Goal: Communication & Community: Answer question/provide support

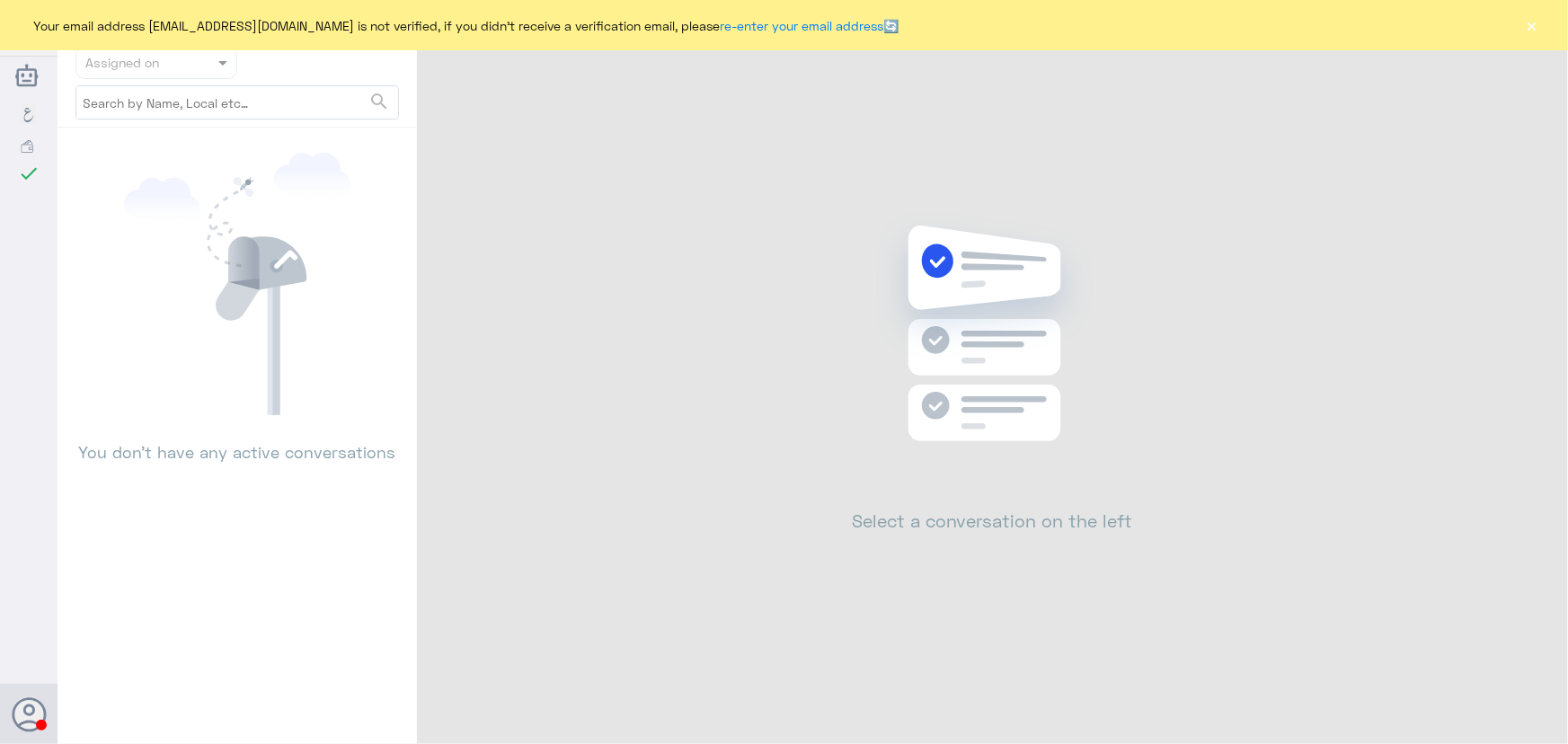
click at [1535, 23] on button "×" at bounding box center [1532, 25] width 18 height 18
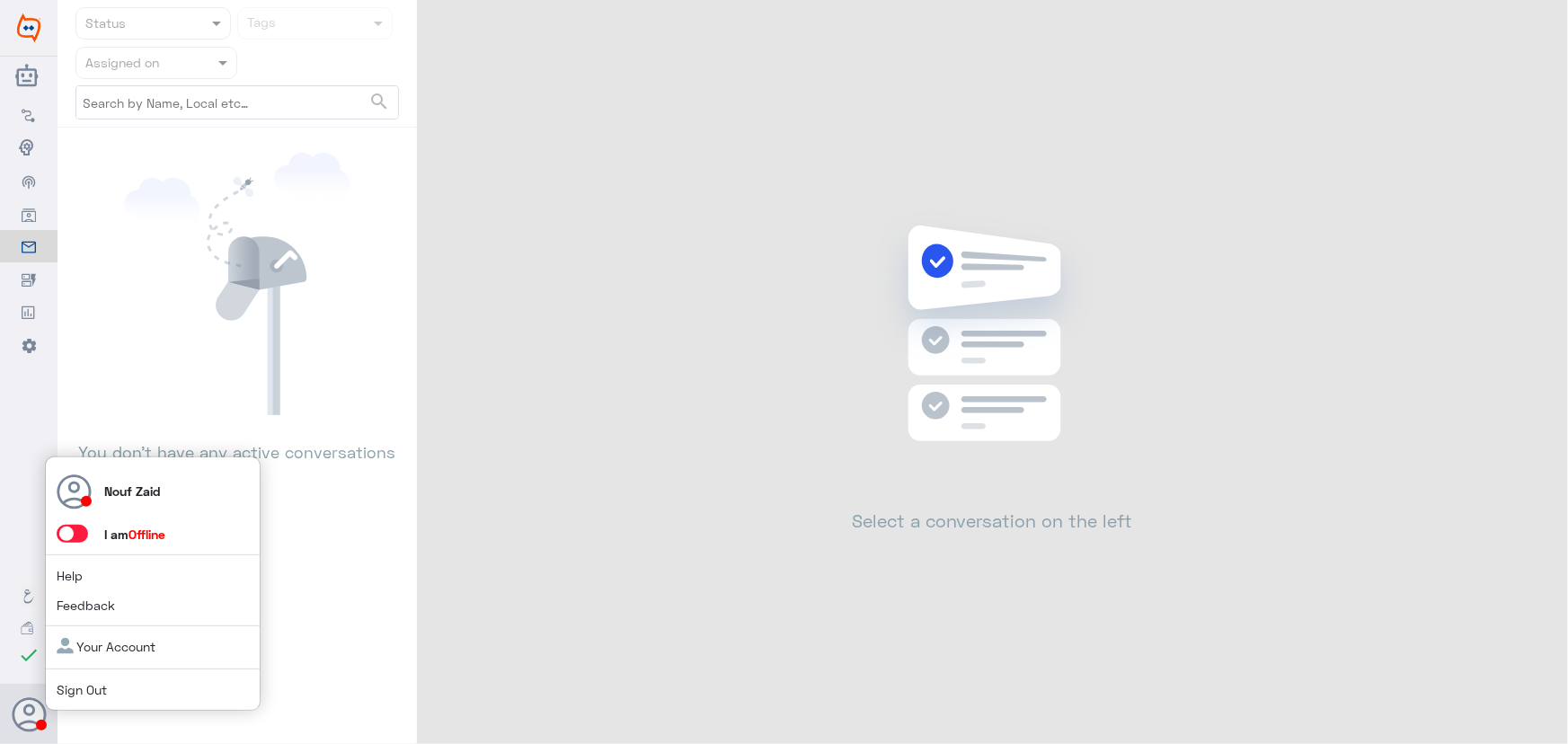
click at [71, 526] on span at bounding box center [72, 533] width 32 height 18
click at [0, 0] on input "checkbox" at bounding box center [0, 0] width 0 height 0
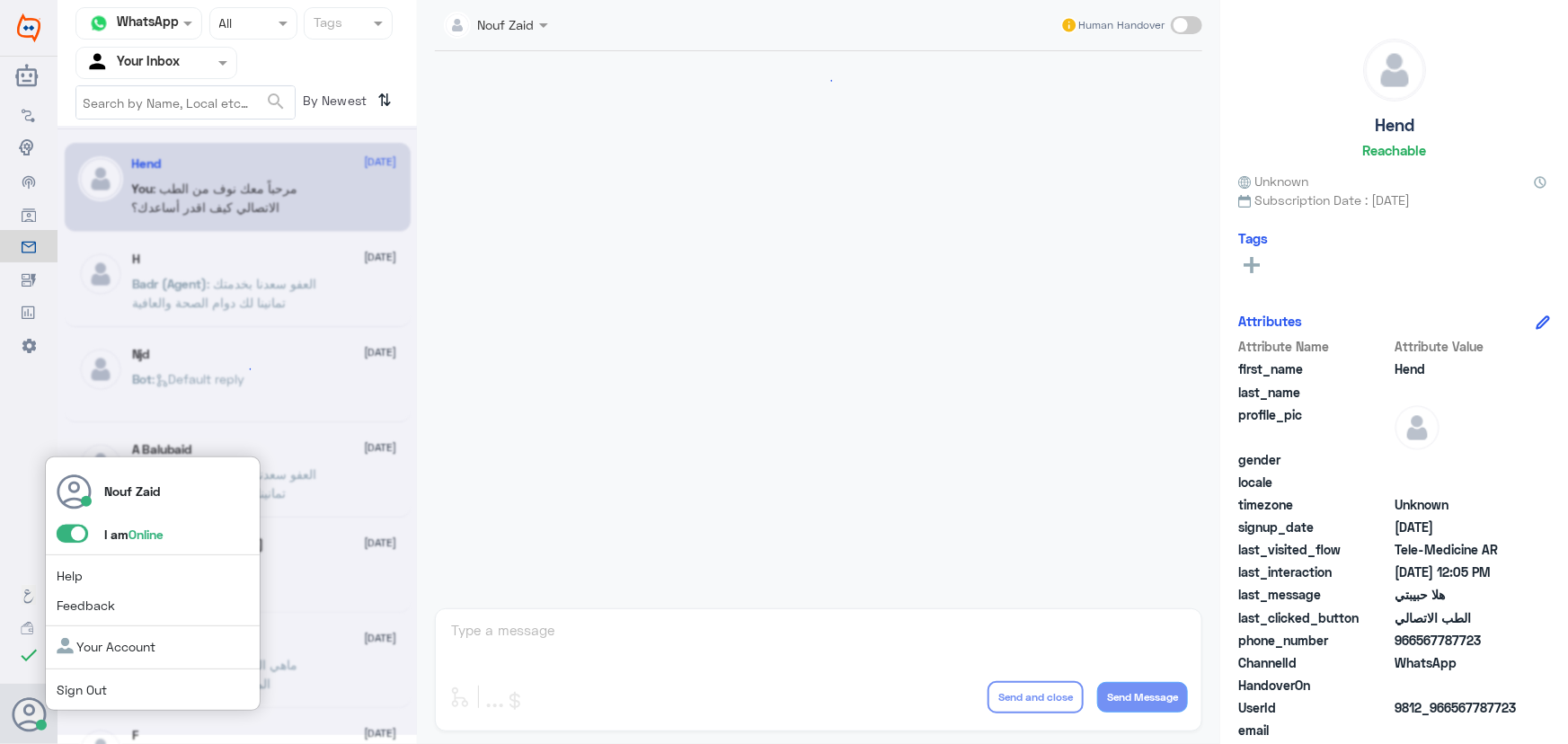
scroll to position [817, 0]
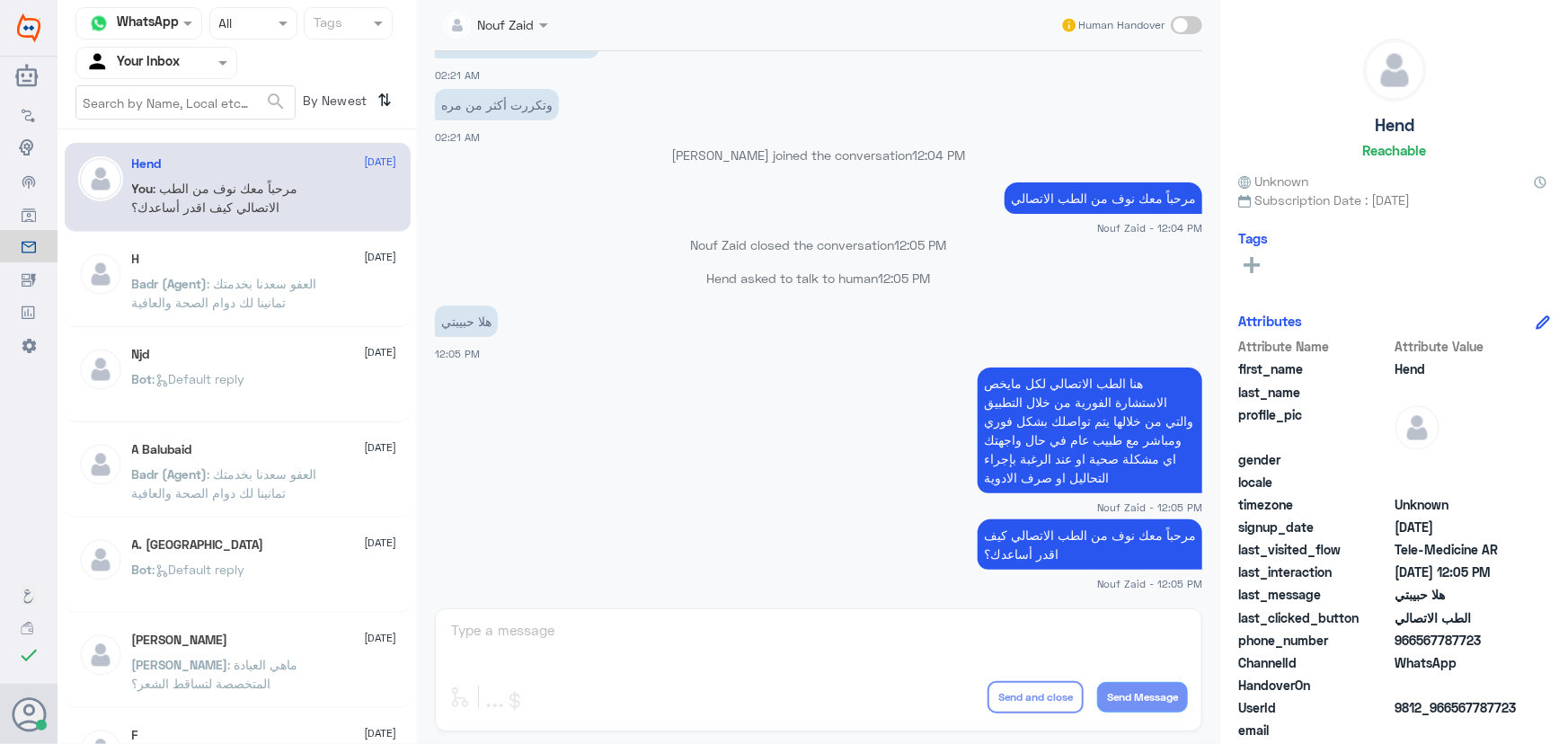
click at [153, 49] on nav "Channel WhatsApp Status × All Tags Agent Filter Your Inbox search By Newest ⇅" at bounding box center [237, 67] width 360 height 122
click at [150, 58] on input "text" at bounding box center [134, 62] width 99 height 21
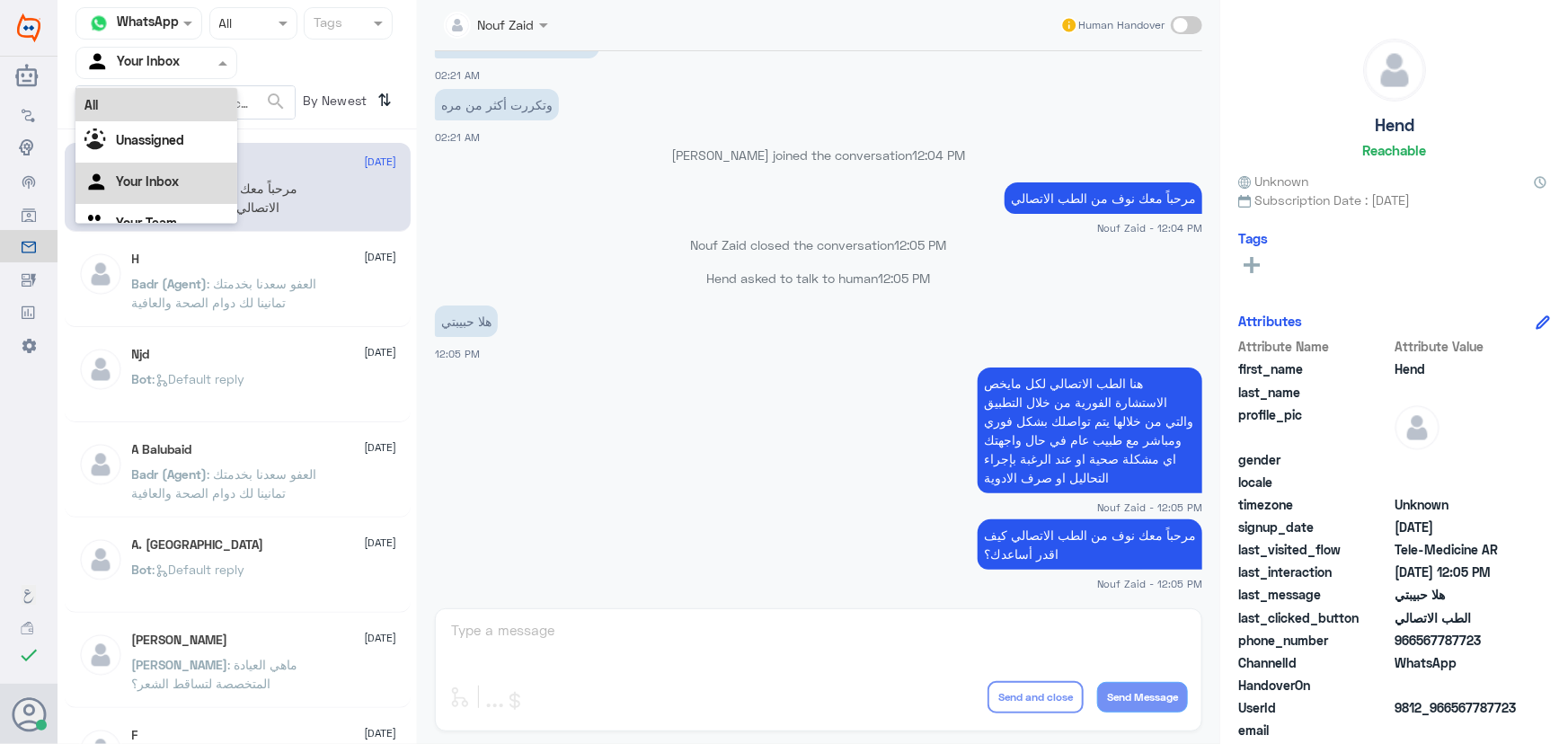
click at [144, 92] on div "All" at bounding box center [156, 105] width 162 height 34
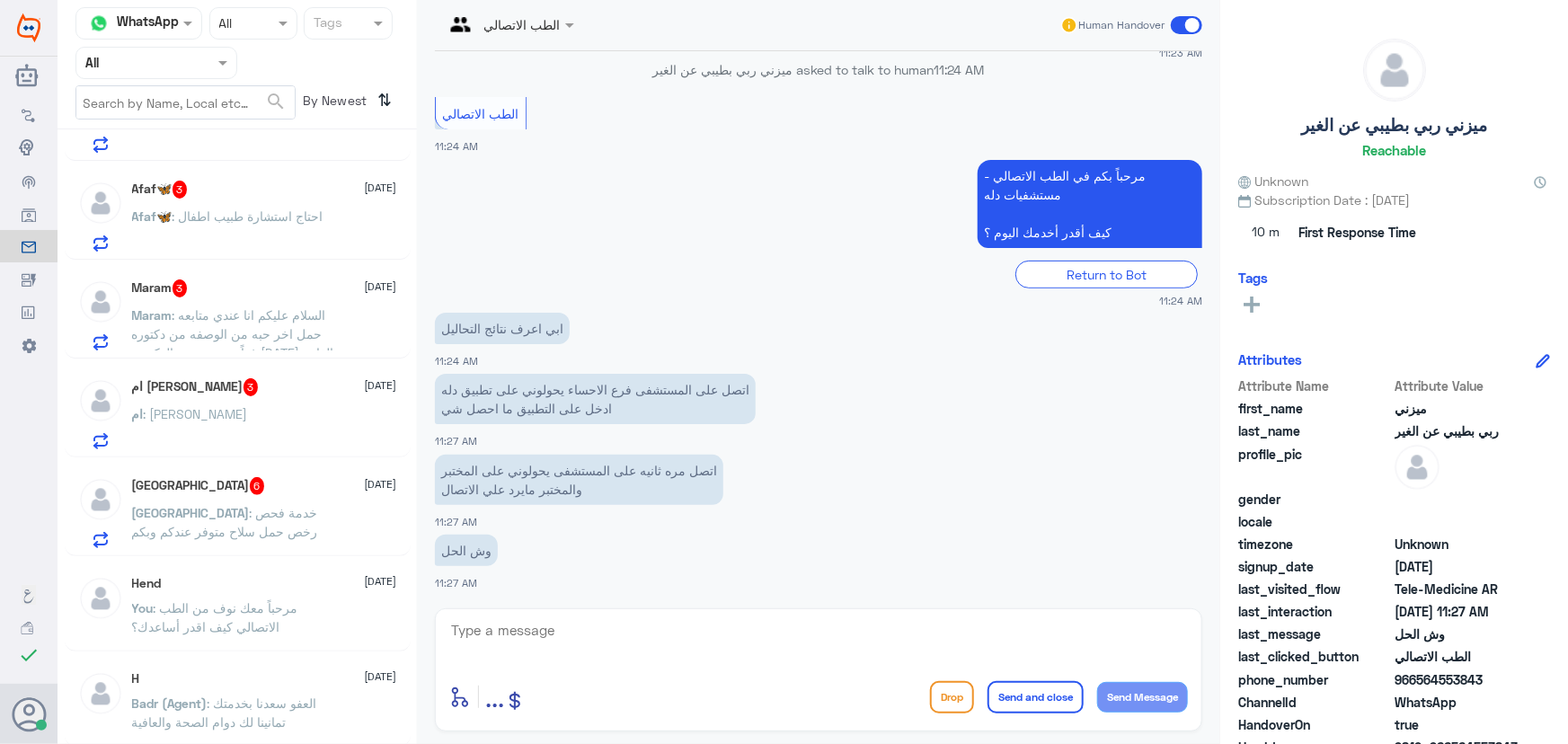
scroll to position [1307, 0]
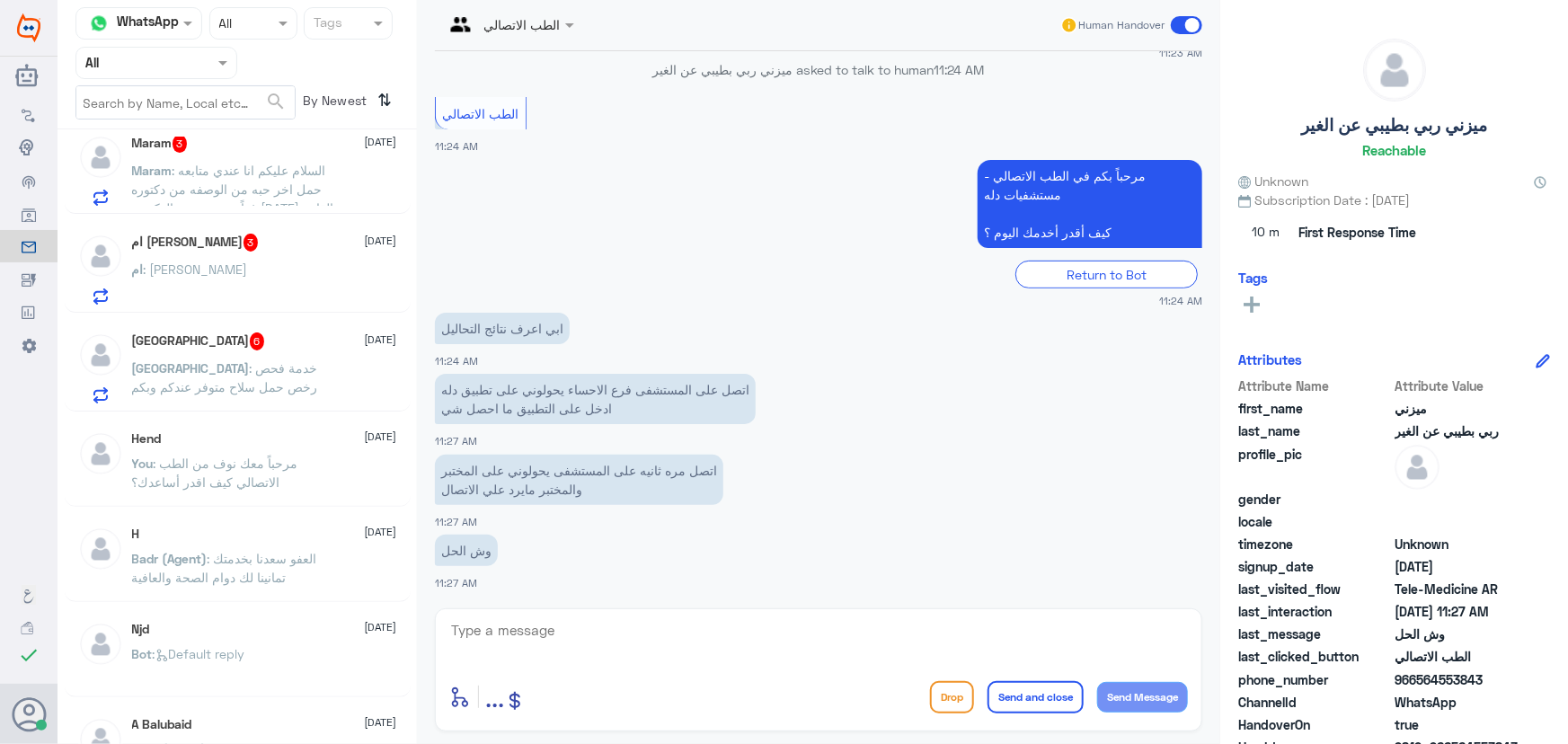
click at [253, 348] on div "Turki 6 [DATE] Turki : خدمة فحص رخص حمل سلاح متوفر عندكم وبكم" at bounding box center [265, 368] width 265 height 71
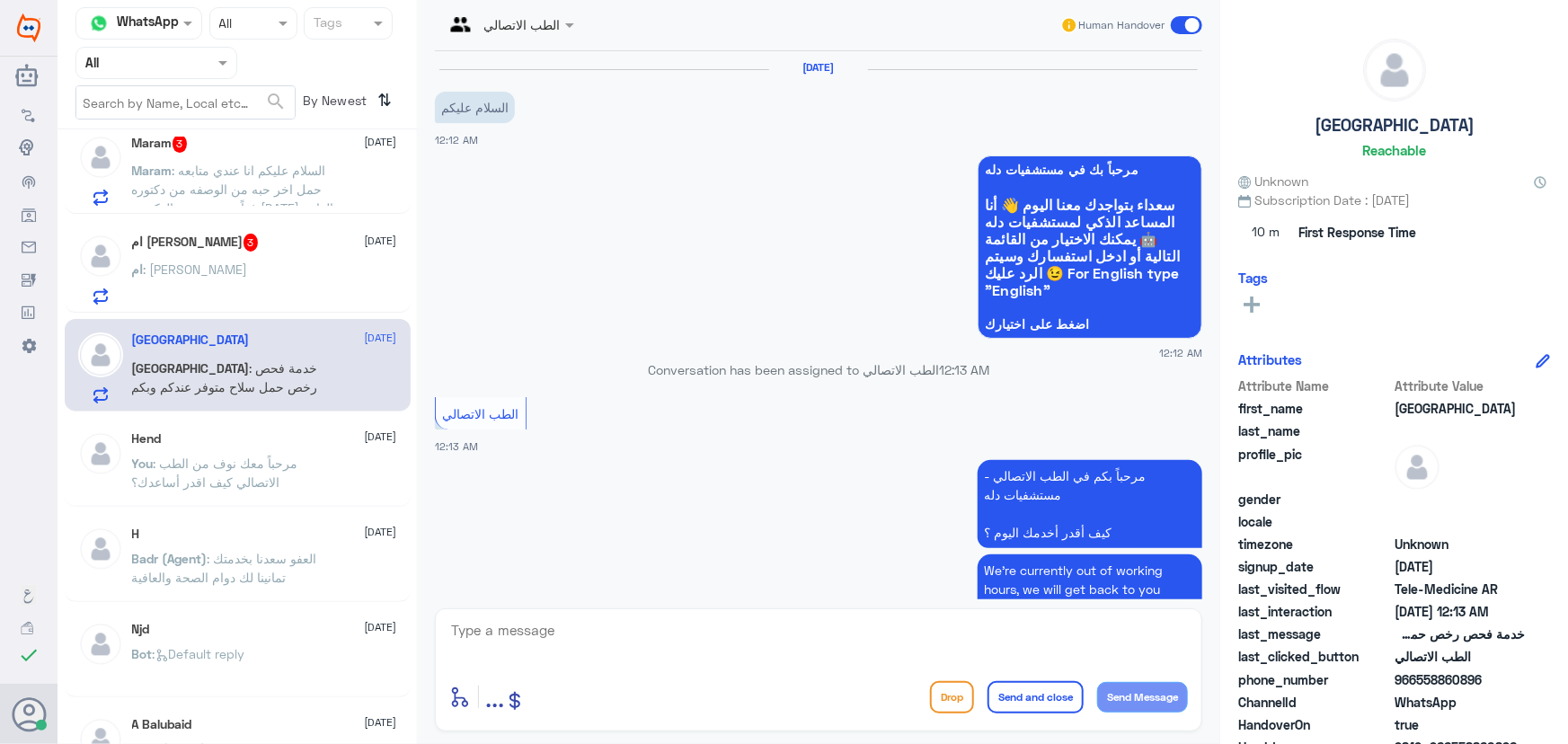
scroll to position [698, 0]
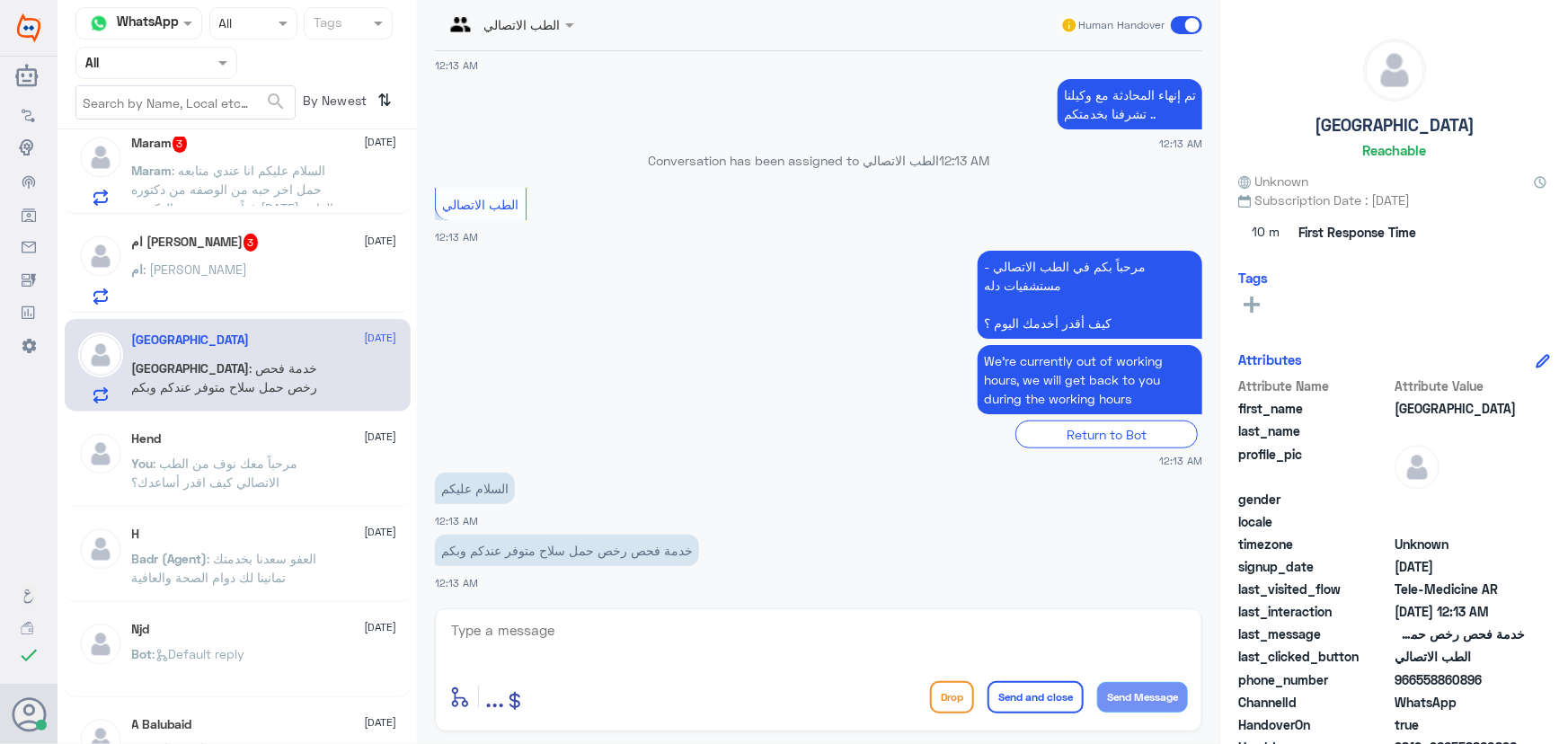
click at [564, 629] on textarea at bounding box center [819, 640] width 738 height 44
click at [423, 354] on div "الطب الاتصالي Human Handover [DATE] السلام عليكم 12:12 AM مرحباً بك في مستشفيات…" at bounding box center [819, 375] width 804 height 750
click at [674, 635] on textarea at bounding box center [819, 640] width 738 height 44
paste textarea "مرحباً معك نوف من الطب الاتصالي"
type textarea "مرحباً معك نوف من الطب الاتصالي"
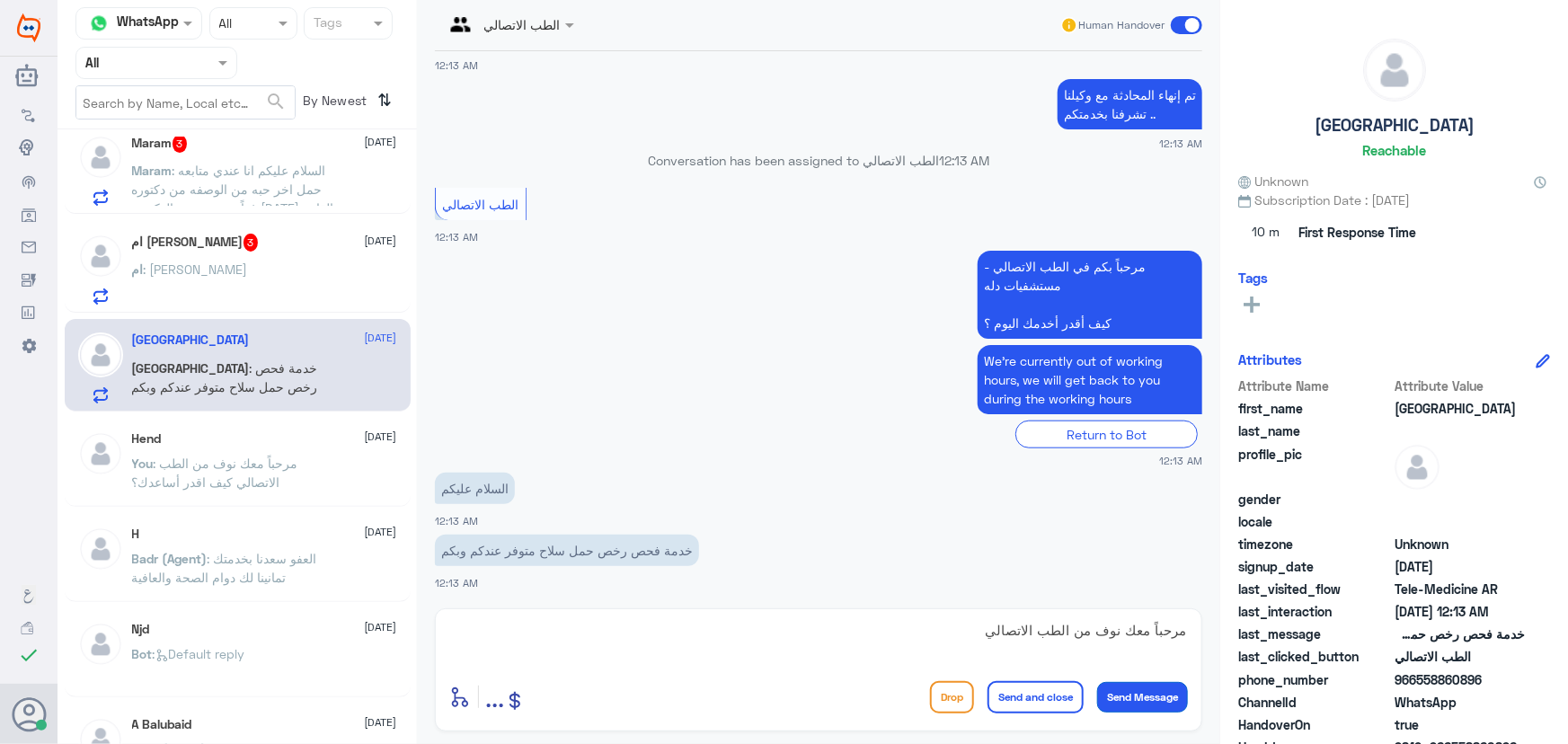
click at [1104, 692] on button "Send Message" at bounding box center [1142, 697] width 91 height 31
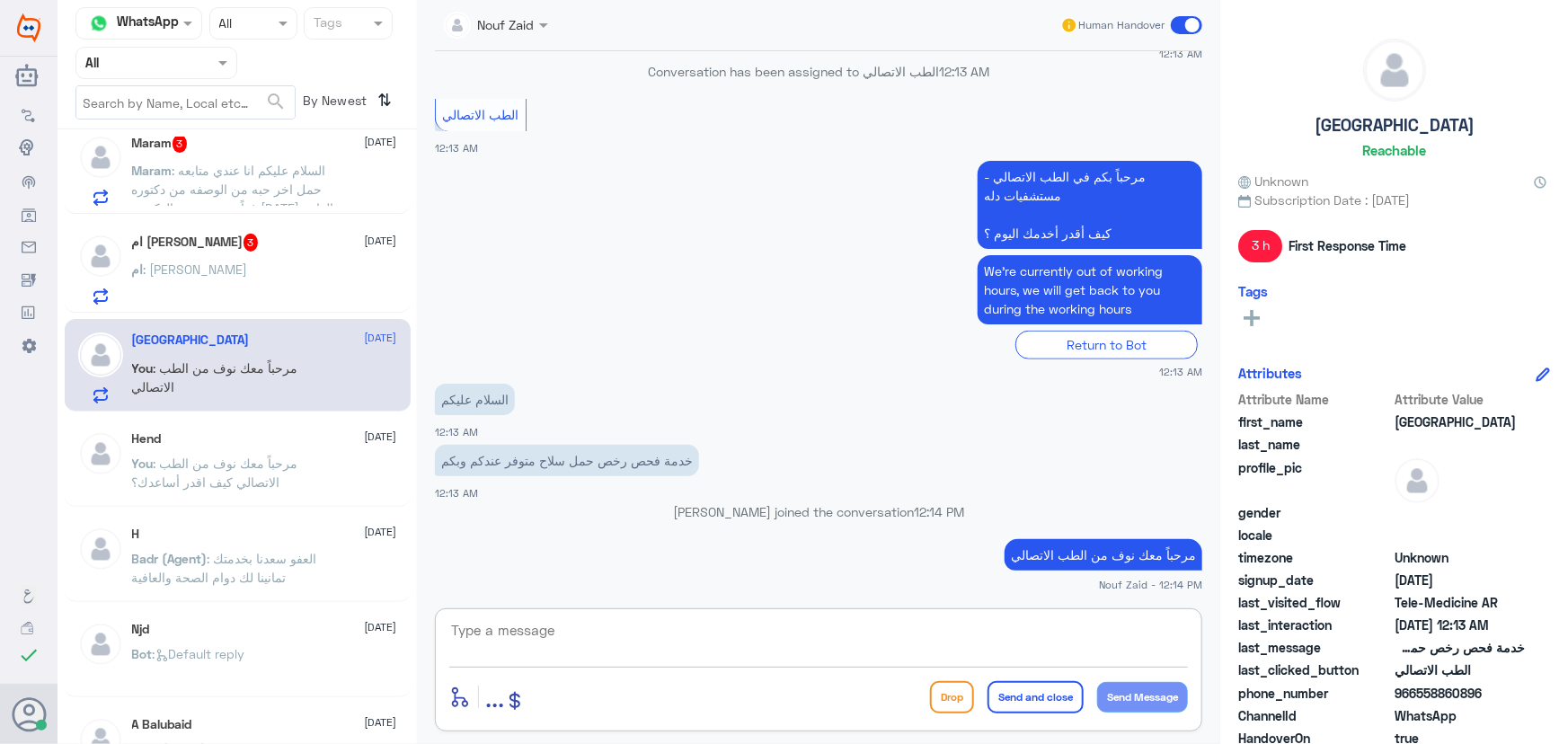
click at [563, 621] on textarea at bounding box center [819, 640] width 738 height 44
click at [1111, 639] on textarea at bounding box center [819, 640] width 738 height 44
paste textarea "هنا الطب الاتصالي لكل مايخص الاستشارة الفورية من خلال التطبيق، يمكنك الاستفسار …"
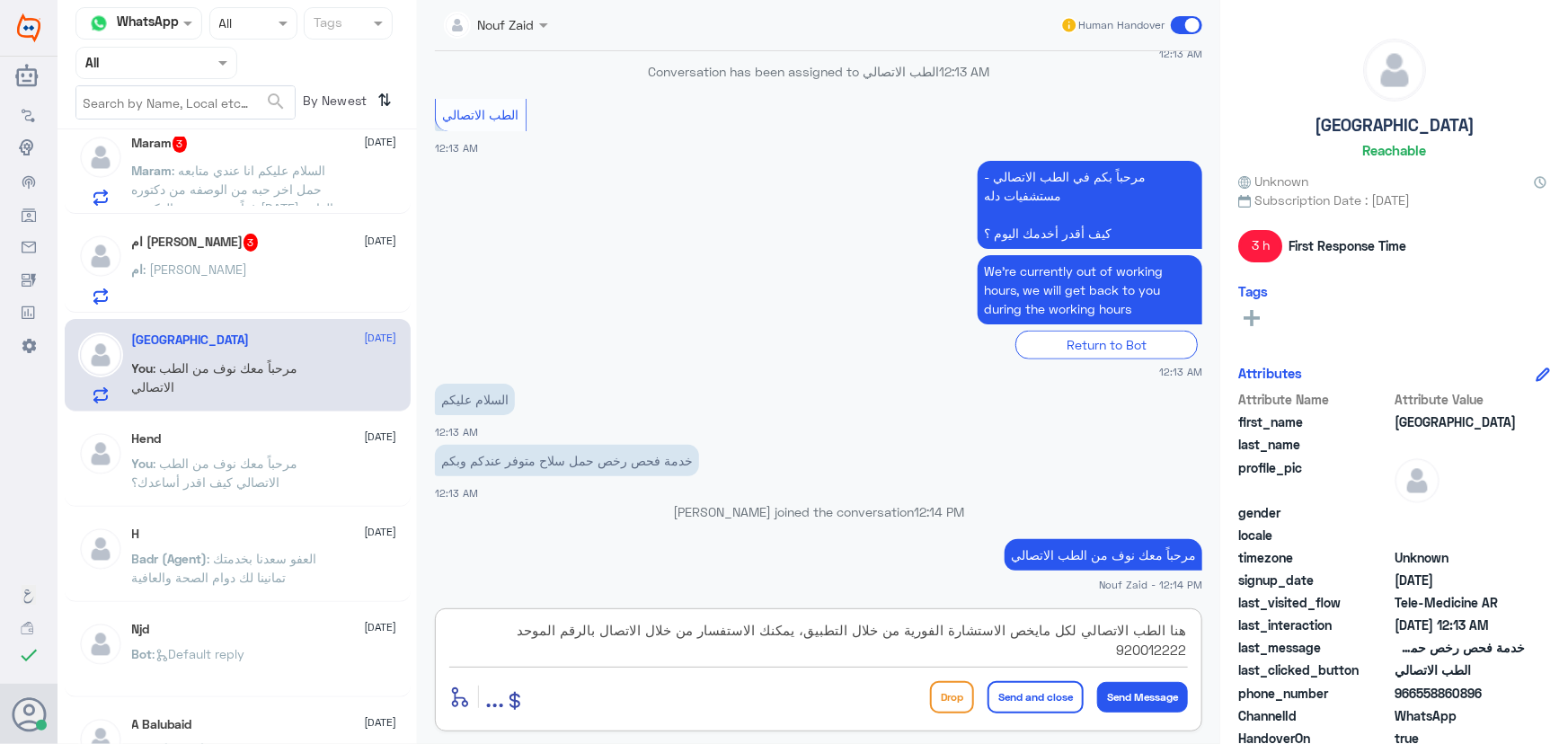
type textarea "هنا الطب الاتصالي لكل مايخص الاستشارة الفورية من خلال التطبيق، يمكنك الاستفسار …"
click at [1061, 692] on button "Send and close" at bounding box center [1036, 697] width 96 height 33
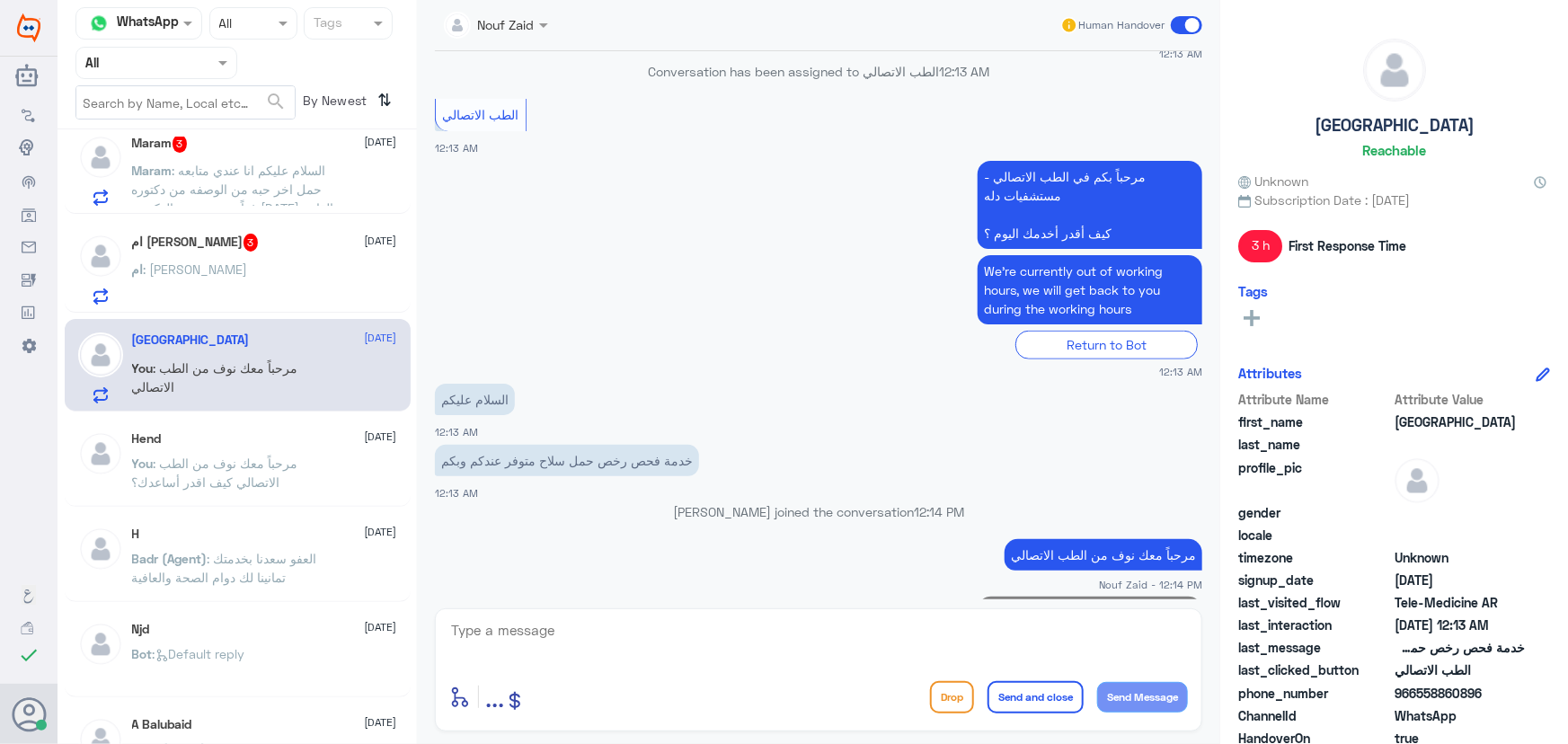
scroll to position [870, 0]
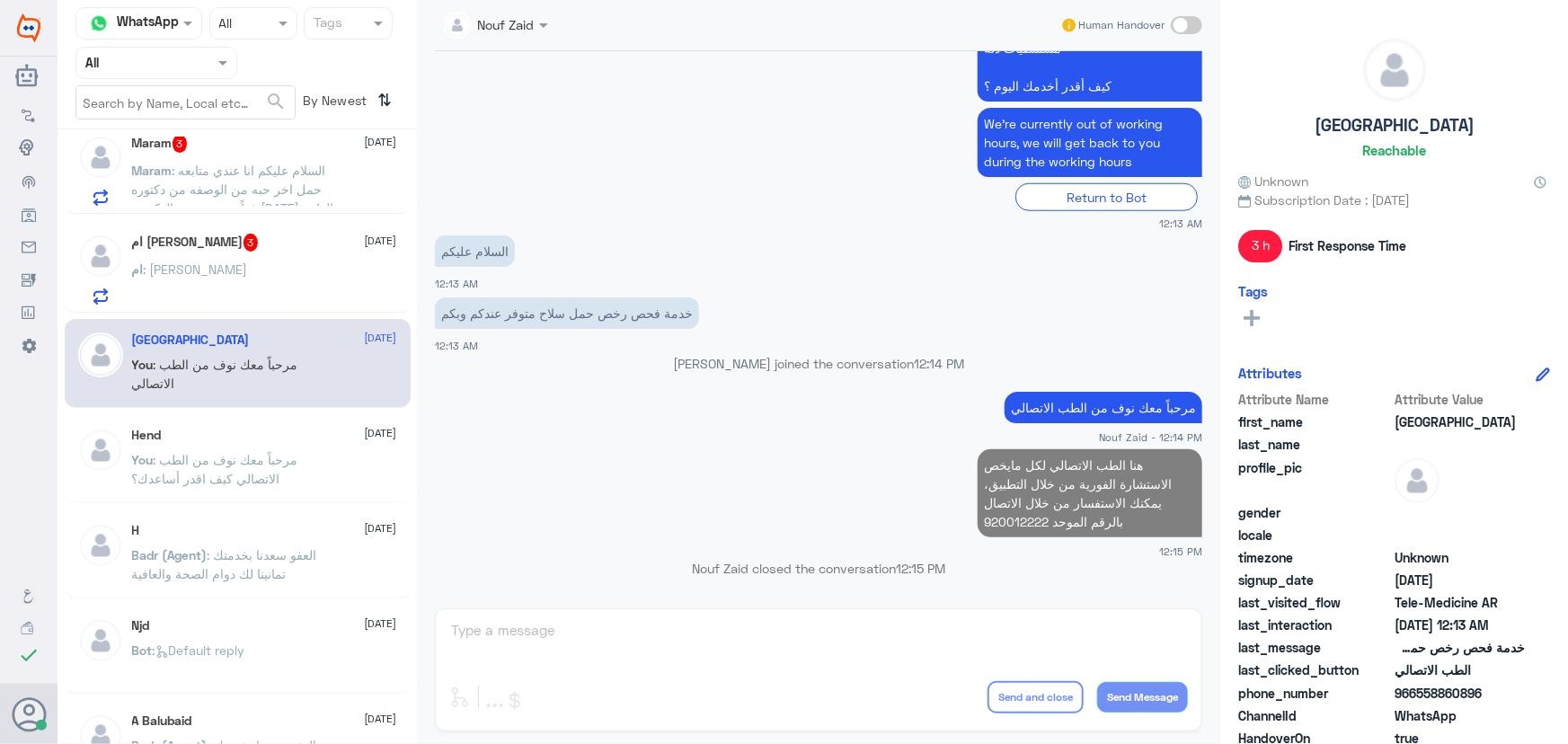
click at [144, 269] on span "ام" at bounding box center [138, 269] width 12 height 15
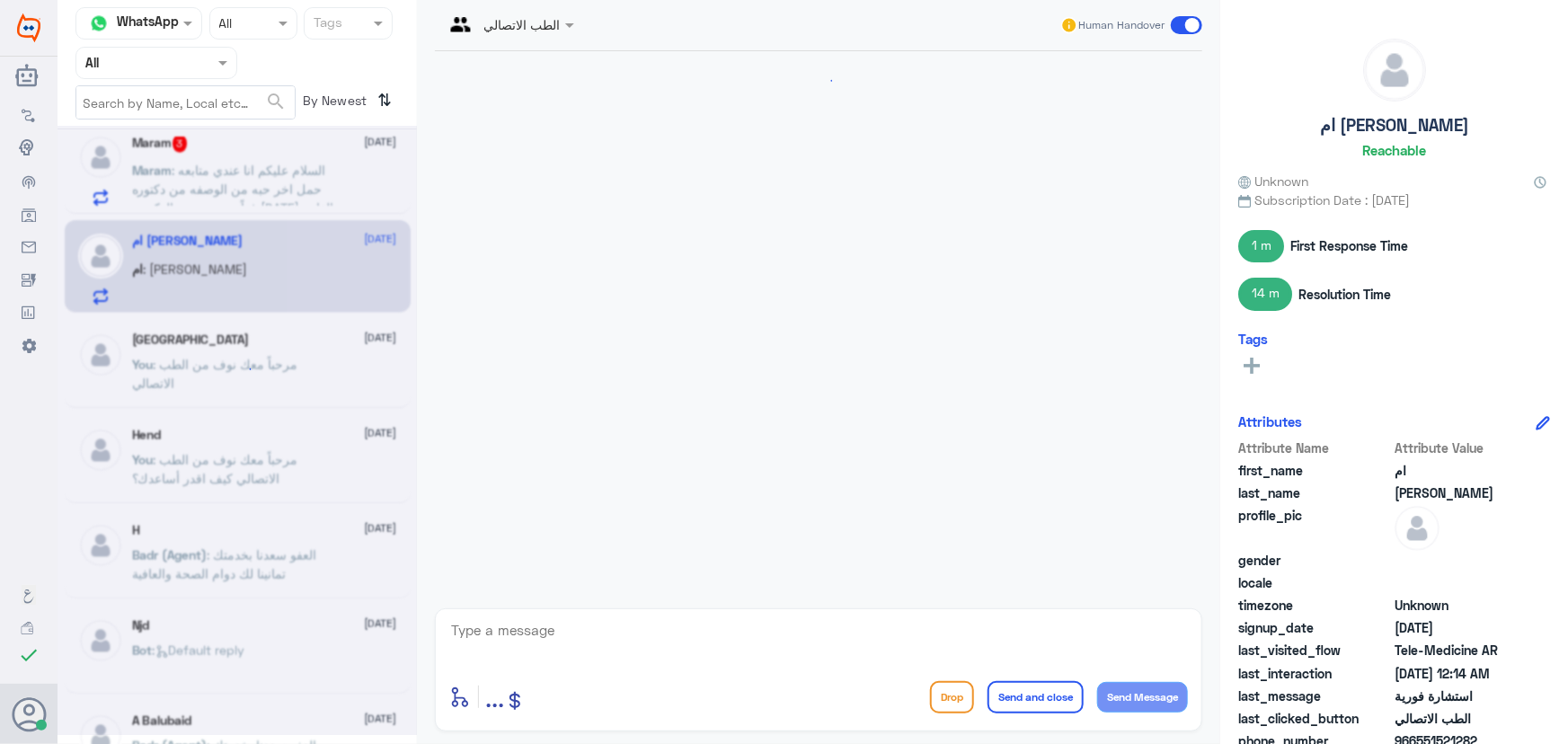
scroll to position [1144, 0]
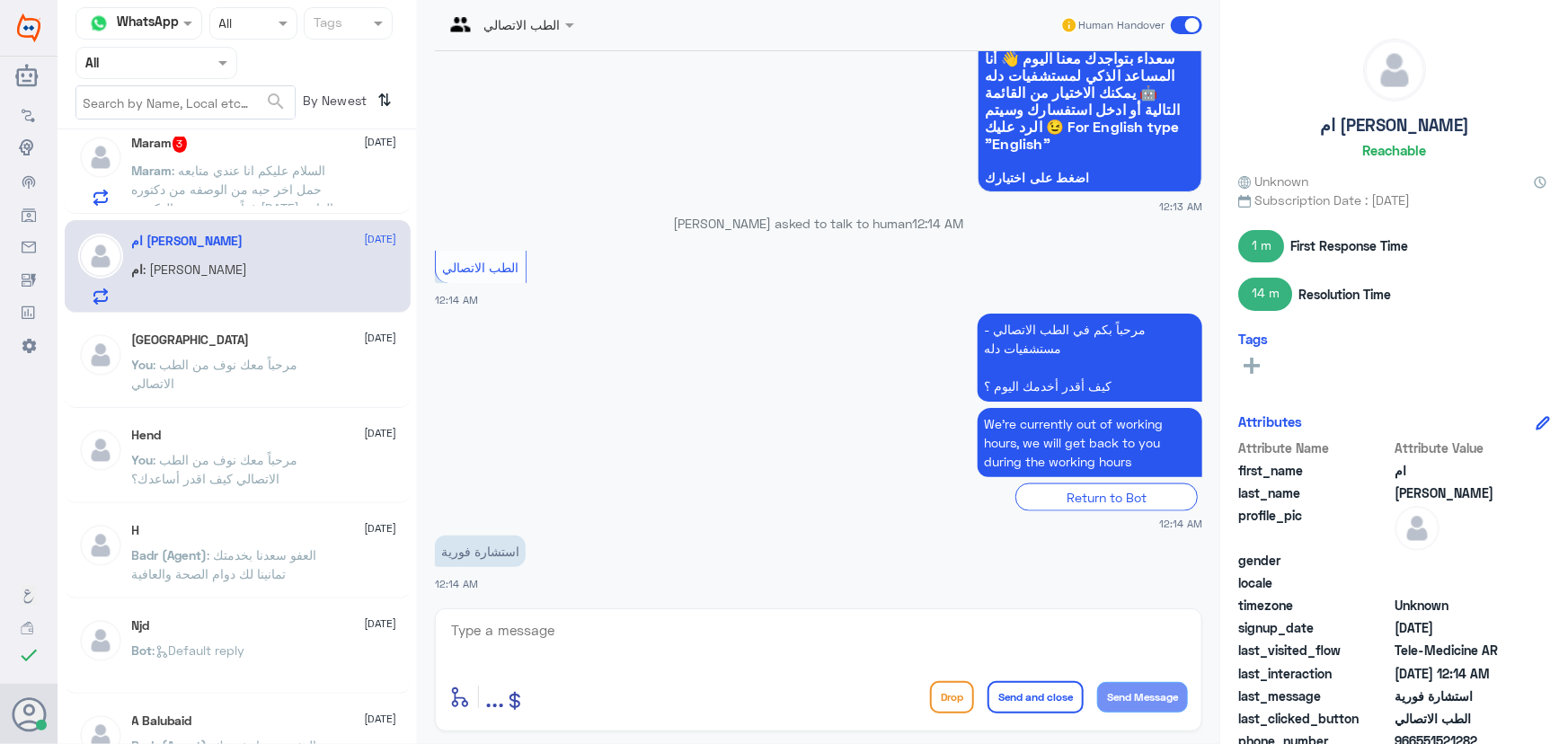
click at [593, 639] on textarea at bounding box center [819, 640] width 738 height 44
paste textarea "مرحباً معك نوف من الطب الاتصالي"
type textarea "مرحباً معك نوف من الطب الاتصالي"
click at [1154, 690] on button "Send Message" at bounding box center [1142, 697] width 91 height 31
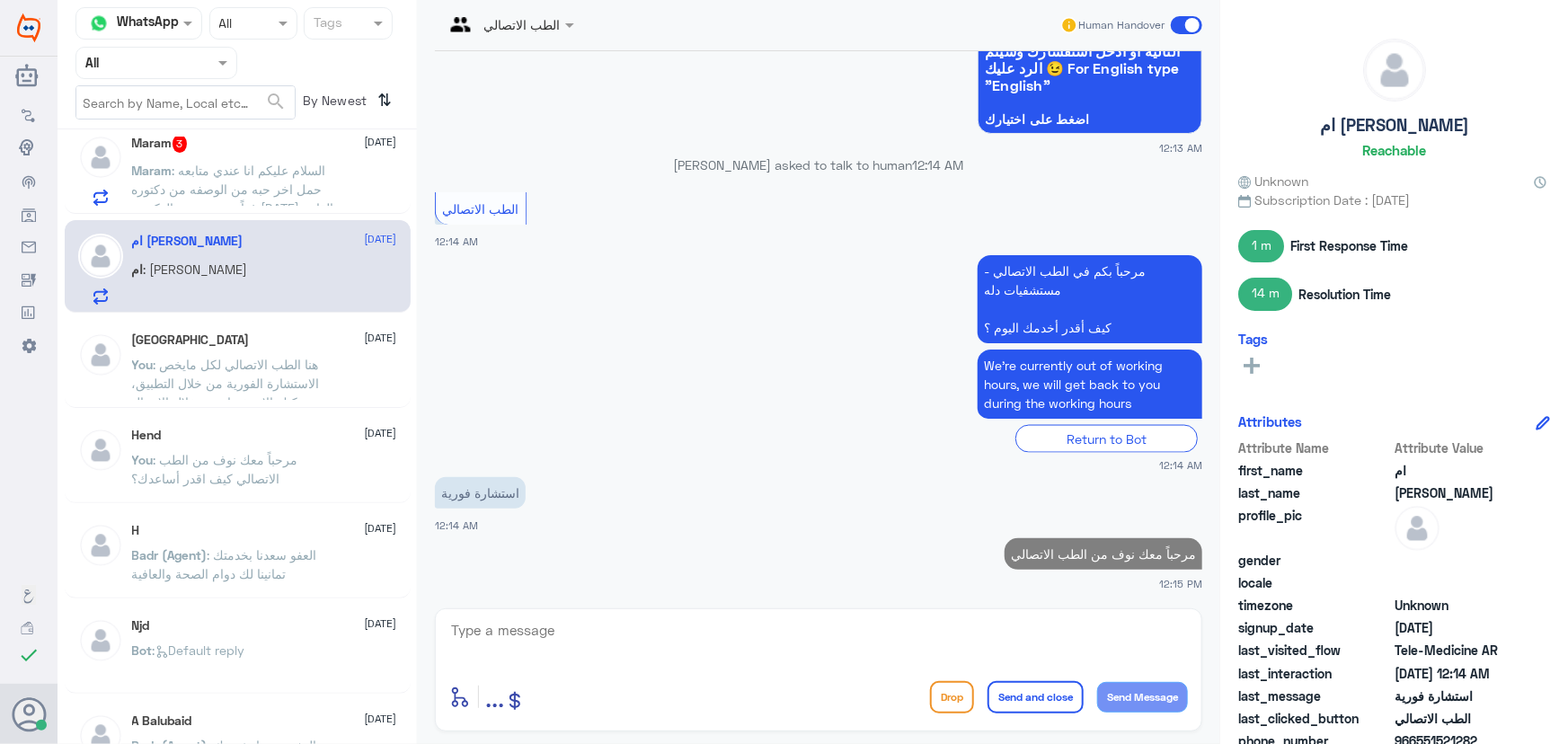
click at [777, 636] on textarea at bounding box center [819, 640] width 738 height 44
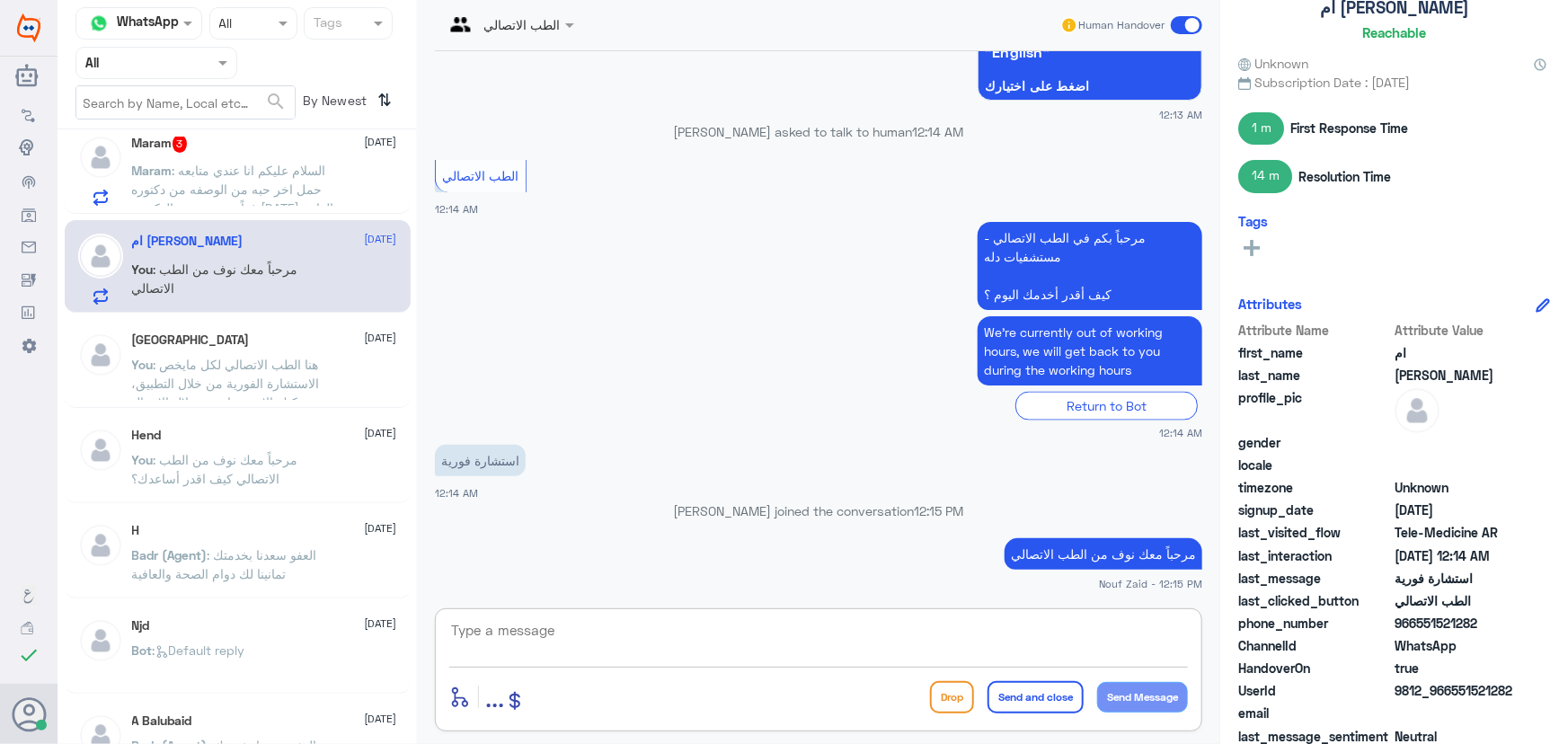
scroll to position [156, 0]
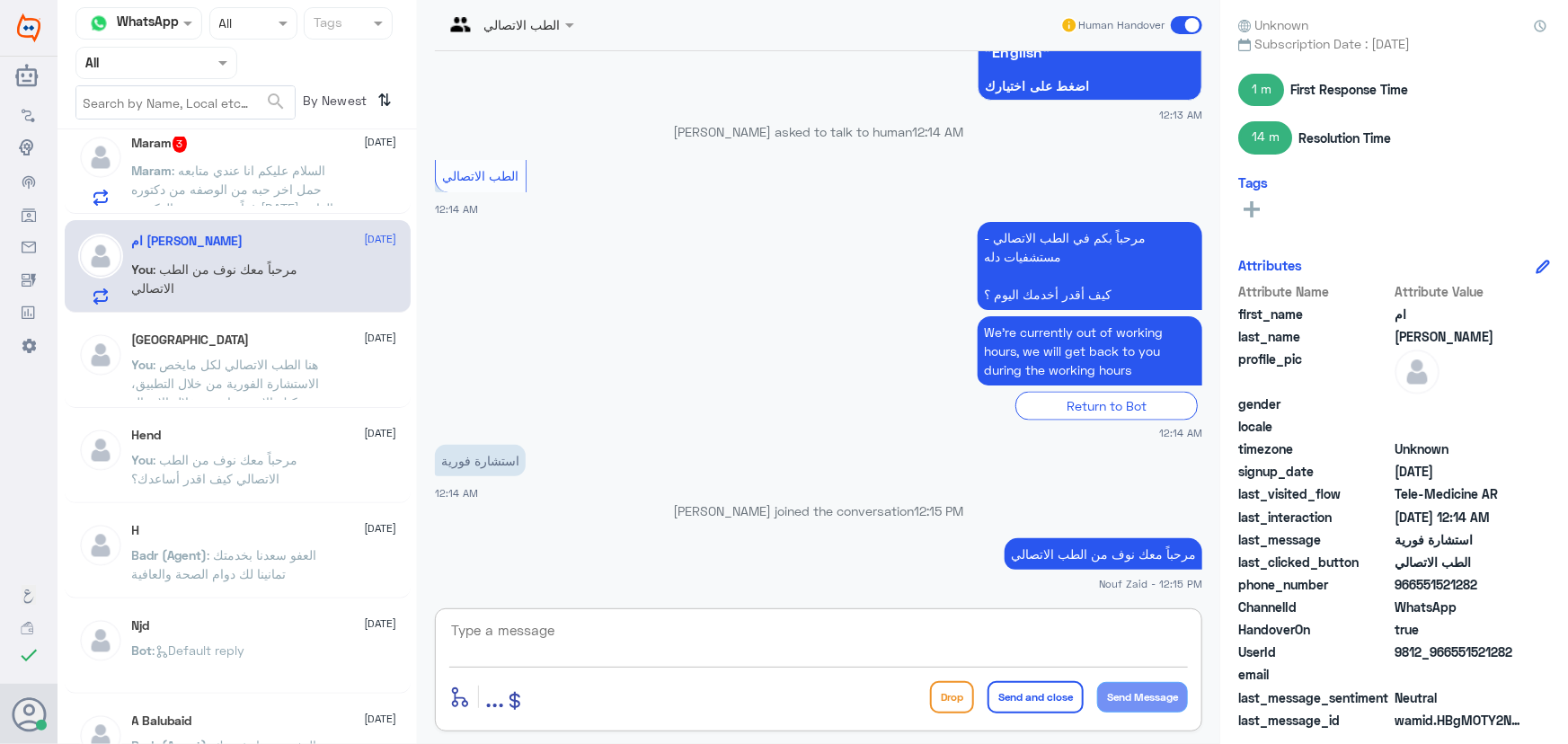
click at [948, 632] on textarea at bounding box center [819, 640] width 738 height 44
click at [636, 609] on div "enter flow name ... Drop Send and close Send Message" at bounding box center [819, 669] width 767 height 123
click at [636, 634] on textarea at bounding box center [819, 640] width 738 height 44
paste textarea "هنا الطب الاتصالي لكل مايخص الاستشارة الفورية من خلال التطبيق والتي من خلالها ي…"
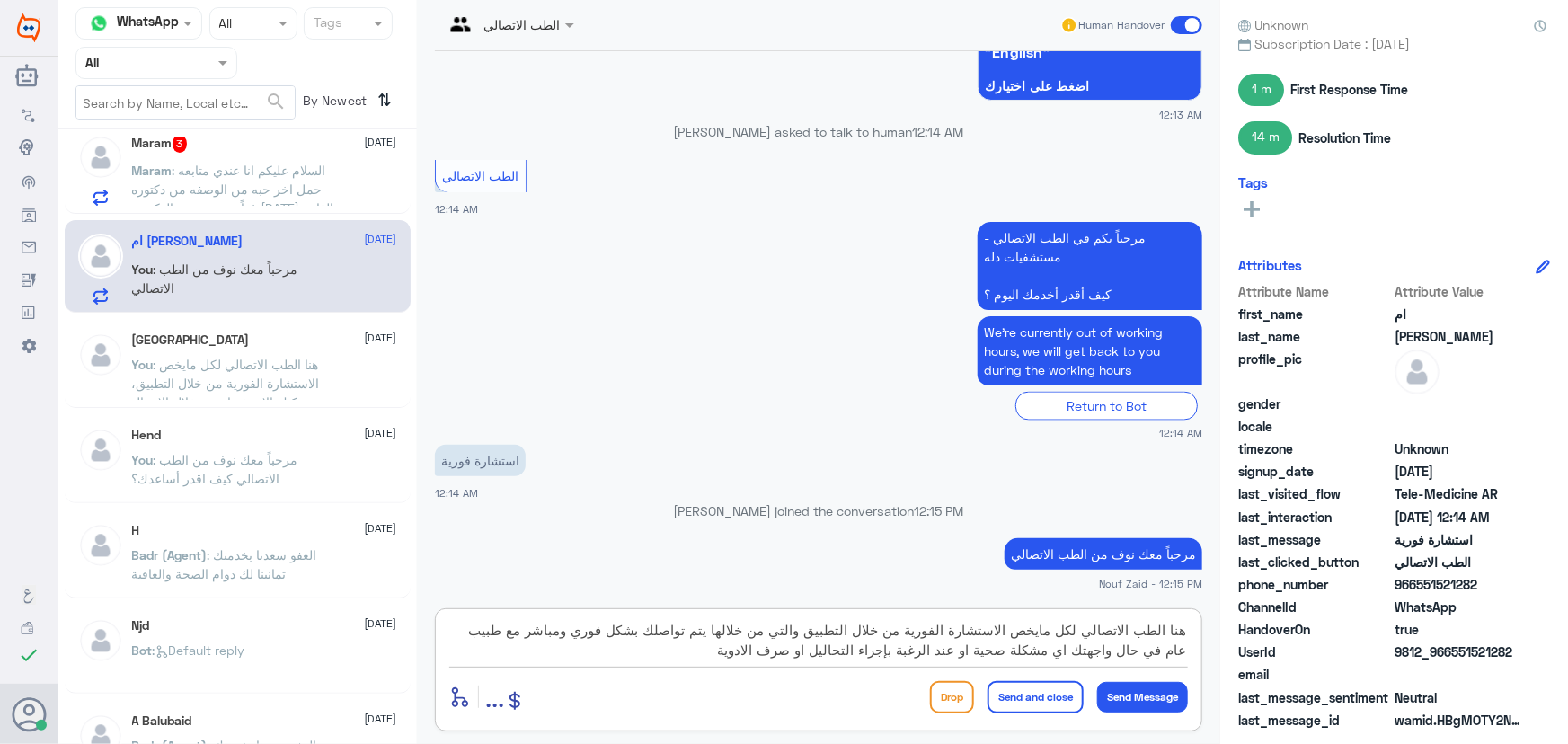
click at [814, 629] on textarea "هنا الطب الاتصالي لكل مايخص الاستشارة الفورية من خلال التطبيق والتي من خلالها ي…" at bounding box center [819, 640] width 738 height 44
type textarea "هنا الطب الاتصالي لكل مايخص الاستشارة الفورية من خلال التطبيق لعمر فوق السنتين …"
click at [1147, 706] on button "Send Message" at bounding box center [1142, 697] width 91 height 31
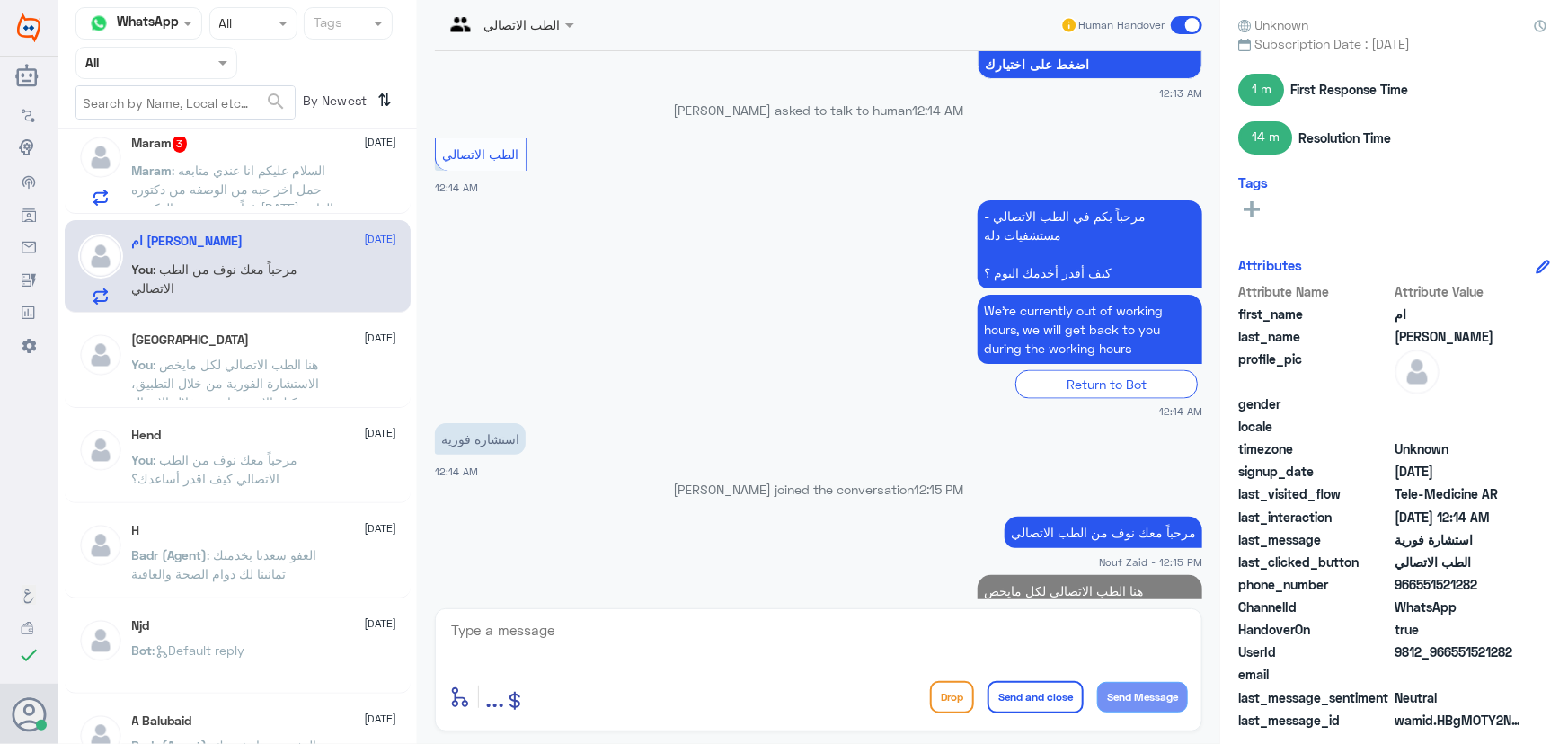
scroll to position [1209, 0]
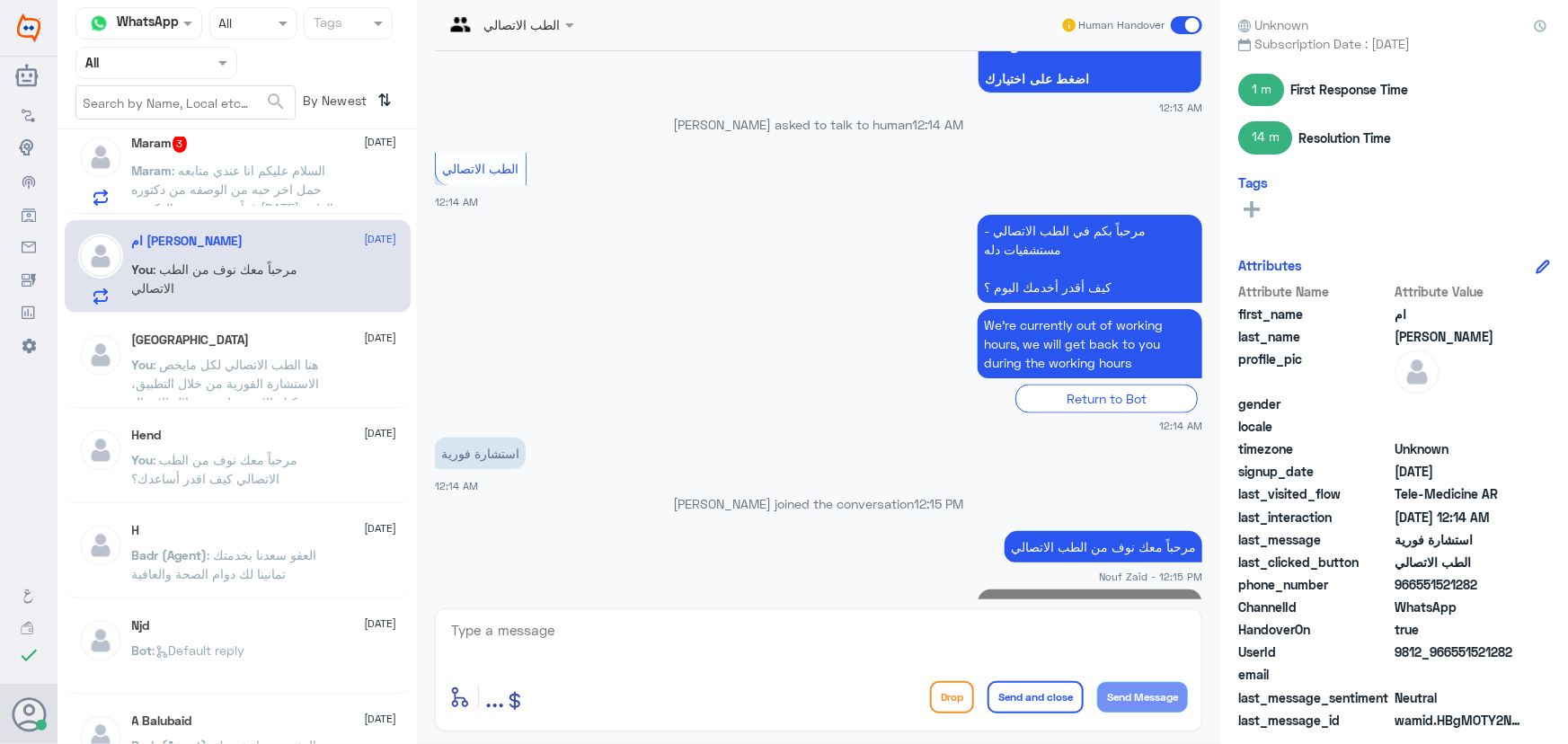
click at [283, 180] on span ": السلام عليكم انا عندي متابعه حمل اخر حبه من الوصفه من دكتوره غداً وموعدي مع ا…" at bounding box center [233, 198] width 202 height 72
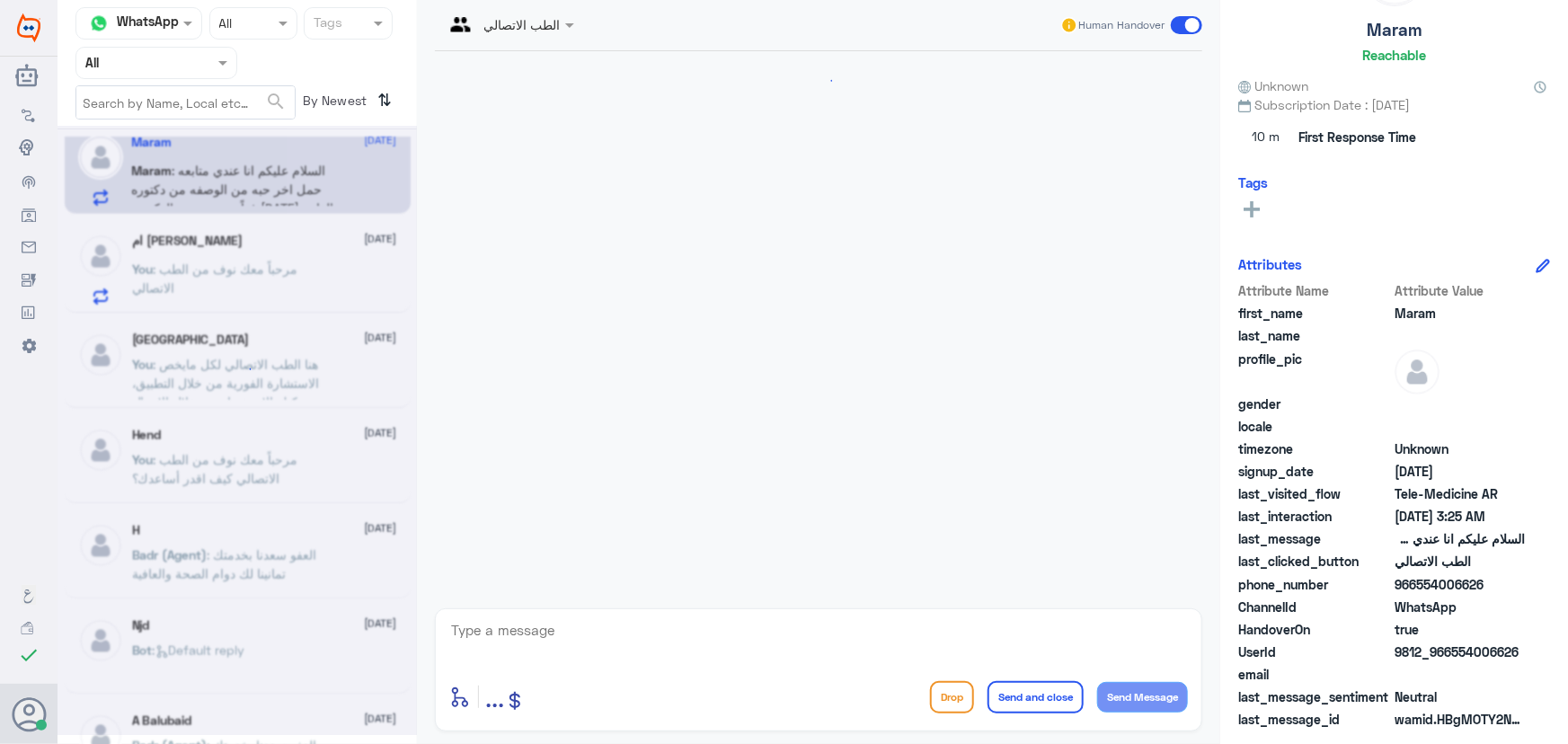
scroll to position [223, 0]
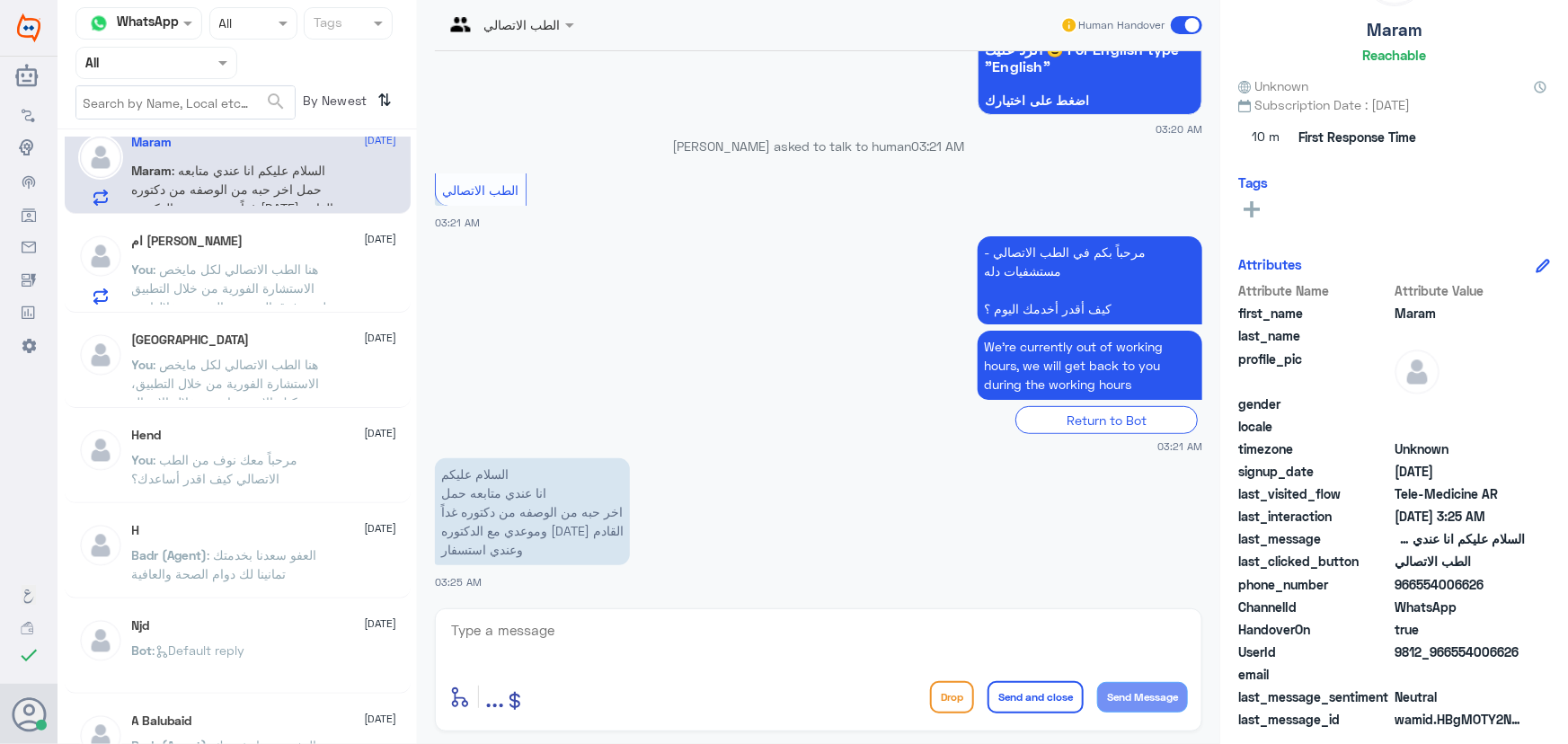
click at [940, 623] on textarea at bounding box center [819, 640] width 738 height 44
paste textarea "مرحباً معك نوف من الطب الاتصالي"
type textarea "مرحباً معك نوف من الطب الاتصالي"
click at [1147, 701] on button "Send Message" at bounding box center [1142, 697] width 91 height 31
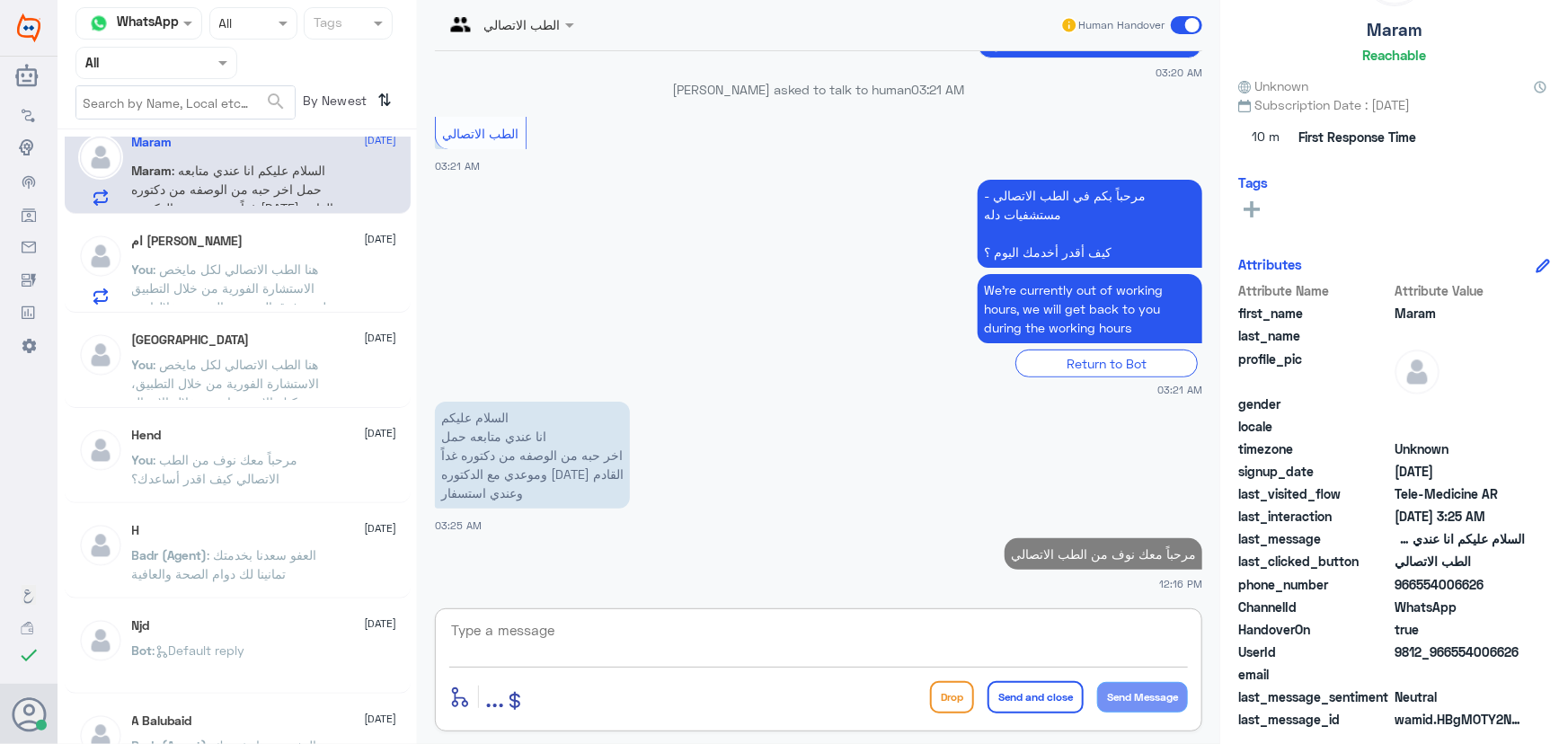
click at [789, 635] on textarea at bounding box center [819, 640] width 738 height 44
paste textarea "هنا الطب الاتصالي لكل مايخص الاستشارة الفورية من خلال التطبيق والتي من خلالها ي…"
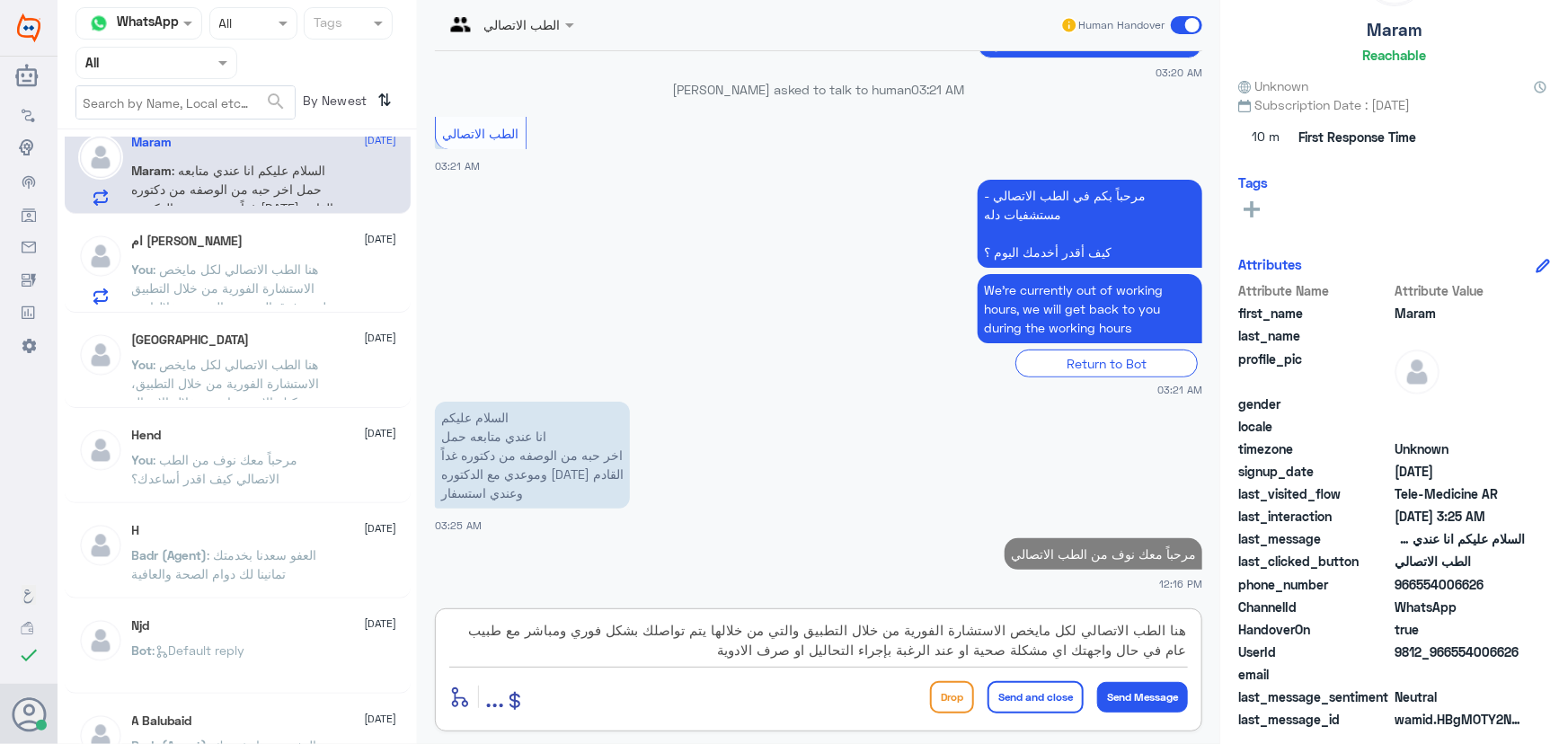
scroll to position [56, 0]
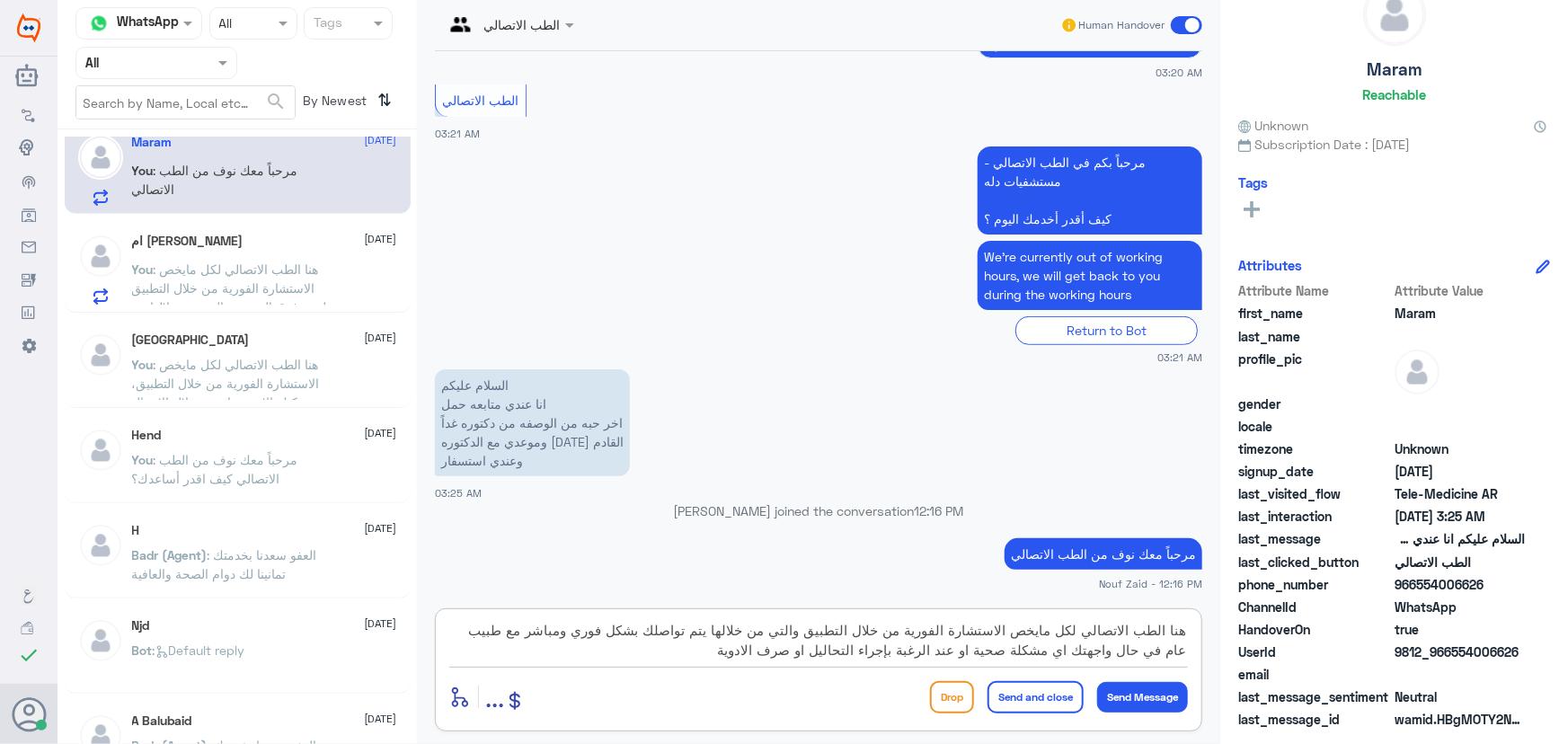
type textarea "هنا الطب الاتصالي لكل مايخص الاستشارة الفورية من خلال التطبيق والتي من خلالها ي…"
click at [1060, 692] on button "Send and close" at bounding box center [1036, 697] width 96 height 33
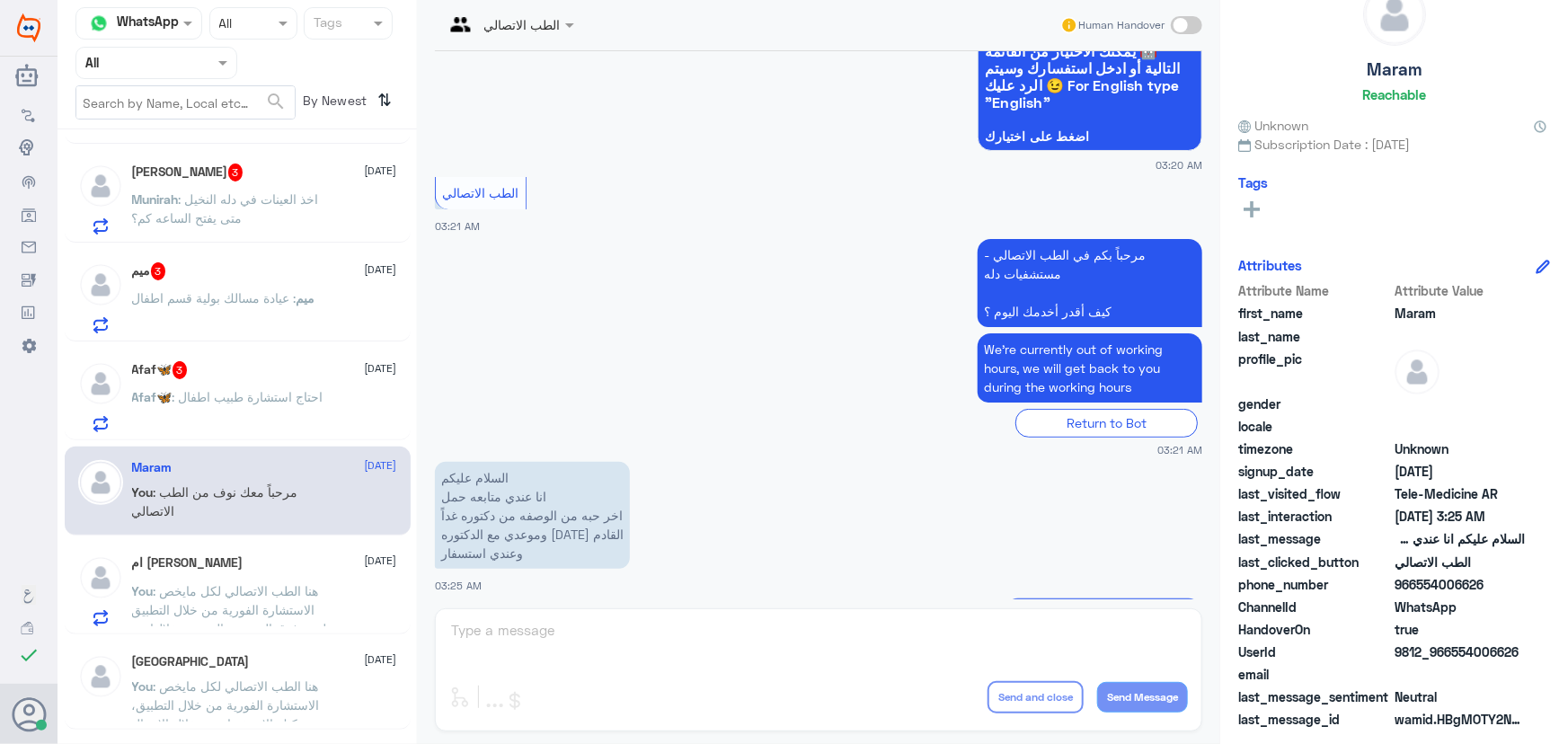
scroll to position [979, 0]
click at [280, 389] on p "Afaf🦋 : احتاج استشارة طبيب اطفال" at bounding box center [228, 411] width 192 height 45
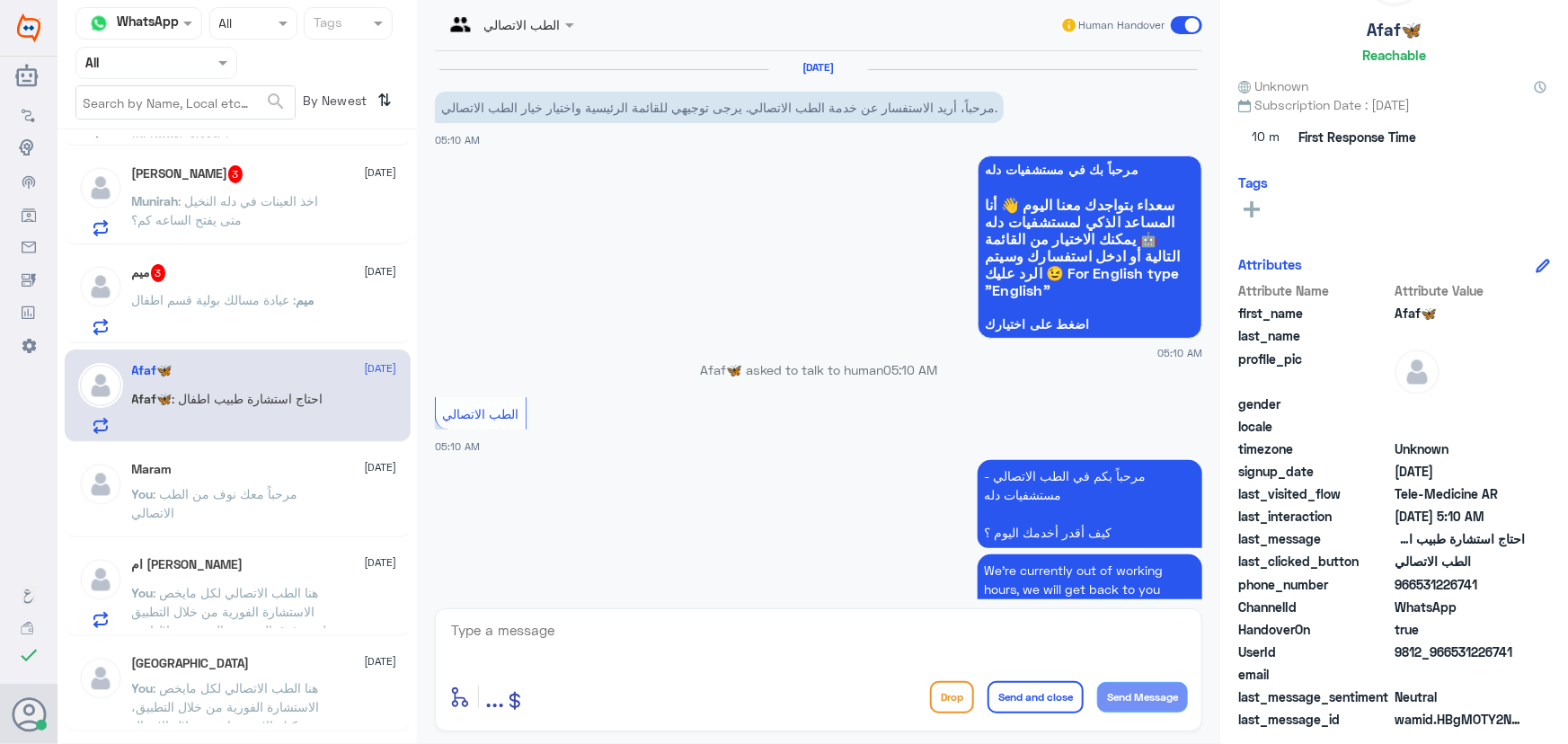
scroll to position [148, 0]
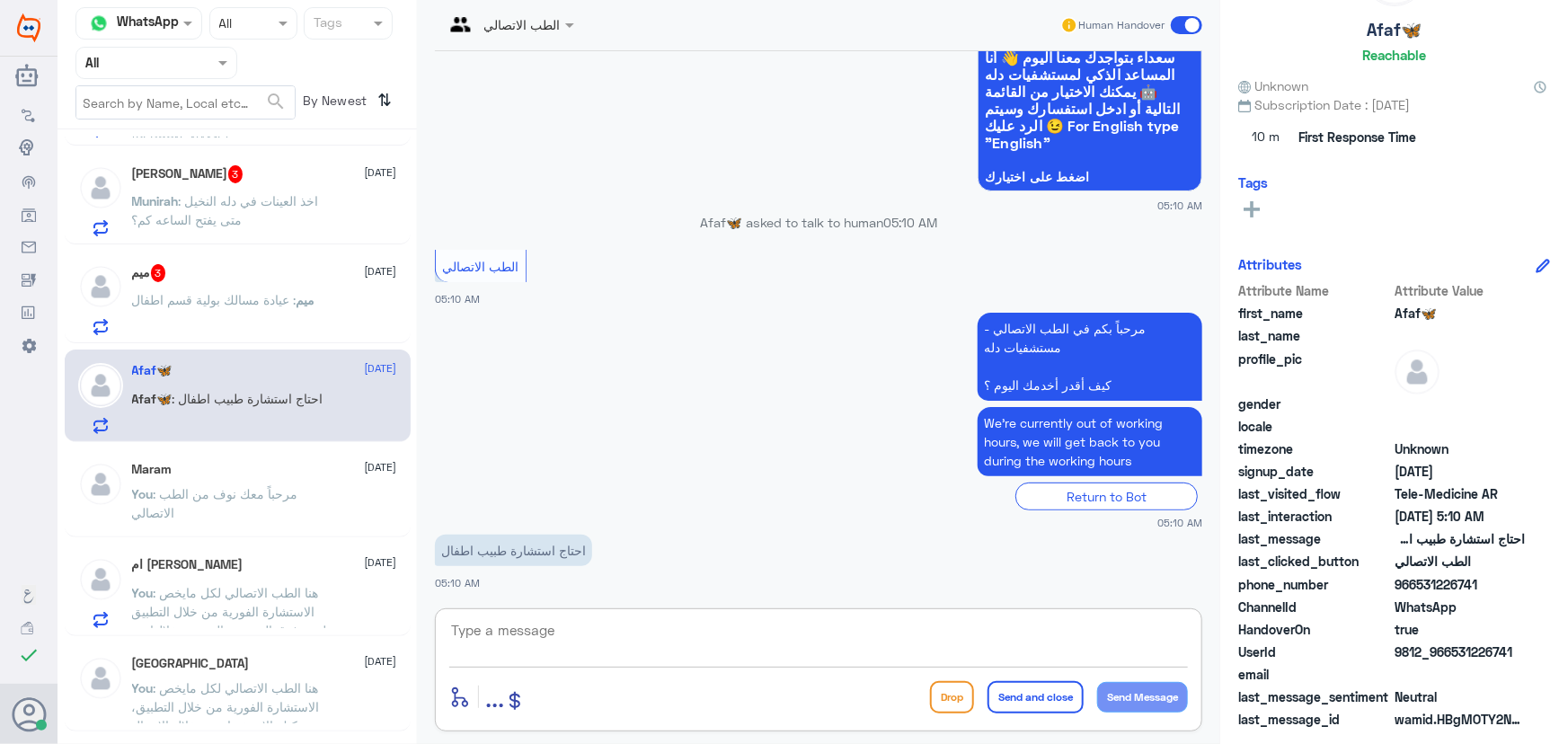
click at [620, 638] on textarea at bounding box center [819, 640] width 738 height 44
paste textarea "مرحباً معك نوف من الطب الاتصالي"
type textarea "مرحباً معك نوف من الطب الاتصالي"
click at [1130, 700] on button "Send Message" at bounding box center [1142, 697] width 91 height 31
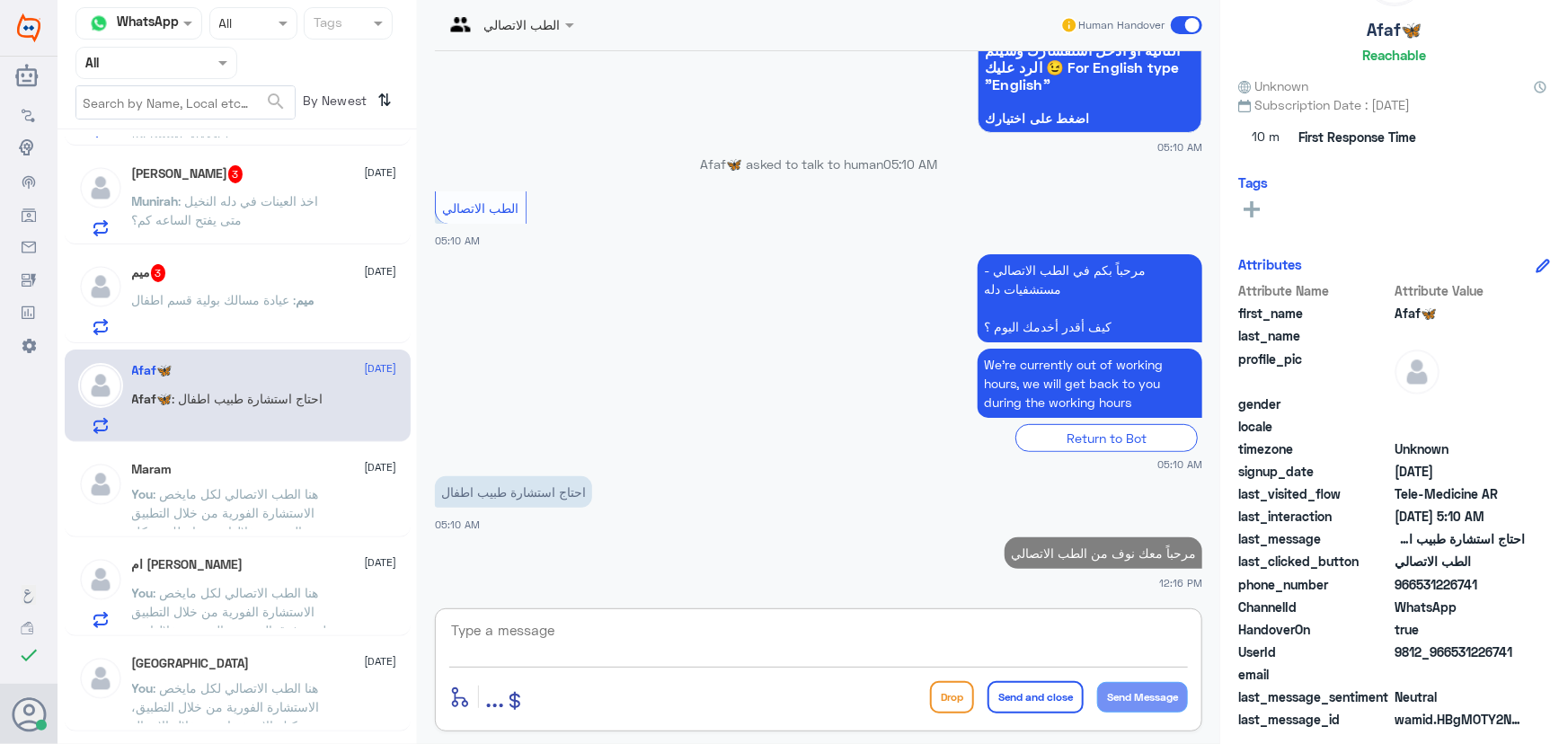
click at [990, 632] on textarea at bounding box center [819, 640] width 738 height 44
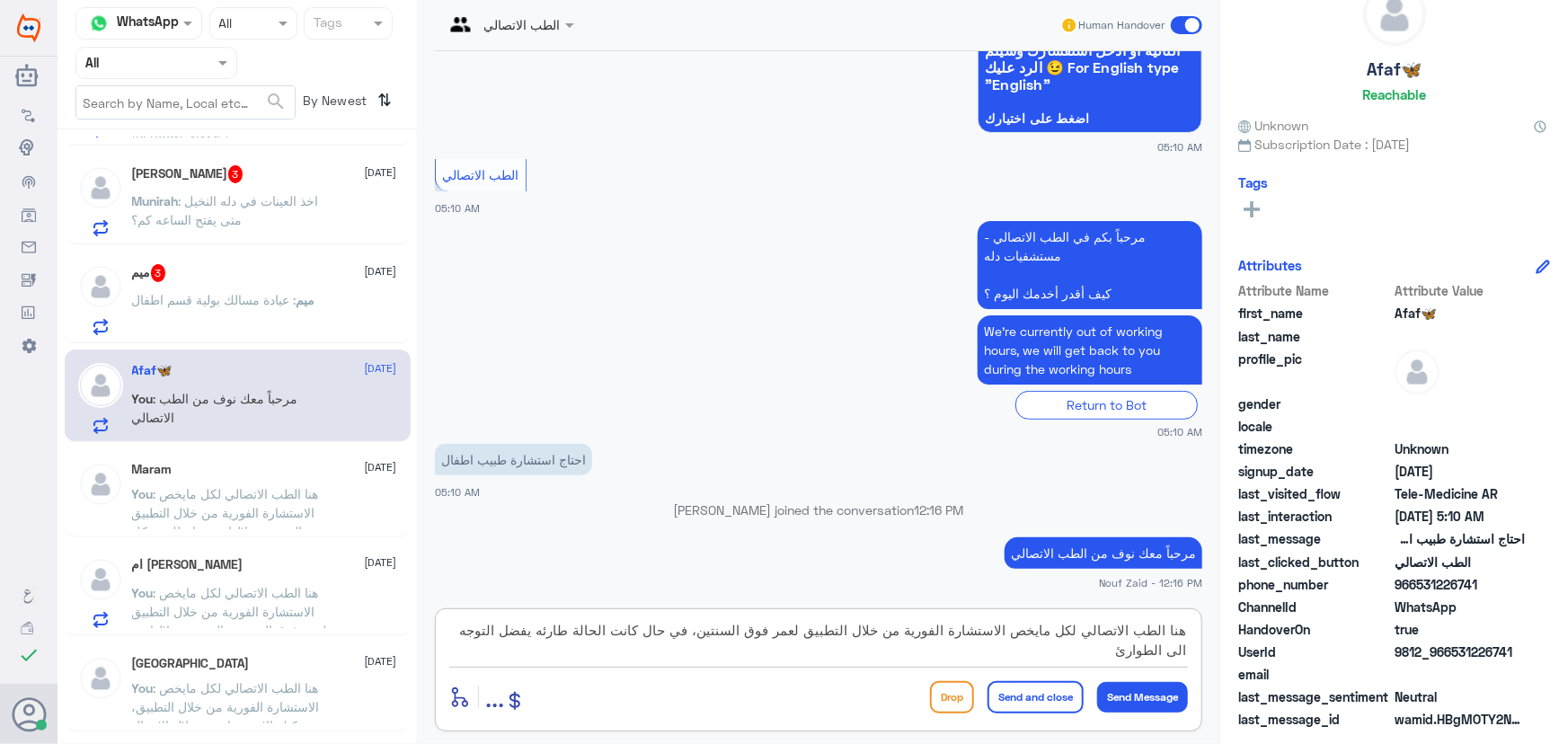
type textarea "هنا الطب الاتصالي لكل مايخص الاستشارة الفورية من خلال التطبيق لعمر فوق السنتين،…"
click at [1062, 692] on button "Send and close" at bounding box center [1036, 697] width 96 height 33
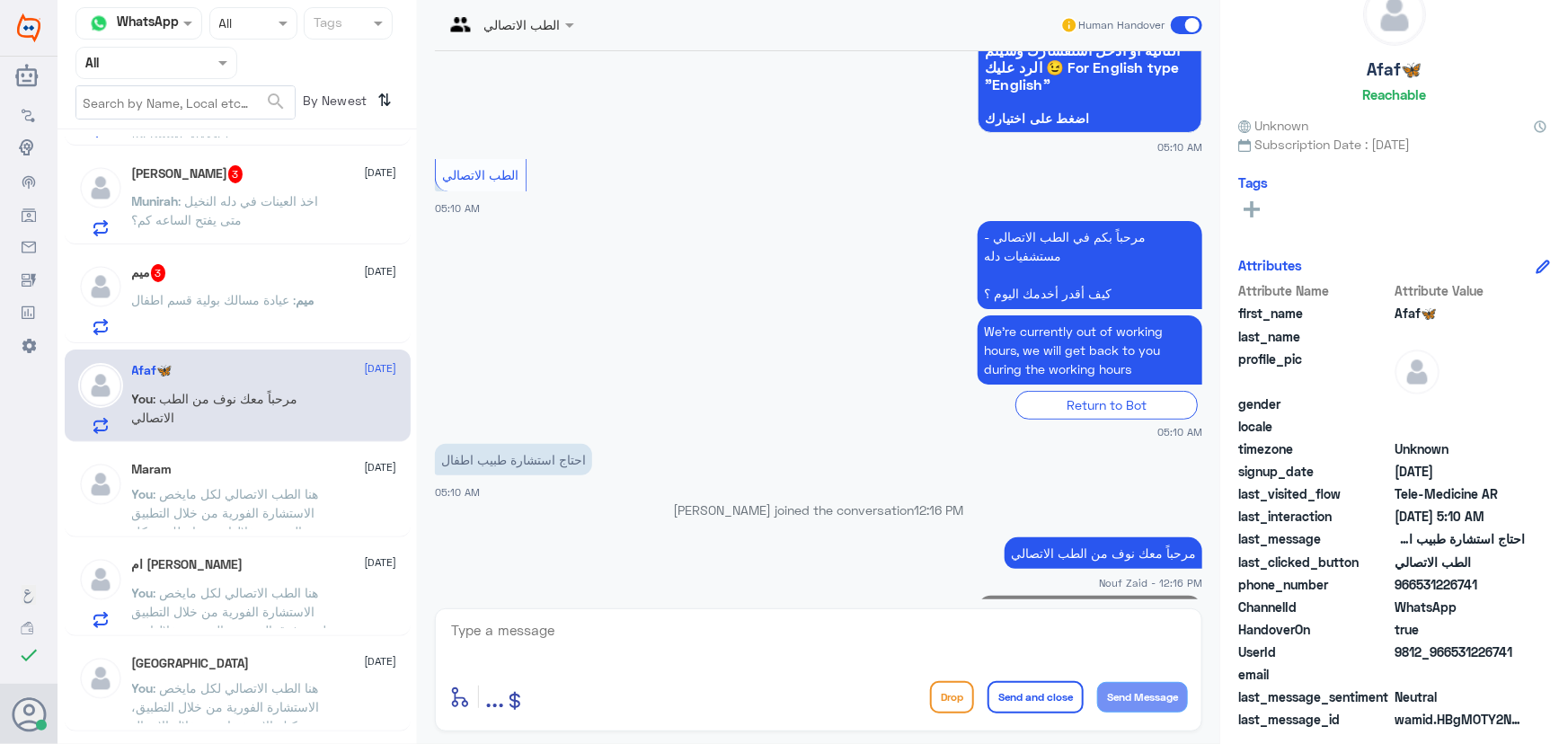
scroll to position [320, 0]
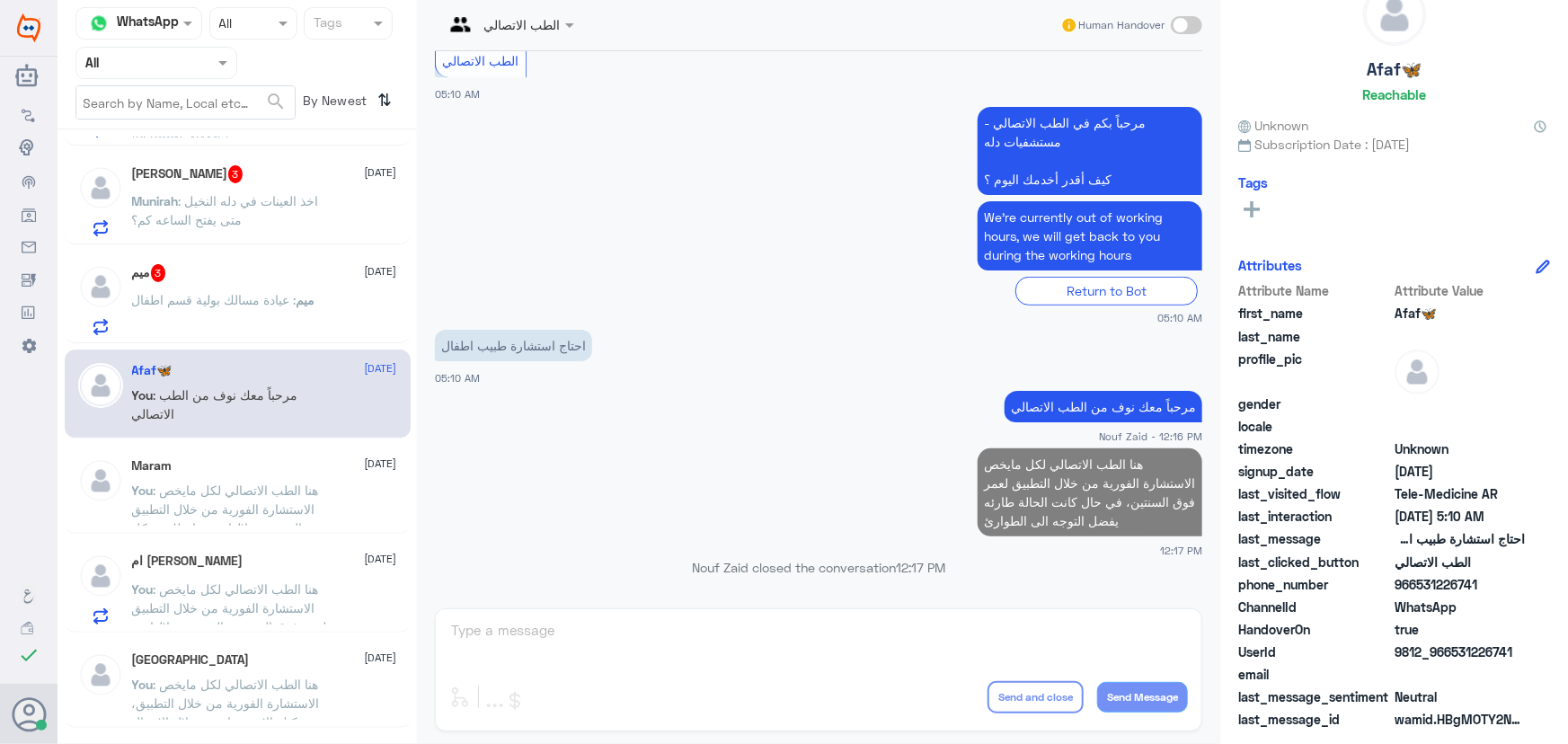
click at [251, 269] on div "ميم 3 [DATE]" at bounding box center [265, 273] width 265 height 18
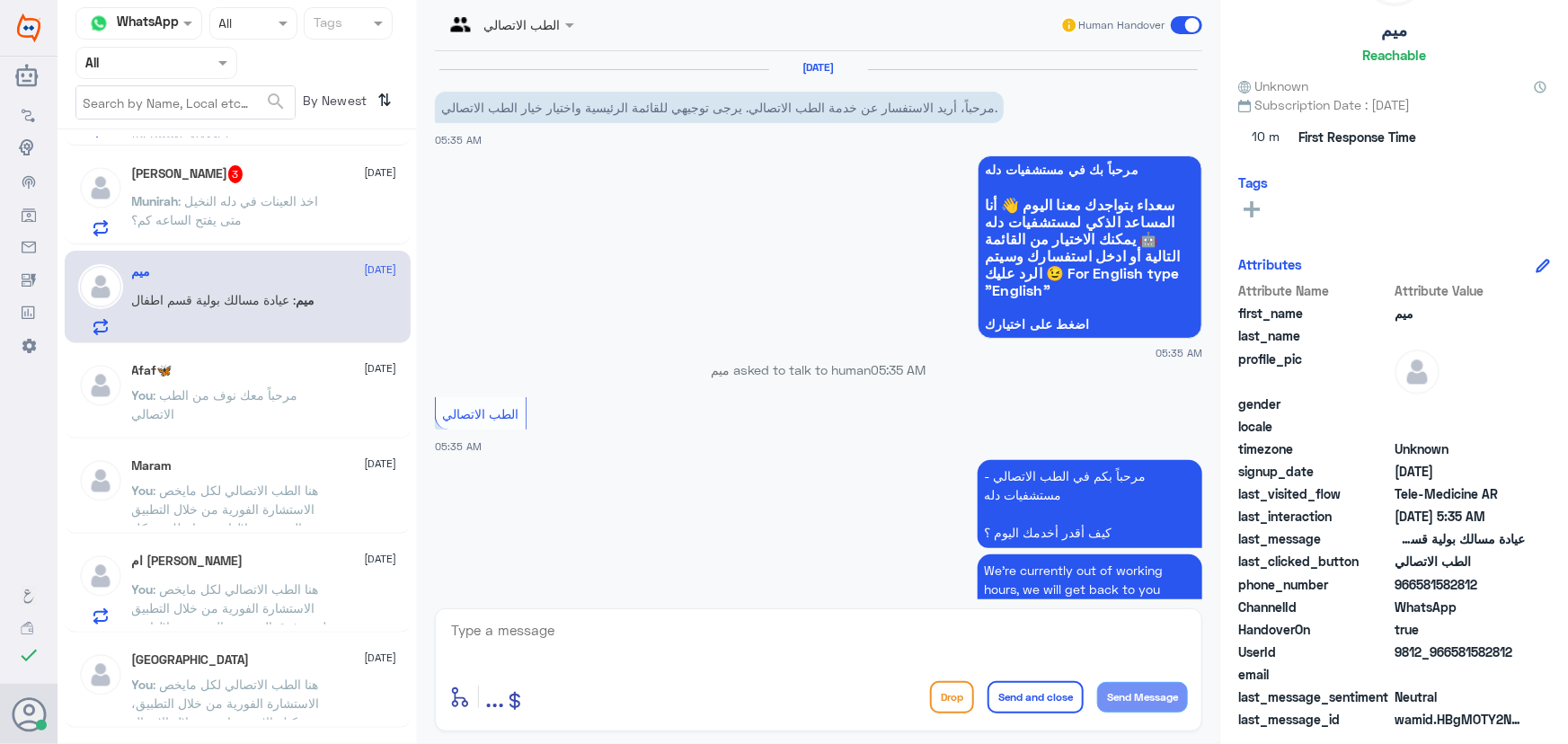
scroll to position [148, 0]
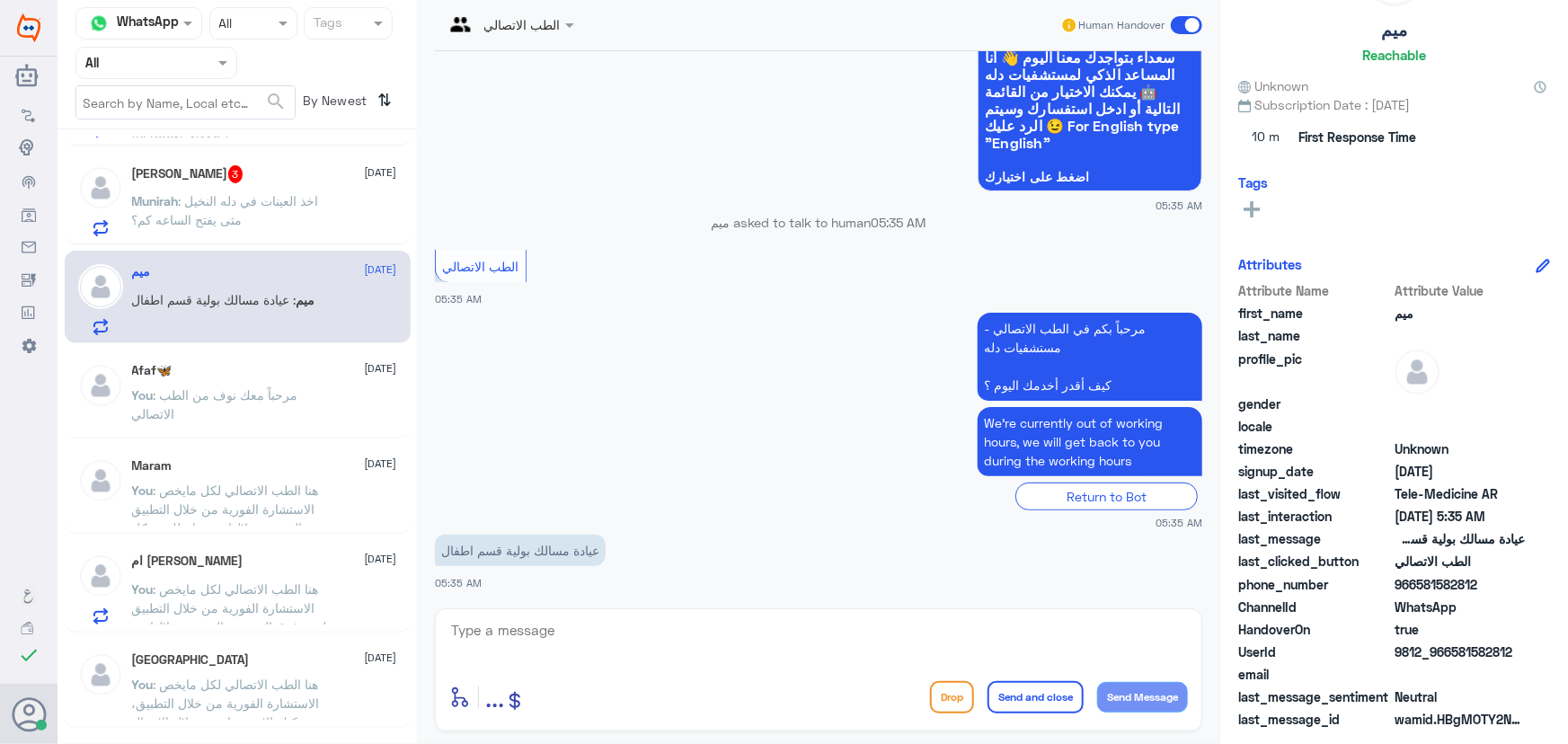
click at [508, 636] on textarea at bounding box center [819, 640] width 738 height 44
paste textarea "مرحباً معك نوف من الطب الاتصالي"
type textarea "مرحباً معك نوف من الطب الاتصالي"
click at [1164, 690] on button "Send Message" at bounding box center [1142, 697] width 91 height 31
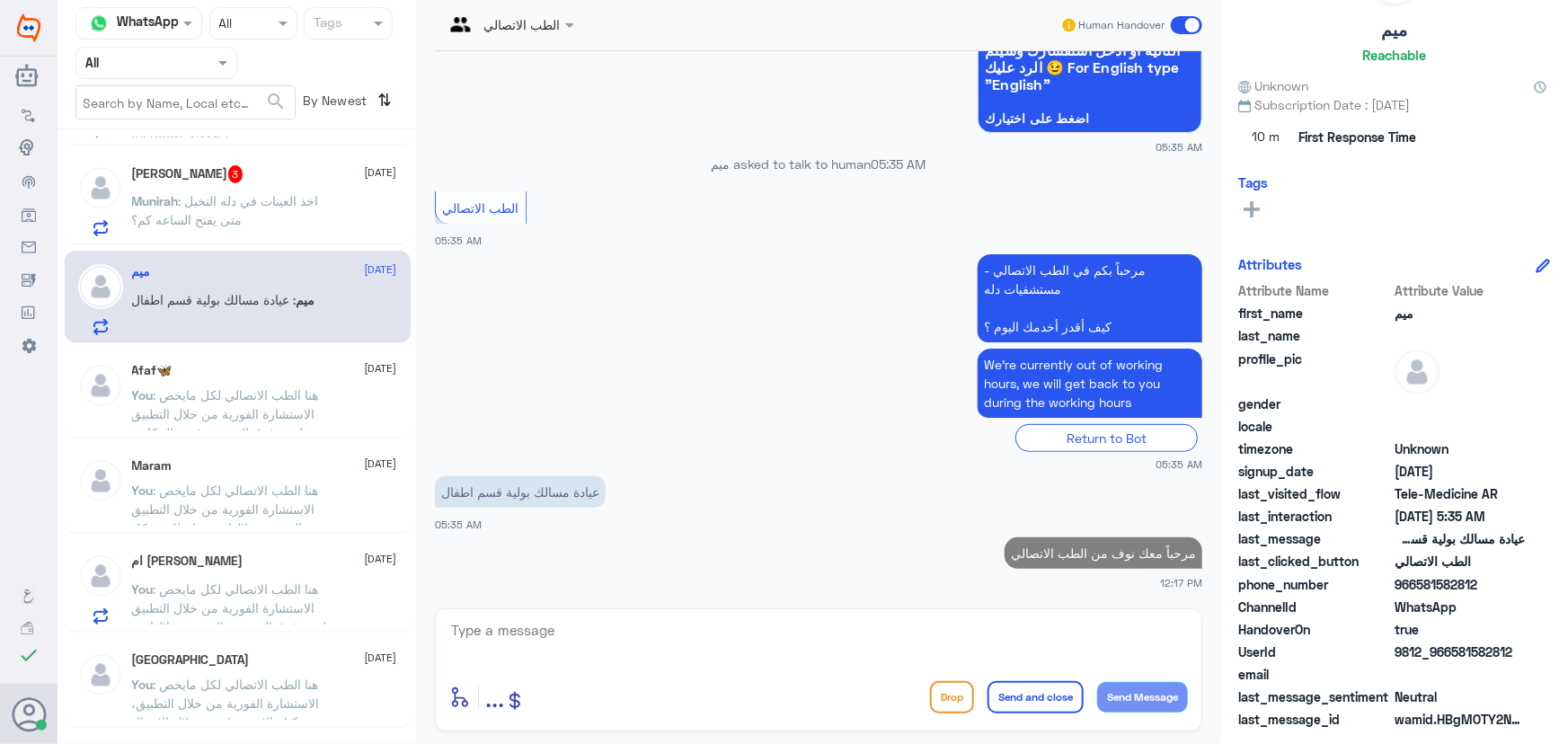
click at [880, 636] on textarea at bounding box center [819, 640] width 738 height 44
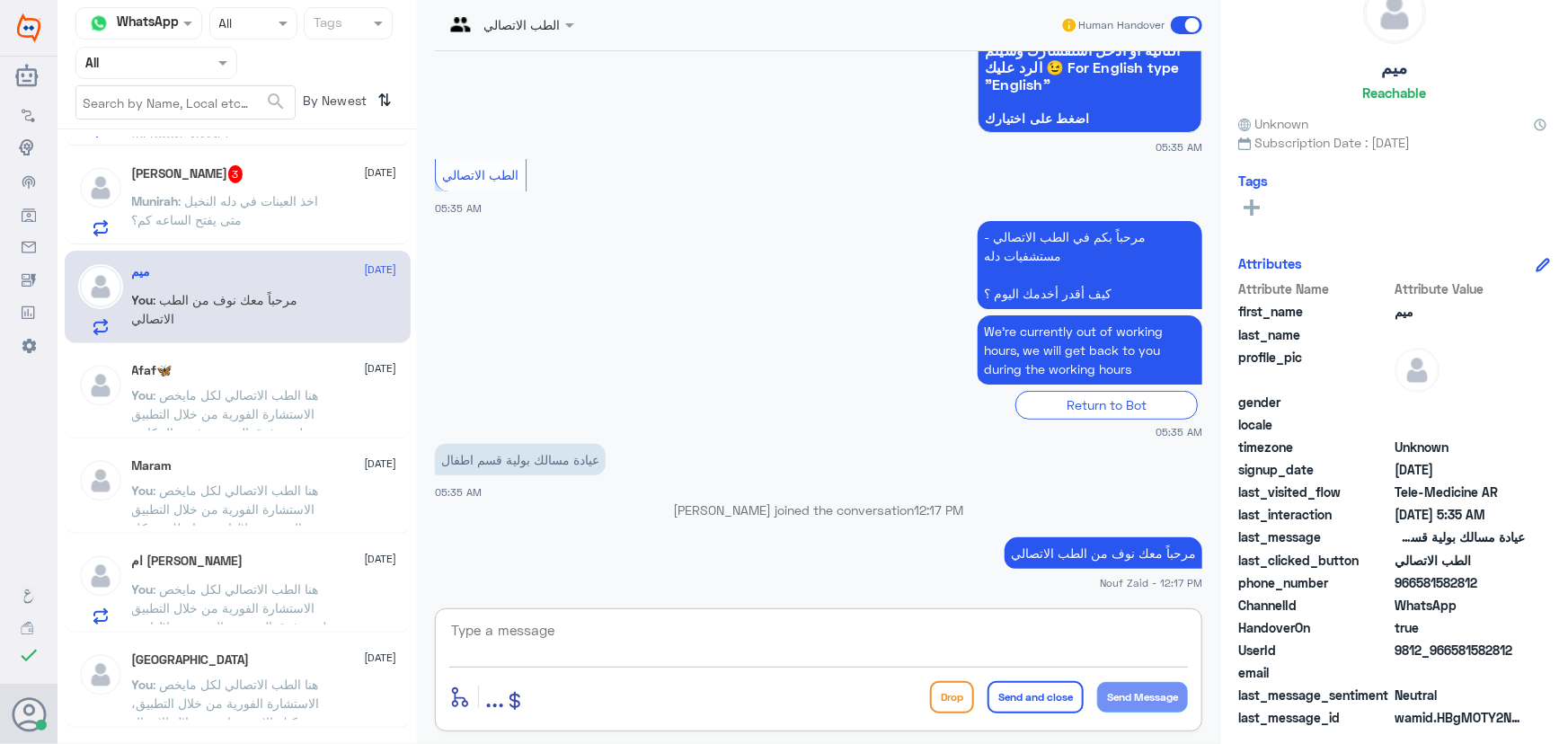
scroll to position [56, 0]
click at [564, 618] on textarea at bounding box center [819, 640] width 738 height 44
paste textarea "هنا الطب الاتصالي لكل مايخص الاستشارة الفورية من خلال التطبيق، يمكنك الاستفسار …"
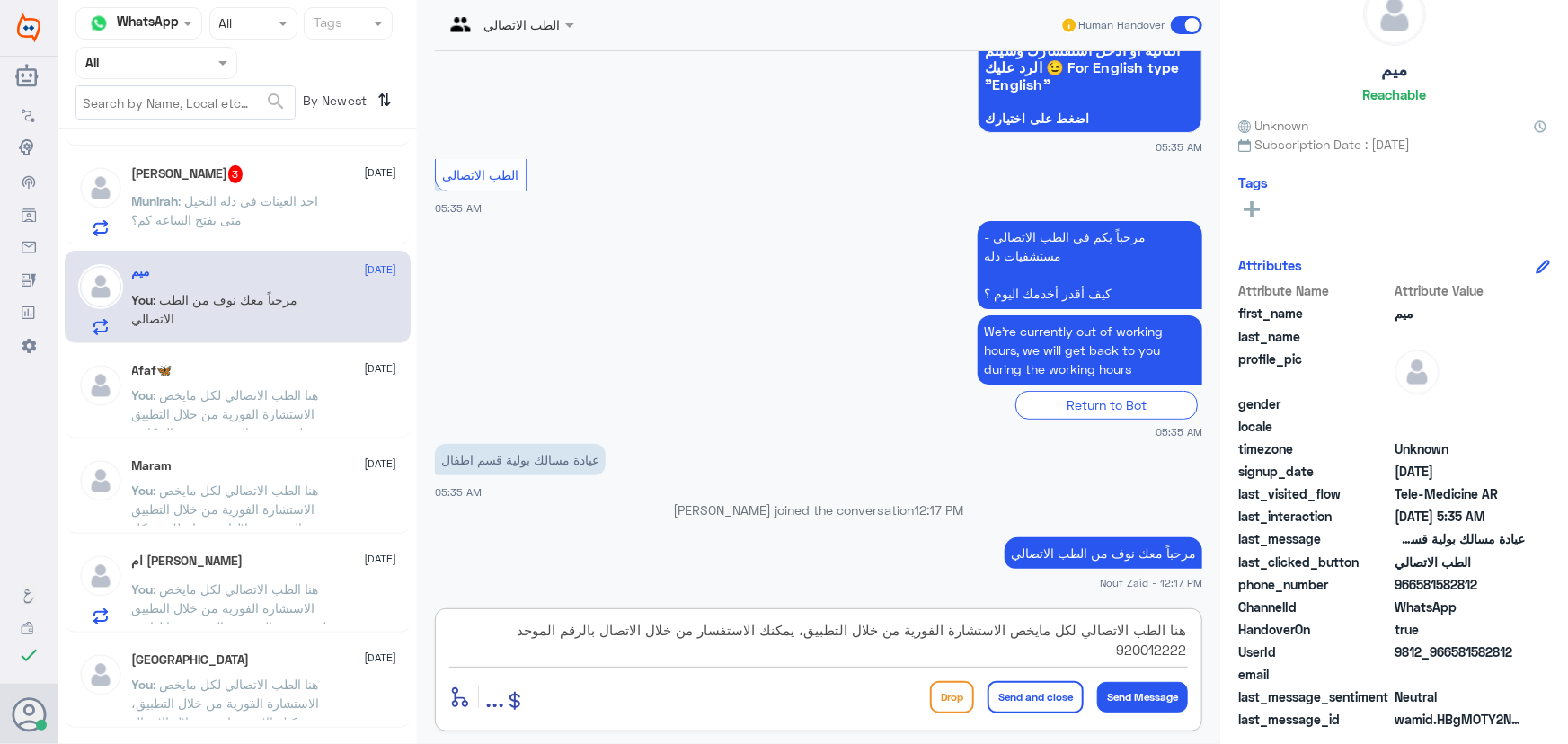
click at [815, 635] on textarea "هنا الطب الاتصالي لكل مايخص الاستشارة الفورية من خلال التطبيق، يمكنك الاستفسار …" at bounding box center [819, 640] width 738 height 44
type textarea "هنا الطب الاتصالي لكل مايخص الاستشارة الفورية من خلال التطبيق لعمر فوق السنتين،…"
click at [1001, 706] on button "Send and close" at bounding box center [1036, 697] width 96 height 33
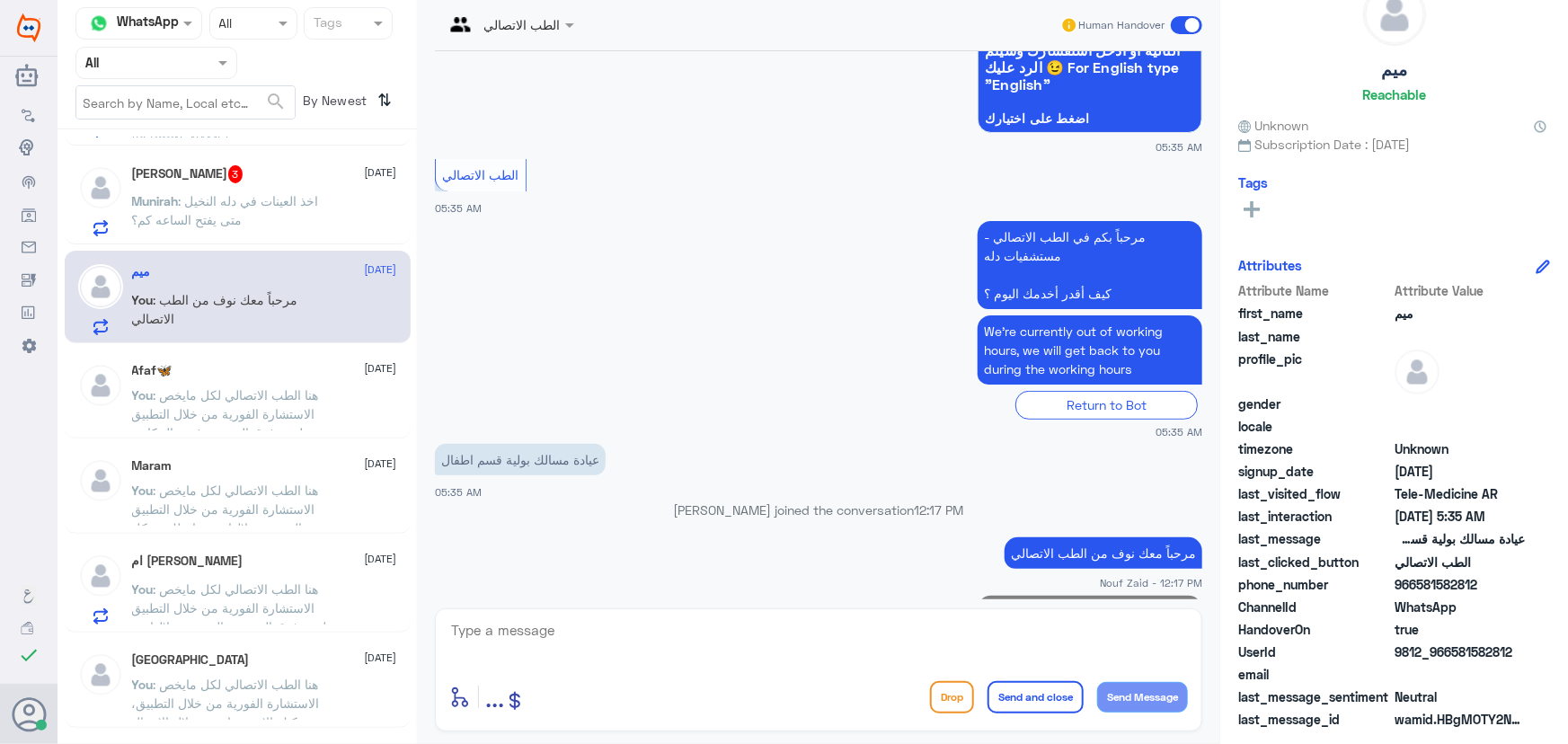
scroll to position [320, 0]
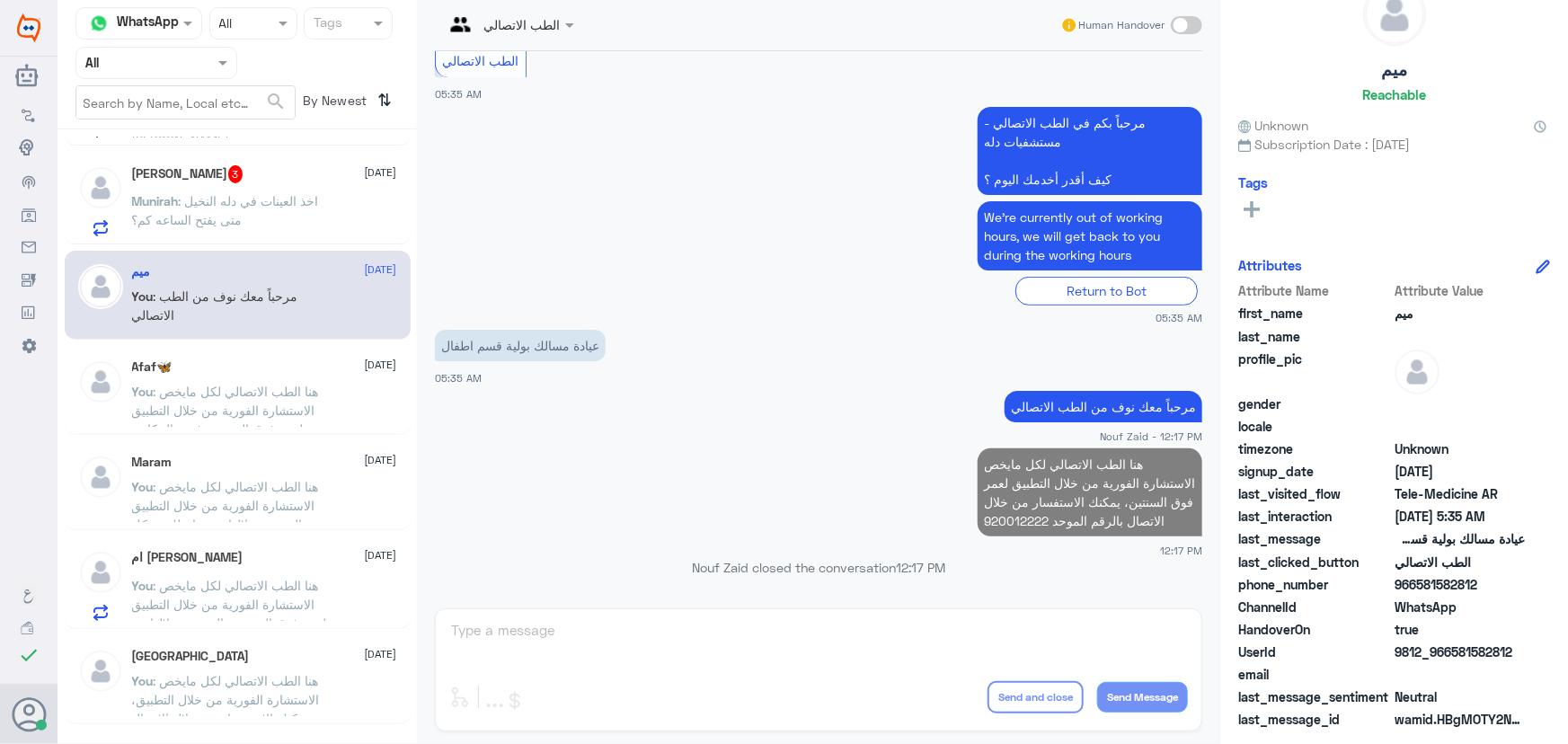
click at [237, 192] on p "Munirah : اخذ العينات في دله النخيل متى يفتح الساعه كم؟" at bounding box center [233, 214] width 202 height 45
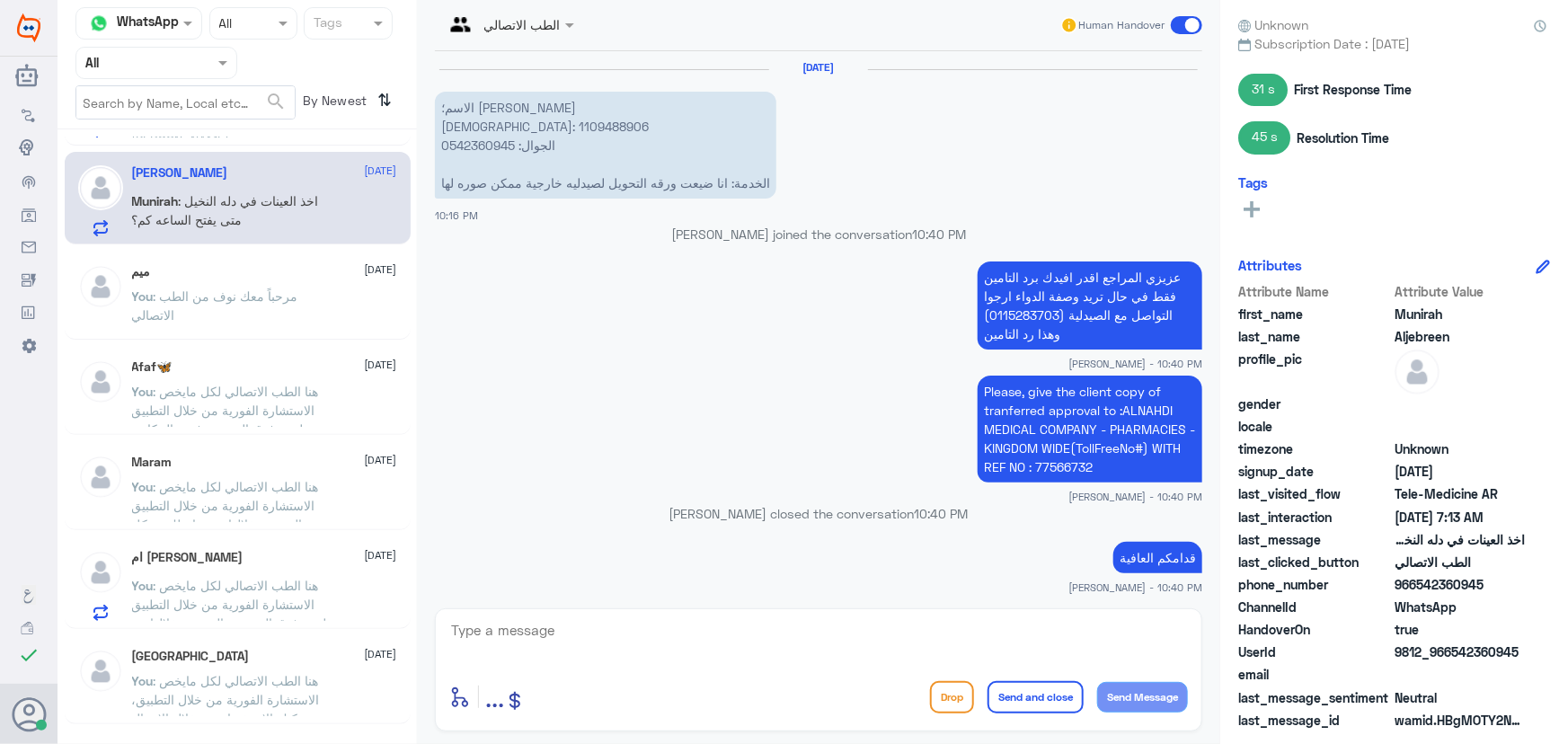
scroll to position [1080, 0]
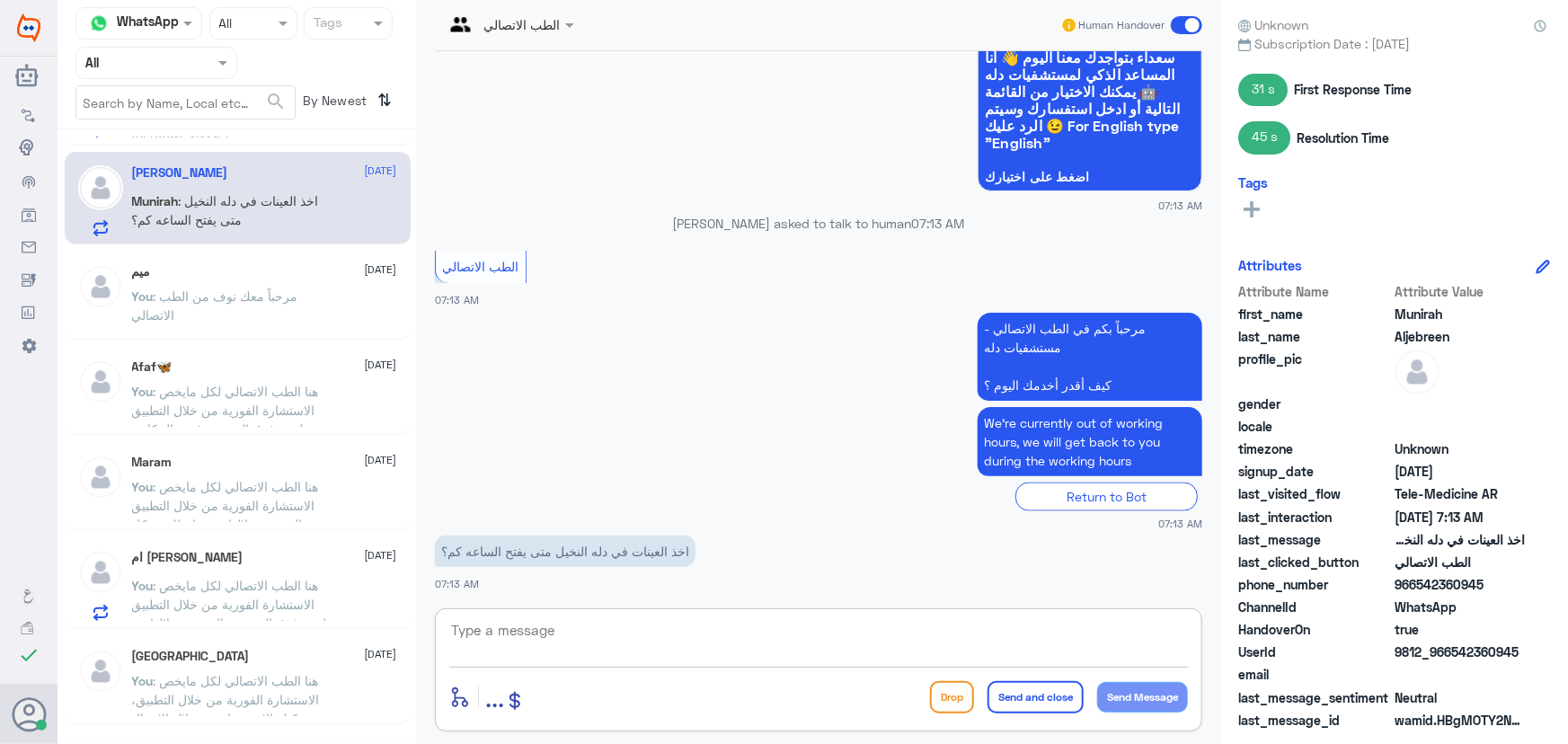
click at [710, 629] on textarea at bounding box center [819, 640] width 738 height 44
paste textarea "مرحباً معك نوف من الطب الاتصالي"
type textarea "مرحباً معك نوف من الطب الاتصالي"
click at [1141, 692] on button "Send Message" at bounding box center [1142, 697] width 91 height 31
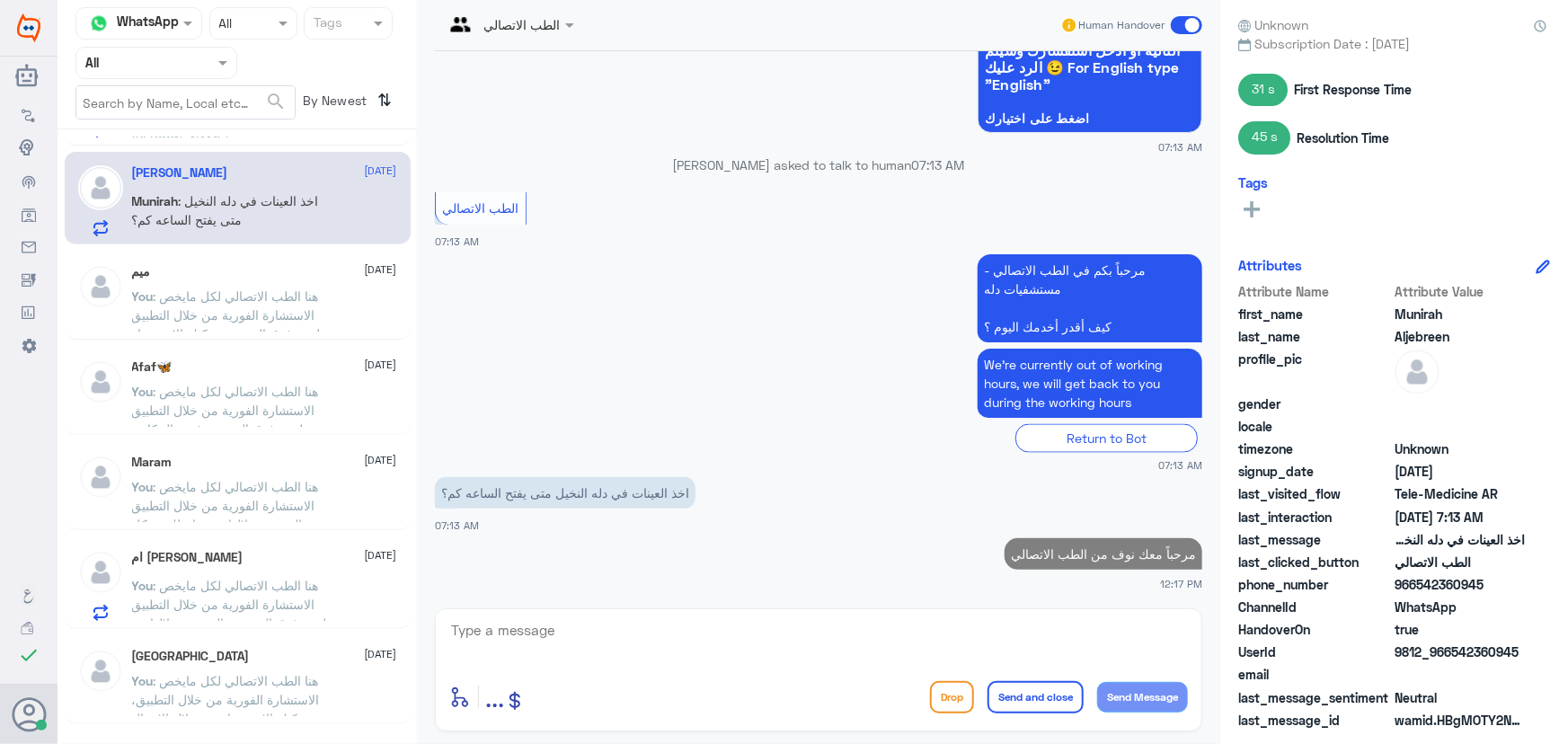
drag, startPoint x: 868, startPoint y: 607, endPoint x: 879, endPoint y: 624, distance: 20.2
click at [878, 616] on div "الطب الاتصالي Human Handover 6 Mar 2025 الاسم؛ منيره عبدالله الجبرين الهوية: 11…" at bounding box center [819, 375] width 804 height 750
drag, startPoint x: 873, startPoint y: 651, endPoint x: 869, endPoint y: 640, distance: 11.7
click at [871, 644] on textarea at bounding box center [819, 640] width 738 height 44
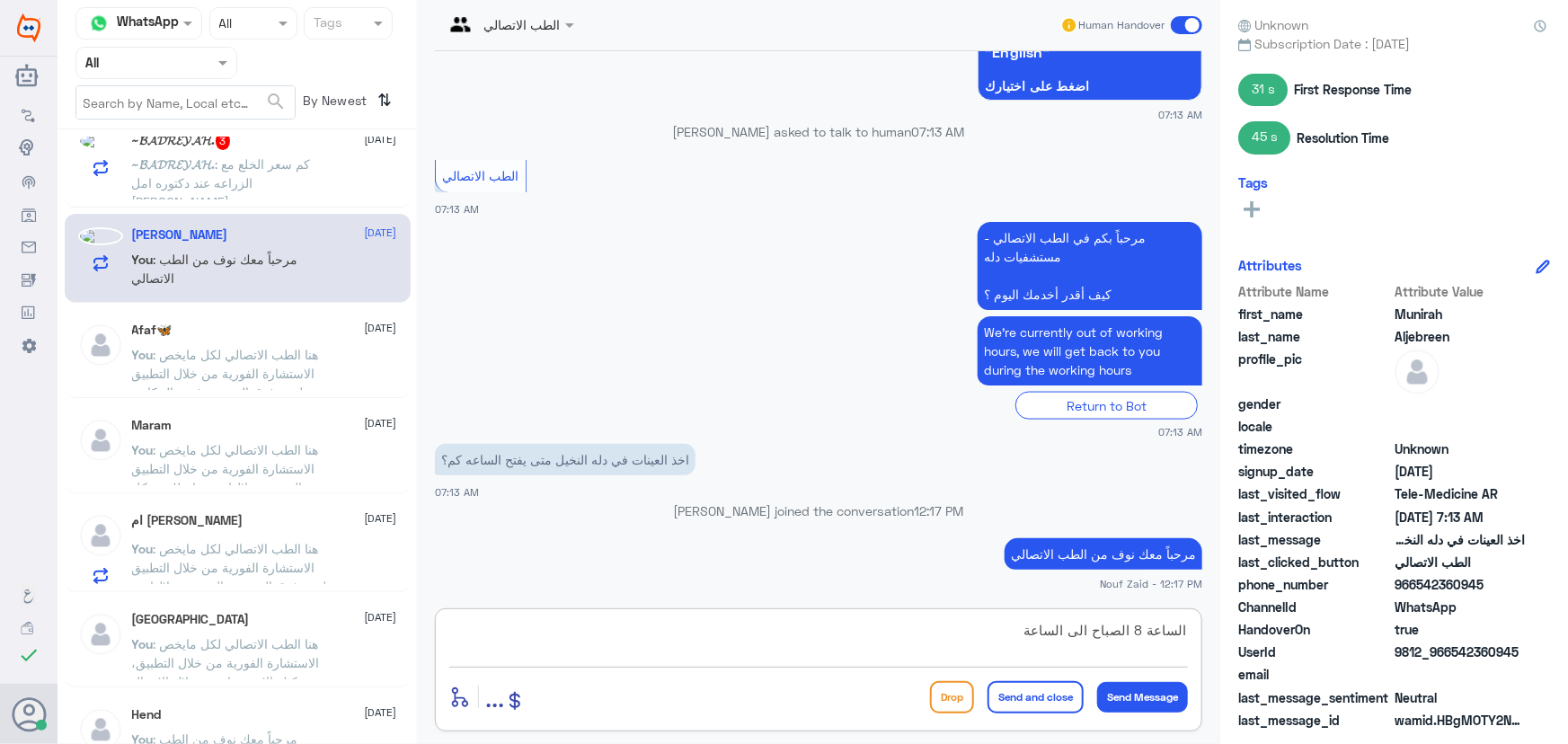
scroll to position [977, 0]
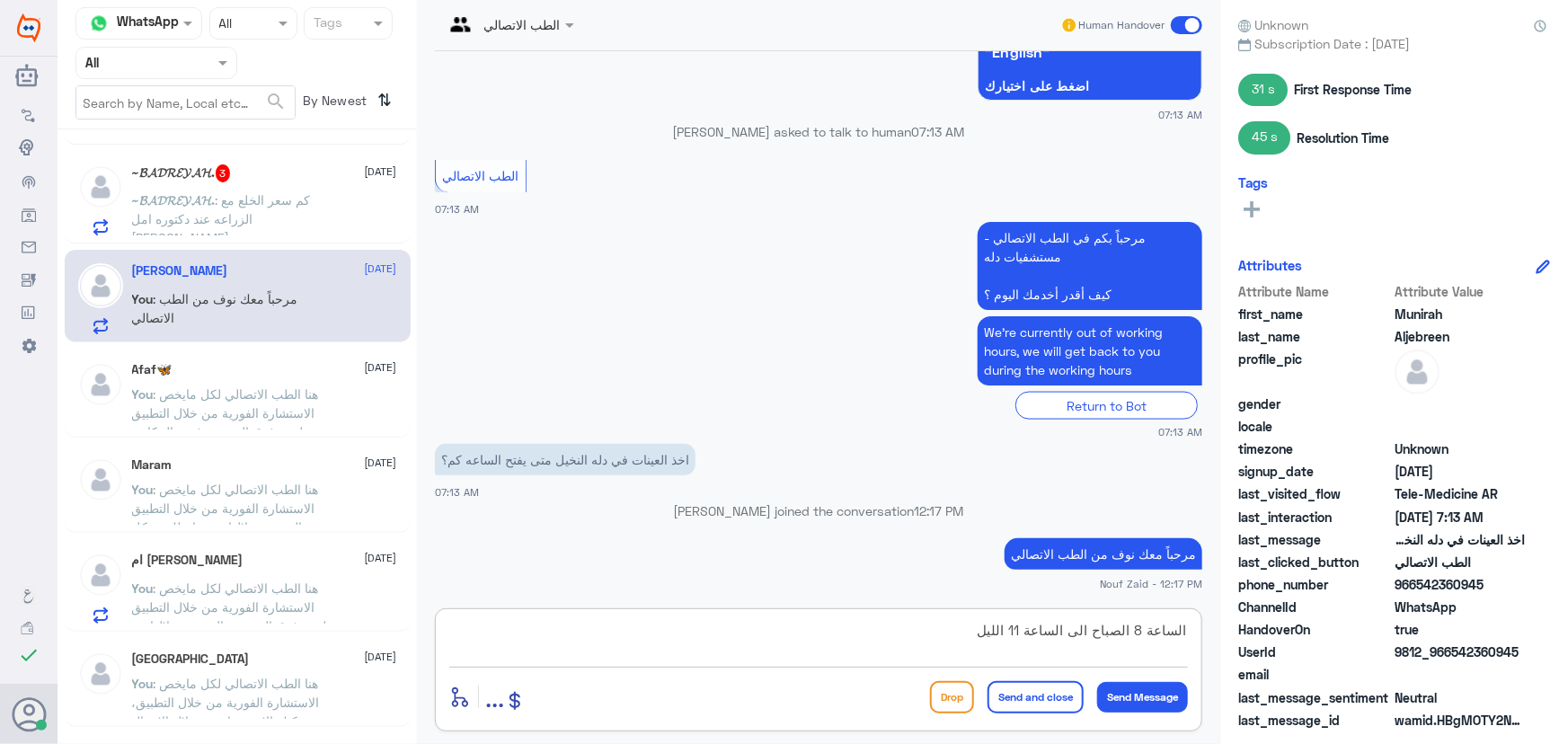
type textarea "الساعة 8 الصباح الى الساعة 11 الليل"
click at [1051, 692] on button "Send and close" at bounding box center [1036, 697] width 96 height 33
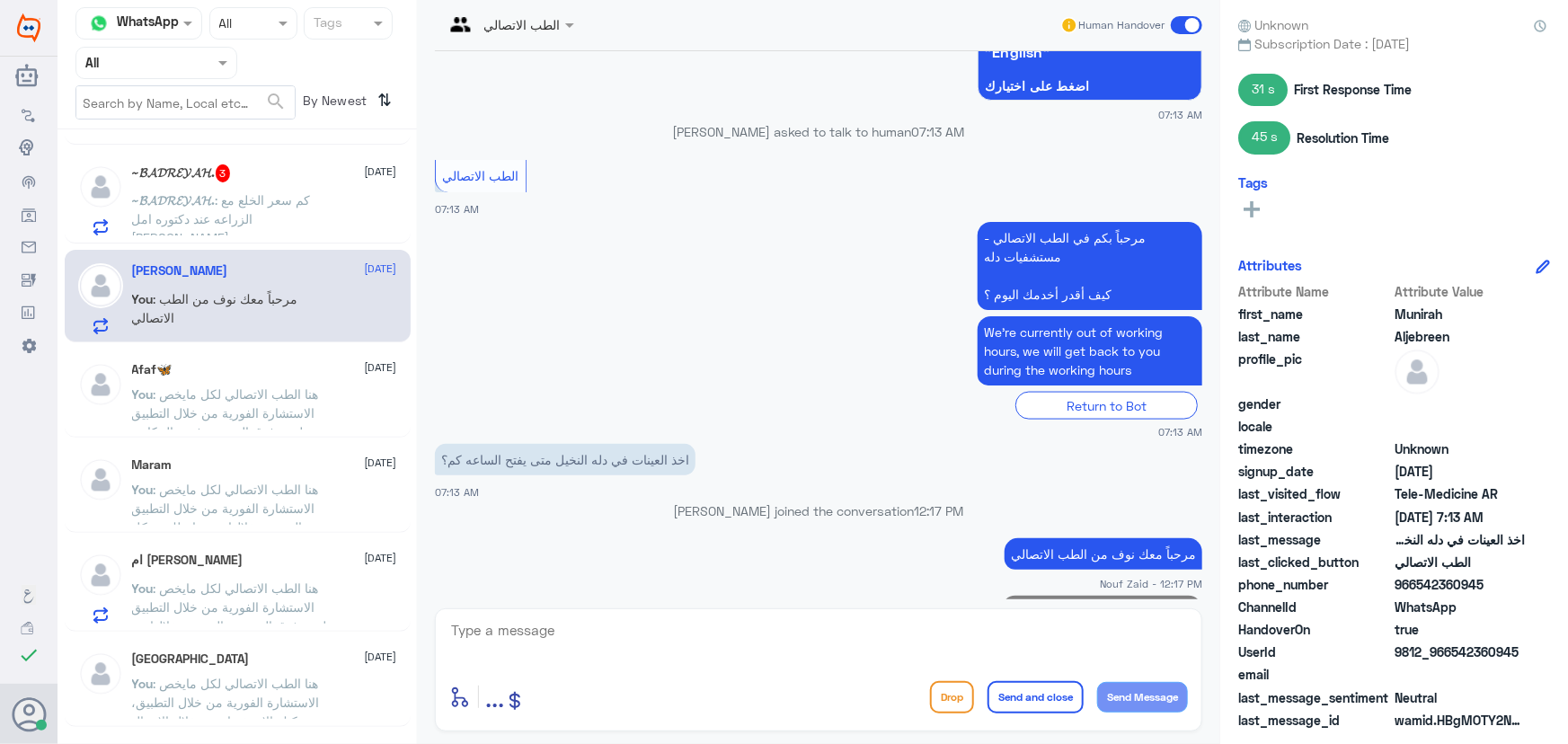
scroll to position [1196, 0]
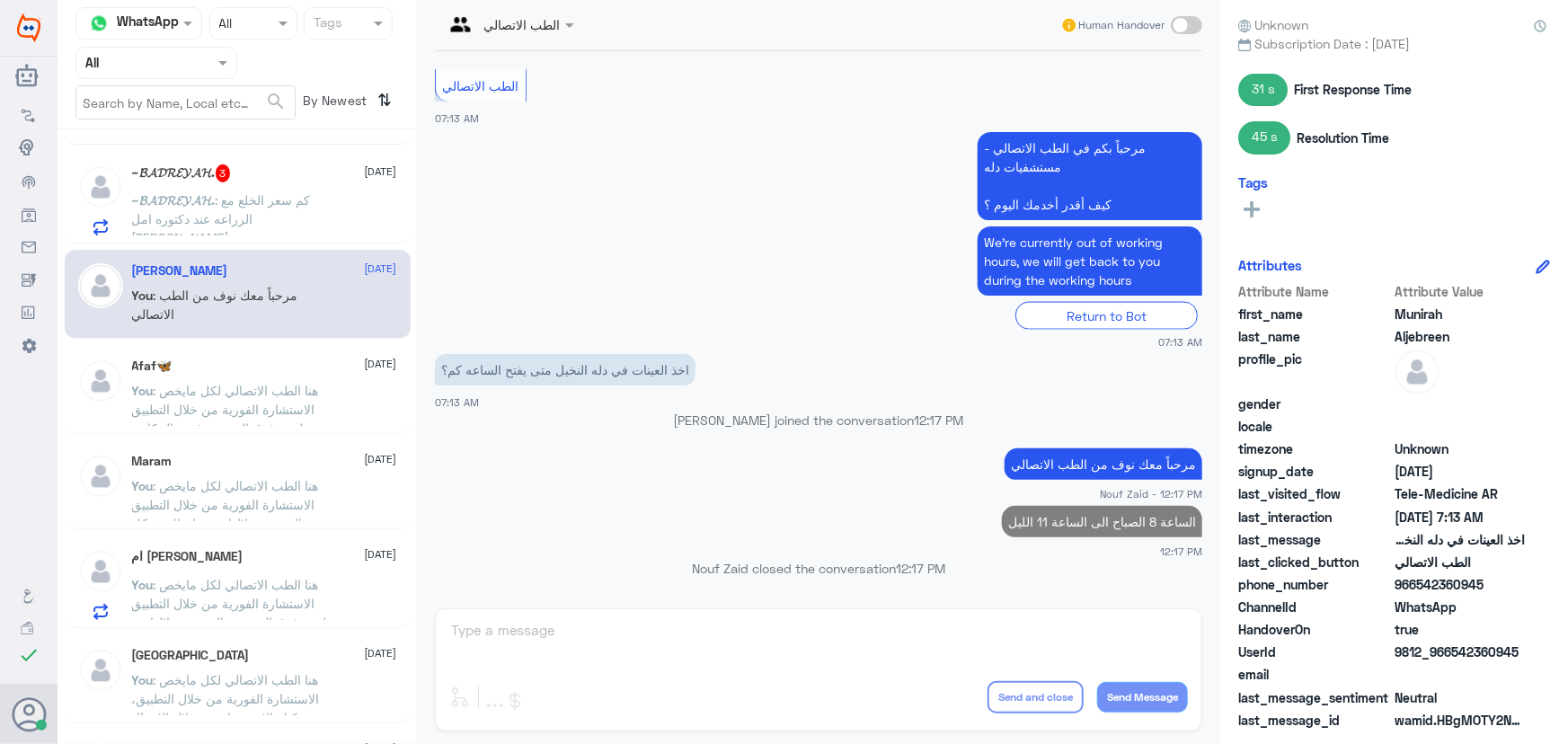
click at [307, 208] on p "~𝓑𝓐𝓓𝓡𝓔𝓨𝓐𝓗. : كم سعر الخلع مع الزراعه عند دكتوره امل العوهلي" at bounding box center [233, 213] width 202 height 45
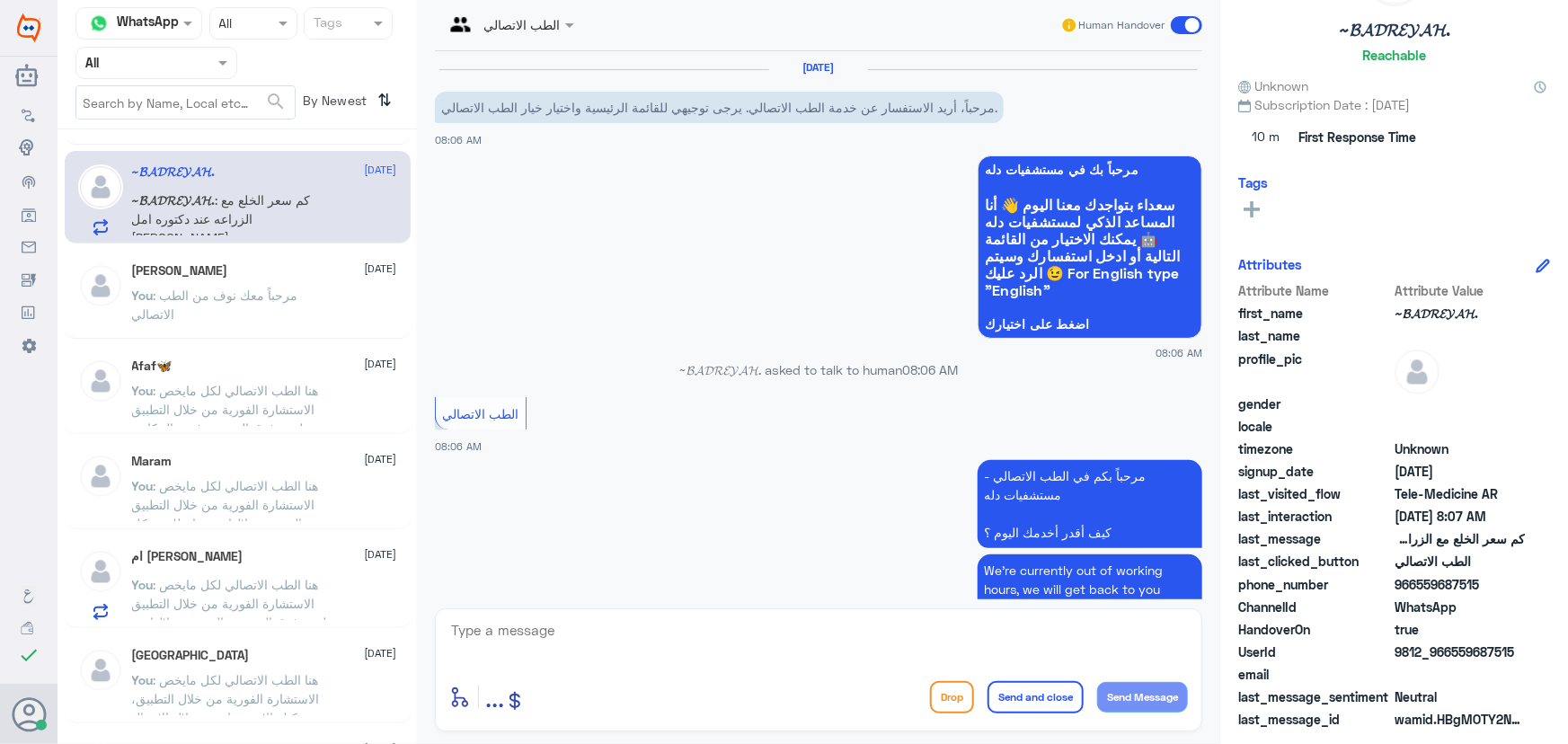
scroll to position [148, 0]
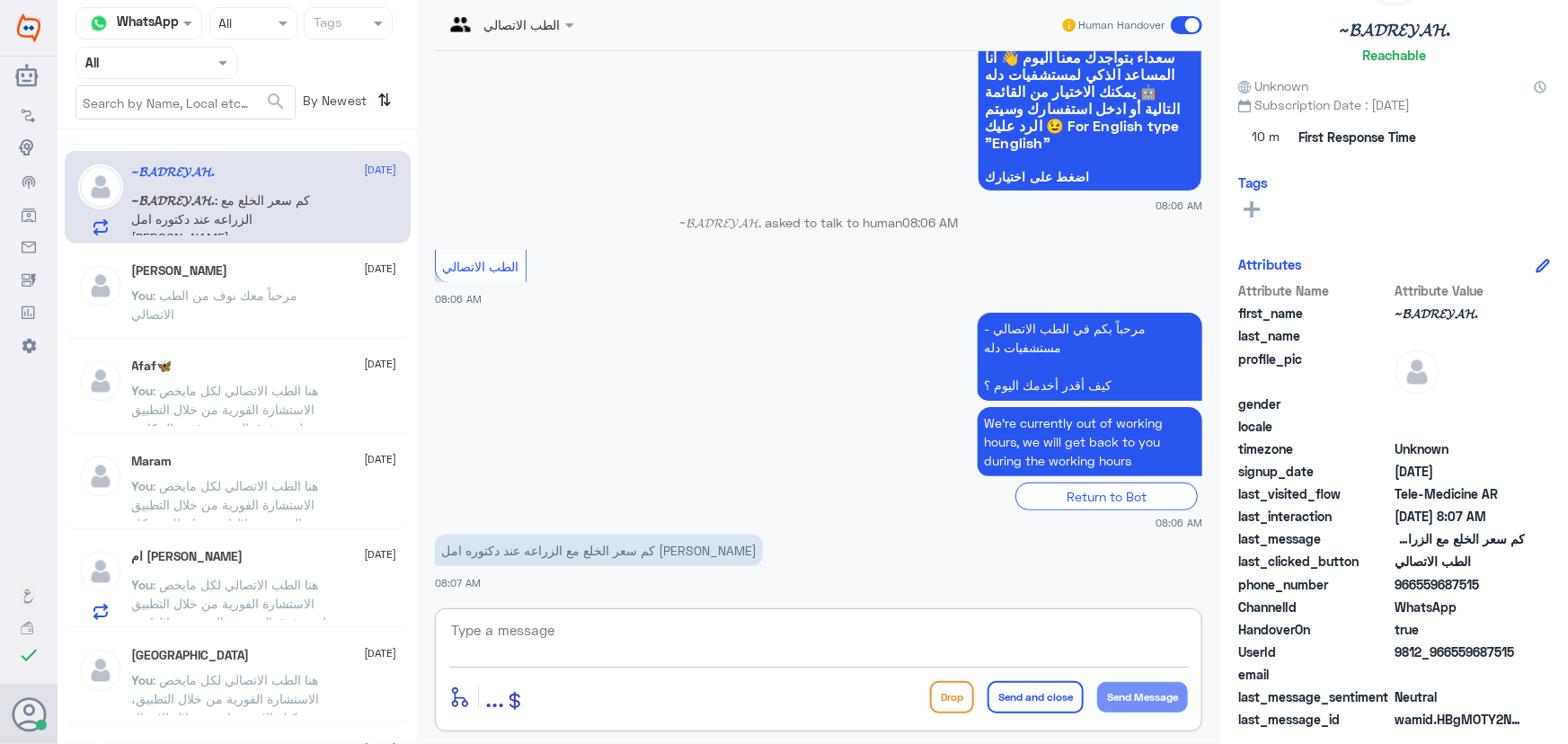
click at [565, 640] on textarea at bounding box center [819, 640] width 738 height 44
paste textarea "مرحباً معك نوف من الطب الاتصالي"
type textarea "مرحباً معك نوف من الطب الاتصالي"
click at [1135, 688] on button "Send Message" at bounding box center [1142, 697] width 91 height 31
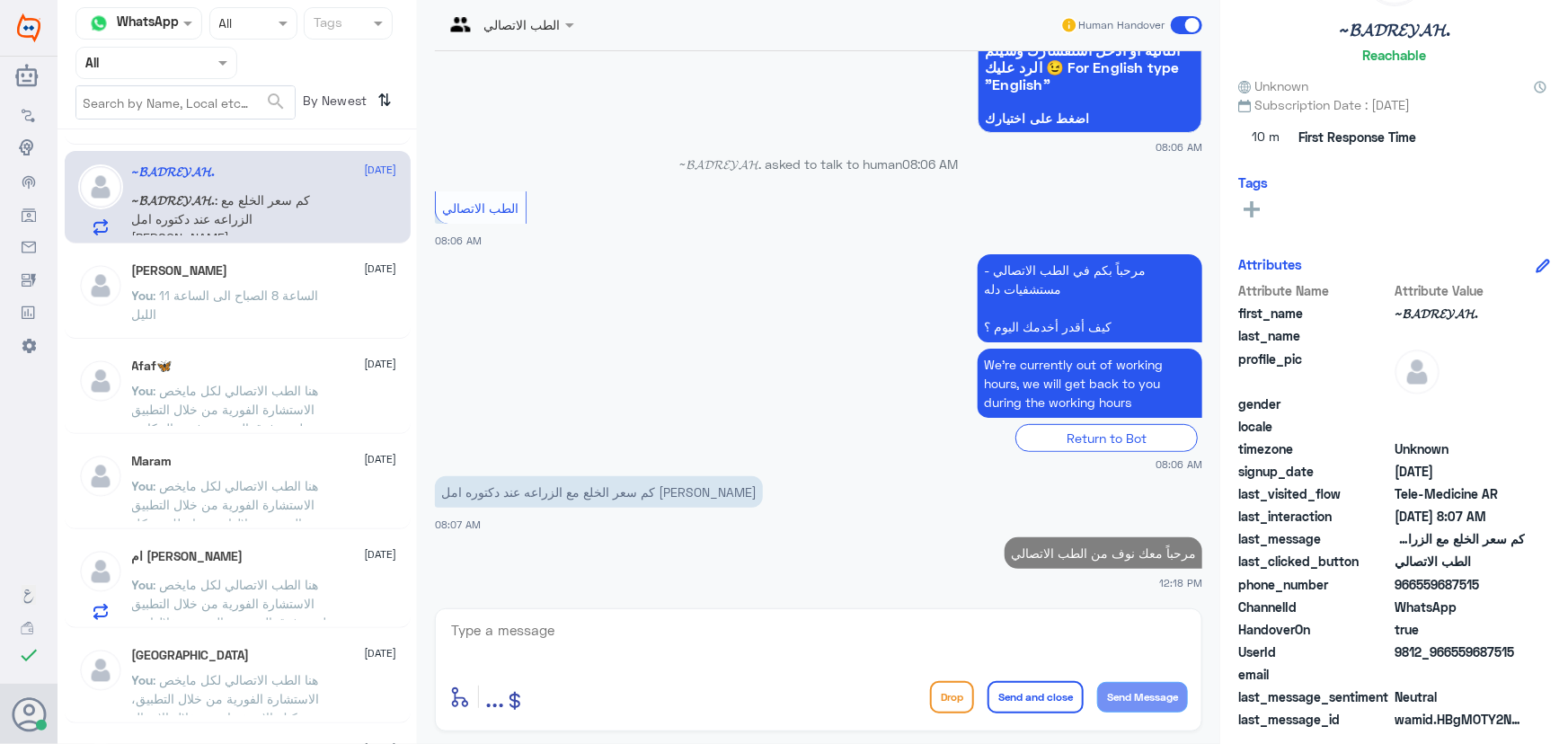
click at [1025, 634] on textarea at bounding box center [819, 640] width 738 height 44
paste textarea "هنا الطب الاتصالي لكل مايخص الاستشارة الفورية من خلال التطبيق، يمكنك الاستفسار …"
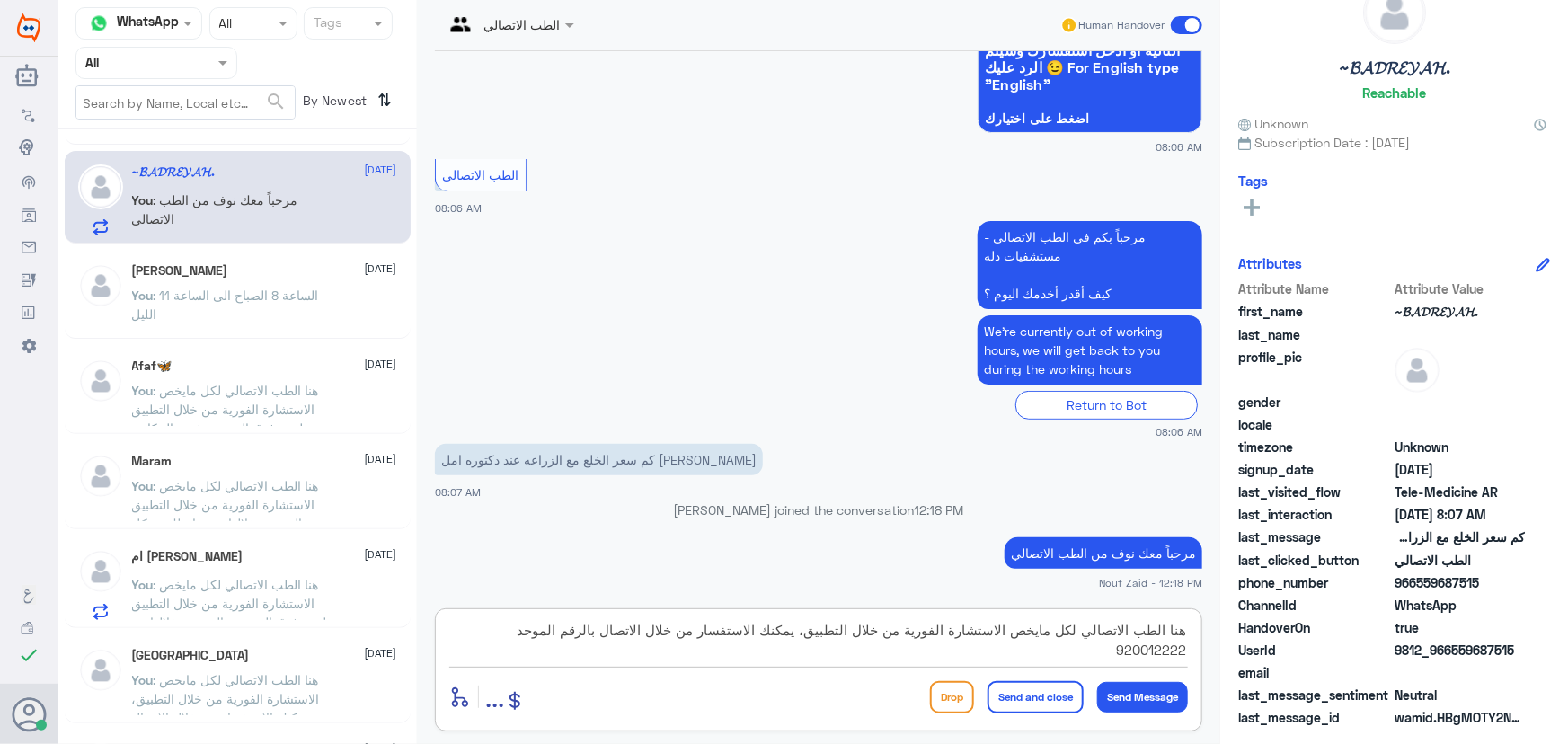
scroll to position [56, 0]
type textarea "هنا الطب الاتصالي لكل مايخص الاستشارة الفورية من خلال التطبيق، يمكنك الاستفسار …"
drag, startPoint x: 1008, startPoint y: 688, endPoint x: 494, endPoint y: 638, distance: 516.4
click at [1006, 686] on button "Send and close" at bounding box center [1036, 697] width 96 height 33
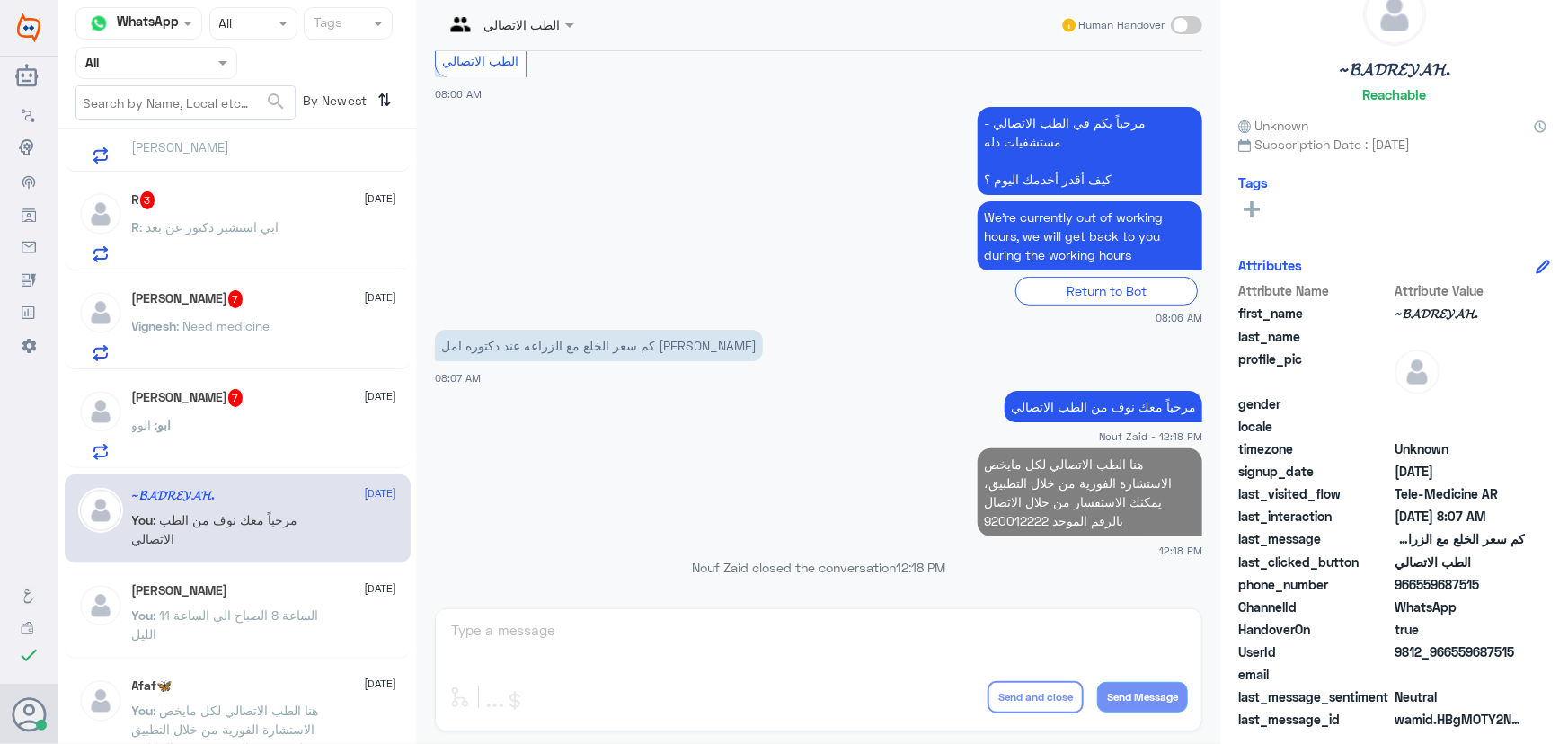
scroll to position [650, 0]
drag, startPoint x: 270, startPoint y: 471, endPoint x: 271, endPoint y: 460, distance: 11.0
click at [271, 466] on div "ميم 1 13 September Bot : Default reply ميزني ربي بطيبي عن الغير 13 September مي…" at bounding box center [237, 443] width 360 height 614
click at [271, 433] on div "ابو : الوو" at bounding box center [265, 443] width 265 height 40
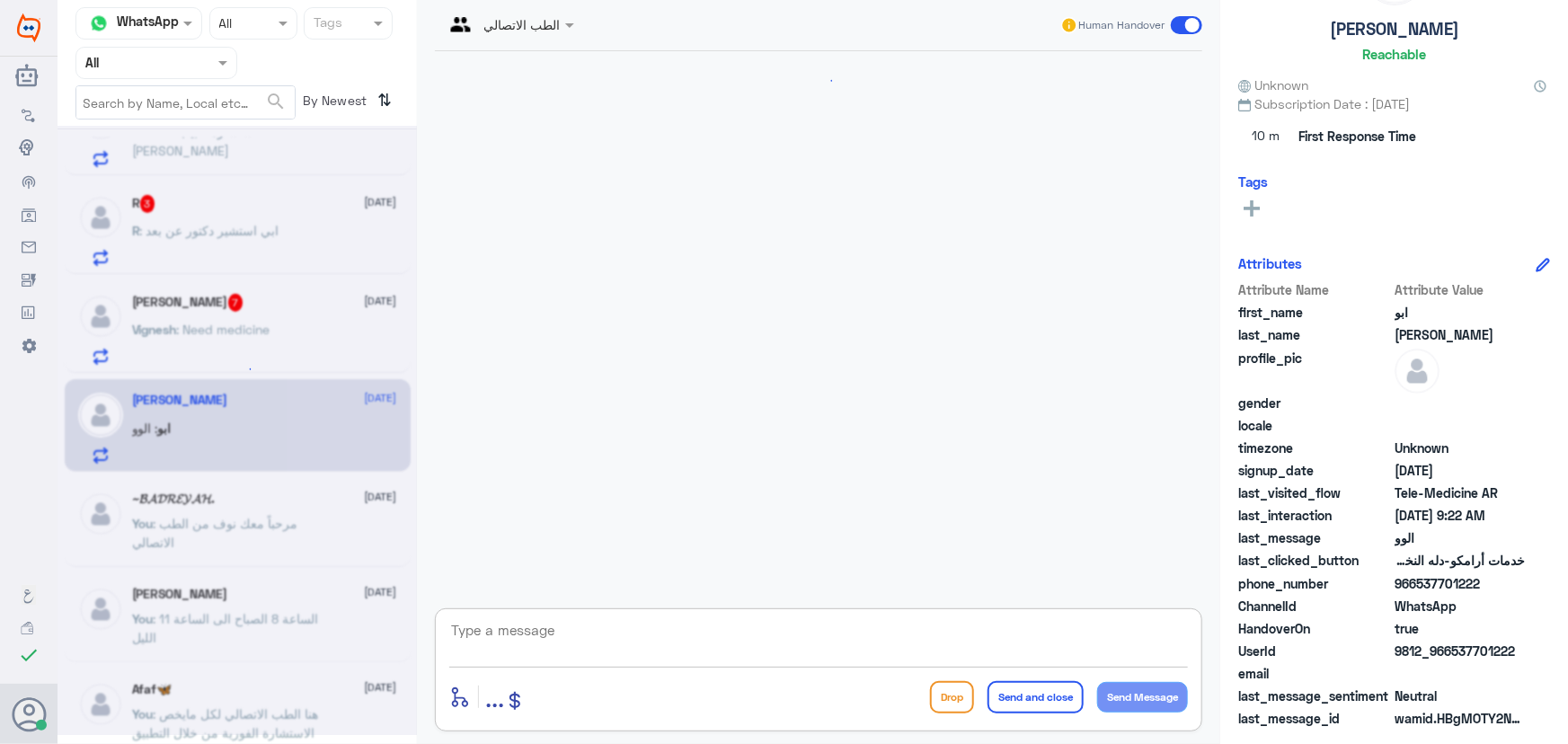
scroll to position [95, 0]
click at [511, 631] on textarea at bounding box center [819, 640] width 738 height 44
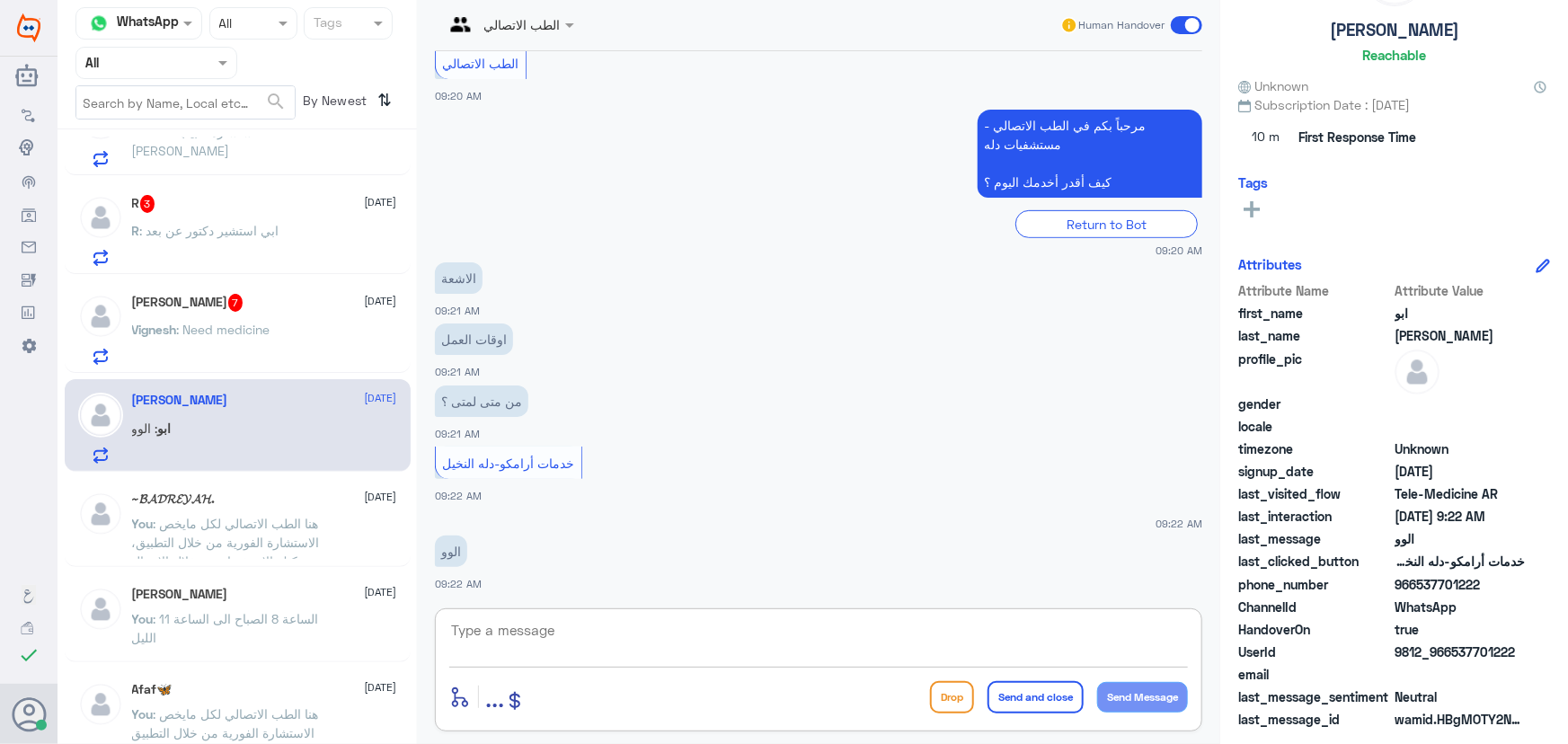
click at [584, 627] on textarea at bounding box center [819, 640] width 738 height 44
paste textarea "مرحباً معك نوف من الطب الاتصالي"
click at [805, 641] on textarea "مرحباً معك نوف من الطب الاتصالي" at bounding box center [819, 640] width 738 height 44
type textarea "مرحباً معك نوف من الطب الاتصالي"
click at [242, 247] on p "R : ابي استشير دكتور عن بعد" at bounding box center [206, 244] width 148 height 45
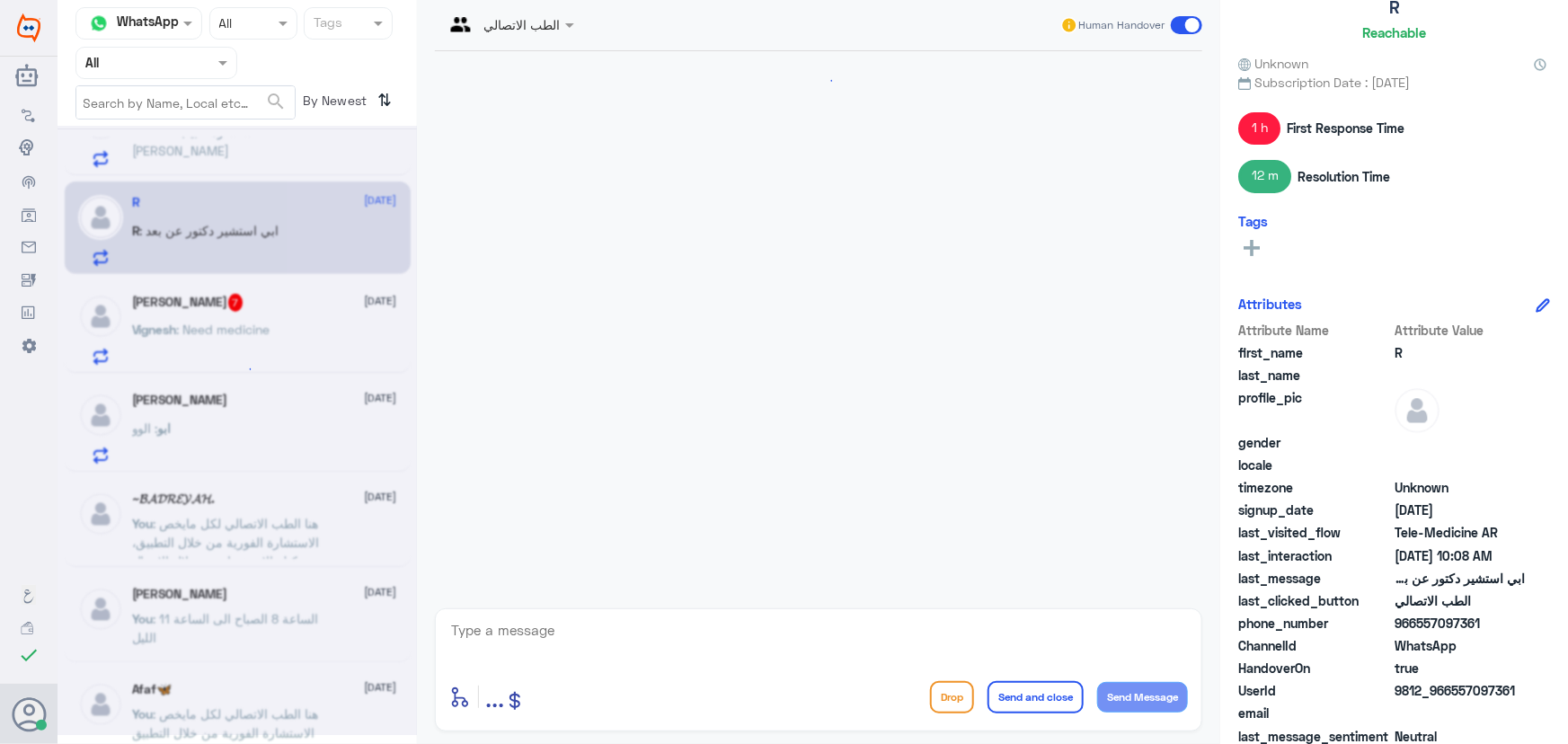
scroll to position [906, 0]
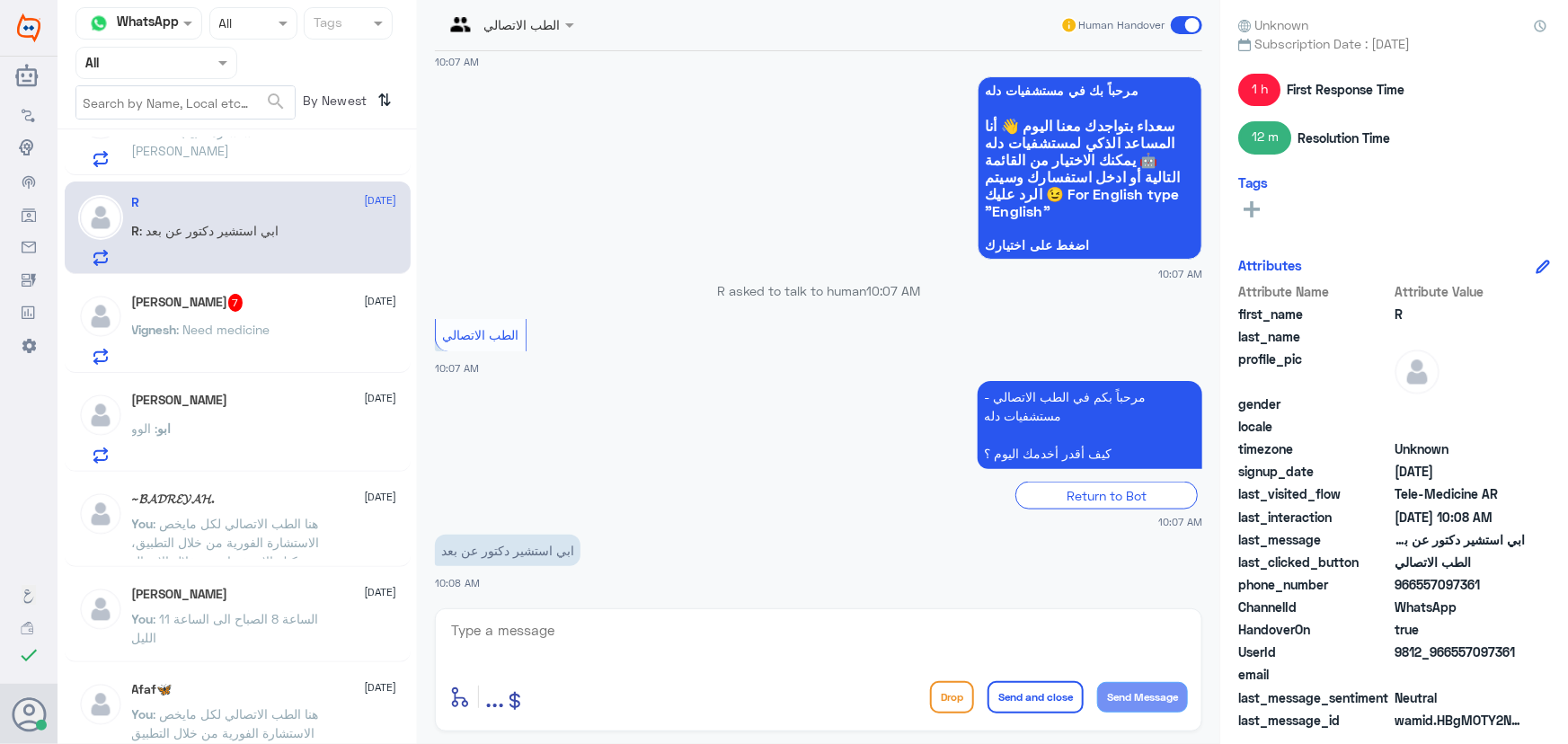
drag, startPoint x: 650, startPoint y: 634, endPoint x: 644, endPoint y: 622, distance: 13.4
click at [648, 627] on textarea at bounding box center [819, 640] width 738 height 44
paste textarea "مرحباً معك نوف من الطب الاتصالي"
type textarea "مرحباً معك نوف من الطب الاتصالي"
click at [1141, 698] on button "Send Message" at bounding box center [1142, 697] width 91 height 31
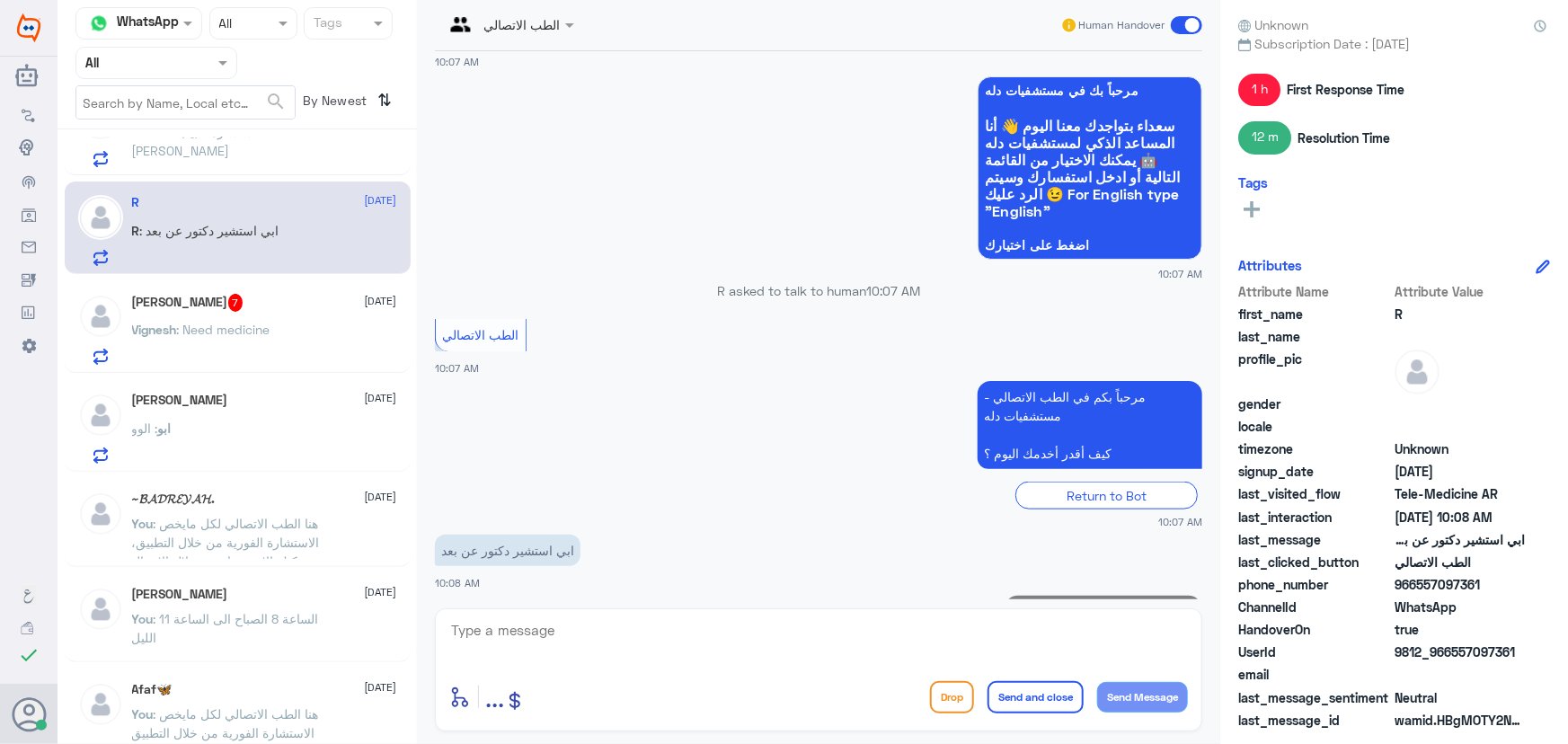
scroll to position [963, 0]
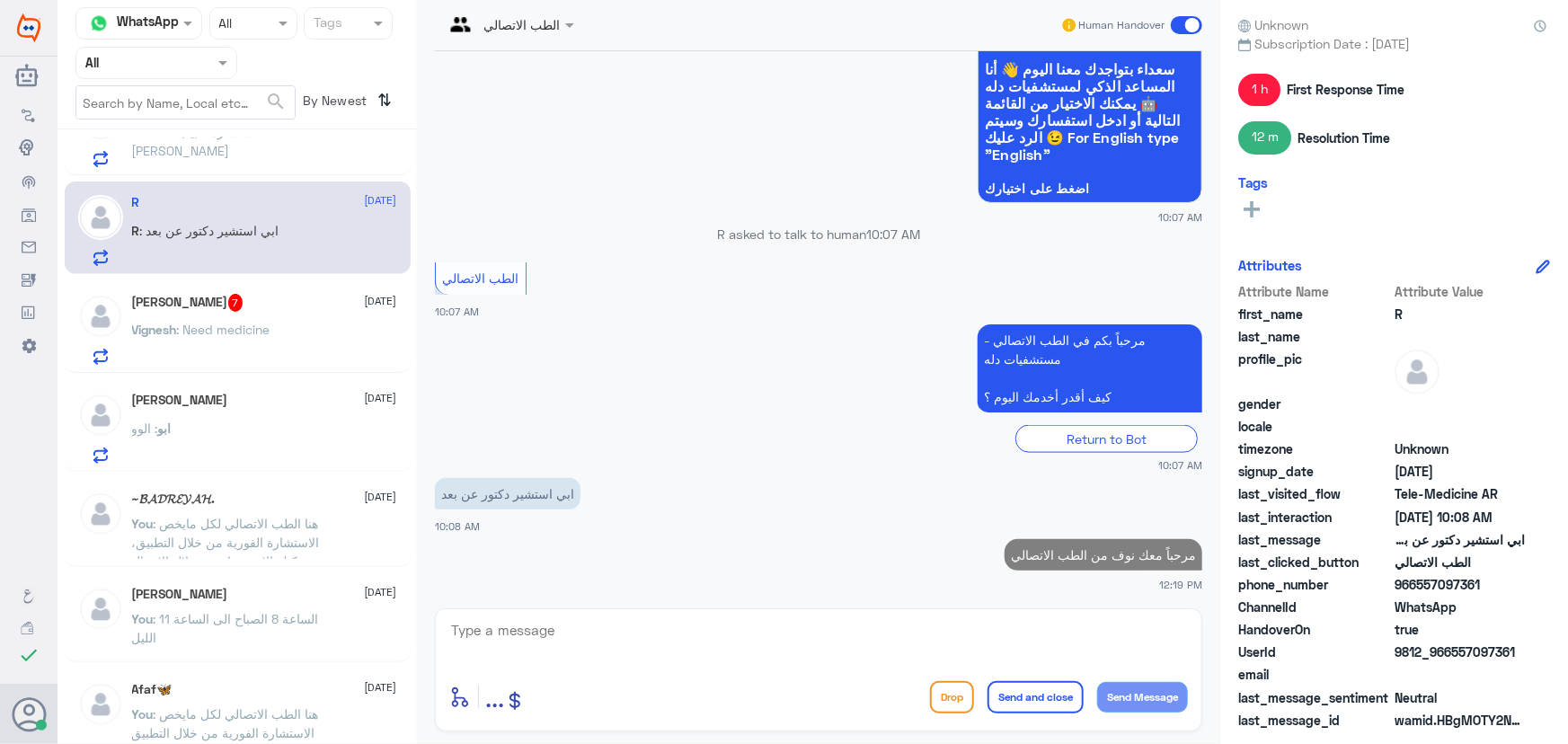
click at [972, 620] on textarea at bounding box center [819, 640] width 738 height 44
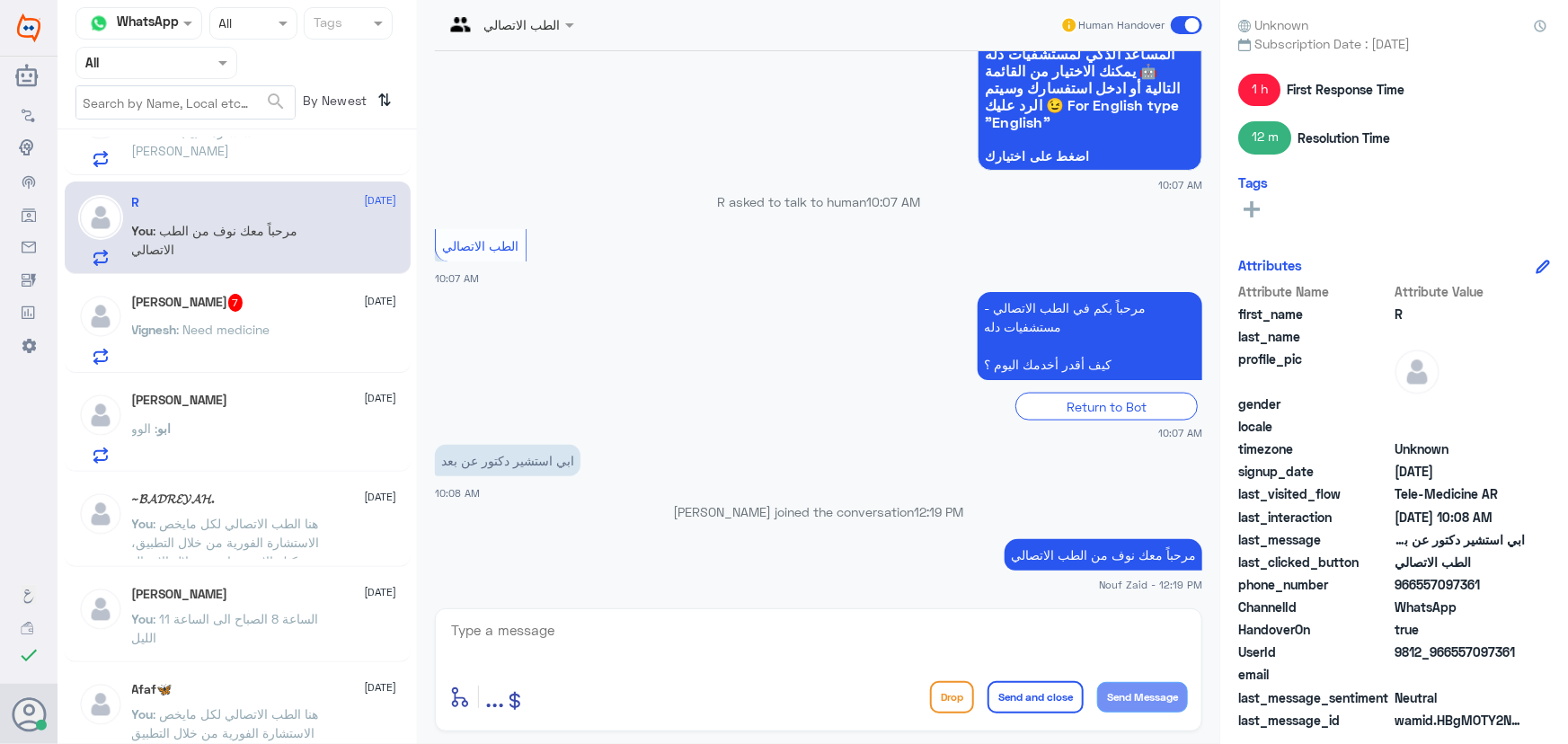
click at [467, 323] on app-msgs-text "مرحباً بكم في الطب الاتصالي - مستشفيات دله كيف أقدر أخدمك اليوم ؟" at bounding box center [819, 337] width 767 height 90
click at [737, 621] on textarea at bounding box center [819, 640] width 738 height 44
paste textarea "هنا الطب الاتصالي لكل مايخص الاستشارة الفورية من خلال التطبيق والتي من خلالها ي…"
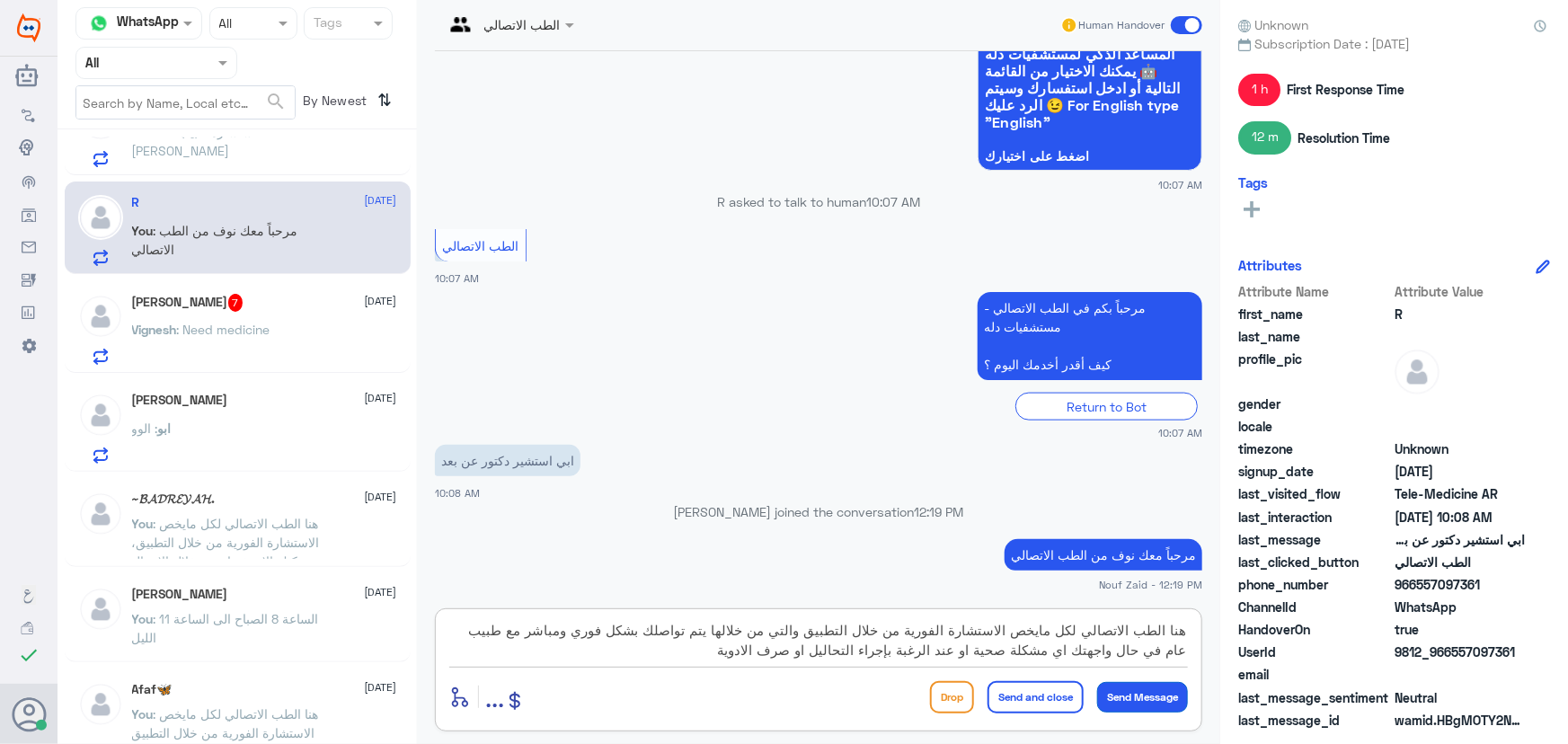
type textarea "هنا الطب الاتصالي لكل مايخص الاستشارة الفورية من خلال التطبيق والتي من خلالها ي…"
click at [1145, 698] on button "Send Message" at bounding box center [1142, 697] width 91 height 31
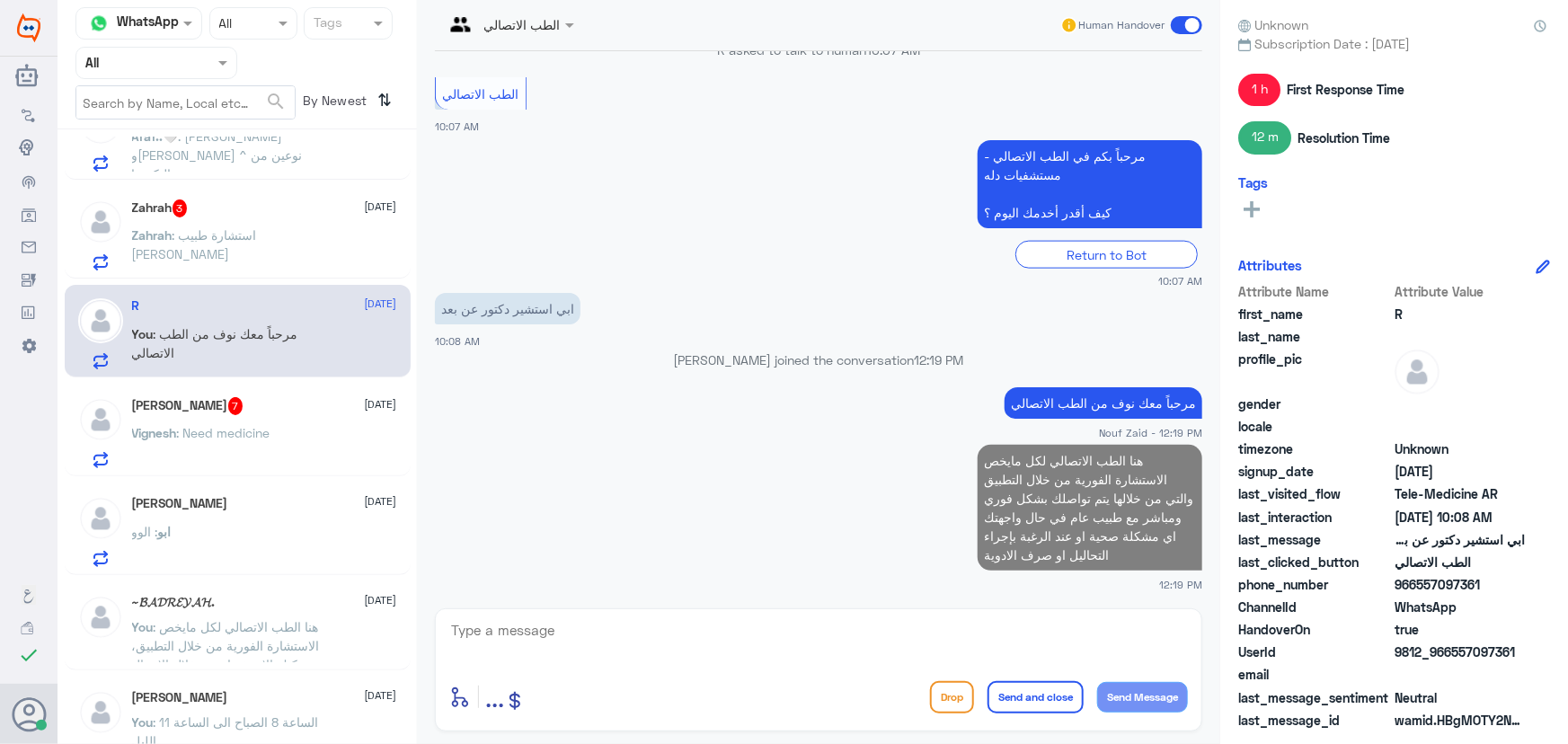
scroll to position [486, 0]
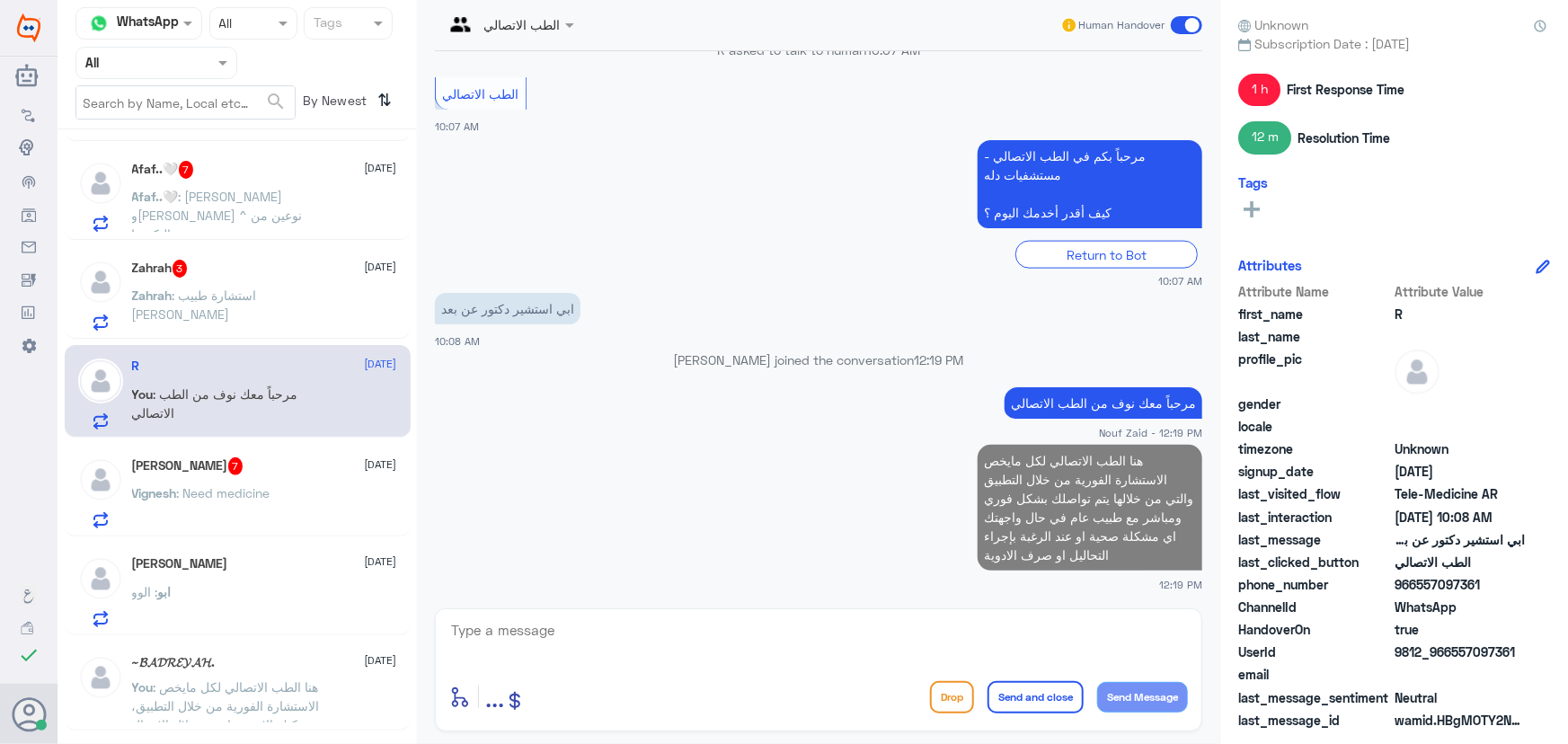
click at [288, 321] on div "Zahrah : استشارة طبيب عيون" at bounding box center [265, 311] width 265 height 40
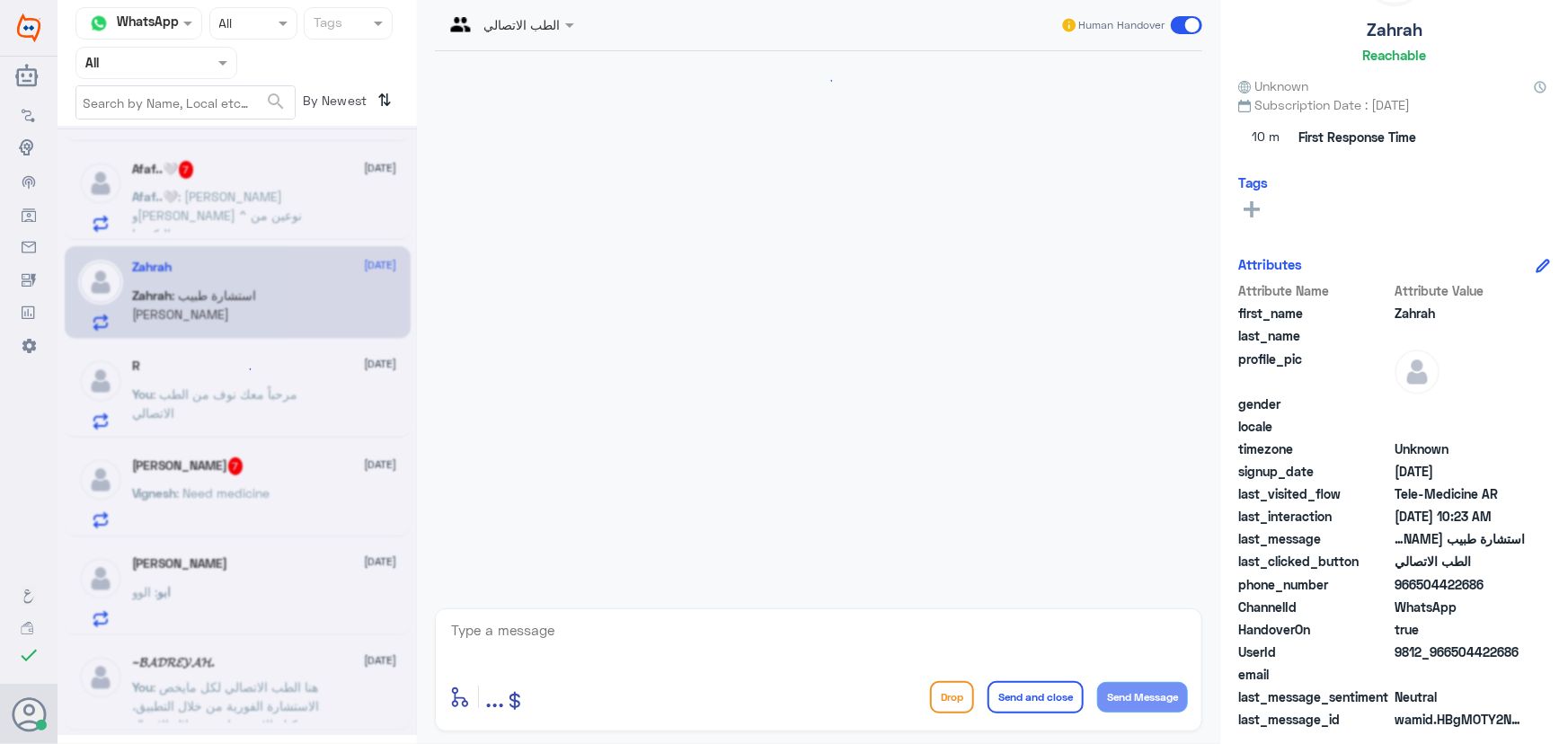
scroll to position [79, 0]
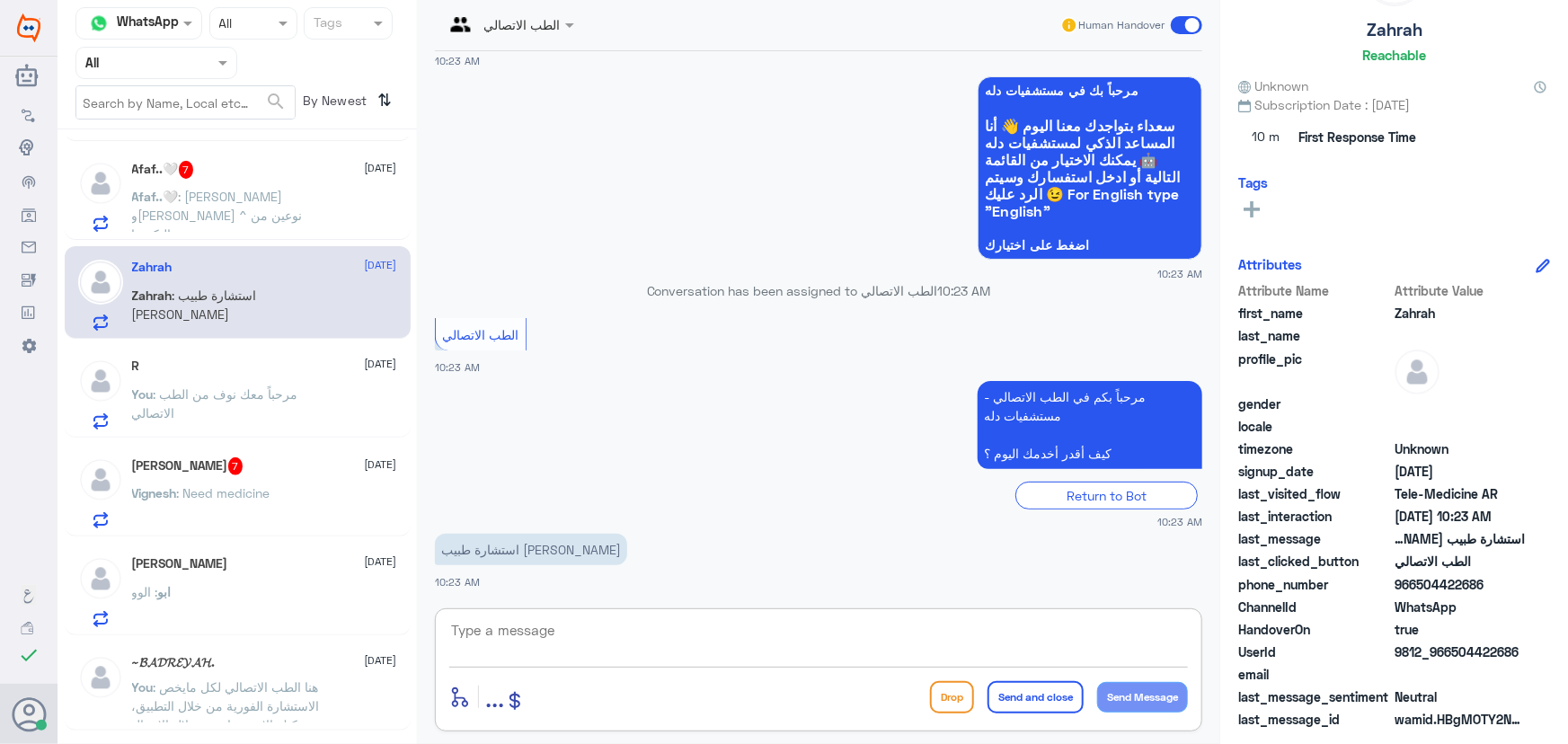
click at [567, 631] on textarea at bounding box center [819, 640] width 738 height 44
paste textarea "مرحباً معك نوف من الطب الاتصالي"
type textarea "مرحباً معك نوف من الطب الاتصالي"
click at [1123, 703] on button "Send Message" at bounding box center [1142, 697] width 91 height 31
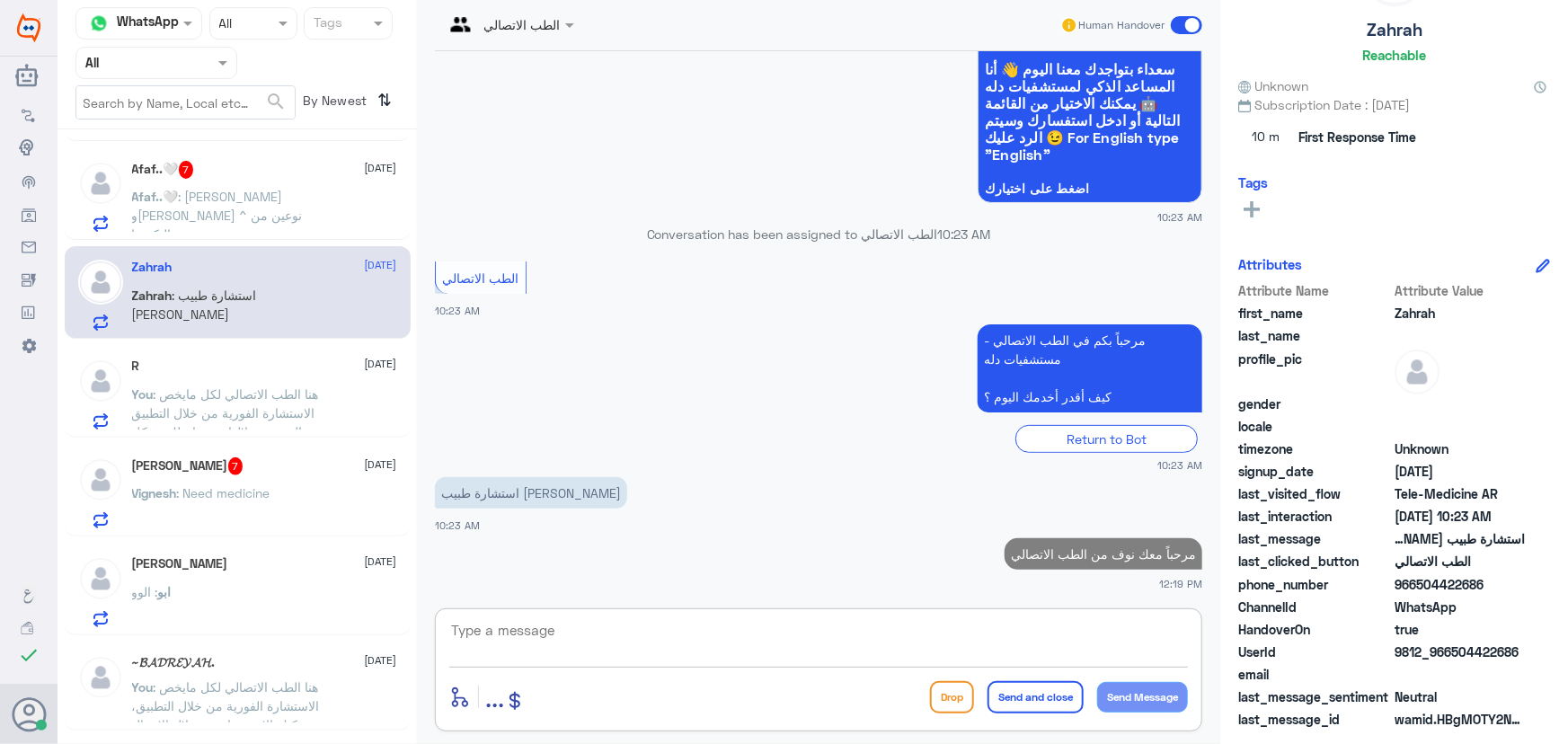
click at [998, 639] on textarea at bounding box center [819, 640] width 738 height 44
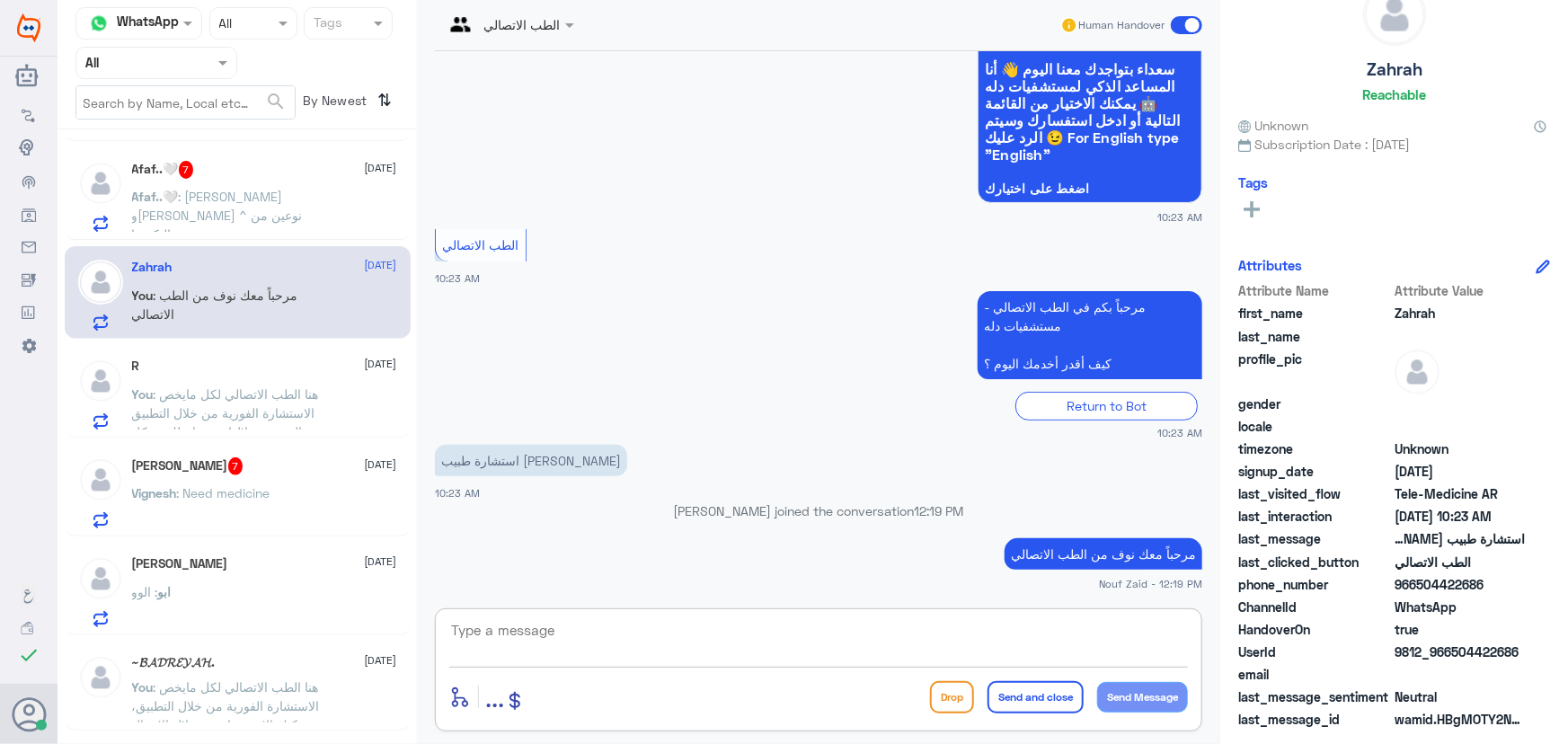
paste textarea "هنا الطب الاتصالي لكل مايخص الاستشارة الفورية من خلال التطبيق، يمكنك الاستفسار …"
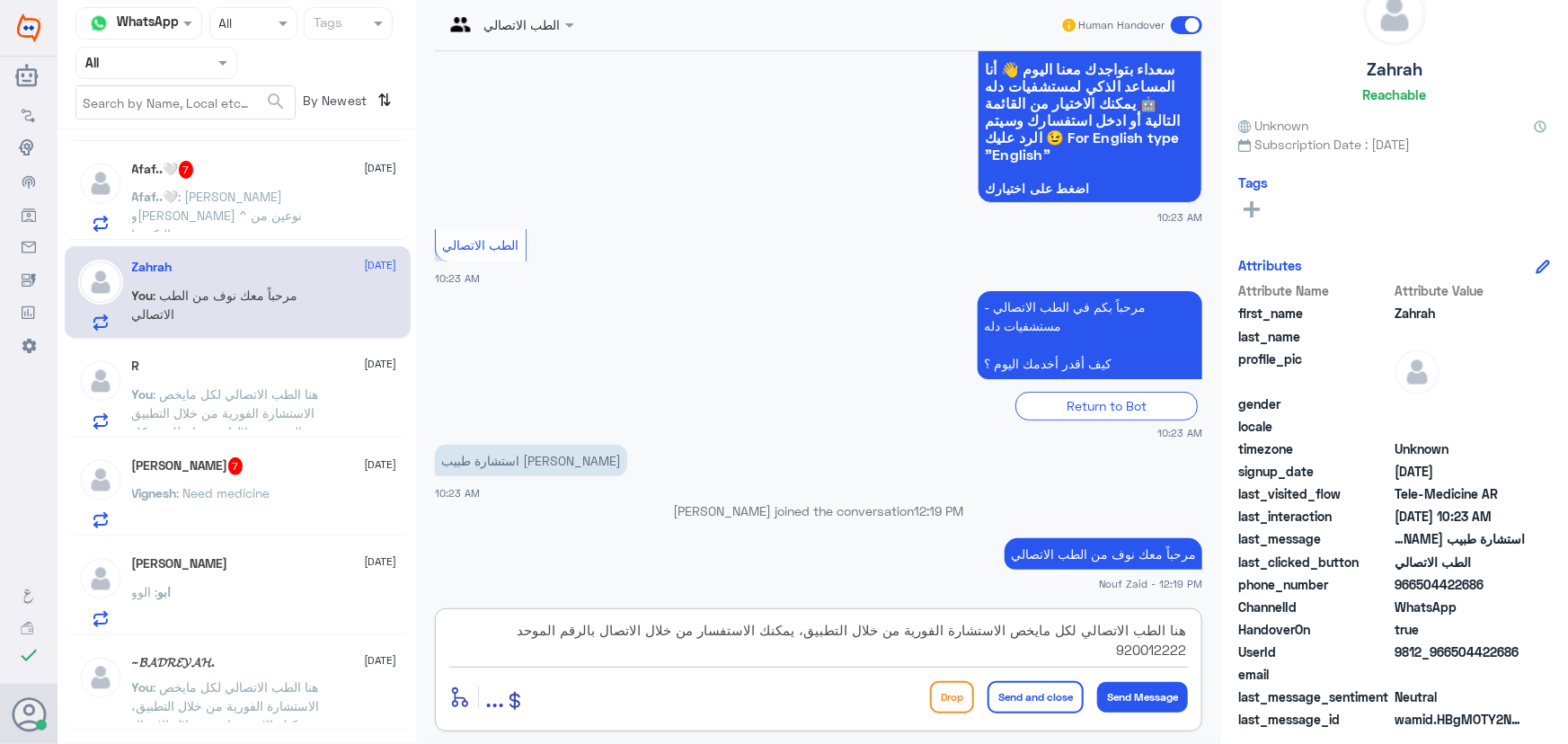
click at [764, 630] on textarea "هنا الطب الاتصالي لكل مايخص الاستشارة الفورية من خلال التطبيق، يمكنك الاستفسار …" at bounding box center [819, 640] width 738 height 44
drag, startPoint x: 766, startPoint y: 629, endPoint x: 710, endPoint y: 632, distance: 56.1
click at [710, 632] on textarea "هنا الطب الاتصالي لكل مايخص الاستشارة الفورية من خلال التطبيق، يمكنك الاستفسار …" at bounding box center [819, 640] width 738 height 44
type textarea "هنا الطب الاتصالي لكل مايخص الاستشارة الفورية من خلال التطبيق، يمكنك حجز موعد م…"
click at [1041, 690] on button "Send and close" at bounding box center [1036, 697] width 96 height 33
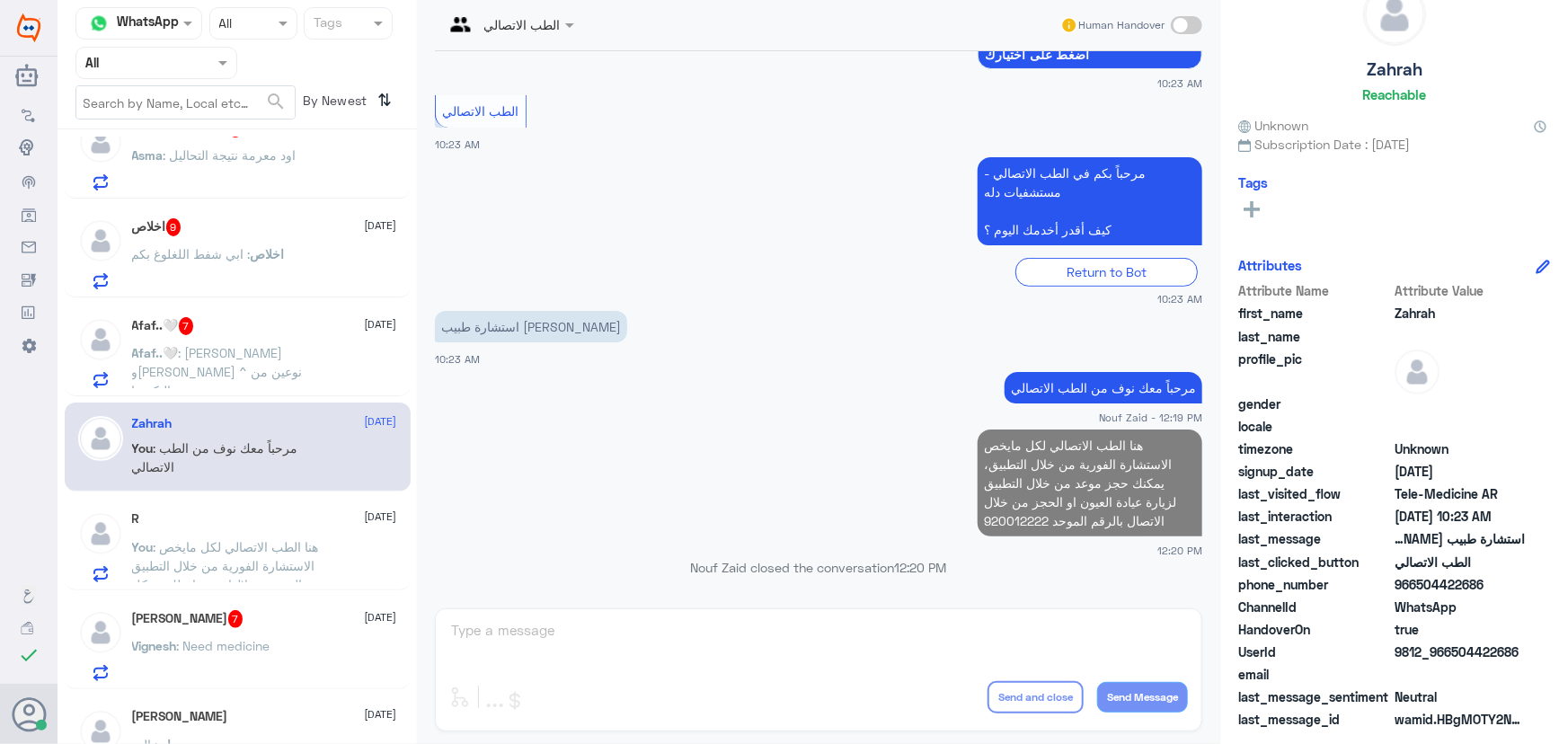
scroll to position [323, 0]
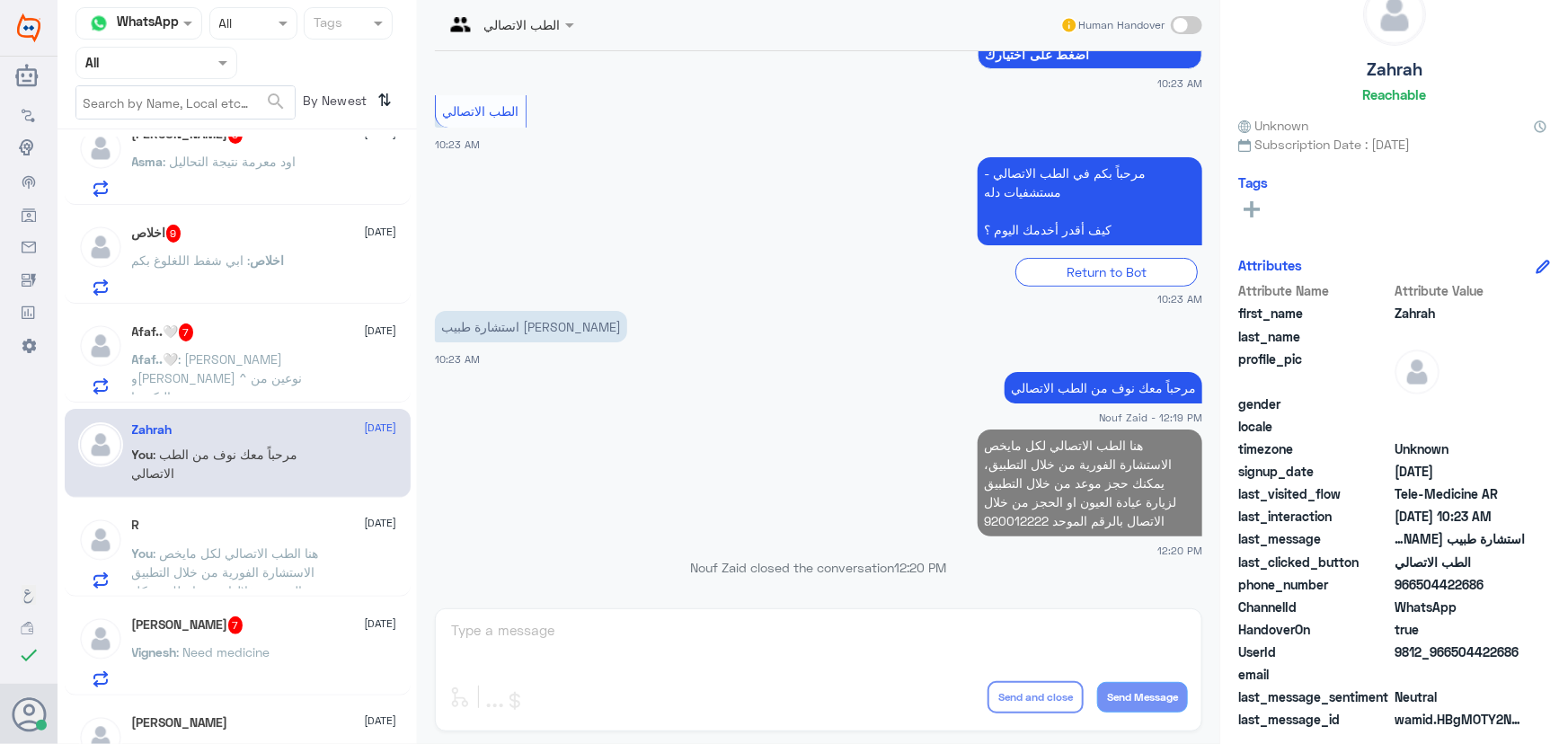
click at [255, 340] on div "Afaf..🤍 7 13 September Afaf..🤍 : سالمونيلا وايشريشا كولي ^ نوعين من البكتيريا" at bounding box center [265, 359] width 265 height 71
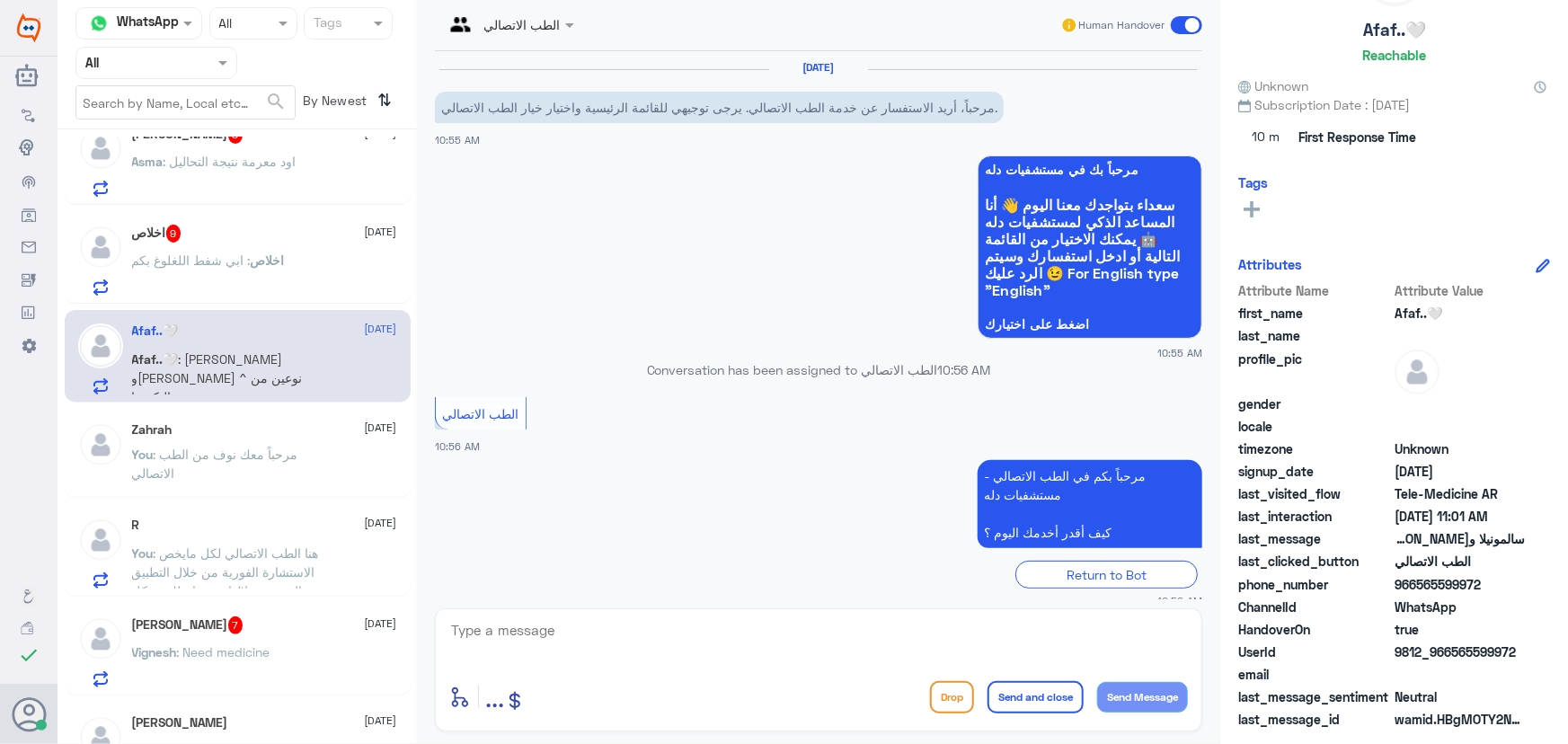
scroll to position [437, 0]
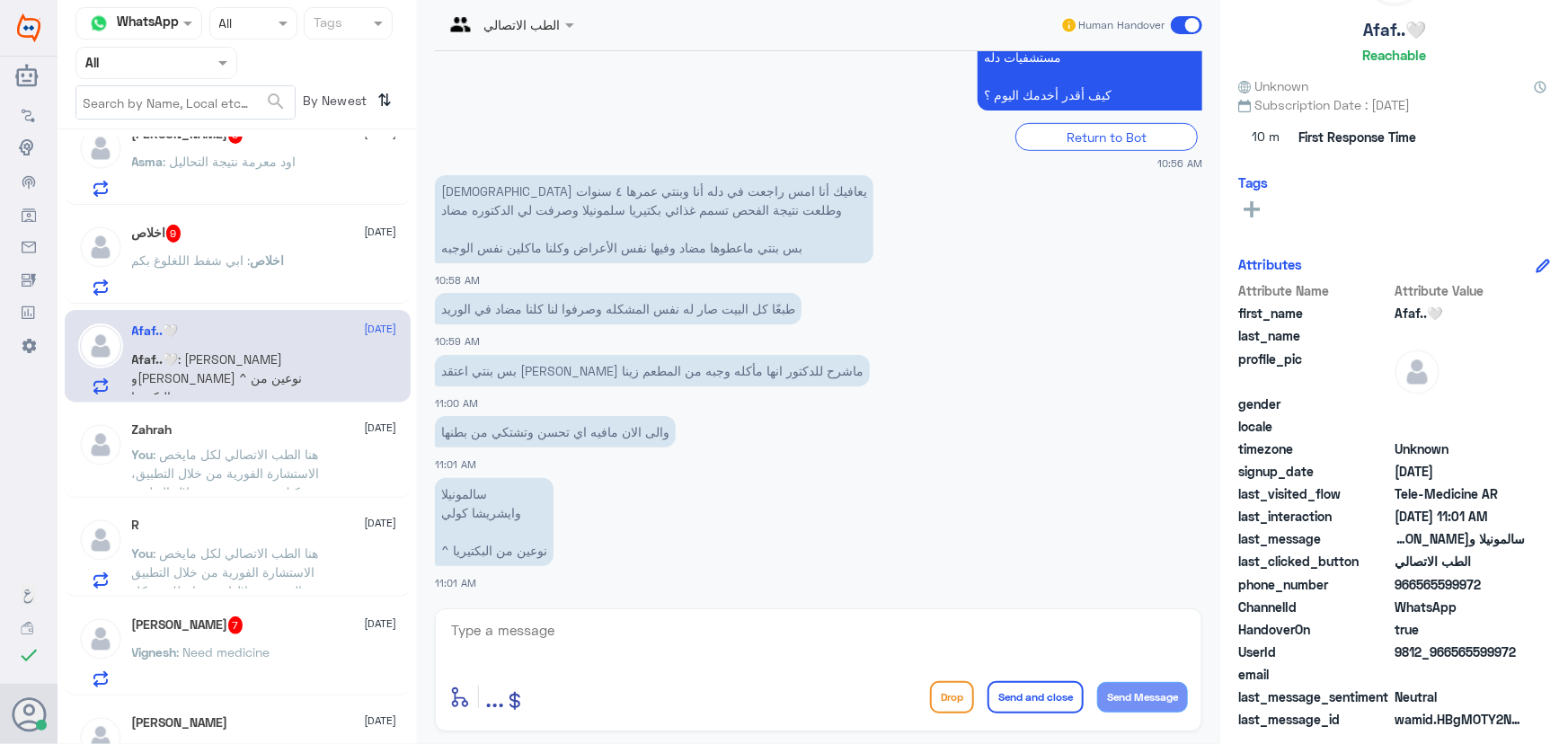
click at [682, 632] on textarea at bounding box center [819, 640] width 738 height 44
paste textarea "مرحباً معك نوف من الطب الاتصالي"
type textarea "مرحباً معك نوف من الطب الاتصالي"
click at [1116, 698] on button "Send Message" at bounding box center [1142, 697] width 91 height 31
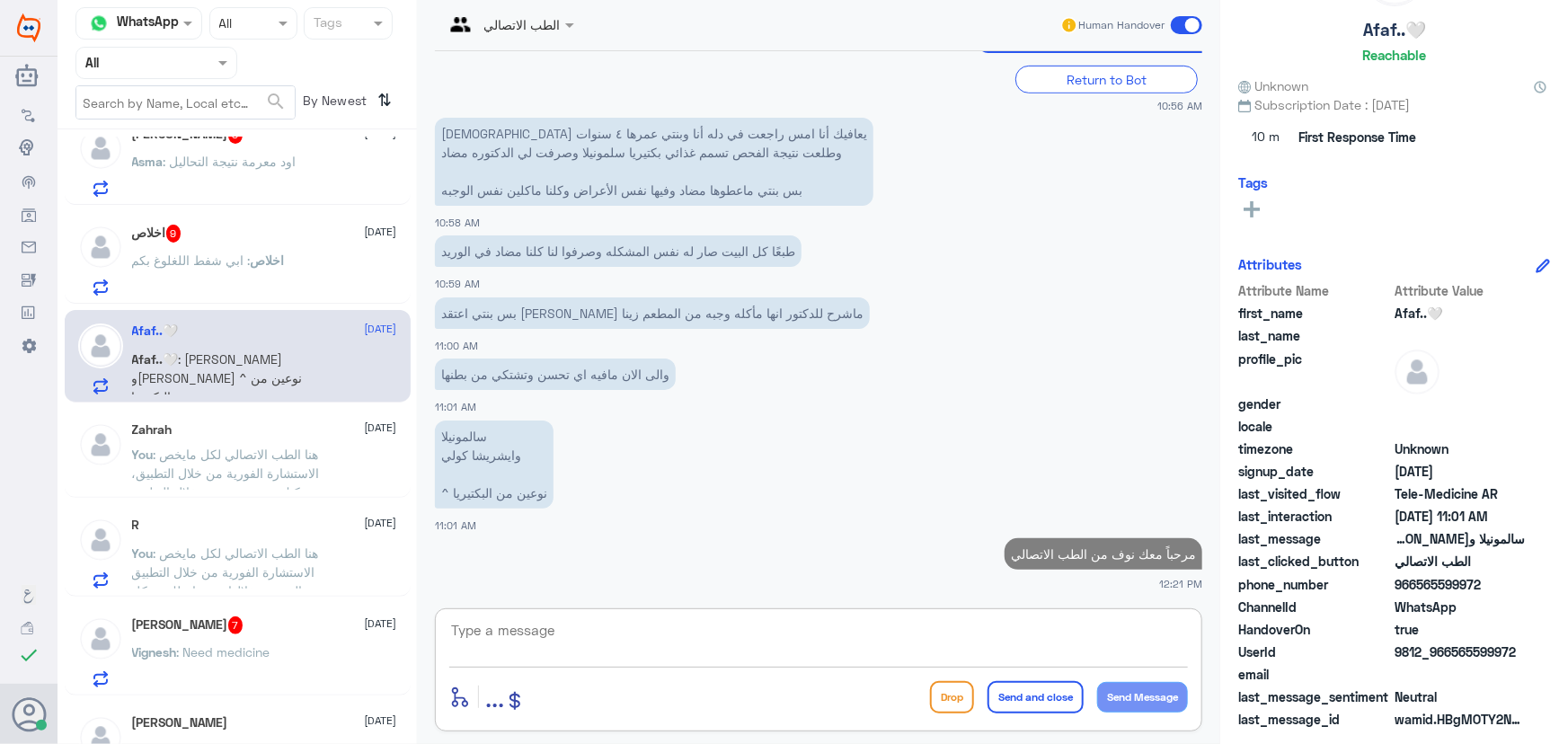
click at [984, 633] on textarea at bounding box center [819, 640] width 738 height 44
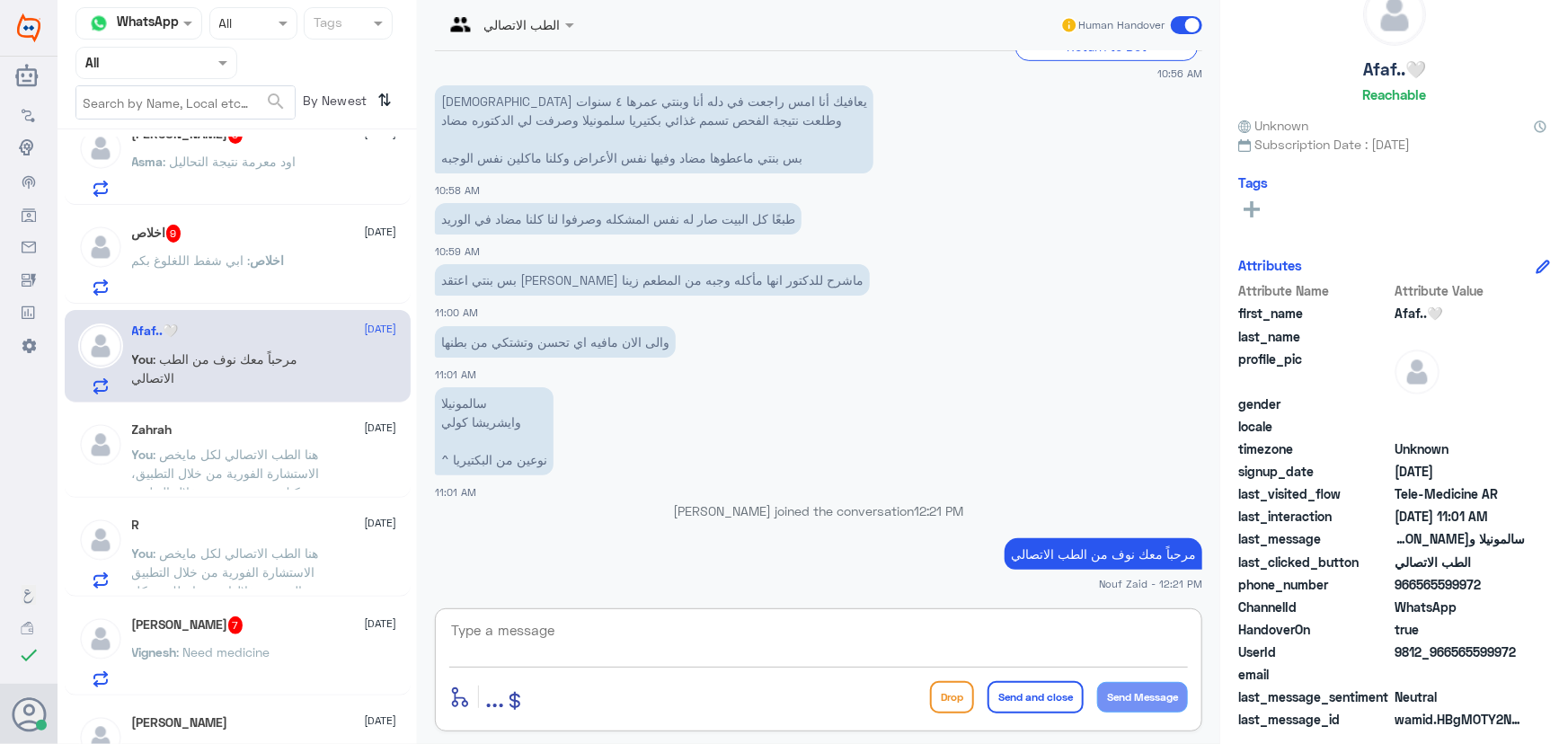
paste textarea "هنا الطب الاتصالي لكل مايخص الاستشارة الفورية من خلال التطبيق، يمكنك الاستفسار …"
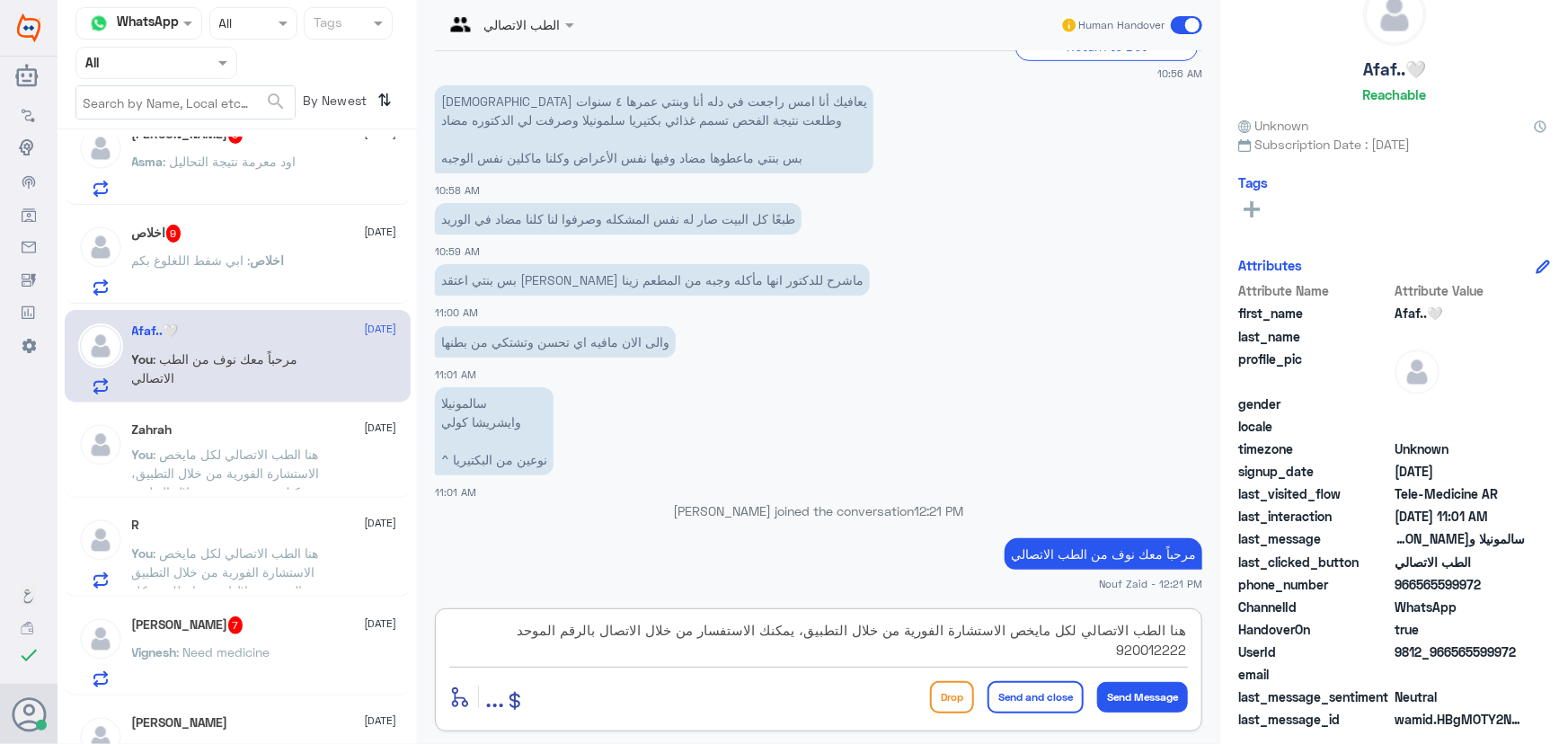
click at [710, 636] on textarea "هنا الطب الاتصالي لكل مايخص الاستشارة الفورية من خلال التطبيق، يمكنك الاستفسار …" at bounding box center [819, 640] width 738 height 44
drag, startPoint x: 452, startPoint y: 625, endPoint x: 764, endPoint y: 623, distance: 312.0
click at [764, 623] on textarea "هنا الطب الاتصالي لكل مايخص الاستشارة الفورية من خلال التطبيق، يمكنك الاستفسار …" at bounding box center [819, 640] width 738 height 44
click at [780, 635] on textarea "هنا الطب الاتصالي لكل مايخص الاستشارة الفورية من خلال التطبيق، يمكنك زيارة الطب…" at bounding box center [819, 640] width 738 height 44
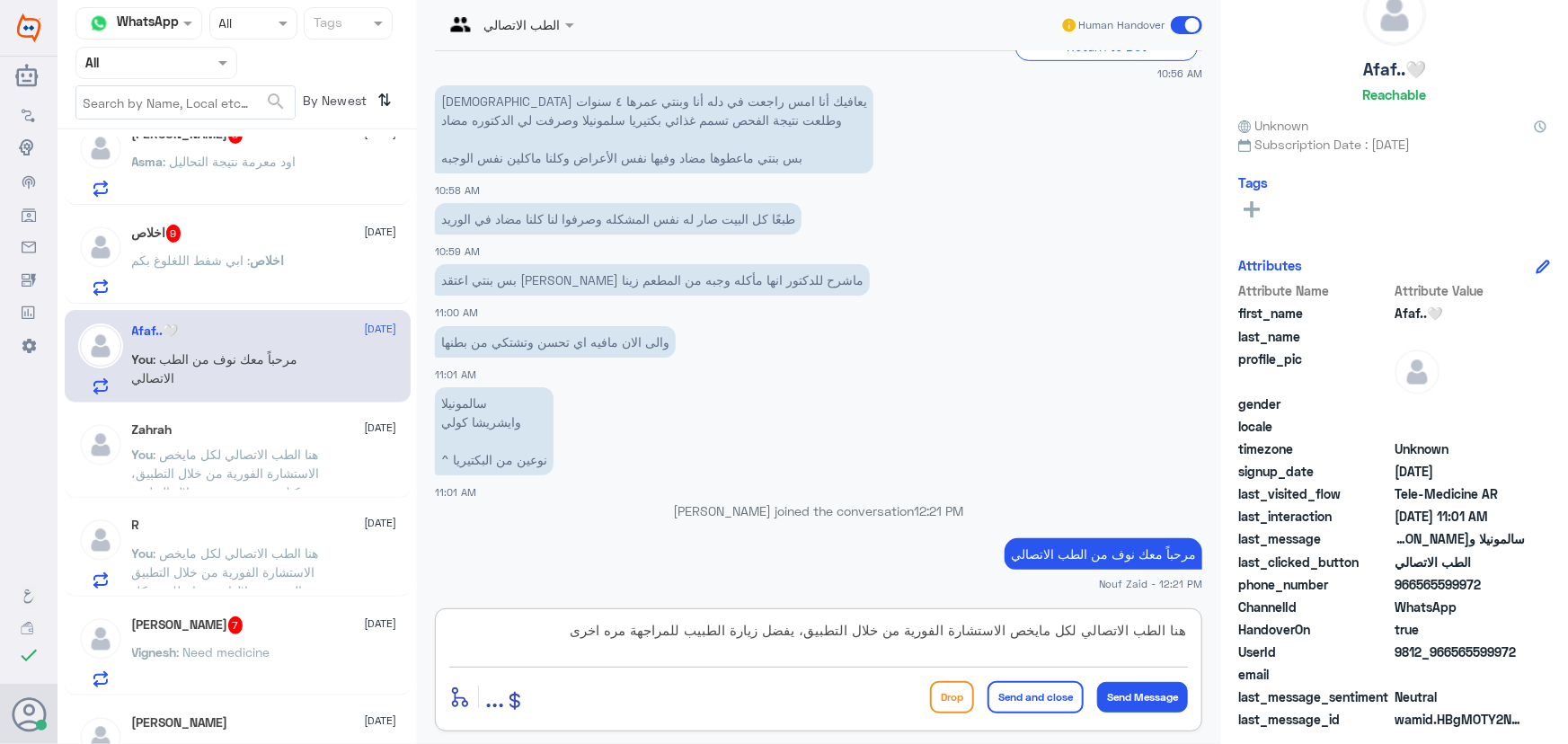
type textarea "هنا الطب الاتصالي لكل مايخص الاستشارة الفورية من خلال التطبيق، يفضل زيارة الطبي…"
click at [1063, 701] on button "Send and close" at bounding box center [1036, 697] width 96 height 33
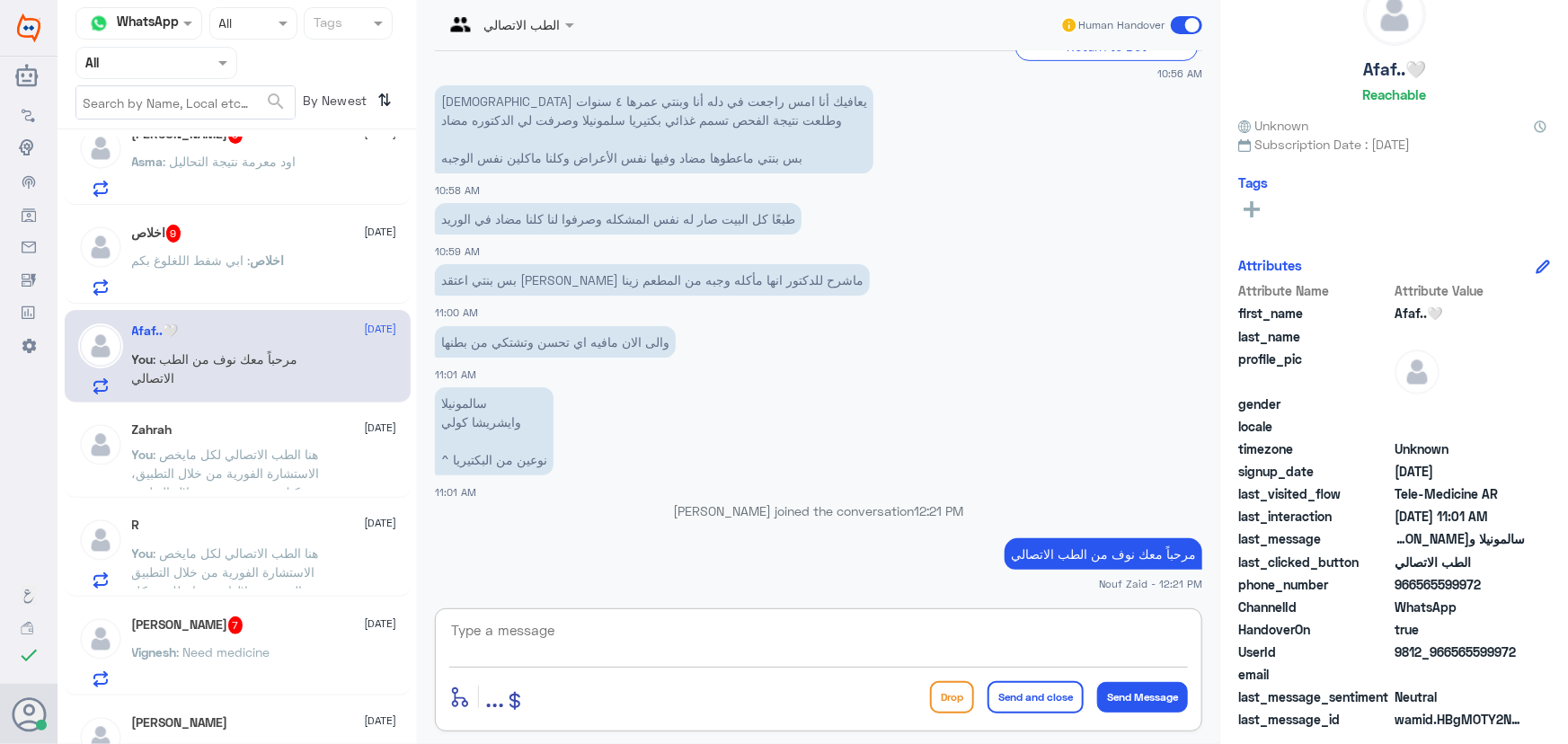
scroll to position [591, 0]
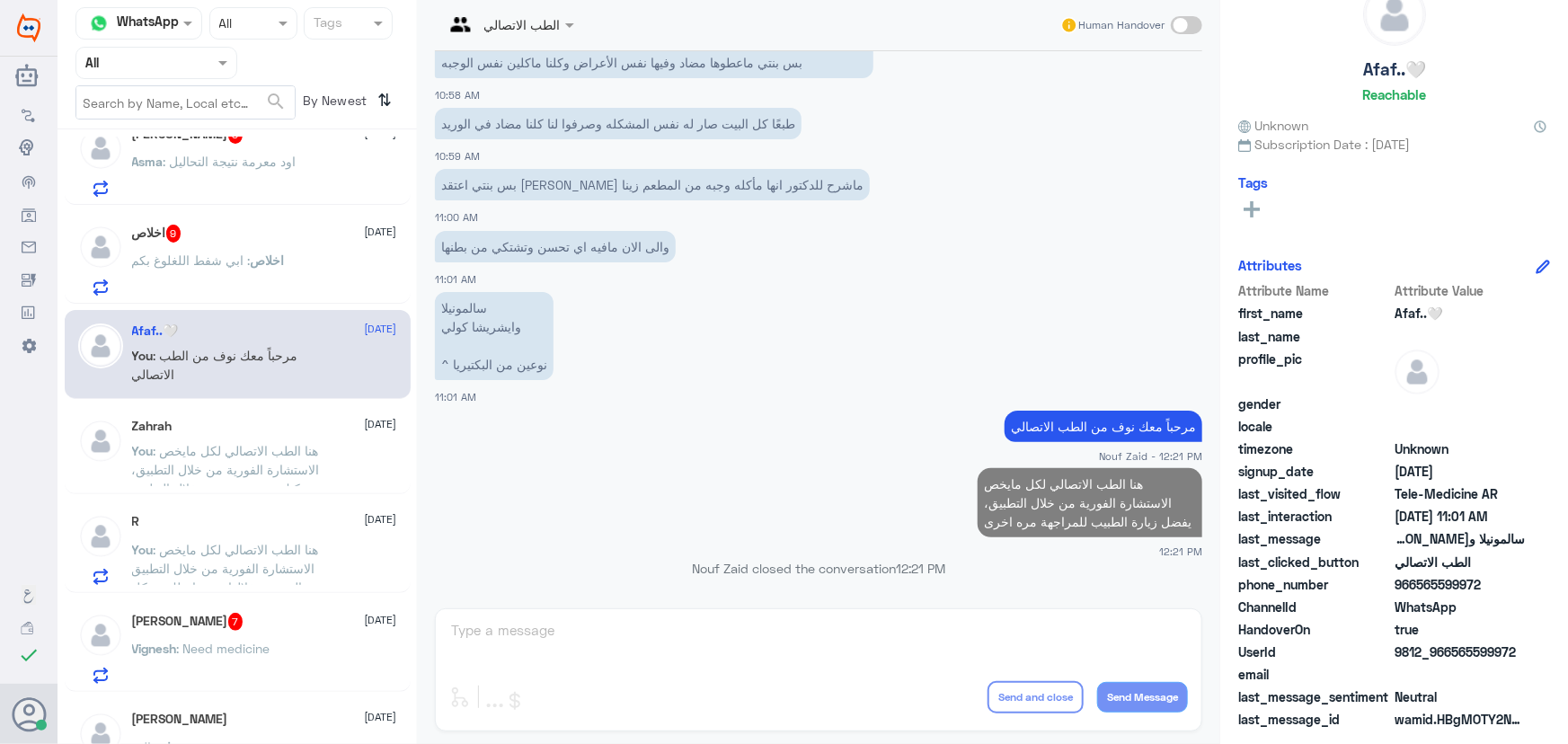
click at [232, 269] on p "اخلاص : ابي شفط اللغلوغ بكم" at bounding box center [208, 272] width 152 height 45
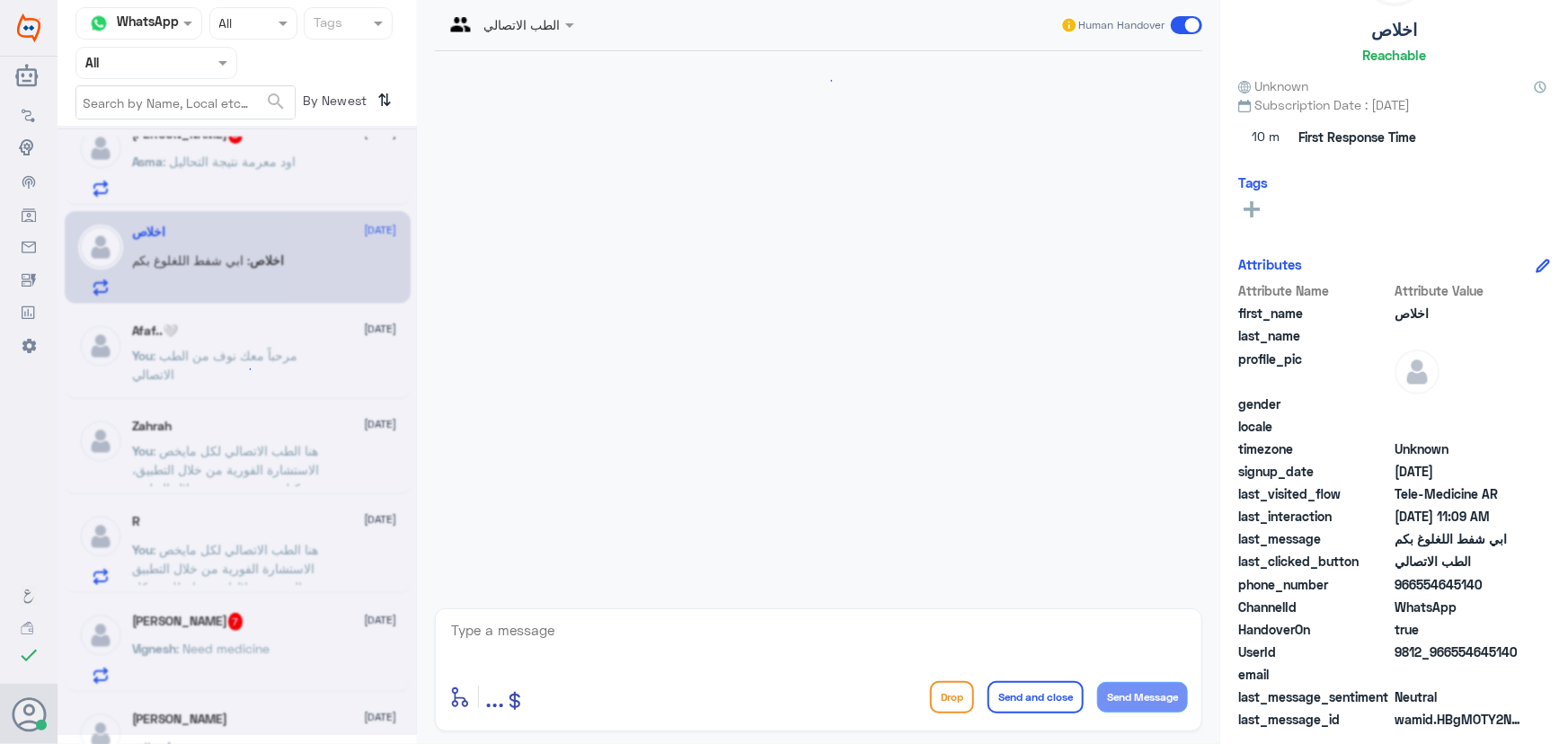
scroll to position [1563, 0]
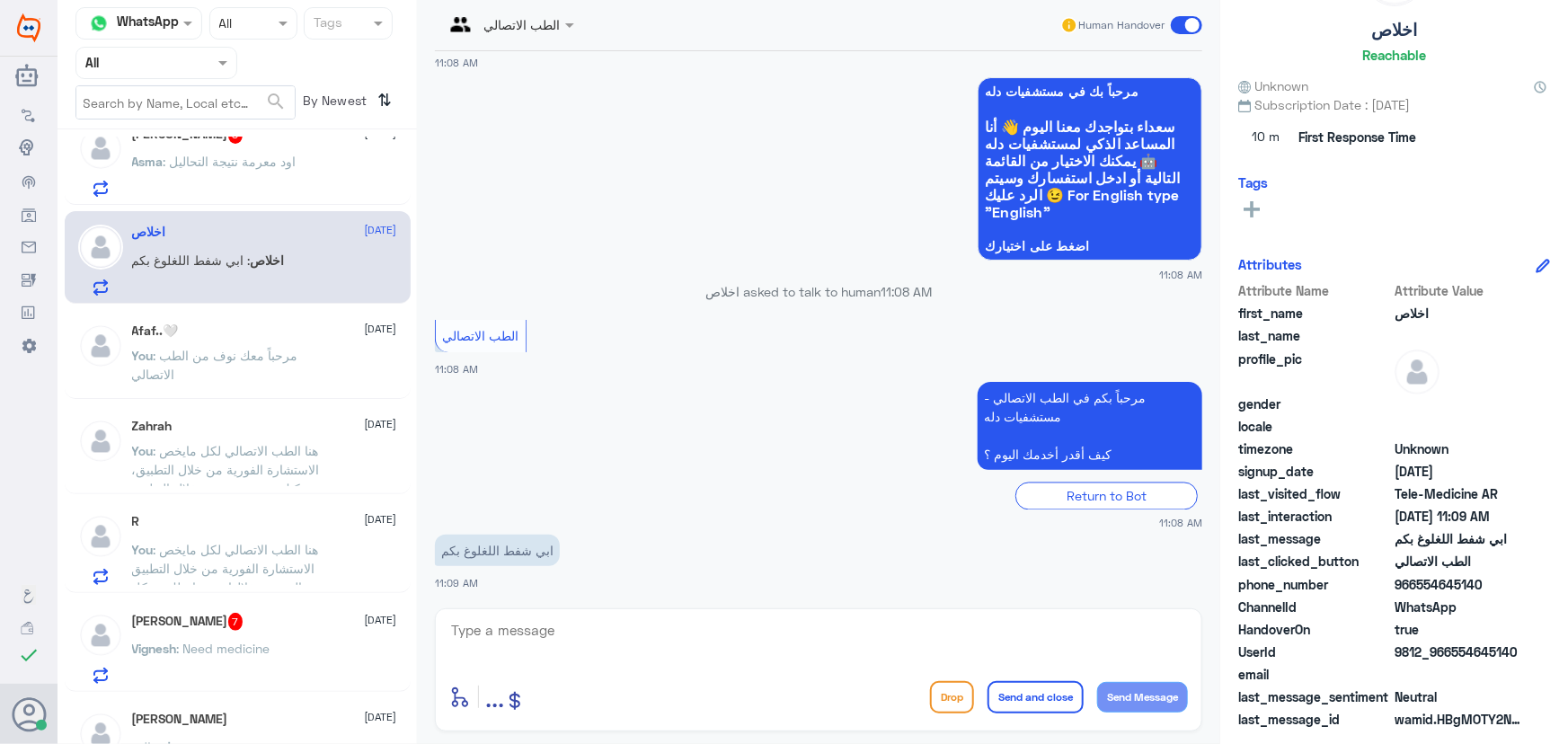
click at [584, 641] on textarea at bounding box center [819, 640] width 738 height 44
paste textarea "مرحباً معك نوف من الطب الاتصالي"
type textarea "مرحباً معك نوف من الطب الاتصالي"
click at [1139, 697] on button "Send Message" at bounding box center [1142, 697] width 91 height 31
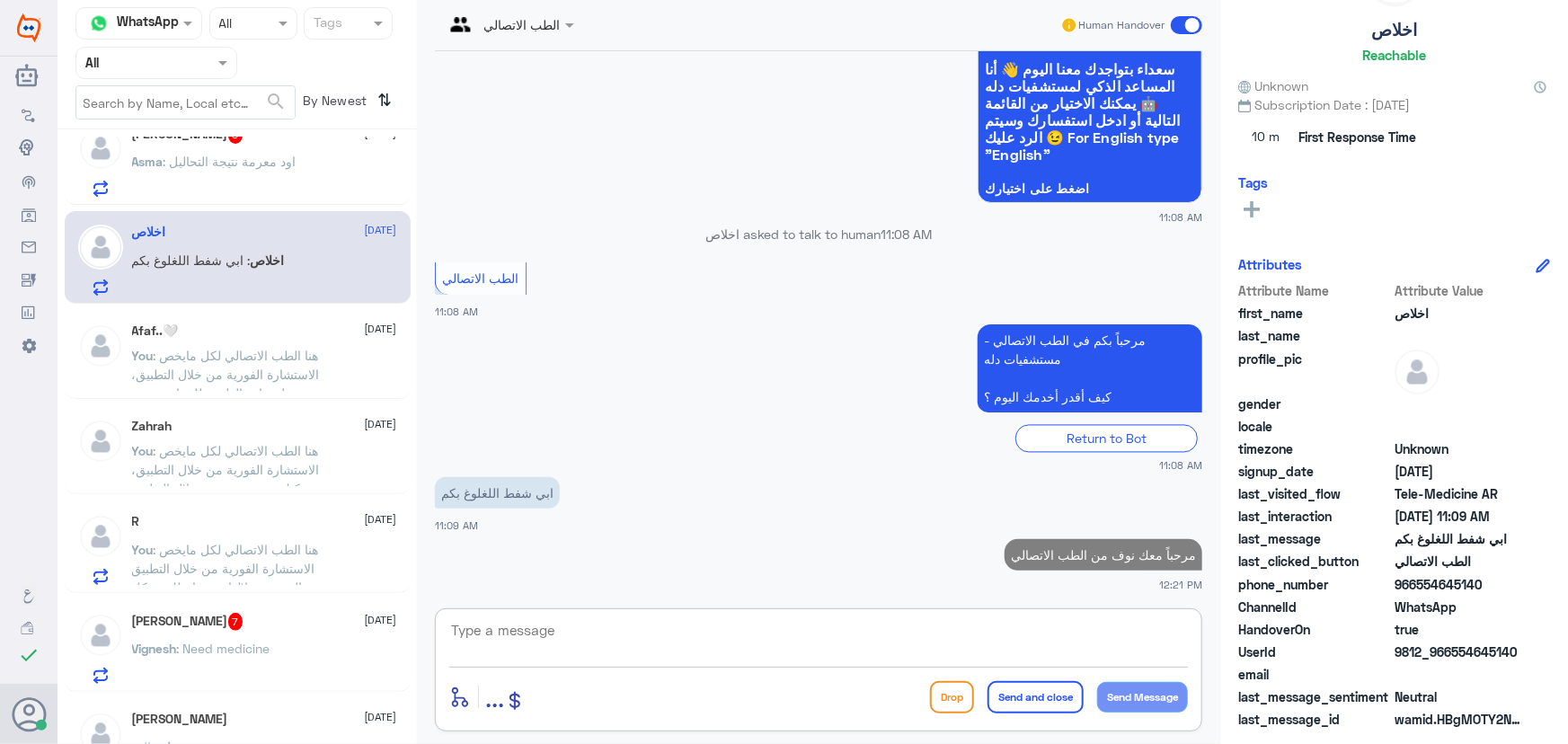
drag, startPoint x: 898, startPoint y: 646, endPoint x: 873, endPoint y: 618, distance: 37.5
click at [895, 644] on textarea at bounding box center [819, 640] width 738 height 44
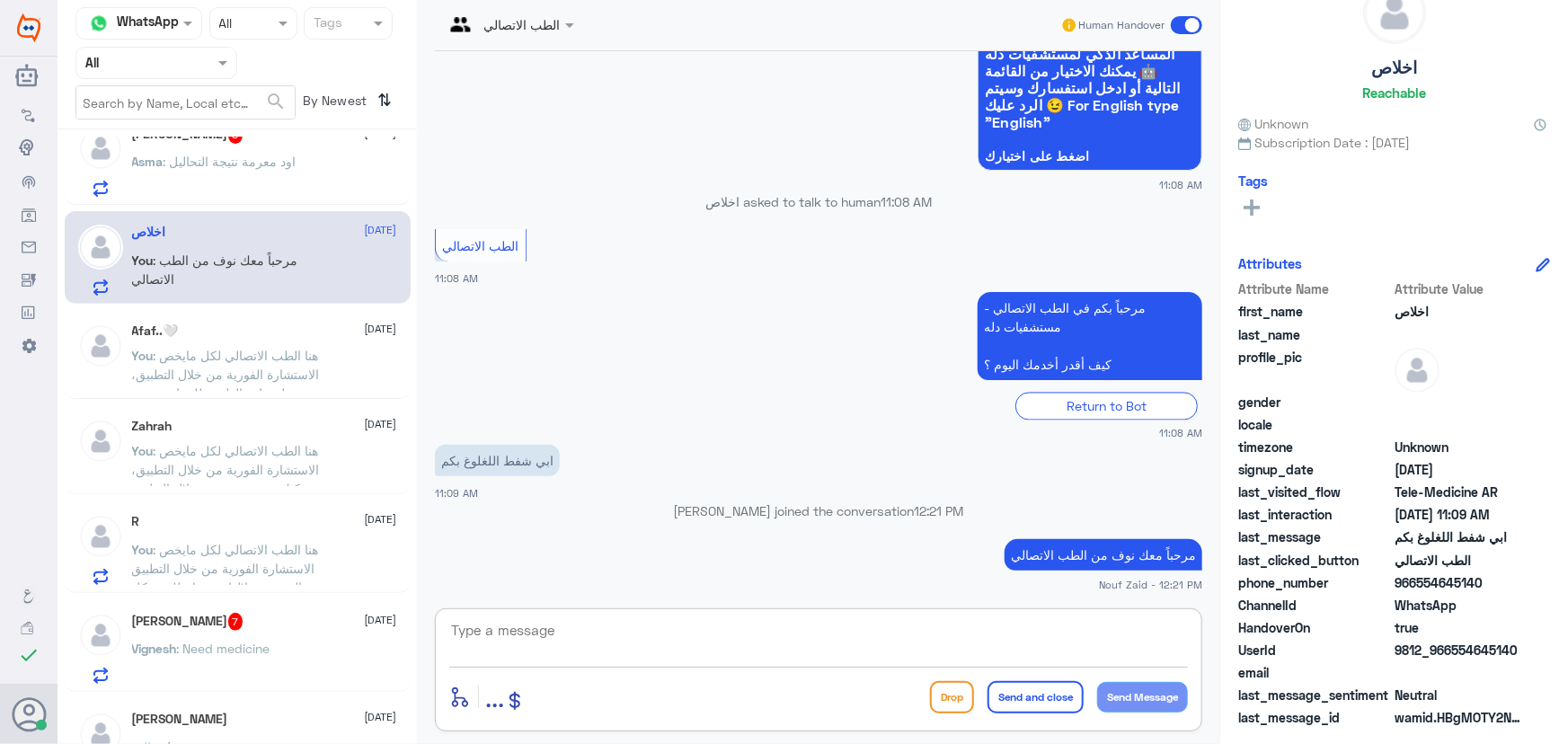
scroll to position [56, 0]
paste textarea "هنا الطب الاتصالي لكل مايخص الاستشارة الفورية من خلال التطبيق، يمكنك الاستفسار …"
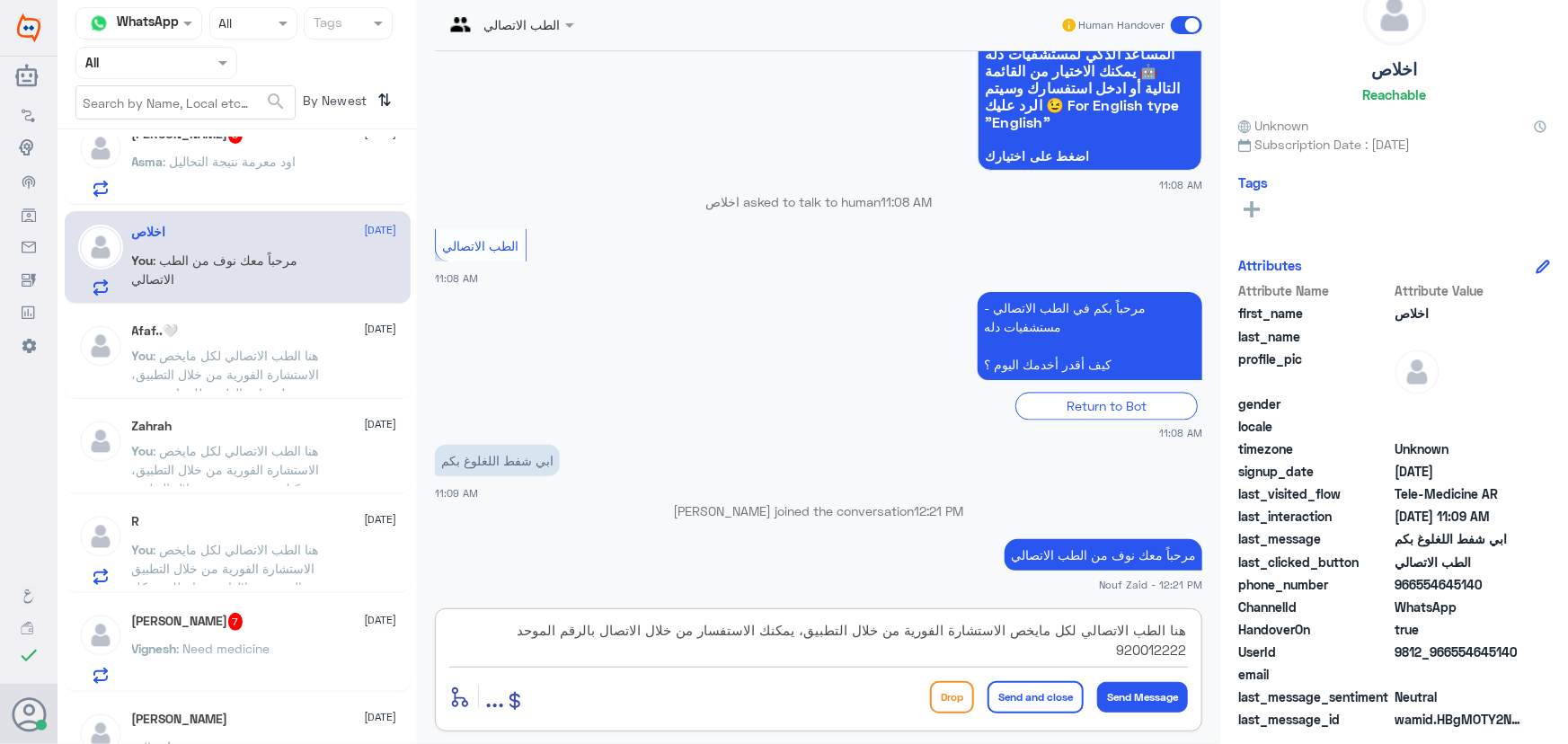
type textarea "هنا الطب الاتصالي لكل مايخص الاستشارة الفورية من خلال التطبيق، يمكنك الاستفسار …"
click at [1045, 700] on button "Send and close" at bounding box center [1036, 697] width 96 height 33
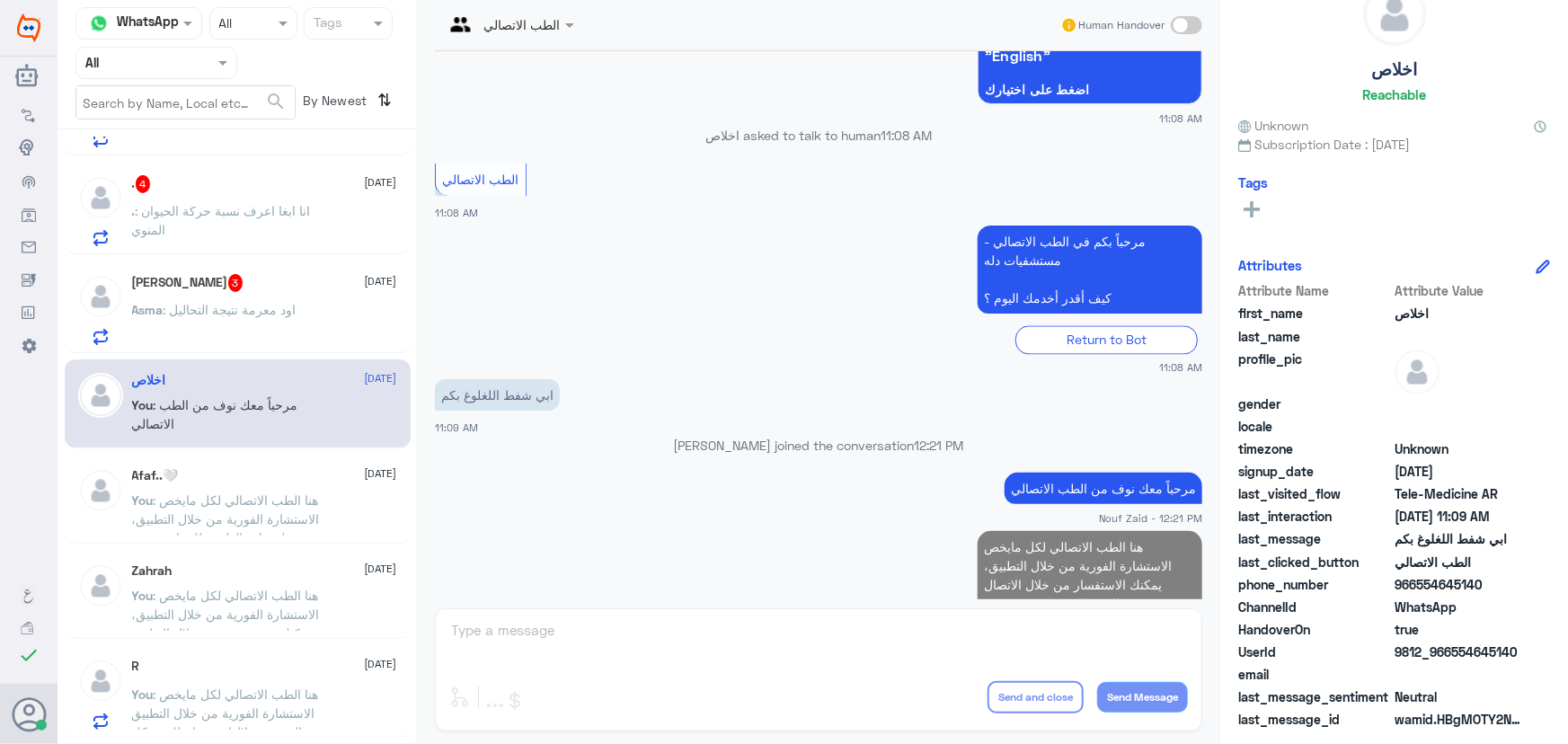
scroll to position [160, 0]
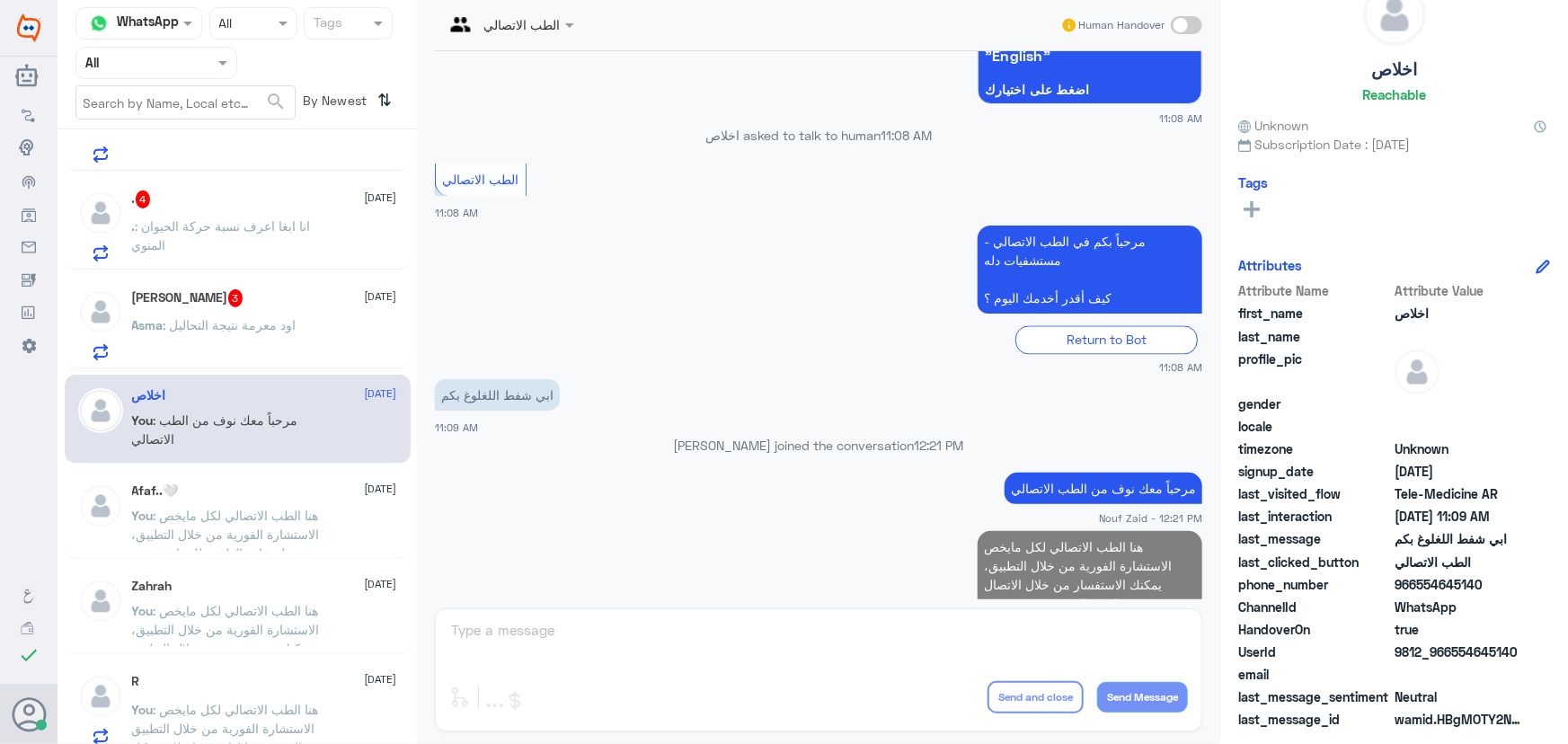
click at [330, 322] on div "Asma : اود معرمة نتيجة التحاليل" at bounding box center [265, 340] width 265 height 40
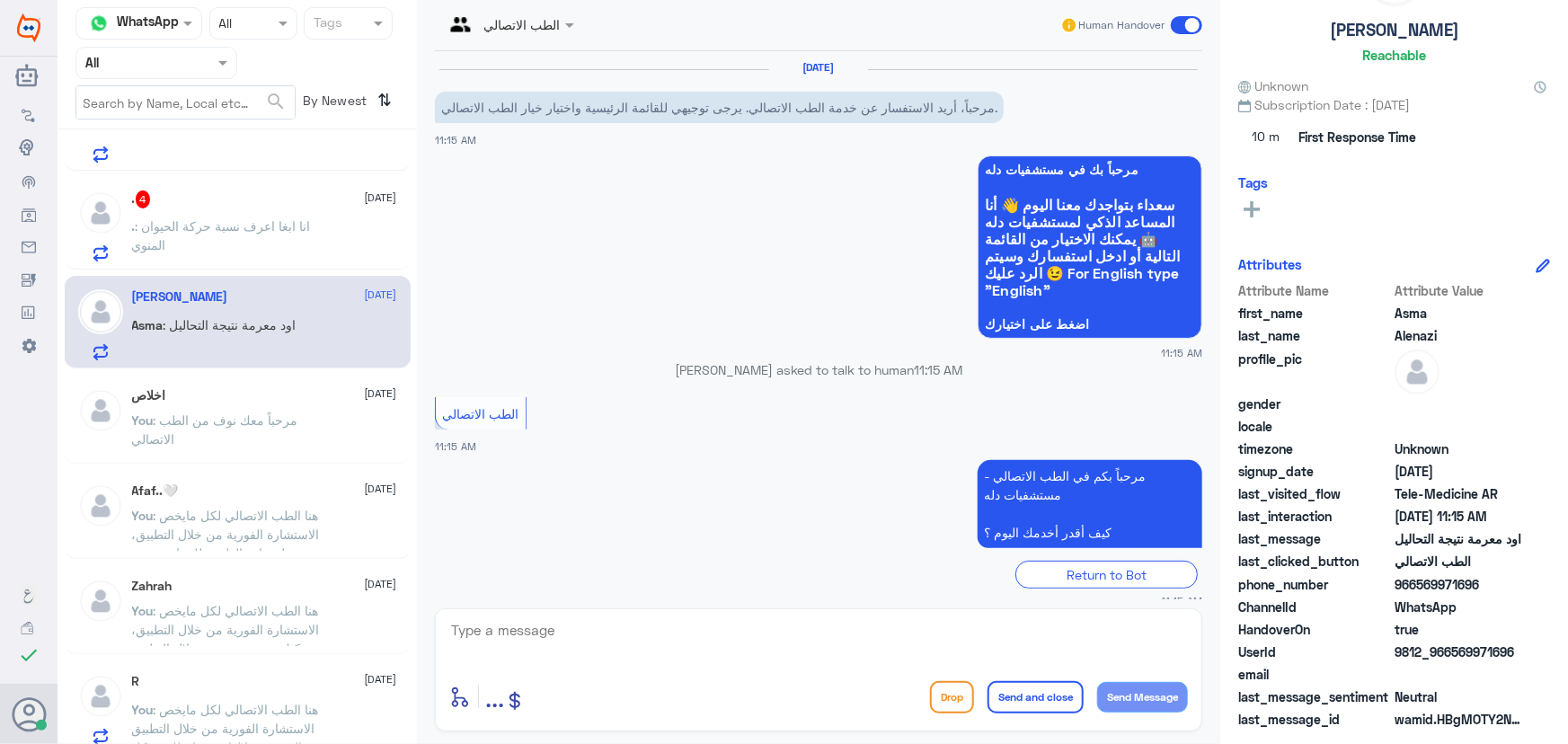
scroll to position [79, 0]
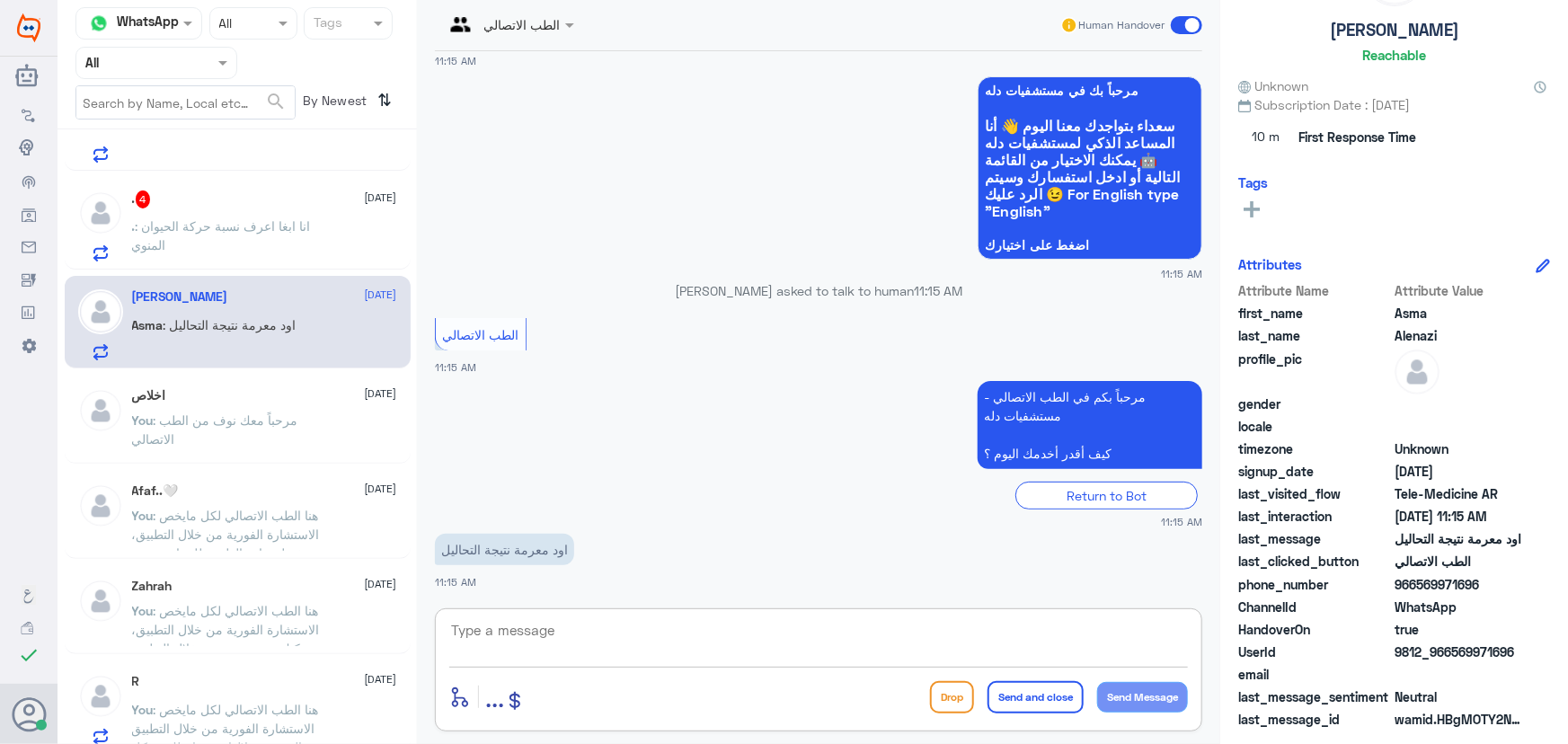
click at [579, 633] on textarea at bounding box center [819, 640] width 738 height 44
paste textarea "مرحباً معك نوف من الطب الاتصالي"
type textarea "مرحباً معك نوف من الطب الاتصالي"
click at [1116, 692] on button "Send Message" at bounding box center [1142, 697] width 91 height 31
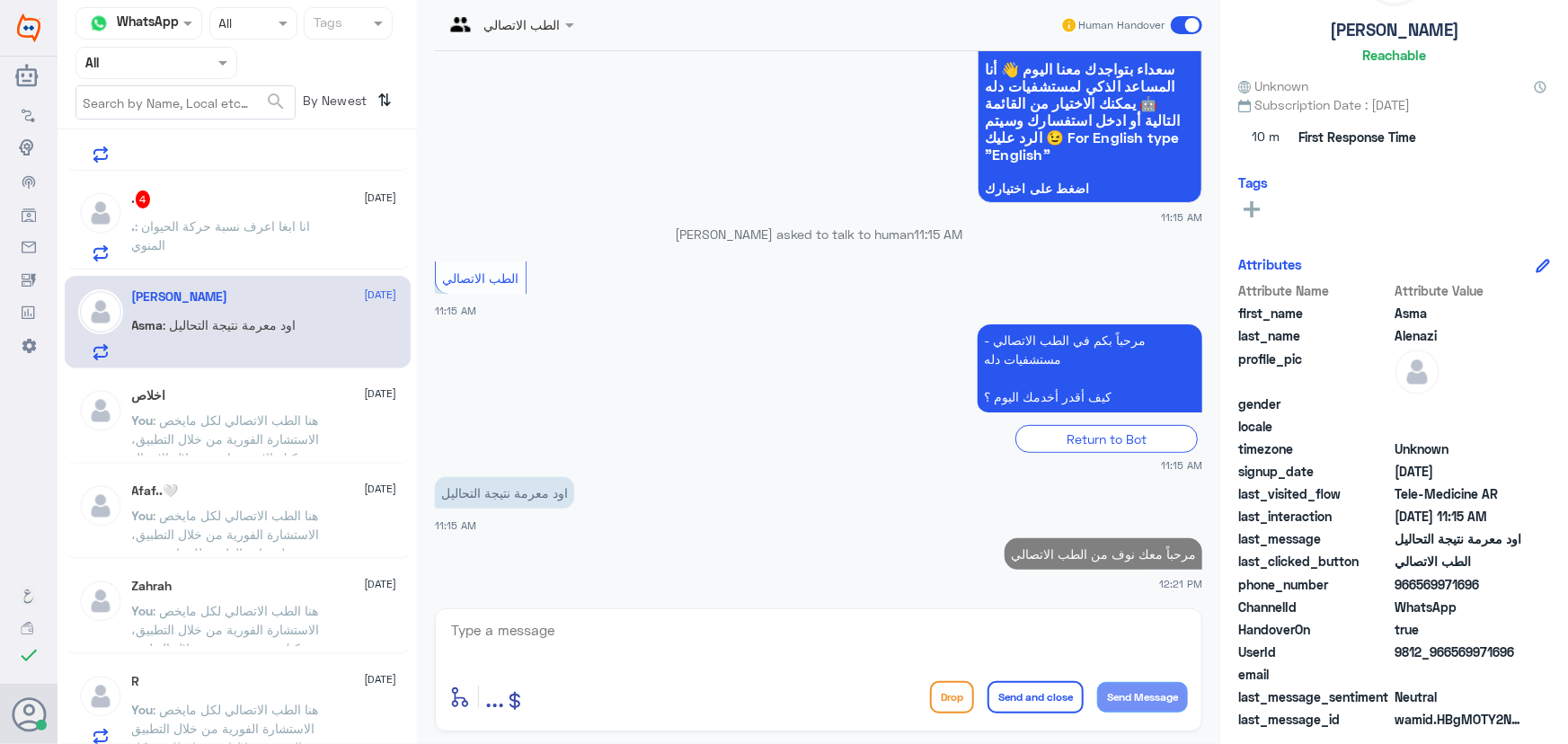
click at [989, 618] on textarea at bounding box center [819, 640] width 738 height 44
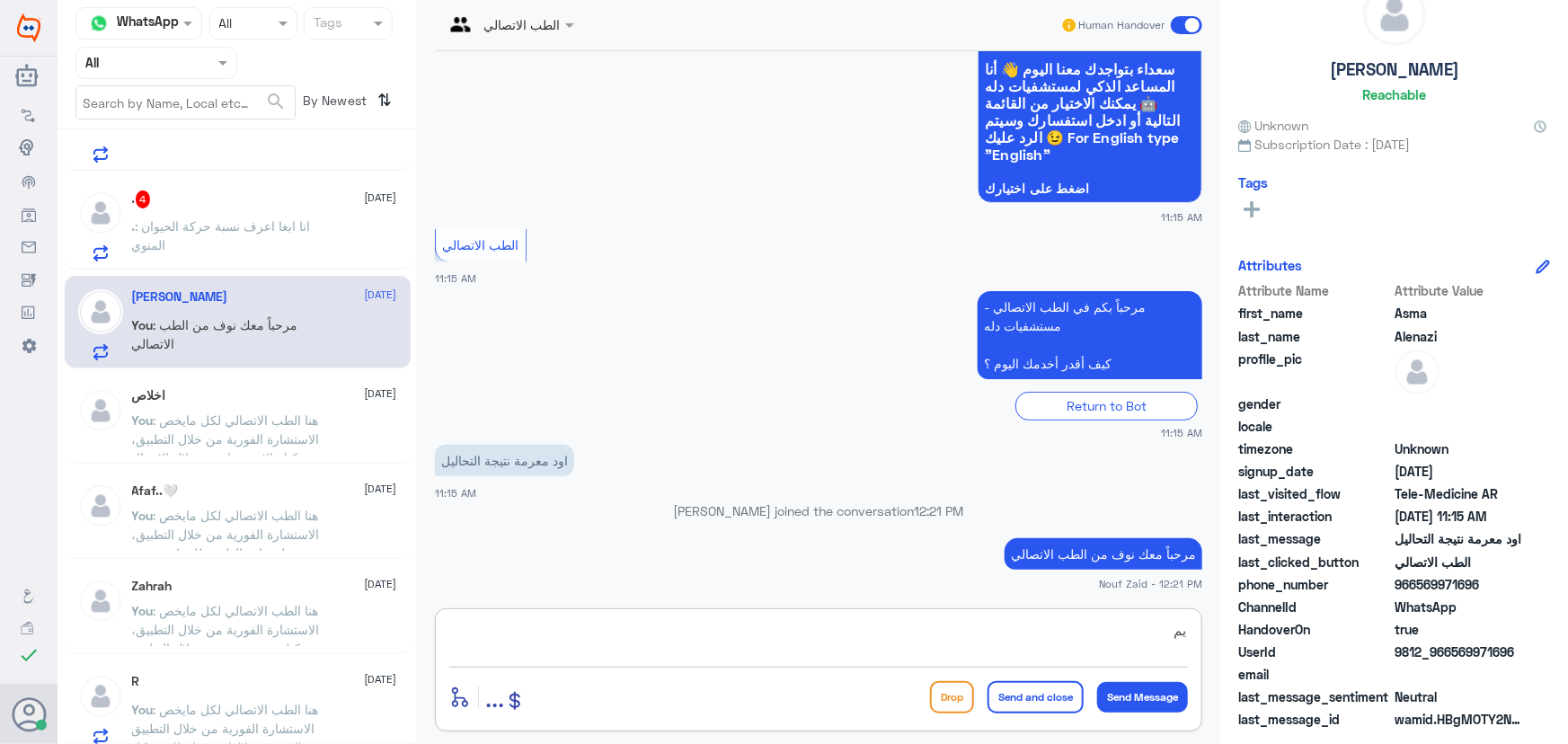
type textarea "ي"
click at [906, 630] on textarea at bounding box center [819, 640] width 738 height 44
paste textarea "هنا الطب الاتصالي لكل مايخص الاستشارة الفورية من خلال التطبيق والتي من خلالها ي…"
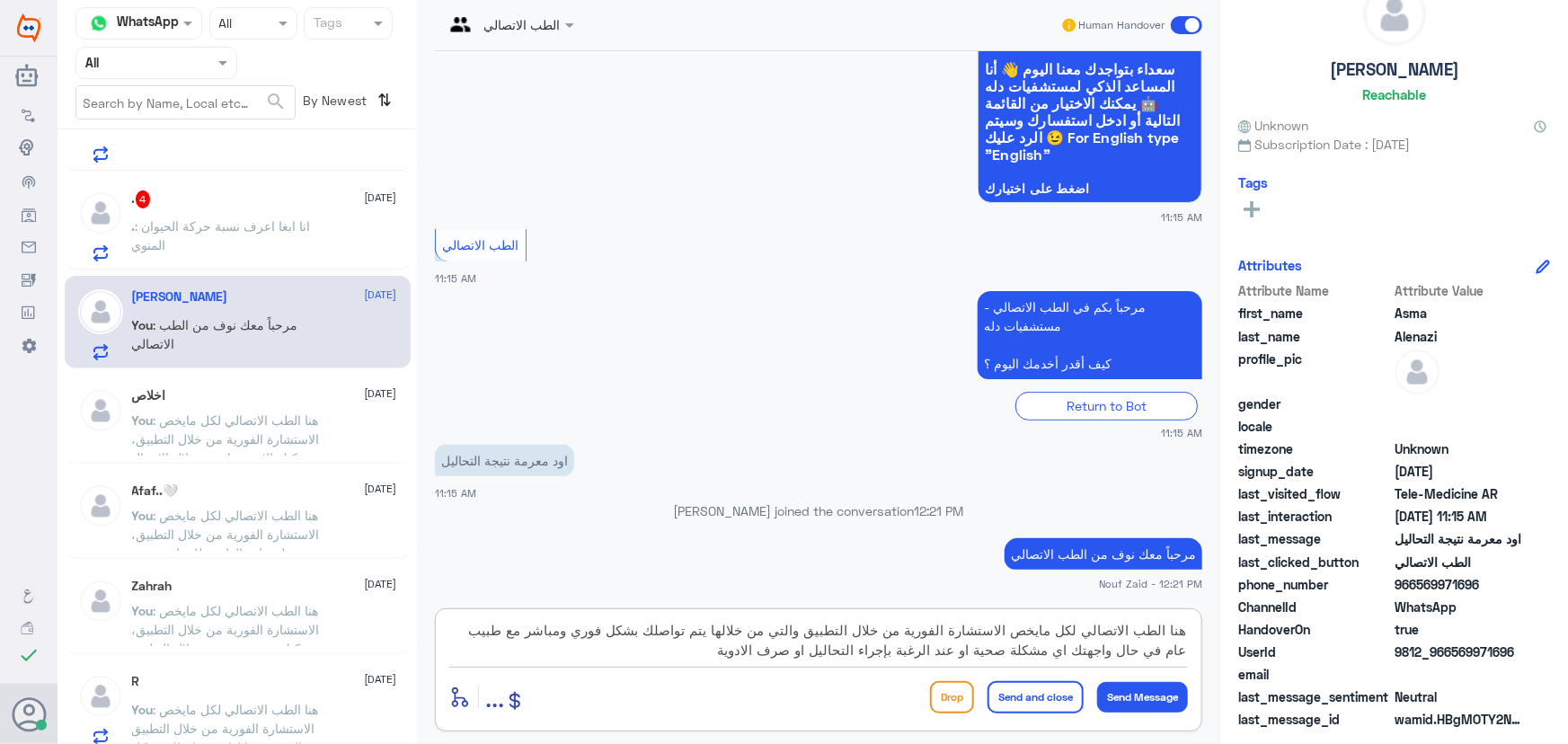
click at [887, 648] on textarea "هنا الطب الاتصالي لكل مايخص الاستشارة الفورية من خلال التطبيق والتي من خلالها ي…" at bounding box center [819, 640] width 738 height 44
type textarea "هنا الطب الاتصالي لكل مايخص الاستشارة الفورية من خلال التطبيق والتي من خلالها ي…"
click at [1032, 704] on button "Send and close" at bounding box center [1036, 697] width 96 height 33
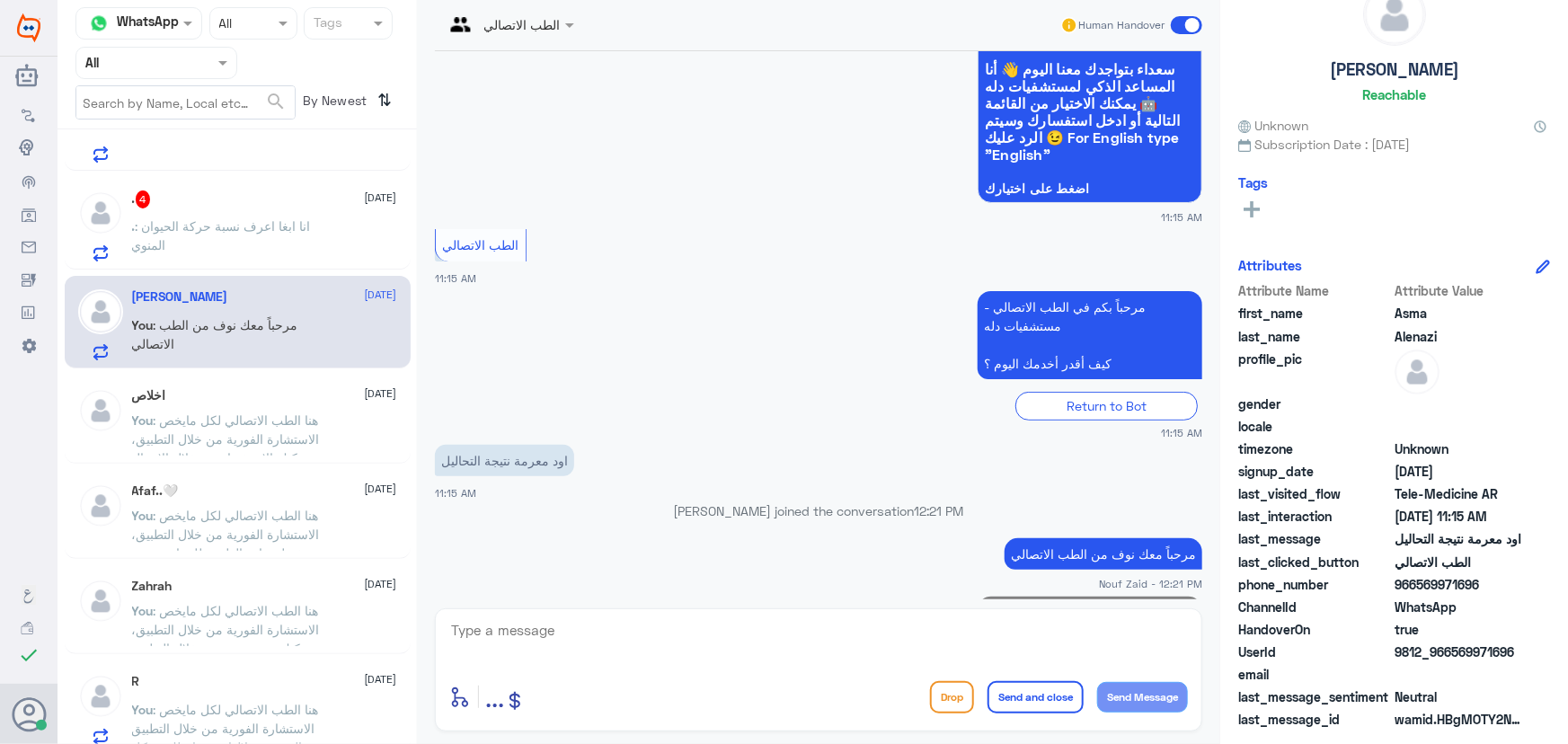
scroll to position [288, 0]
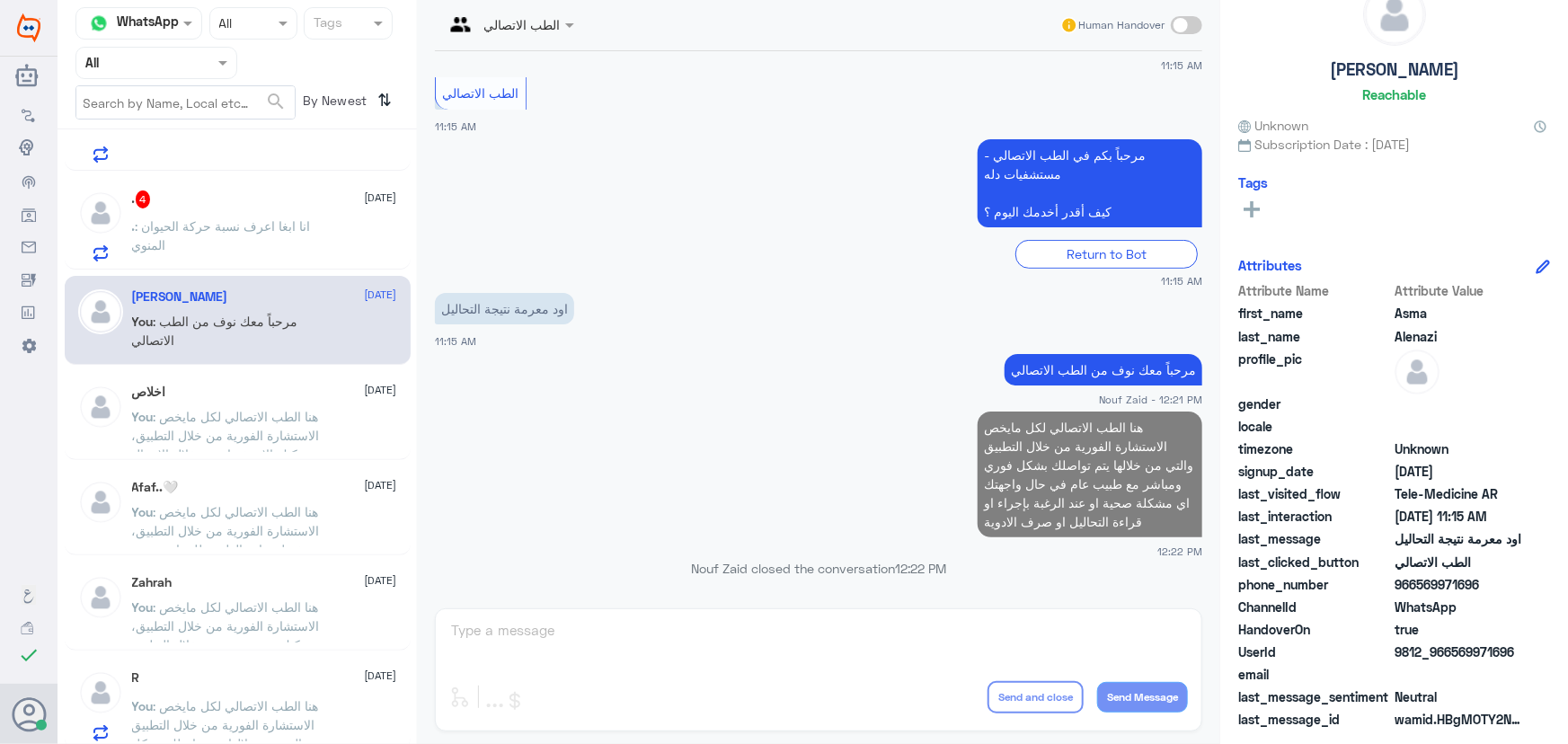
click at [190, 232] on span ": انا ابغا اعرف نسبة حركة الحيوان المنوي" at bounding box center [222, 236] width 178 height 35
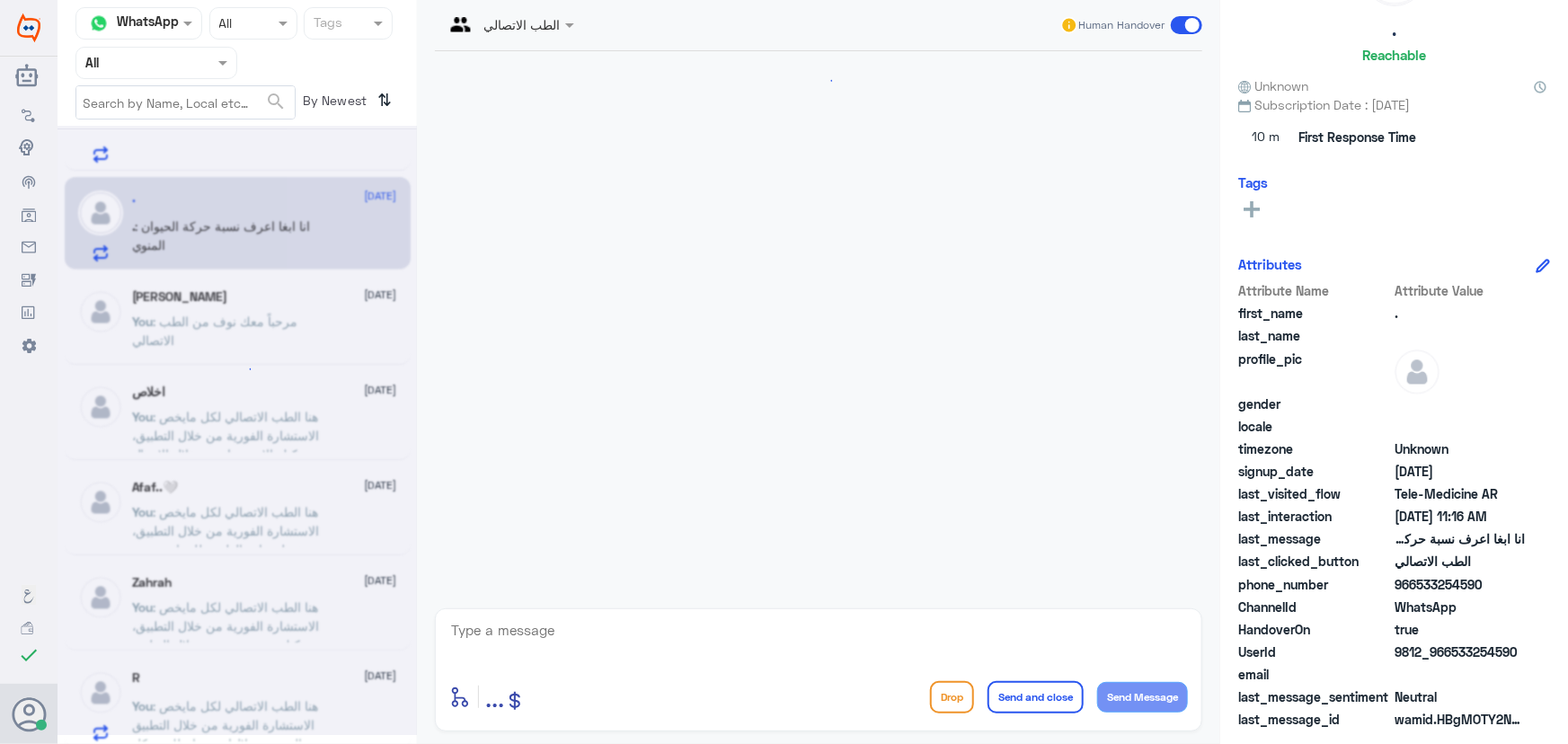
scroll to position [277, 0]
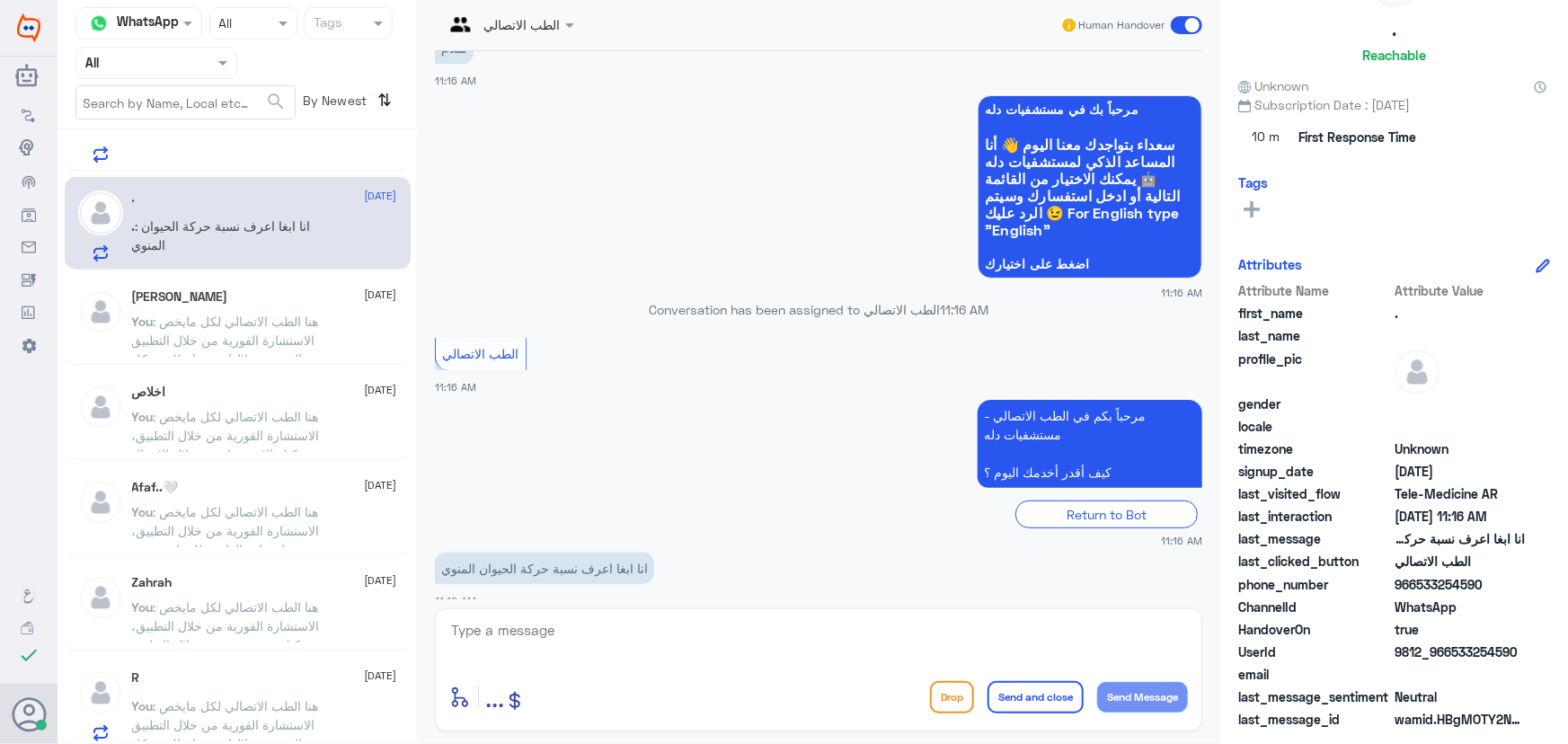
click at [591, 618] on div "enter flow name ... Drop Send and close Send Message" at bounding box center [819, 669] width 767 height 123
click at [595, 623] on textarea at bounding box center [819, 640] width 738 height 44
paste textarea "مرحباً معك نوف من الطب الاتصالي"
type textarea "مرحباً معك نوف من الطب الاتصالي"
click at [1158, 691] on button "Send Message" at bounding box center [1142, 697] width 91 height 31
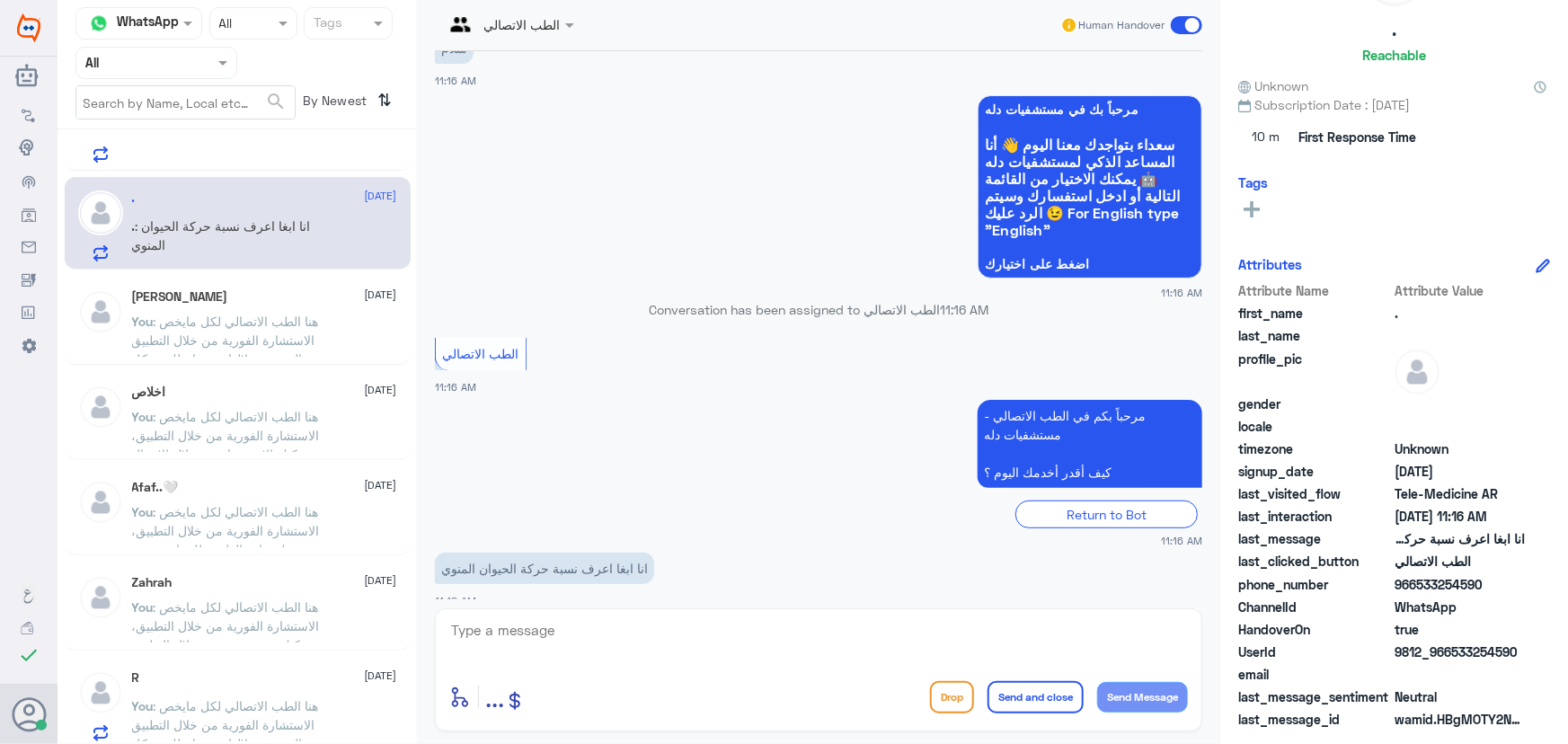
scroll to position [334, 0]
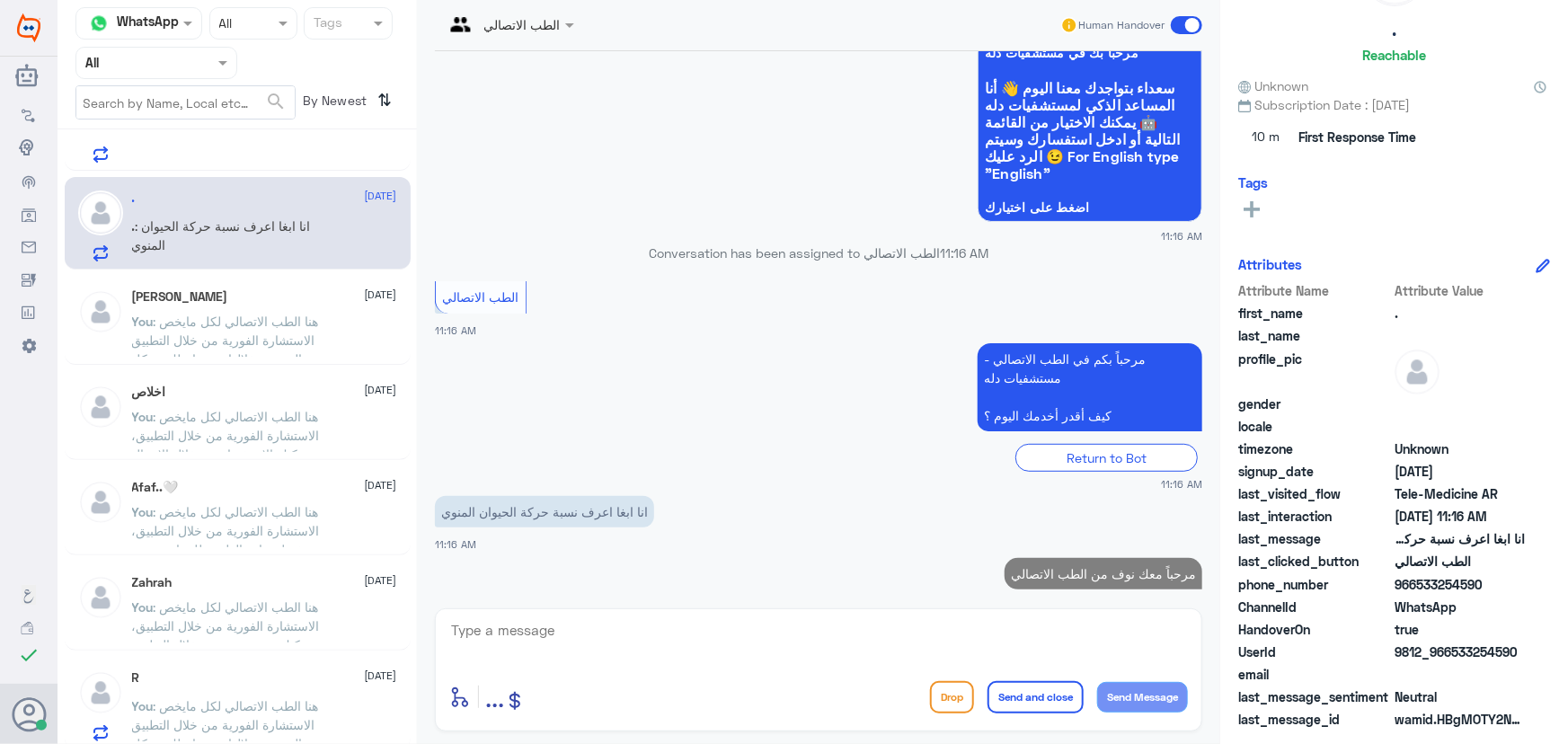
click at [1054, 638] on textarea at bounding box center [819, 640] width 738 height 44
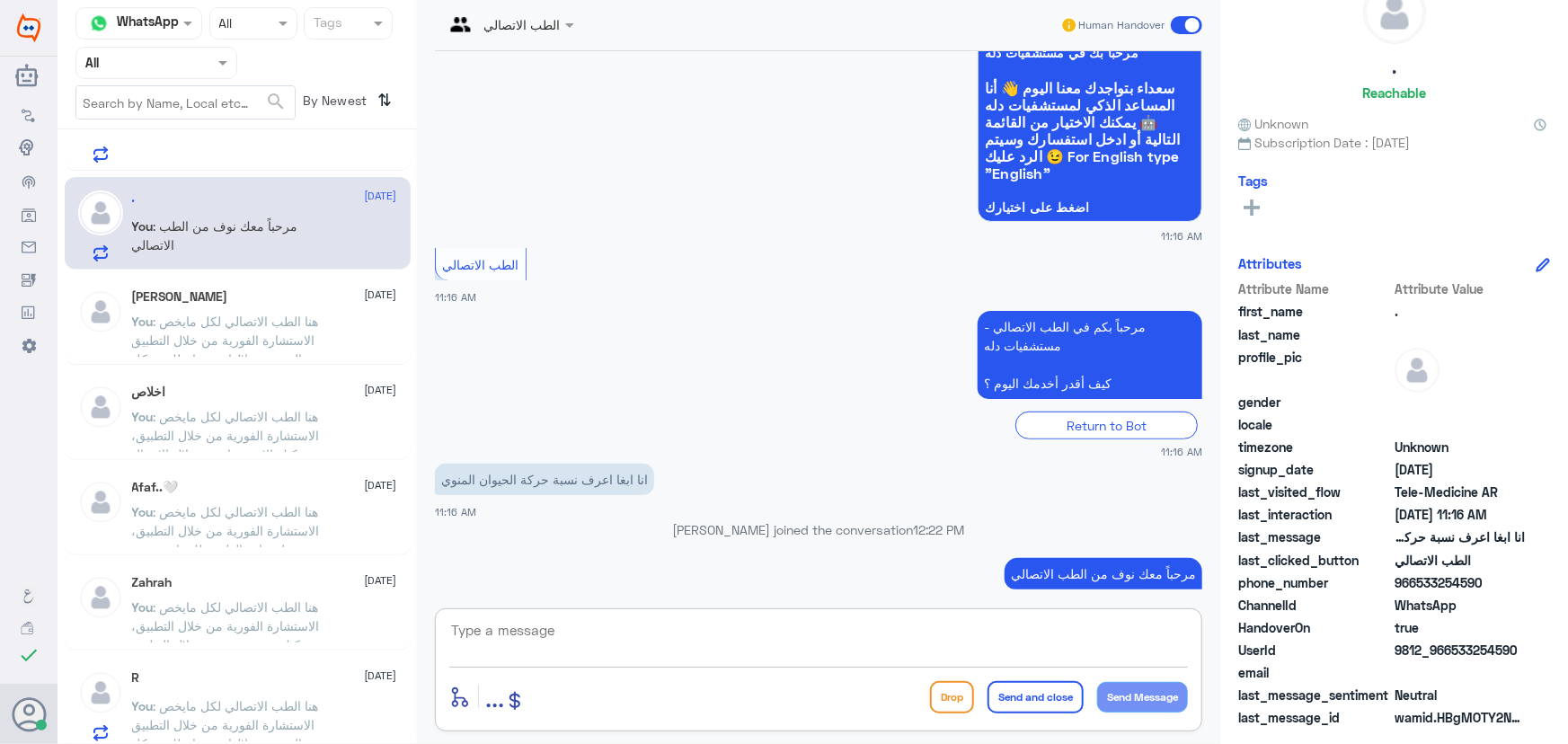
scroll to position [56, 0]
paste textarea "هنا الطب الاتصالي لكل مايخص الاستشارة الفورية من خلال التطبيق، يمكنك الاستفسار …"
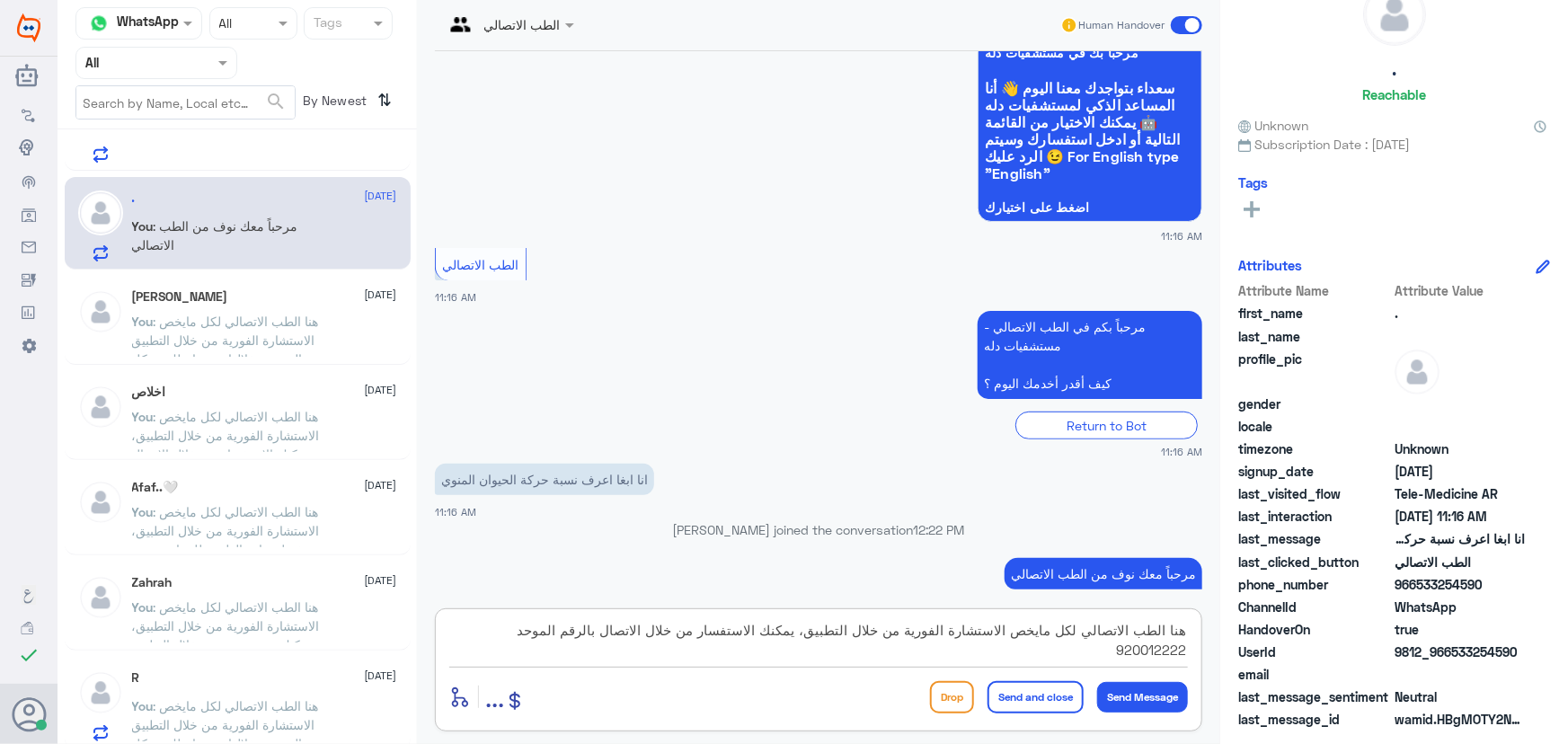
click at [768, 628] on textarea "هنا الطب الاتصالي لكل مايخص الاستشارة الفورية من خلال التطبيق، يمكنك الاستفسار …" at bounding box center [819, 640] width 738 height 44
drag, startPoint x: 476, startPoint y: 637, endPoint x: 537, endPoint y: 637, distance: 61.0
click at [537, 637] on textarea "هنا الطب الاتصالي لكل مايخص الاستشارة الفورية من خلال التطبيق، يمكنك حجز موعد م…" at bounding box center [819, 640] width 738 height 44
type textarea "هنا الطب الاتصالي لكل مايخص الاستشارة الفورية من خلال التطبيق، يمكنك حجز موعد م…"
click at [1052, 696] on button "Send and close" at bounding box center [1036, 697] width 96 height 33
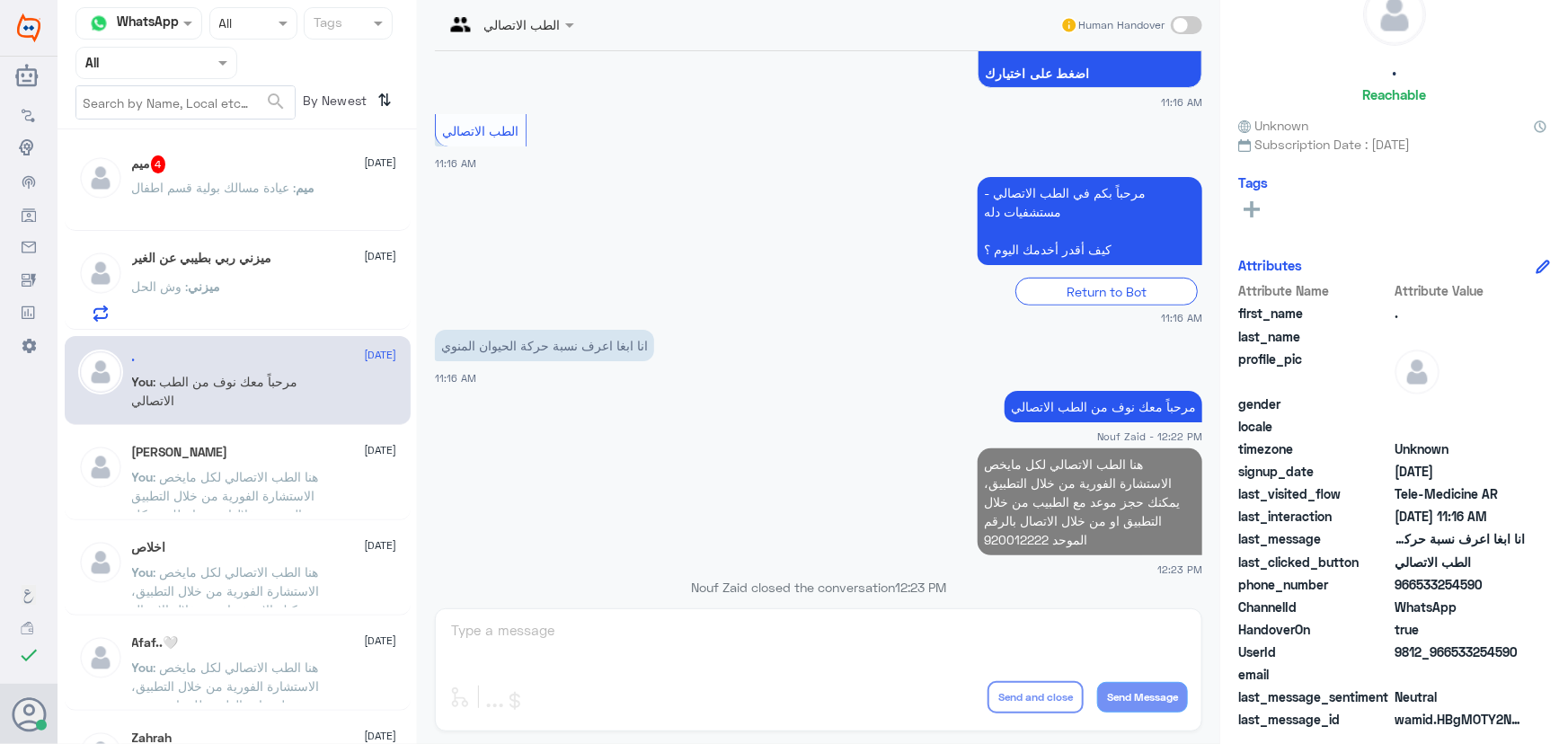
scroll to position [0, 0]
click at [246, 298] on div "ميزني : وش الحل" at bounding box center [265, 302] width 265 height 40
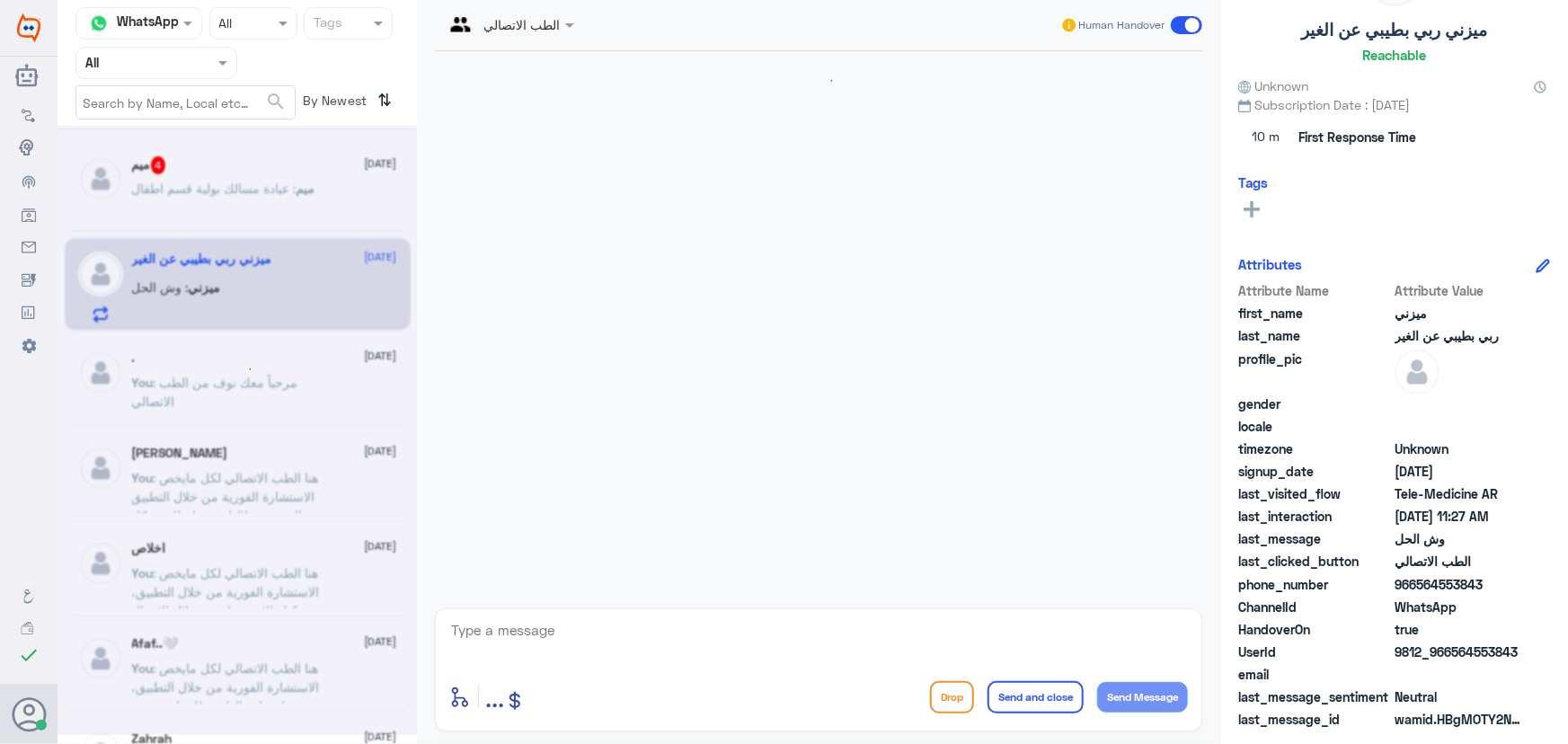
scroll to position [300, 0]
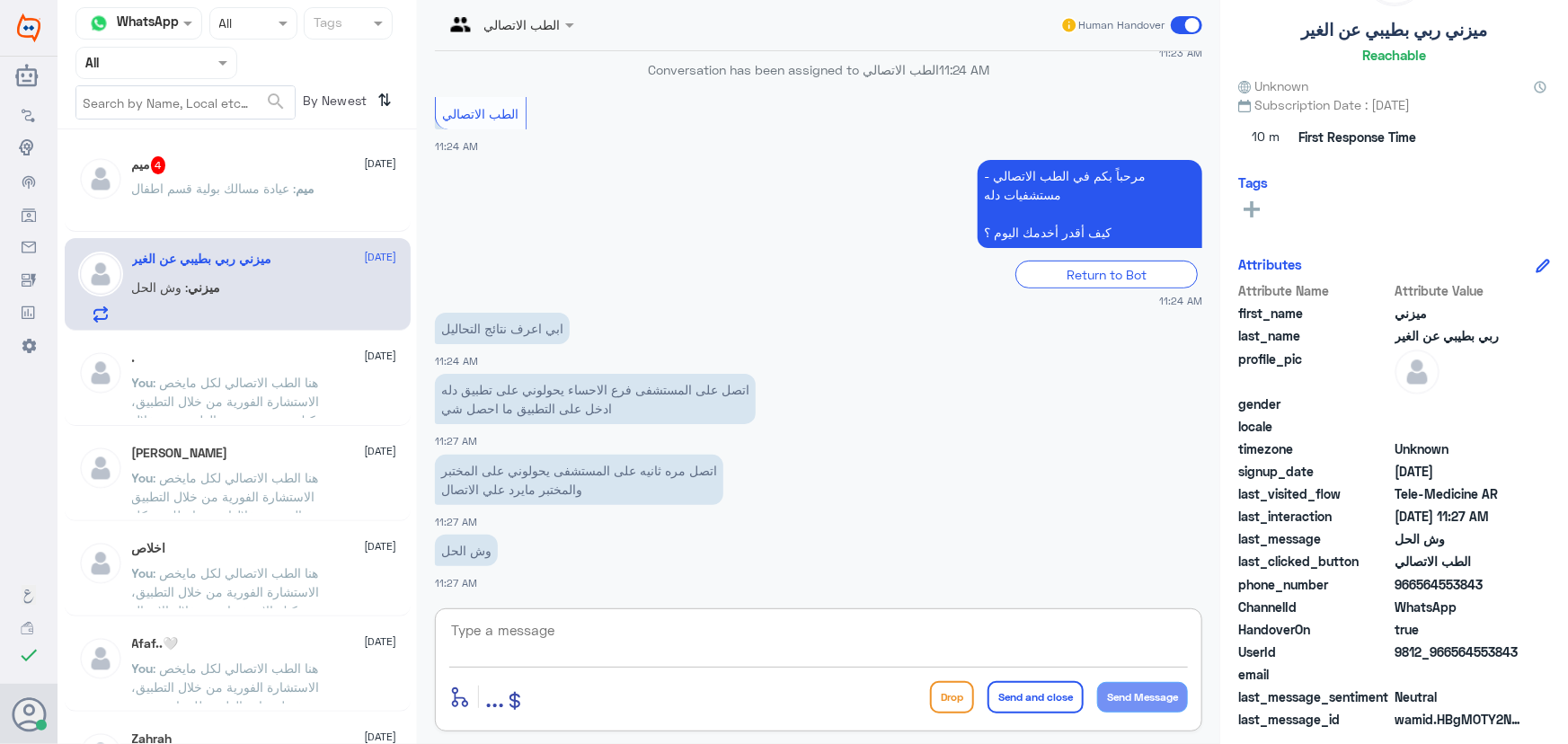
click at [642, 636] on textarea at bounding box center [819, 640] width 738 height 44
paste textarea "مرحباً معك نوف من الطب الاتصالي كيف اقدر أساعدك؟"
type textarea "مرحباً معك نوف من الطب الاتصالي كيف اقدر أساعدك؟"
drag, startPoint x: 830, startPoint y: 626, endPoint x: 1456, endPoint y: 472, distance: 644.7
click at [1464, 564] on div "Channel WhatsApp Status × All Tags Agent Filter All search By Newest ⇅ ميم 4 13…" at bounding box center [812, 375] width 1510 height 750
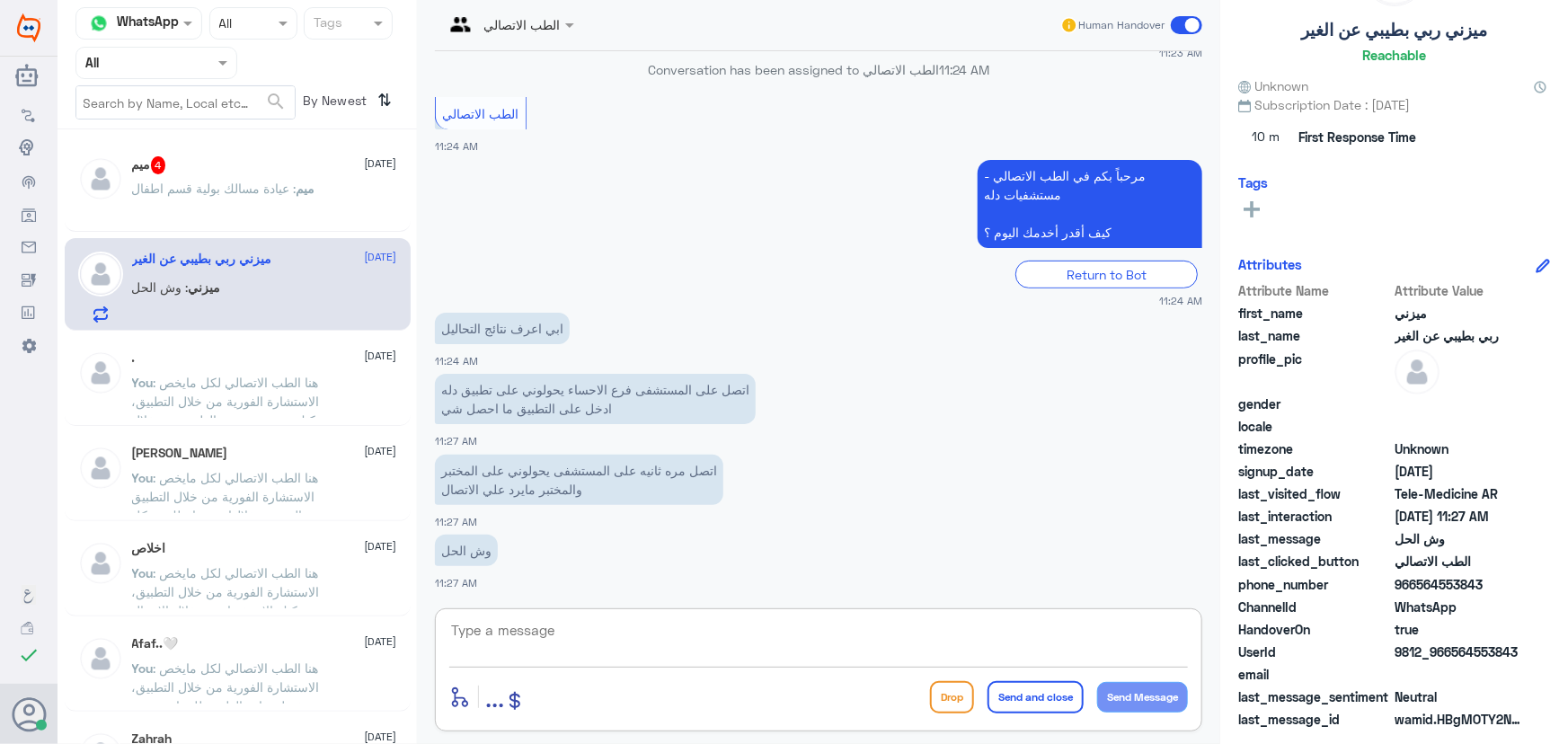
click at [506, 631] on textarea at bounding box center [819, 640] width 738 height 44
click at [540, 632] on textarea at bounding box center [819, 640] width 738 height 44
paste textarea "مرحباً معك نوف من الطب الاتصالي"
type textarea "مرحباً معك نوف من الطب الاتصالي"
drag, startPoint x: 1170, startPoint y: 692, endPoint x: 1088, endPoint y: 660, distance: 88.0
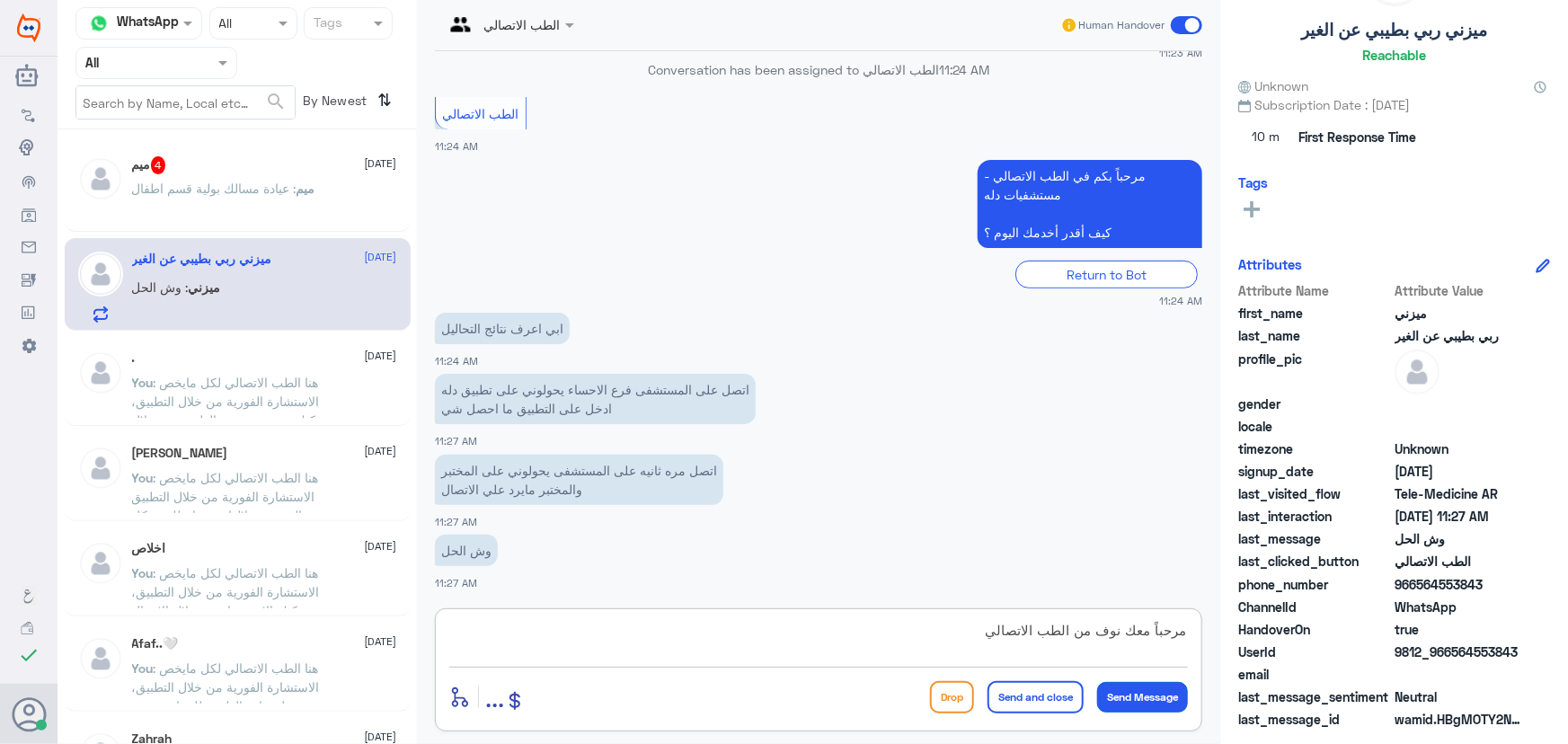
click at [1169, 692] on button "Send Message" at bounding box center [1142, 697] width 91 height 31
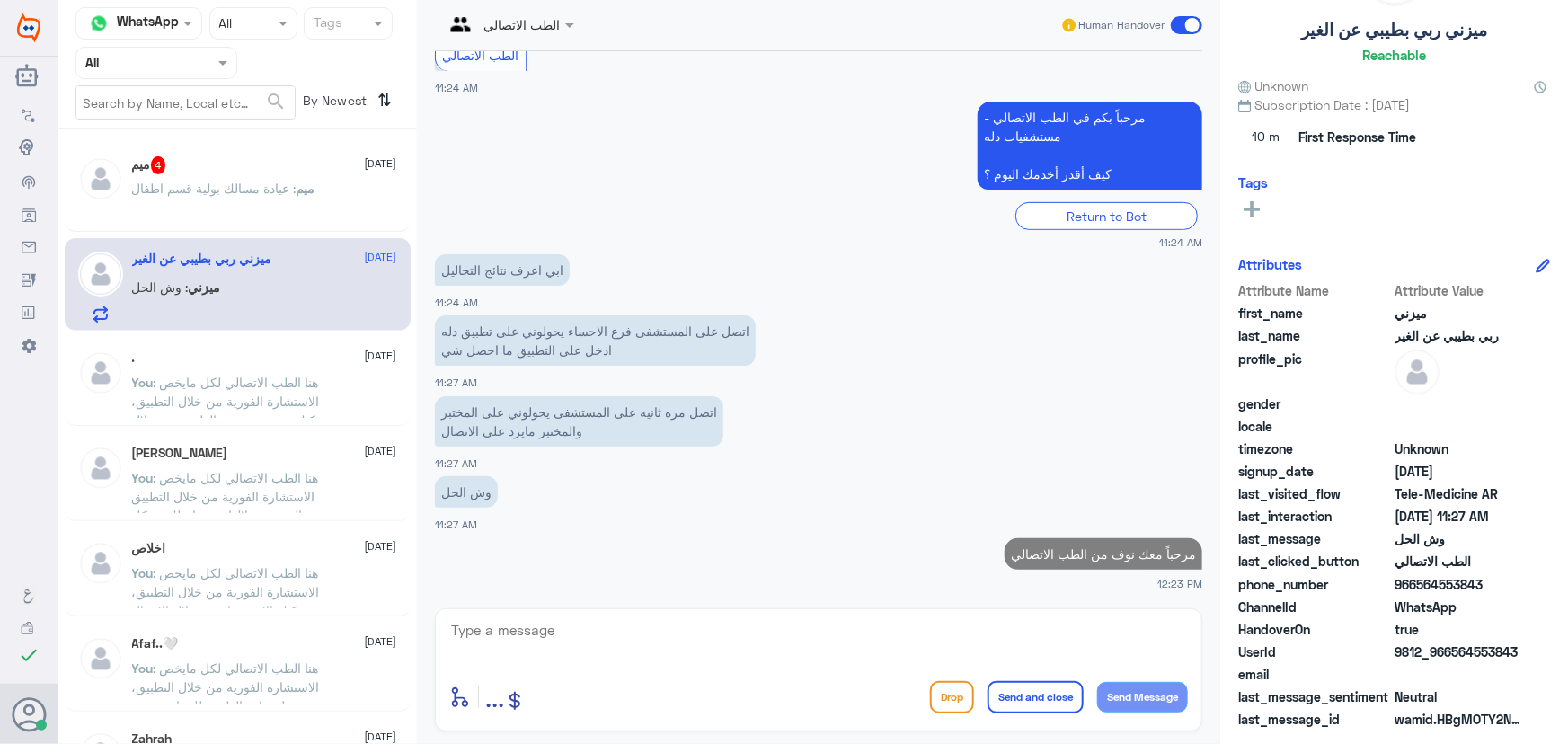
click at [1080, 650] on textarea at bounding box center [819, 640] width 738 height 44
click at [737, 666] on div at bounding box center [819, 643] width 738 height 50
click at [993, 629] on textarea at bounding box center [819, 640] width 738 height 44
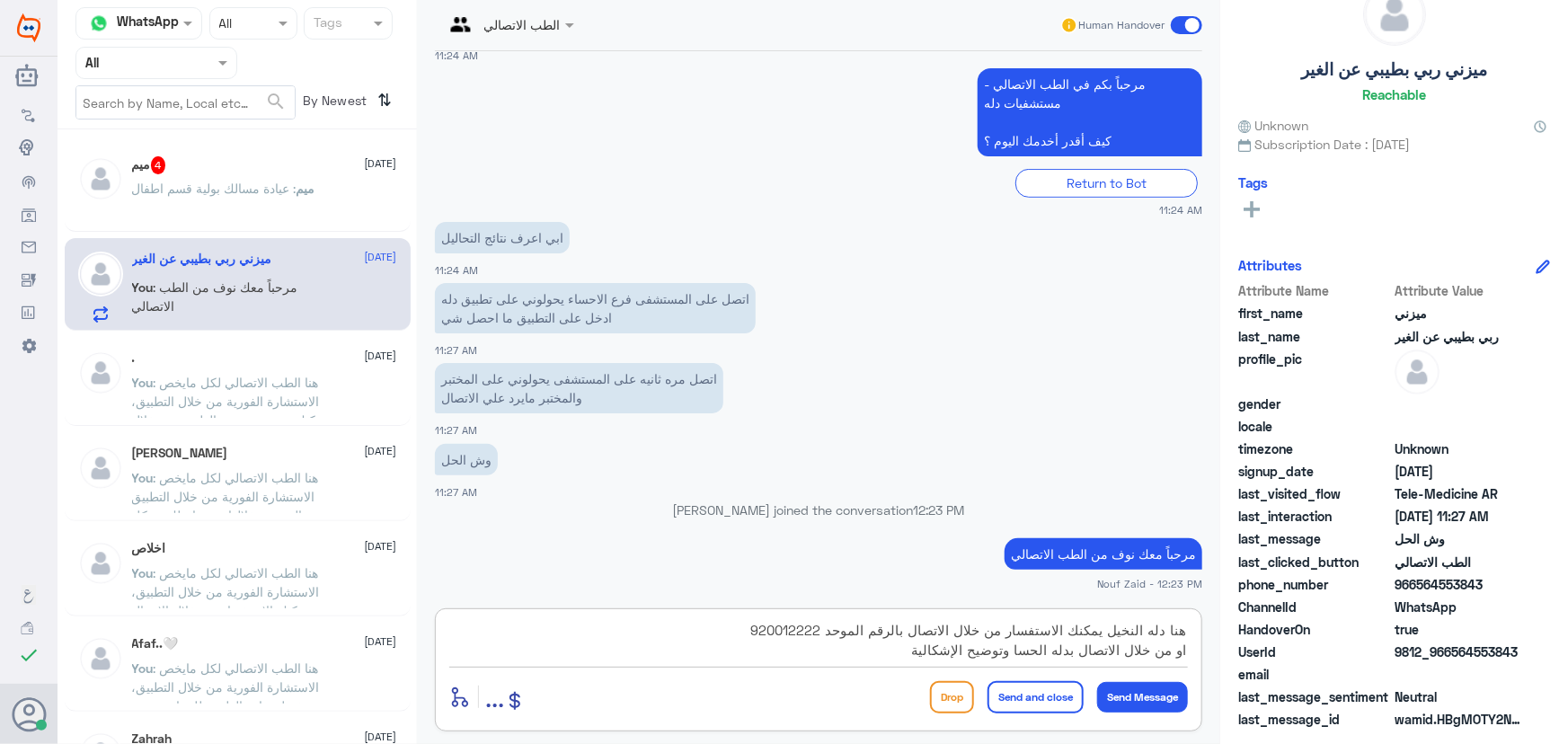
paste textarea "0135384666 فرع دله الأحسا"
drag, startPoint x: 1007, startPoint y: 657, endPoint x: 1193, endPoint y: 662, distance: 186.1
click at [1193, 662] on div "هنا دله النخيل يمكنك الاستفسار من خلال الاتصال بالرقم الموحد 920012222 او من خل…" at bounding box center [819, 669] width 767 height 123
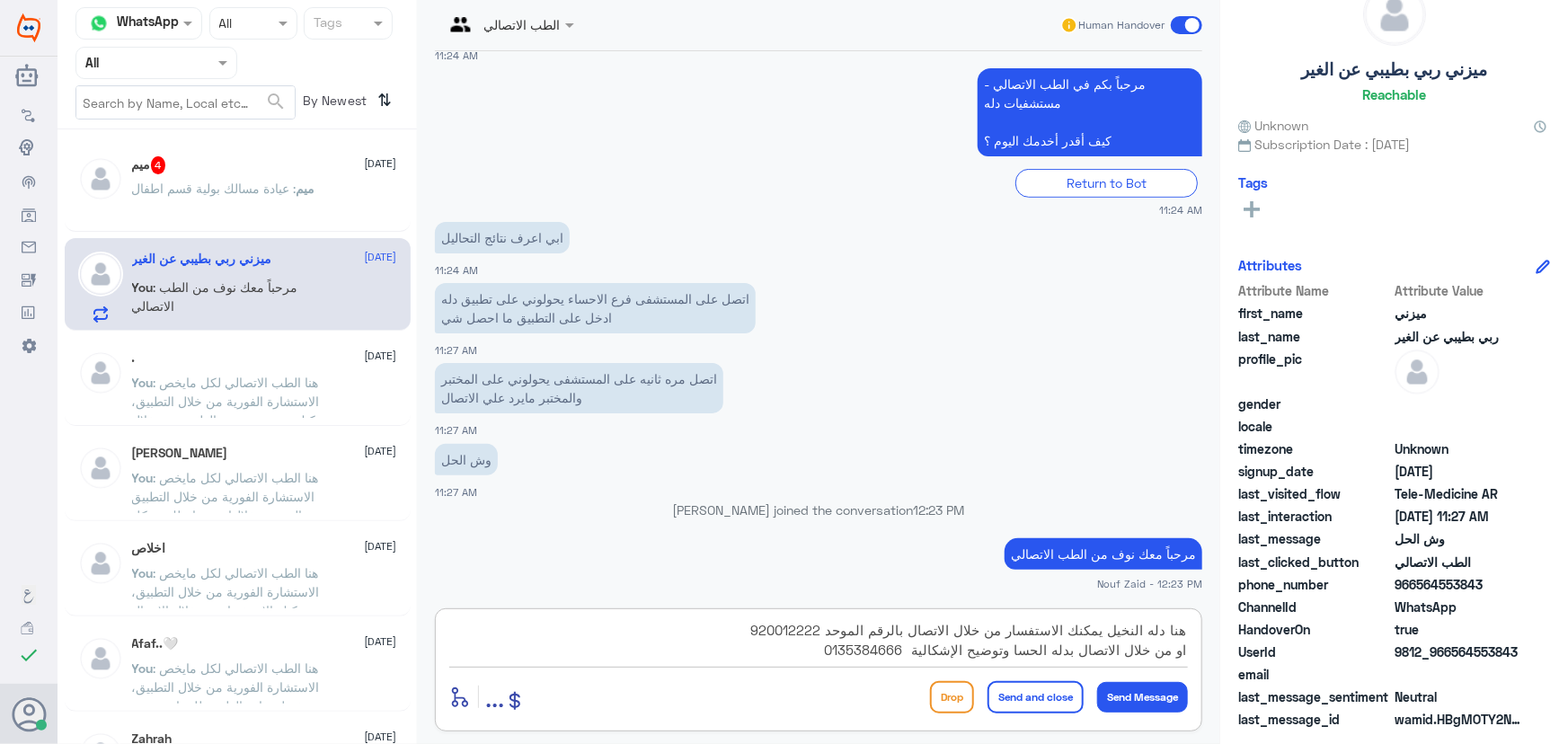
click at [915, 636] on textarea "هنا دله النخيل يمكنك الاستفسار من خلال الاتصال بالرقم الموحد 920012222 او من خل…" at bounding box center [819, 640] width 738 height 44
click at [901, 636] on textarea "هنا دله النخيل يمكنك الاستفسار من خلال الاتصال بالرقم الموحد 920012222 او من خل…" at bounding box center [819, 640] width 738 height 44
click at [1103, 629] on textarea "هنا دله النخيل يمكنك الاستفسار من خلال الاتصال بالرقم الموحد 920012222 او من خل…" at bounding box center [819, 640] width 738 height 44
click at [1159, 632] on textarea "هنا دله النخيل يمكنك الاستفسار من خلال الاتصال بالرقم الموحد 920012222 او من خل…" at bounding box center [819, 640] width 738 height 44
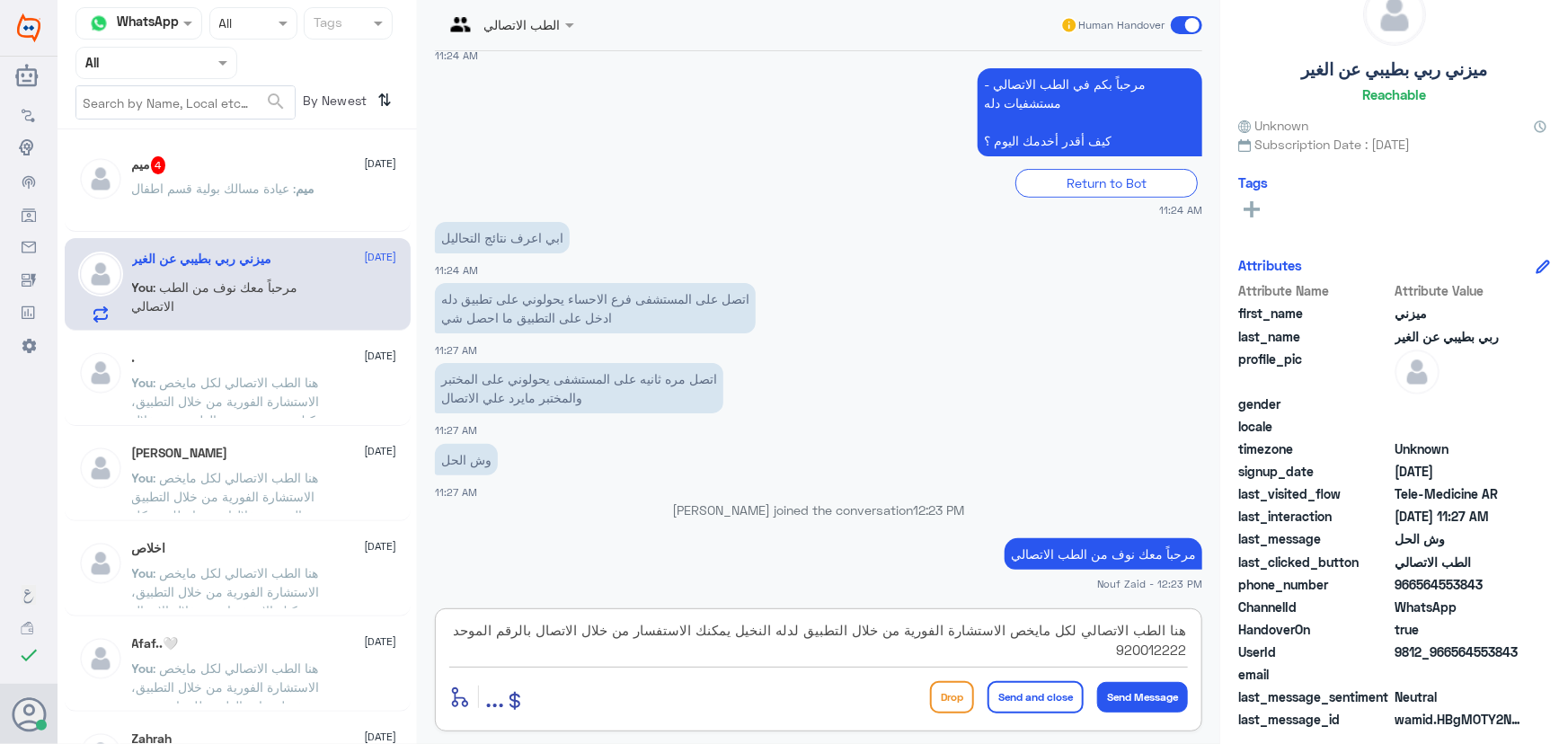
click at [739, 627] on textarea "هنا الطب الاتصالي لكل مايخص الاستشارة الفورية من خلال التطبيق لدله النخيل يمكنك…" at bounding box center [819, 640] width 738 height 44
drag, startPoint x: 747, startPoint y: 631, endPoint x: 807, endPoint y: 620, distance: 61.0
click at [807, 620] on textarea "هنا الطب الاتصالي لكل مايخص الاستشارة الفورية من خلال التطبيق لدله النخيل، يمكن…" at bounding box center [819, 640] width 738 height 44
type textarea "هنا الطب الاتصالي لكل مايخص الاستشارة الفورية من خلال التطبيق، يمكنك الاستفسار …"
click at [1050, 702] on button "Send and close" at bounding box center [1036, 697] width 96 height 33
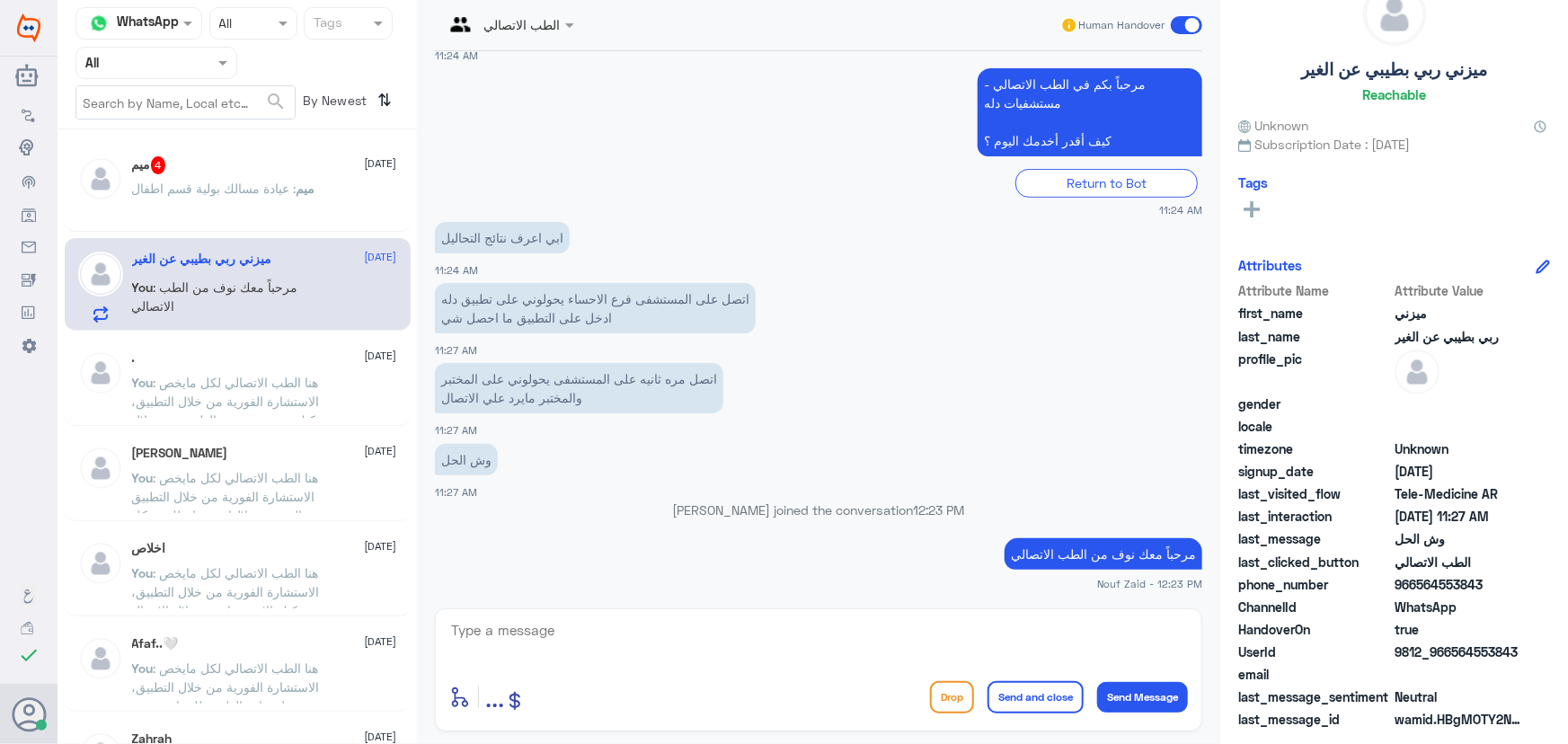
scroll to position [510, 0]
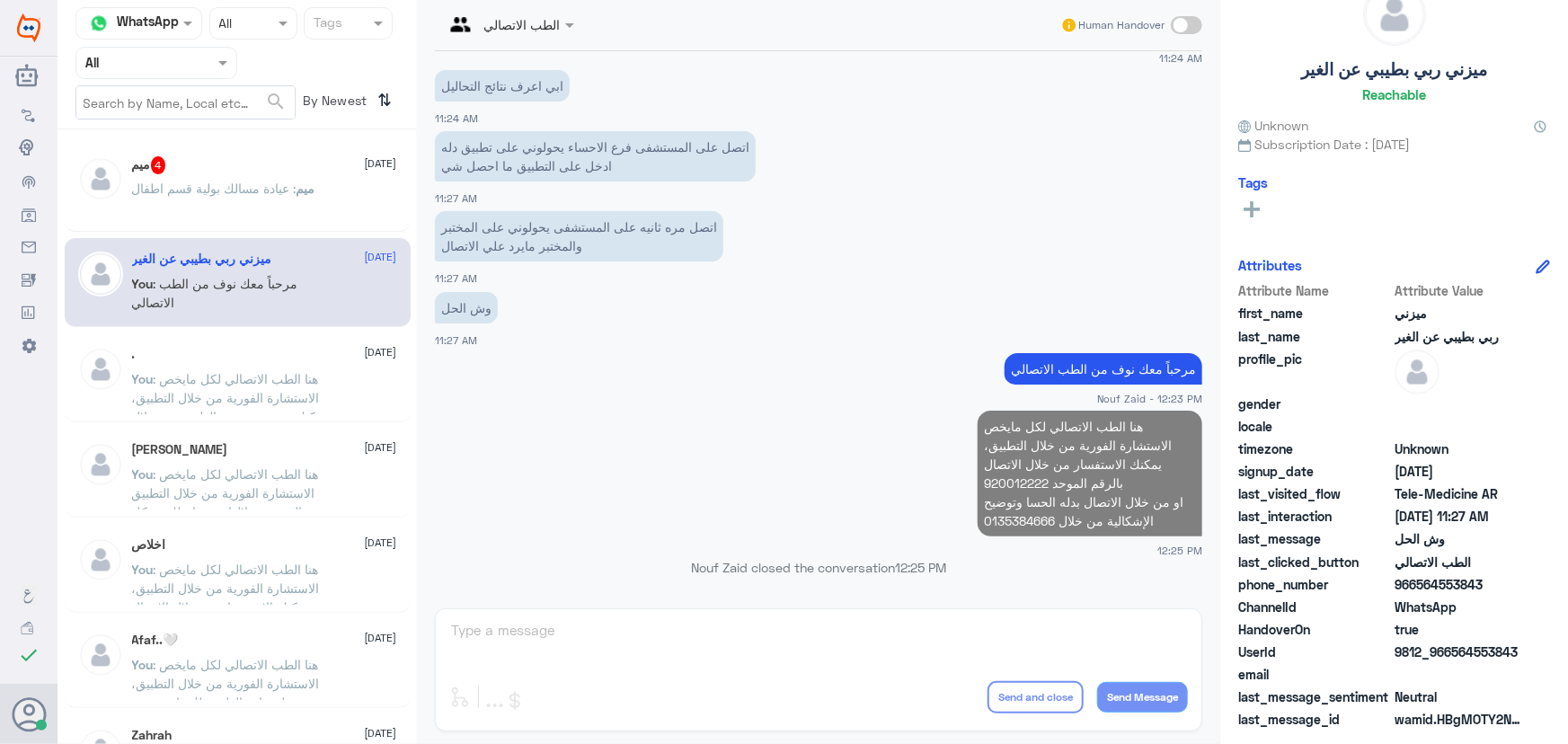
click at [225, 210] on p "ميم : عيادة مسالك بولية قسم اطفال" at bounding box center [223, 200] width 183 height 45
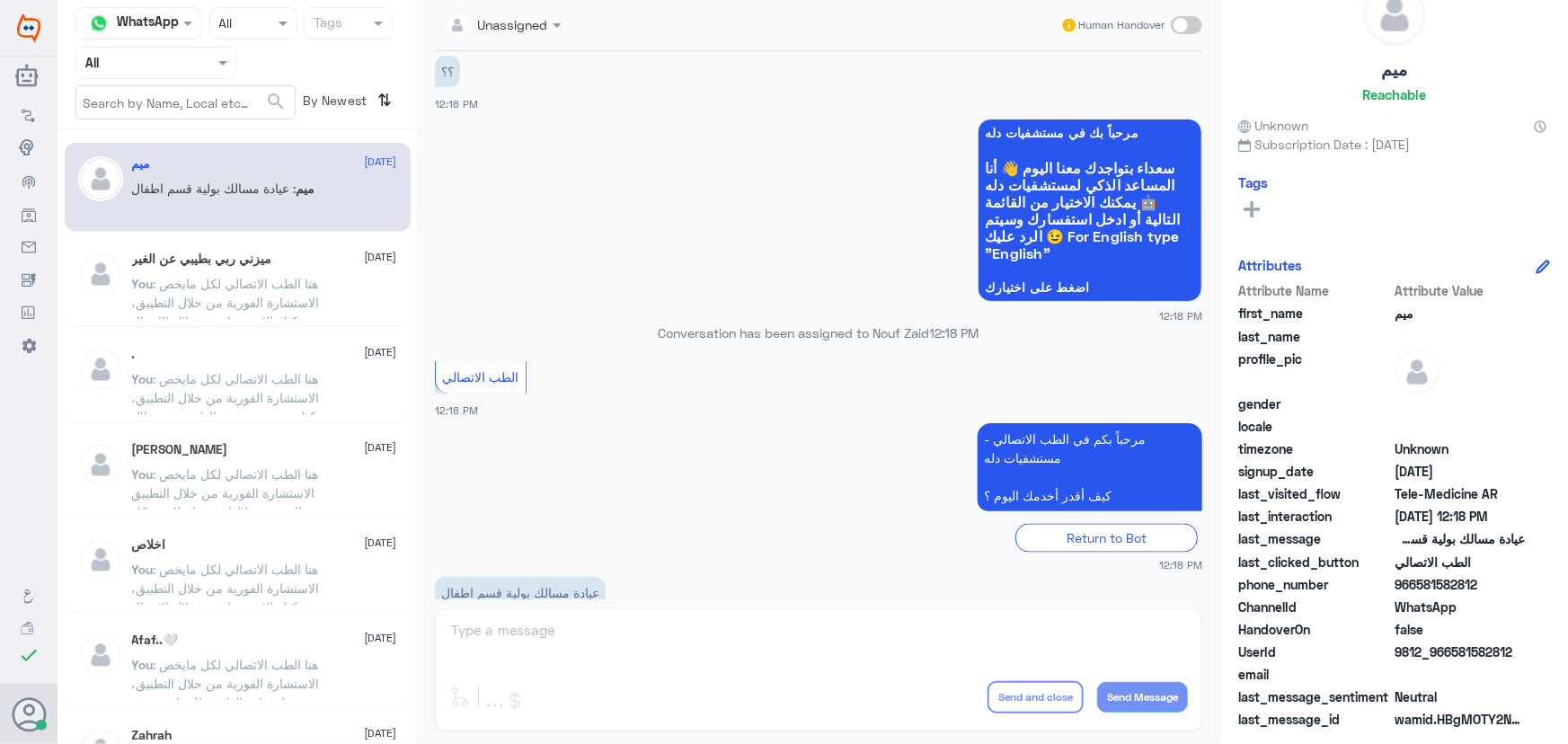
scroll to position [1240, 0]
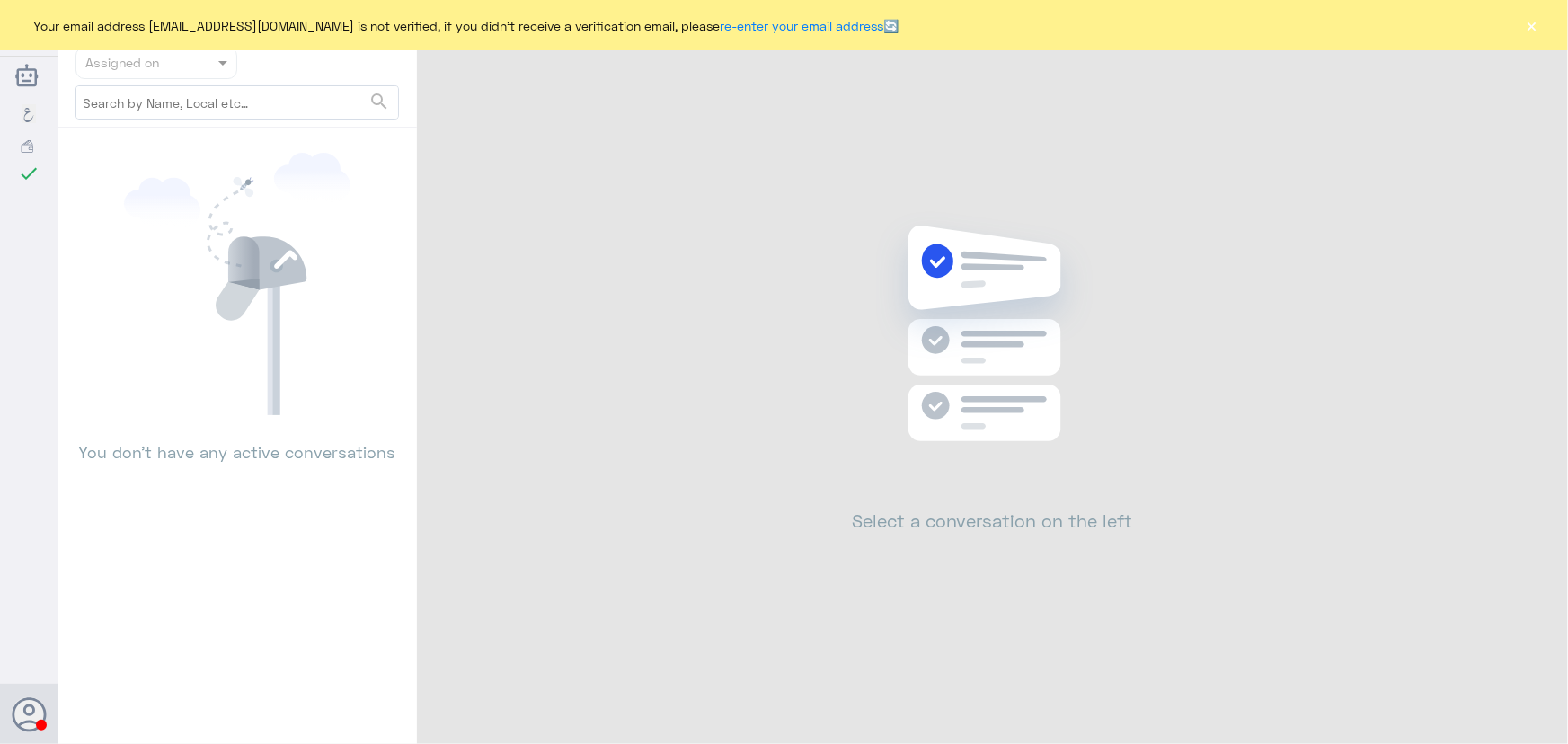
click at [1519, 22] on div "Your email address [EMAIL_ADDRESS][DOMAIN_NAME] is not verified, if you didn't …" at bounding box center [784, 25] width 1568 height 50
click at [1525, 22] on button "×" at bounding box center [1532, 25] width 18 height 18
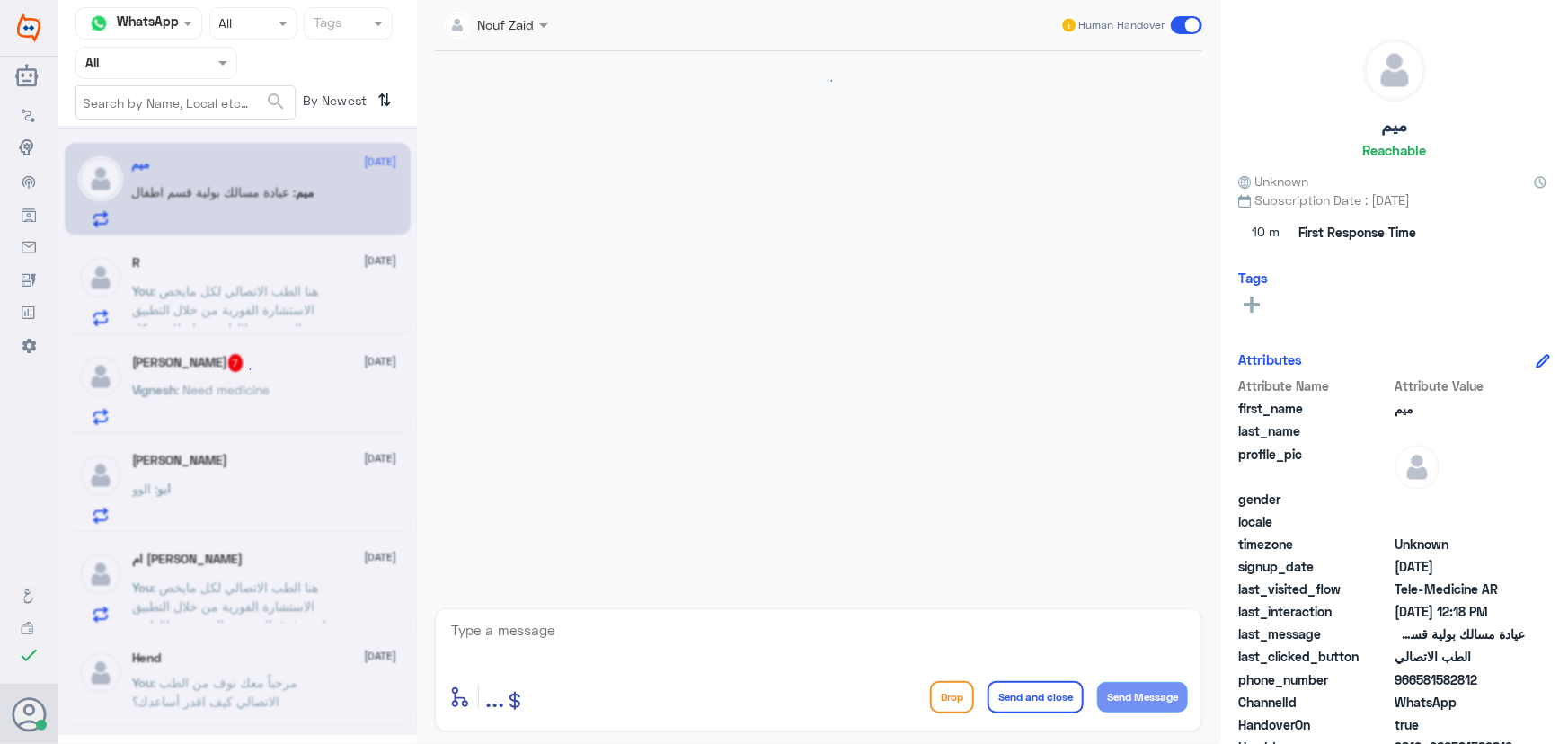
scroll to position [1240, 0]
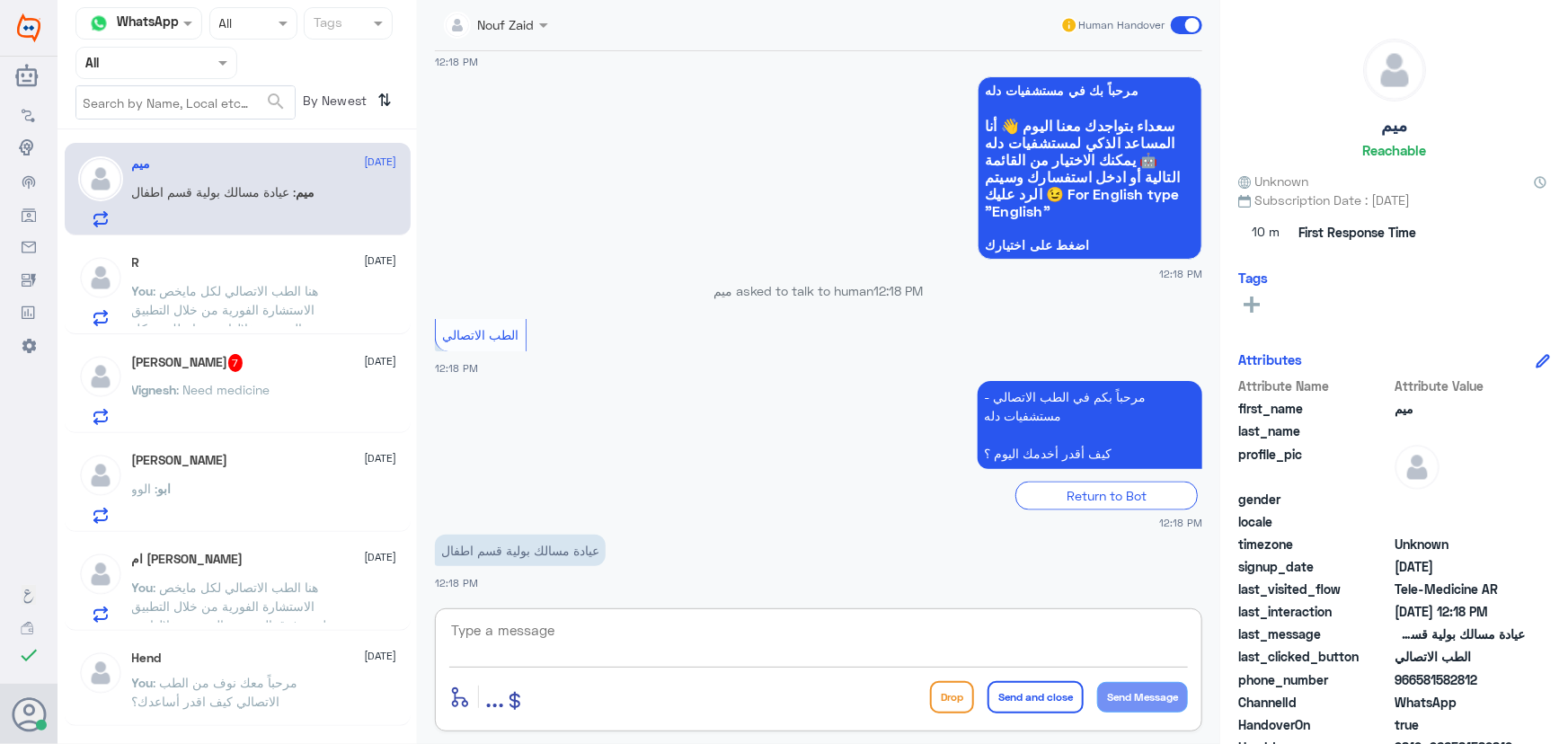
click at [695, 623] on textarea at bounding box center [819, 640] width 738 height 44
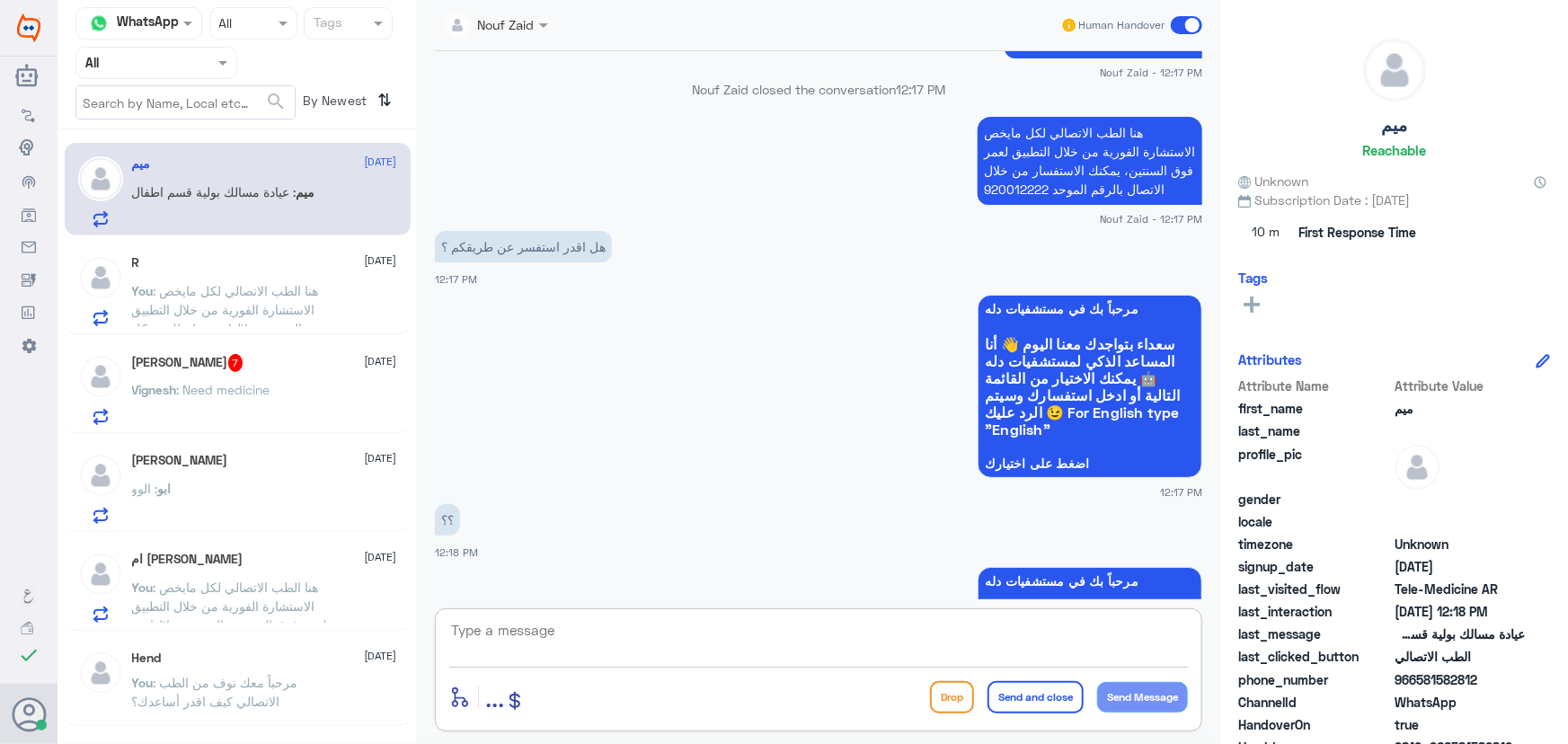
scroll to position [504, 0]
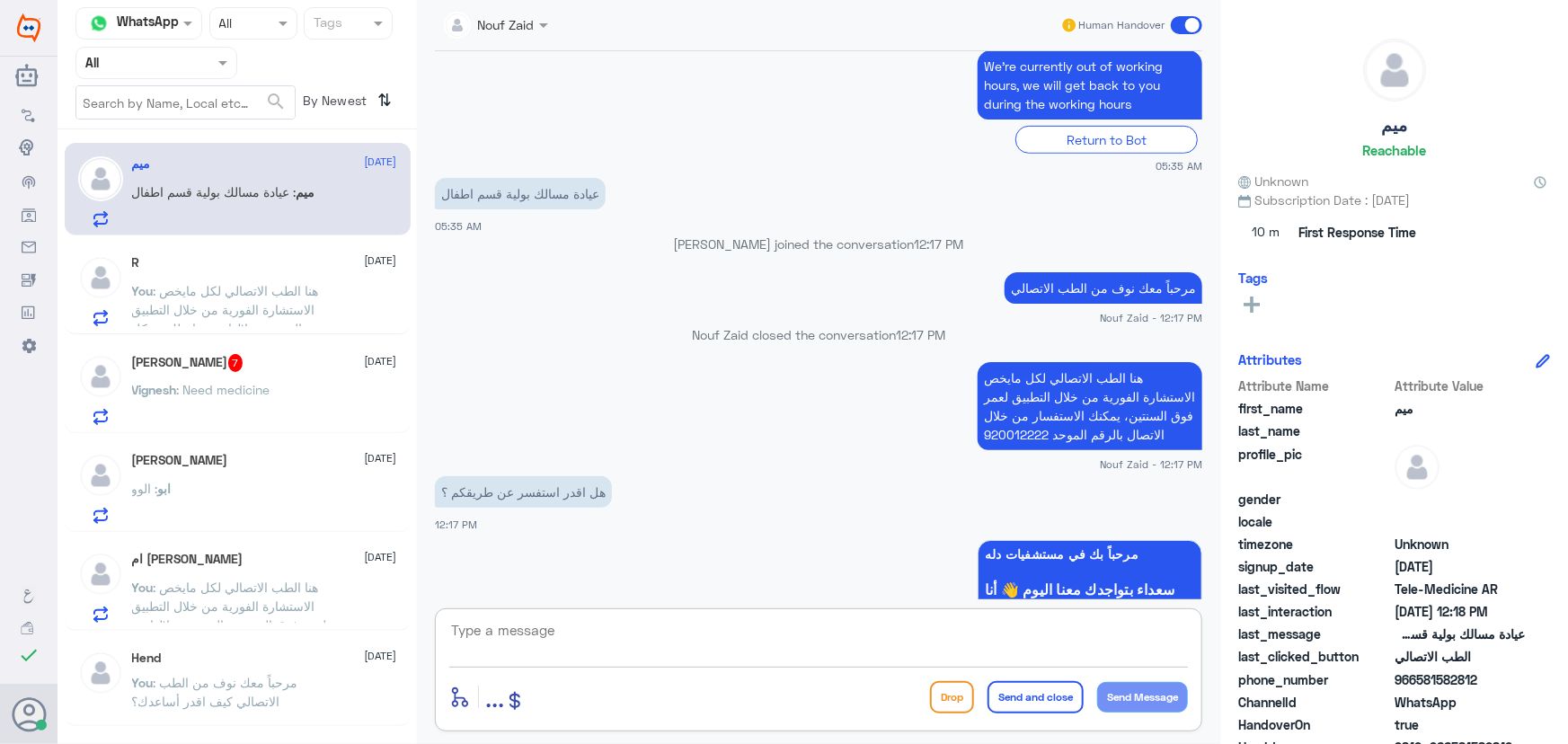
click at [1033, 420] on p "هنا الطب الاتصالي لكل مايخص الاستشارة الفورية من خلال التطبيق لعمر فوق السنتين،…" at bounding box center [1090, 407] width 224 height 88
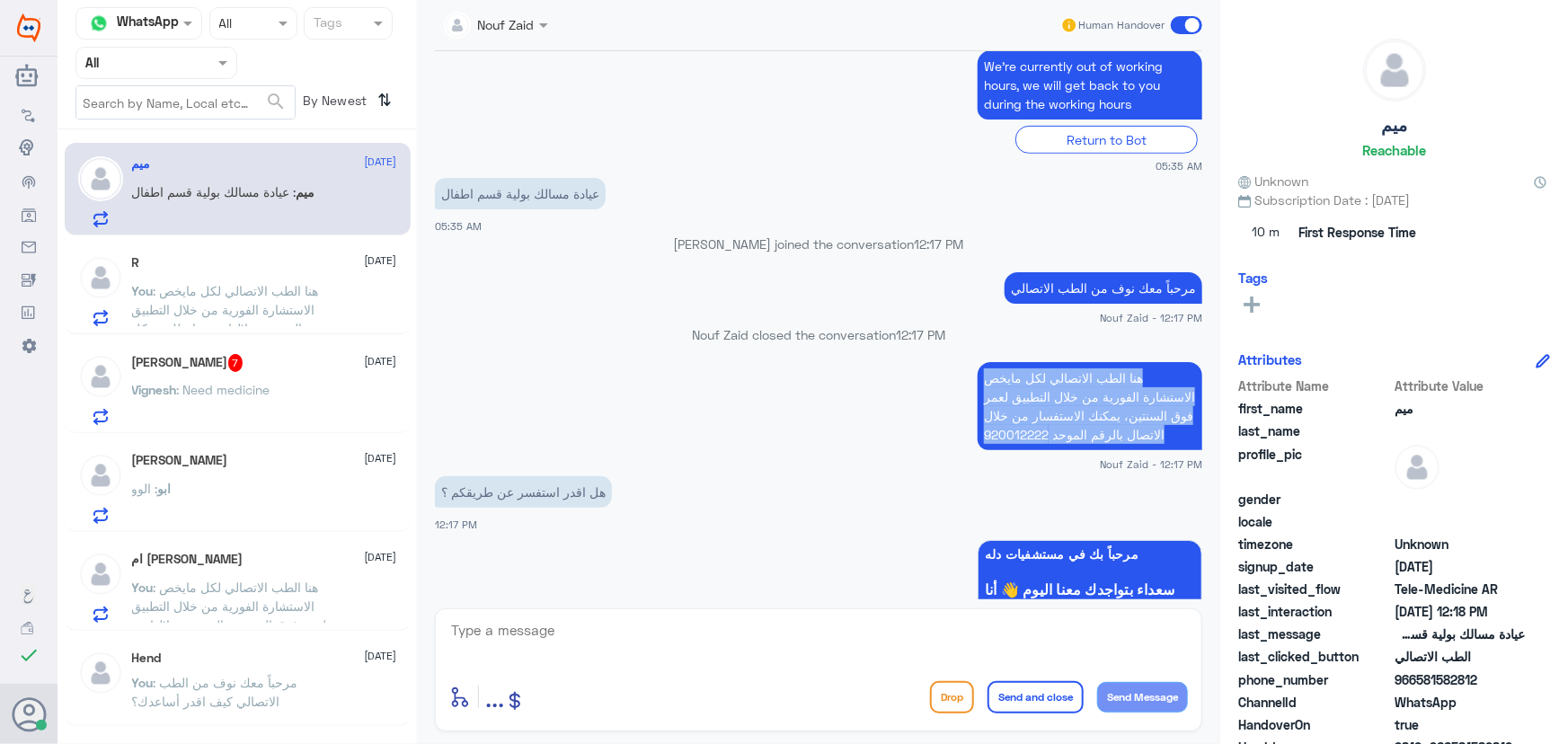
click at [1033, 420] on p "هنا الطب الاتصالي لكل مايخص الاستشارة الفورية من خلال التطبيق لعمر فوق السنتين،…" at bounding box center [1090, 407] width 224 height 88
copy div "هنا الطب الاتصالي لكل مايخص الاستشارة الفورية من خلال التطبيق لعمر فوق السنتين،…"
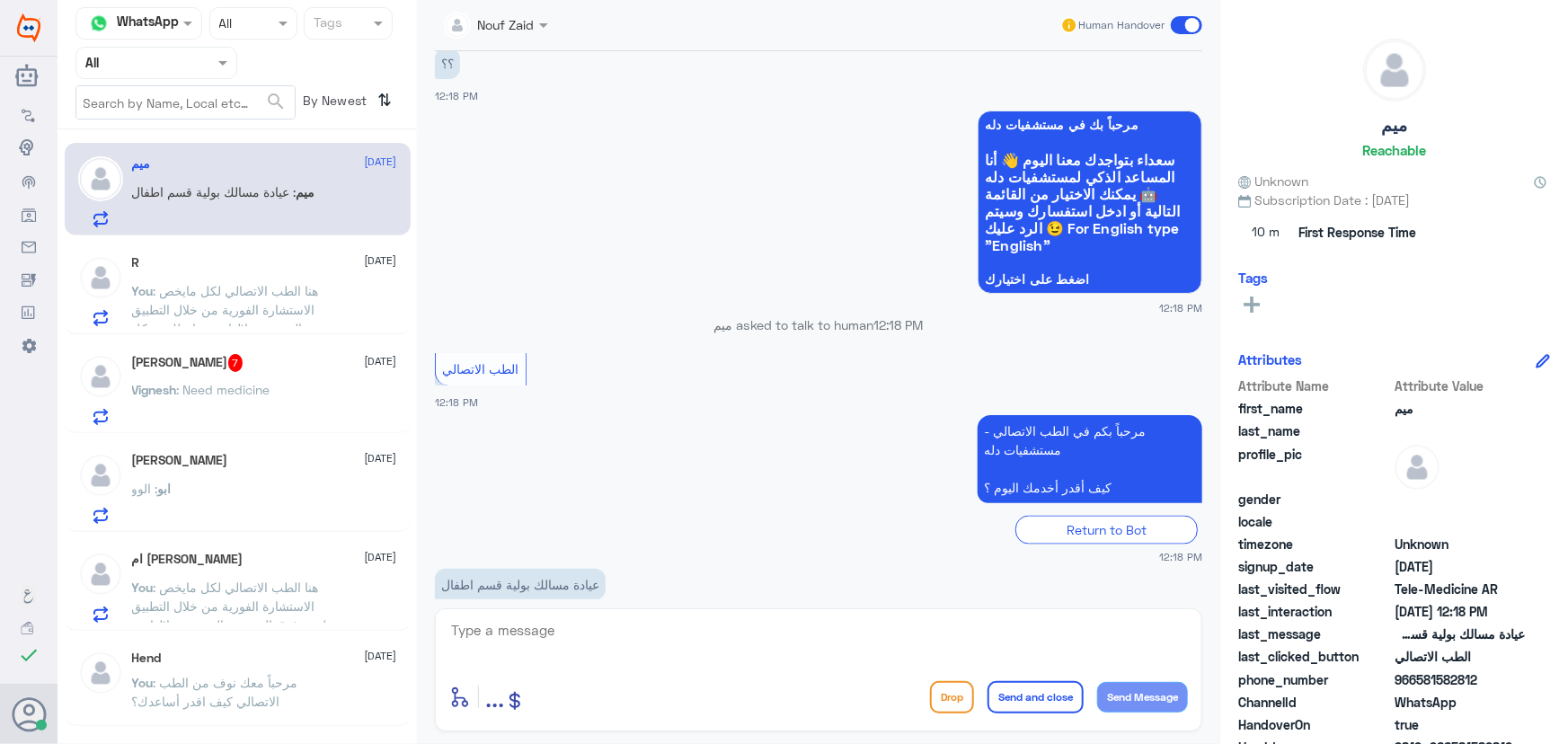
scroll to position [1240, 0]
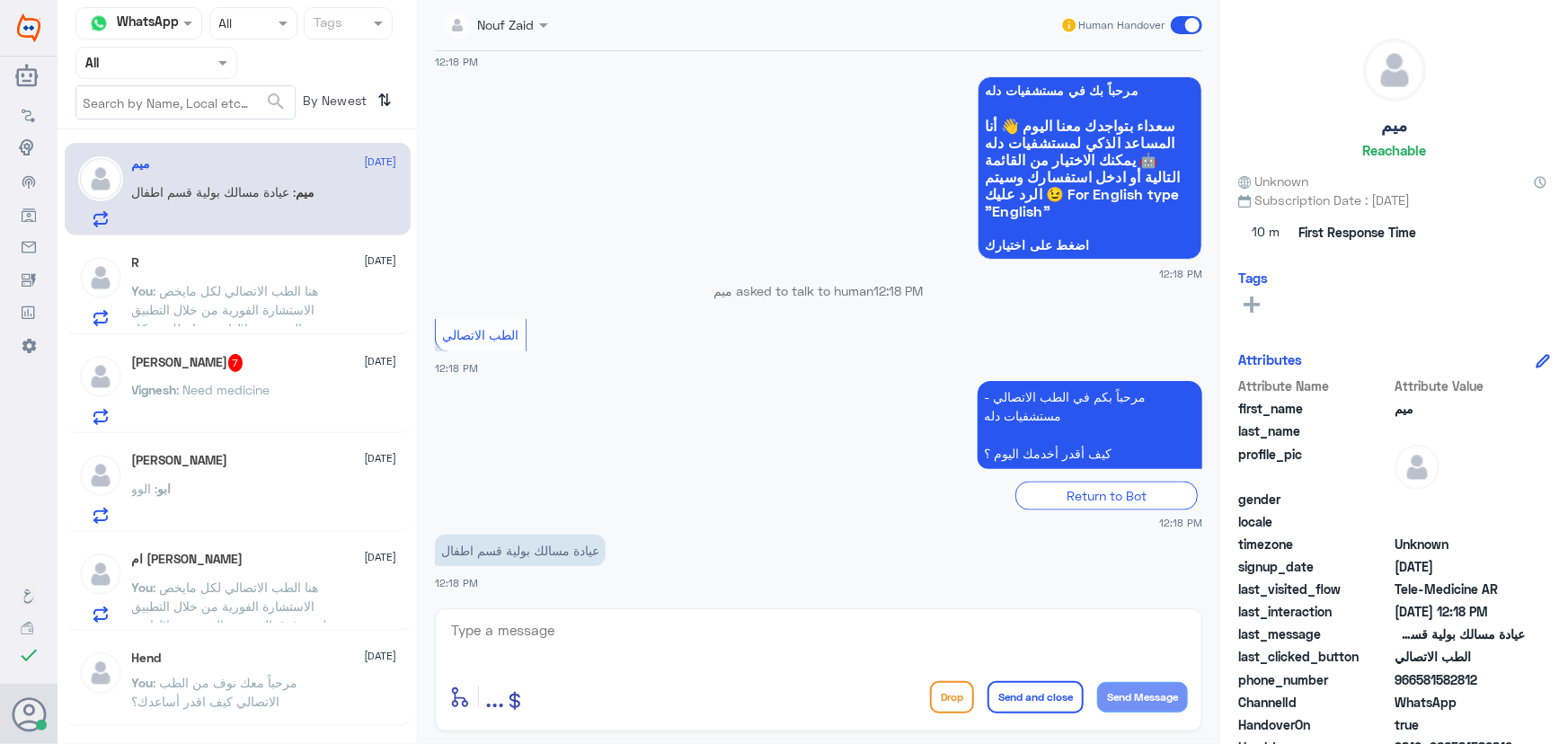
click at [611, 608] on div "enter flow name ... Drop Send and close Send Message" at bounding box center [819, 669] width 767 height 123
click at [602, 639] on textarea at bounding box center [819, 640] width 738 height 44
paste textarea "هنا الطب الاتصالي لكل مايخص الاستشارة الفورية من خلال التطبيق لعمر فوق السنتين،…"
type textarea "هنا الطب الاتصالي لكل مايخص الاستشارة الفورية من خلال التطبيق لعمر فوق السنتين،…"
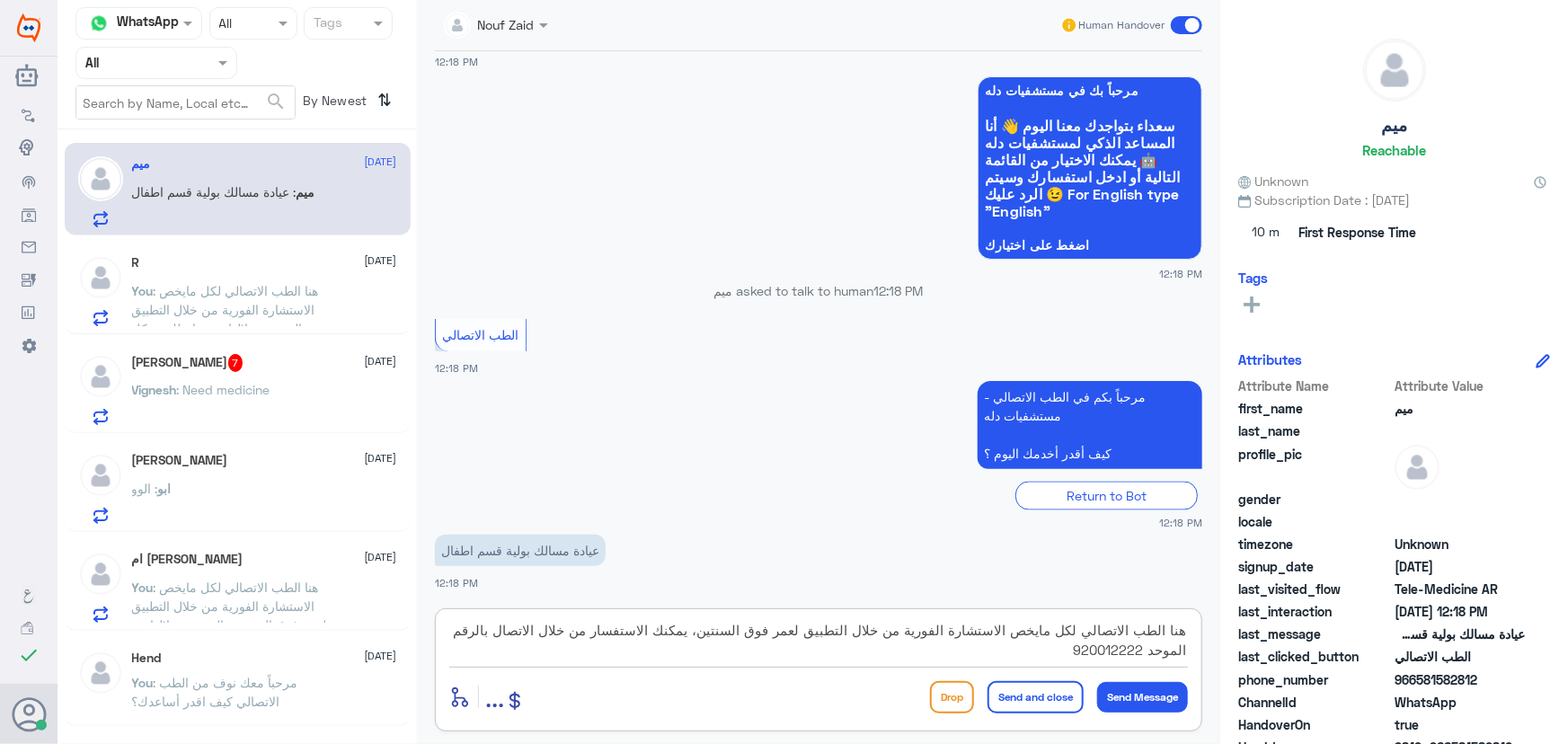
scroll to position [0, 0]
click at [741, 643] on textarea "هنا الطب الاتصالي لكل مايخص الاستشارة الفورية من خلال التطبيق لعمر فوق السنتين،…" at bounding box center [819, 640] width 738 height 44
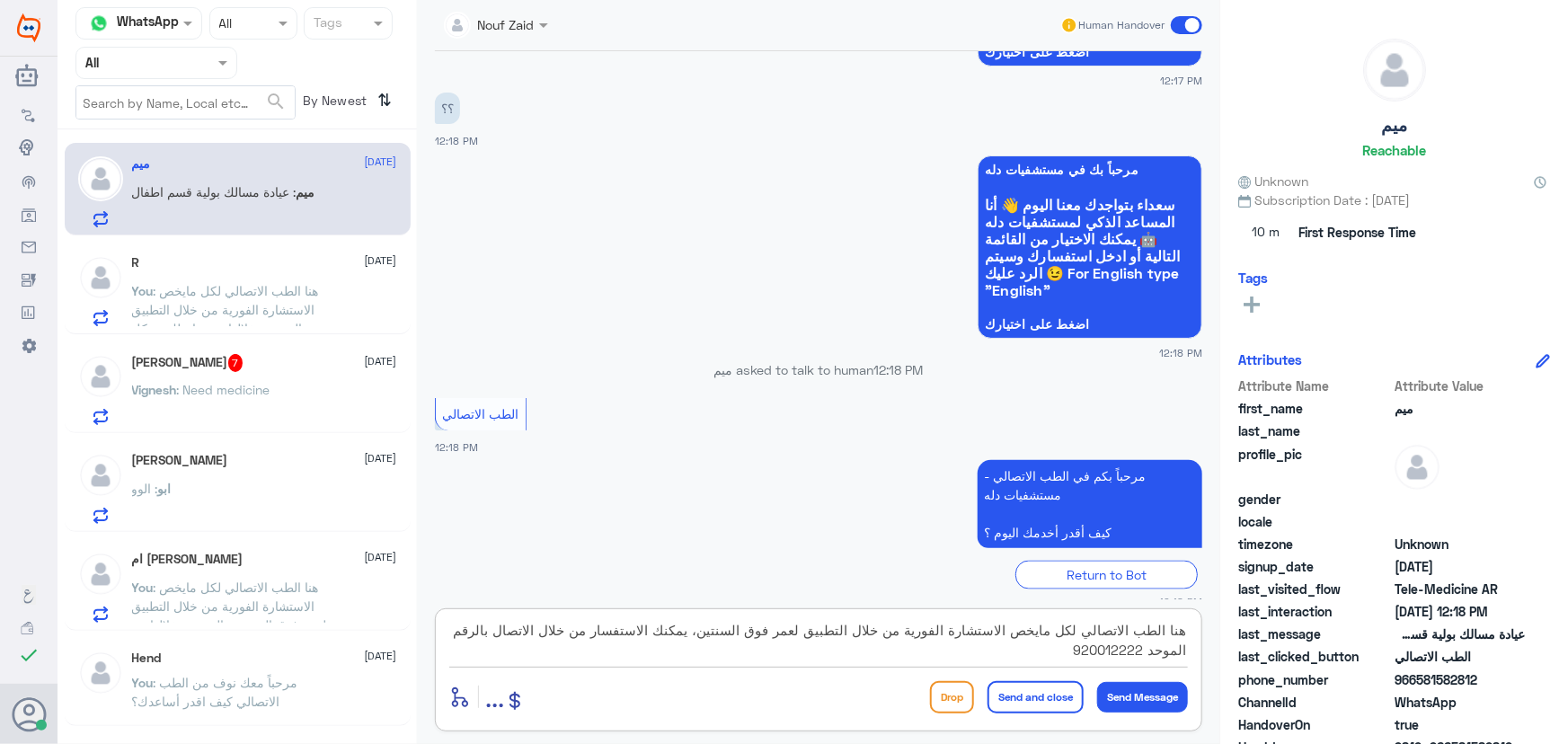
scroll to position [1240, 0]
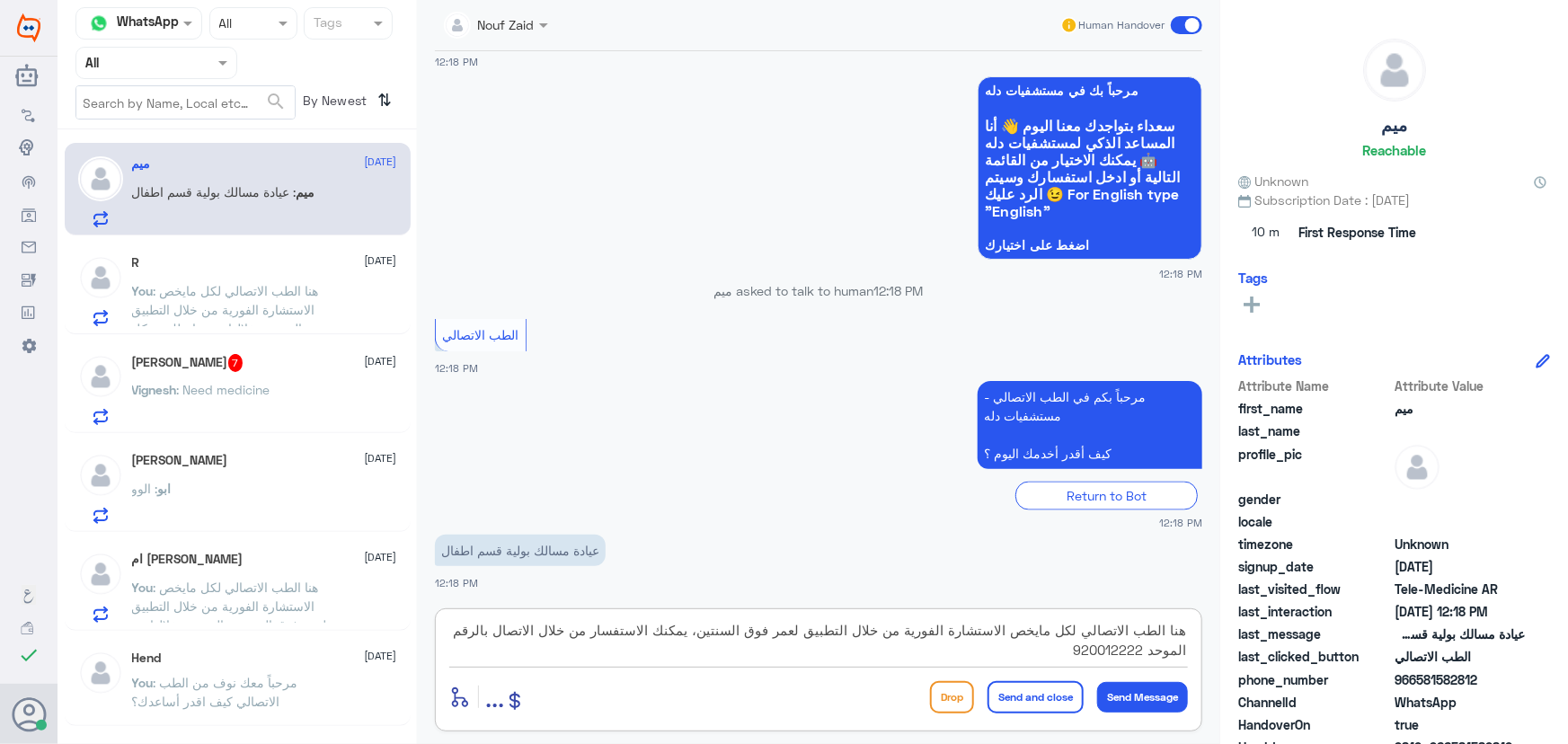
drag, startPoint x: 1036, startPoint y: 647, endPoint x: 1210, endPoint y: 593, distance: 182.2
click at [1202, 598] on div "Nouf Zaid Human Handover 13 Sep 2025 مرحباً، أريد الاستفسار عن خدمة الطب الاتصا…" at bounding box center [819, 375] width 804 height 750
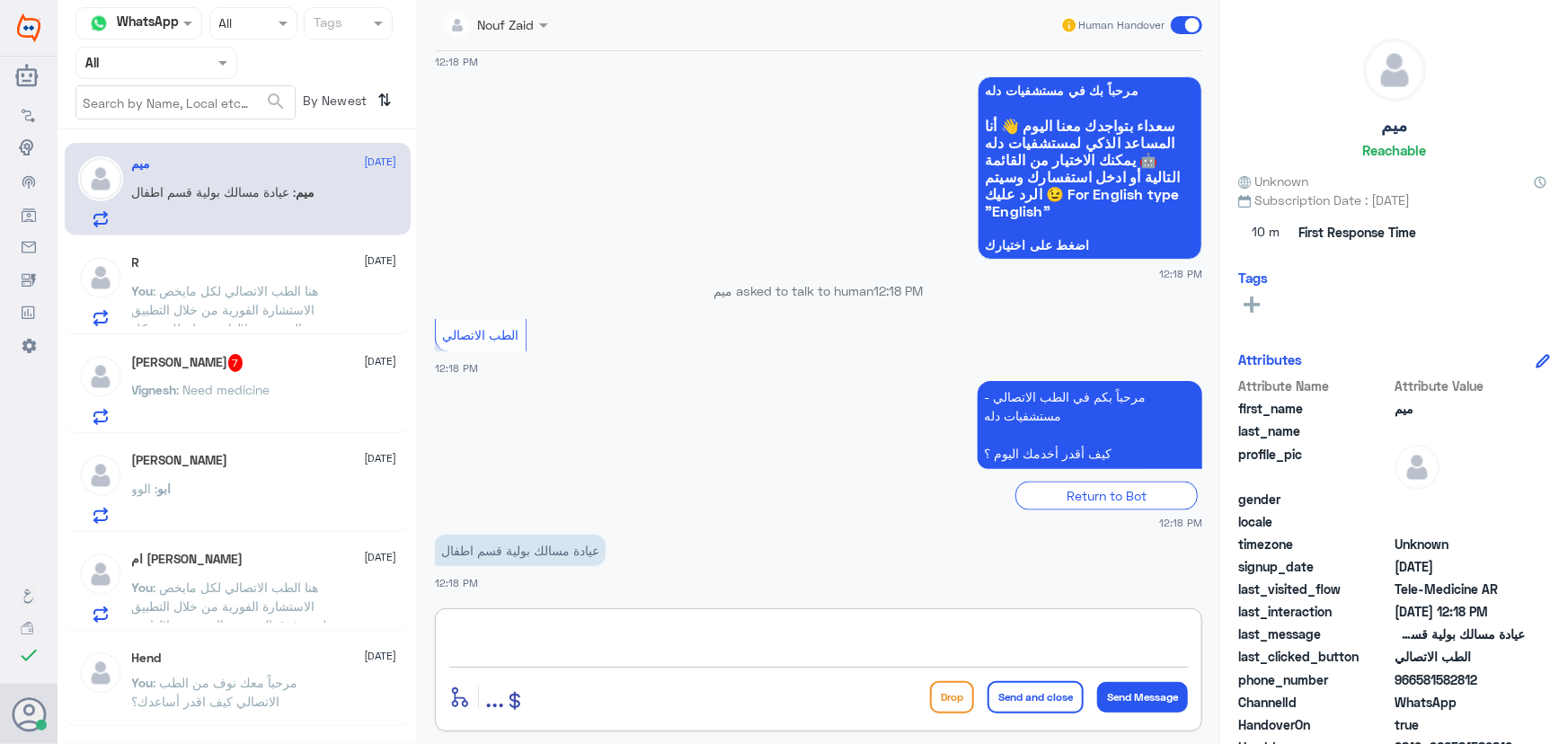
paste textarea "هنا الطب الاتصالي لكل مايخص الاستشارة الفورية من خلال التطبيق لعمر فوق السنتين،…"
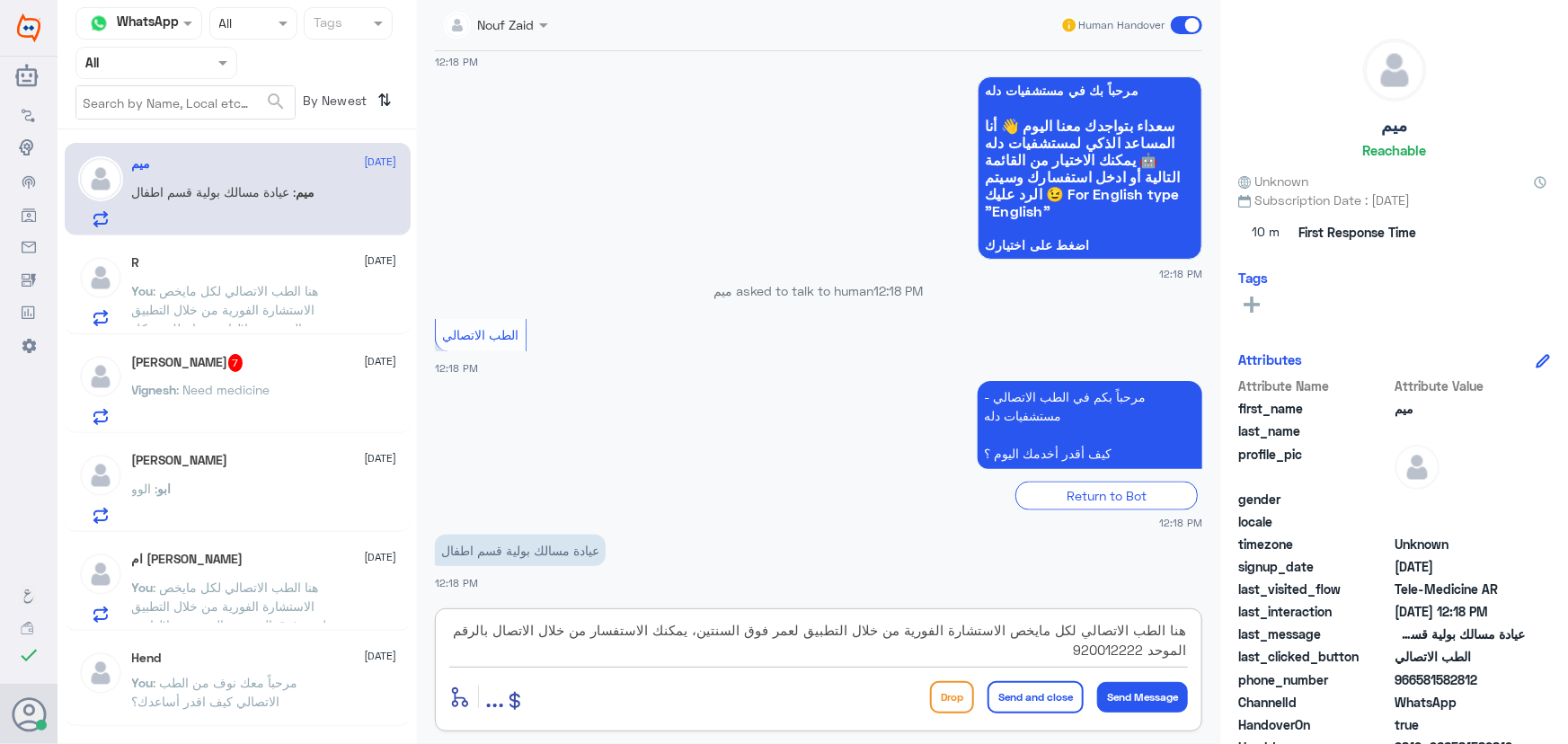
scroll to position [0, 0]
type textarea "هنا الطب الاتصالي لكل مايخص الاستشارة الفورية من خلال التطبيق لعمر فوق السنتين،…"
click at [1173, 695] on button "Send Message" at bounding box center [1142, 697] width 91 height 31
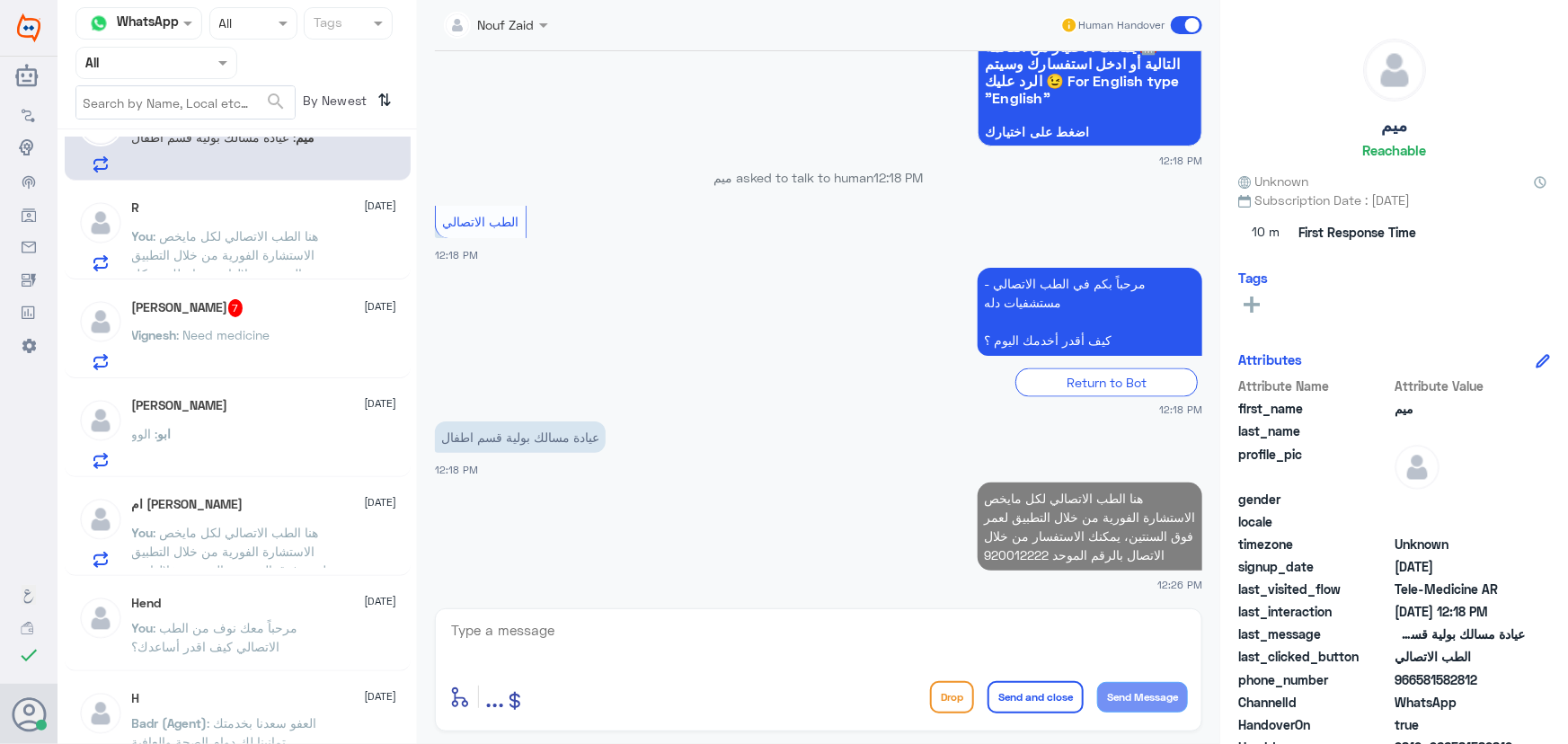
scroll to position [81, 0]
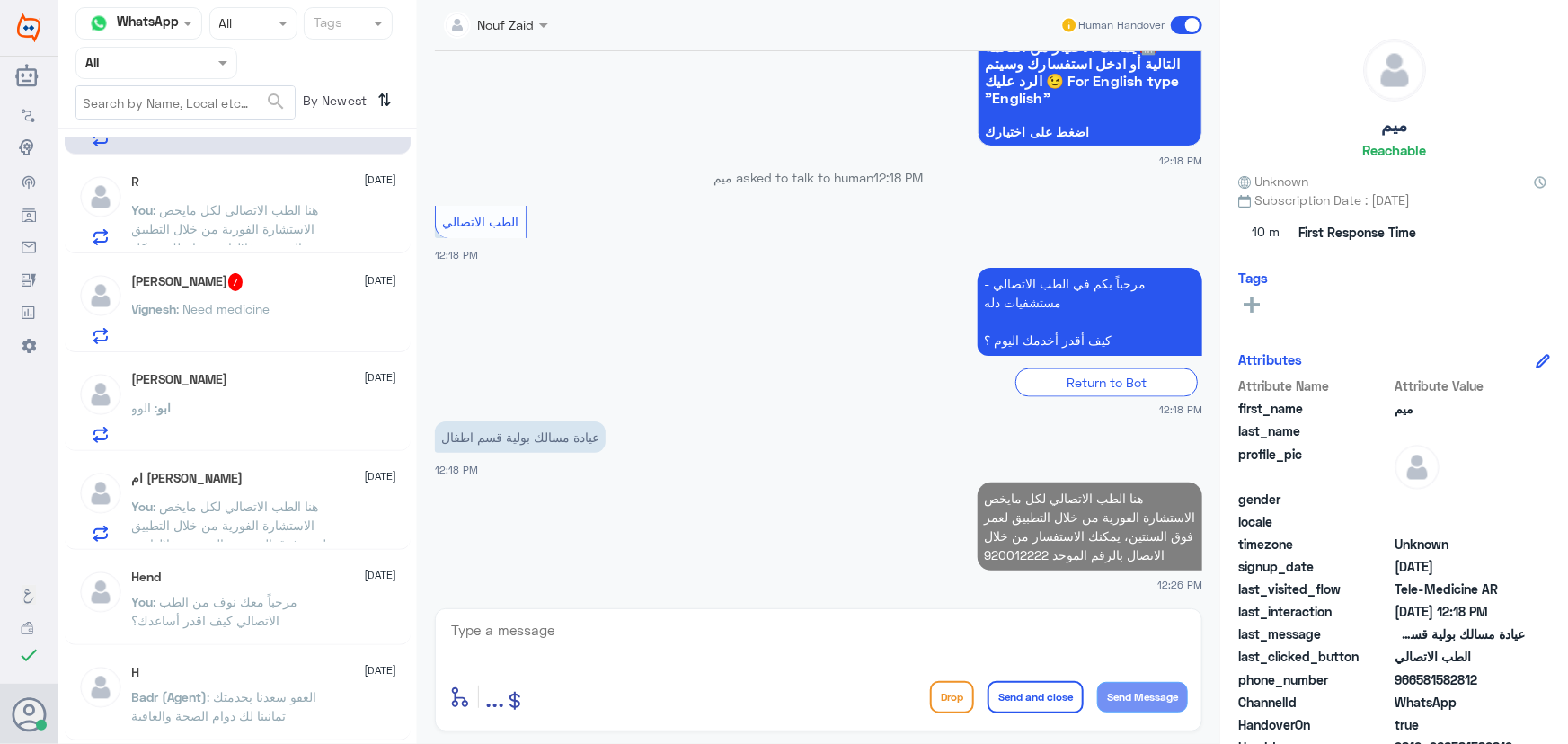
click at [261, 355] on div "ميم 13 September ميم : عيادة مسالك بولية قسم اطفال R 13 September You : هنا الط…" at bounding box center [237, 443] width 360 height 614
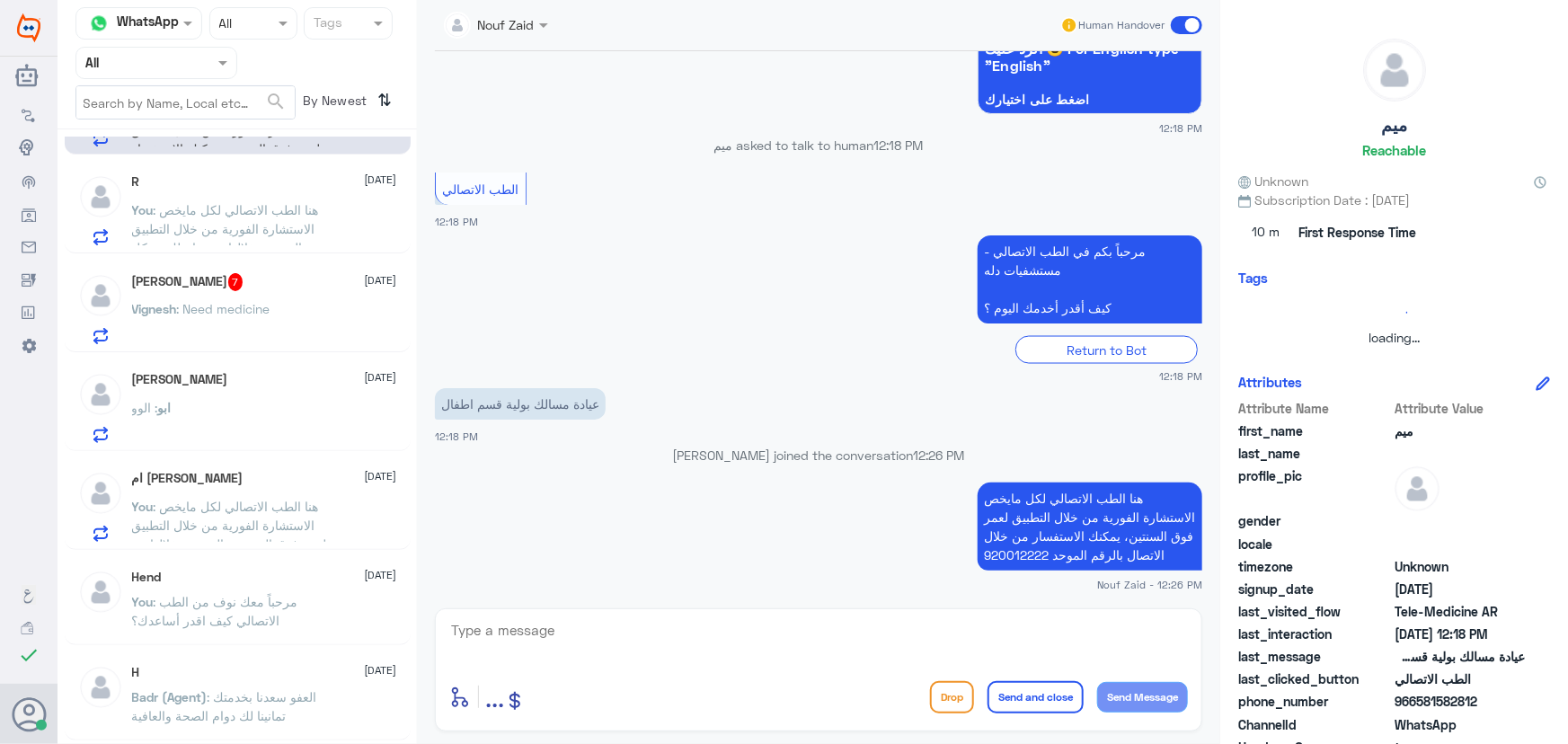
click at [272, 283] on div "Vignesh Pitchiah 7 13 September" at bounding box center [265, 282] width 265 height 18
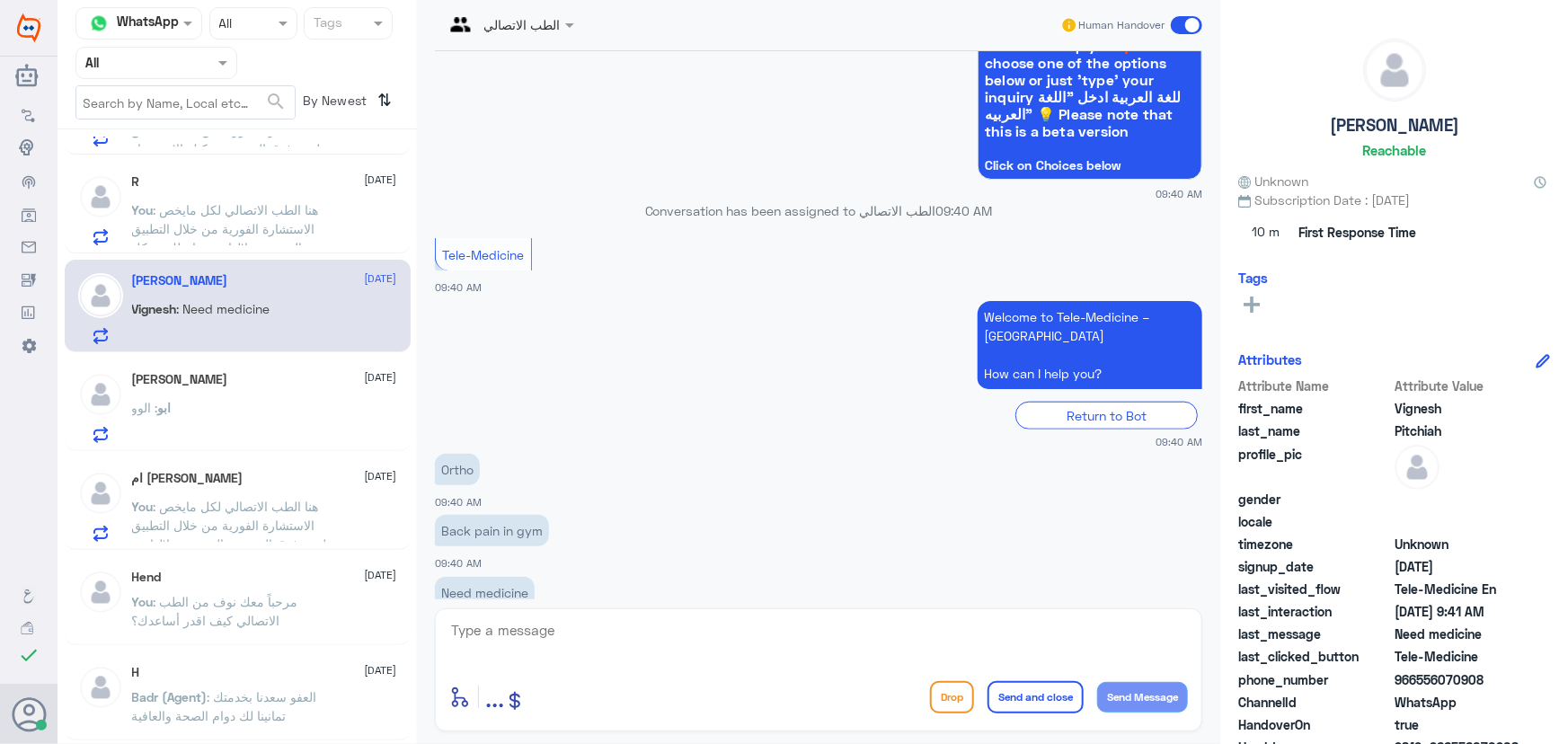
scroll to position [747, 0]
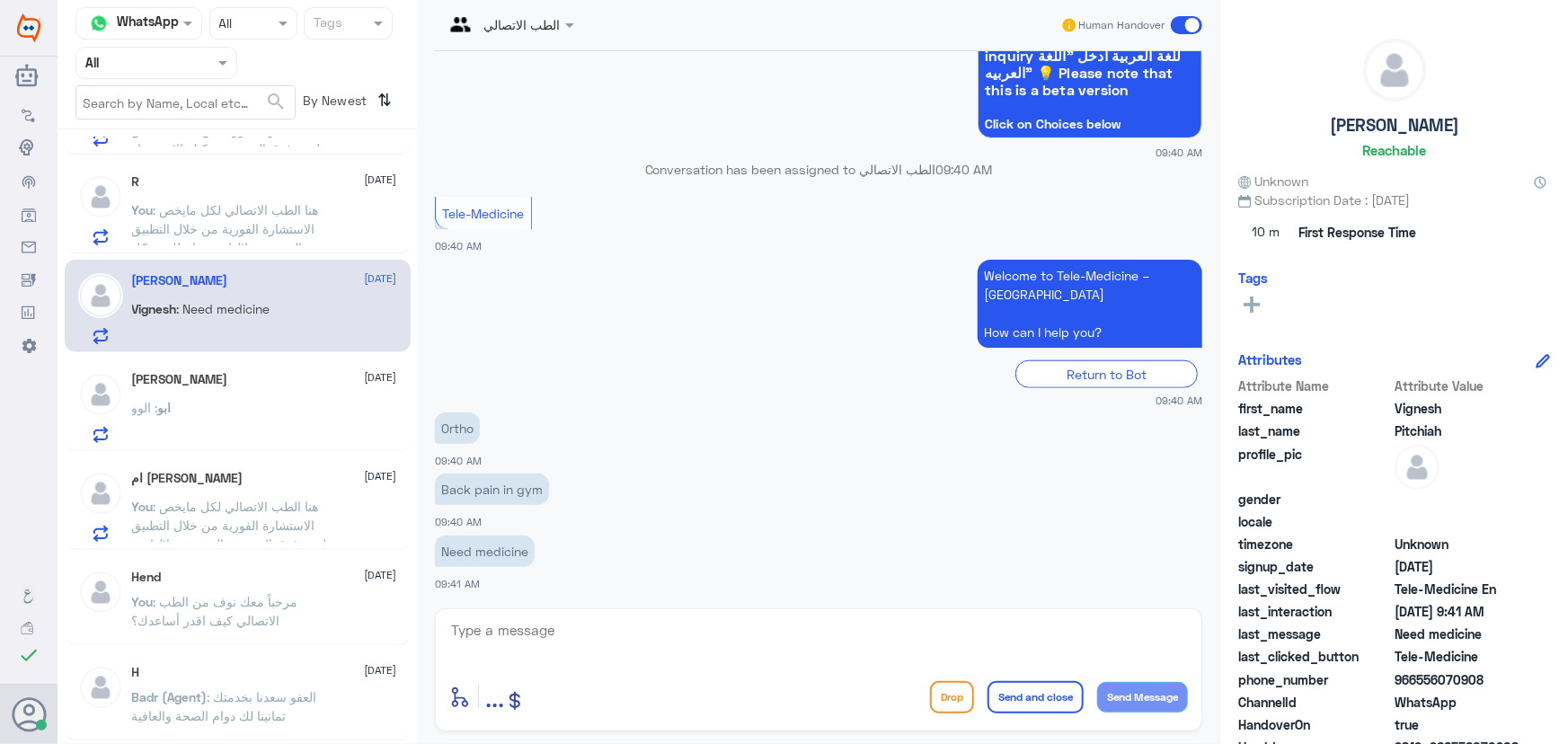
click at [331, 421] on div "ابو : الوو" at bounding box center [265, 423] width 265 height 40
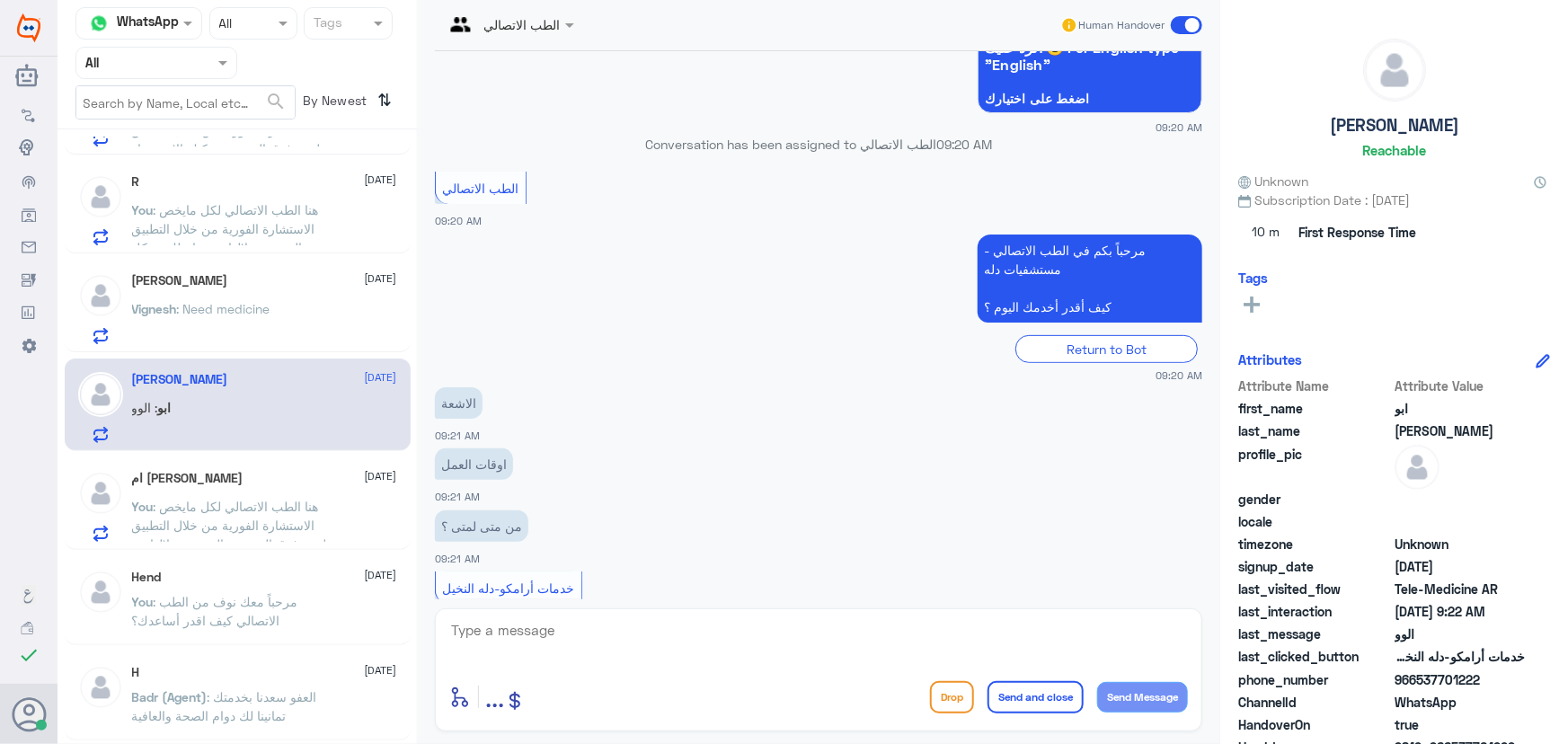
scroll to position [188, 0]
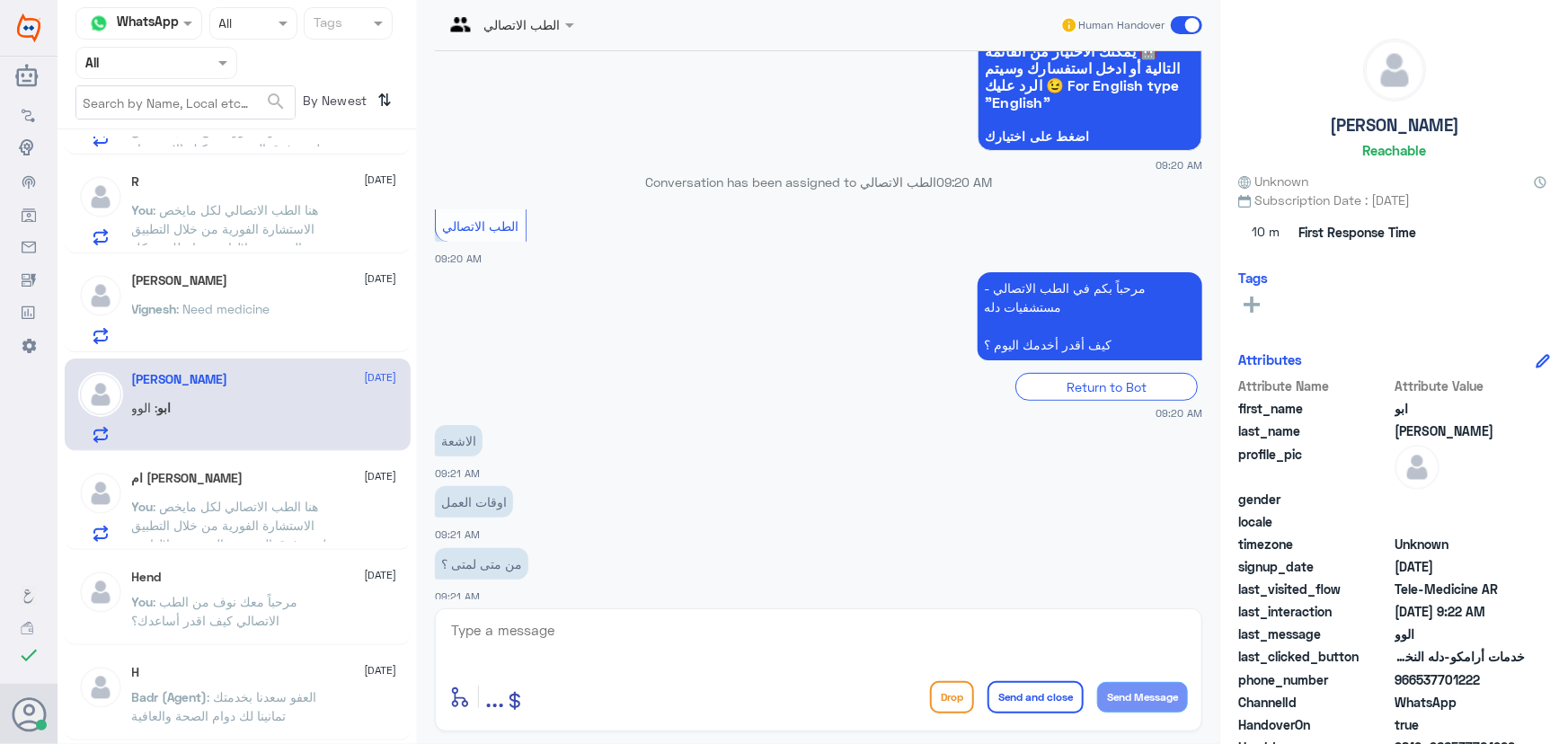
click at [225, 546] on div "ام عبدالله 13 September You : هنا الطب الاتصالي لكل مايخص الاستشارة الفورية من …" at bounding box center [237, 503] width 346 height 93
click at [228, 522] on span ": هنا الطب الاتصالي لكل مايخص الاستشارة الفورية من خلال التطبيق لعمر فوق السنتي…" at bounding box center [232, 563] width 199 height 128
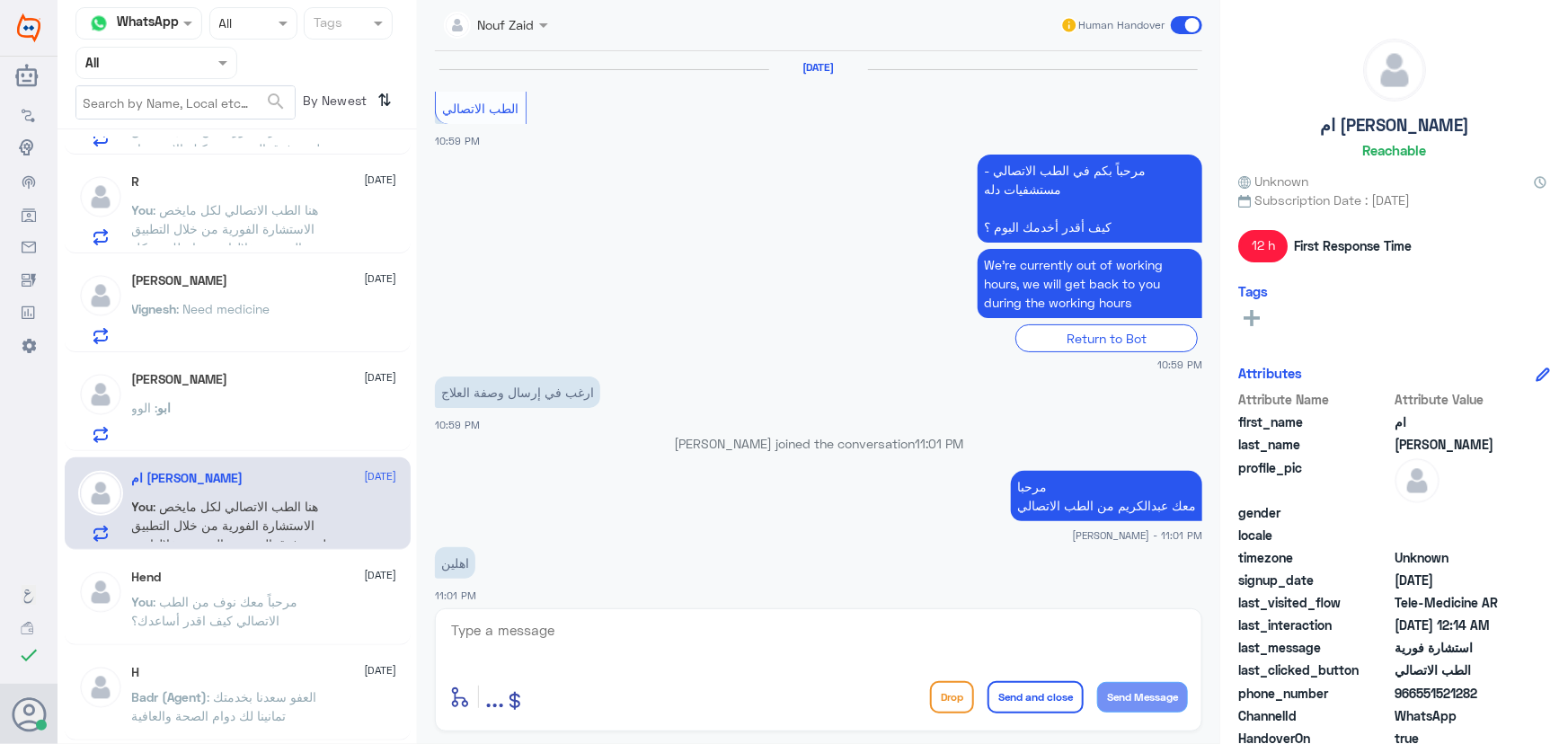
scroll to position [1161, 0]
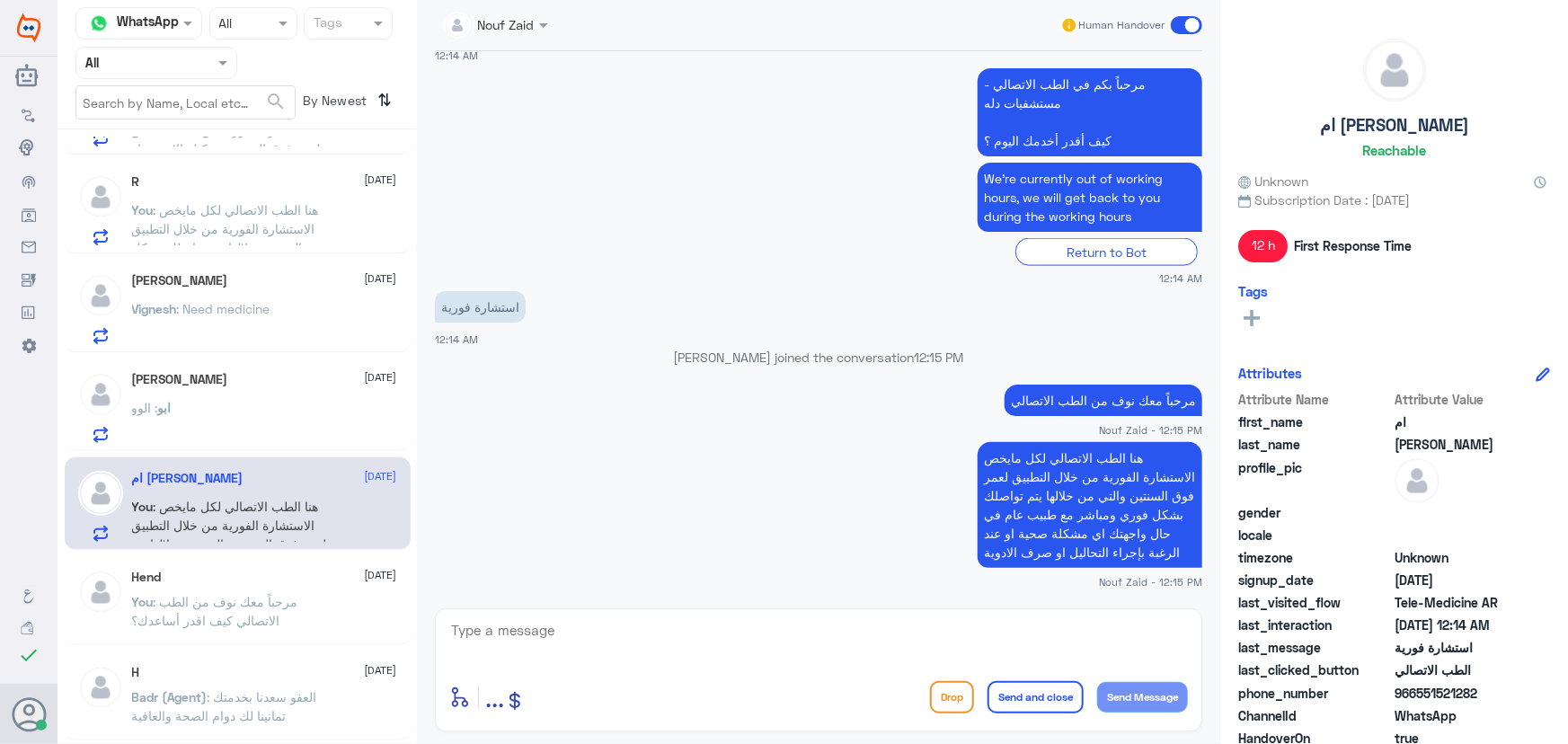
click at [1176, 25] on span at bounding box center [1186, 25] width 32 height 18
click at [0, 0] on input "checkbox" at bounding box center [0, 0] width 0 height 0
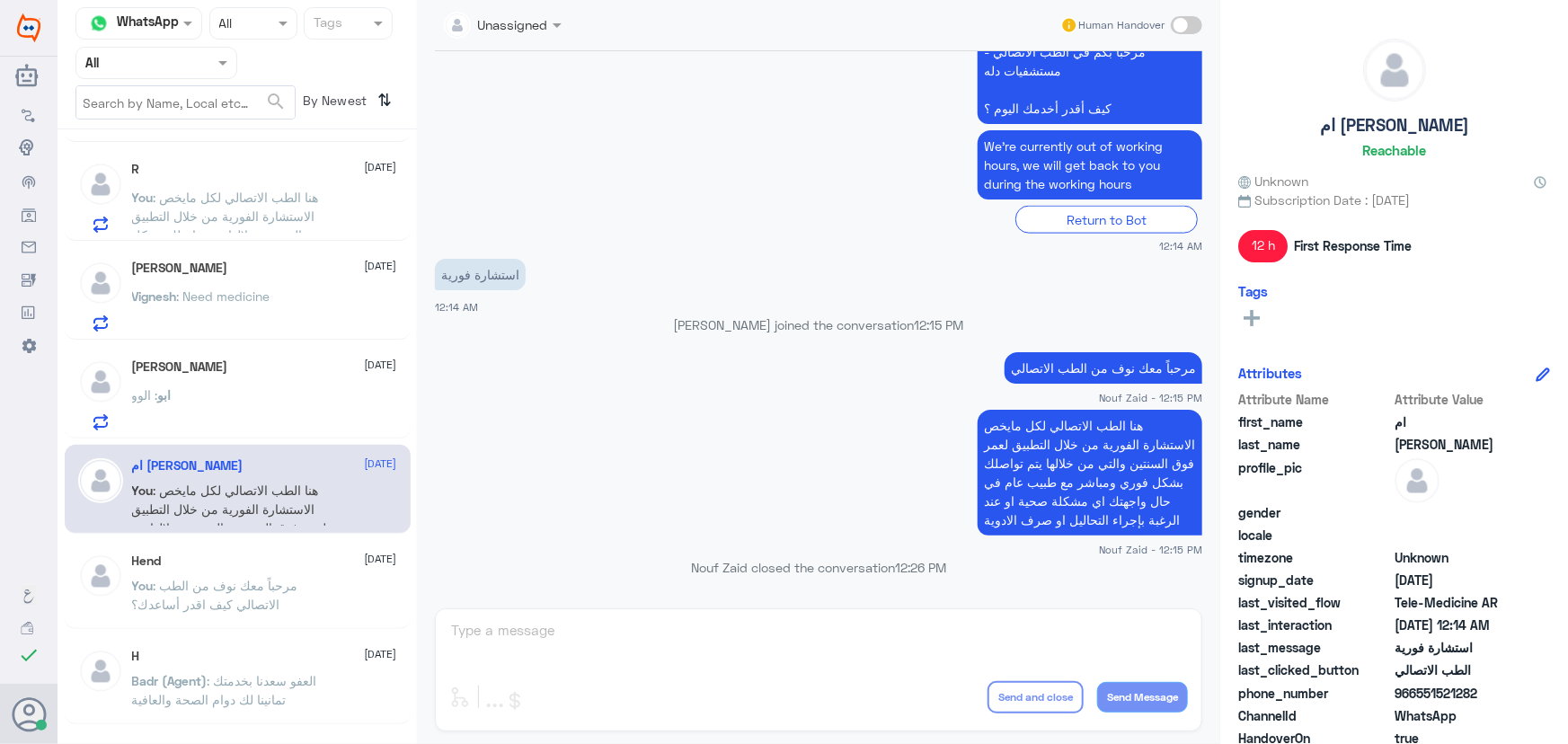
scroll to position [81, 0]
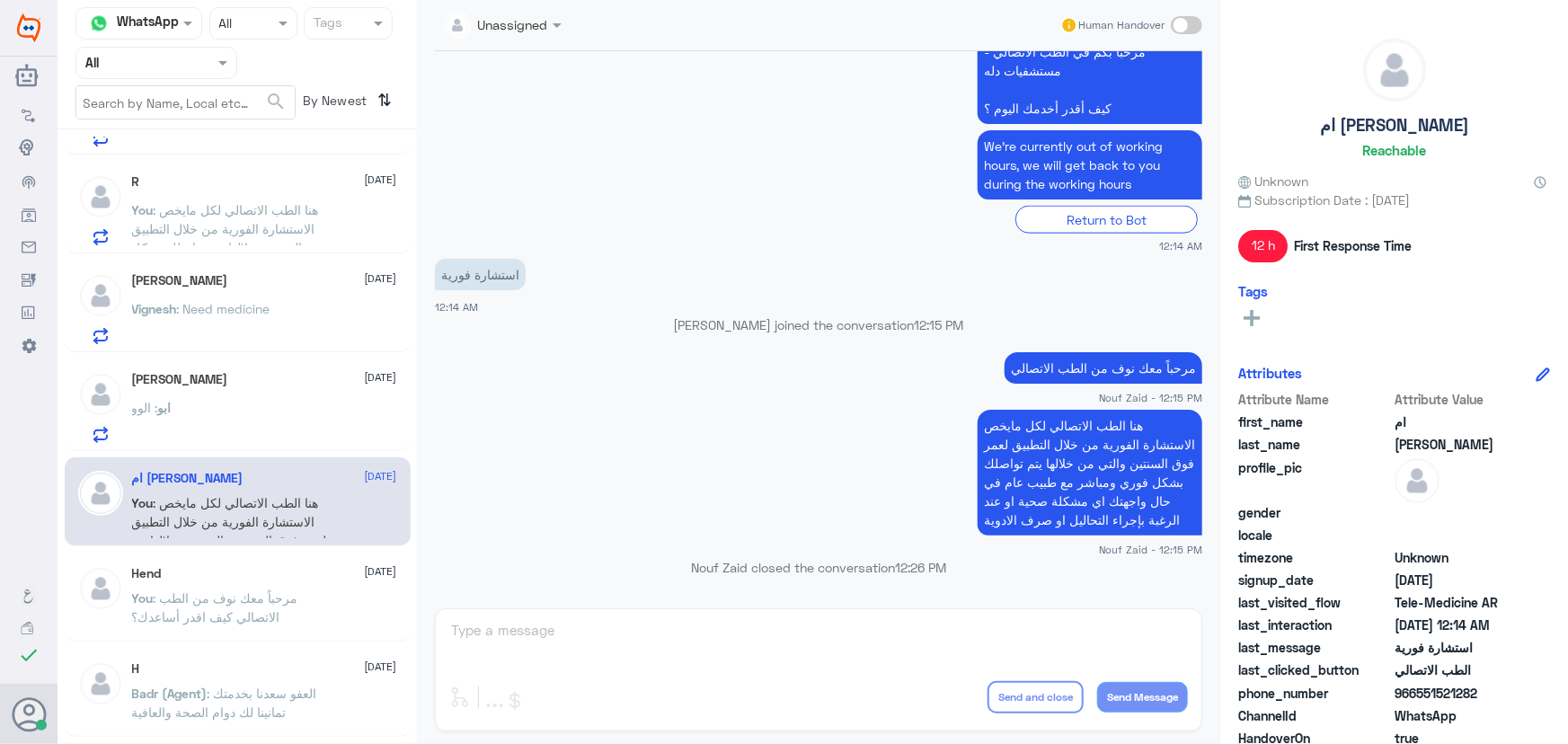
click at [240, 265] on div "Vignesh Pitchiah 13 September Vignesh : Need medicine" at bounding box center [237, 306] width 346 height 93
click at [251, 296] on div "Vignesh Pitchiah 13 September Vignesh : Need medicine" at bounding box center [265, 309] width 265 height 71
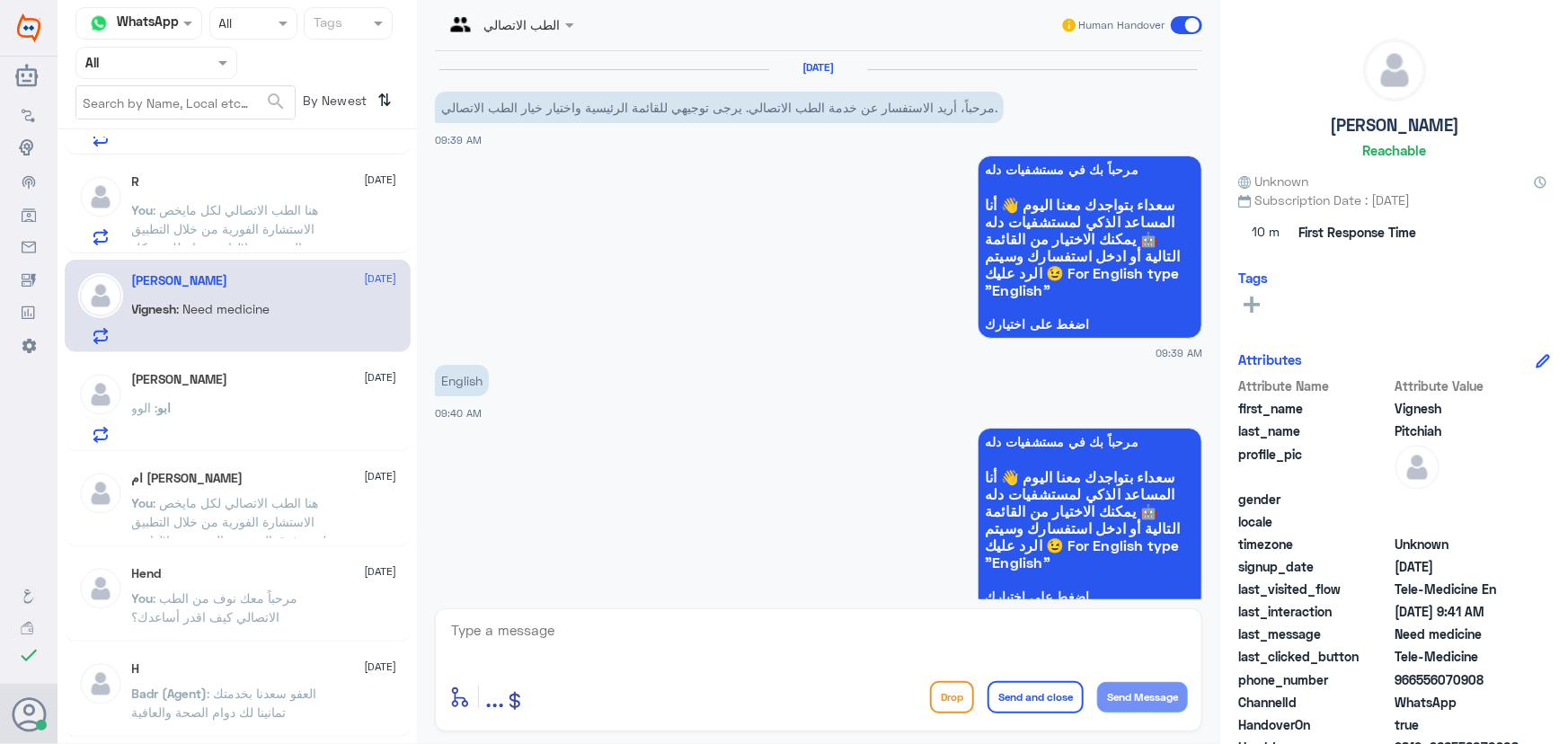
scroll to position [747, 0]
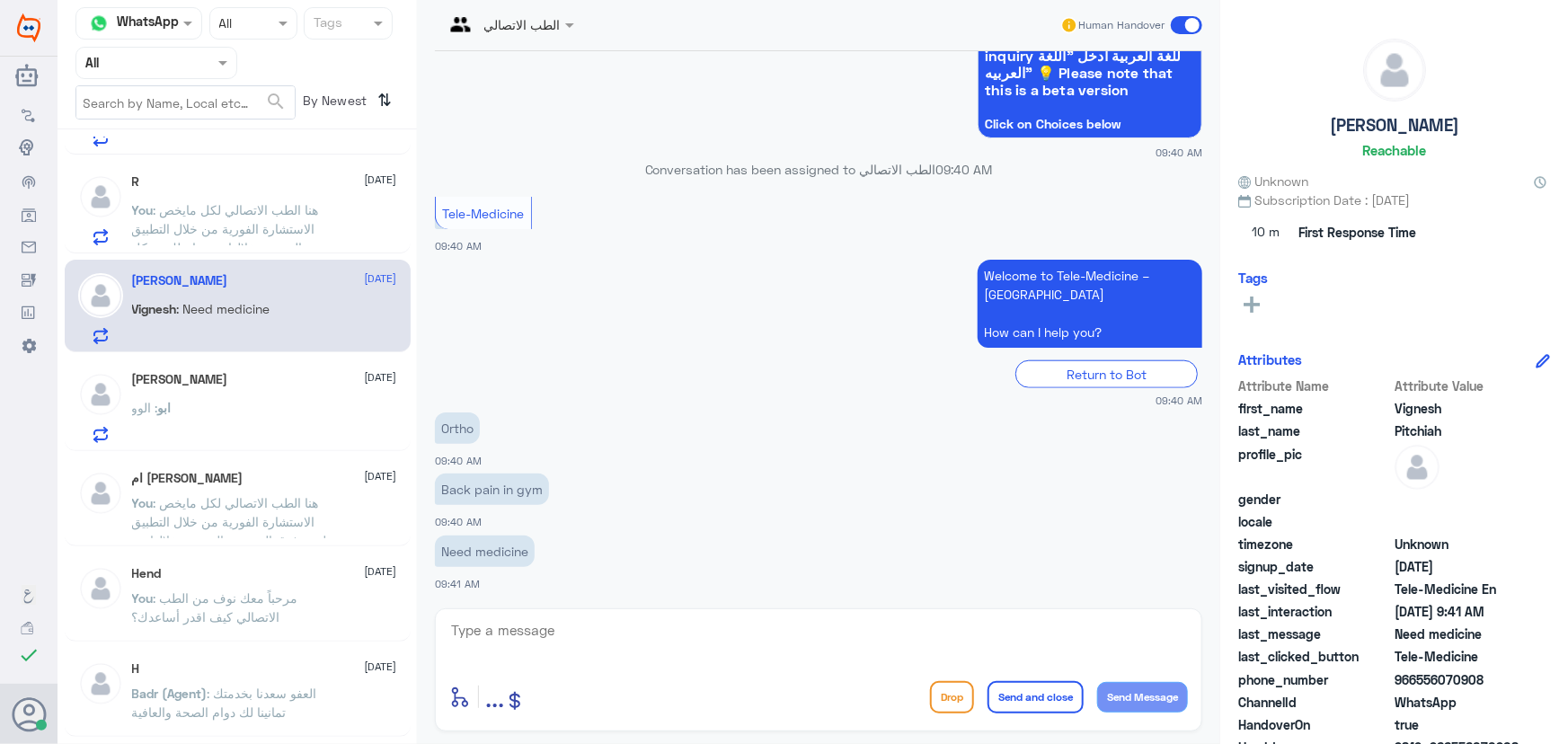
drag, startPoint x: 1414, startPoint y: 677, endPoint x: 1567, endPoint y: 674, distance: 153.0
click at [1567, 674] on div "Vignesh Pitchiah Reachable Unknown Subscription Date : 09/13/2025 10 m First Re…" at bounding box center [1394, 375] width 348 height 750
copy span "556070908"
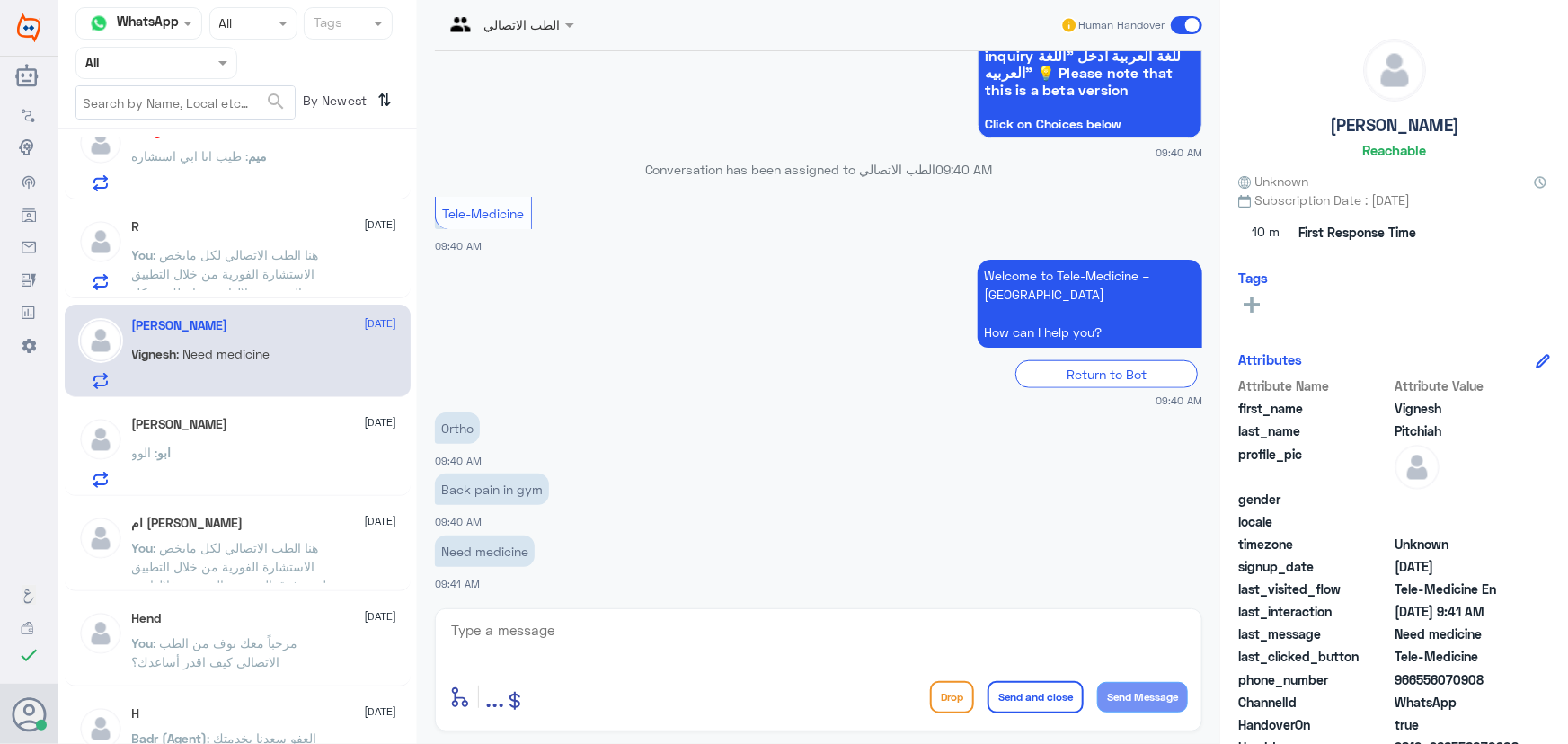
scroll to position [0, 0]
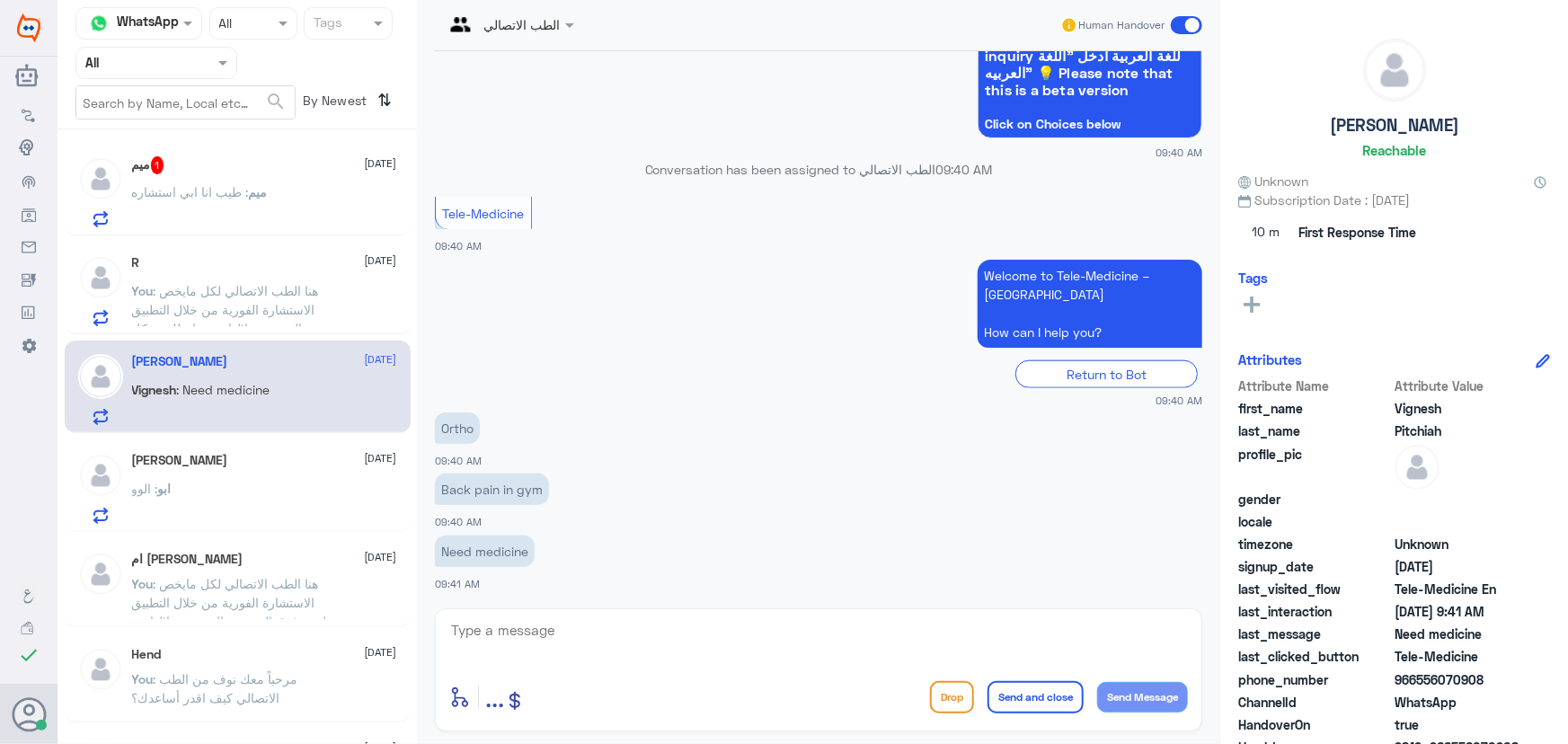
click at [272, 213] on div "ميم : طيب انا ابي استشاره" at bounding box center [265, 207] width 265 height 40
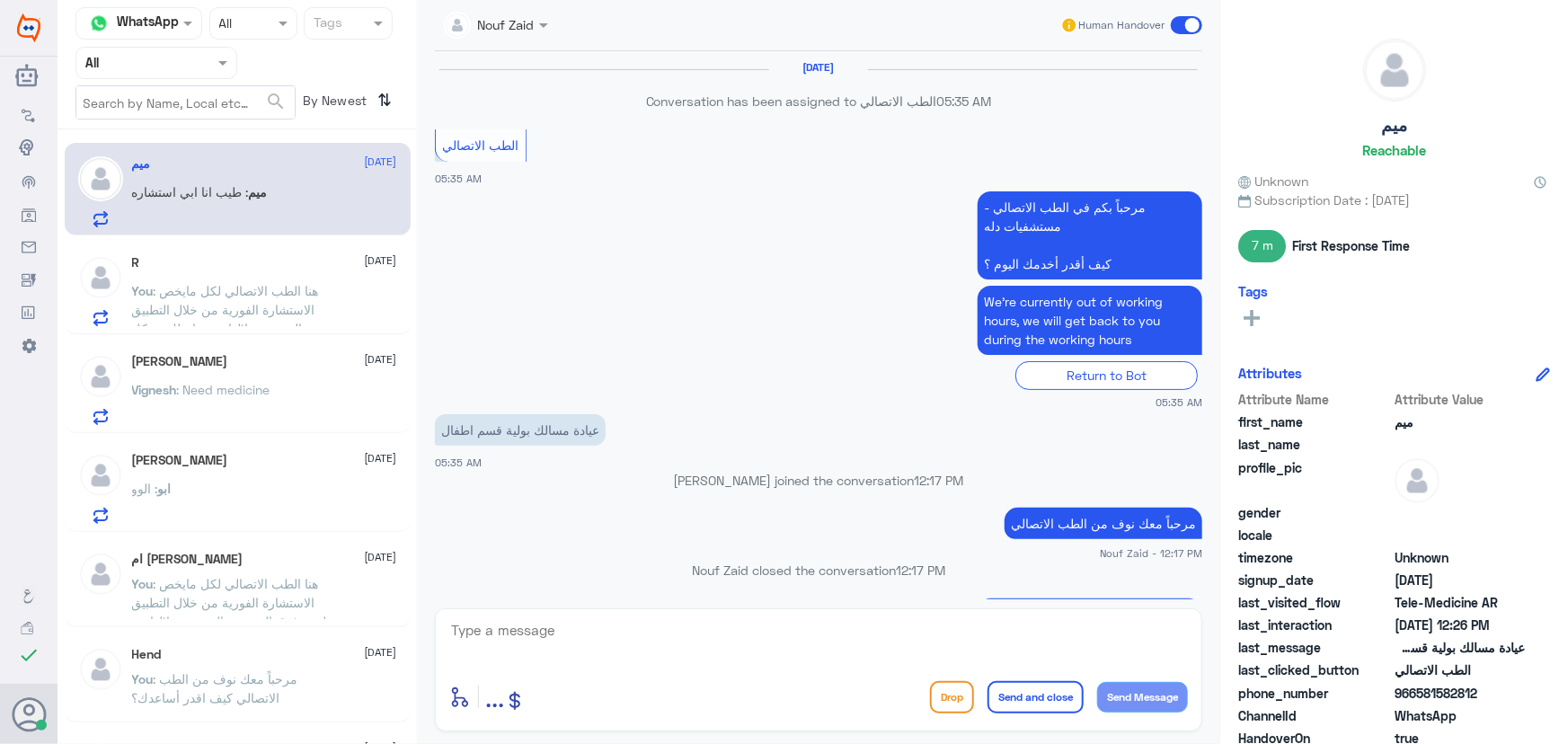
scroll to position [1178, 0]
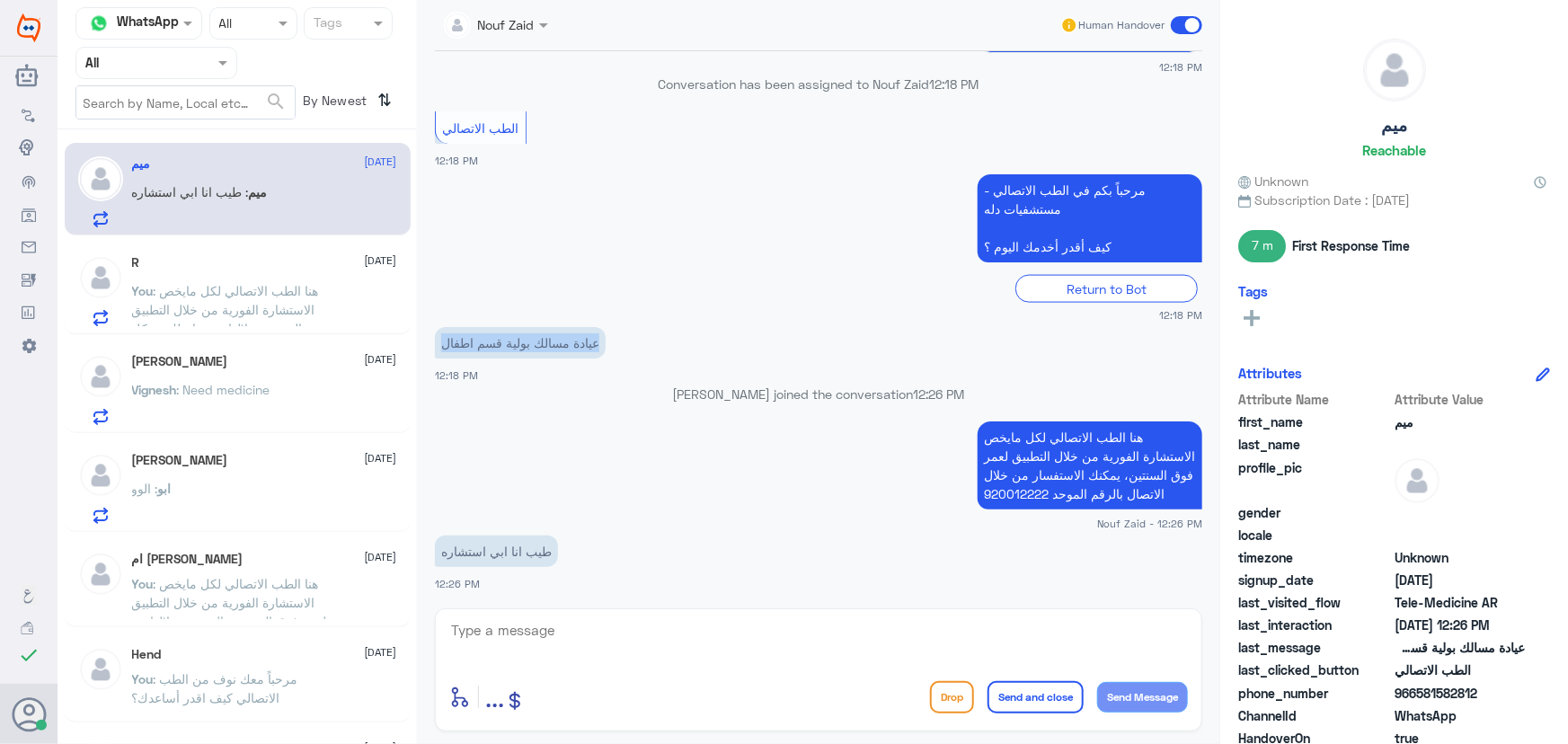
drag, startPoint x: 591, startPoint y: 333, endPoint x: 435, endPoint y: 344, distance: 156.4
click at [435, 344] on p "عيادة مسالك بولية قسم اطفال" at bounding box center [521, 342] width 171 height 32
click at [512, 376] on div "عيادة مسالك بولية قسم اطفال 12:18 PM" at bounding box center [819, 353] width 767 height 61
click at [222, 268] on div "R 13 September" at bounding box center [265, 263] width 265 height 15
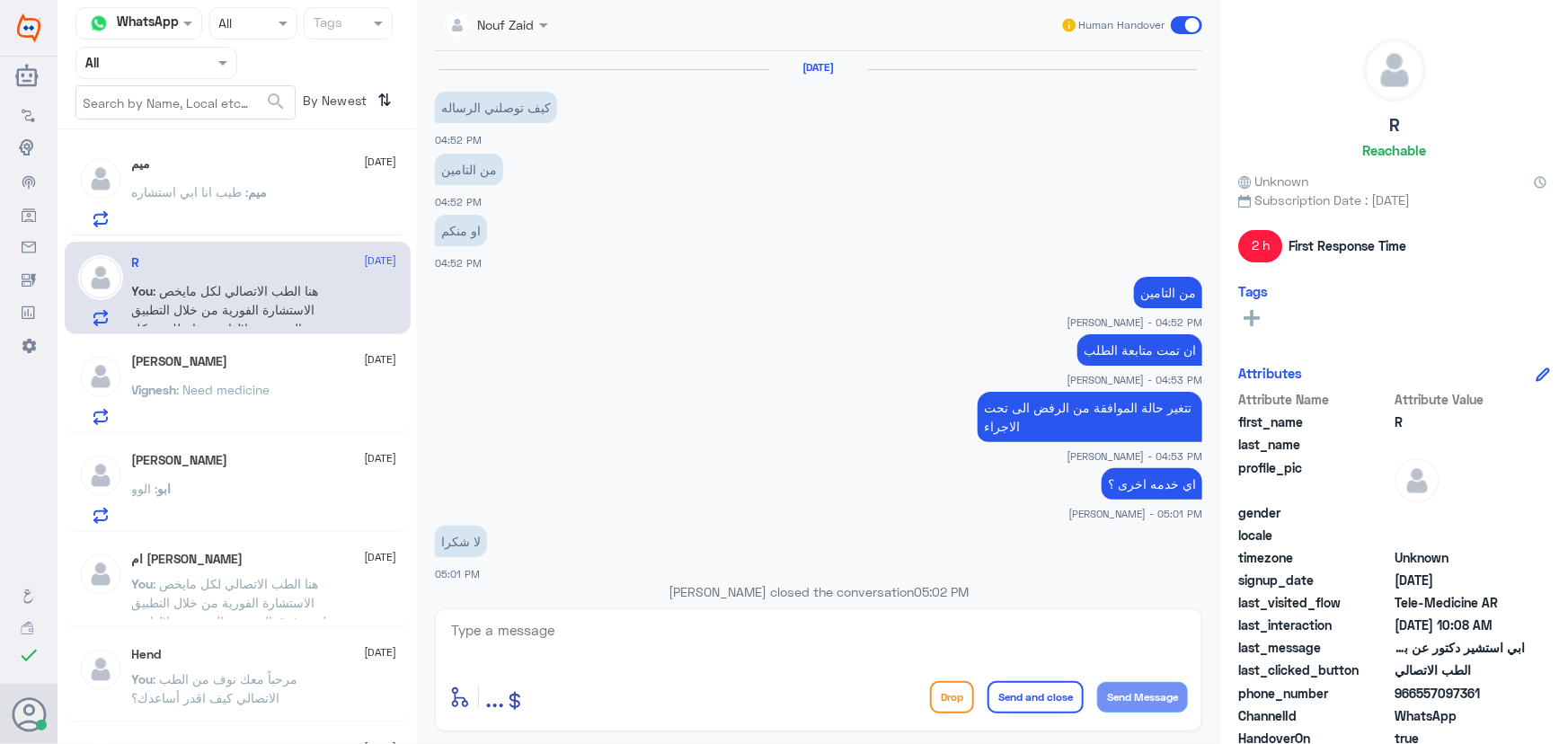
scroll to position [934, 0]
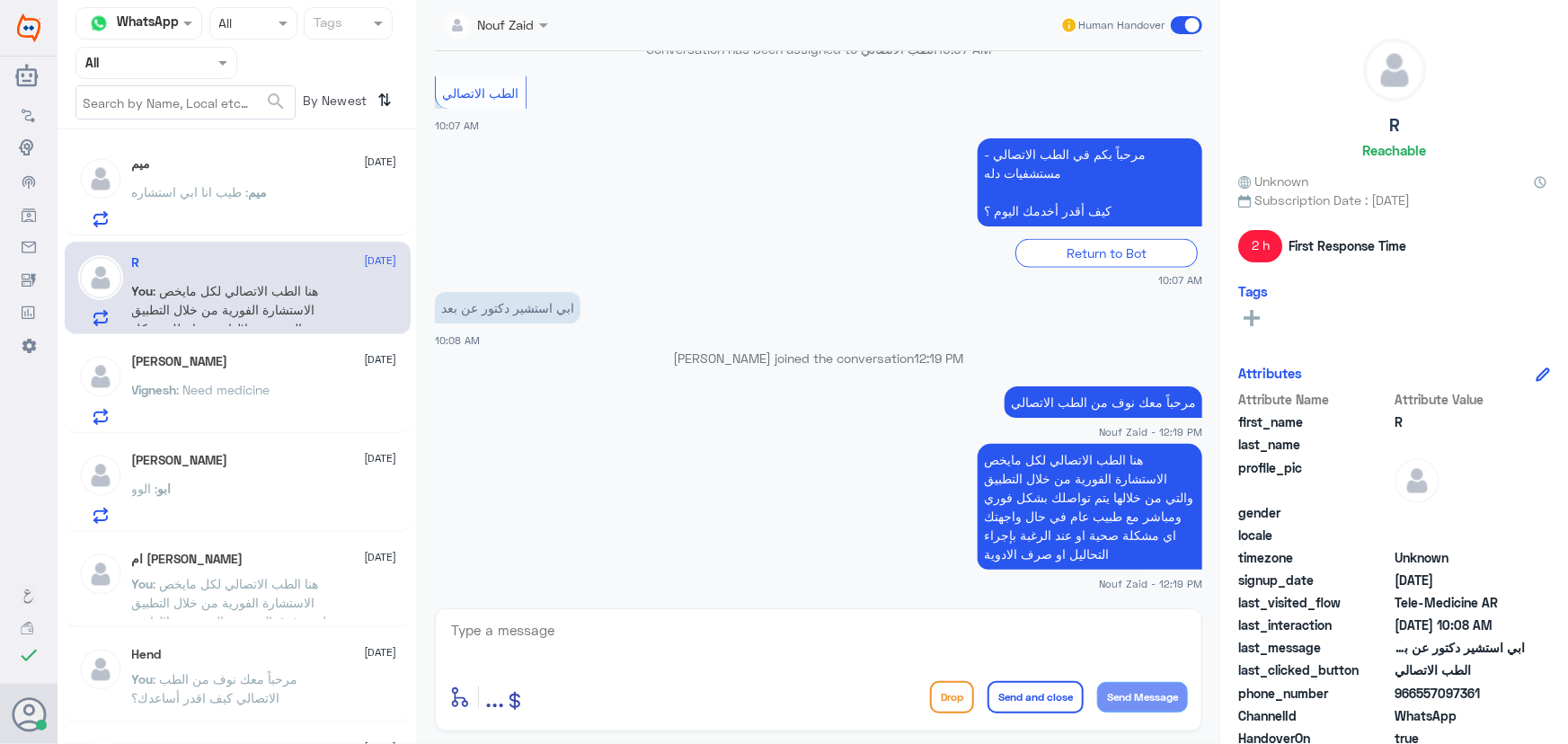
click at [222, 235] on div "ميم 13 September ميم : طيب انا ابي استشاره R 13 September You : هنا الطب الاتصا…" at bounding box center [237, 443] width 360 height 614
click at [222, 221] on p "ميم : طيب انا ابي استشاره" at bounding box center [200, 204] width 136 height 45
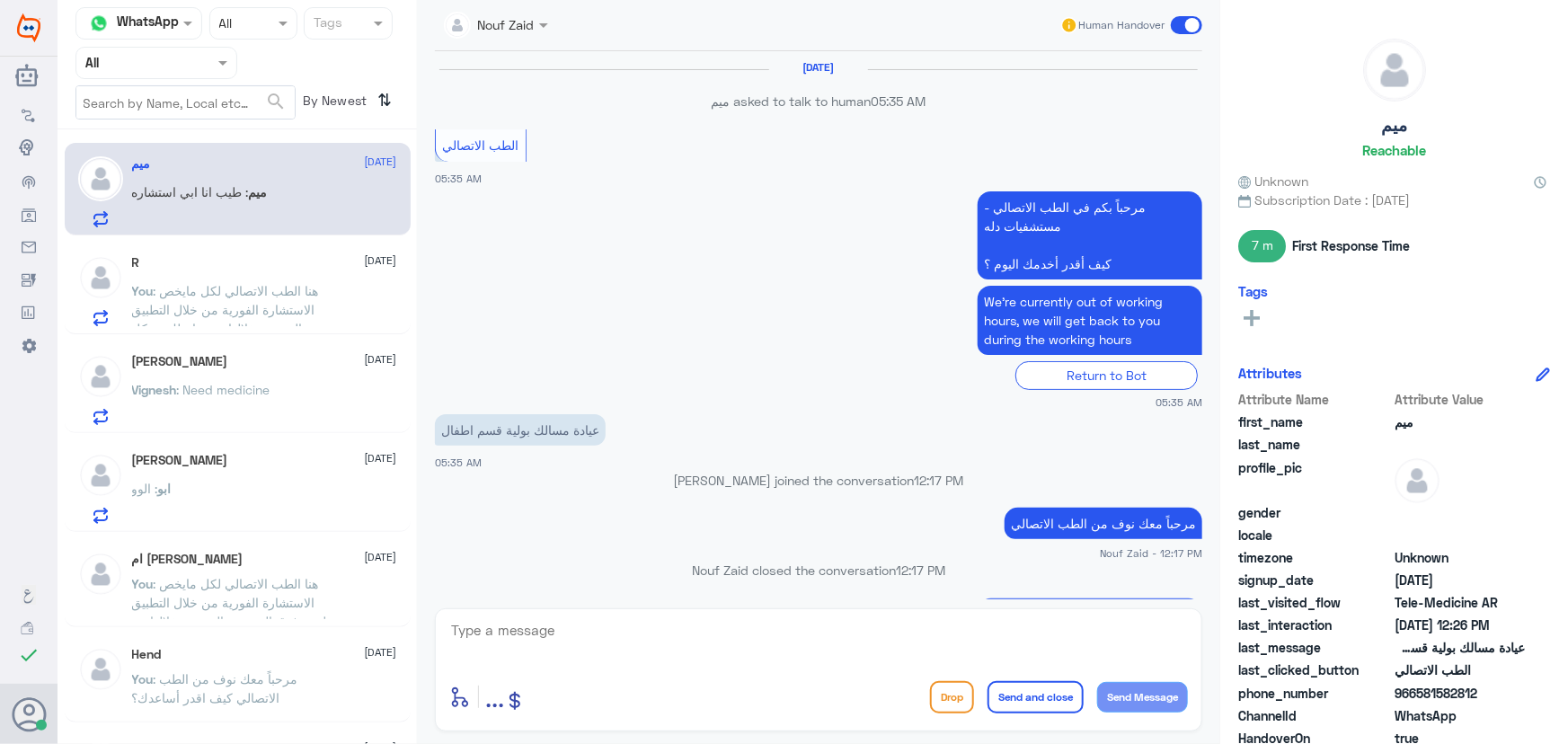
scroll to position [1178, 0]
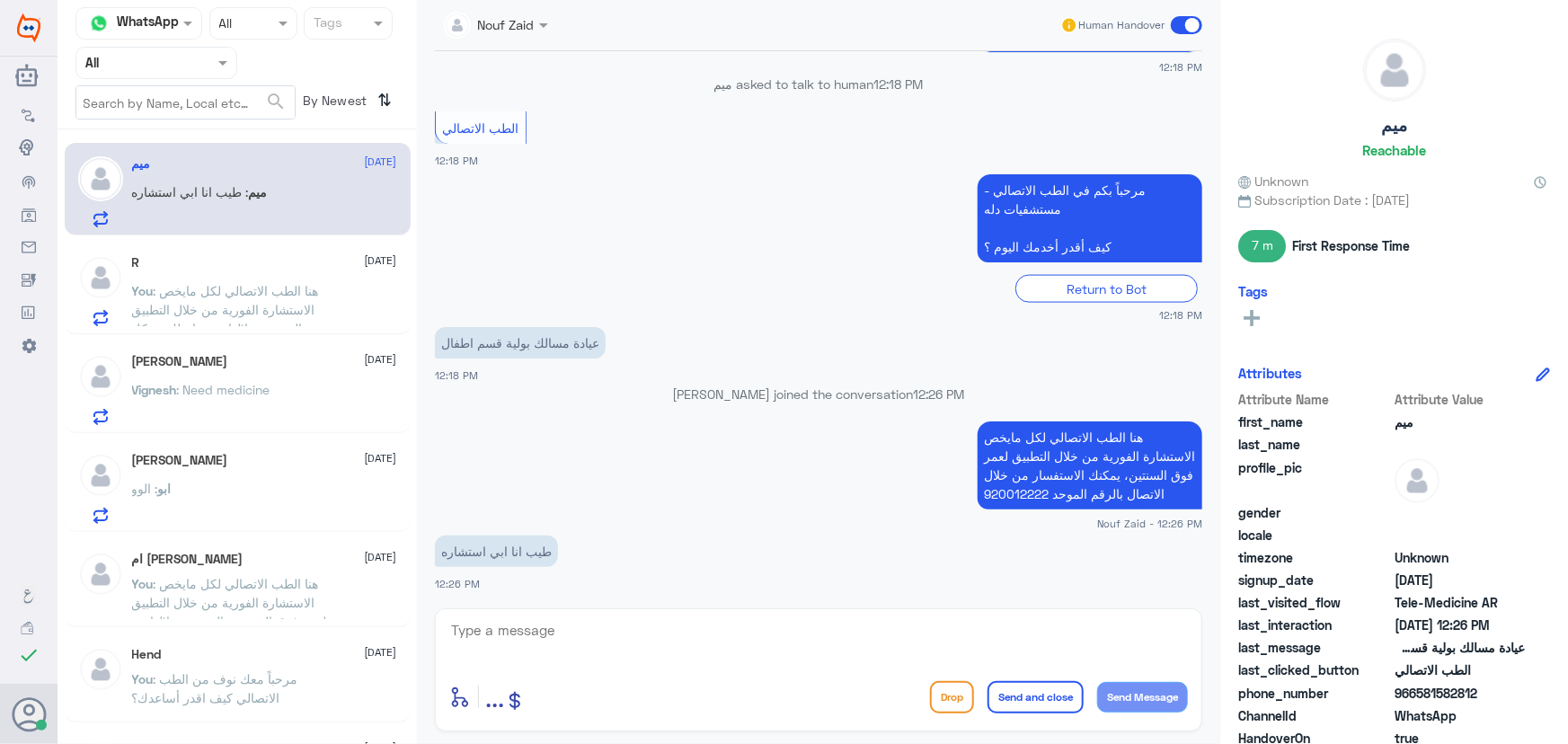
click at [278, 367] on div "Vignesh Pitchiah 13 September" at bounding box center [265, 361] width 265 height 15
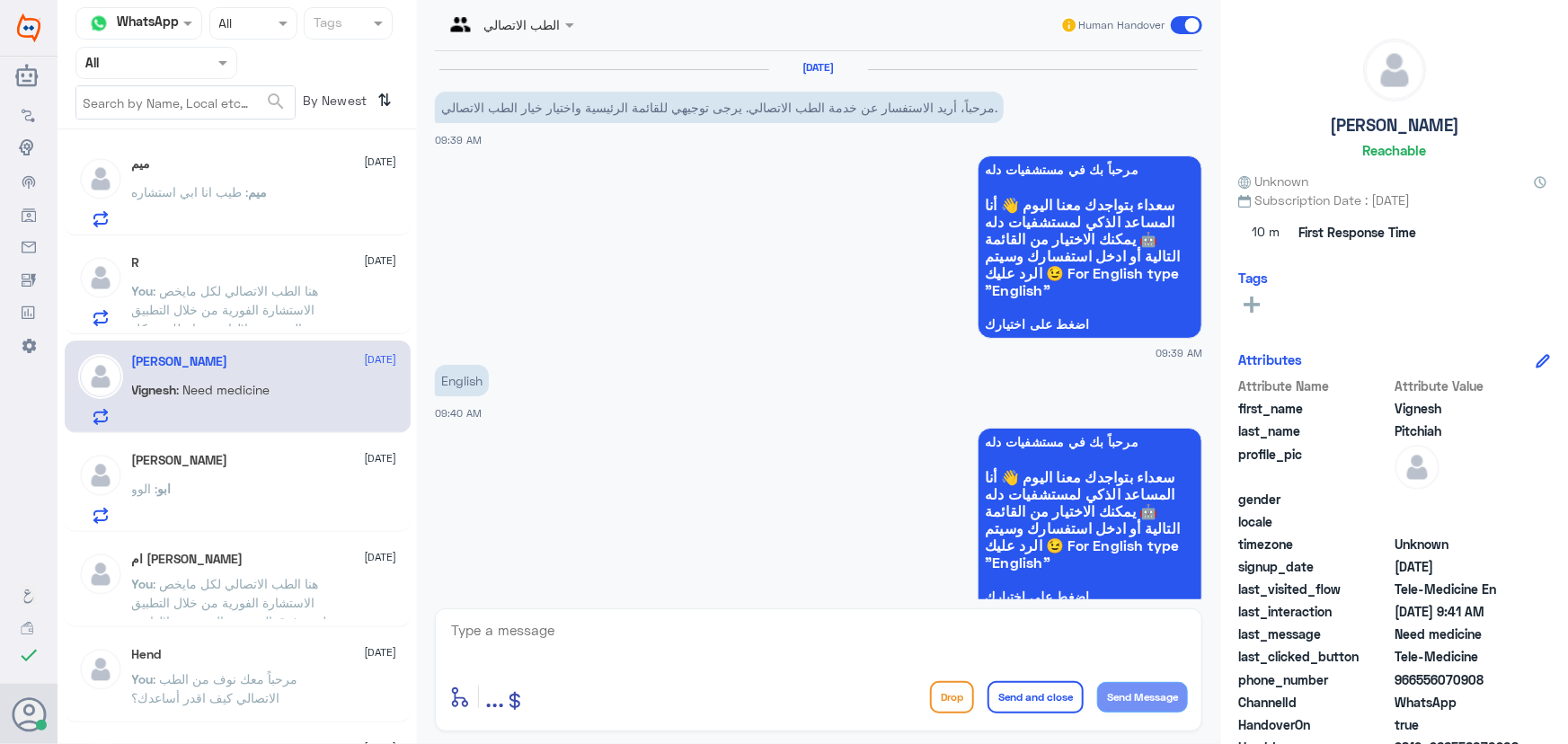
scroll to position [747, 0]
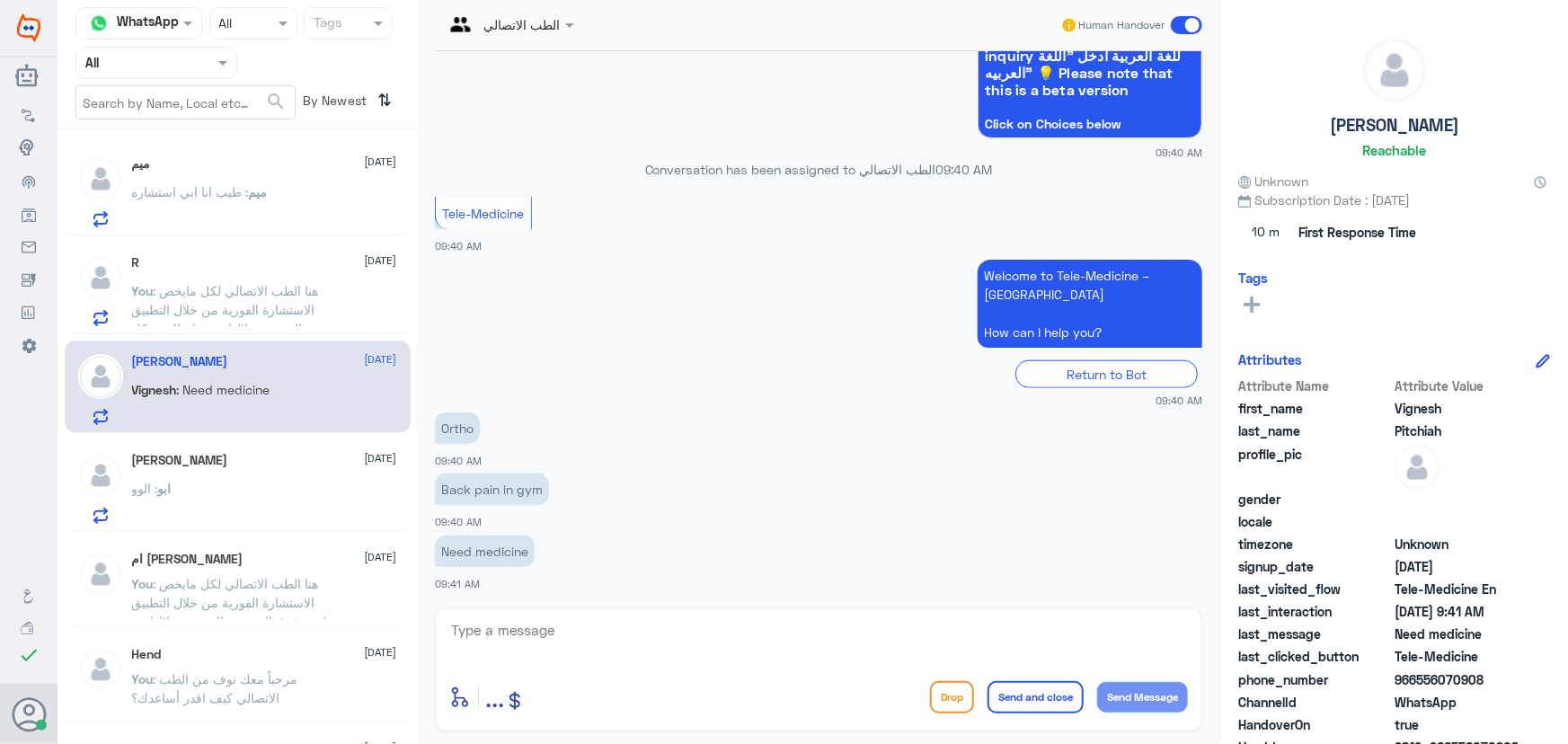
click at [553, 631] on textarea at bounding box center [819, 640] width 738 height 44
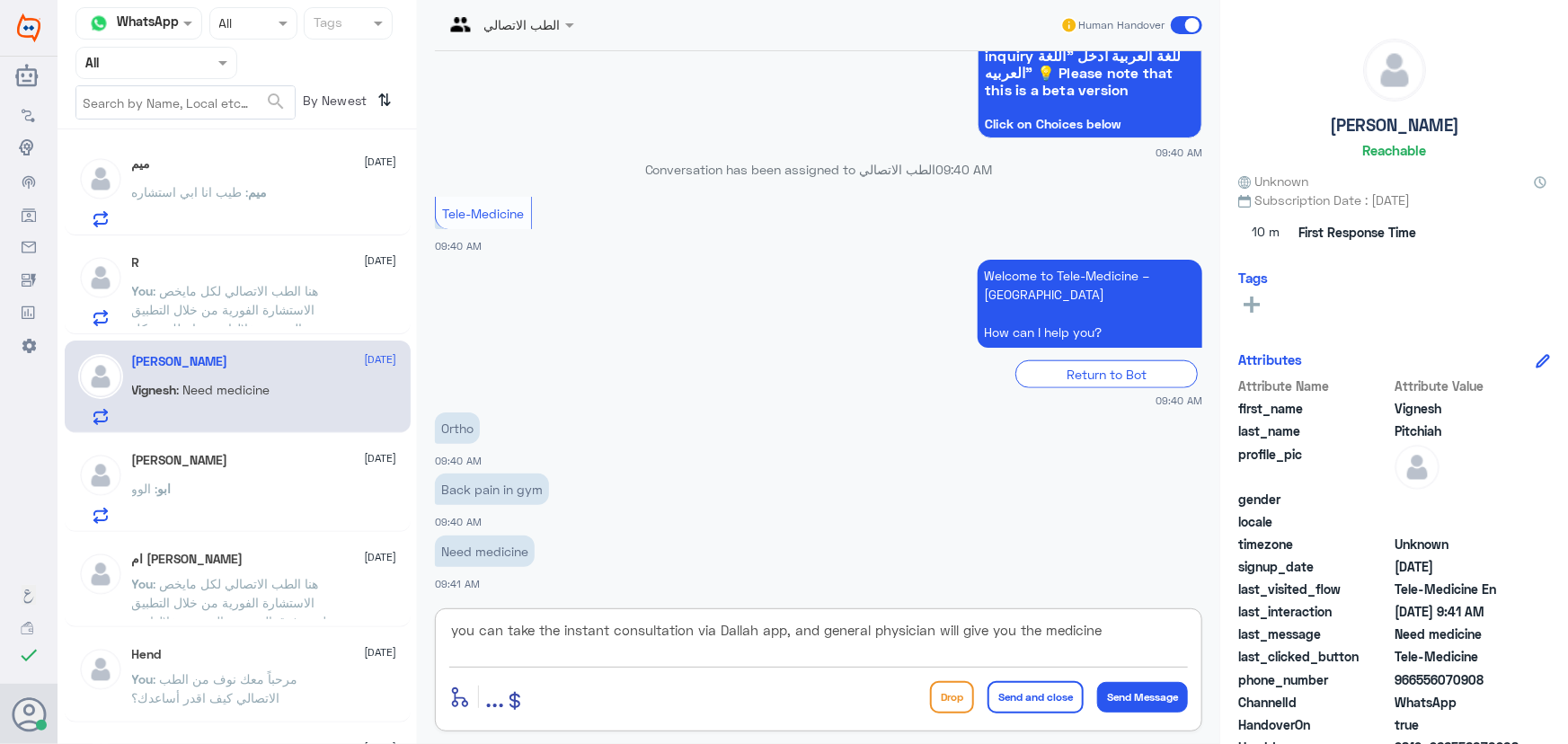
click at [959, 620] on textarea "you can take the instant consultation via Dallah app, and general physician wil…" at bounding box center [819, 640] width 738 height 44
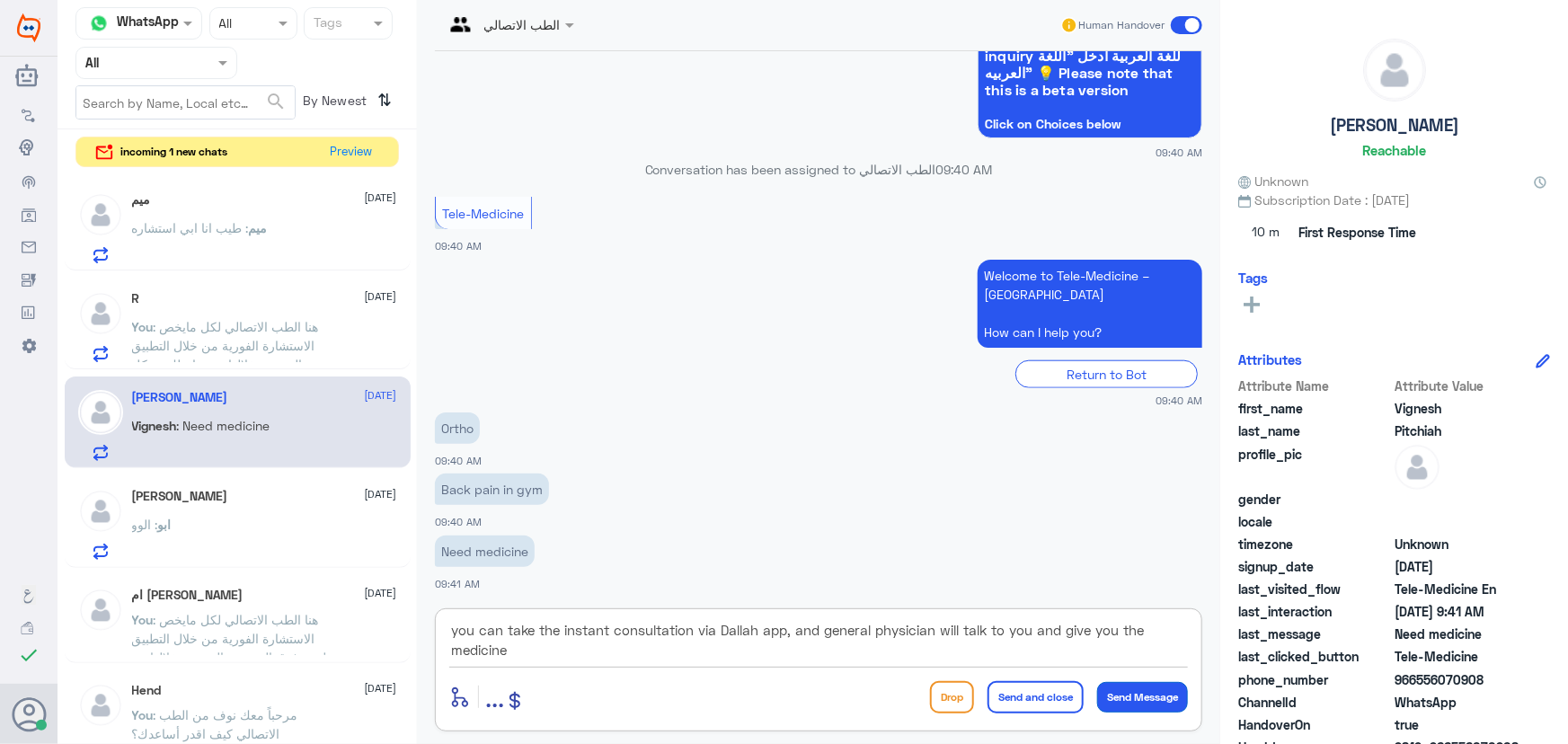
type textarea "you can take the instant consultation via Dallah app, and general physician wil…"
click at [1131, 695] on button "Send Message" at bounding box center [1142, 697] width 91 height 31
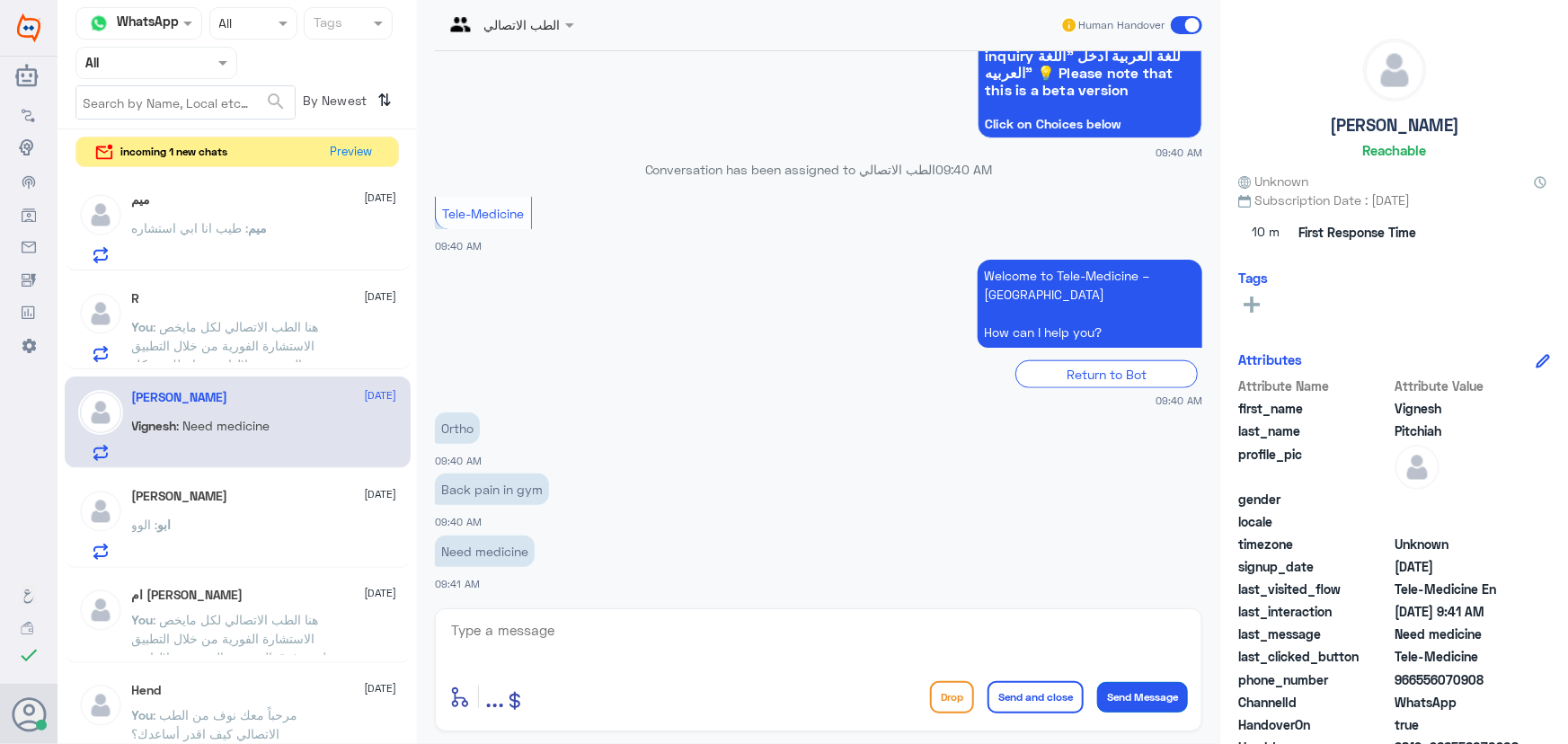
scroll to position [862, 0]
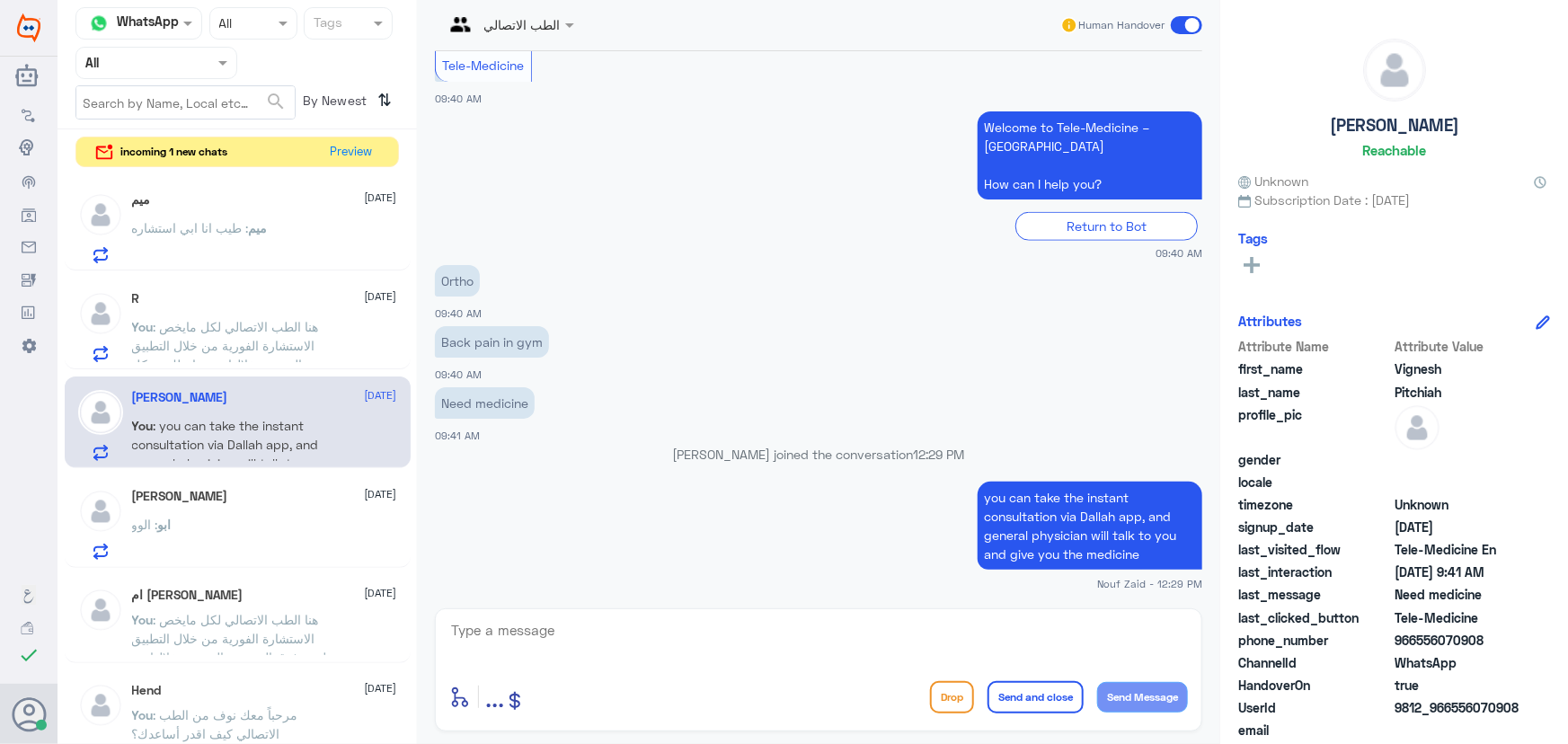
click at [1197, 17] on span at bounding box center [1186, 25] width 32 height 18
click at [0, 0] on input "checkbox" at bounding box center [0, 0] width 0 height 0
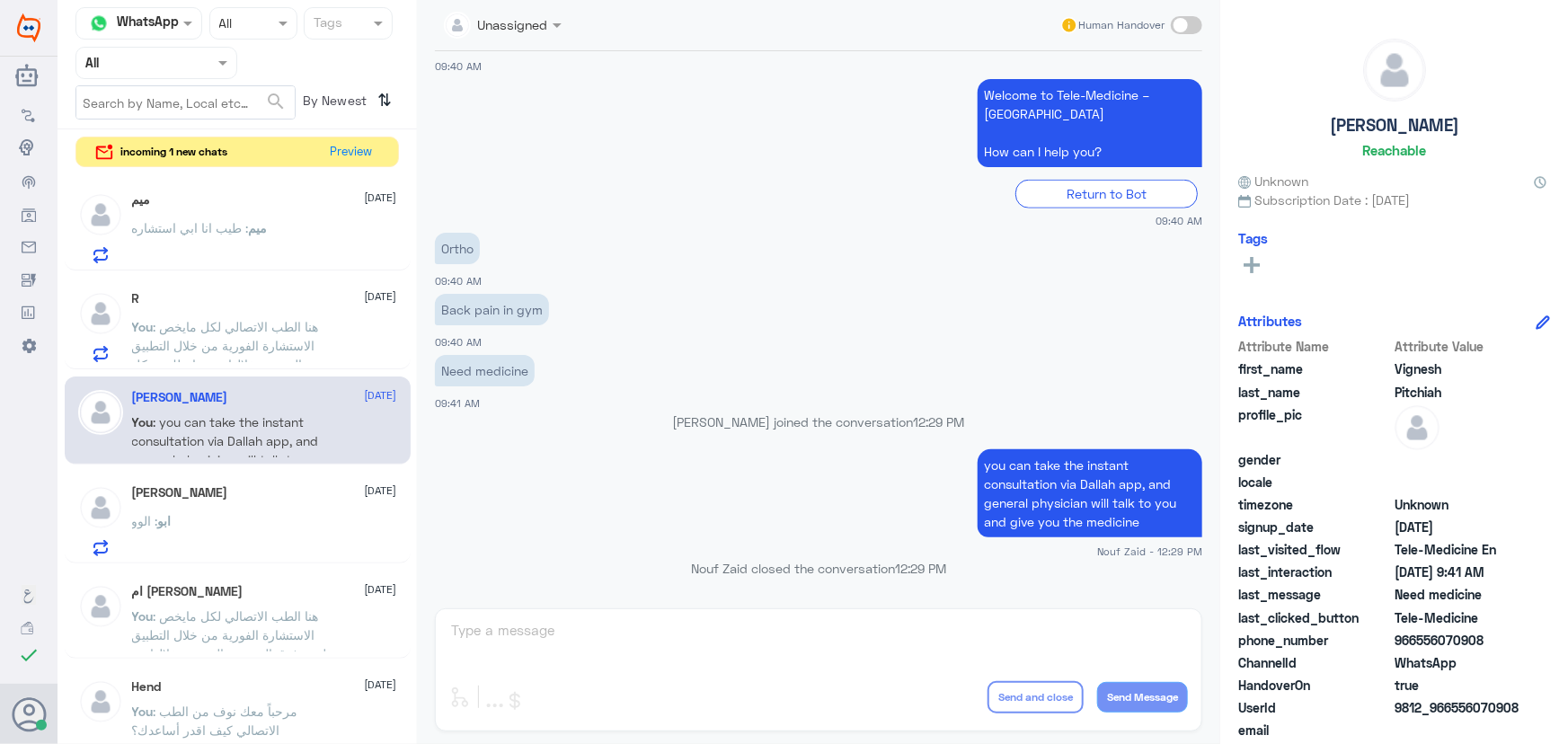
click at [147, 243] on p "ميم : طيب انا ابي استشاره" at bounding box center [200, 241] width 136 height 45
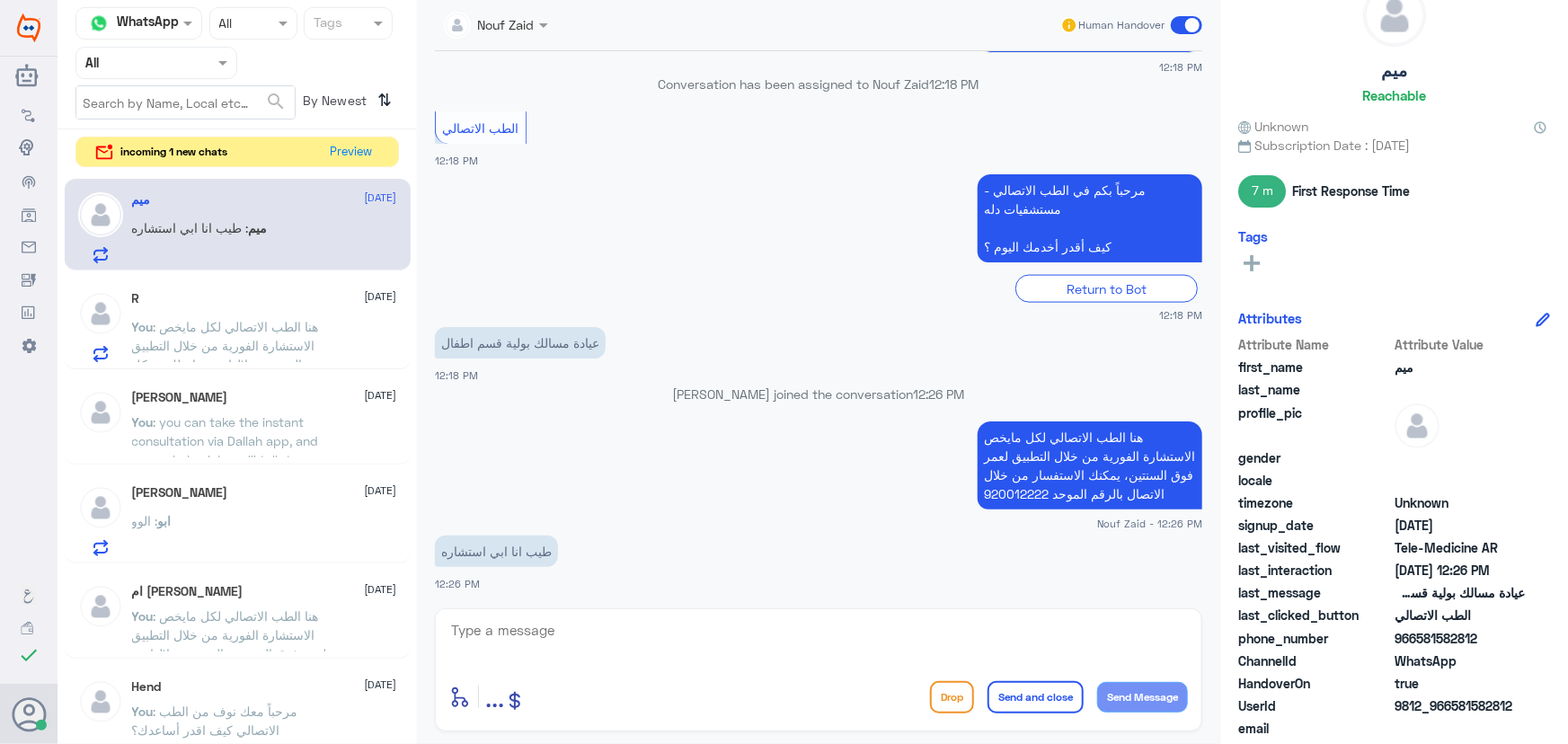
scroll to position [108, 0]
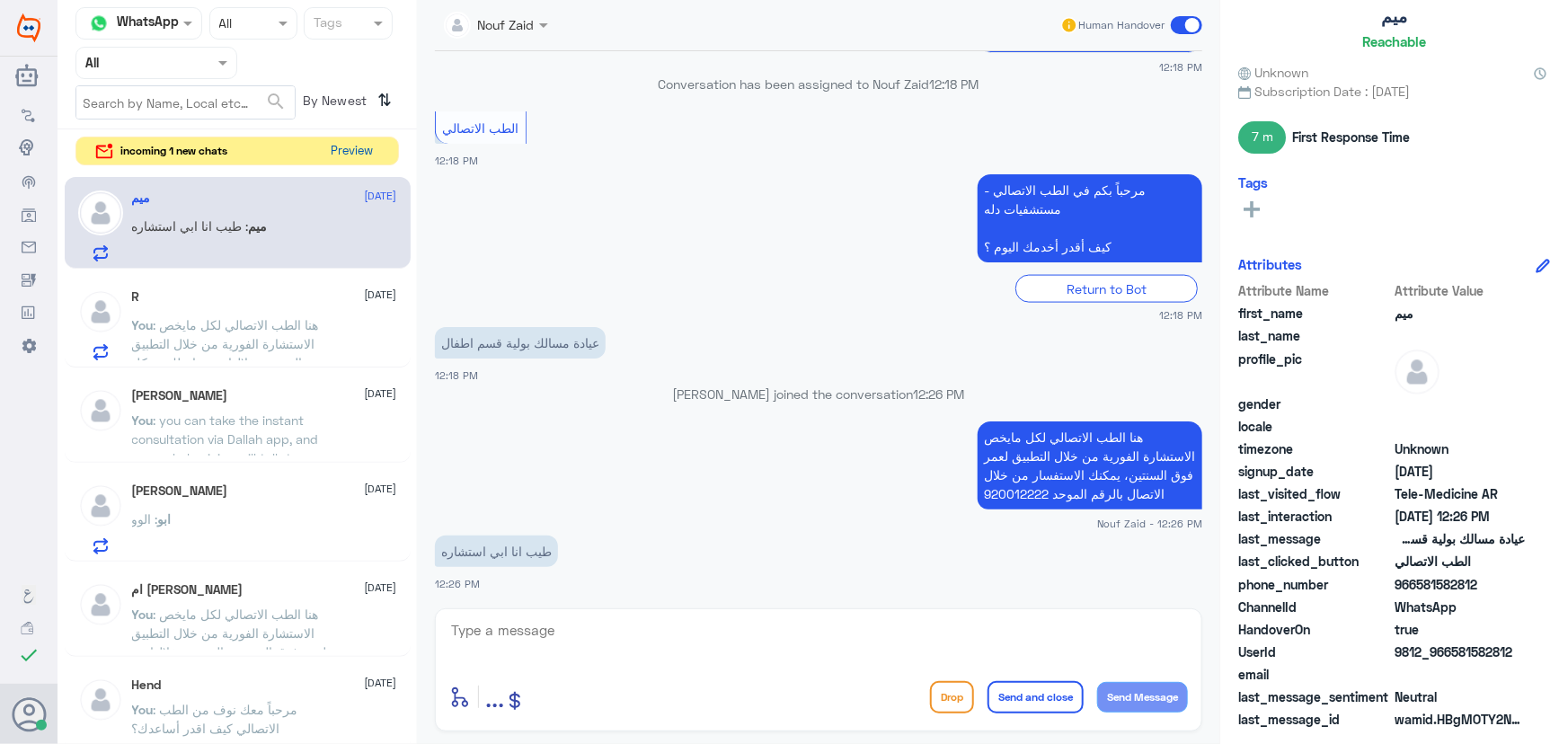
click at [326, 162] on button "Preview" at bounding box center [352, 151] width 56 height 28
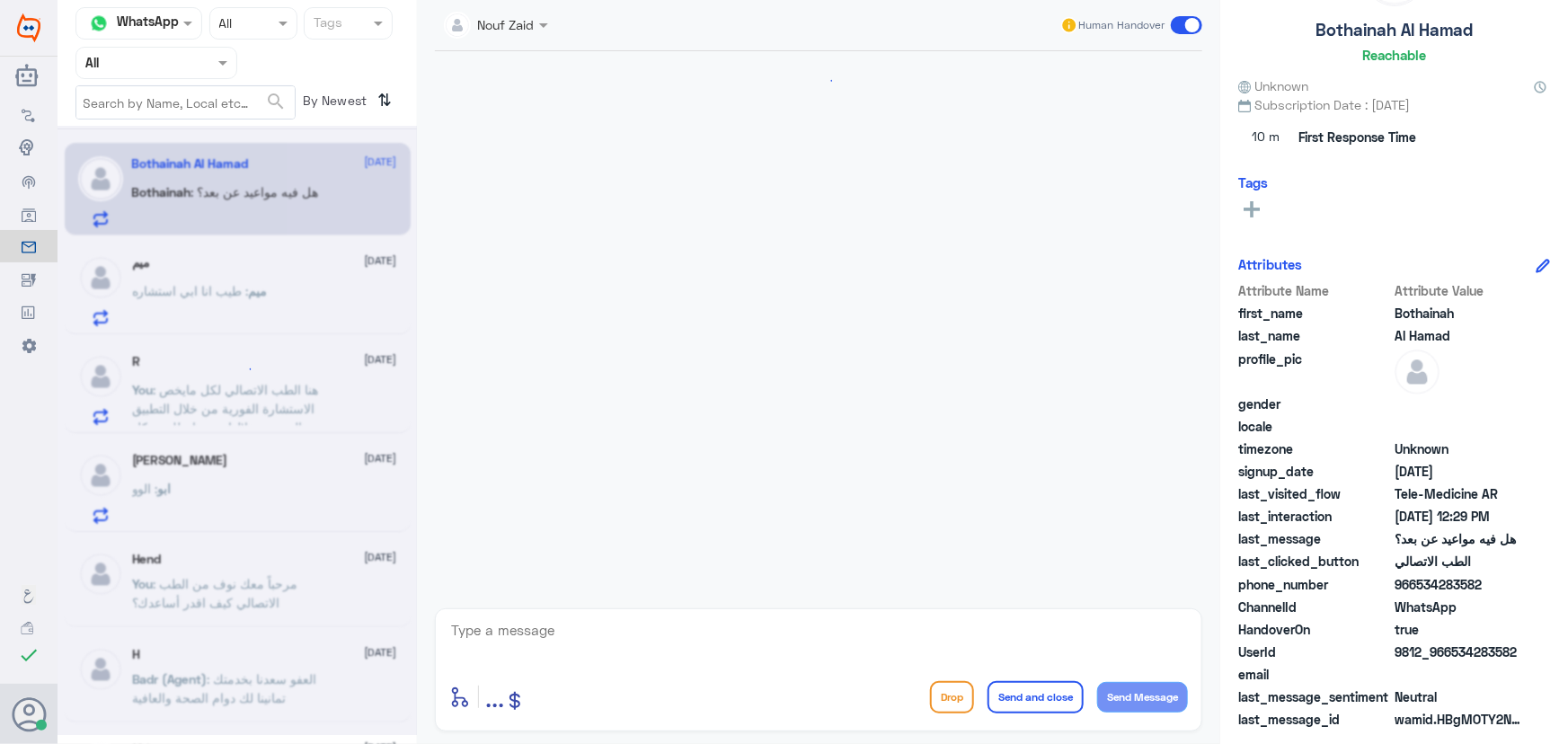
scroll to position [835, 0]
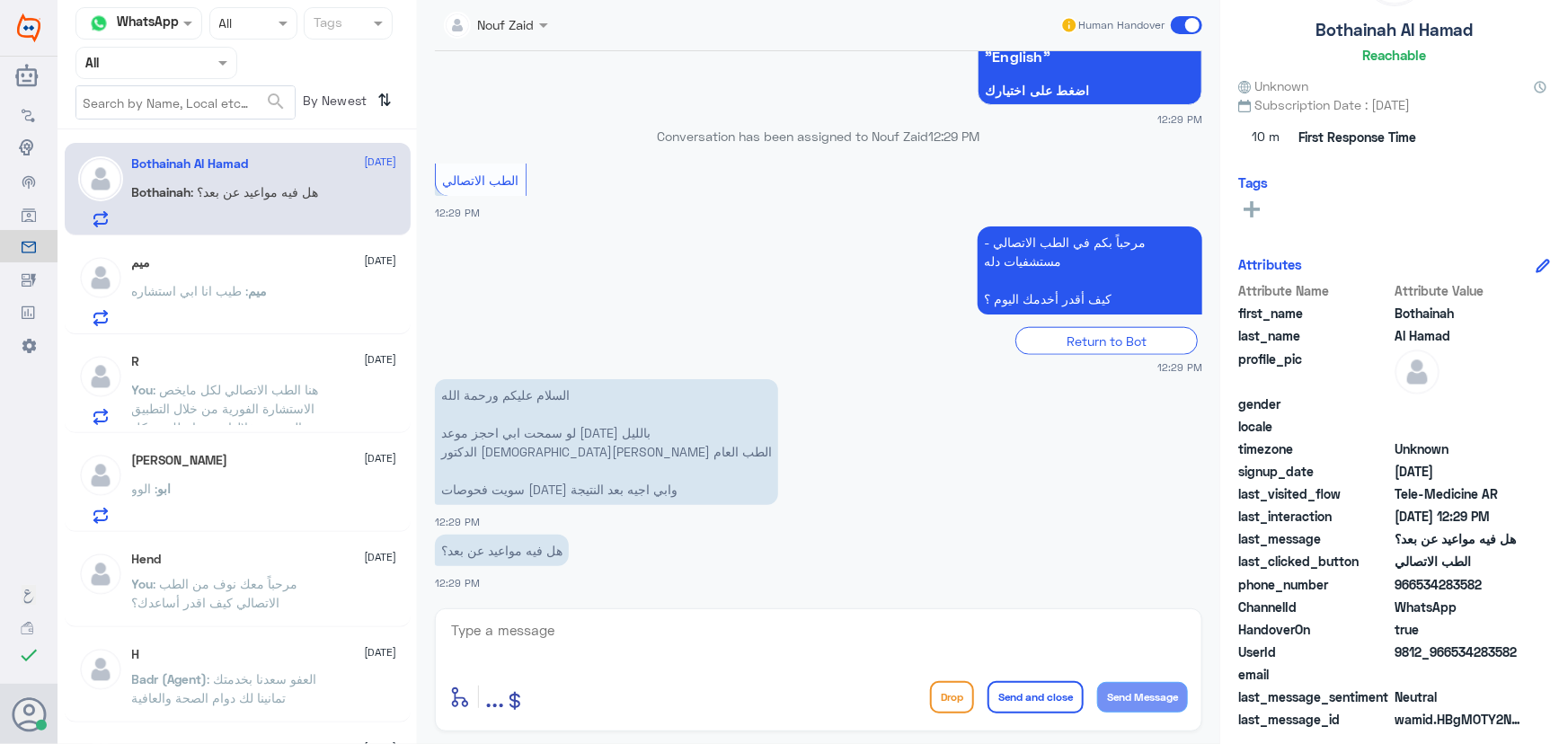
click at [306, 205] on p "Bothainah : هل فيه مواعيد عن بعد؟" at bounding box center [225, 204] width 187 height 45
click at [553, 621] on textarea at bounding box center [819, 640] width 738 height 44
click at [497, 631] on textarea at bounding box center [819, 640] width 738 height 44
click at [249, 290] on span "ميم" at bounding box center [259, 291] width 19 height 15
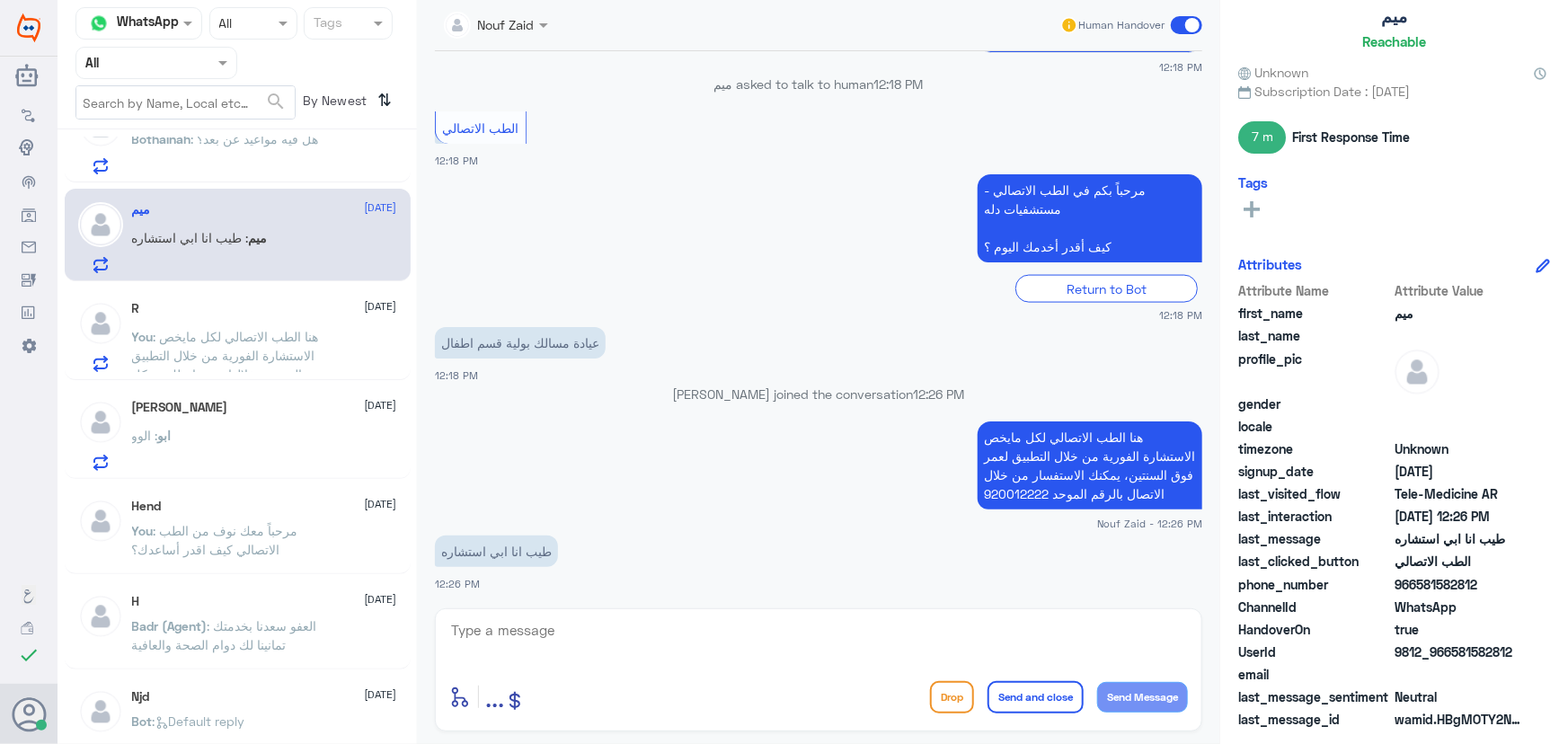
scroll to position [81, 0]
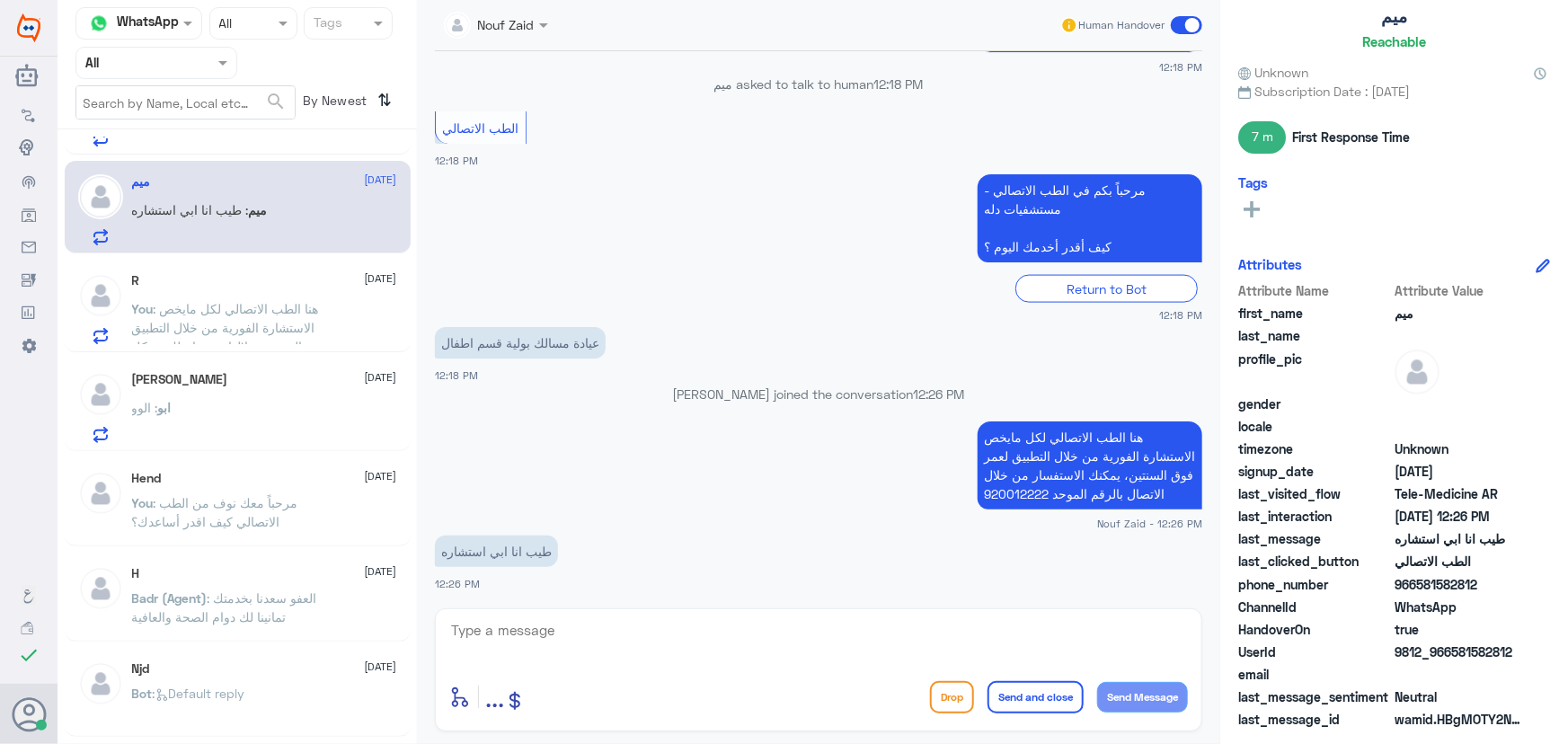
click at [265, 234] on p "ميم : طيب انا ابي استشاره" at bounding box center [200, 222] width 136 height 45
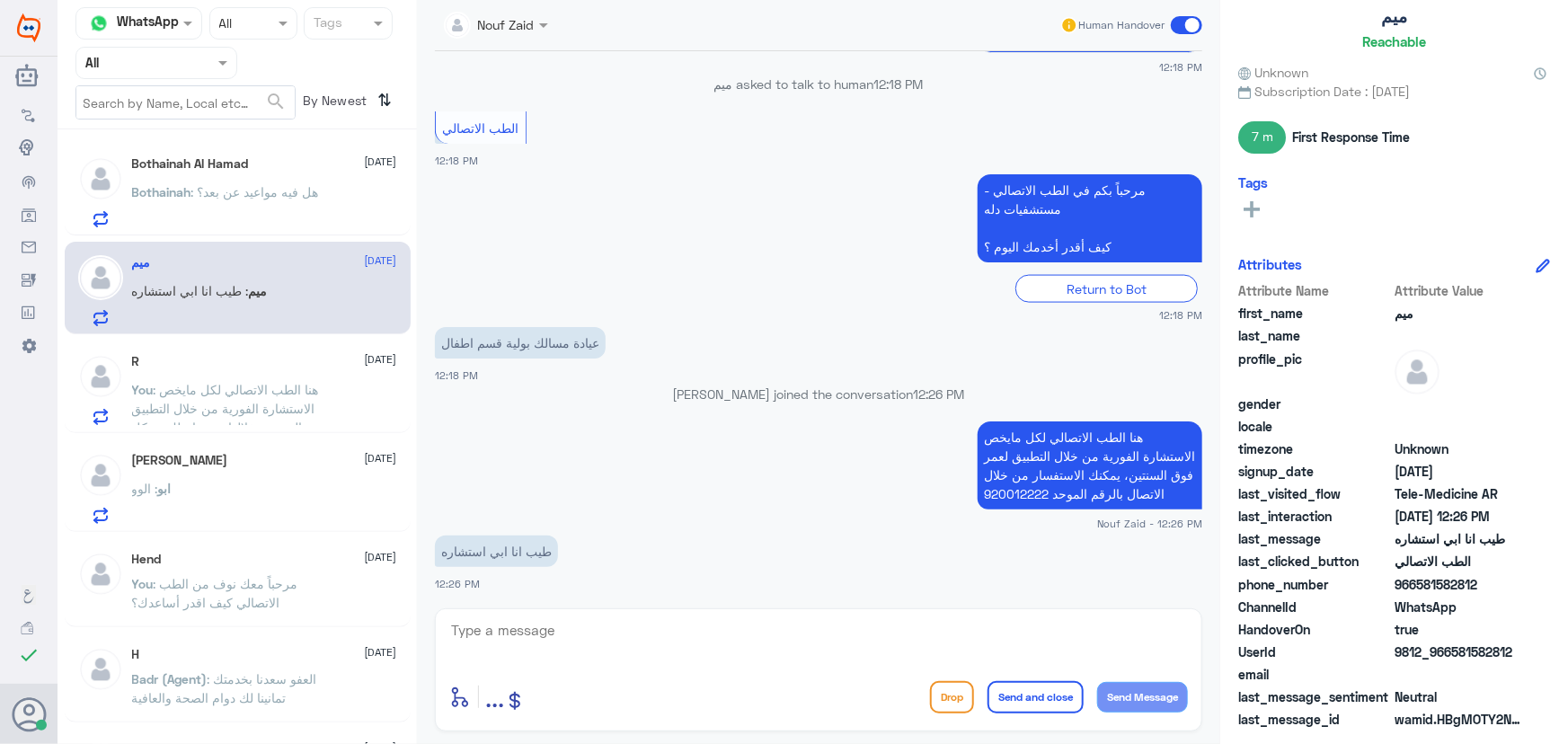
scroll to position [0, 0]
click at [232, 278] on div "ميم 13 September ميم : طيب انا ابي استشاره" at bounding box center [265, 291] width 265 height 71
click at [238, 225] on p "Bothainah : هل فيه مواعيد عن بعد؟" at bounding box center [225, 204] width 187 height 45
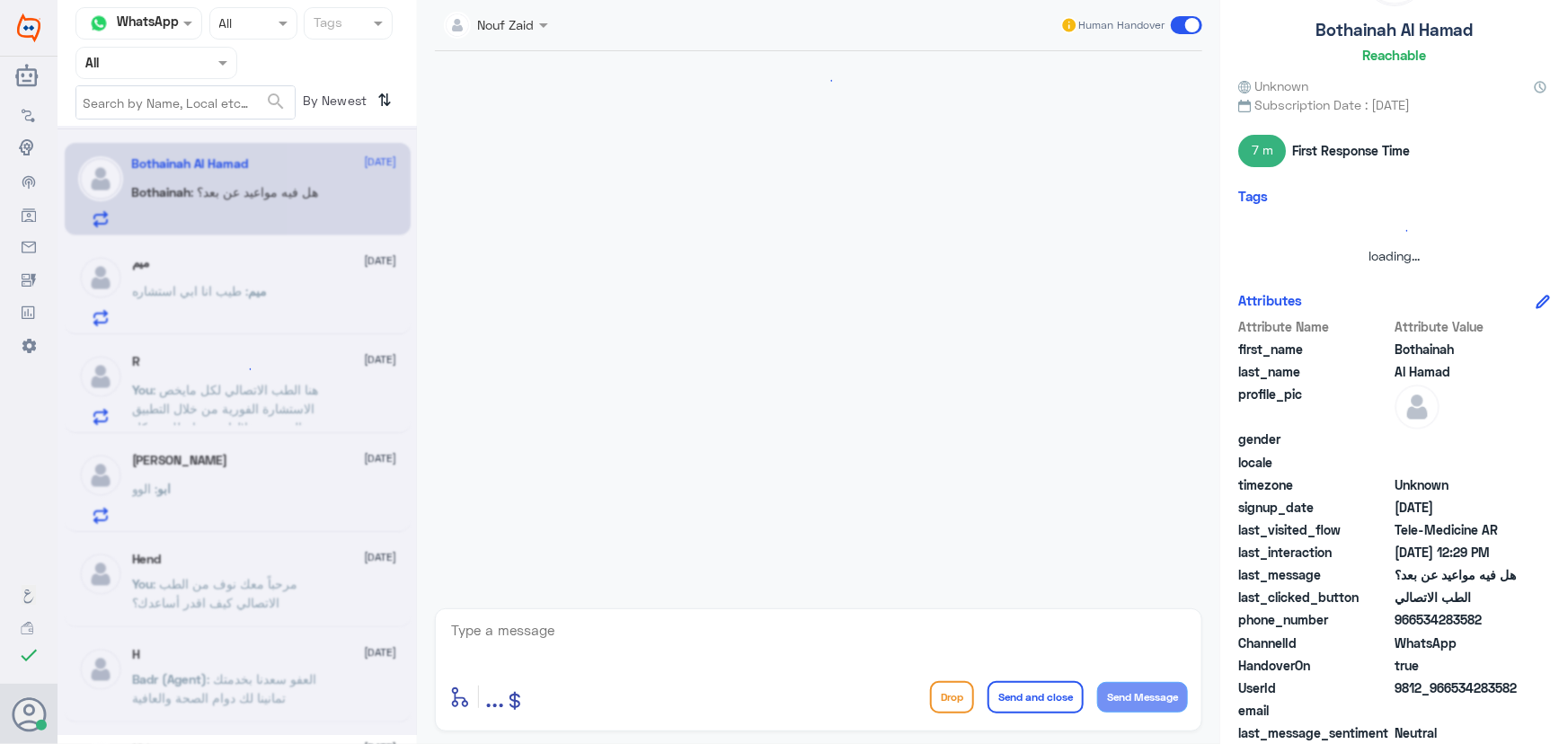
scroll to position [835, 0]
click at [242, 268] on div "ميم 13 September" at bounding box center [265, 263] width 265 height 15
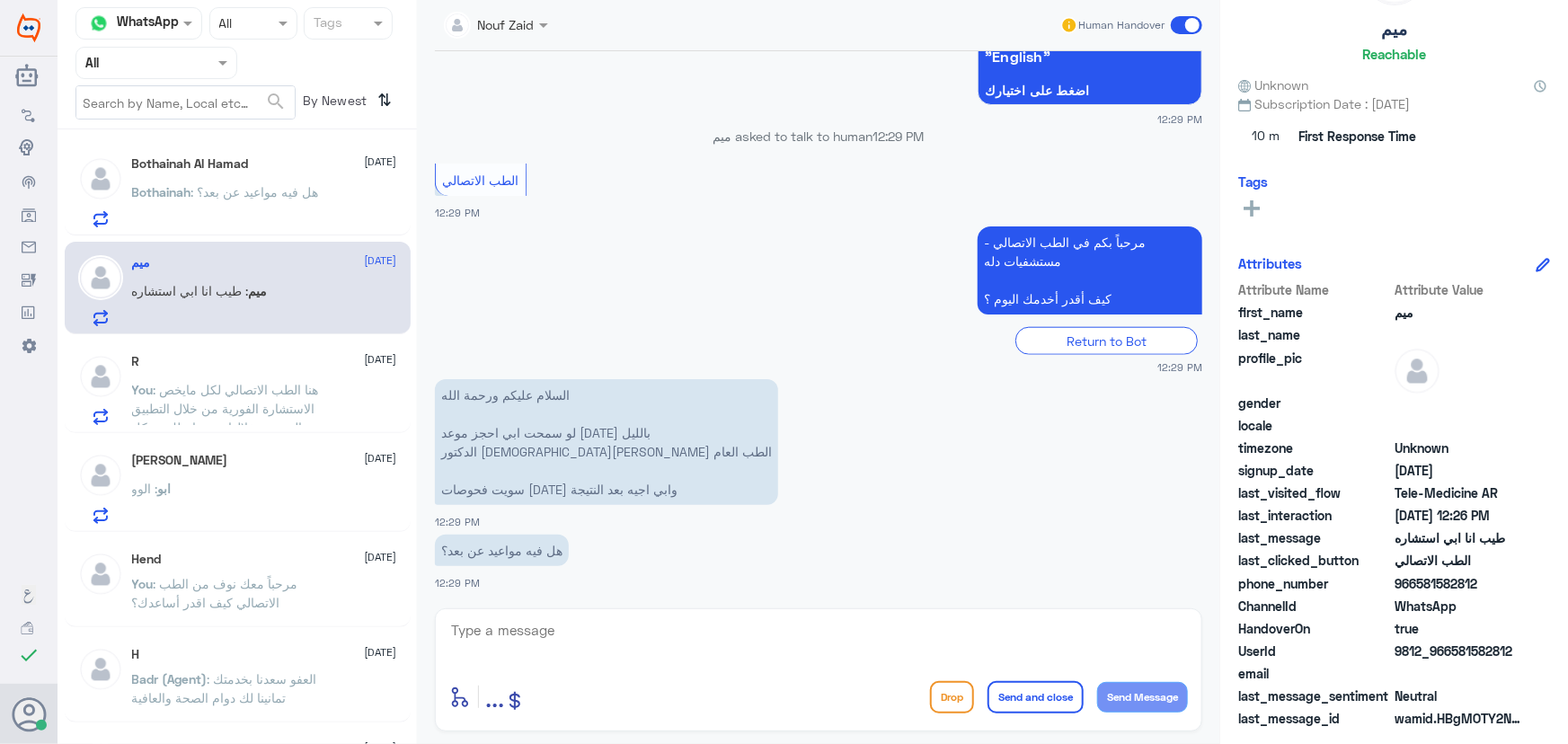
scroll to position [95, 0]
click at [239, 292] on span ": طيب انا ابي استشاره" at bounding box center [191, 291] width 117 height 15
click at [251, 195] on span ": هل فيه مواعيد عن بعد؟" at bounding box center [255, 192] width 128 height 15
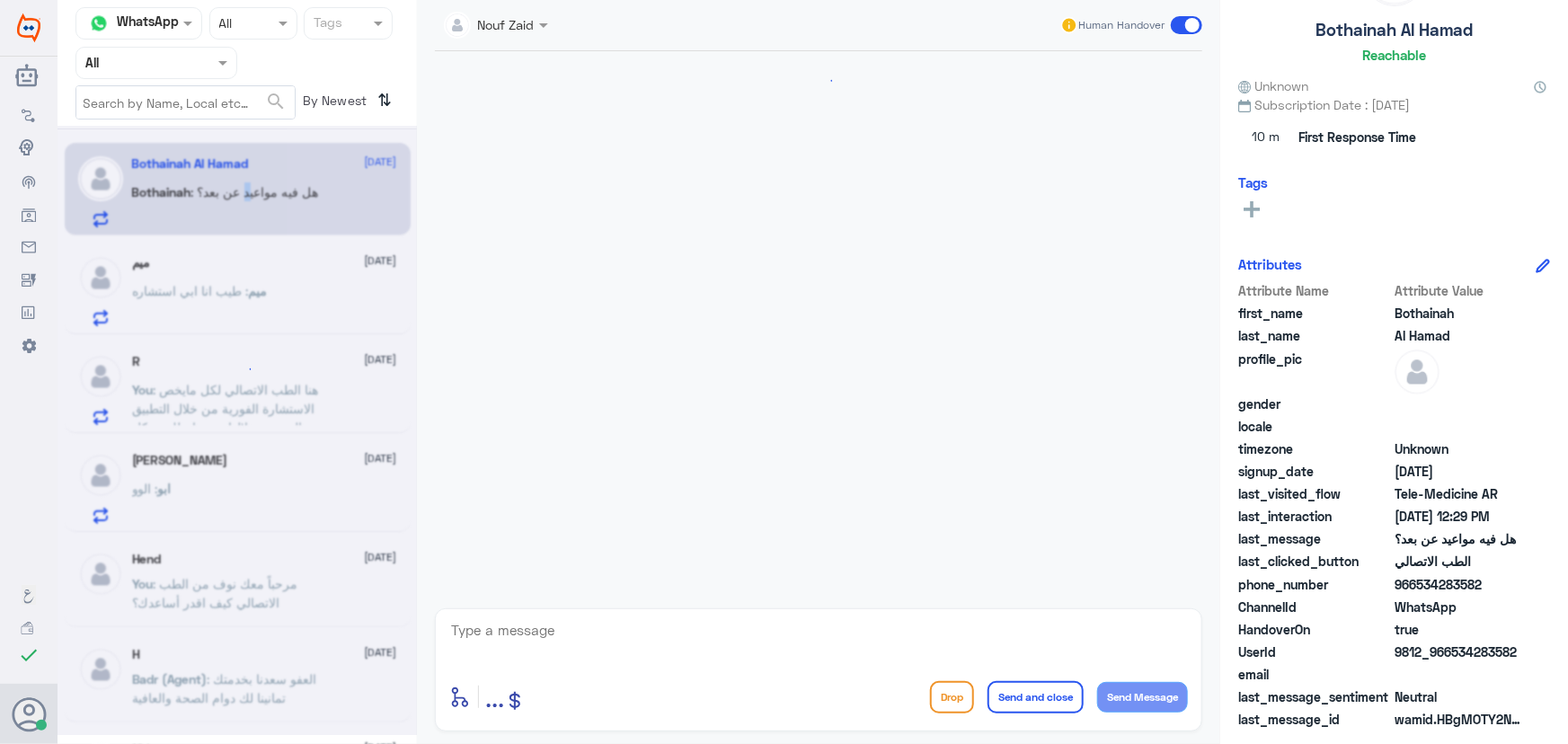
scroll to position [835, 0]
click at [266, 264] on div "ميم 13 September" at bounding box center [265, 263] width 265 height 15
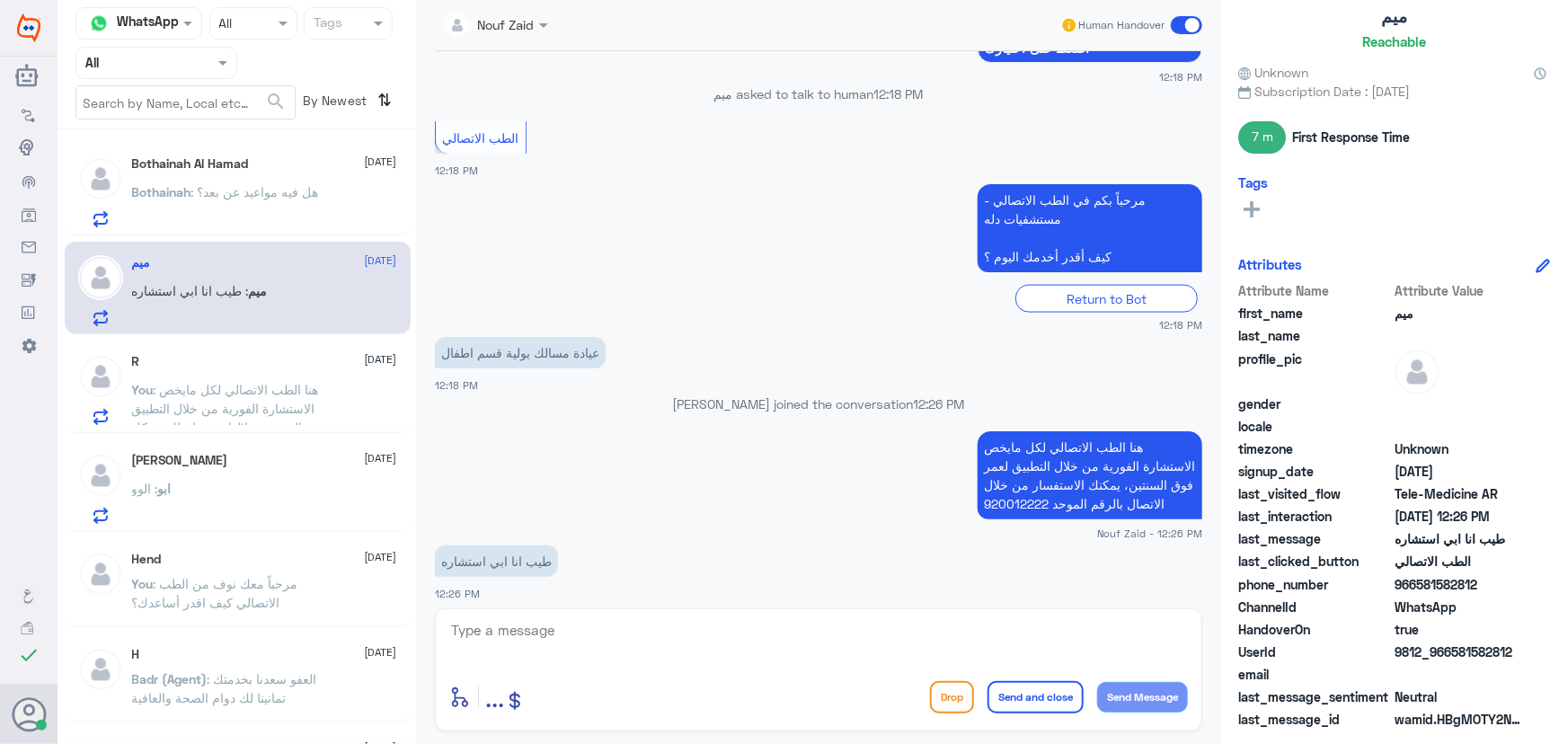
scroll to position [1178, 0]
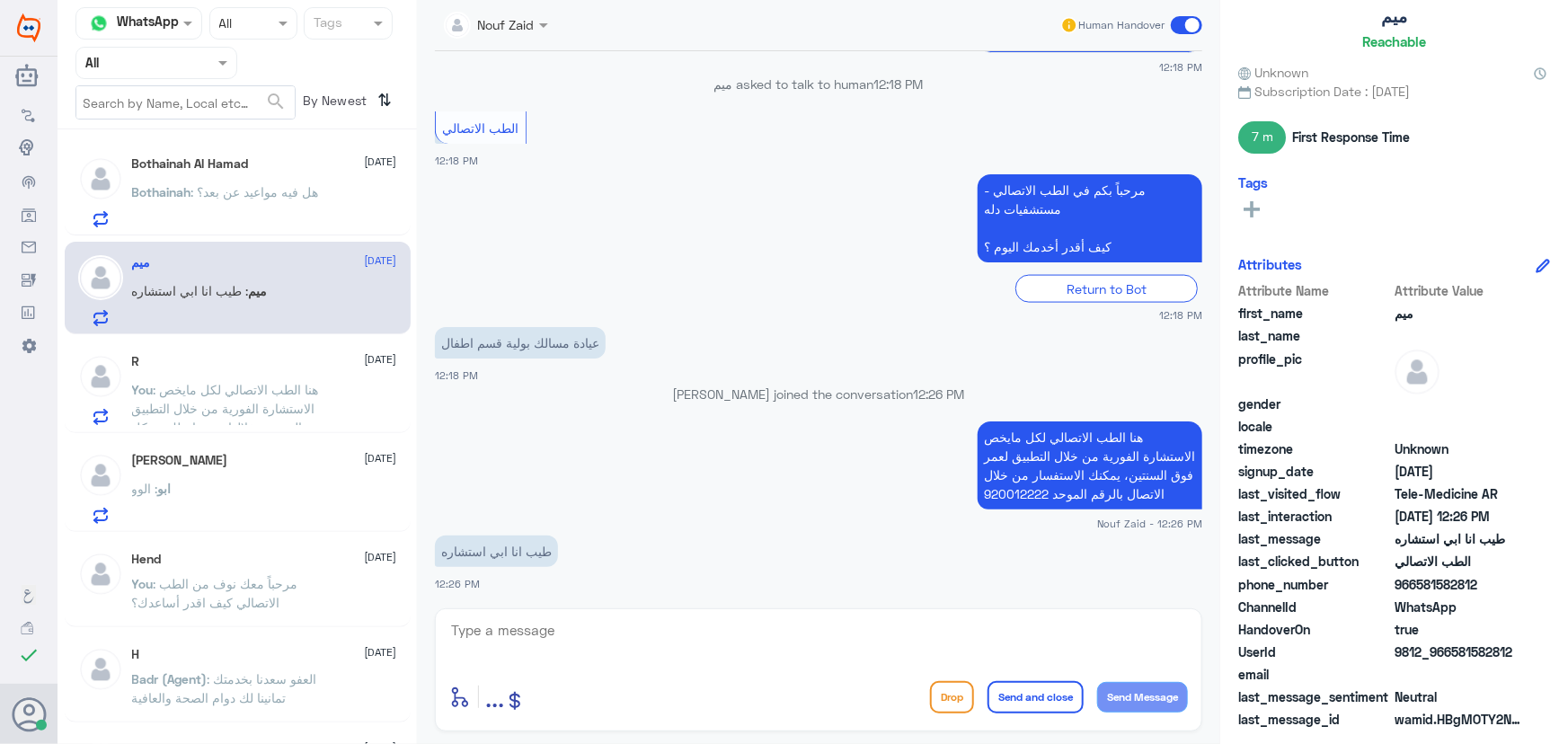
click at [624, 629] on textarea at bounding box center [819, 640] width 738 height 44
click at [581, 629] on textarea at bounding box center [819, 640] width 738 height 44
click at [585, 644] on textarea at bounding box center [819, 640] width 738 height 44
type textarea "j"
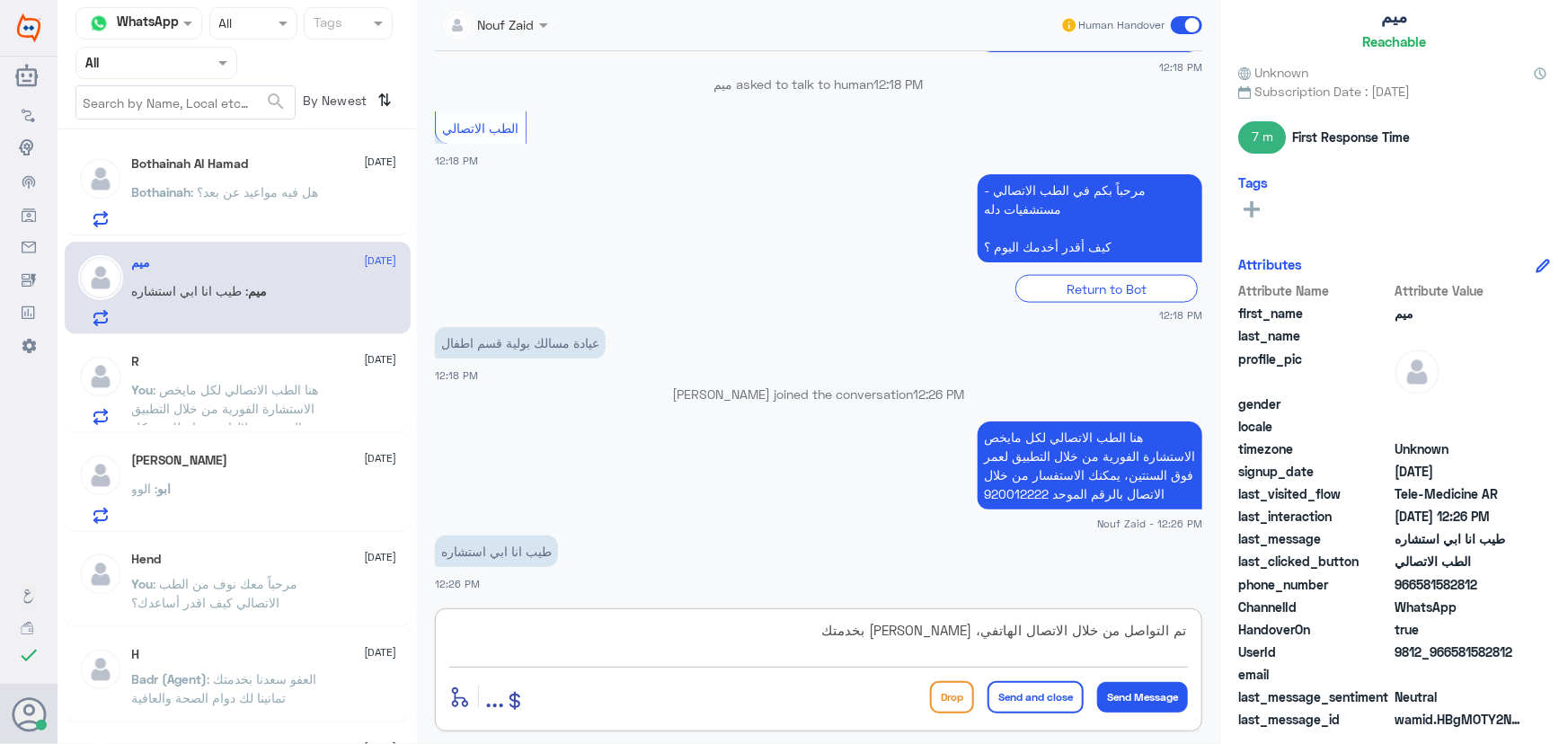
type textarea "تم التواصل من خلال الاتصال الهاتفي، سعدنا بخدمتك"
click at [1052, 694] on button "Send and close" at bounding box center [1036, 697] width 96 height 33
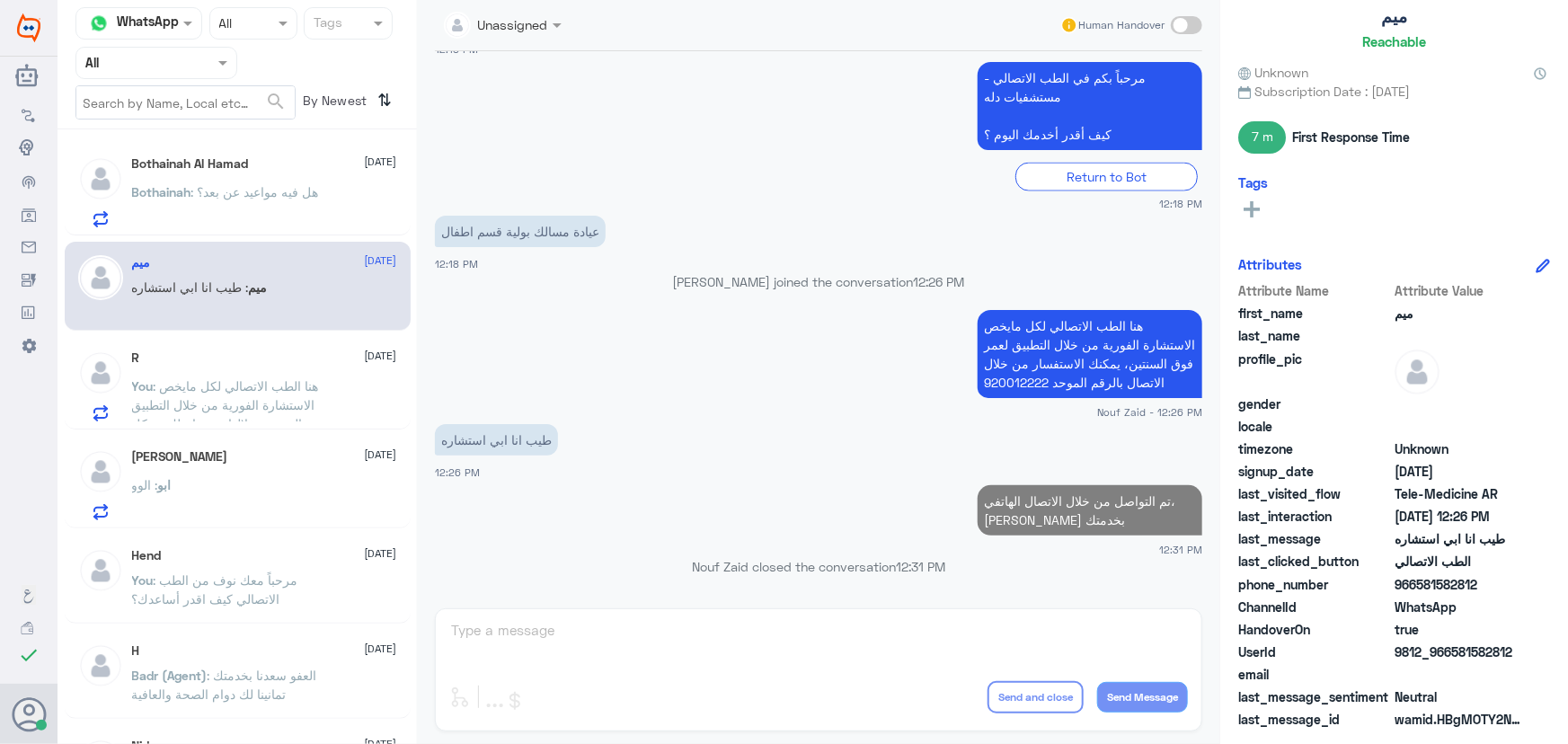
scroll to position [1251, 0]
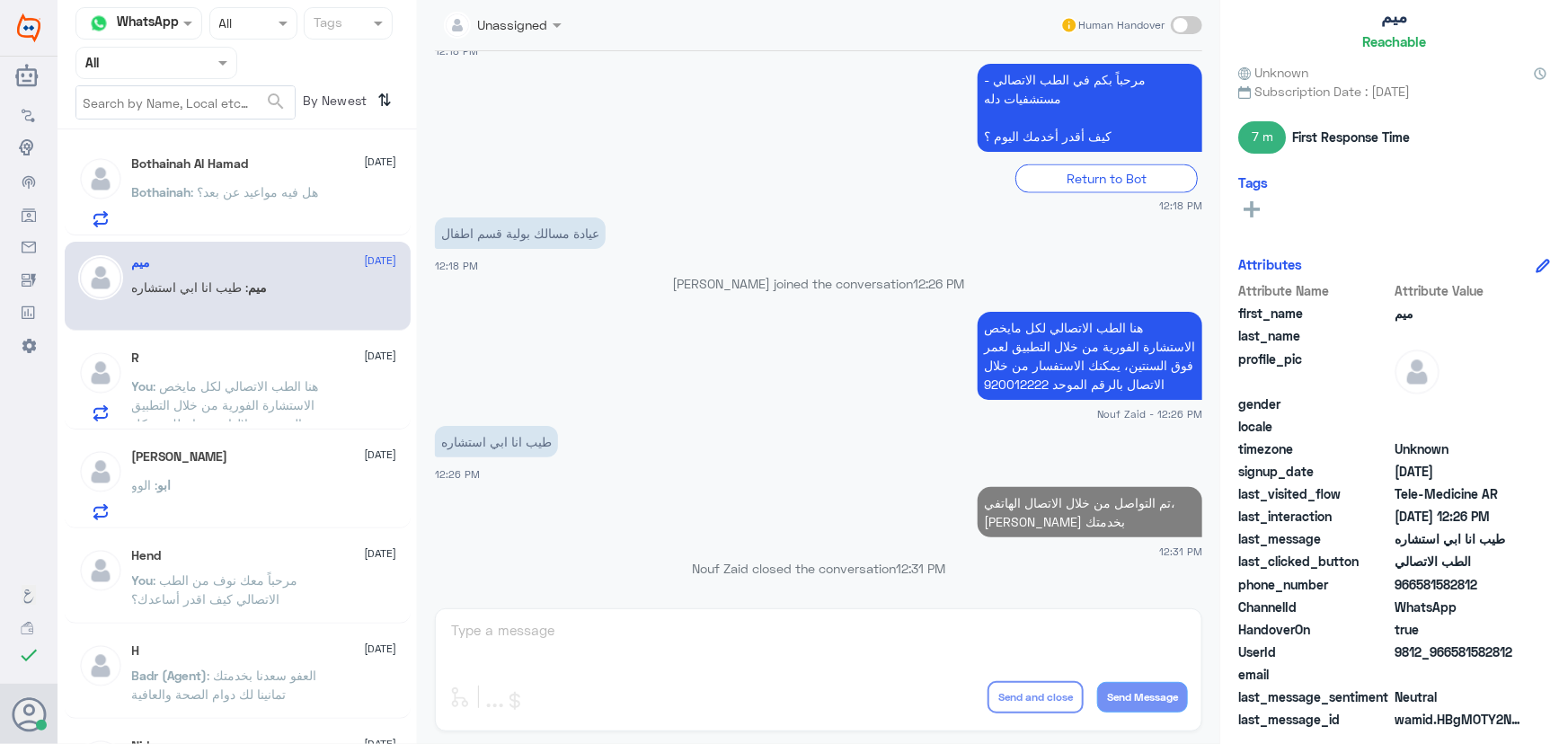
click at [287, 197] on span ": هل فيه مواعيد عن بعد؟" at bounding box center [255, 192] width 128 height 15
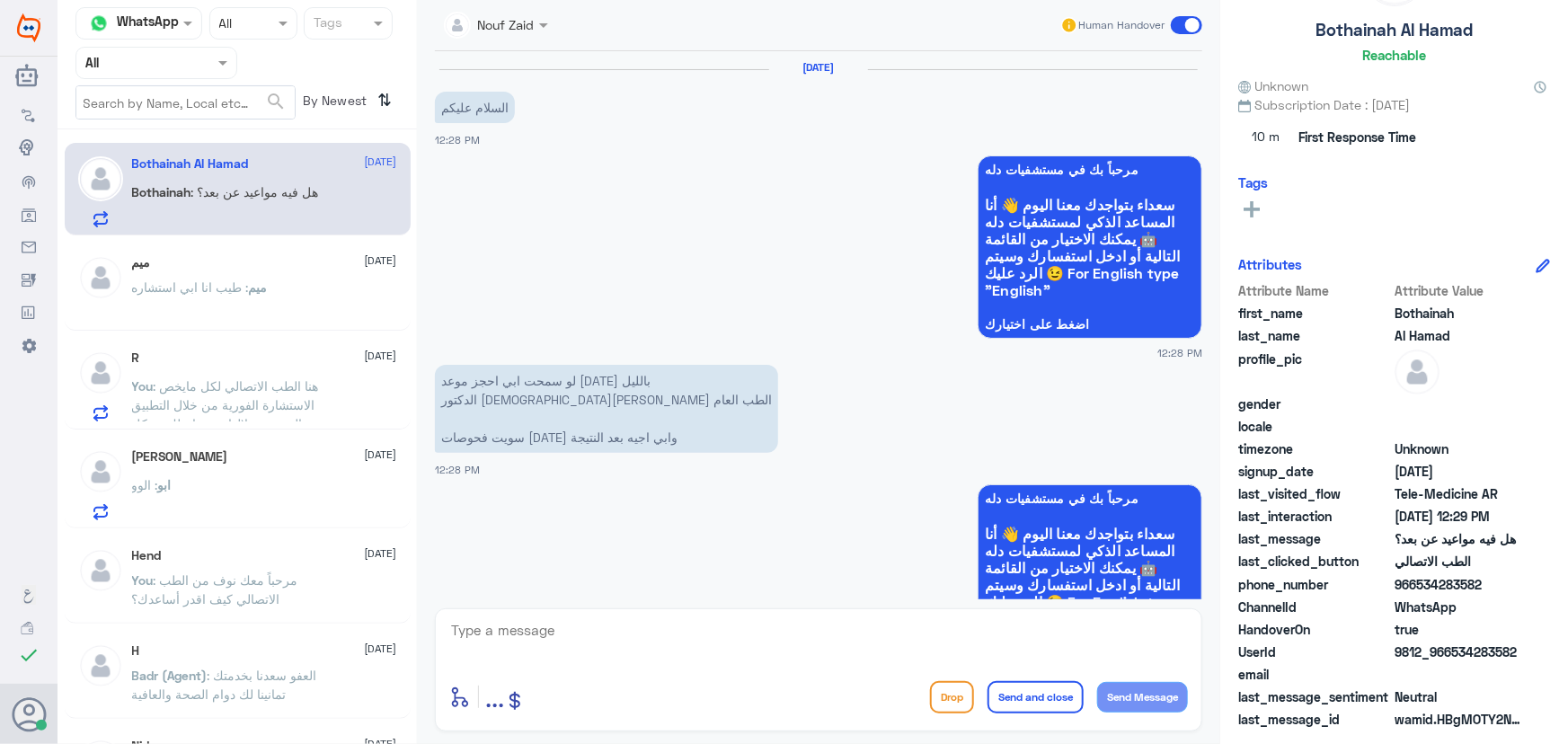
scroll to position [835, 0]
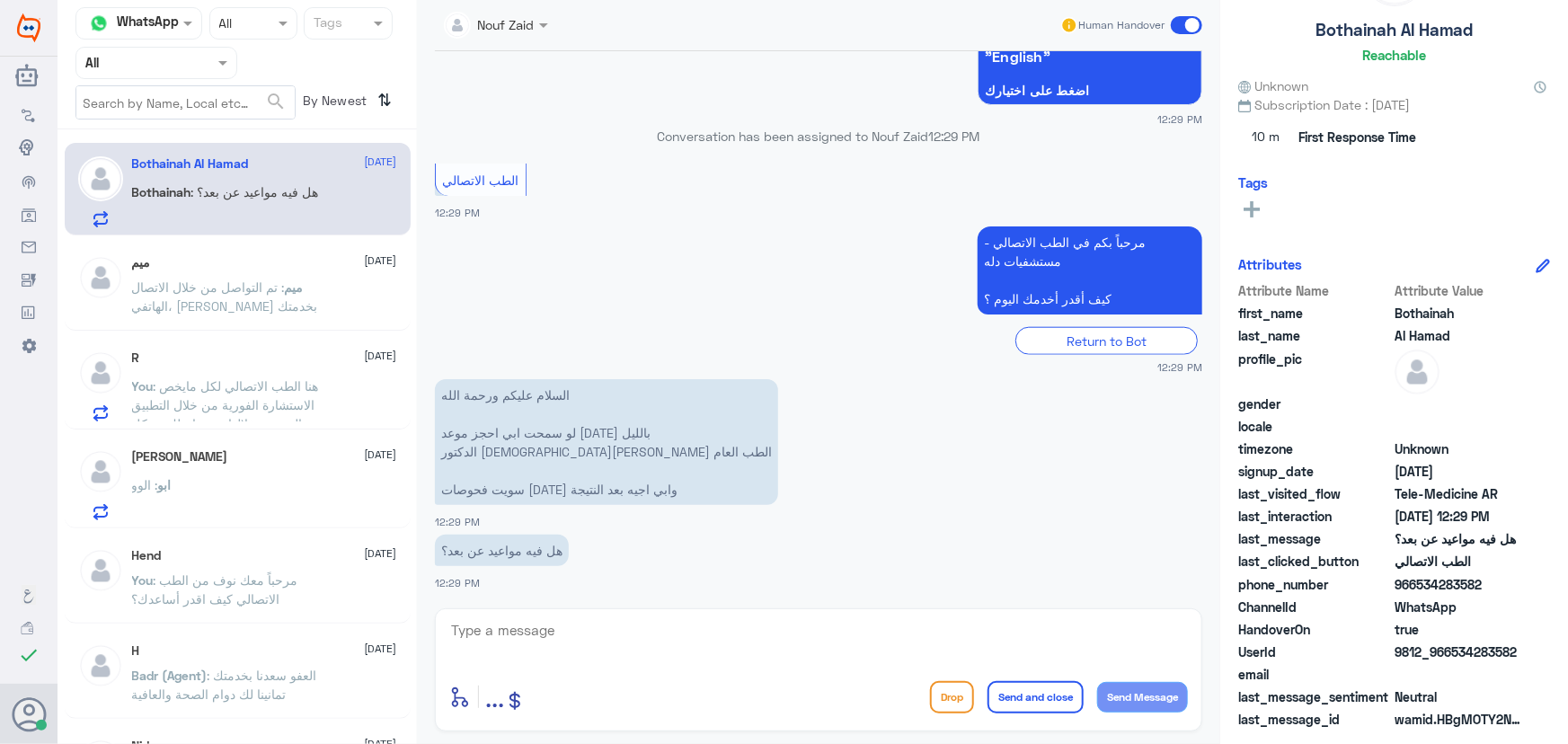
click at [584, 621] on textarea at bounding box center [819, 640] width 738 height 44
paste textarea "مرحباً معك نوف من الطب الاتصالي"
type textarea "مرحباً معك نوف من الطب الاتصالي"
click at [1123, 696] on button "Send Message" at bounding box center [1142, 697] width 91 height 31
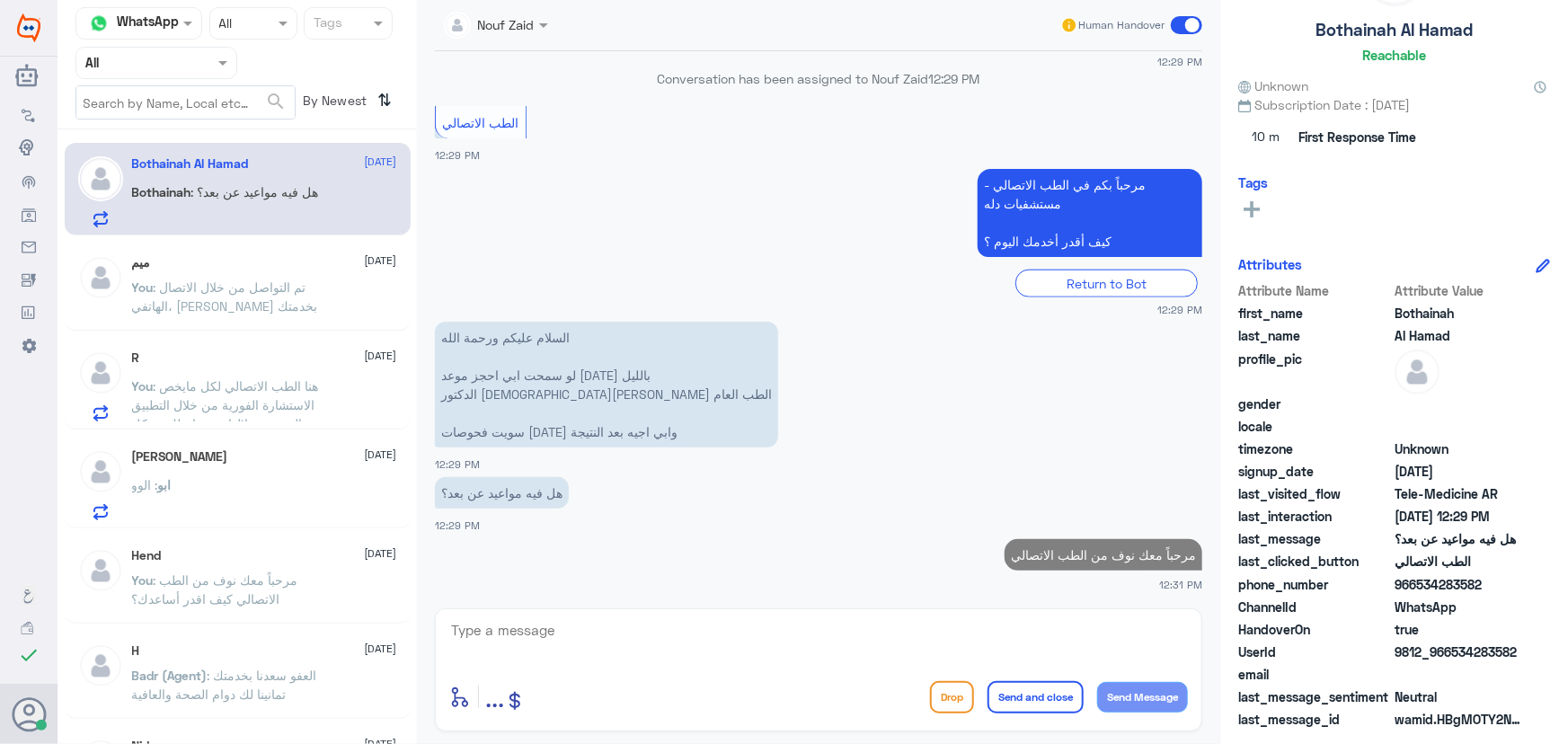
scroll to position [56, 0]
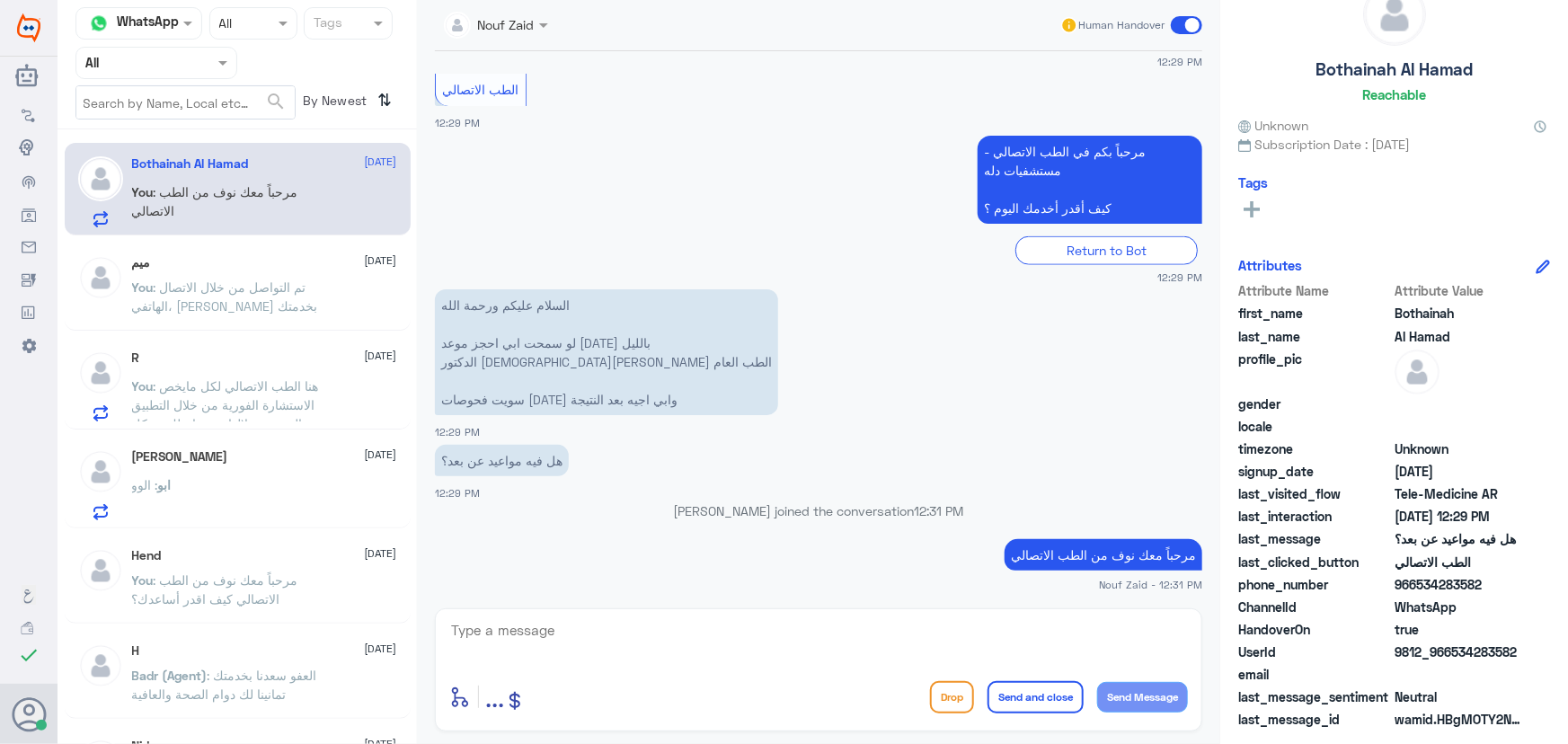
click at [464, 616] on div "enter flow name ... Drop Send and close Send Message" at bounding box center [819, 669] width 767 height 123
click at [463, 621] on textarea at bounding box center [819, 640] width 738 height 44
type textarea "تم التواصل من خلال الاتصال الهاتفي سعدنا بخدمتك"
click at [1066, 686] on button "Send and close" at bounding box center [1036, 697] width 96 height 33
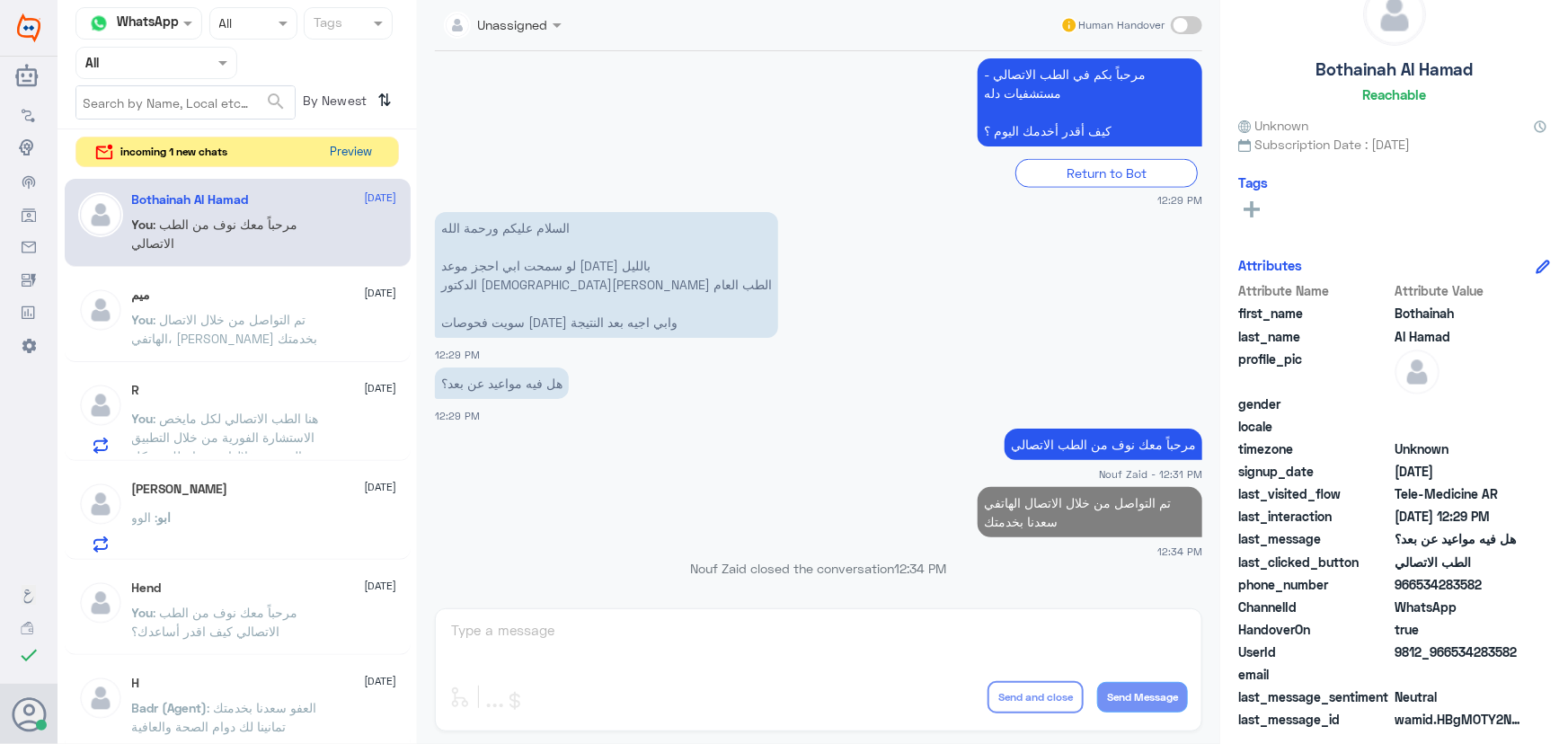
click at [353, 140] on div "Channel WhatsApp Status × All Tags Agent Filter All search By Newest ⇅ incoming…" at bounding box center [237, 375] width 360 height 750
click at [352, 160] on button "Preview" at bounding box center [352, 151] width 56 height 28
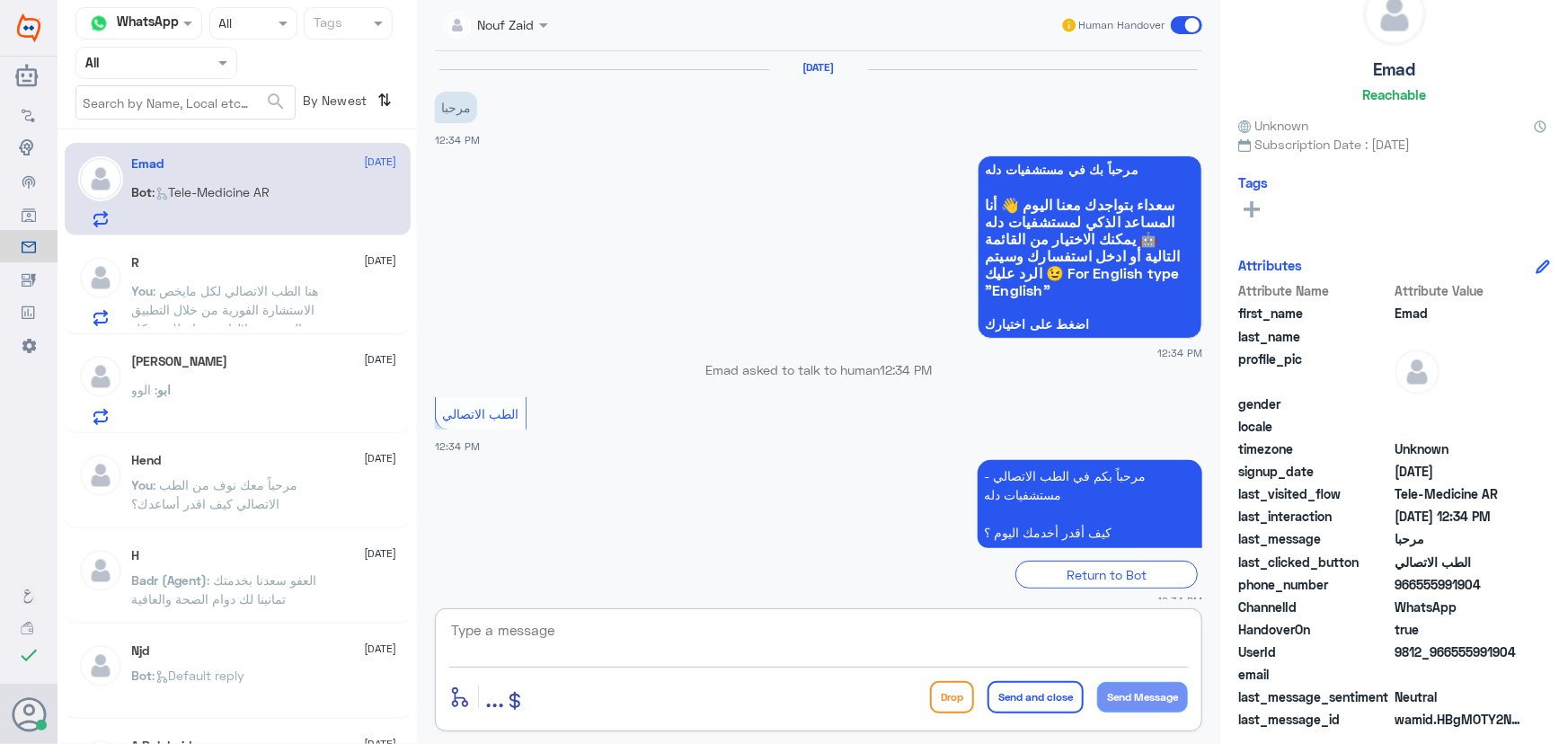
click at [800, 633] on textarea at bounding box center [819, 640] width 738 height 44
paste textarea "مرحباً معك نوف من الطب الاتصالي كيف اقدر أساعدك؟"
type textarea "مرحباً معك نوف من الطب الاتصالي كيف اقدر أساعدك؟"
click at [1138, 714] on div "enter flow name ... Drop Send and close Send Message" at bounding box center [819, 697] width 738 height 40
click at [1135, 693] on button "Send Message" at bounding box center [1142, 697] width 91 height 31
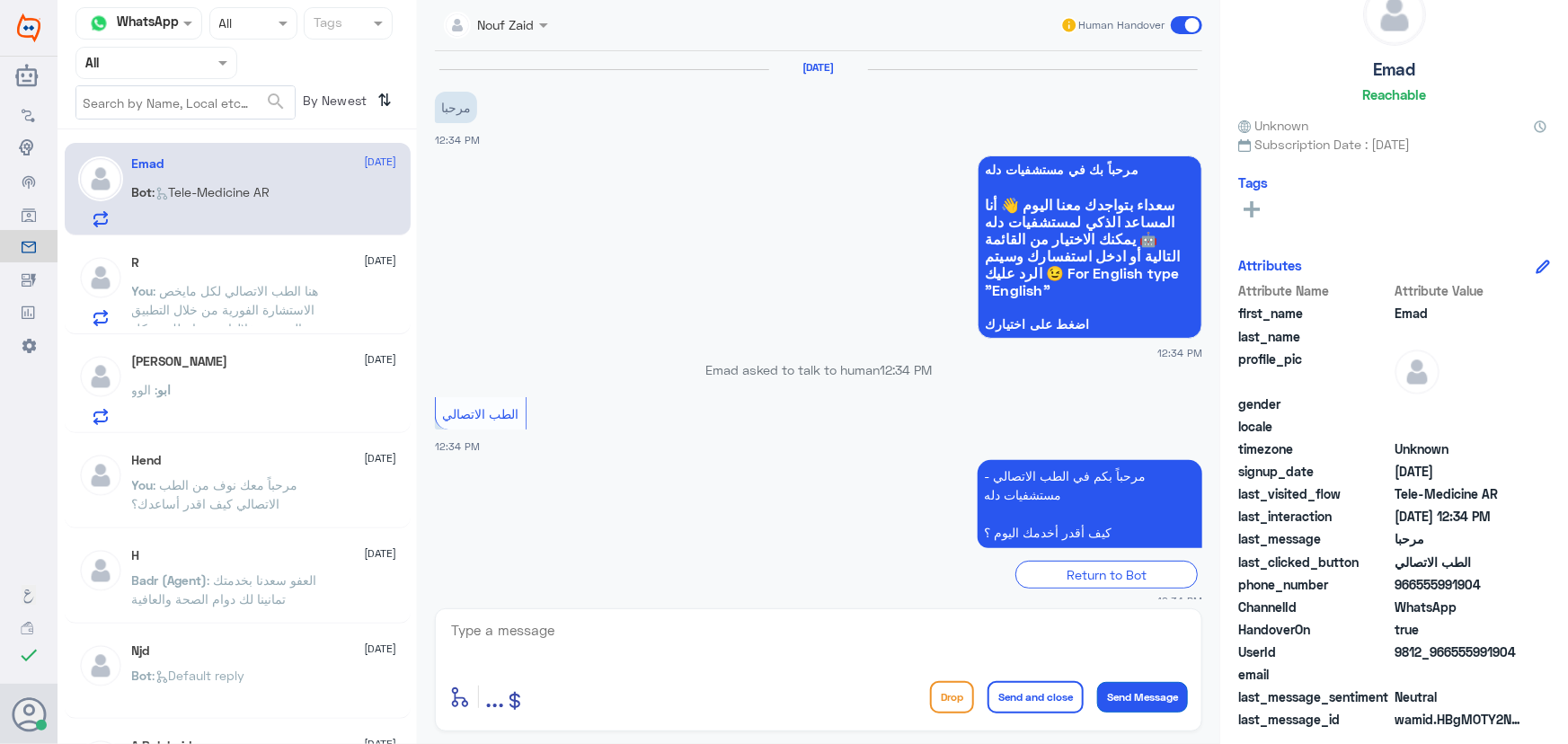
scroll to position [93, 0]
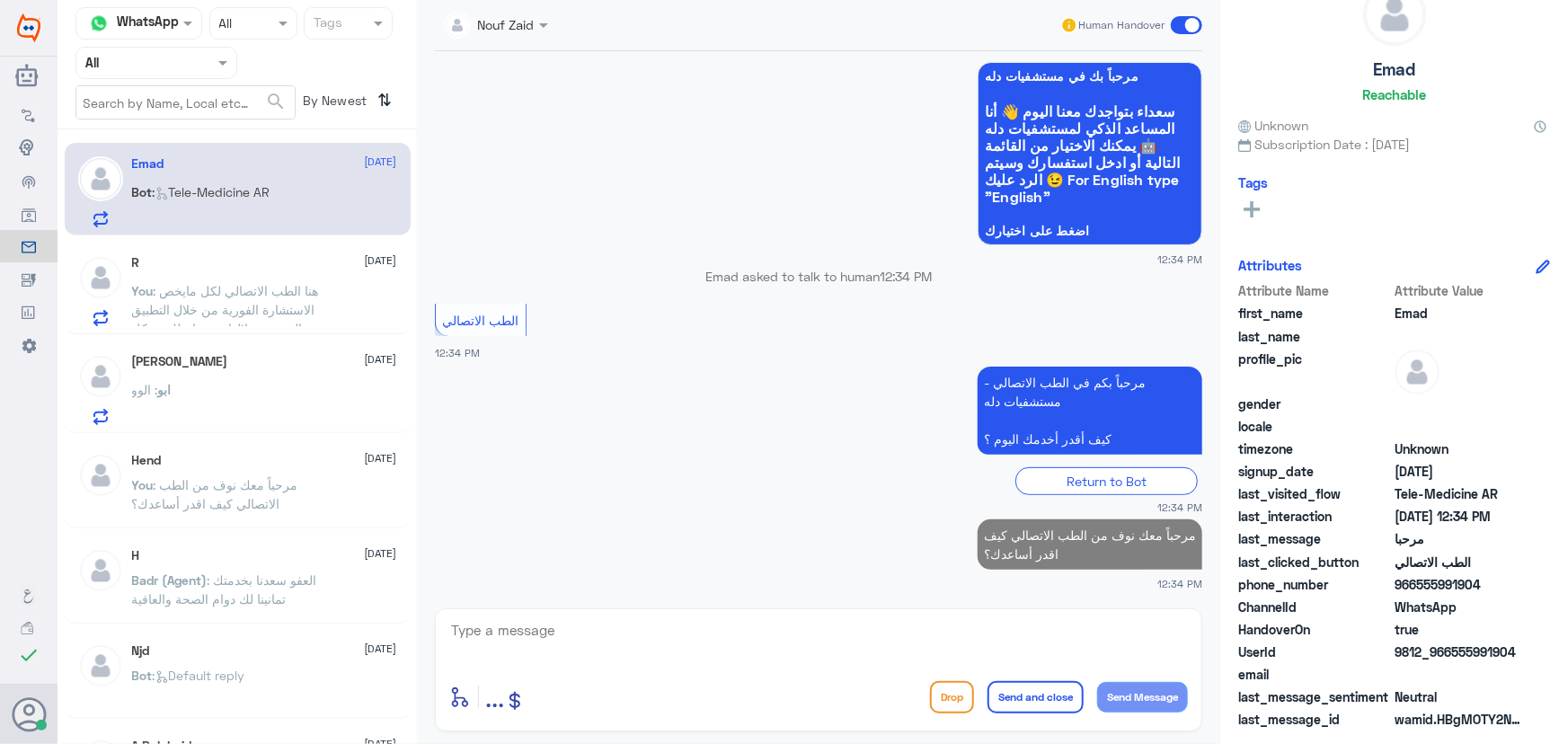
click at [306, 297] on p "You : هنا الطب الاتصالي لكل مايخص الاستشارة الفورية من خلال التطبيق والتي من خل…" at bounding box center [233, 303] width 202 height 45
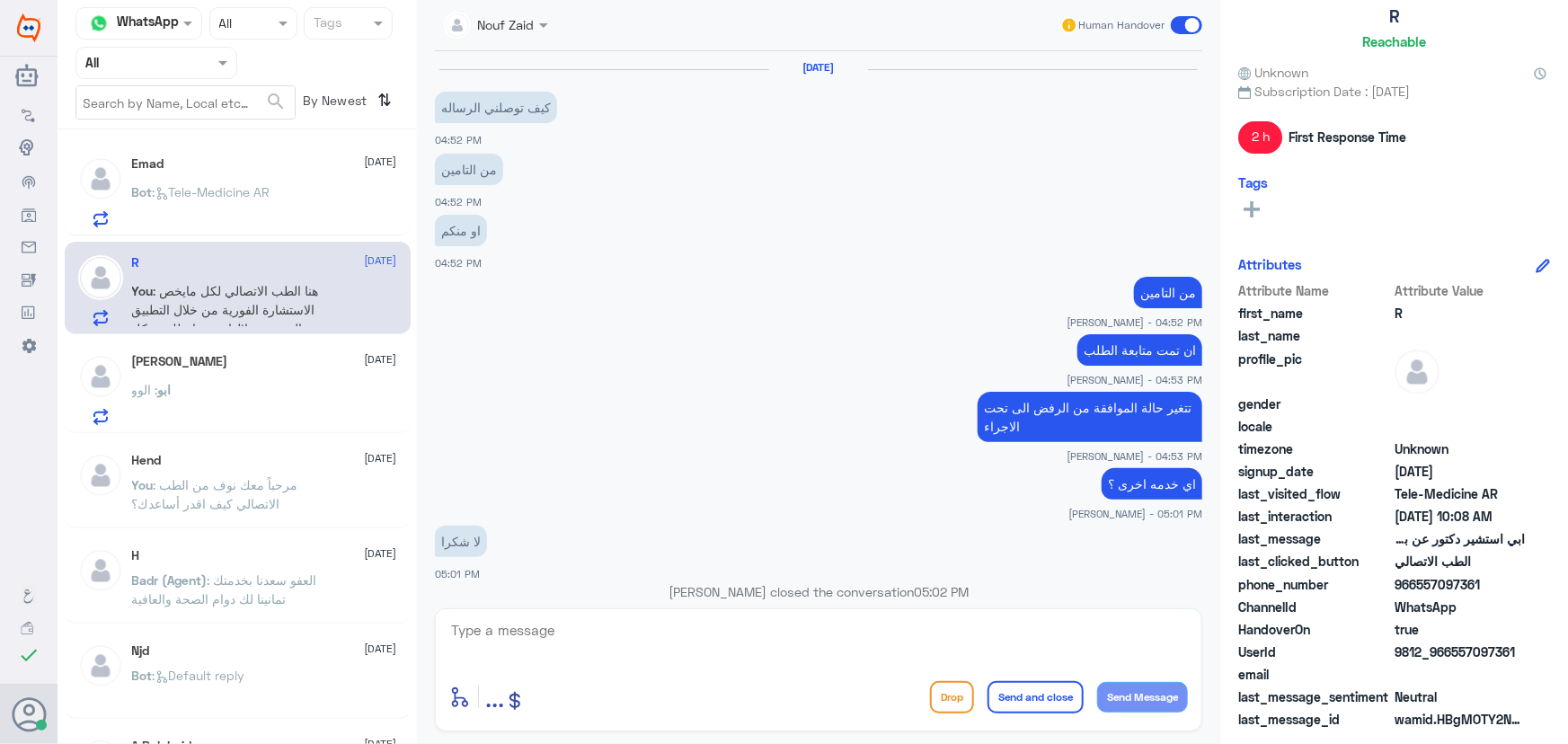
scroll to position [934, 0]
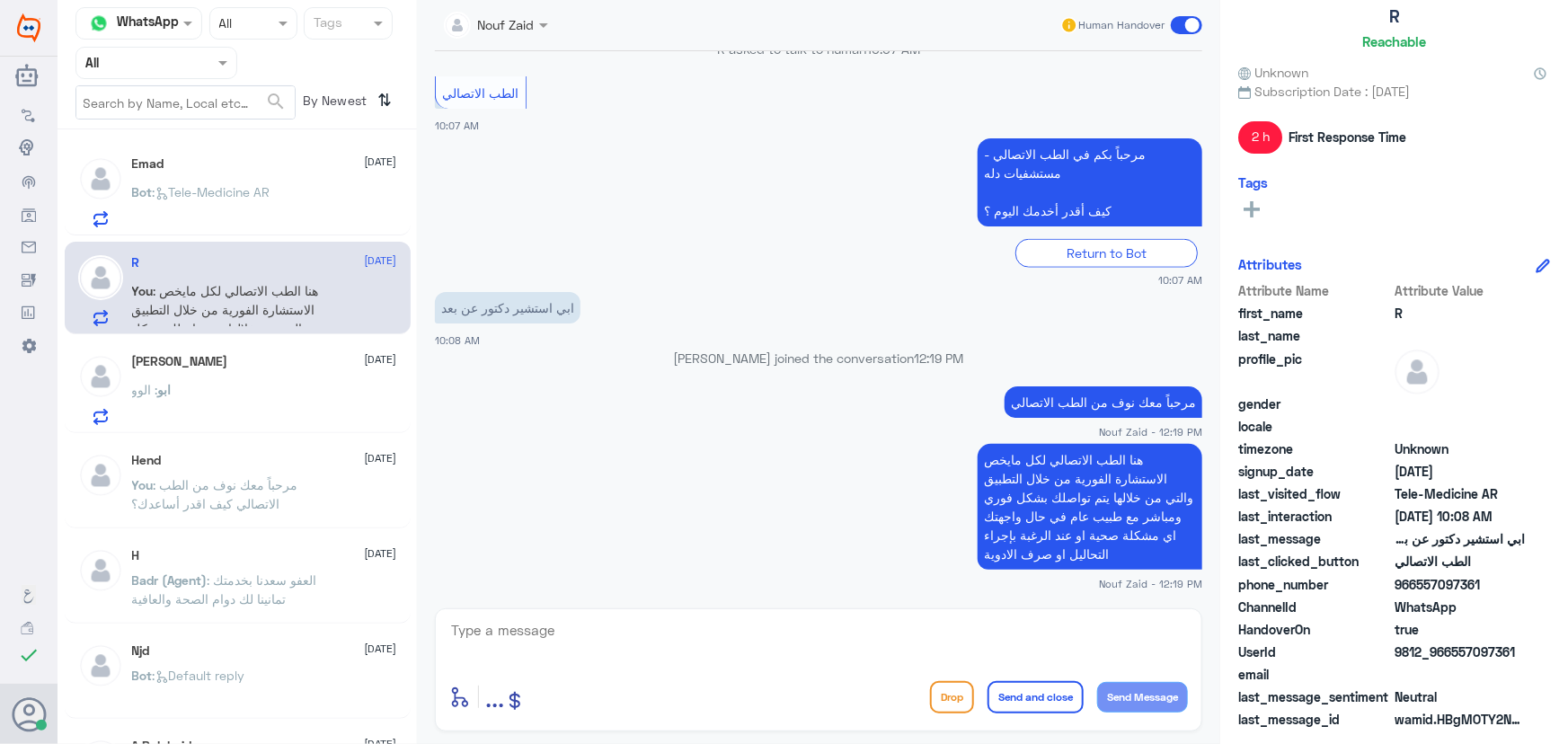
click at [288, 350] on div "ابو سامي 13 September ابو : الوو" at bounding box center [237, 386] width 346 height 93
click at [232, 302] on span ": هنا الطب الاتصالي لكل مايخص الاستشارة الفورية من خلال التطبيق والتي من خلالها…" at bounding box center [231, 337] width 198 height 109
click at [1190, 21] on span at bounding box center [1186, 25] width 32 height 18
click at [0, 0] on input "checkbox" at bounding box center [0, 0] width 0 height 0
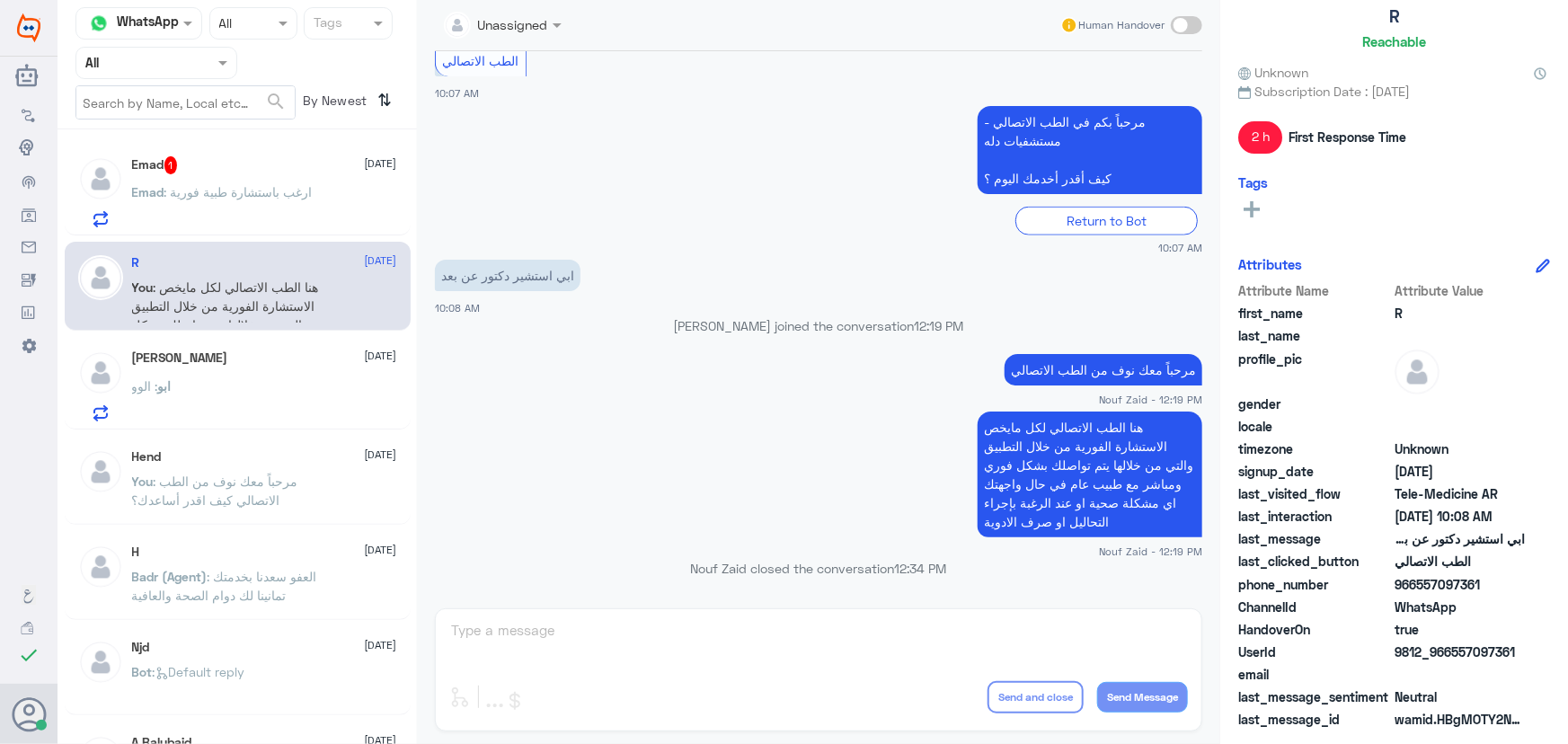
click at [247, 184] on span ": ارغب باستشارة طبية فورية" at bounding box center [238, 192] width 149 height 15
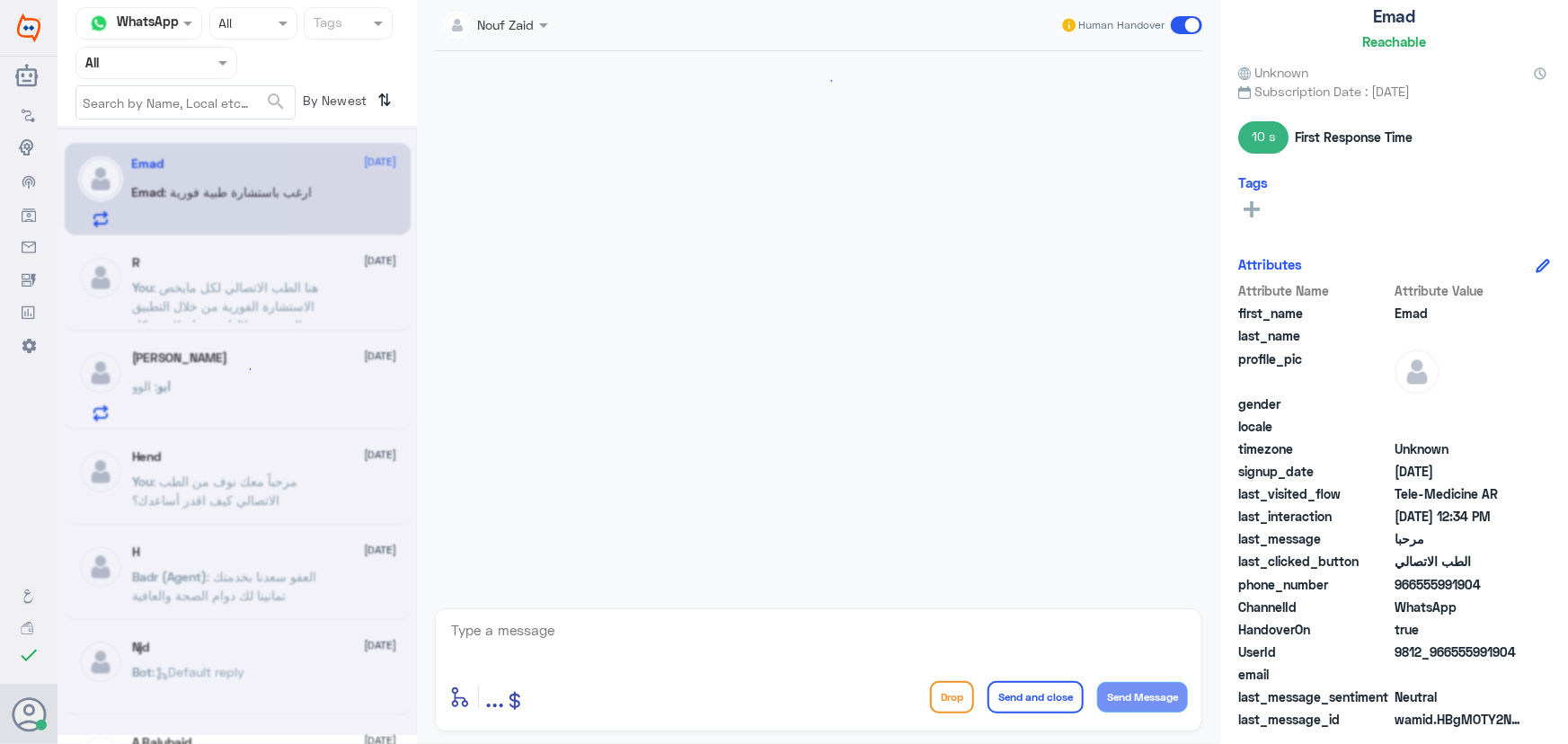
scroll to position [188, 0]
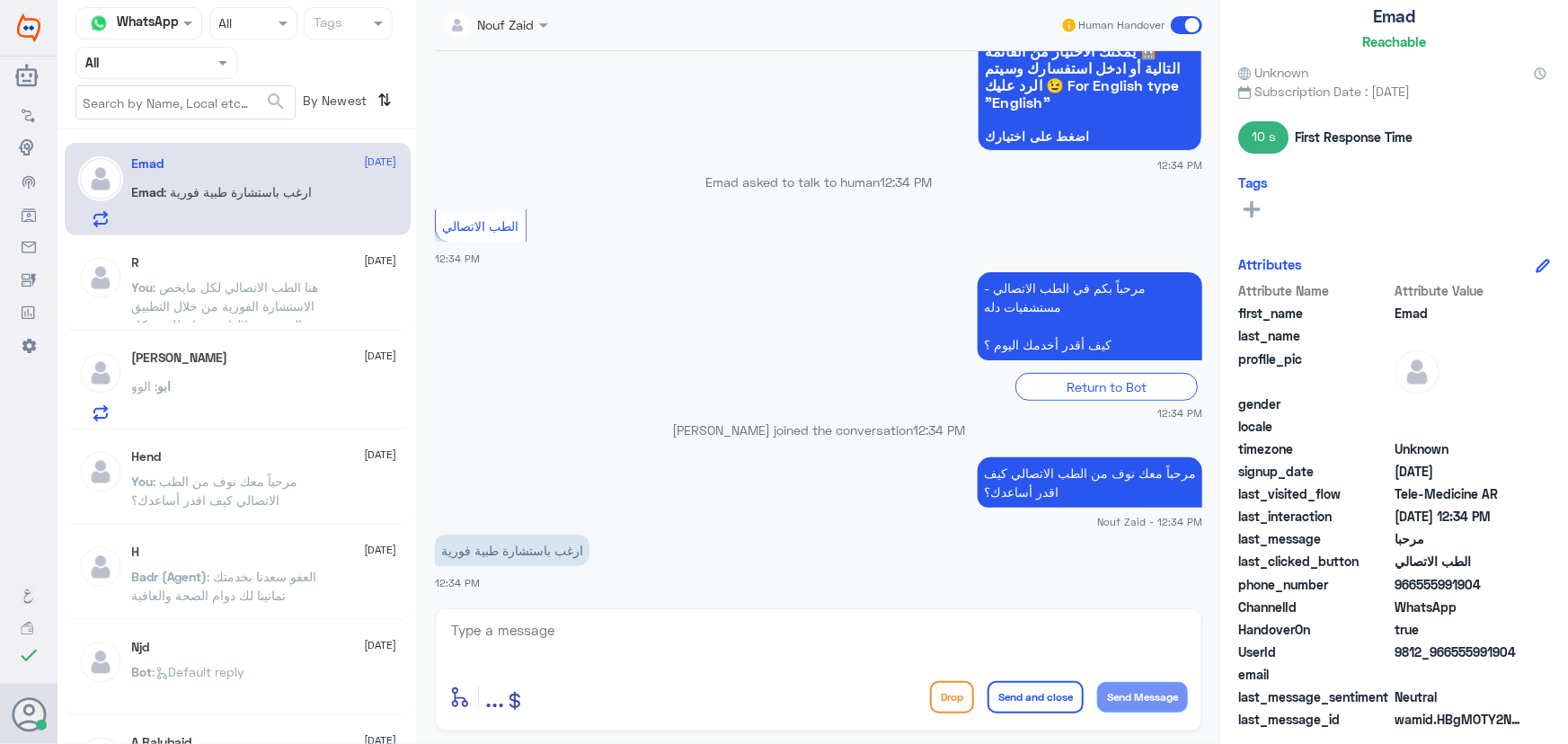
click at [611, 635] on textarea at bounding box center [819, 640] width 738 height 44
drag, startPoint x: 534, startPoint y: 607, endPoint x: 530, endPoint y: 624, distance: 17.5
click at [532, 611] on div "Nouf Zaid Human Handover 13 Sep 2025 مرحبا 12:34 PM مرحباً بك في مستشفيات دله س…" at bounding box center [819, 375] width 804 height 750
click at [530, 625] on textarea at bounding box center [819, 640] width 738 height 44
paste textarea "هنا الطب الاتصالي لكل مايخص الاستشارة الفورية من خلال التطبيق والتي من خلالها ي…"
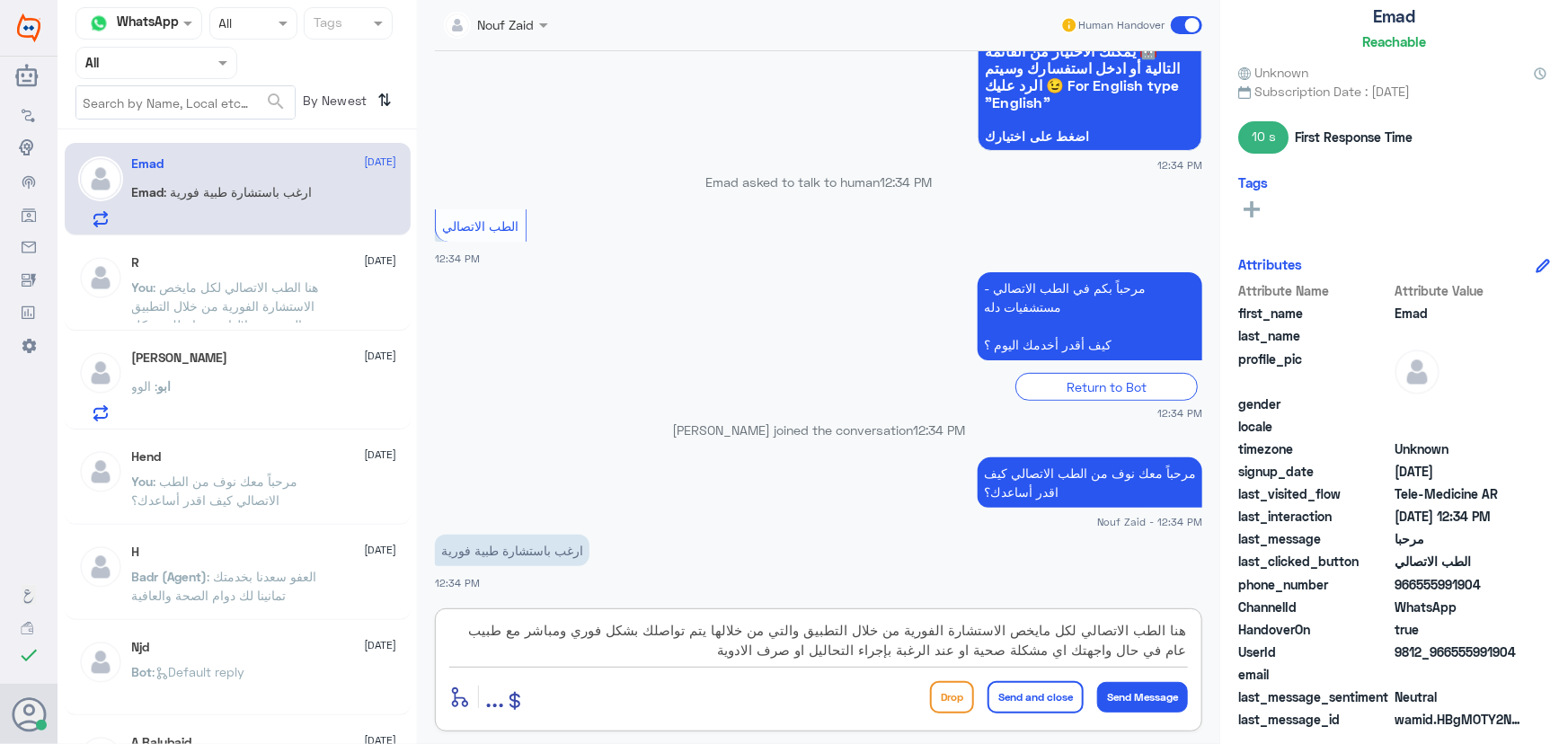
drag, startPoint x: 914, startPoint y: 627, endPoint x: 1234, endPoint y: 623, distance: 320.0
click at [1234, 623] on div "Channel WhatsApp Status × All Tags Agent Filter All search By Newest ⇅ Emad 13 …" at bounding box center [812, 375] width 1510 height 750
click at [1007, 619] on textarea "هنا الطب الاتصالي لكل مايخص الاستشارة الفورية من خلال التطبيق والتي من خلالها ي…" at bounding box center [819, 640] width 738 height 44
drag, startPoint x: 1016, startPoint y: 632, endPoint x: 1224, endPoint y: 628, distance: 208.0
click at [1224, 628] on div "Channel WhatsApp Status × All Tags Agent Filter All search By Newest ⇅ Emad 13 …" at bounding box center [812, 375] width 1510 height 750
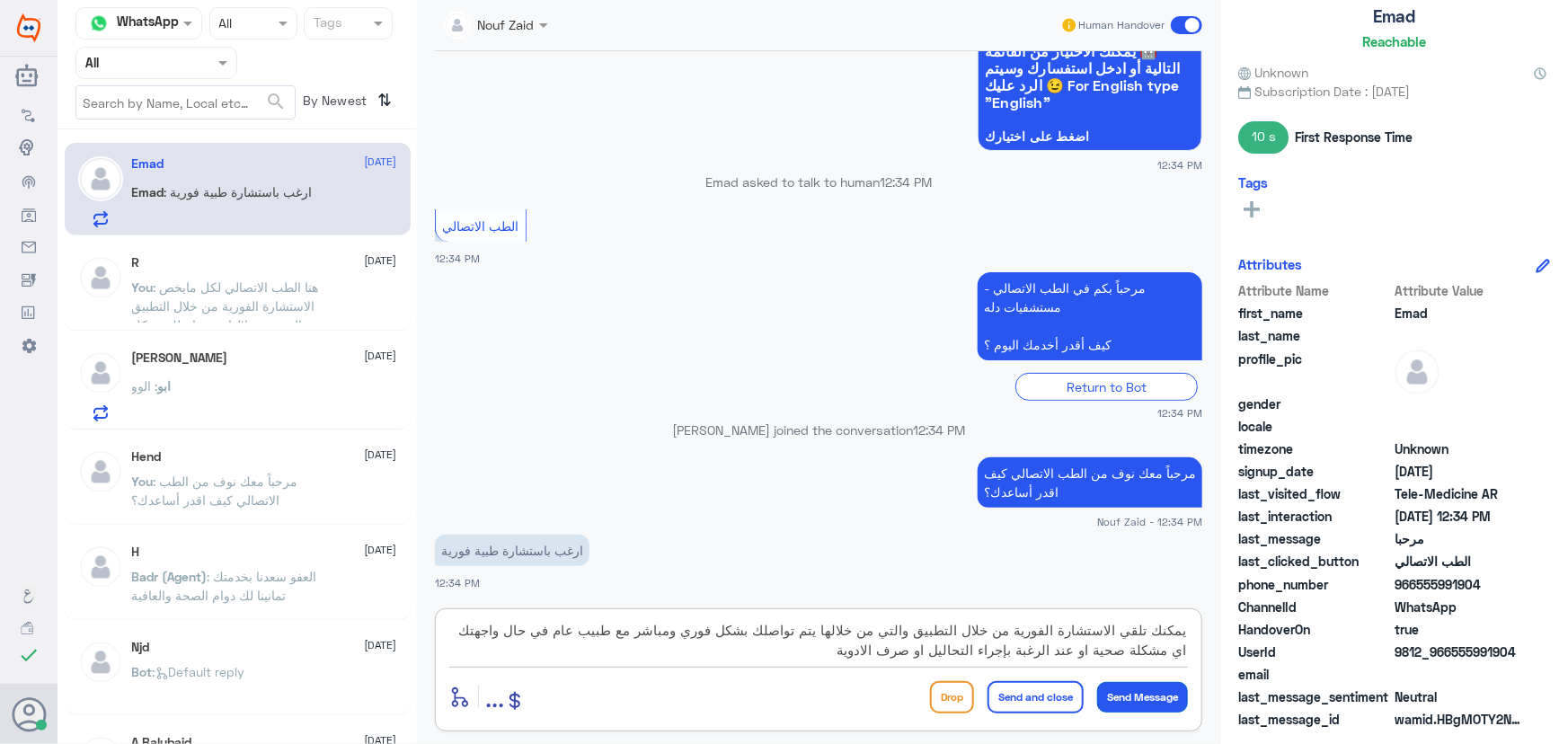
type textarea "يمكنك تلقي الاستشارة الفورية من خلال التطبيق والتي من خلالها يتم تواصلك بشكل فو…"
click at [1114, 697] on button "Send Message" at bounding box center [1142, 697] width 91 height 31
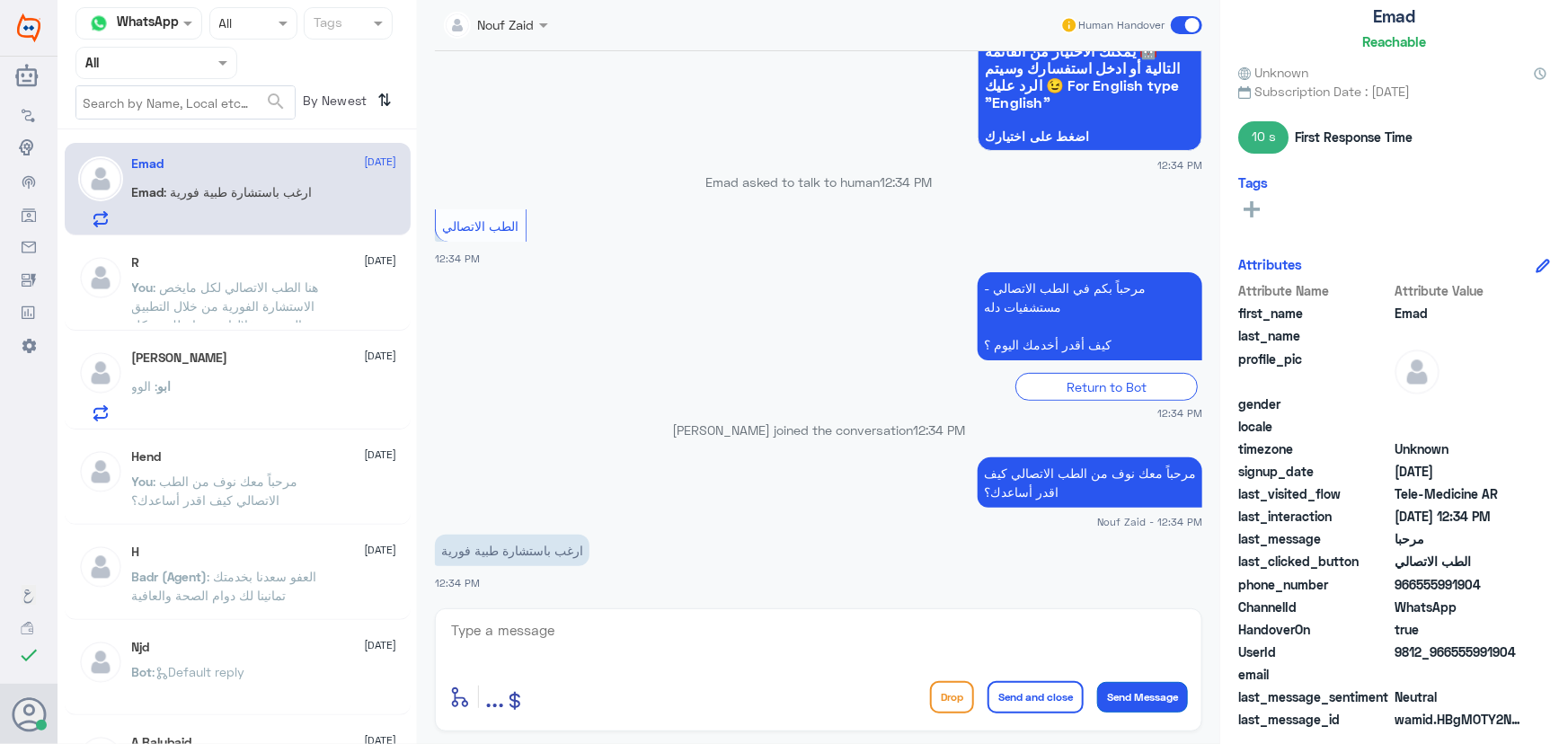
scroll to position [321, 0]
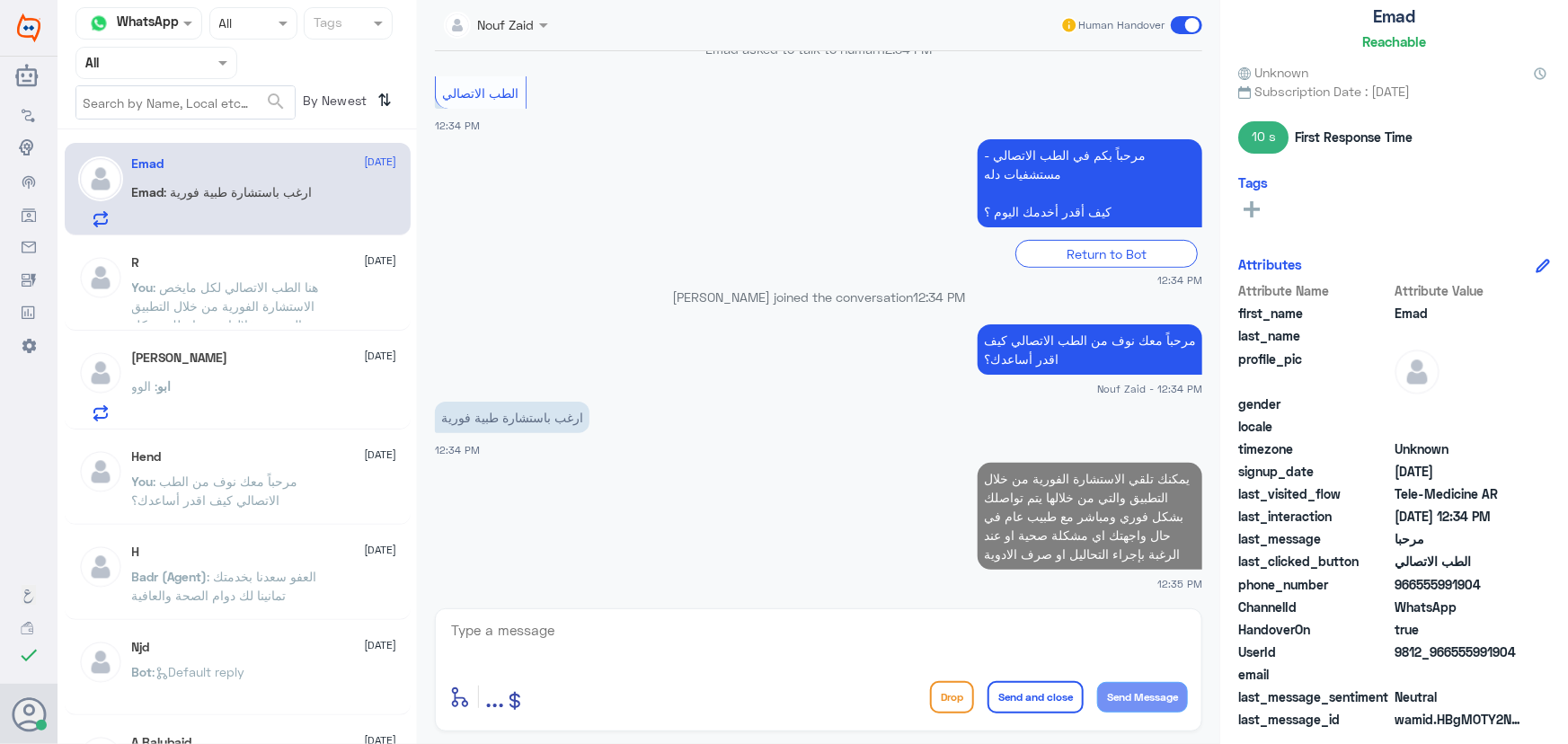
click at [322, 296] on p "You : هنا الطب الاتصالي لكل مايخص الاستشارة الفورية من خلال التطبيق والتي من خل…" at bounding box center [233, 300] width 202 height 45
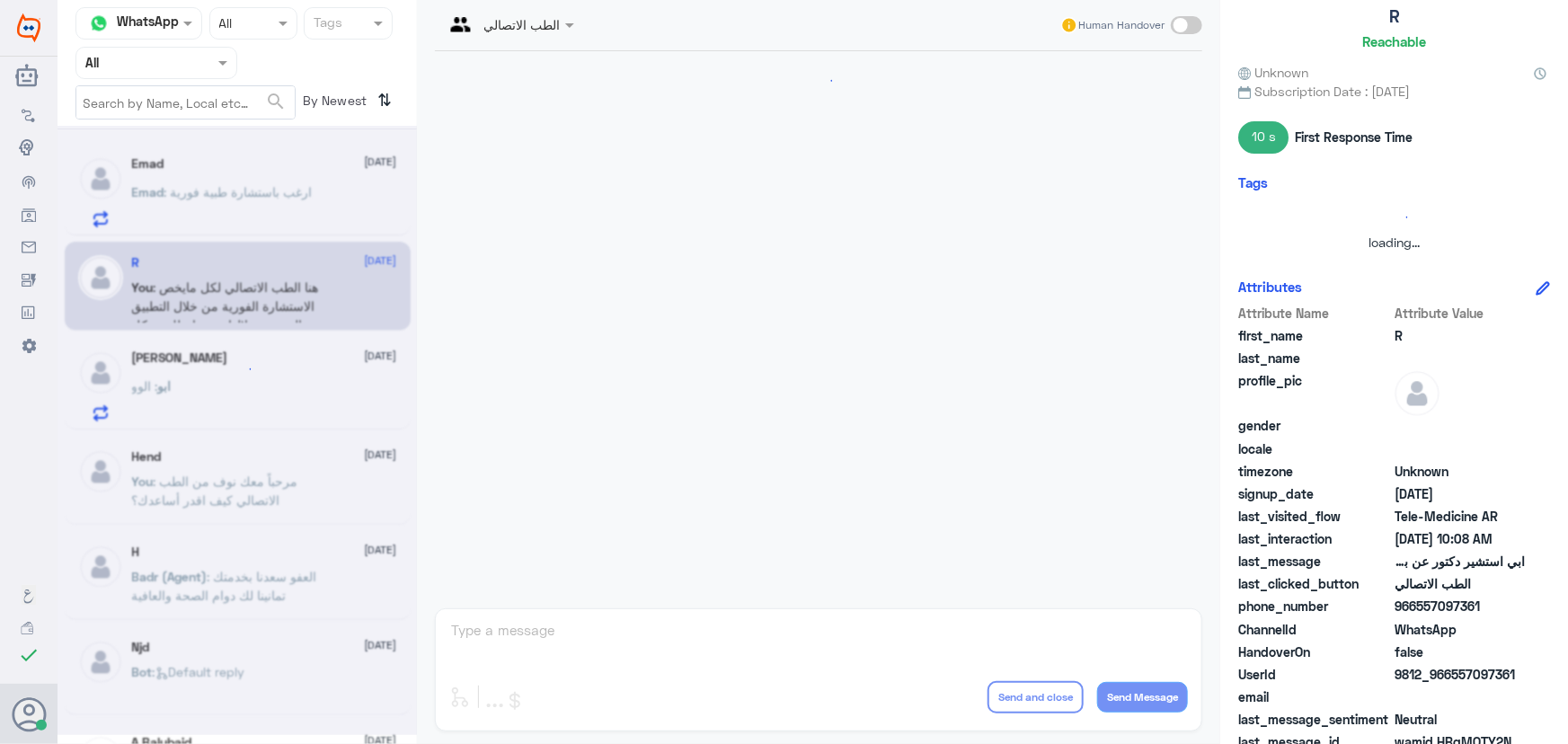
click at [307, 378] on div at bounding box center [237, 430] width 360 height 609
click at [293, 383] on div at bounding box center [237, 430] width 360 height 609
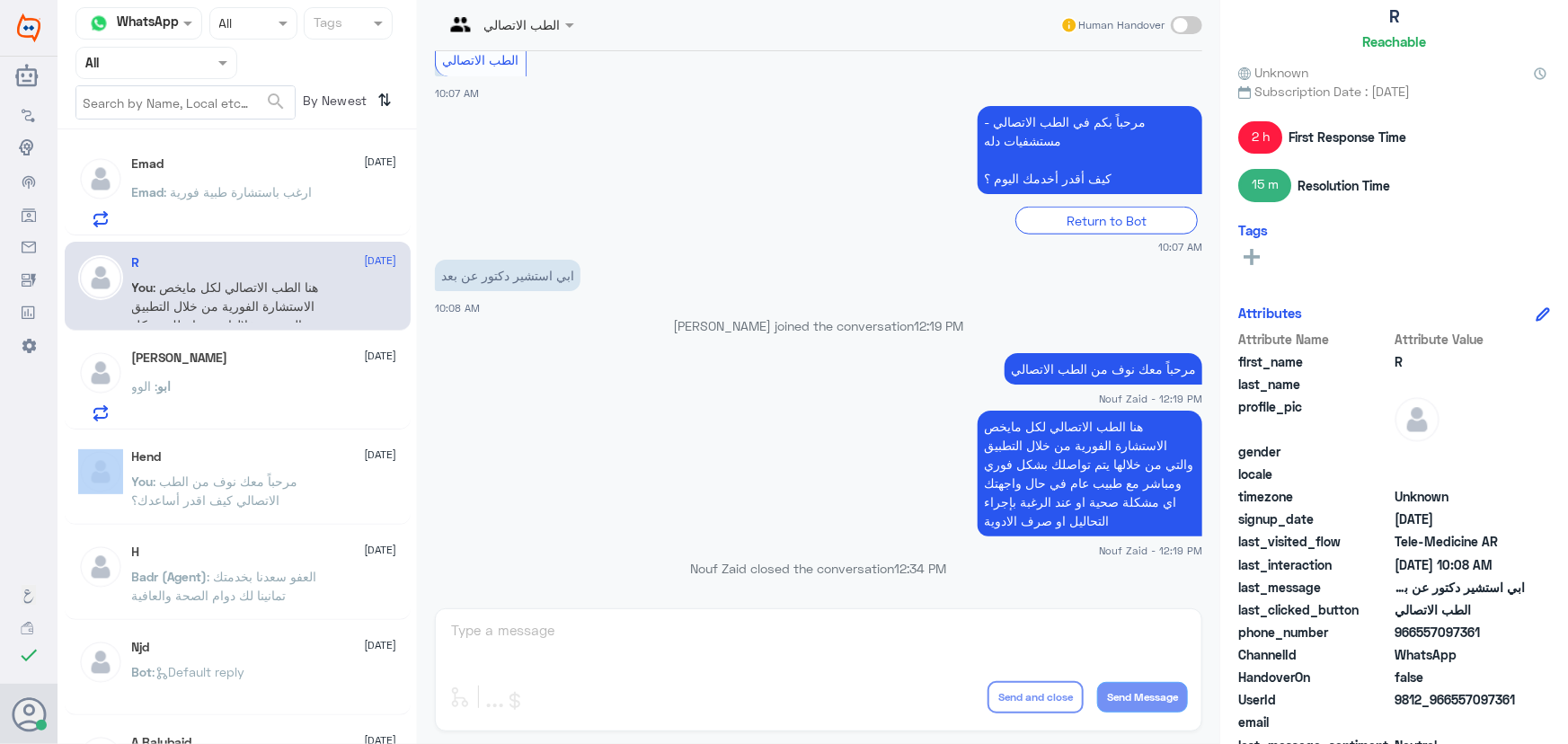
click at [288, 387] on div "ابو : الوو" at bounding box center [265, 401] width 265 height 40
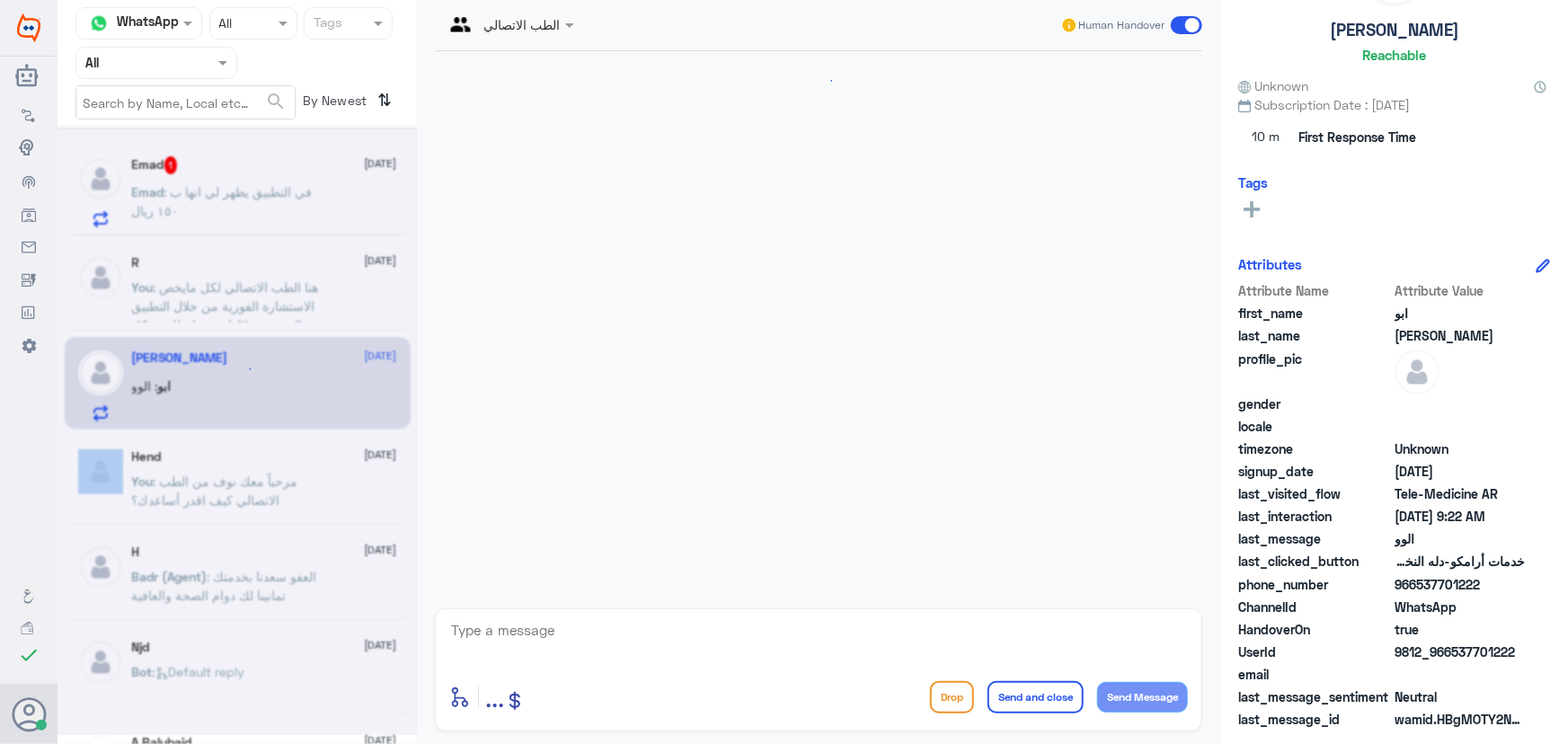
scroll to position [350, 0]
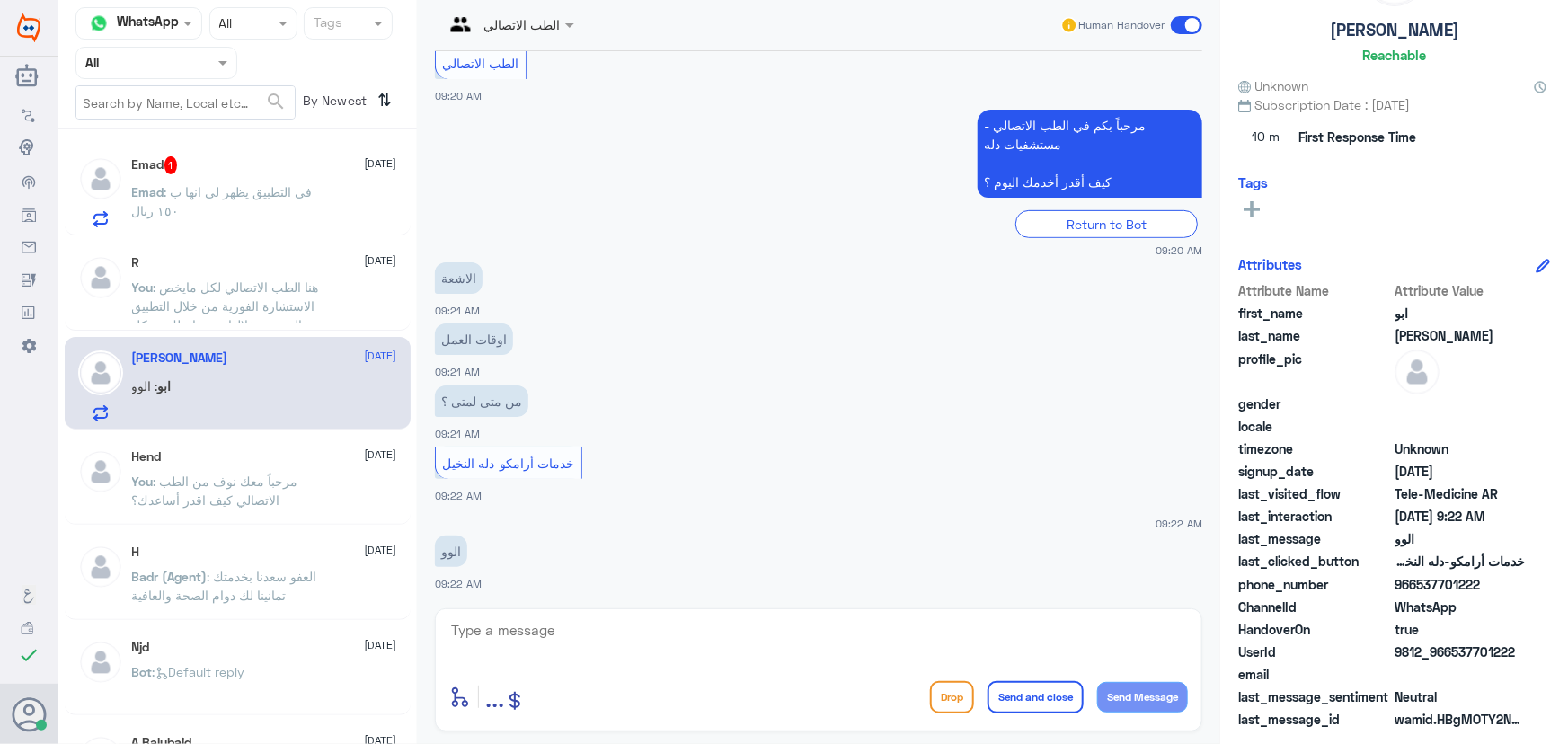
click at [616, 645] on textarea at bounding box center [819, 640] width 738 height 44
paste textarea "مرحباً معك نوف من الطب الاتصالي"
type textarea "مرحباً معك نوف من الطب الاتصالي"
click at [1123, 683] on button "Send Message" at bounding box center [1142, 697] width 91 height 31
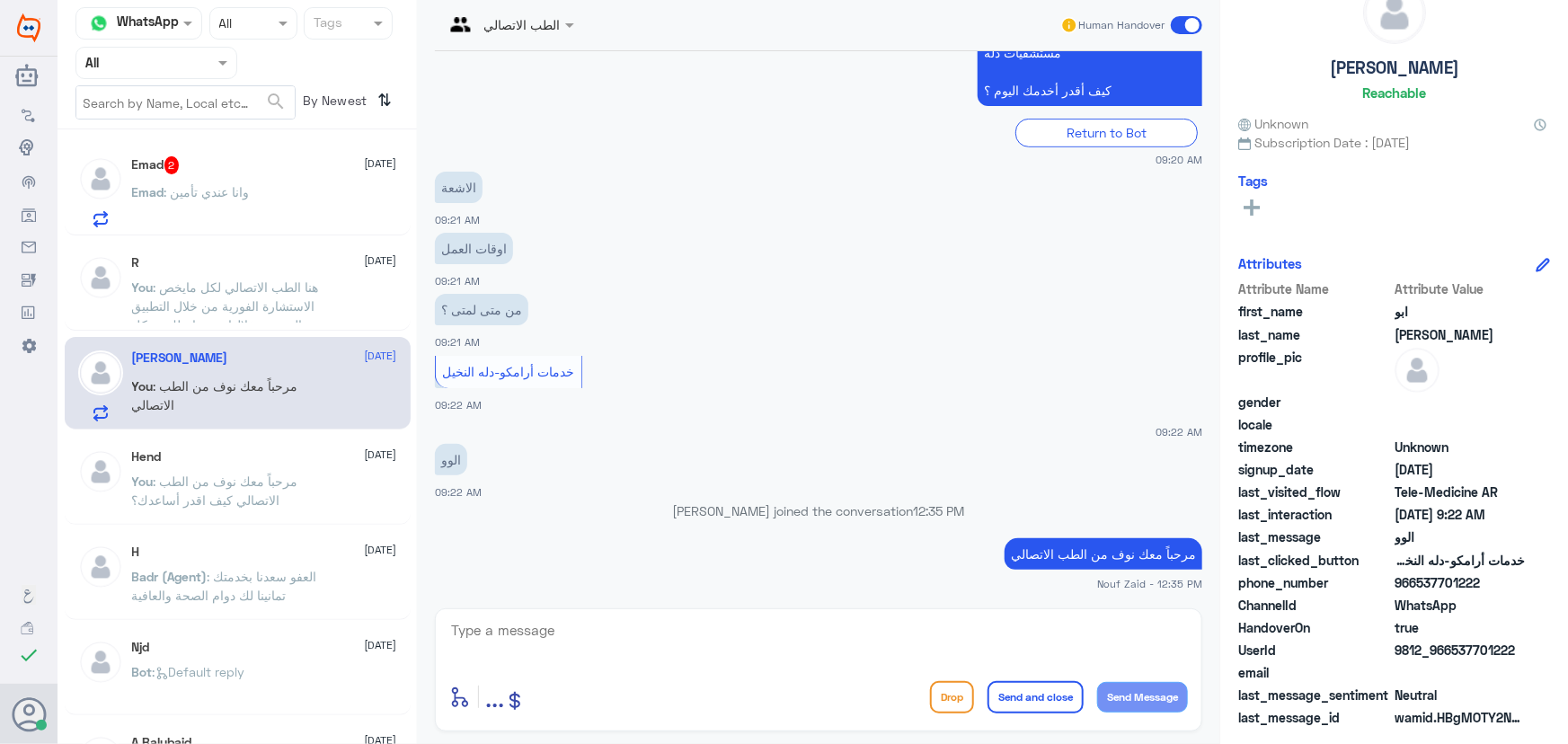
scroll to position [56, 0]
click at [692, 625] on textarea at bounding box center [819, 640] width 738 height 44
paste textarea "هنا الطب الاتصالي لكل مايخص الاستشارة الفورية من خلال التطبيق، يمكنك الاستفسار …"
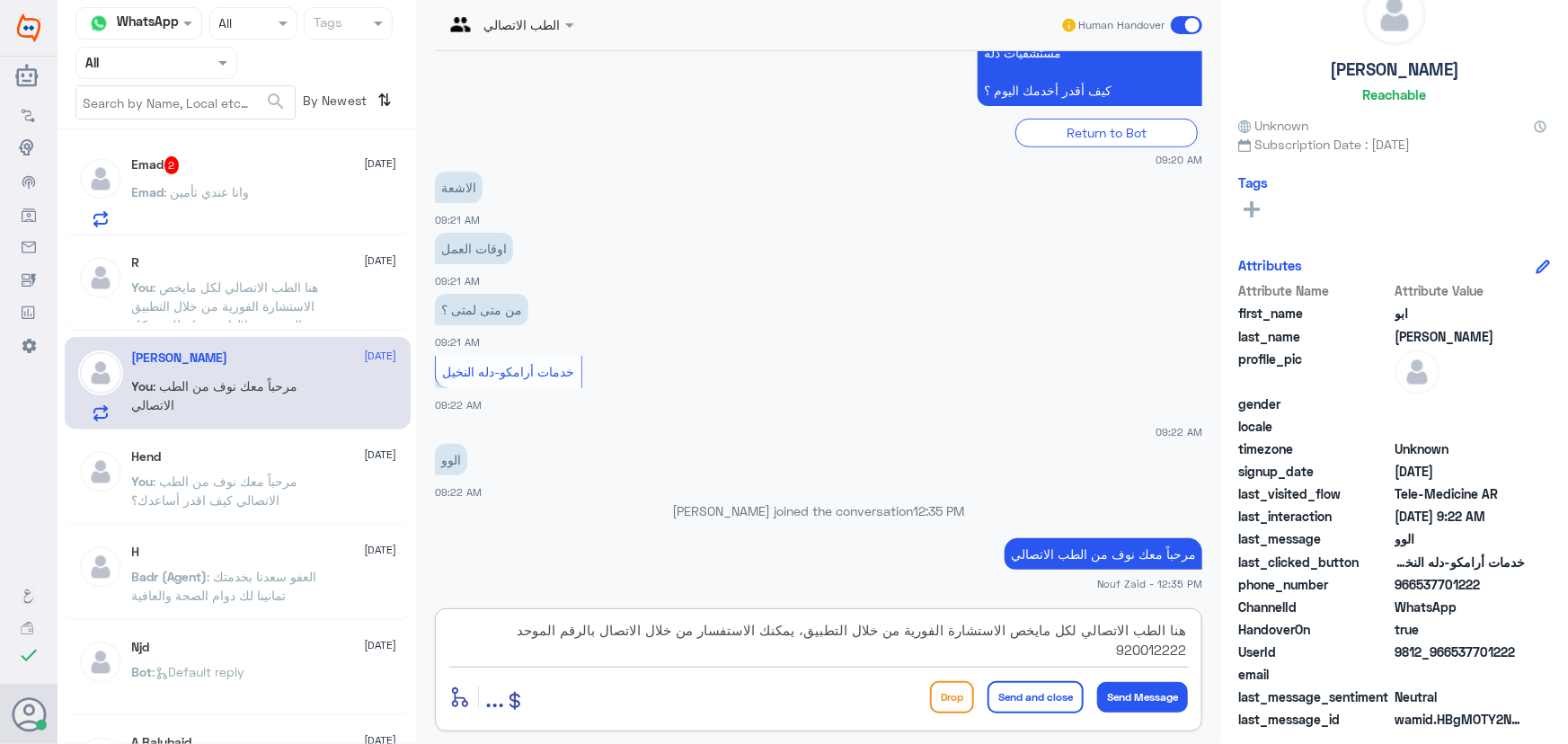
type textarea "هنا الطب الاتصالي لكل مايخص الاستشارة الفورية من خلال التطبيق، يمكنك الاستفسار …"
click at [1045, 686] on button "Send and close" at bounding box center [1036, 697] width 96 height 33
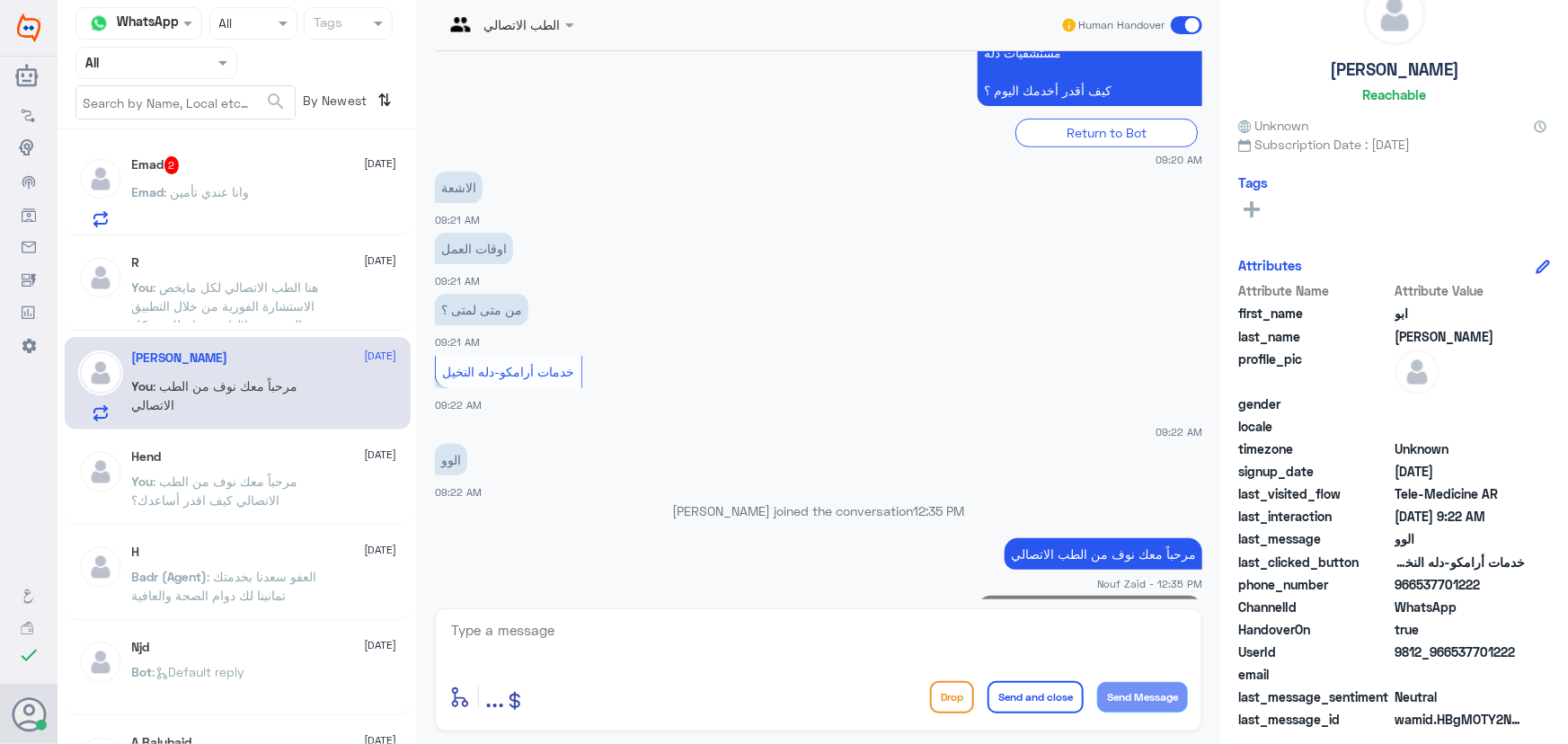
scroll to position [523, 0]
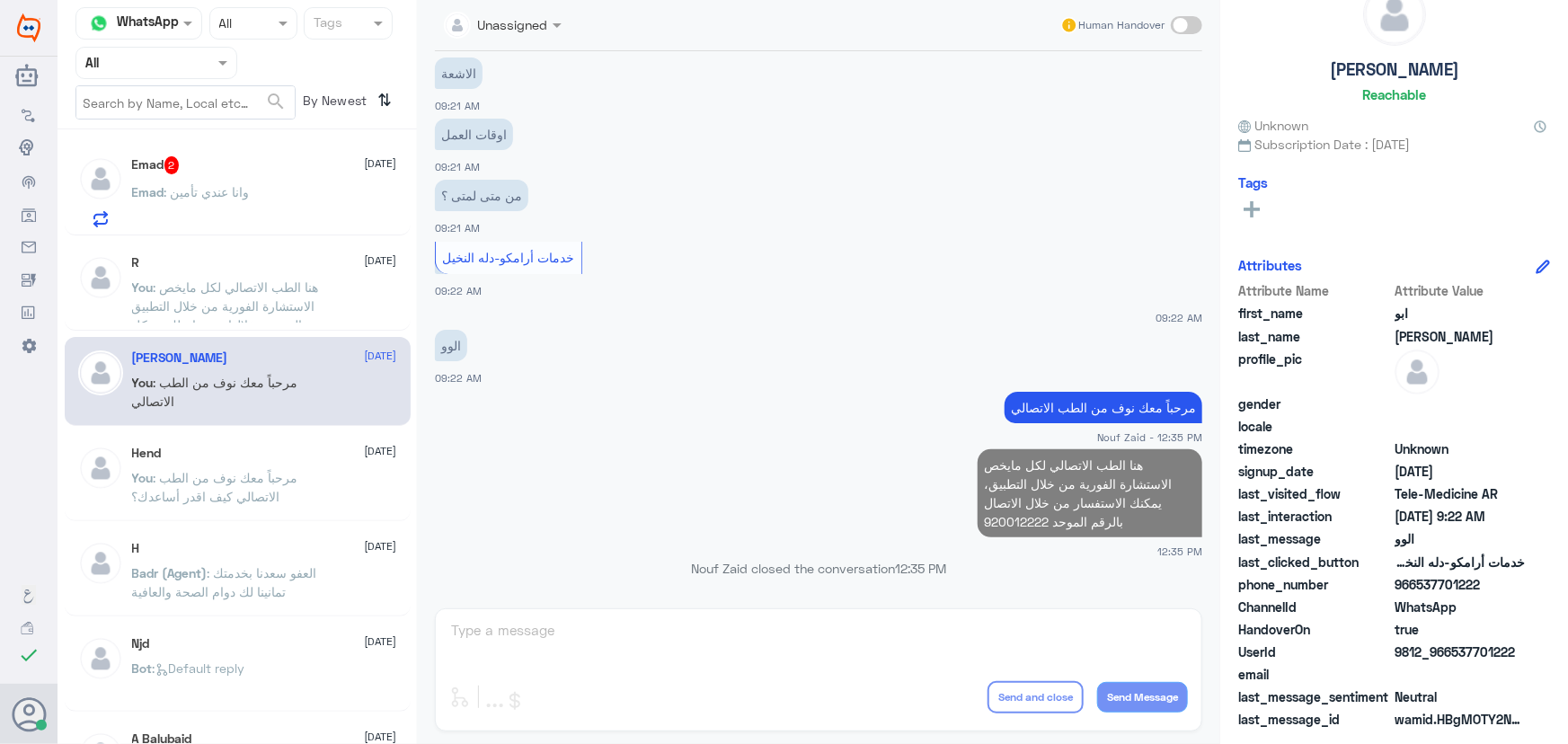
click at [258, 288] on span ": هنا الطب الاتصالي لكل مايخص الاستشارة الفورية من خلال التطبيق والتي من خلالها…" at bounding box center [231, 334] width 198 height 109
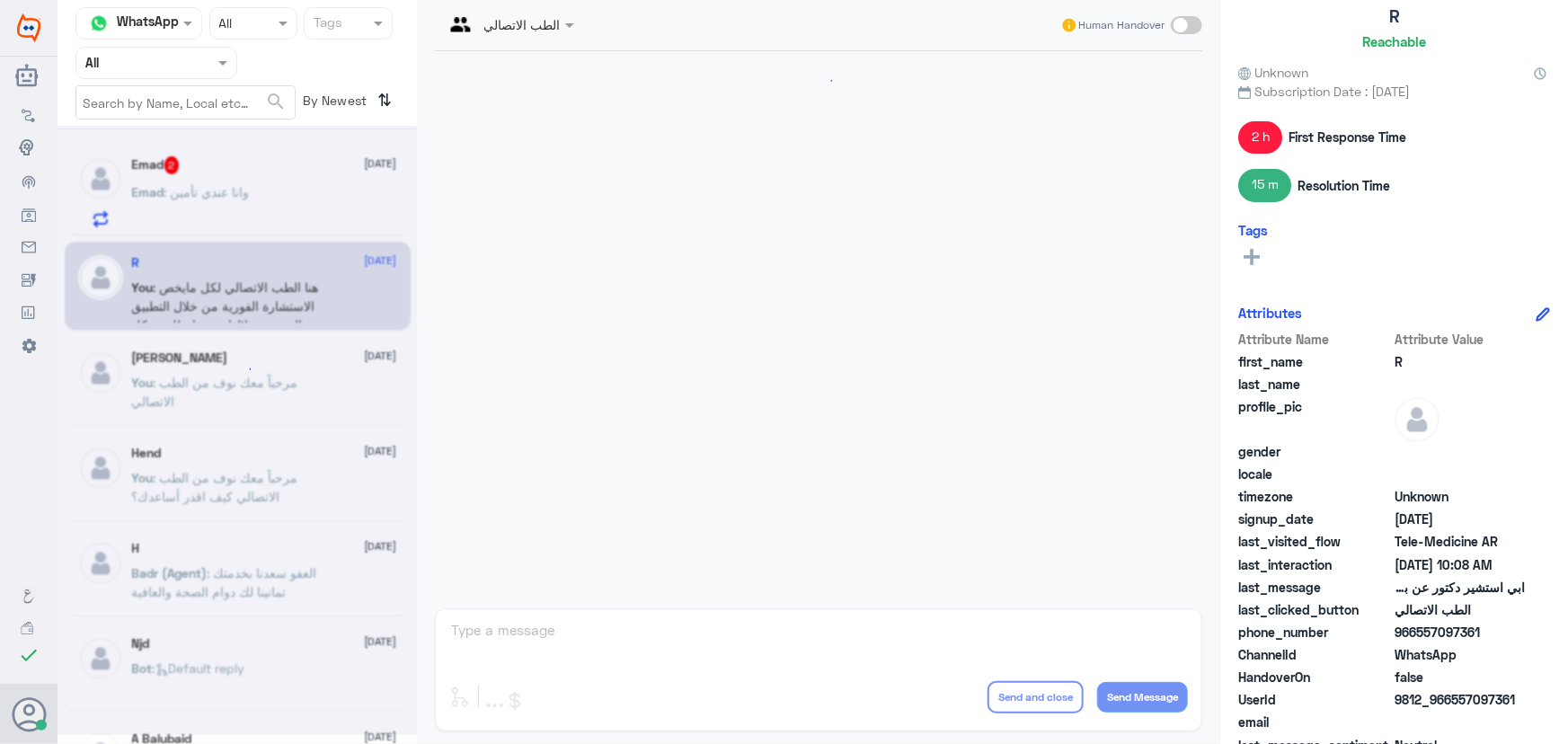
scroll to position [905, 0]
drag, startPoint x: 199, startPoint y: 171, endPoint x: 198, endPoint y: 180, distance: 9.1
click at [198, 180] on div "Emad 2 13 September Emad : وانا عندي تأمين" at bounding box center [265, 192] width 265 height 71
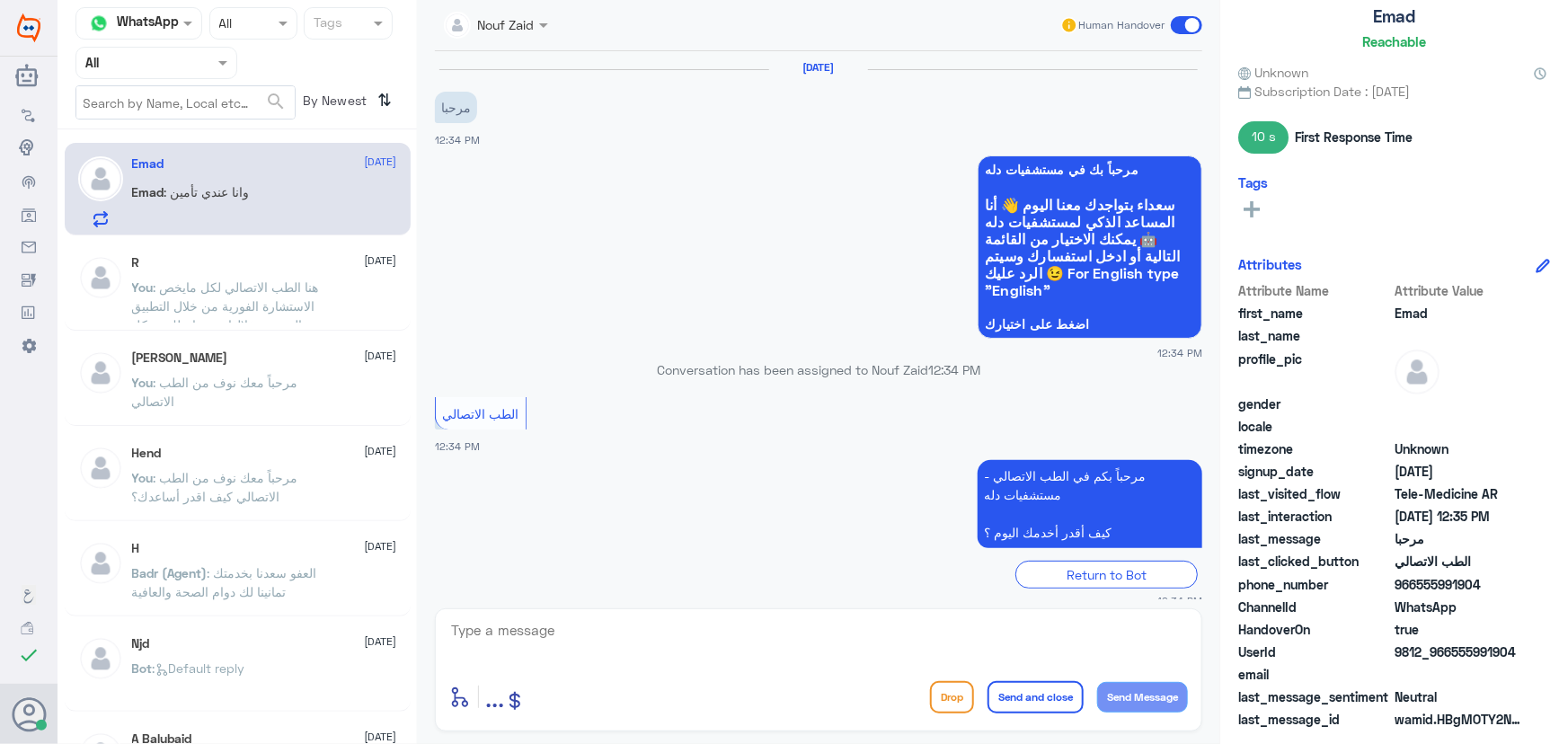
scroll to position [443, 0]
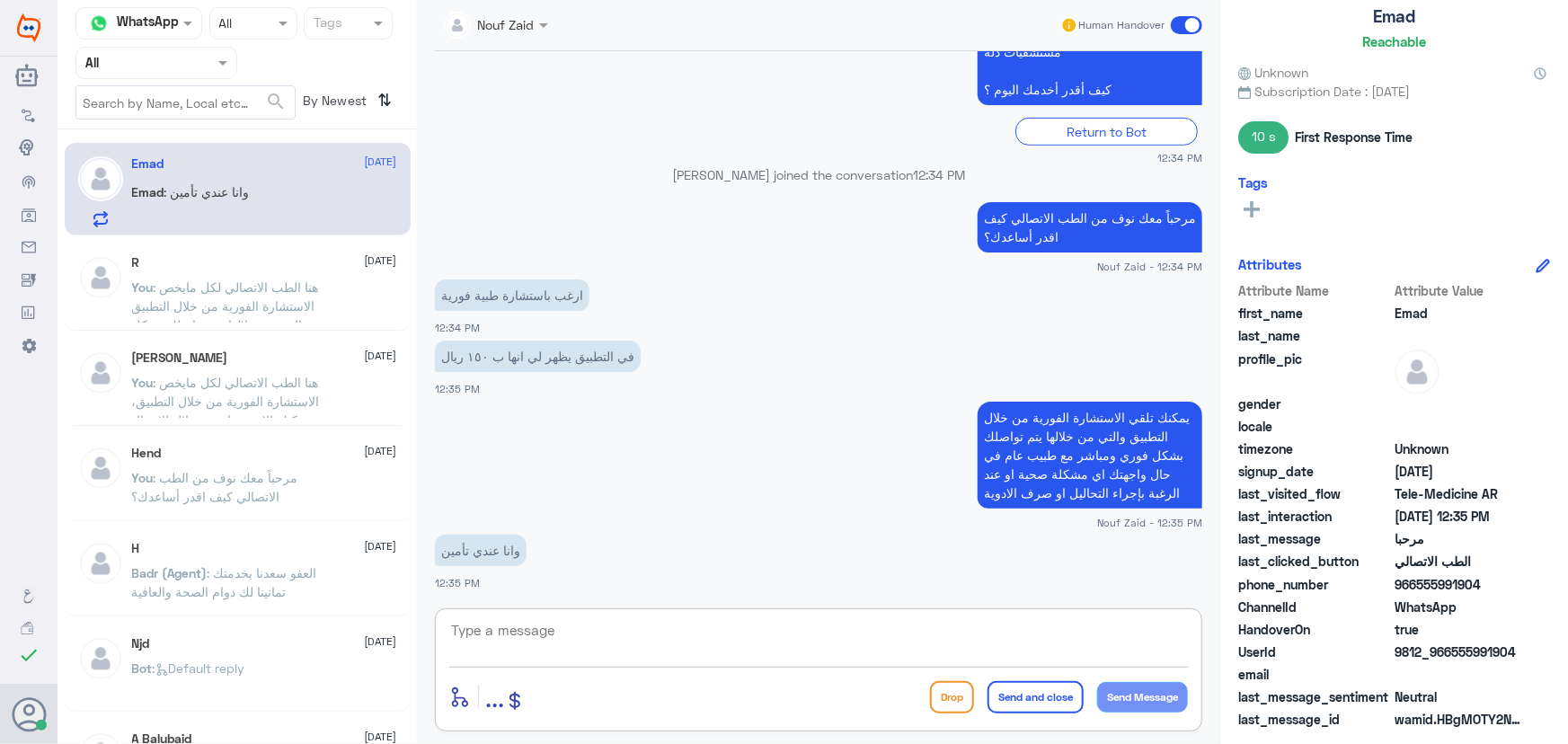
click at [656, 638] on textarea at bounding box center [819, 640] width 738 height 44
type textarea "ممكن تزودني برقم الملف او رقم الهوية من فضلك"
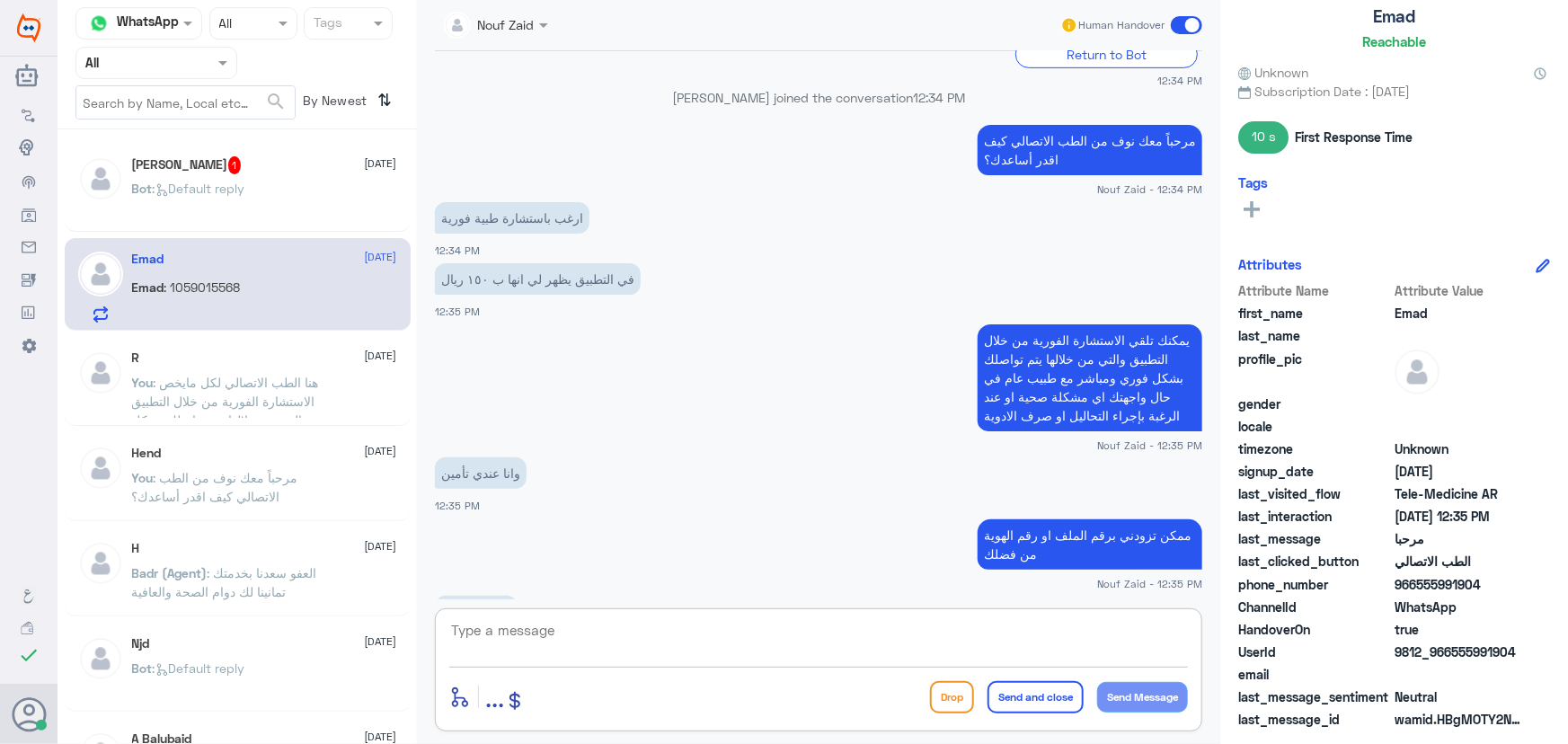
scroll to position [581, 0]
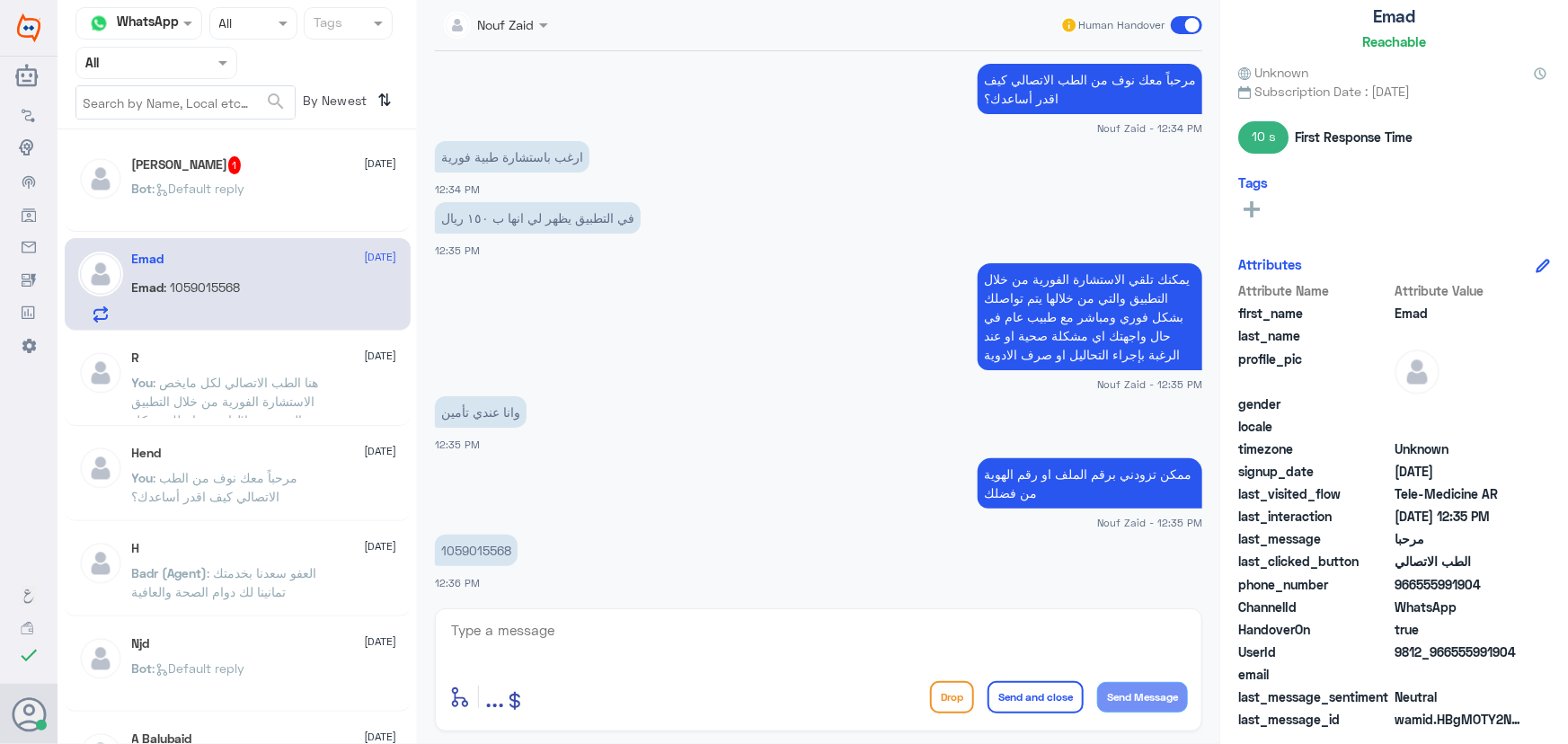
click at [296, 216] on div "Bot : Default reply" at bounding box center [265, 203] width 265 height 40
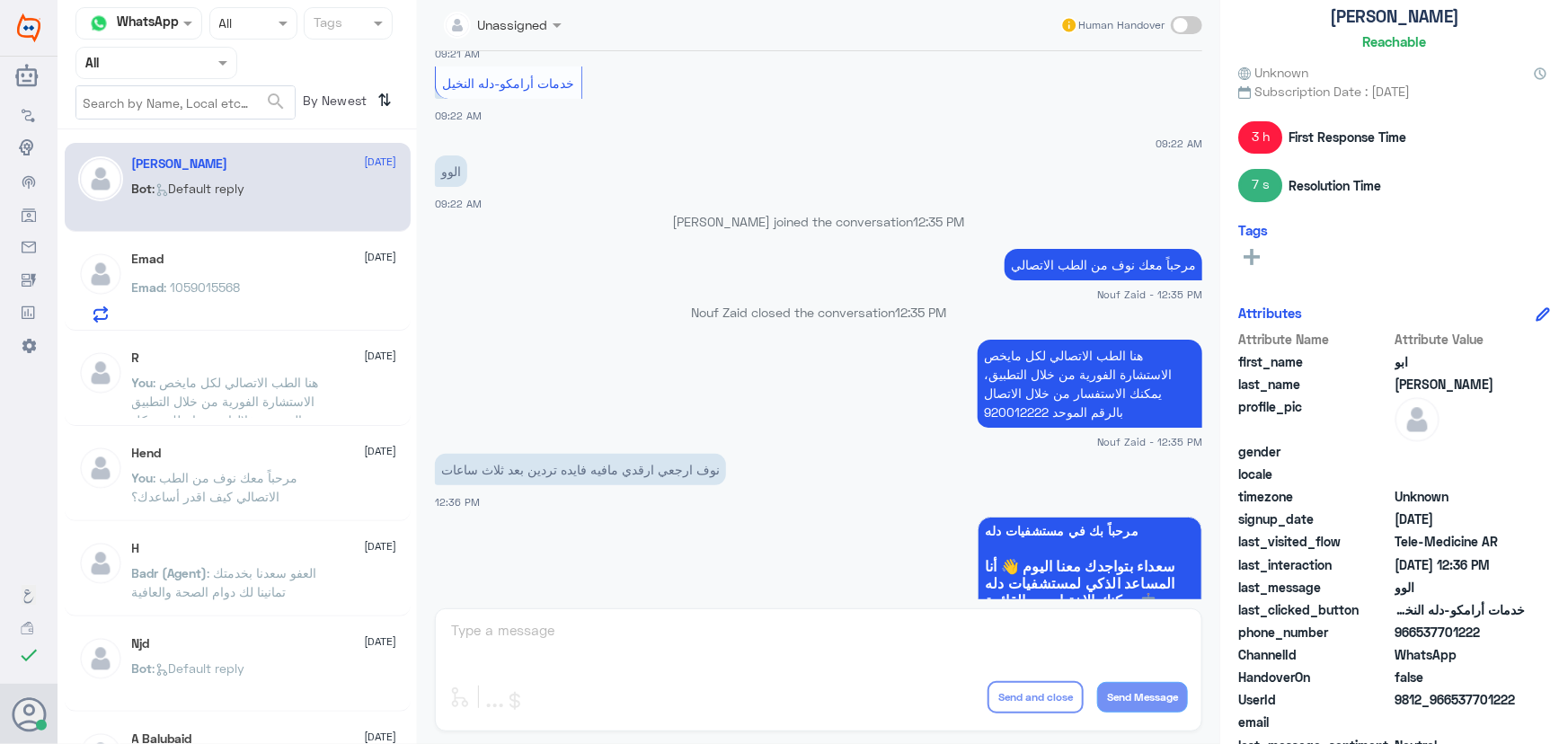
scroll to position [861, 0]
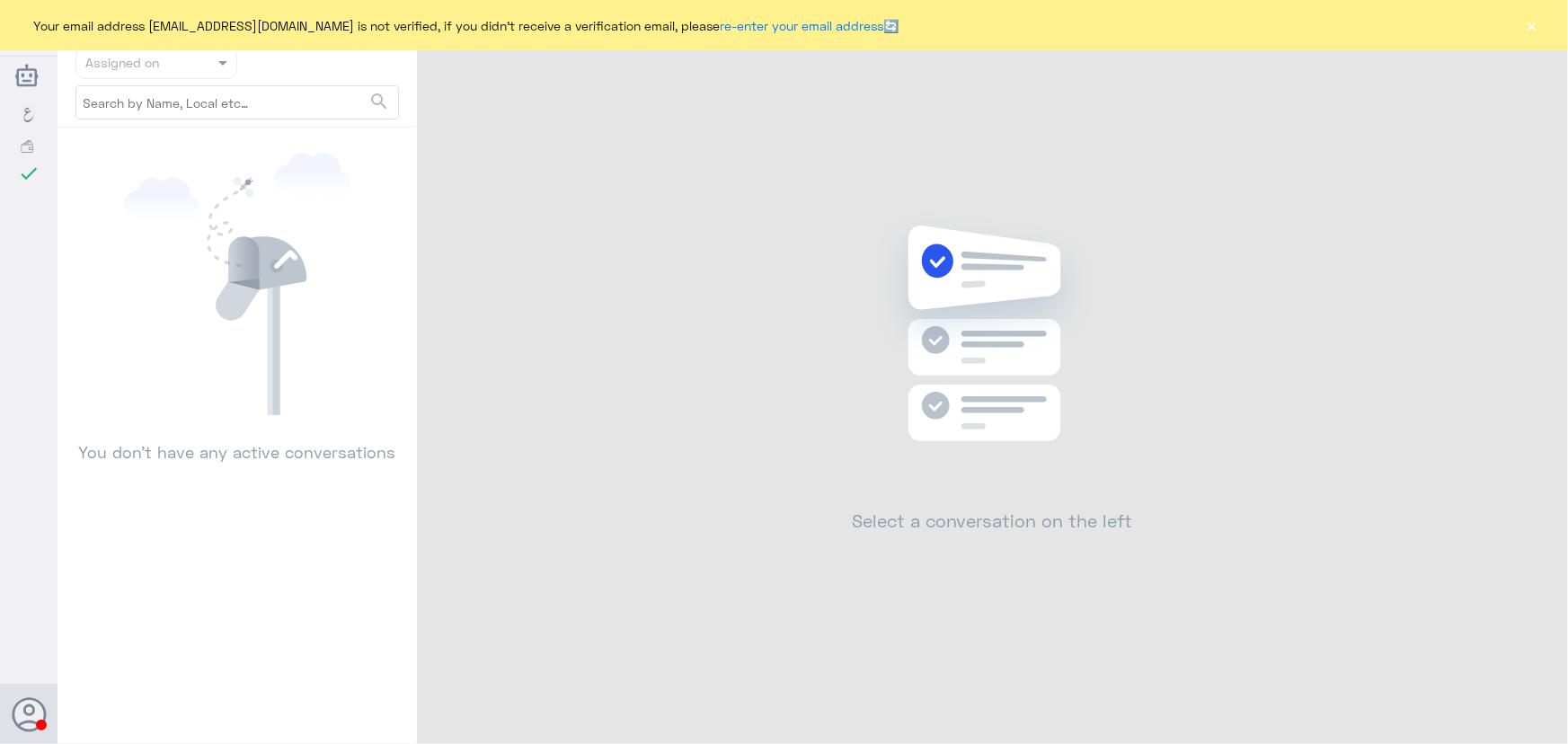
click at [1535, 21] on button "×" at bounding box center [1532, 25] width 18 height 18
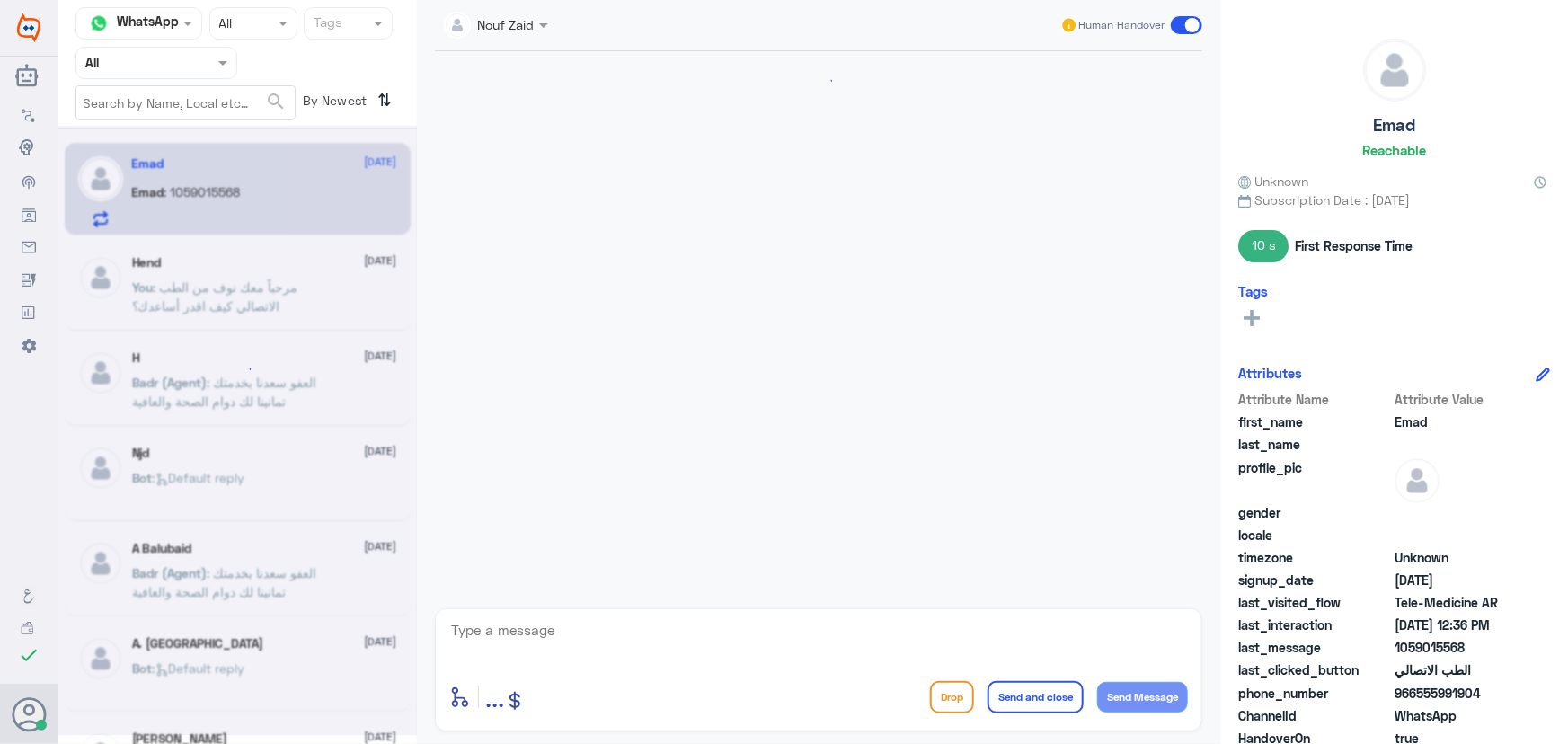
scroll to position [581, 0]
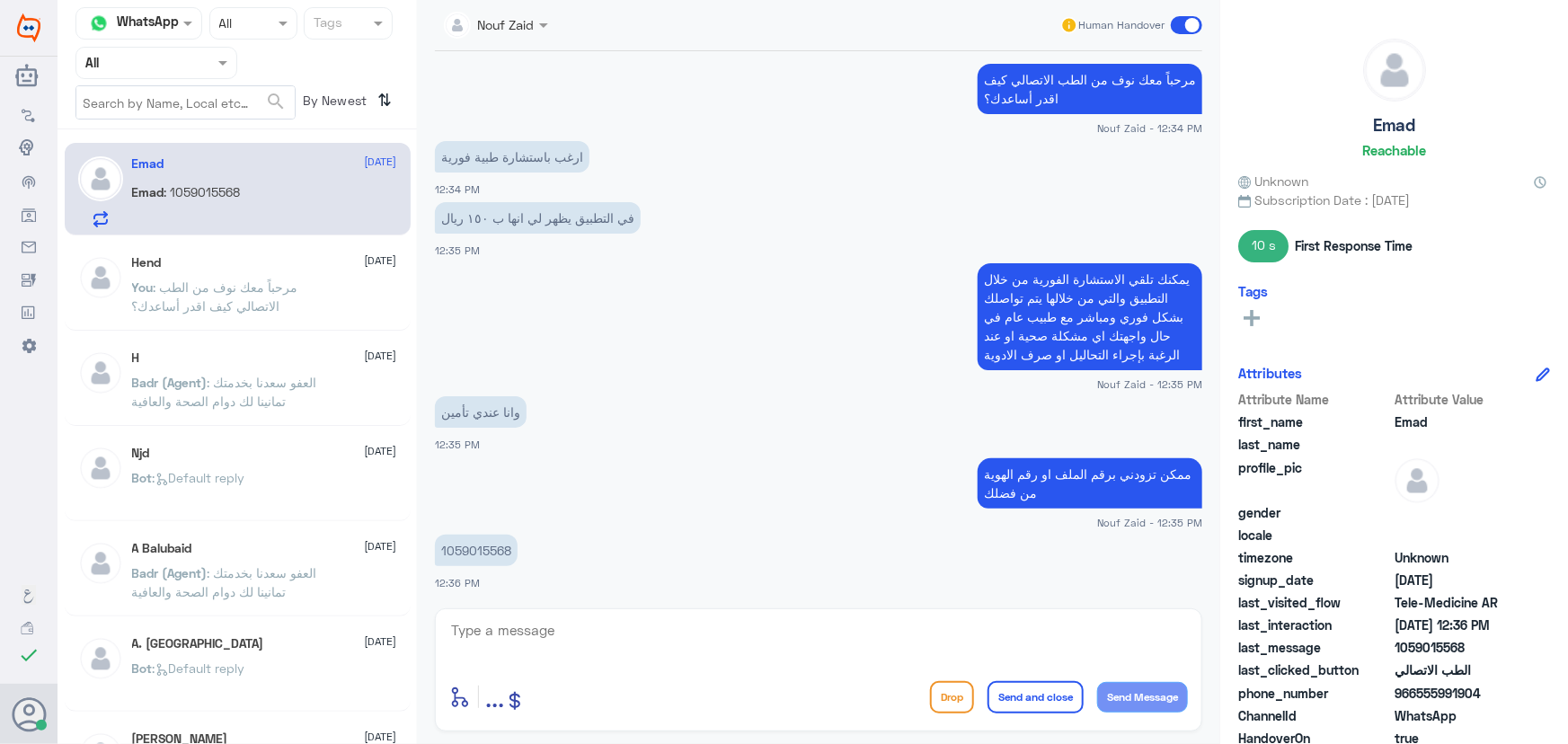
click at [265, 178] on div "Emad 13 September Emad : 1059015568" at bounding box center [265, 192] width 265 height 71
click at [493, 549] on p "1059015568" at bounding box center [477, 550] width 82 height 32
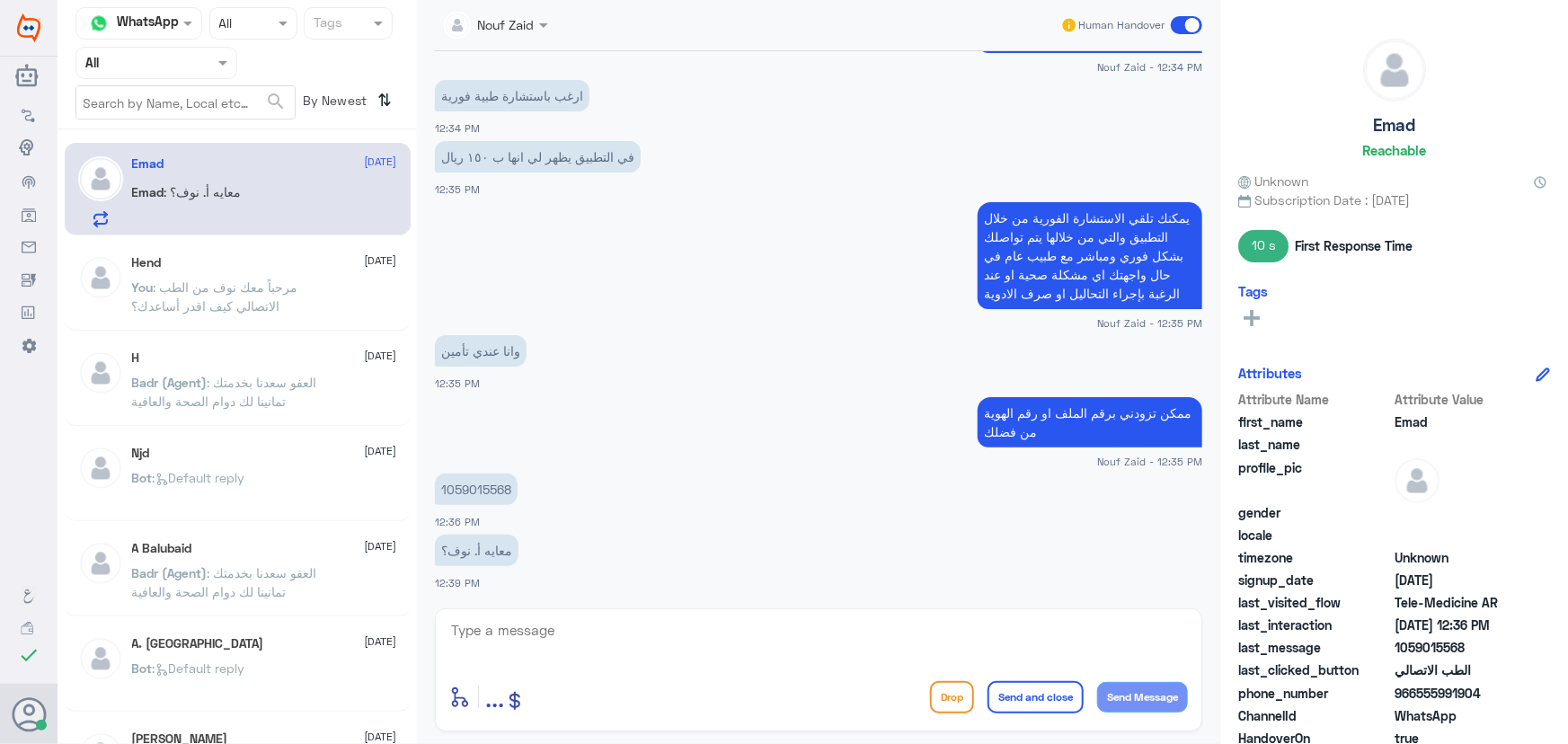
click at [617, 629] on textarea at bounding box center [819, 640] width 738 height 44
click at [492, 494] on p "1059015568" at bounding box center [477, 489] width 82 height 32
click at [488, 494] on p "1059015568" at bounding box center [477, 489] width 82 height 32
copy p "1059015568"
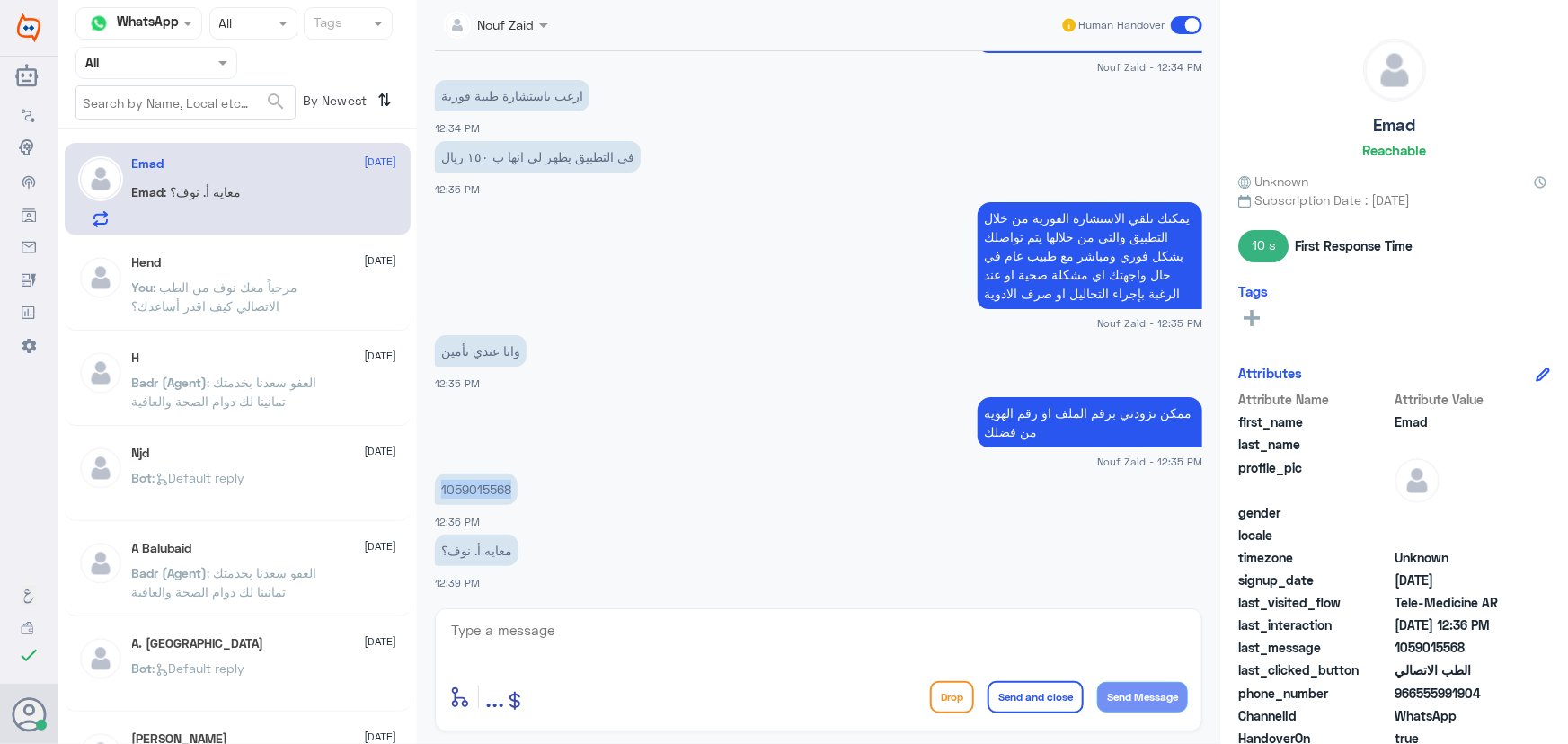
click at [861, 476] on app-msgs-text "1059015568" at bounding box center [819, 490] width 767 height 34
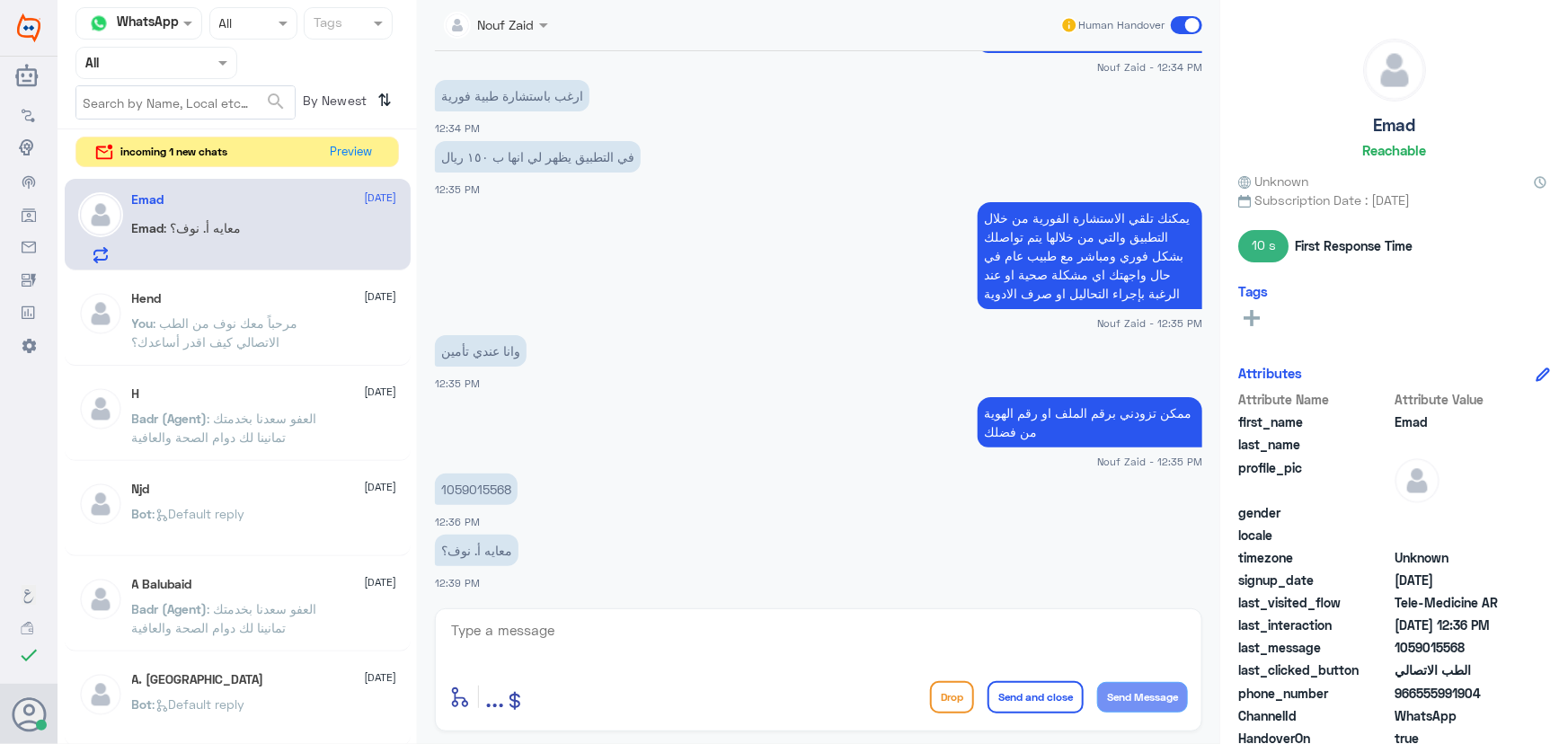
drag, startPoint x: 1416, startPoint y: 692, endPoint x: 1545, endPoint y: 692, distance: 129.0
click at [1545, 692] on div "Emad Reachable Unknown Subscription Date : 09/13/2025 10 s First Response Time …" at bounding box center [1394, 375] width 348 height 750
copy span "555991904"
click at [359, 160] on button "Preview" at bounding box center [352, 151] width 56 height 28
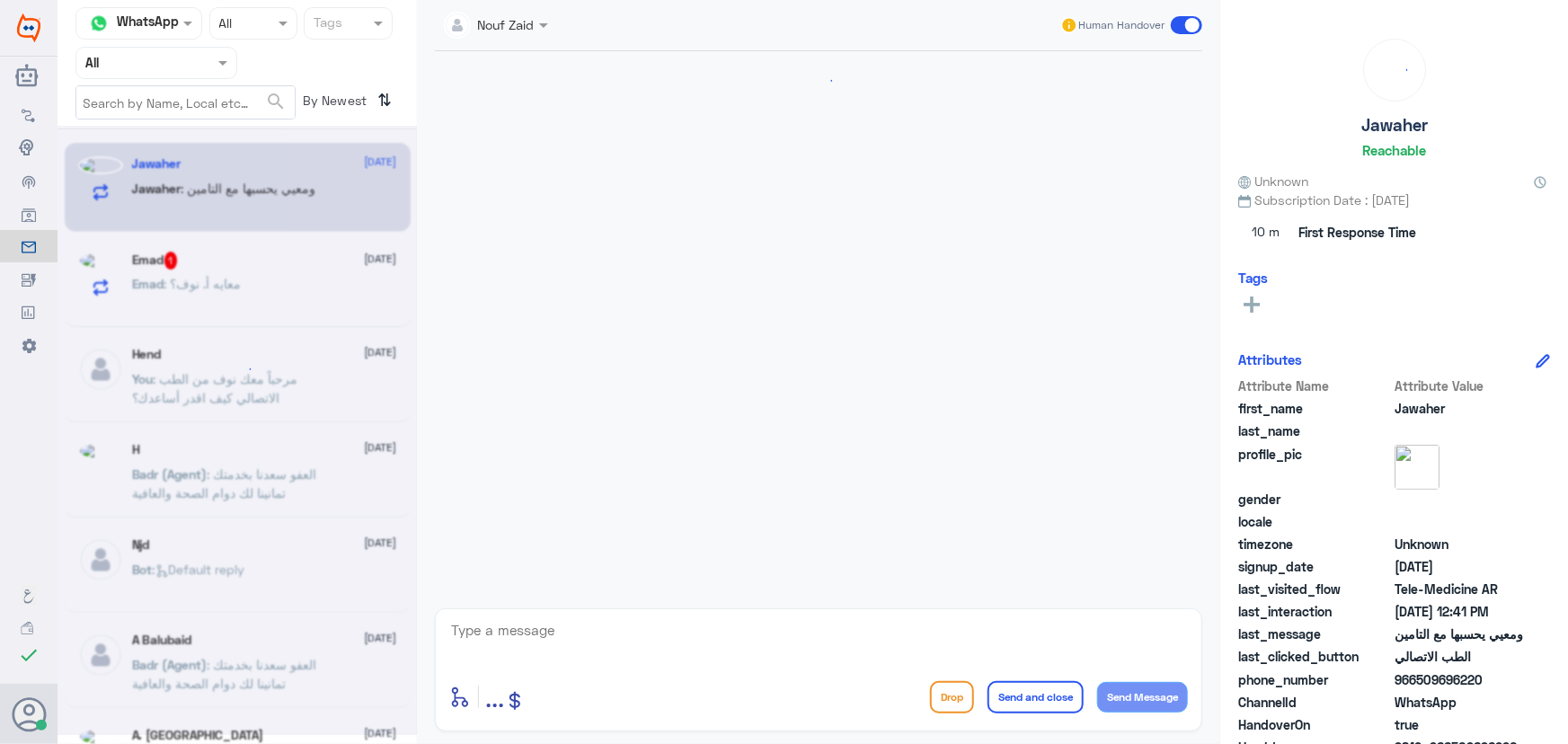
scroll to position [1147, 0]
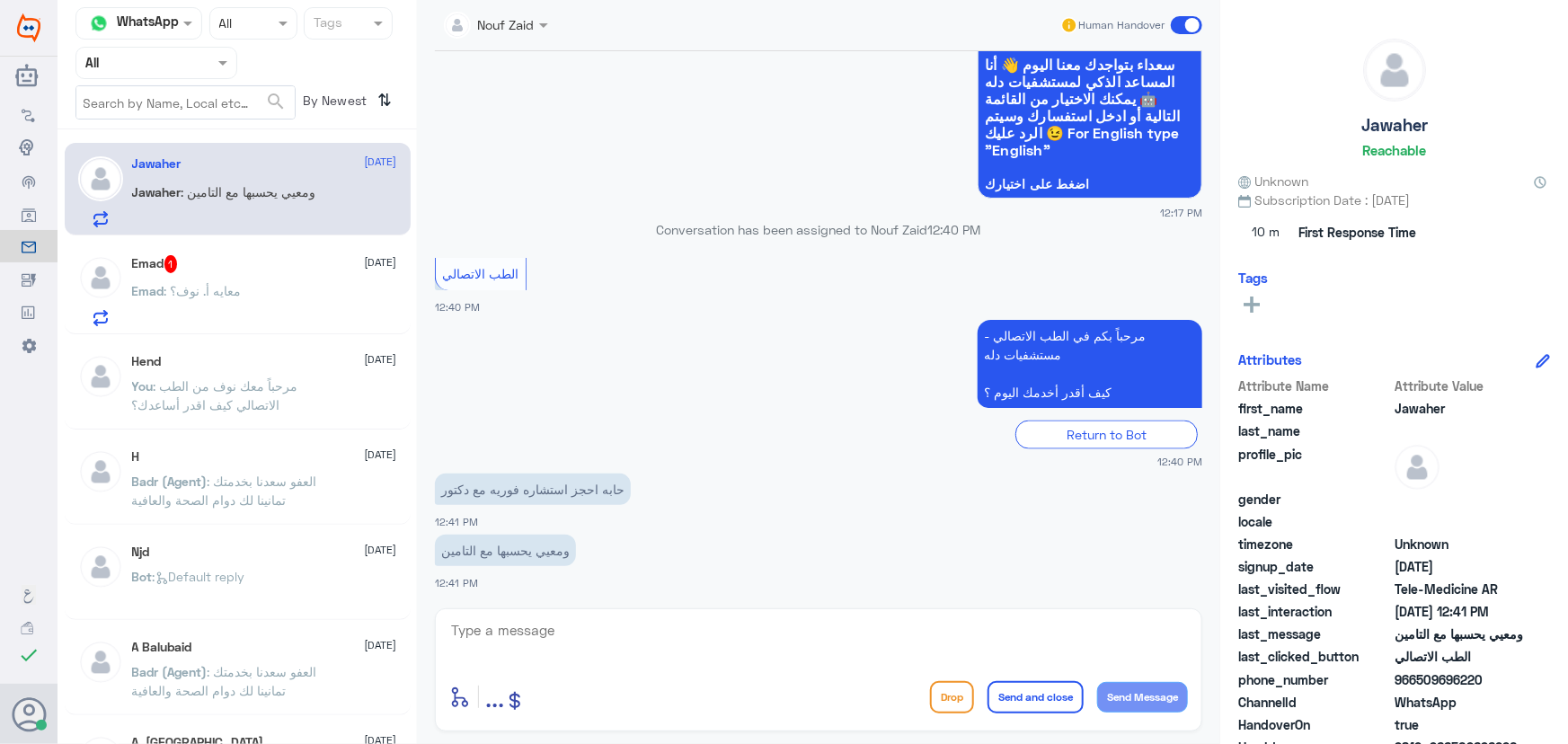
click at [298, 208] on p "Jawaher : ومعيي يحسبها مع التامين" at bounding box center [224, 204] width 184 height 45
click at [584, 619] on textarea at bounding box center [819, 640] width 738 height 44
paste textarea "مرحباً معك نوف من الطب الاتصالي"
type textarea "مرحباً معك نوف من الطب الاتصالي"
drag, startPoint x: 1176, startPoint y: 688, endPoint x: 1154, endPoint y: 691, distance: 22.2
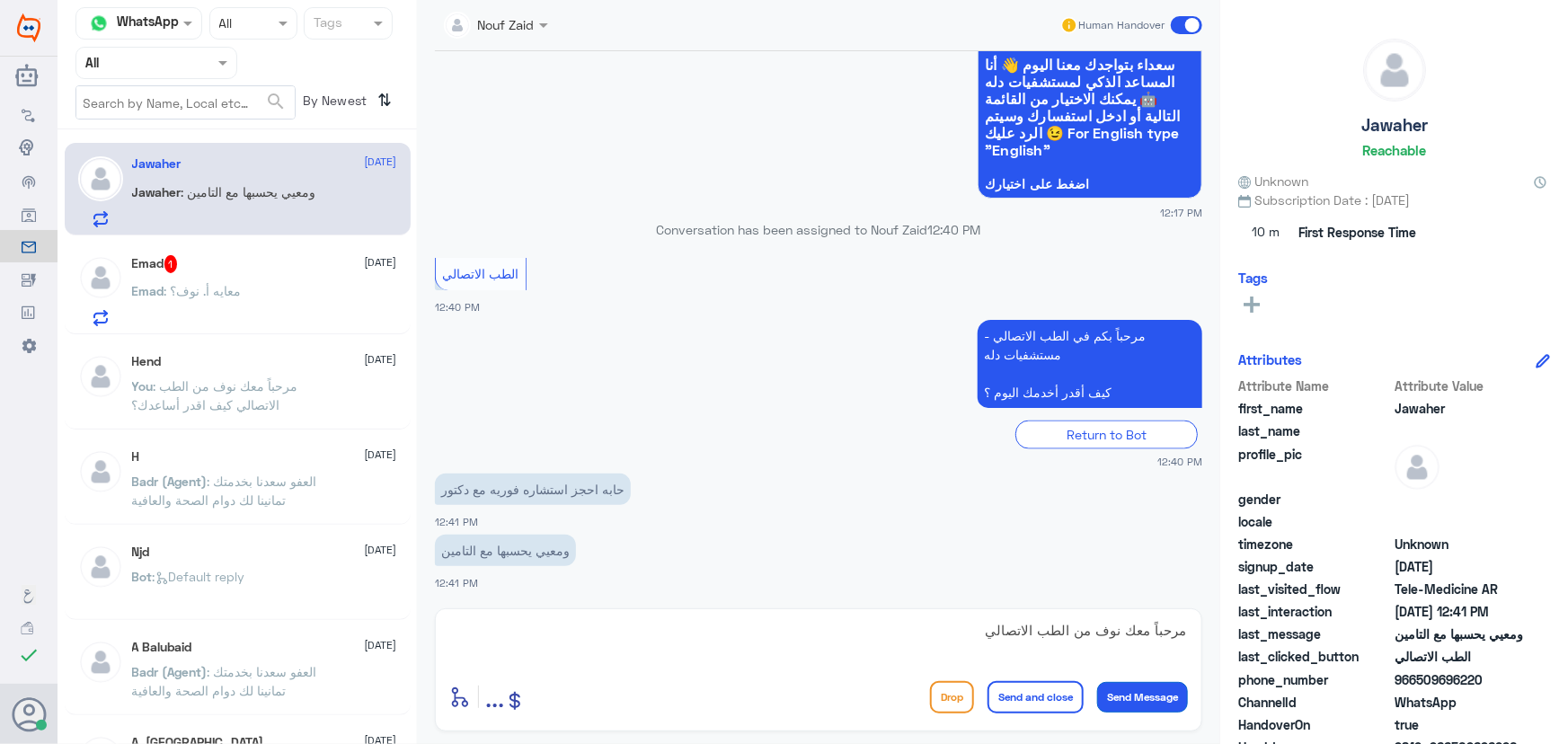
click at [1173, 688] on button "Send Message" at bounding box center [1142, 697] width 91 height 31
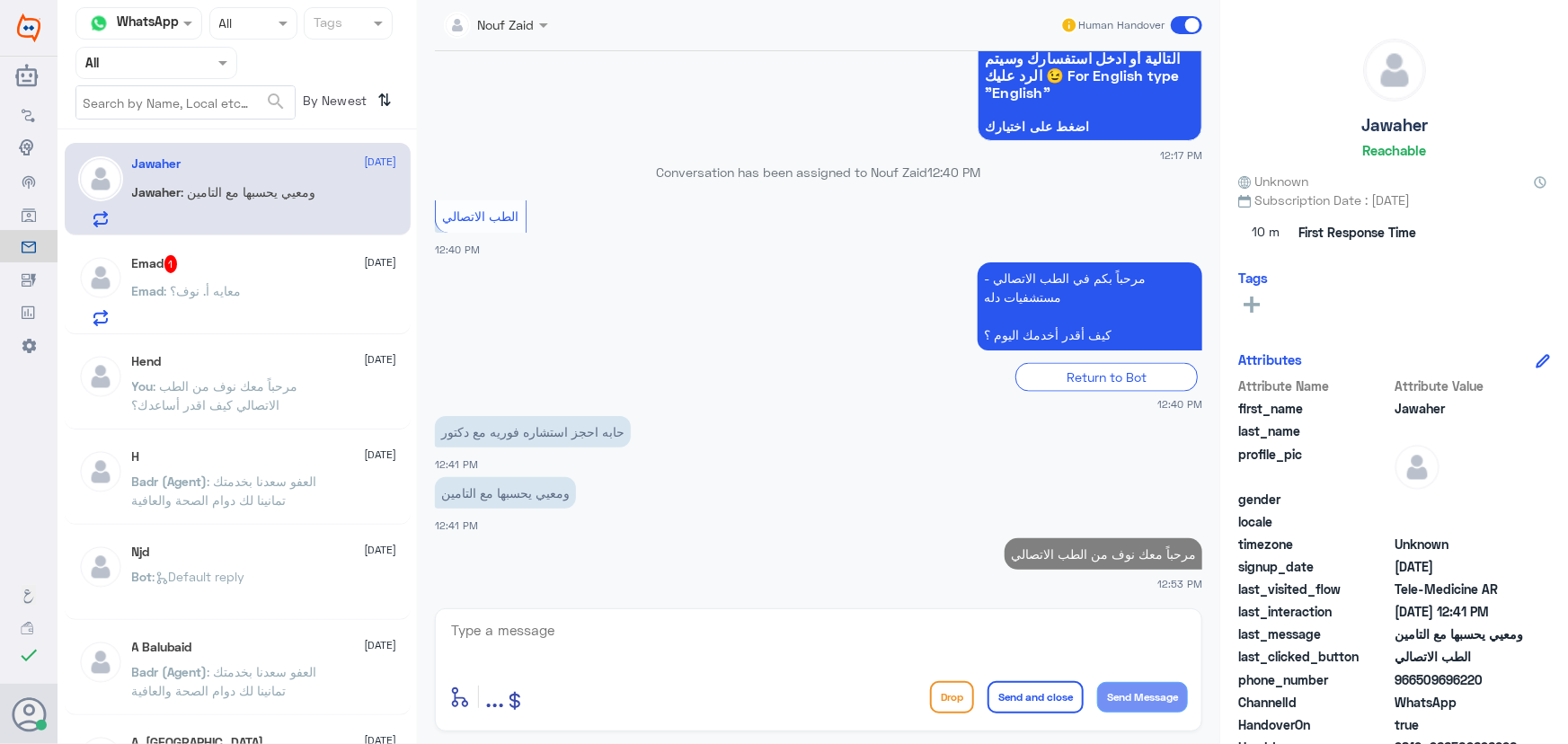
click at [302, 290] on div "Emad : معايه أ. نوف؟" at bounding box center [265, 306] width 265 height 40
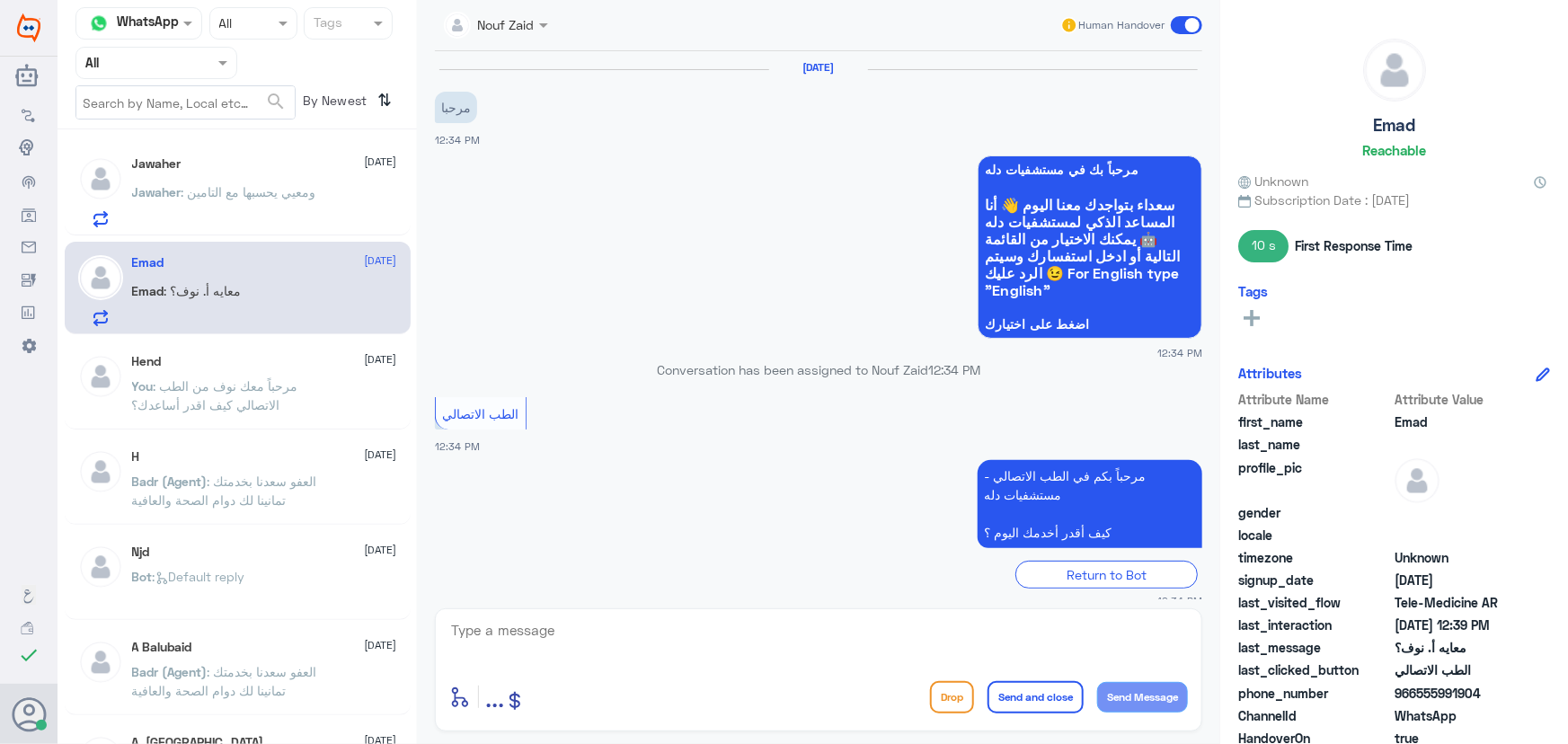
scroll to position [642, 0]
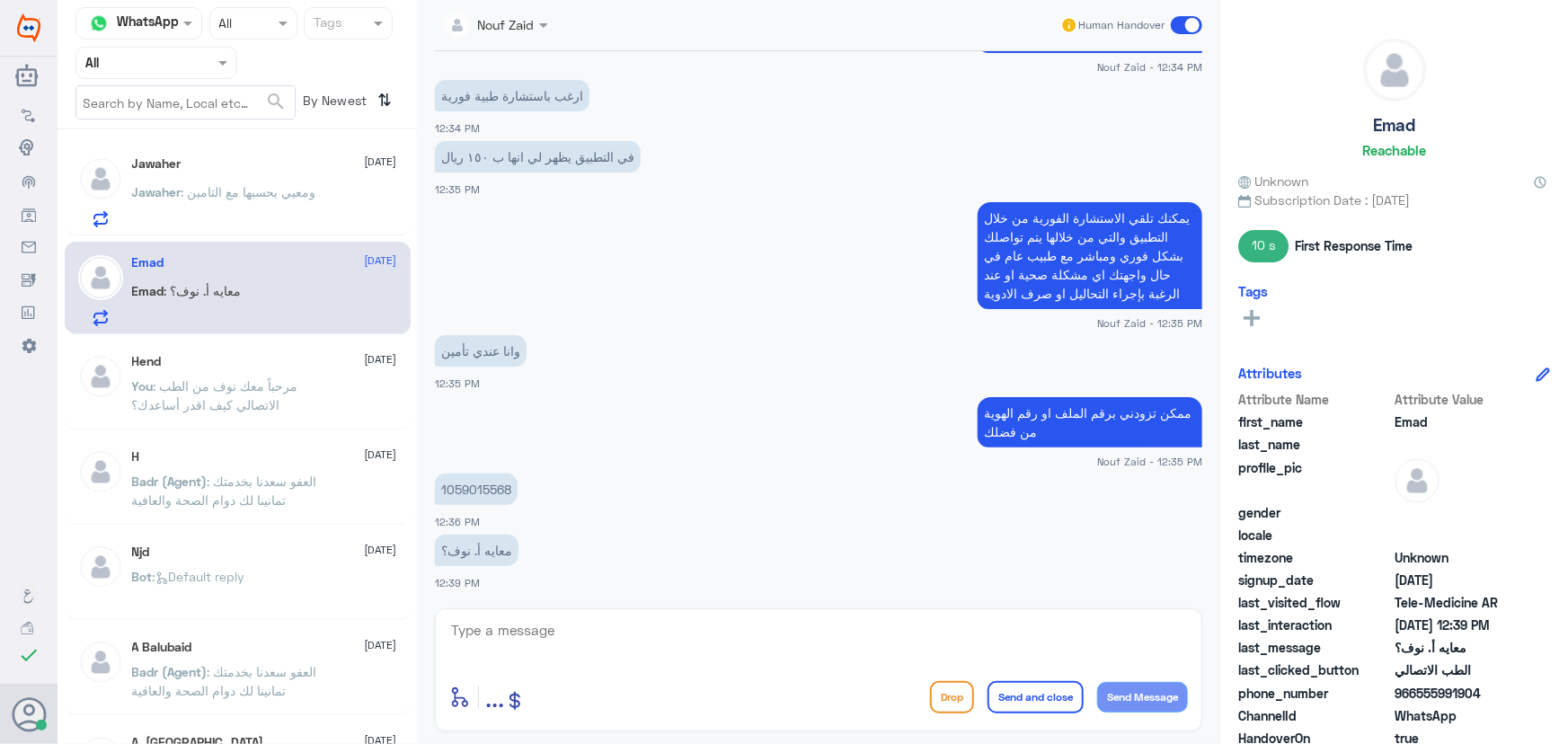
click at [1092, 411] on p "ممكن تزودني برقم الملف او رقم الهوية من فضلك" at bounding box center [1090, 422] width 224 height 50
click at [1088, 412] on p "ممكن تزودني برقم الملف او رقم الهوية من فضلك" at bounding box center [1090, 422] width 224 height 50
click at [1088, 412] on p "ممكن تزودني برقم الملف او رقم الهوية من فضلك" at bounding box center [1090, 422] width 224 height 50
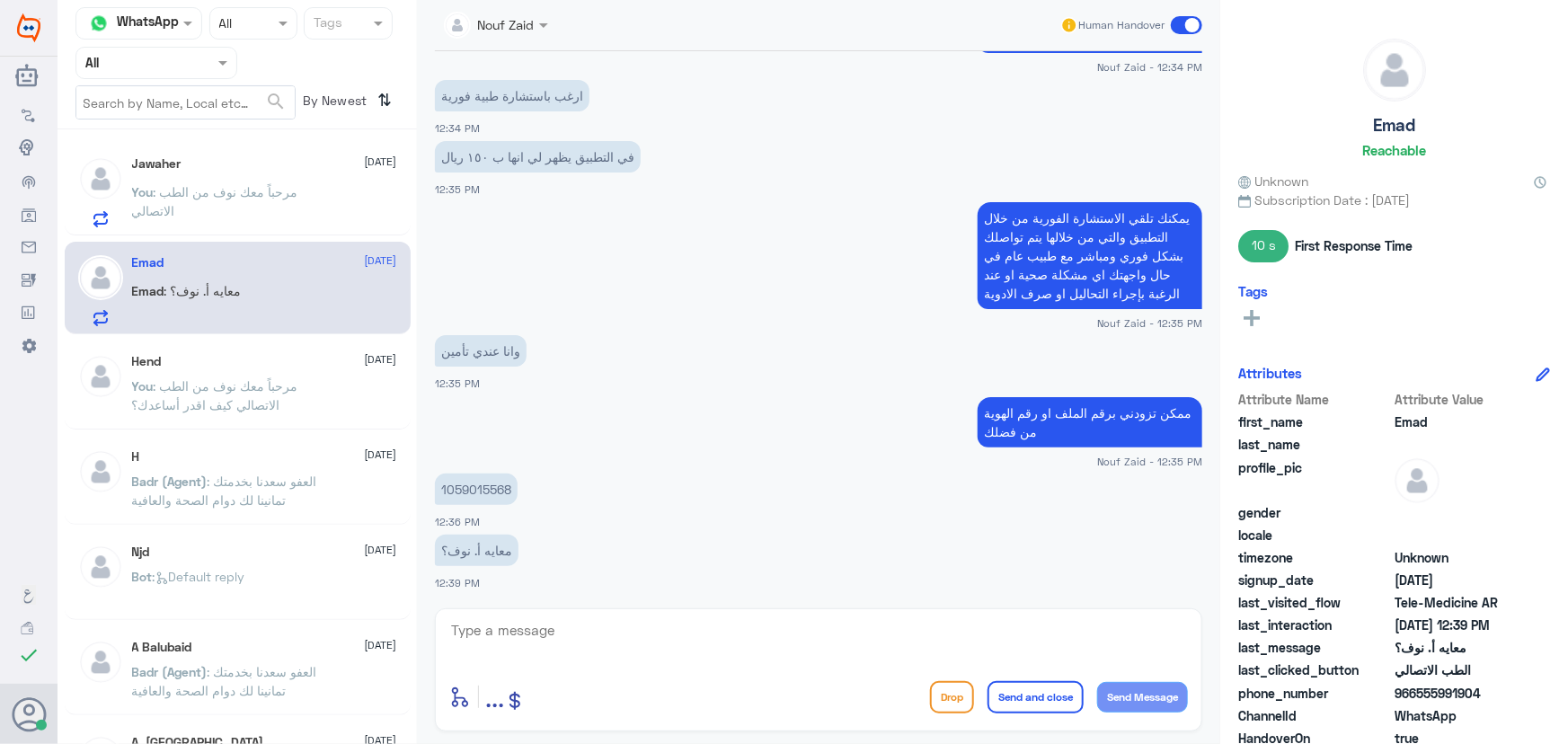
click at [350, 174] on div "Jawaher 13 September You : مرحباً معك نوف من الطب الاتصالي" at bounding box center [265, 192] width 265 height 71
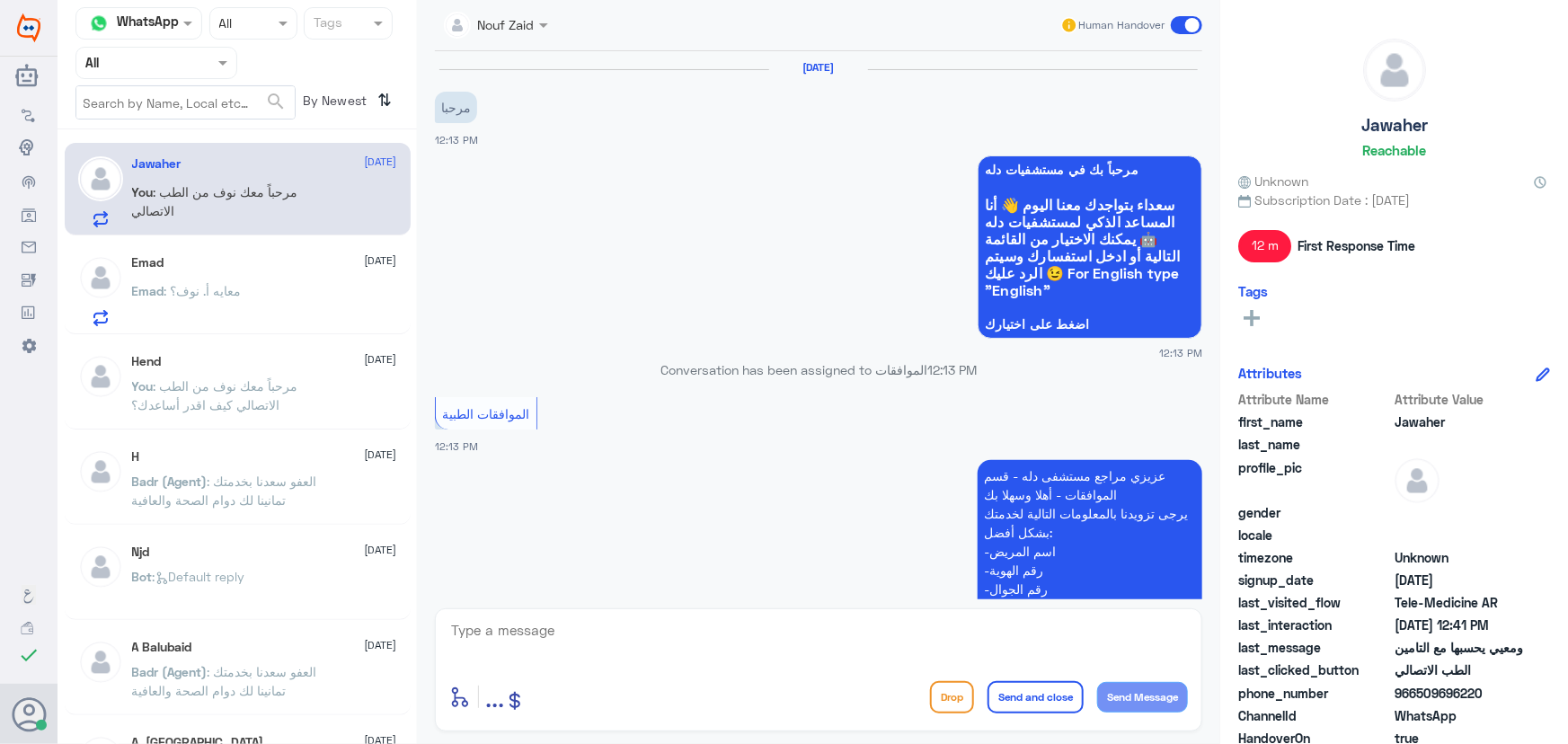
scroll to position [1237, 0]
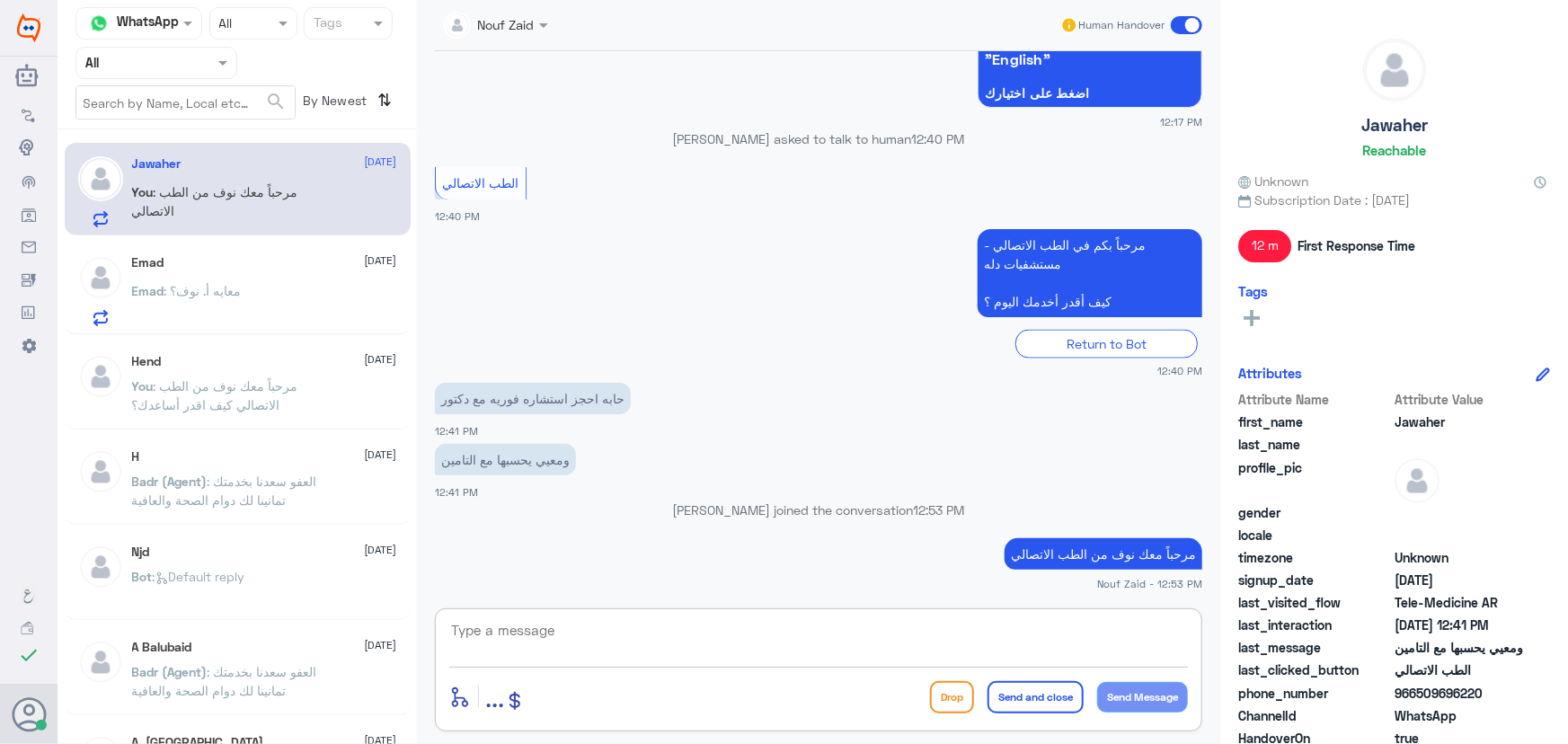
click at [665, 627] on textarea at bounding box center [819, 640] width 738 height 44
paste textarea "ممكن تزودني برقم الملف او رقم الهوية من فضلك"
type textarea "ممكن تزودني برقم الملف او رقم الهوية من فضلك"
click at [1159, 689] on button "Send Message" at bounding box center [1142, 697] width 91 height 31
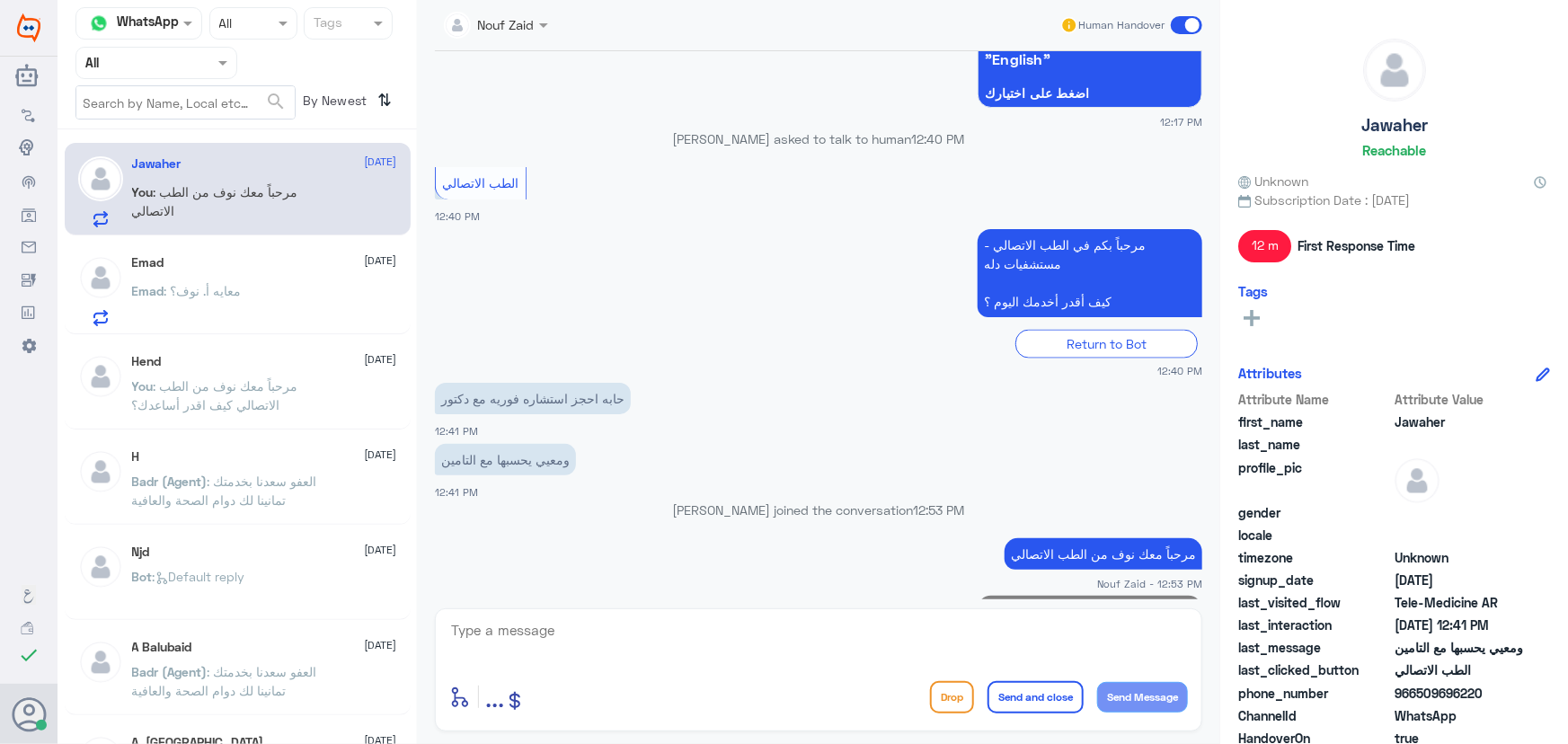
scroll to position [1313, 0]
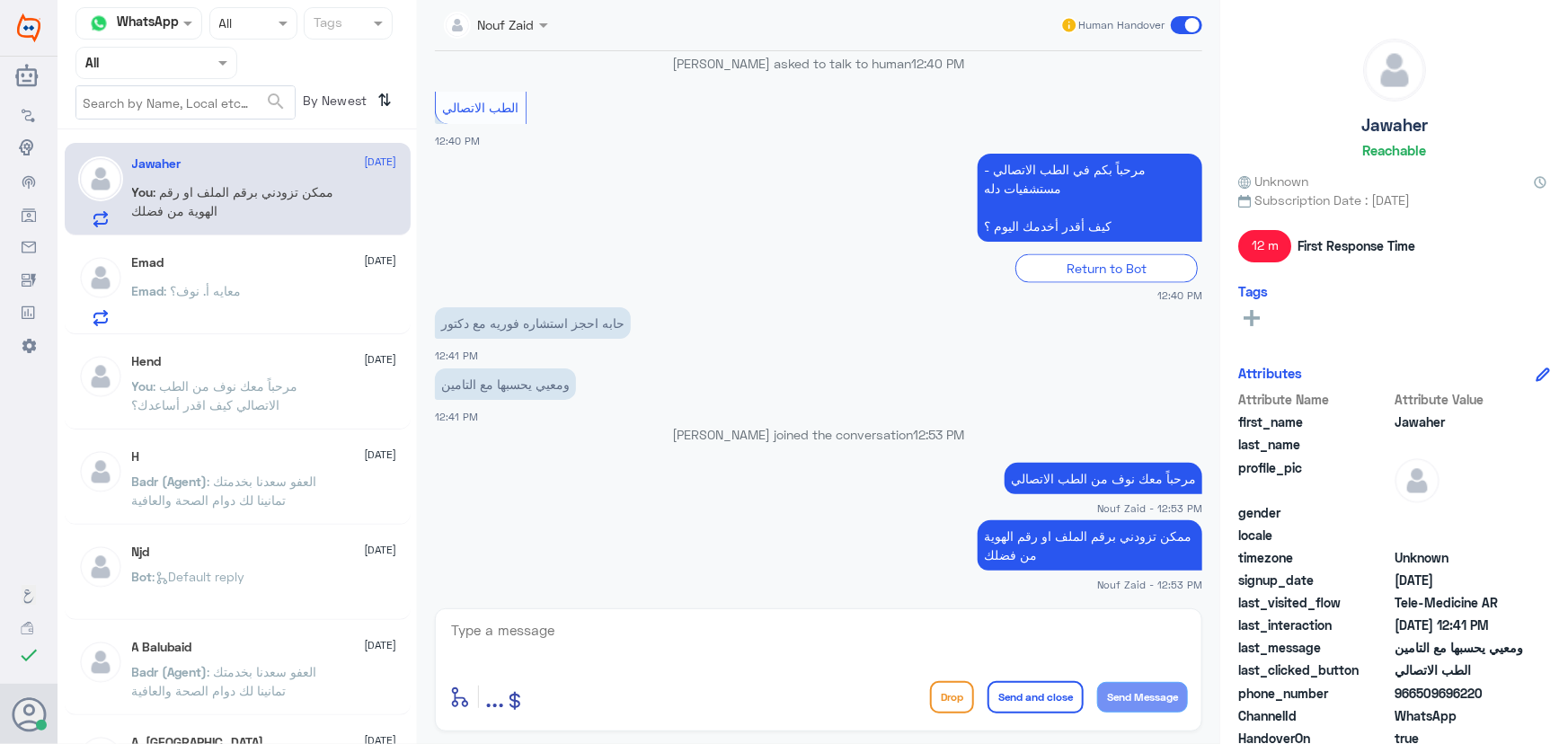
click at [242, 307] on p "Emad : معايه أ. نوف؟" at bounding box center [187, 303] width 109 height 45
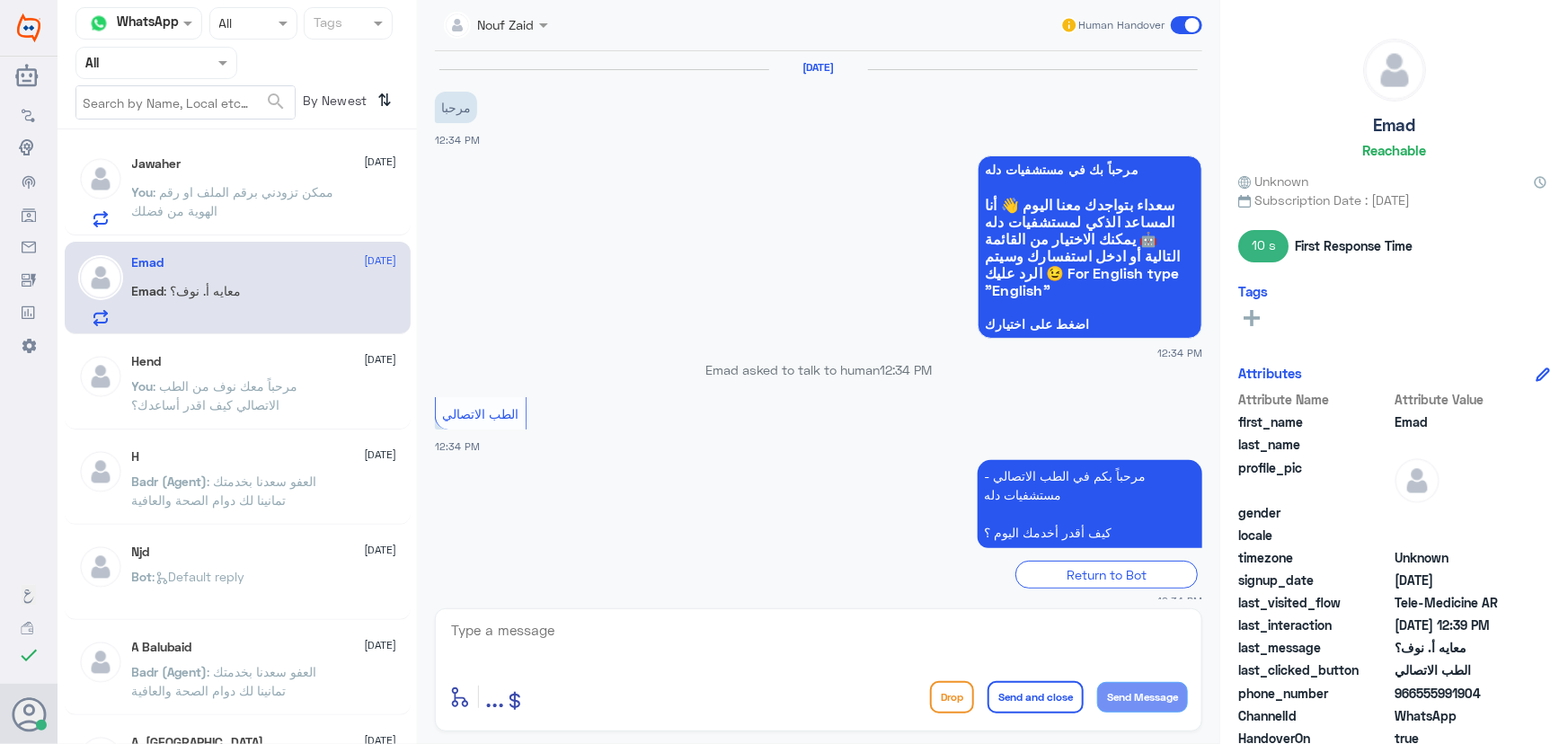
scroll to position [642, 0]
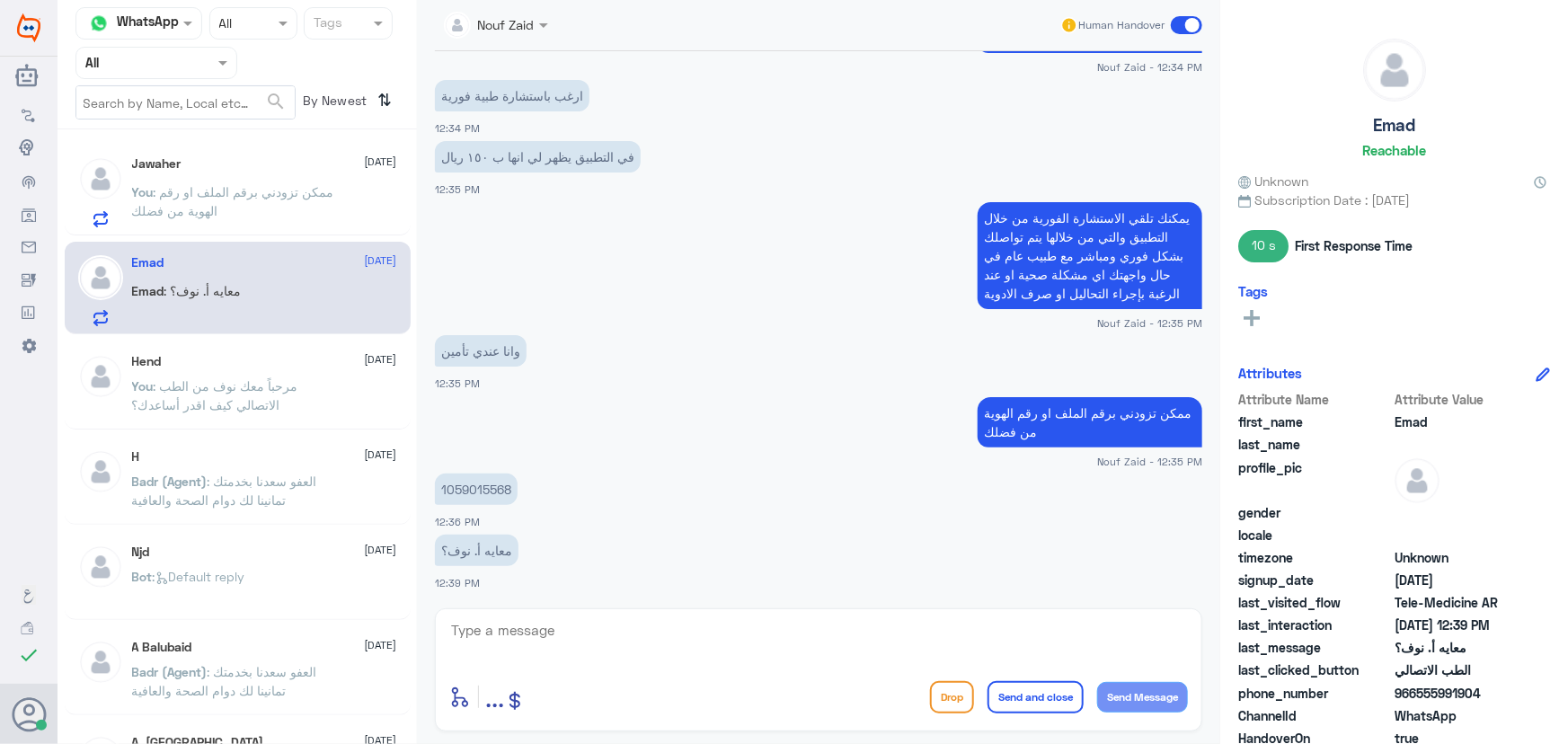
click at [495, 491] on p "1059015568" at bounding box center [477, 489] width 82 height 32
click at [496, 491] on p "1059015568" at bounding box center [477, 489] width 82 height 32
click at [496, 496] on p "1059015568" at bounding box center [477, 489] width 82 height 32
click at [497, 480] on p "1059015568" at bounding box center [477, 489] width 82 height 32
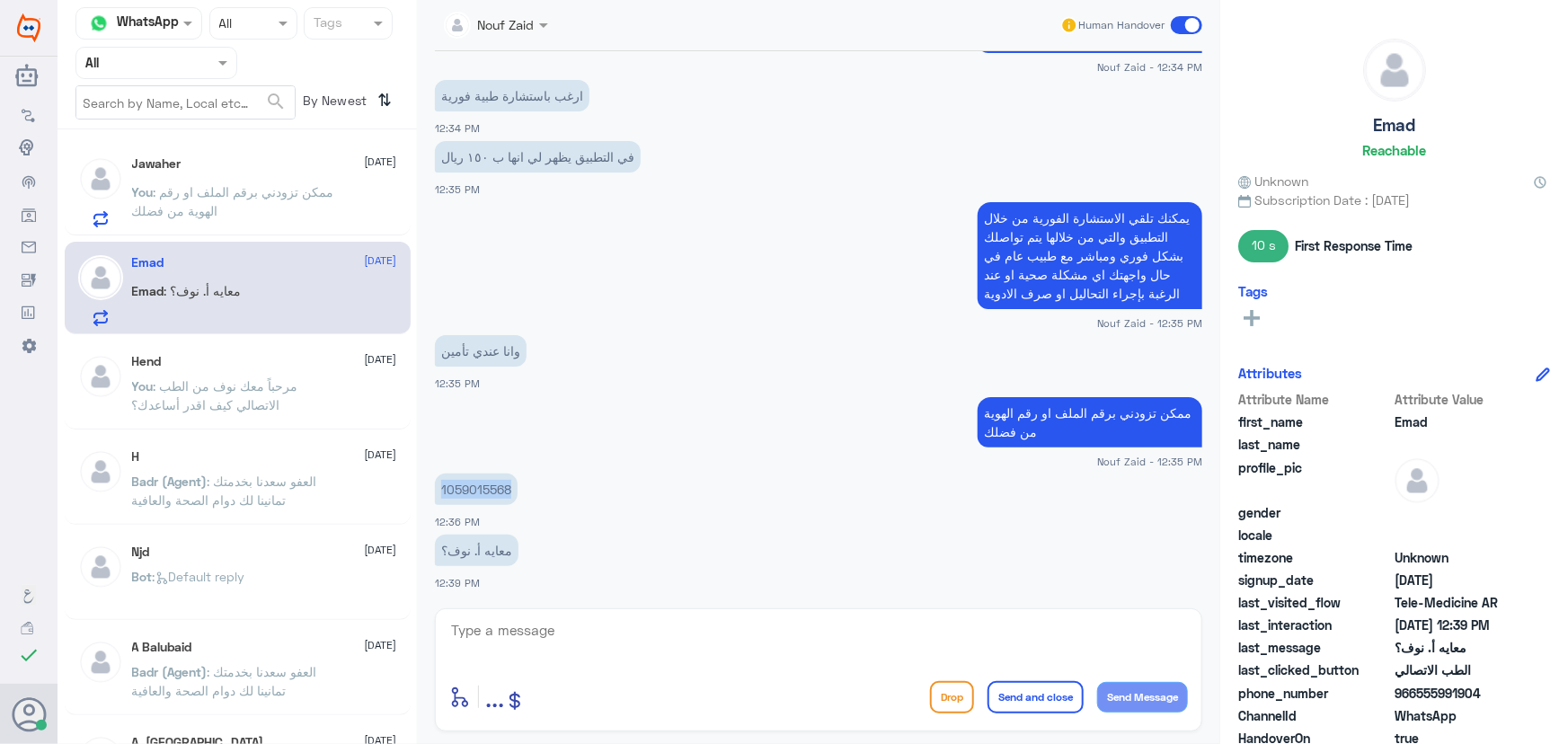
copy p "1059015568"
click at [583, 635] on textarea at bounding box center [819, 640] width 738 height 44
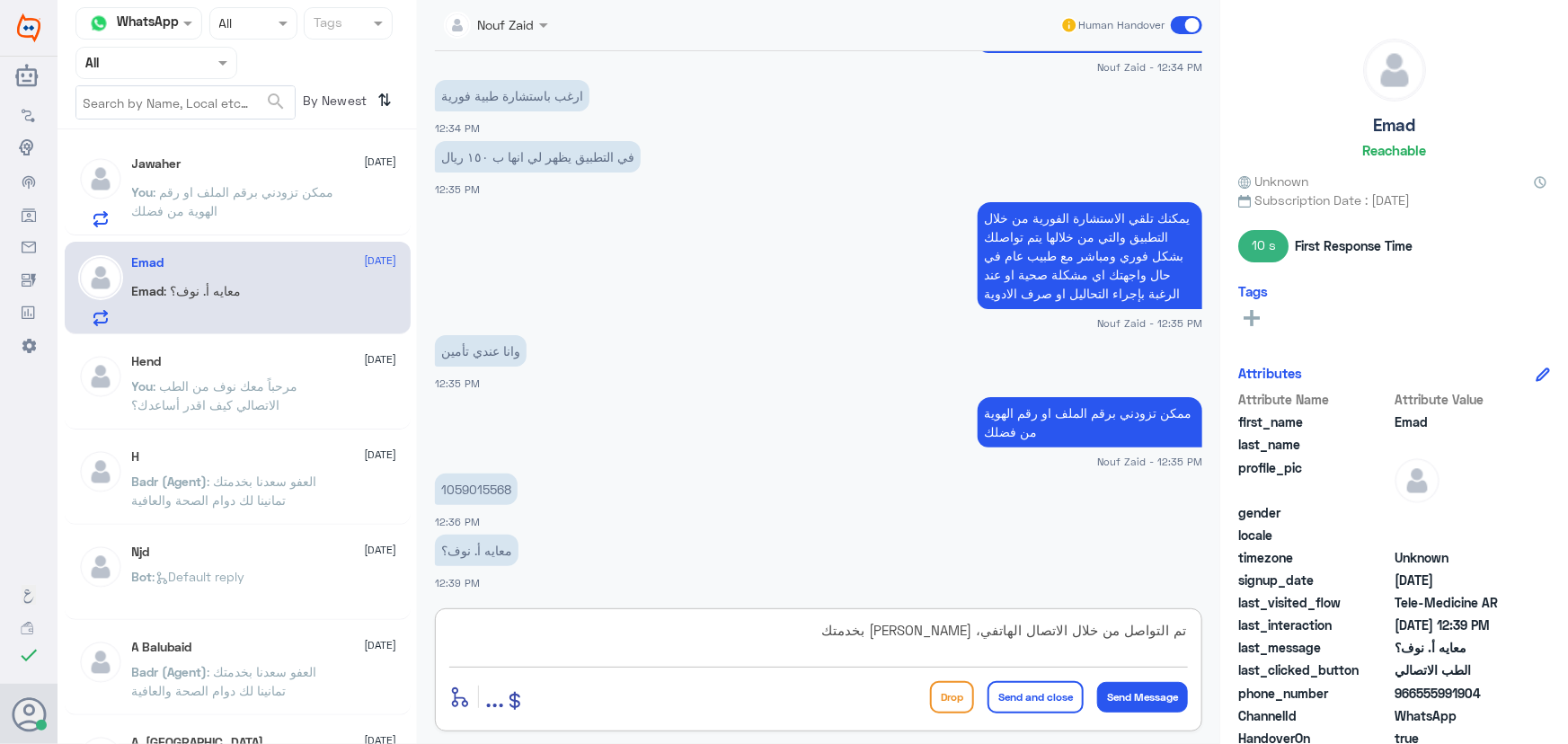
type textarea "تم التواصل من خلال الاتصال الهاتفي، سعدنا بخدمتك"
click at [1062, 706] on button "Send and close" at bounding box center [1036, 697] width 96 height 33
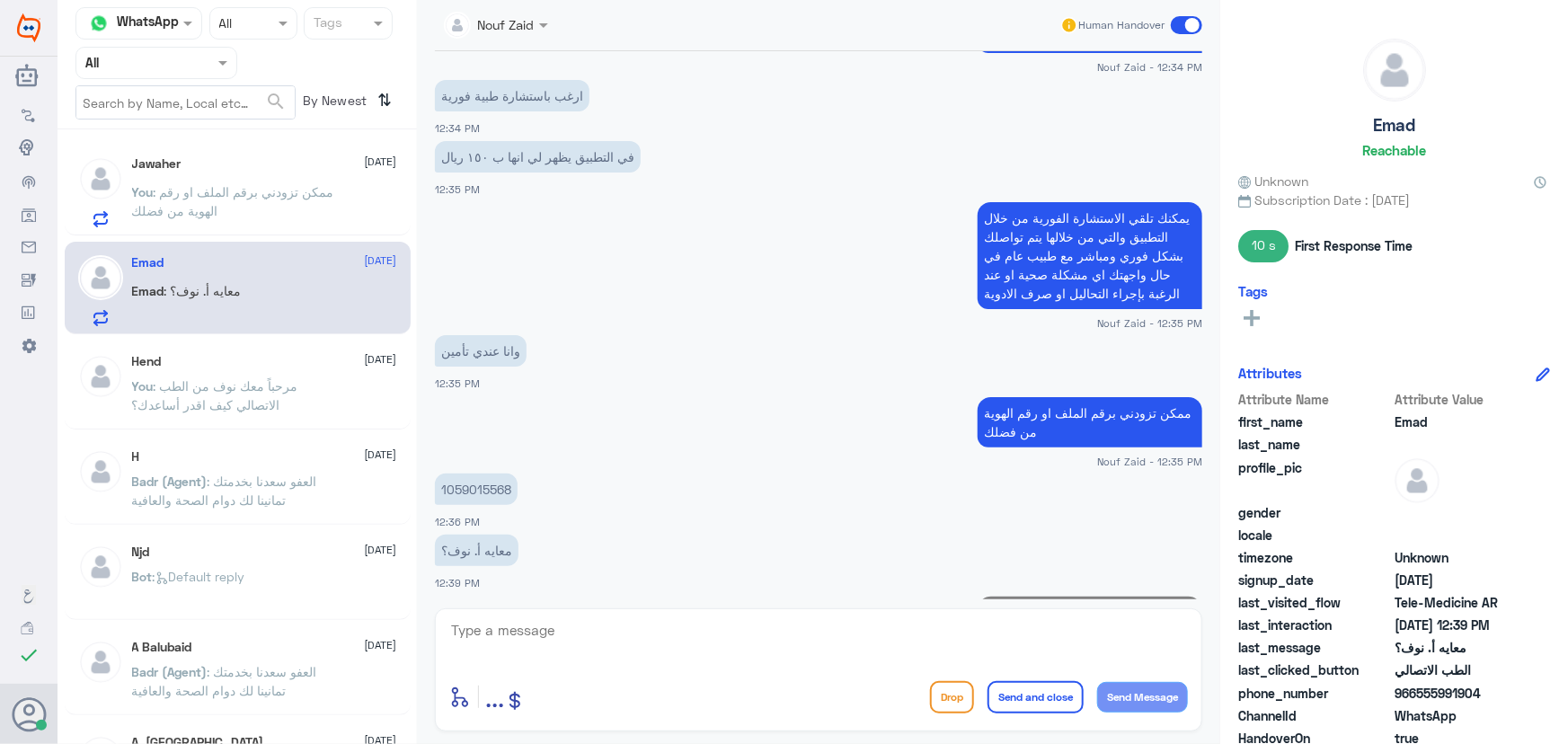
scroll to position [719, 0]
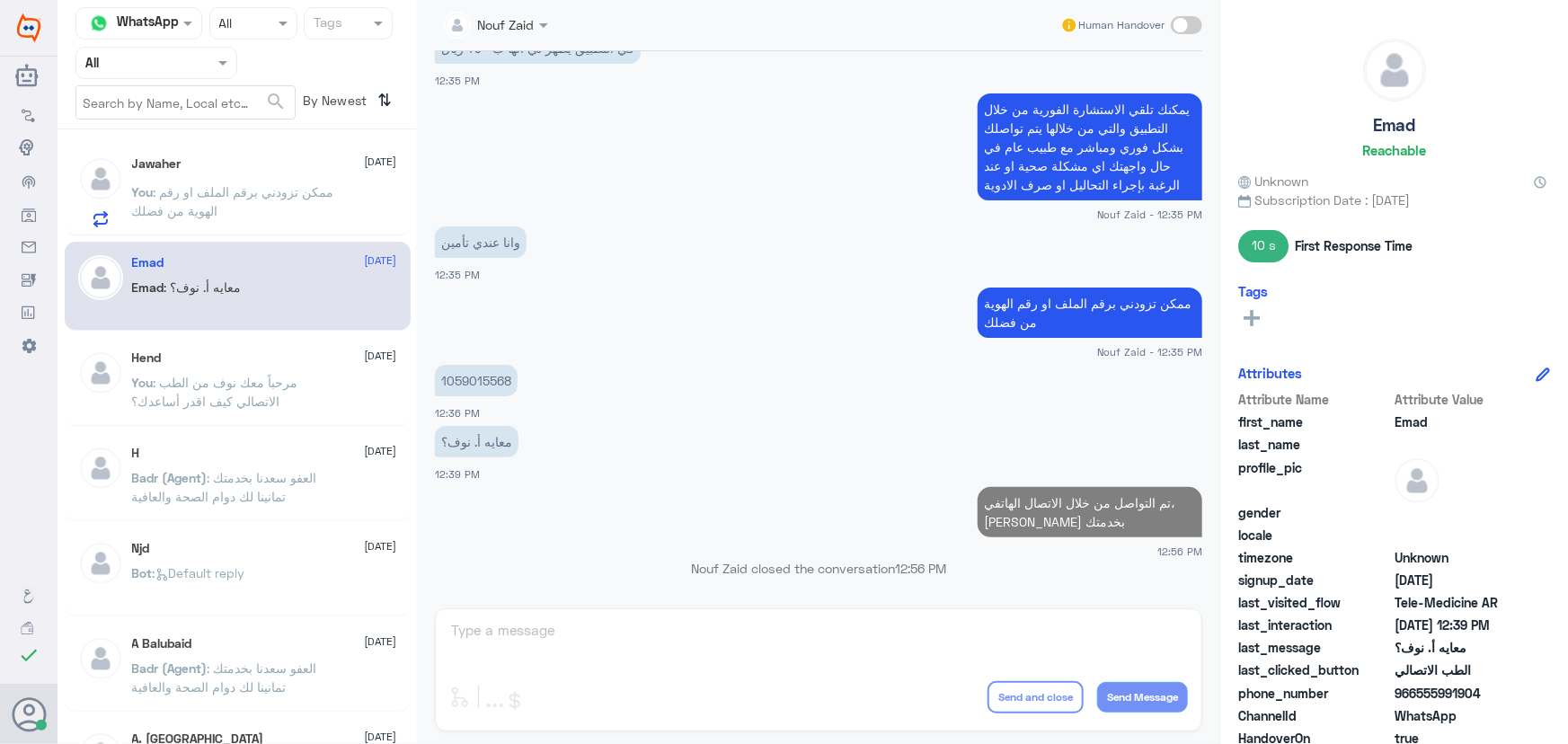
drag, startPoint x: 265, startPoint y: 154, endPoint x: 258, endPoint y: 189, distance: 35.7
click at [265, 163] on div "Jawaher 13 September You : ممكن تزودني برقم الملف او رقم الهوية من فضلك" at bounding box center [237, 189] width 346 height 93
click at [258, 189] on span ": ممكن تزودني برقم الملف او رقم الهوية من فضلك" at bounding box center [233, 201] width 202 height 35
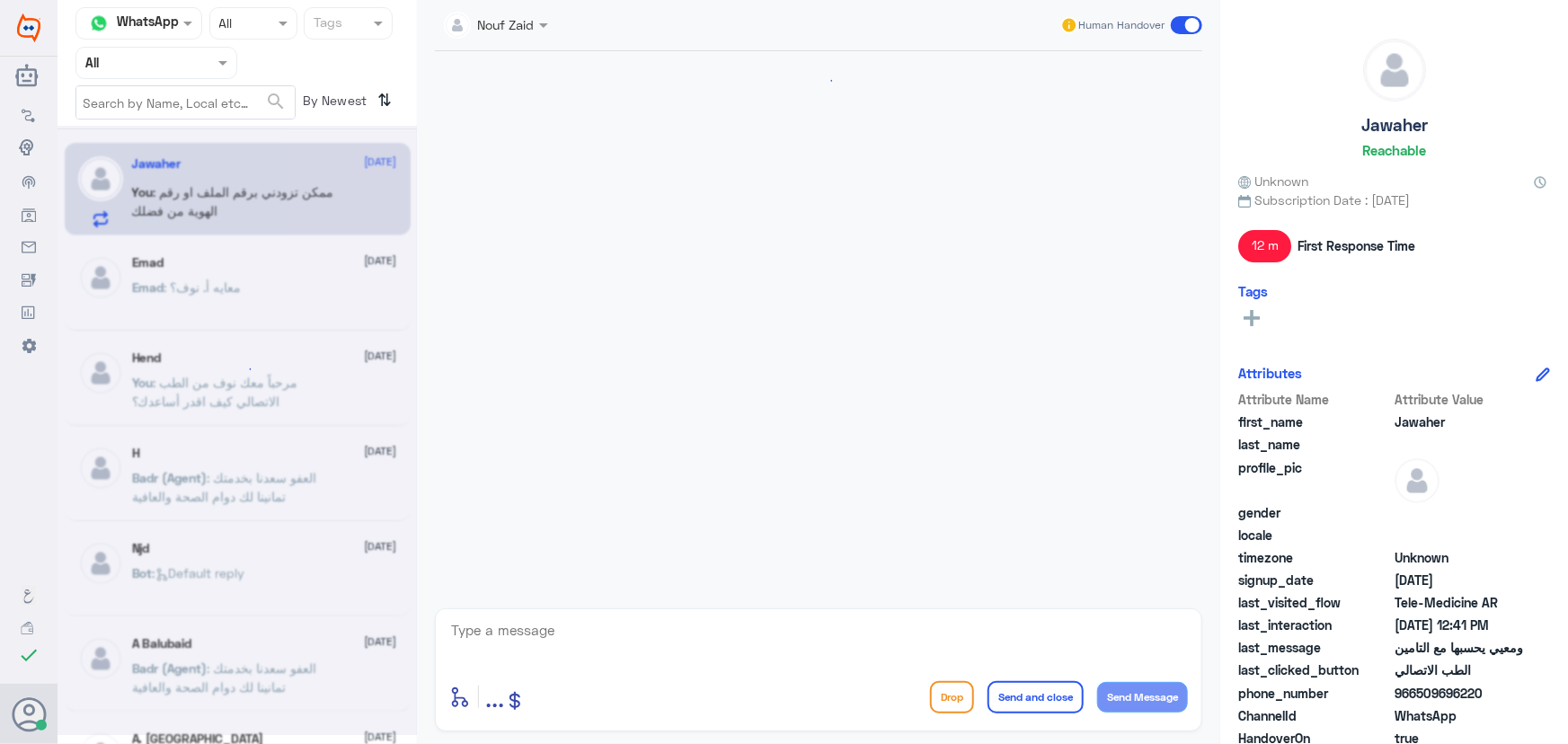
scroll to position [1313, 0]
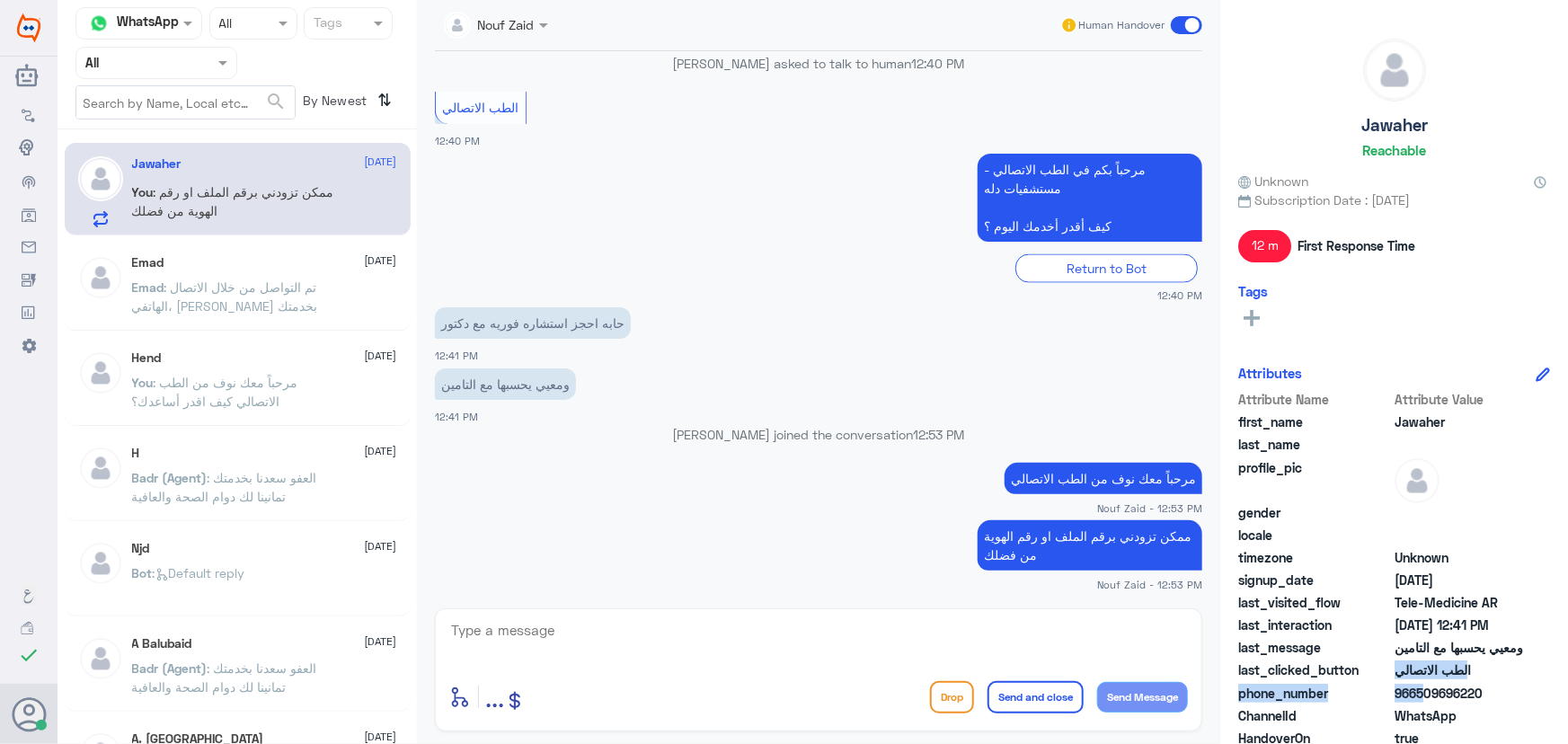
drag, startPoint x: 1417, startPoint y: 692, endPoint x: 1497, endPoint y: 678, distance: 81.2
click at [1495, 678] on div "Attribute Name Attribute Value first_name Jawaher last_name profile_pic gender …" at bounding box center [1393, 616] width 312 height 451
click at [1476, 692] on span "966509696220" at bounding box center [1460, 693] width 130 height 19
drag, startPoint x: 1415, startPoint y: 692, endPoint x: 1519, endPoint y: 694, distance: 104.0
click at [1519, 694] on span "966509696220" at bounding box center [1460, 693] width 130 height 19
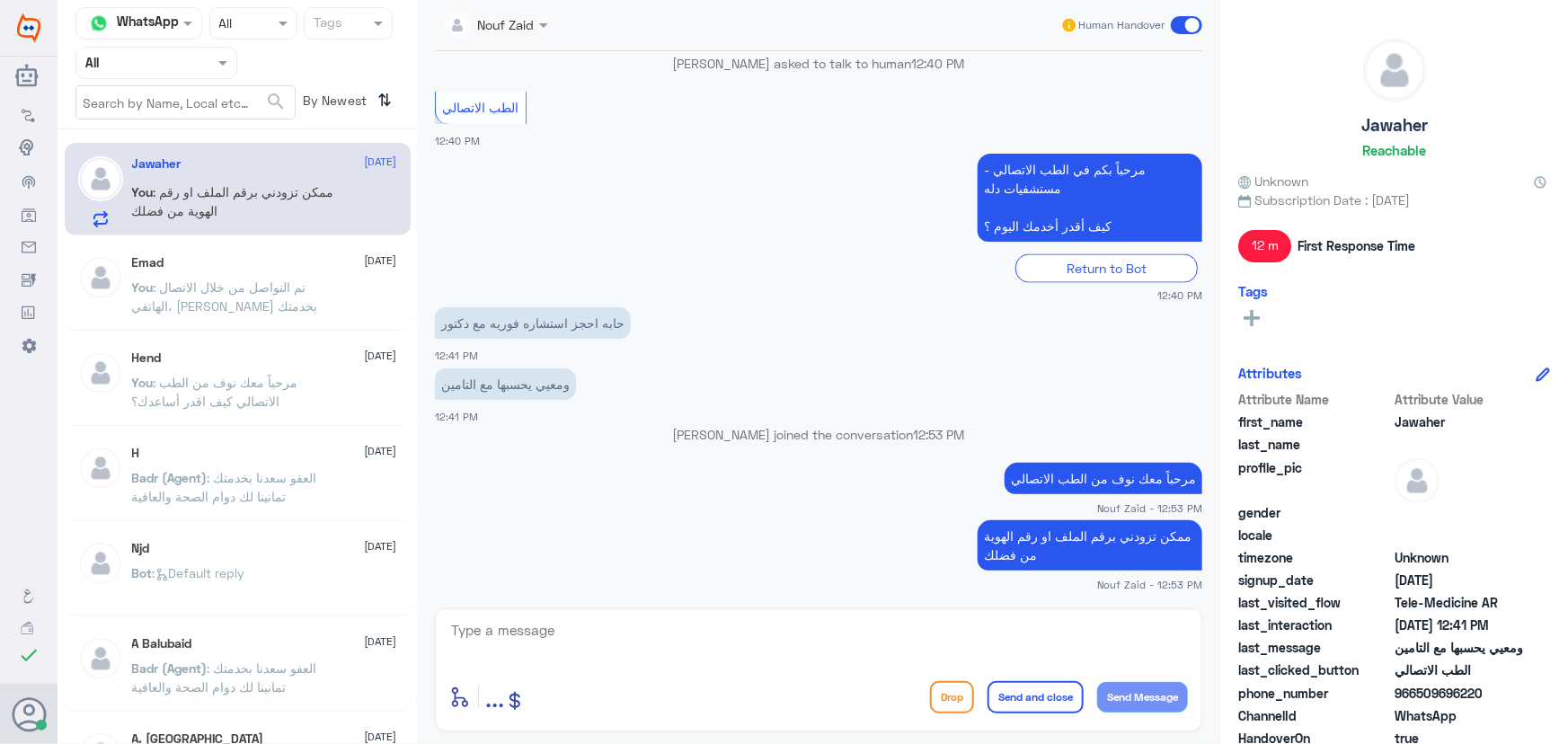
copy span "509696220"
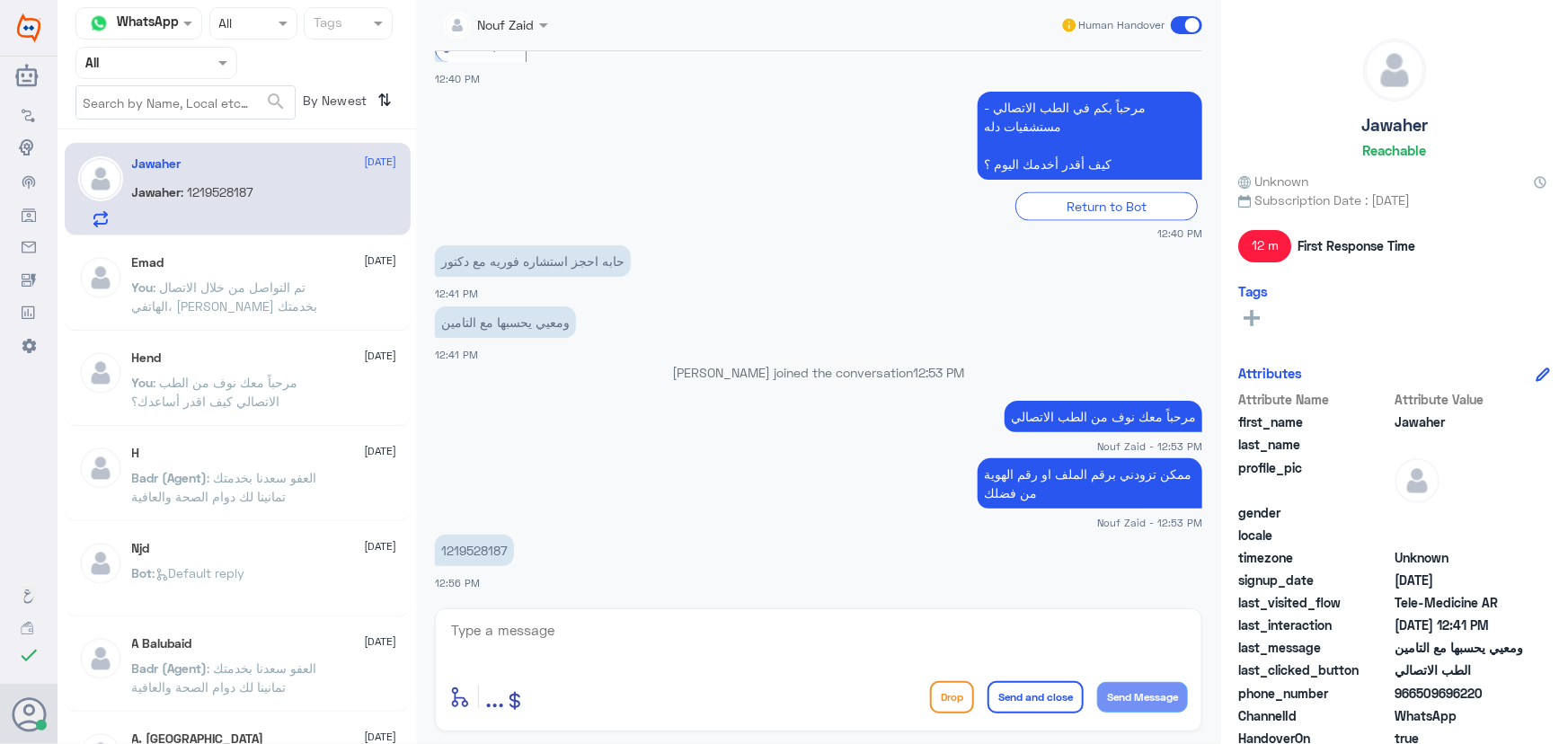
click at [467, 542] on p "1219528187" at bounding box center [475, 550] width 79 height 32
copy p "1219528187"
click at [820, 637] on textarea at bounding box center [819, 640] width 738 height 44
type textarea "ب"
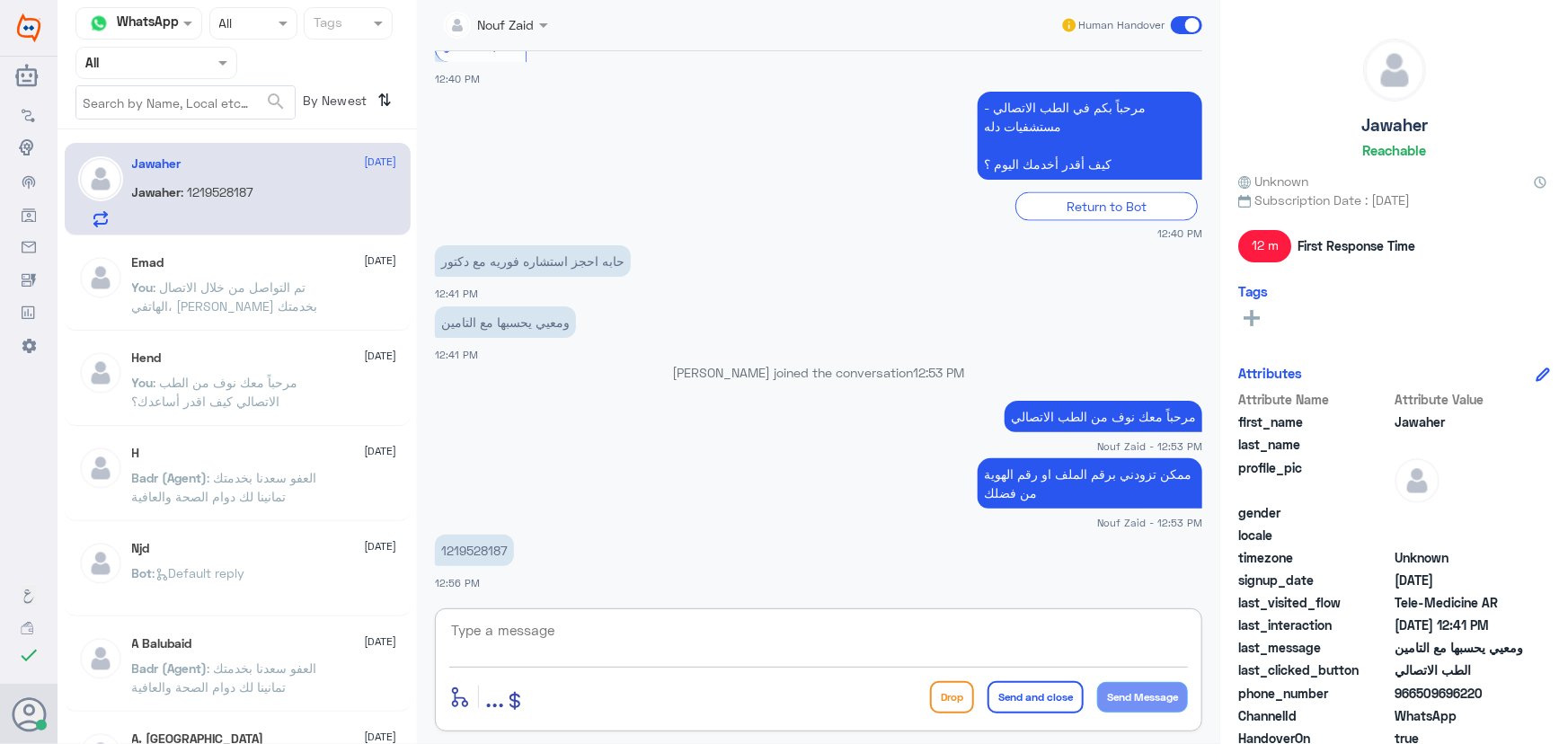
click at [777, 650] on textarea at bounding box center [819, 640] width 738 height 44
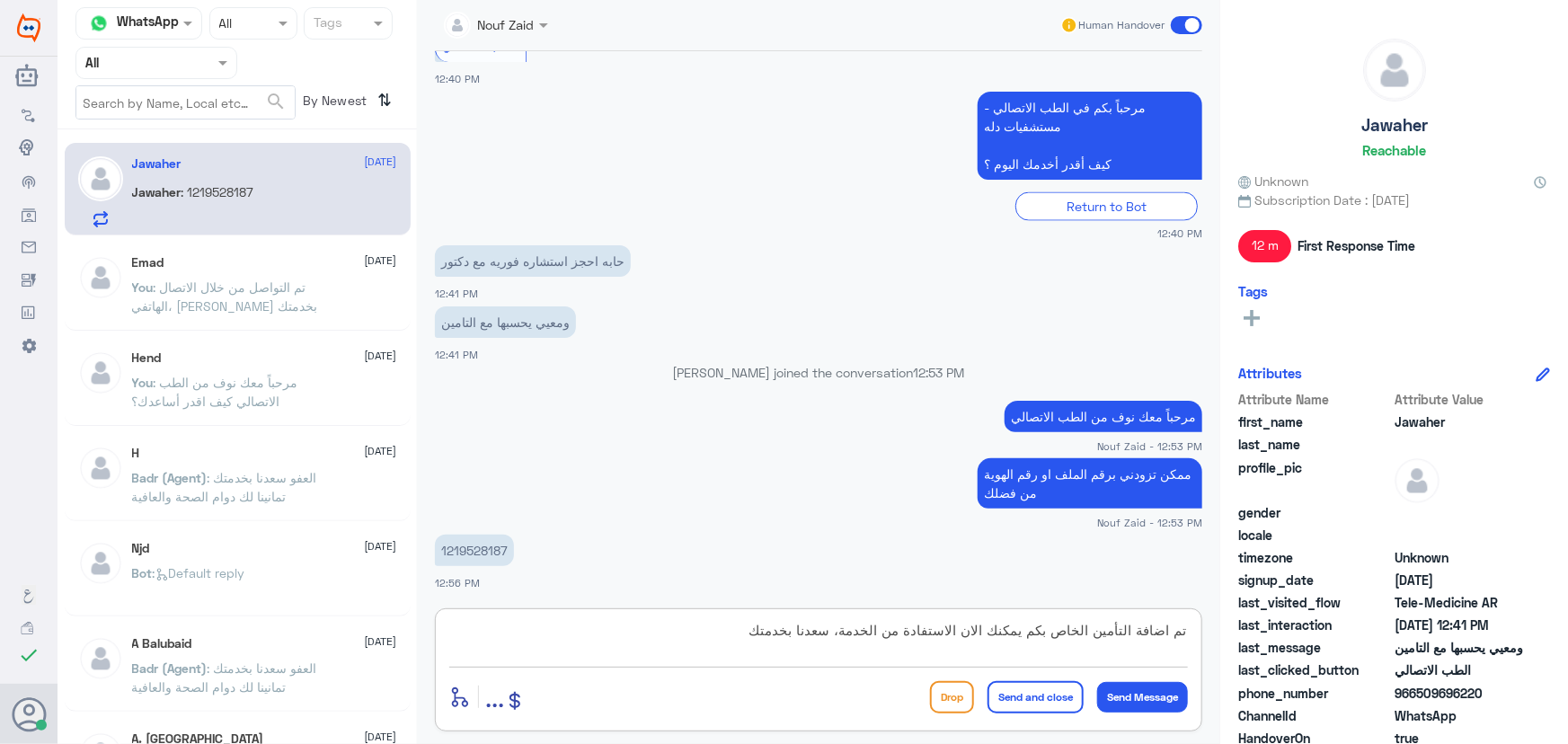
type textarea "تم اضافة التأمين الخاص بكم يمكنك الان الاستفادة من الخدمة، سعدنا بخدمتك"
click at [1034, 692] on button "Send and close" at bounding box center [1036, 697] width 96 height 33
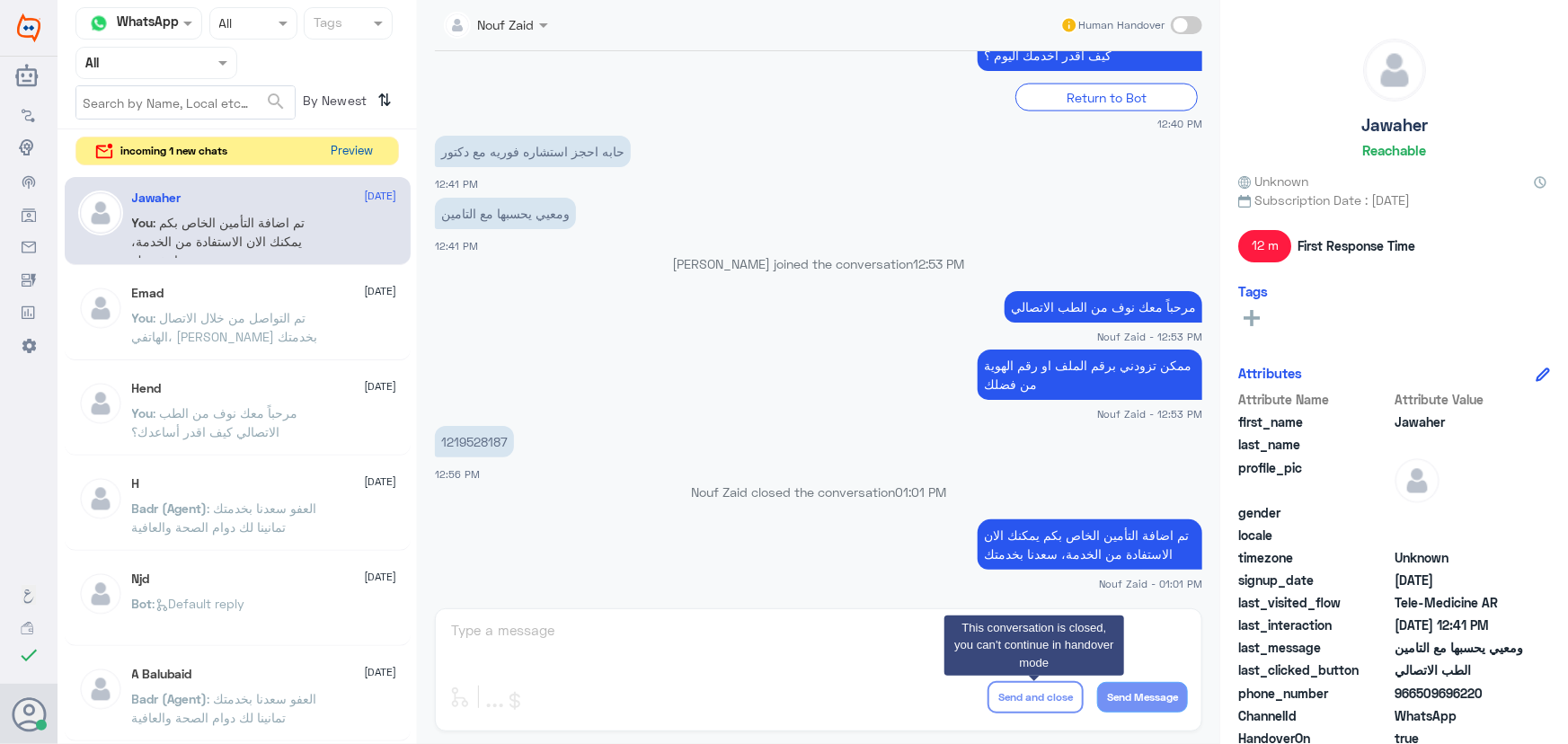
click at [352, 152] on button "Preview" at bounding box center [352, 151] width 56 height 28
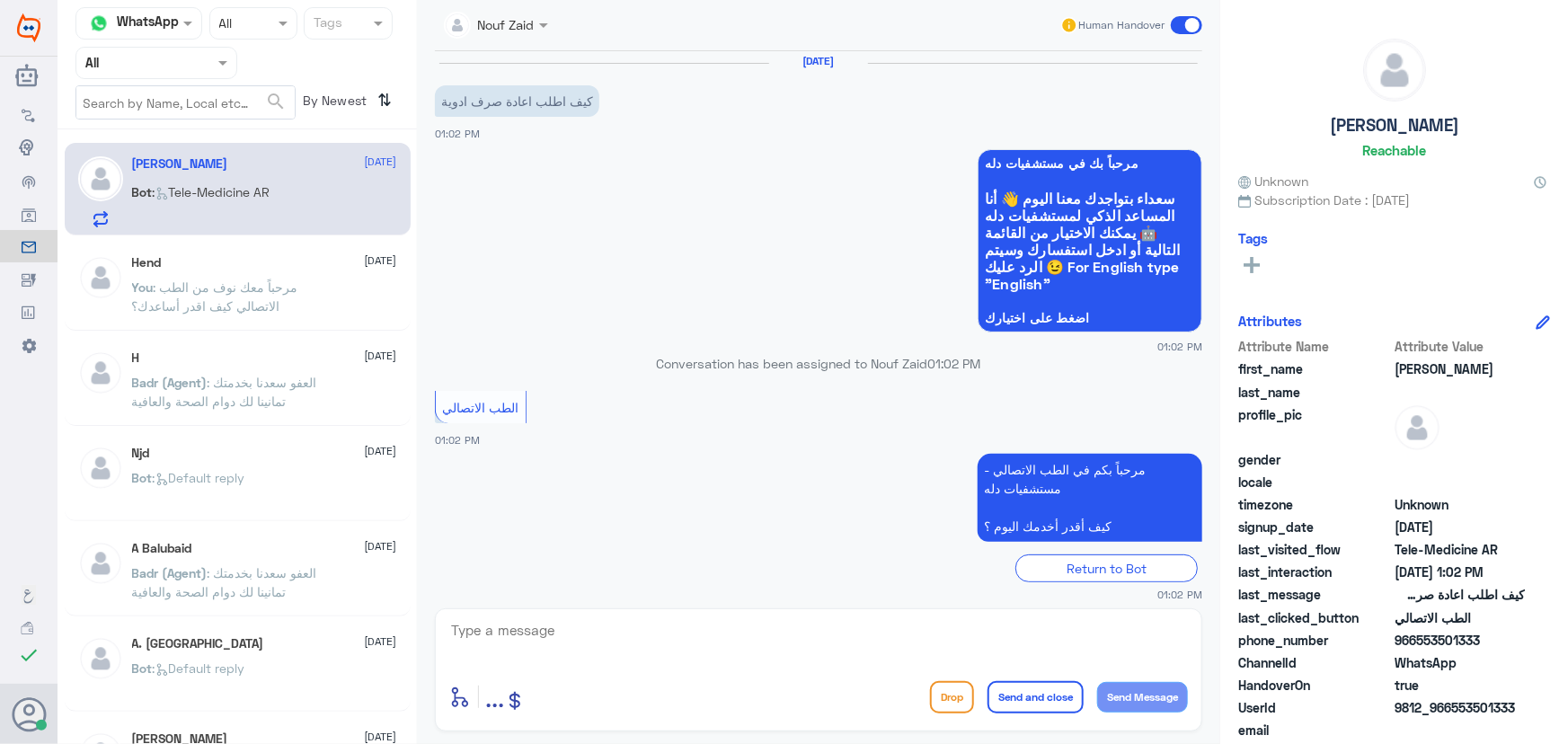
scroll to position [18, 0]
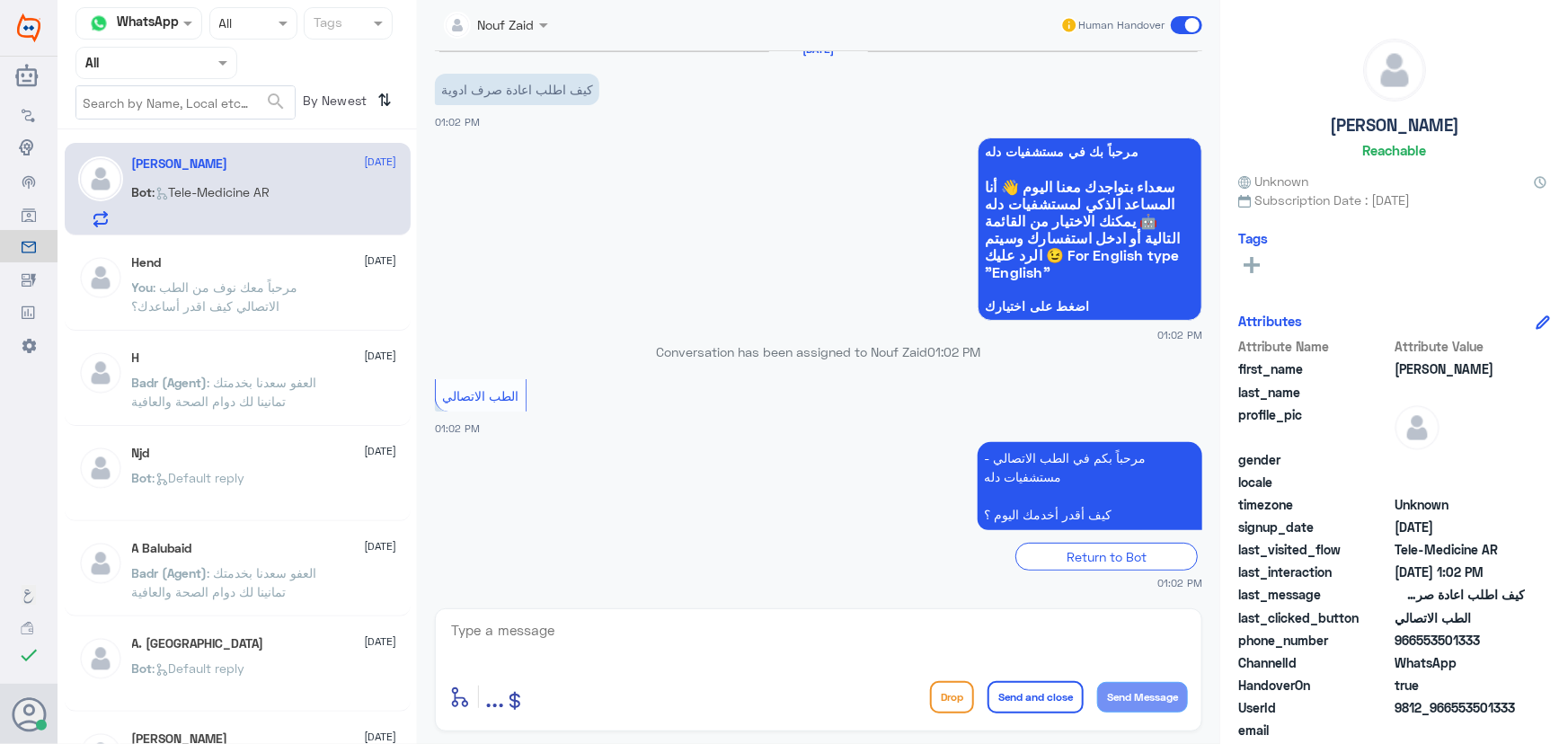
drag, startPoint x: 805, startPoint y: 621, endPoint x: 724, endPoint y: 644, distance: 84.2
click at [804, 621] on textarea at bounding box center [819, 640] width 738 height 44
click at [623, 638] on textarea at bounding box center [819, 640] width 738 height 44
paste textarea "مرحباً معك نوف من الطب الاتصالي"
type textarea "مرحباً معك نوف من الطب الاتصالي"
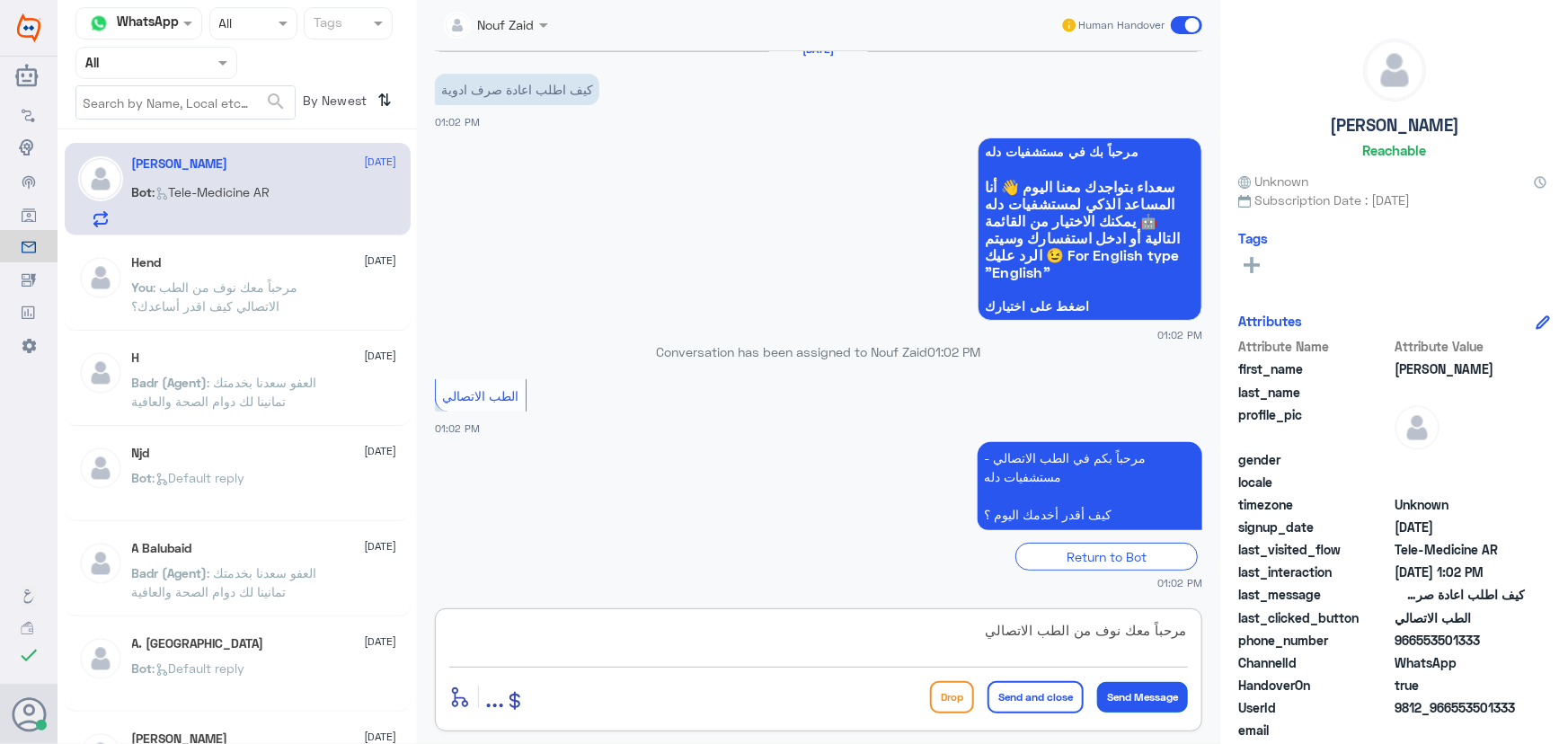
click at [1140, 692] on button "Send Message" at bounding box center [1142, 697] width 91 height 31
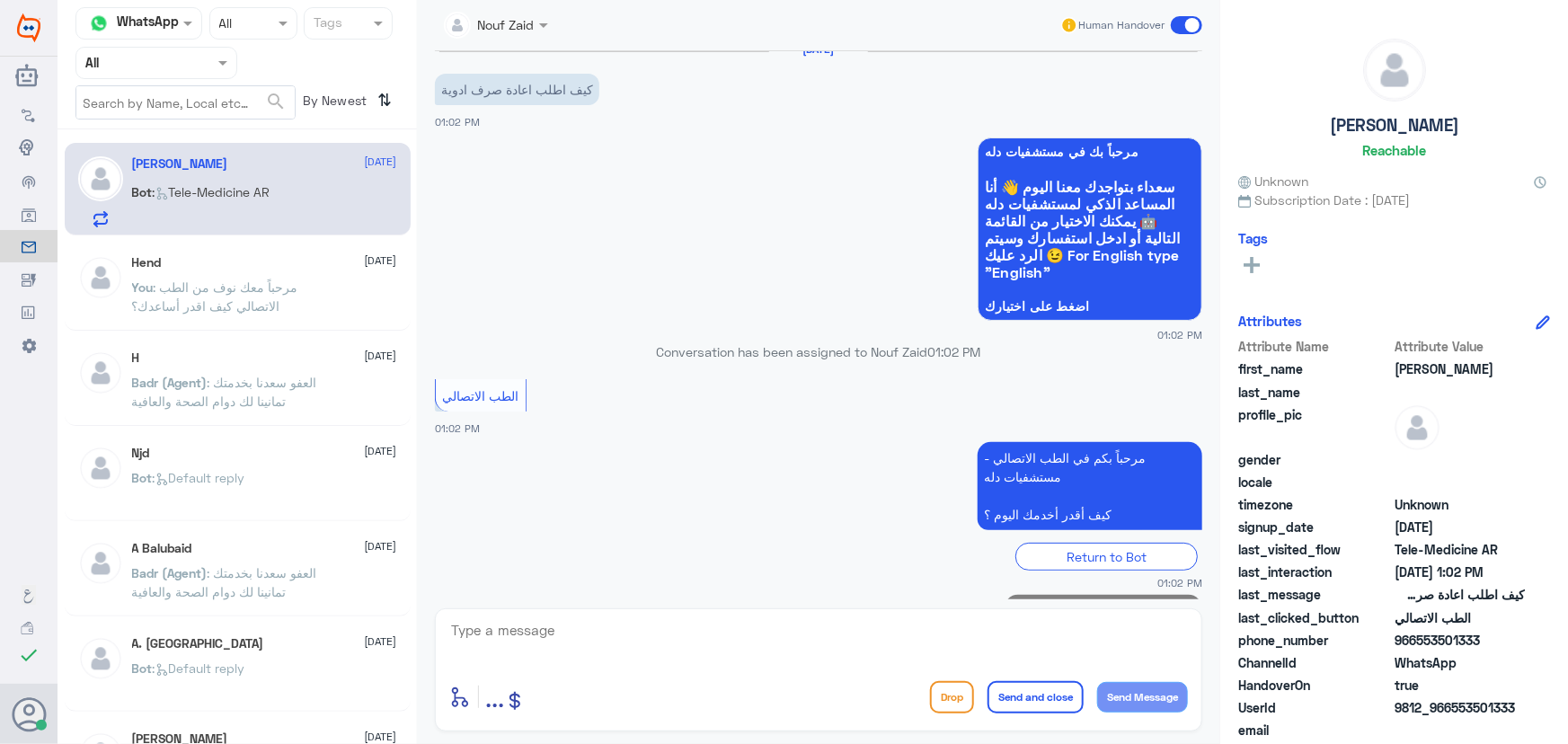
scroll to position [75, 0]
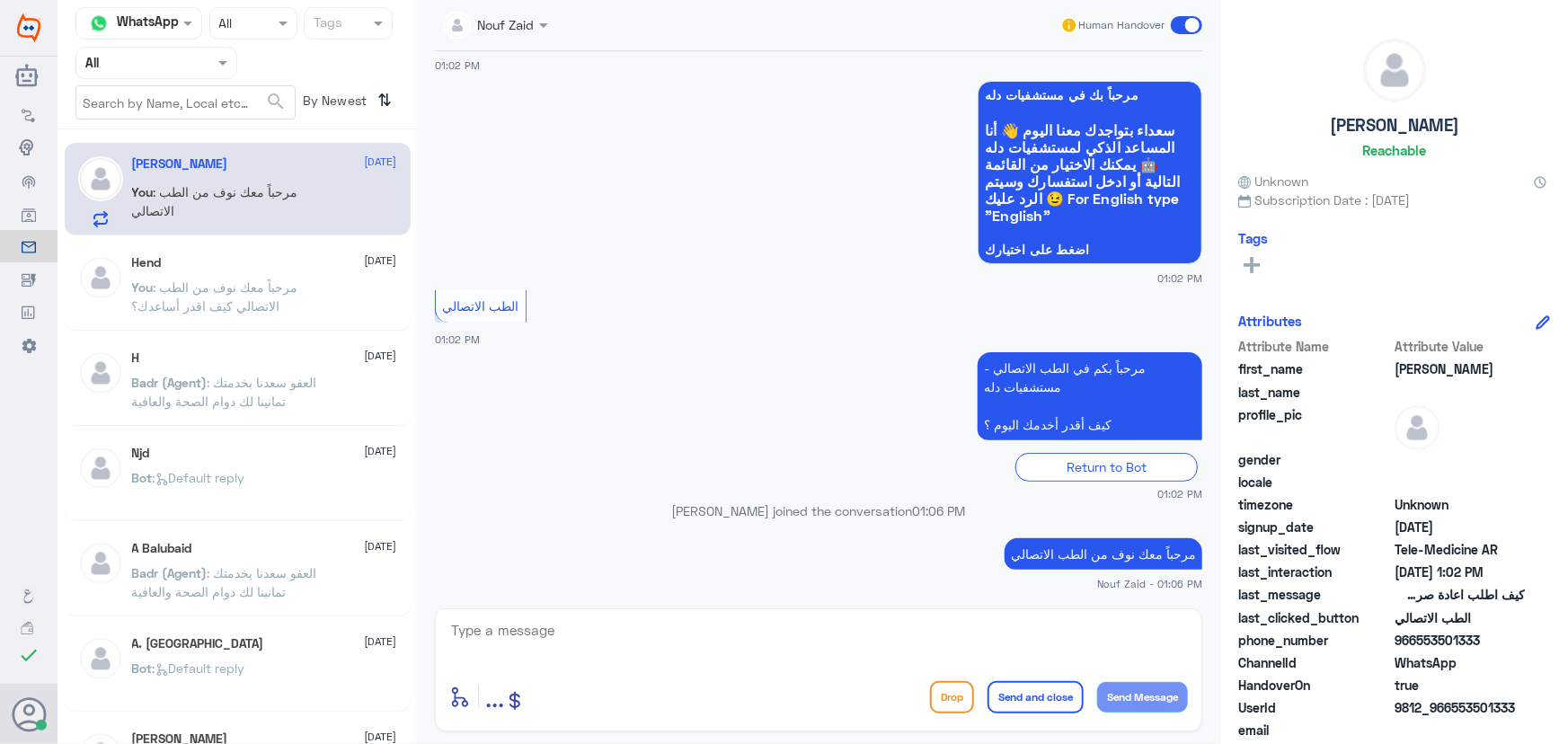
click at [736, 639] on textarea at bounding box center [819, 640] width 738 height 44
paste textarea "هنا الطب الاتصالي لكل مايخص الاستشارة الفورية من خلال التطبيق والتي من خلالها ي…"
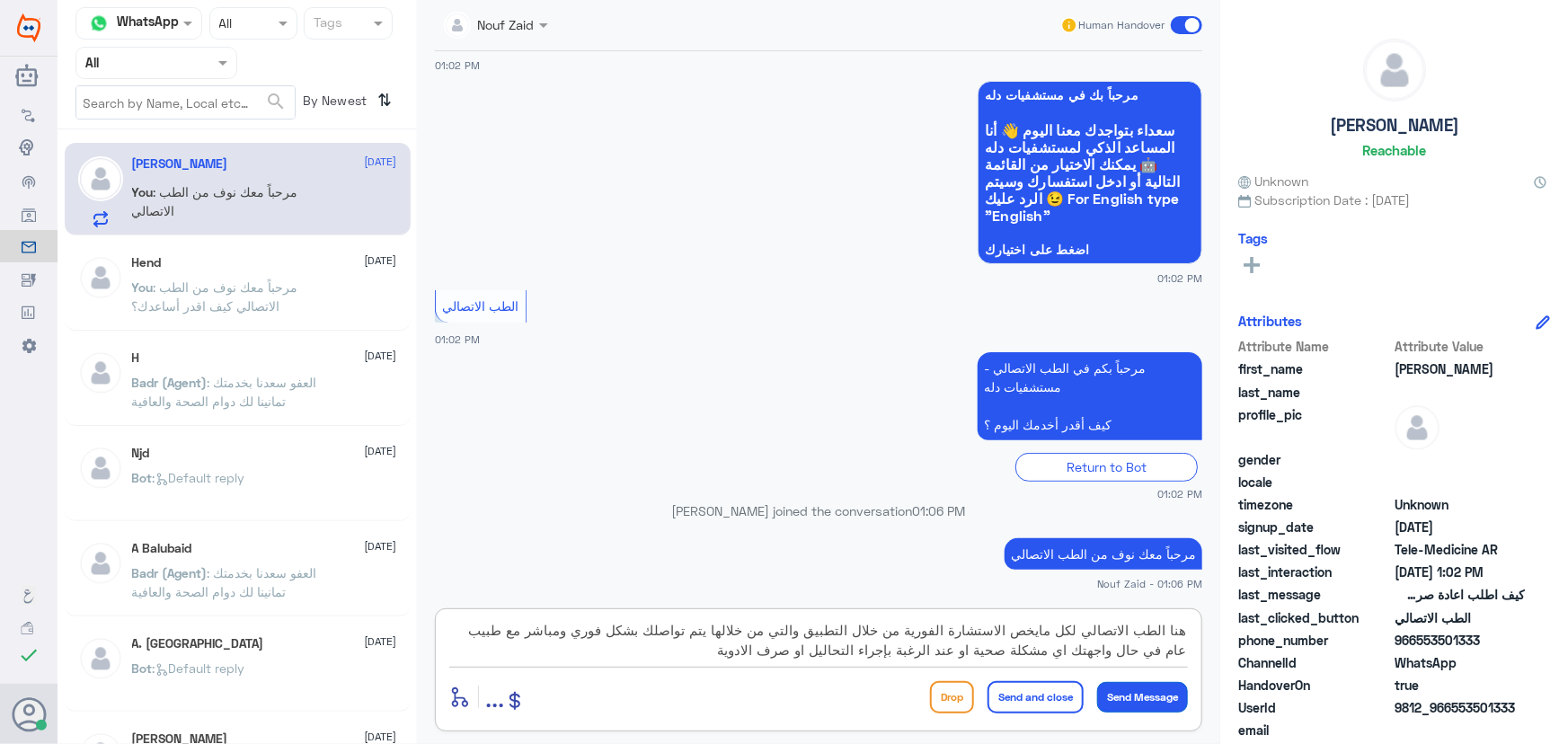
type textarea "هنا الطب الاتصالي لكل مايخص الاستشارة الفورية من خلال التطبيق والتي من خلالها ي…"
click at [1149, 688] on button "Send Message" at bounding box center [1142, 697] width 91 height 31
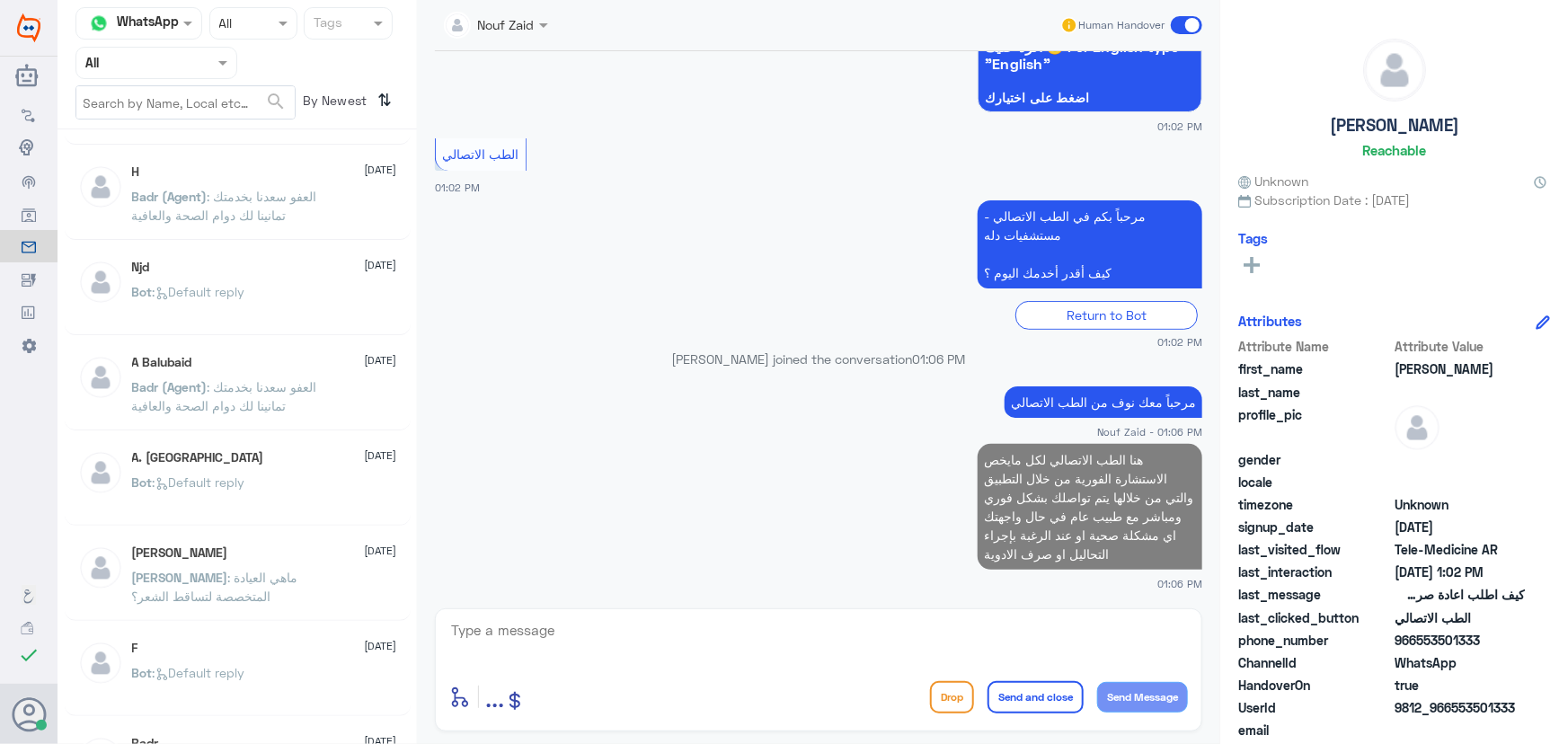
scroll to position [0, 0]
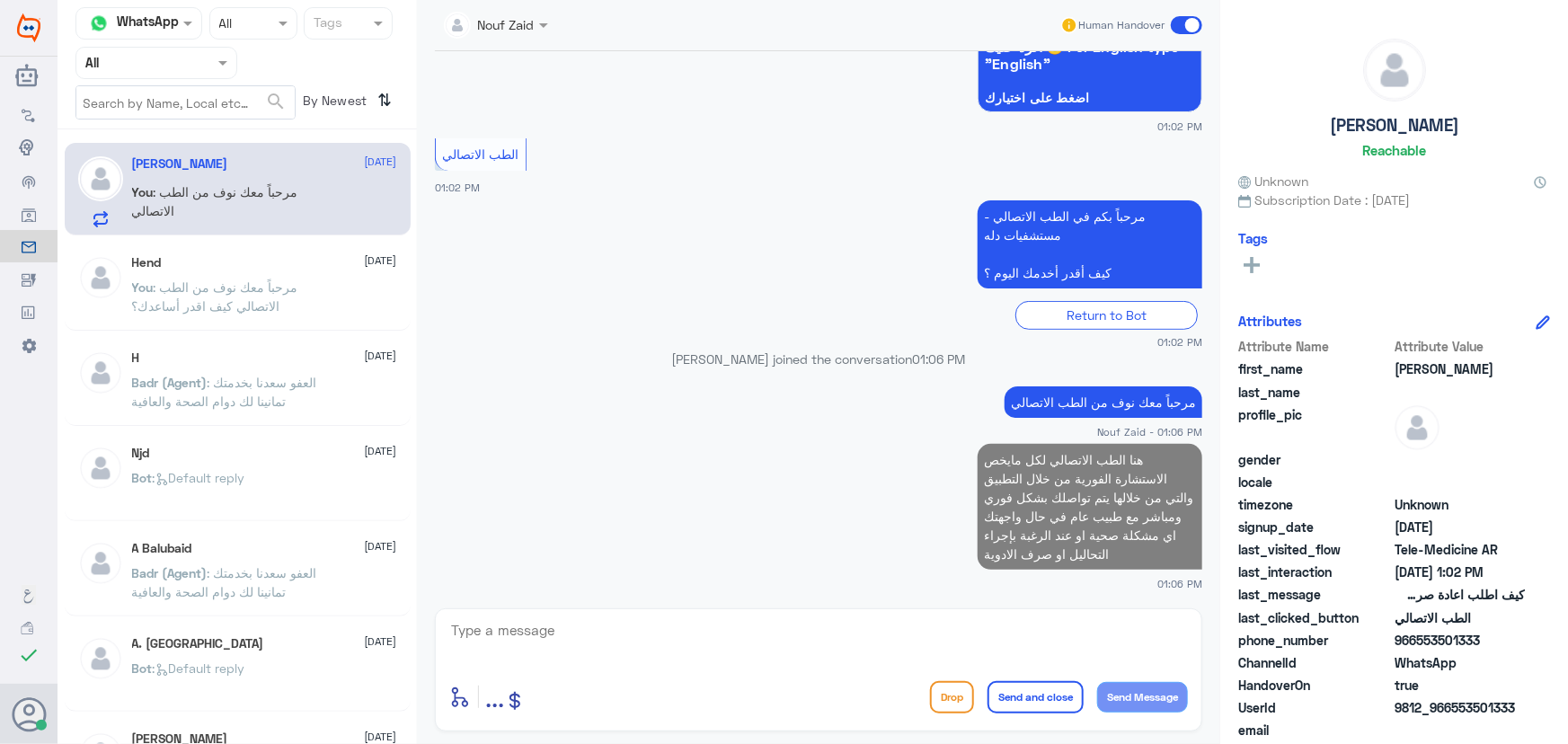
click at [171, 79] on nav "Channel WhatsApp Status × All Tags Agent Filter All search By Newest ⇅" at bounding box center [237, 67] width 360 height 122
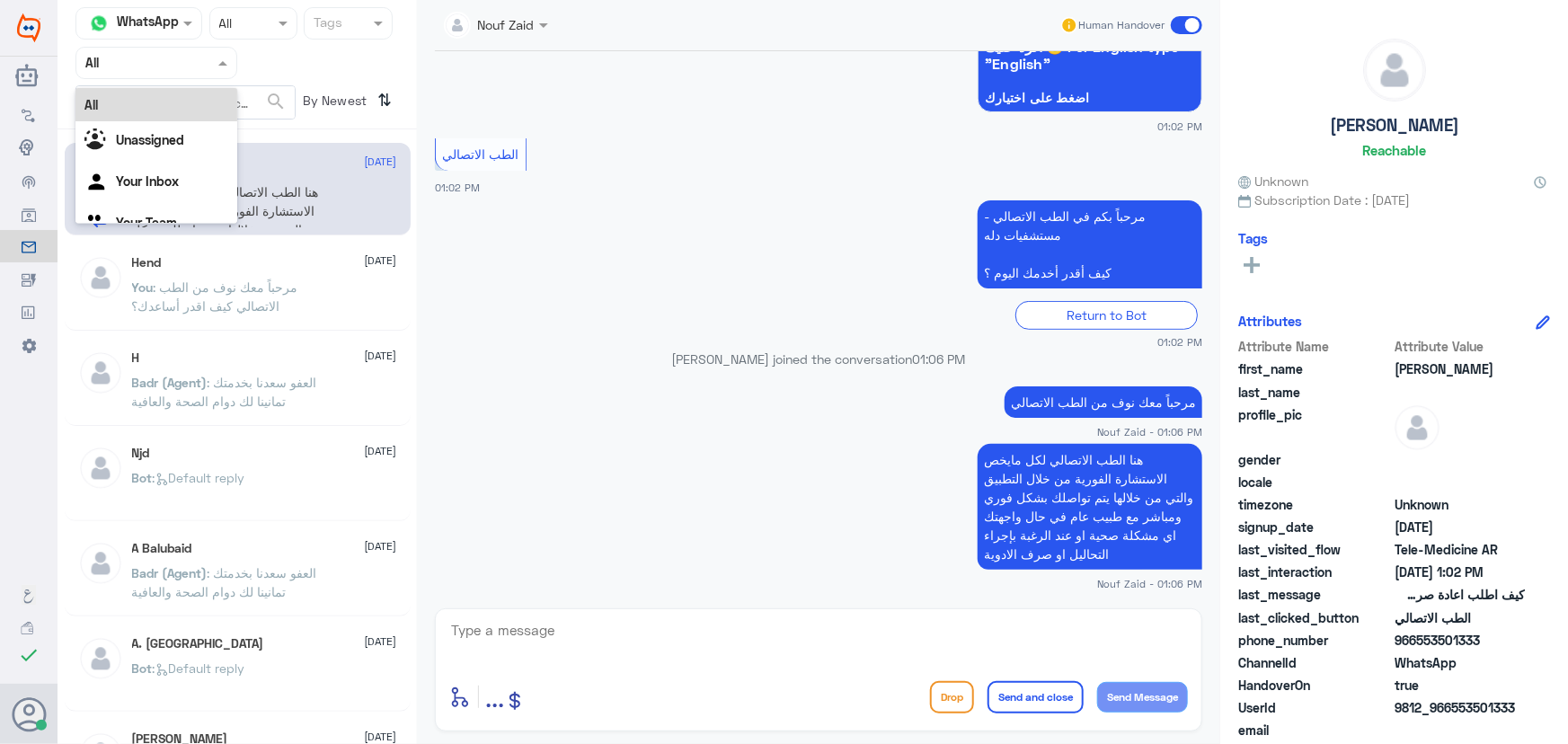
click at [171, 78] on div "Agent Filter All" at bounding box center [156, 63] width 162 height 33
click at [160, 152] on div "Unassigned" at bounding box center [156, 142] width 162 height 41
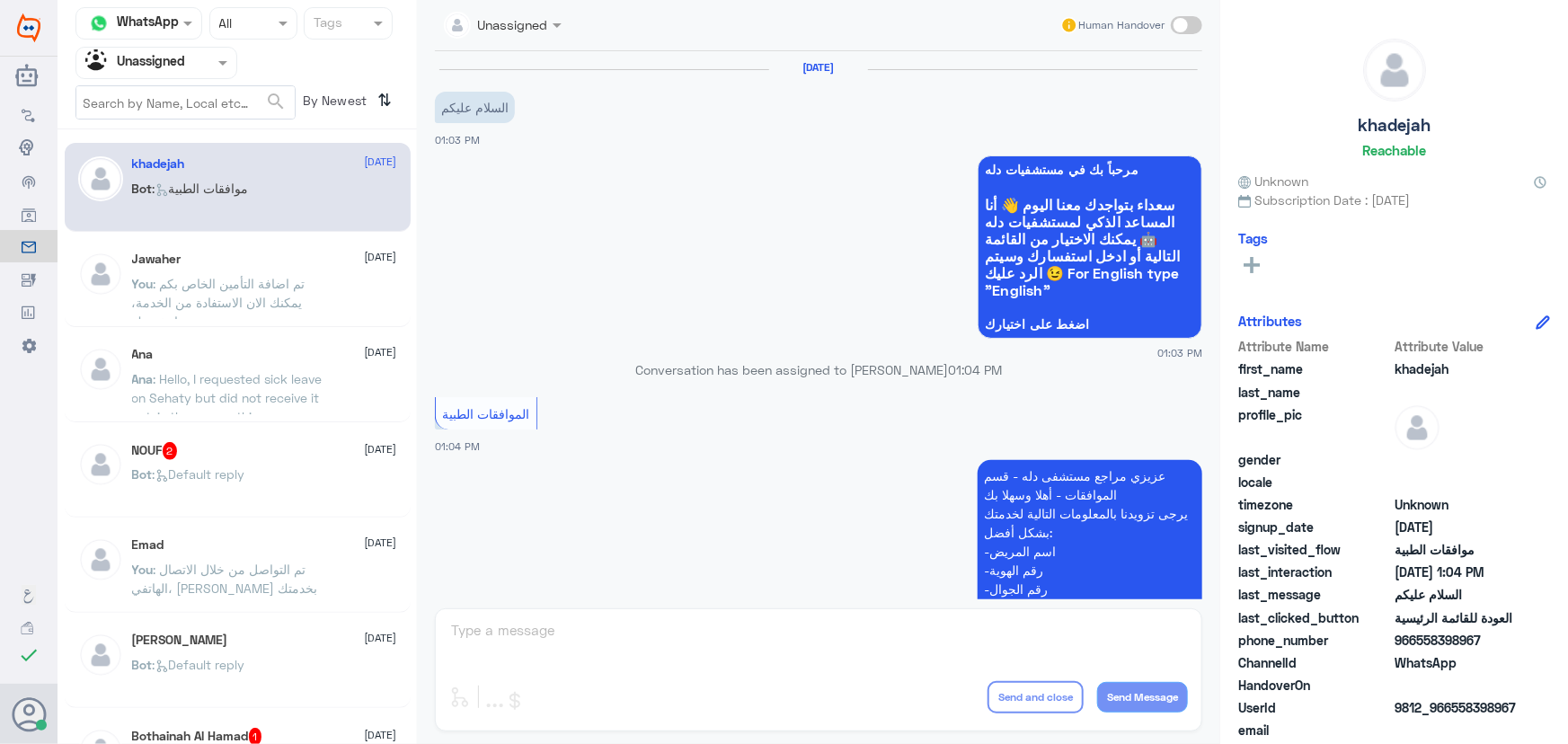
scroll to position [503, 0]
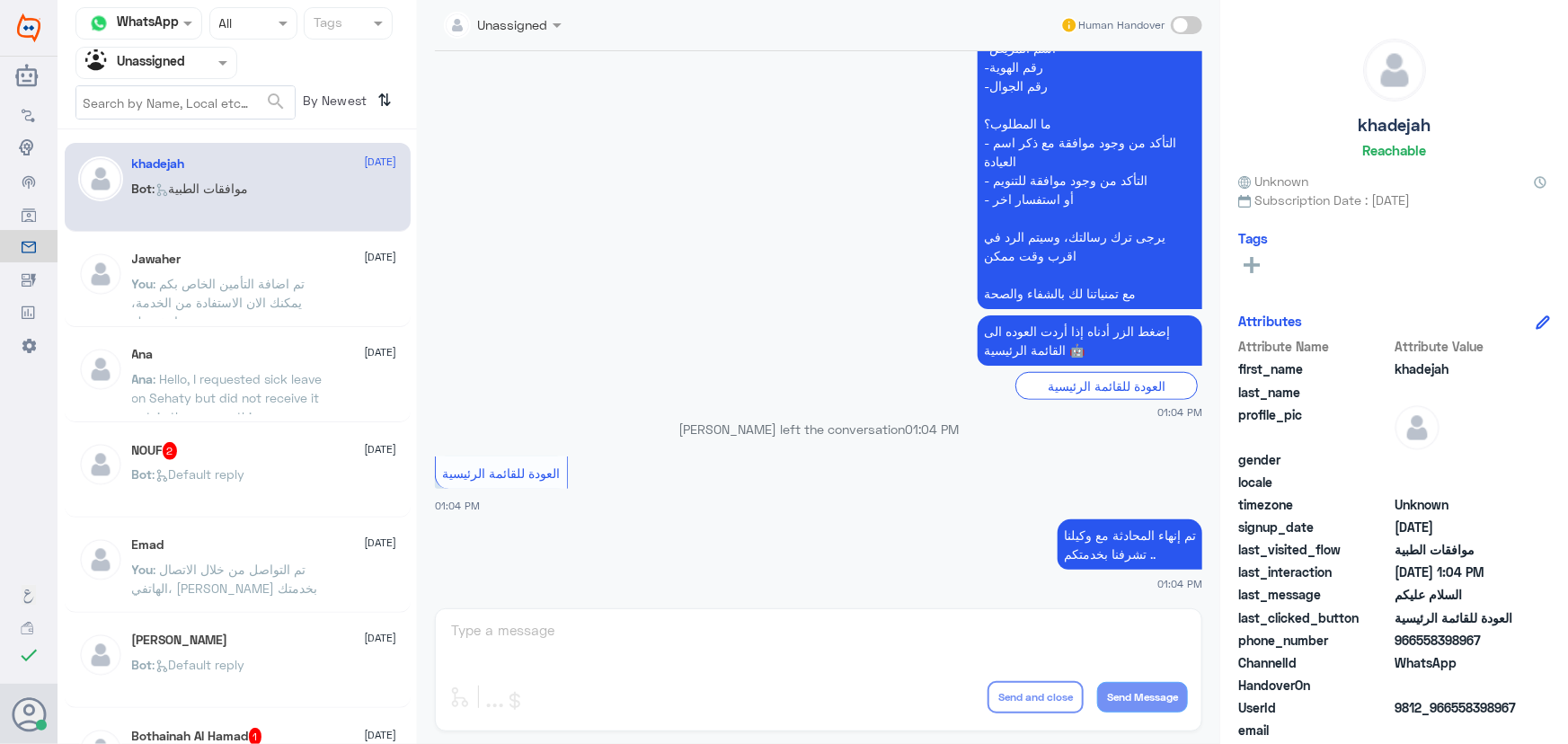
click at [278, 496] on div "Bot : Default reply" at bounding box center [265, 489] width 265 height 40
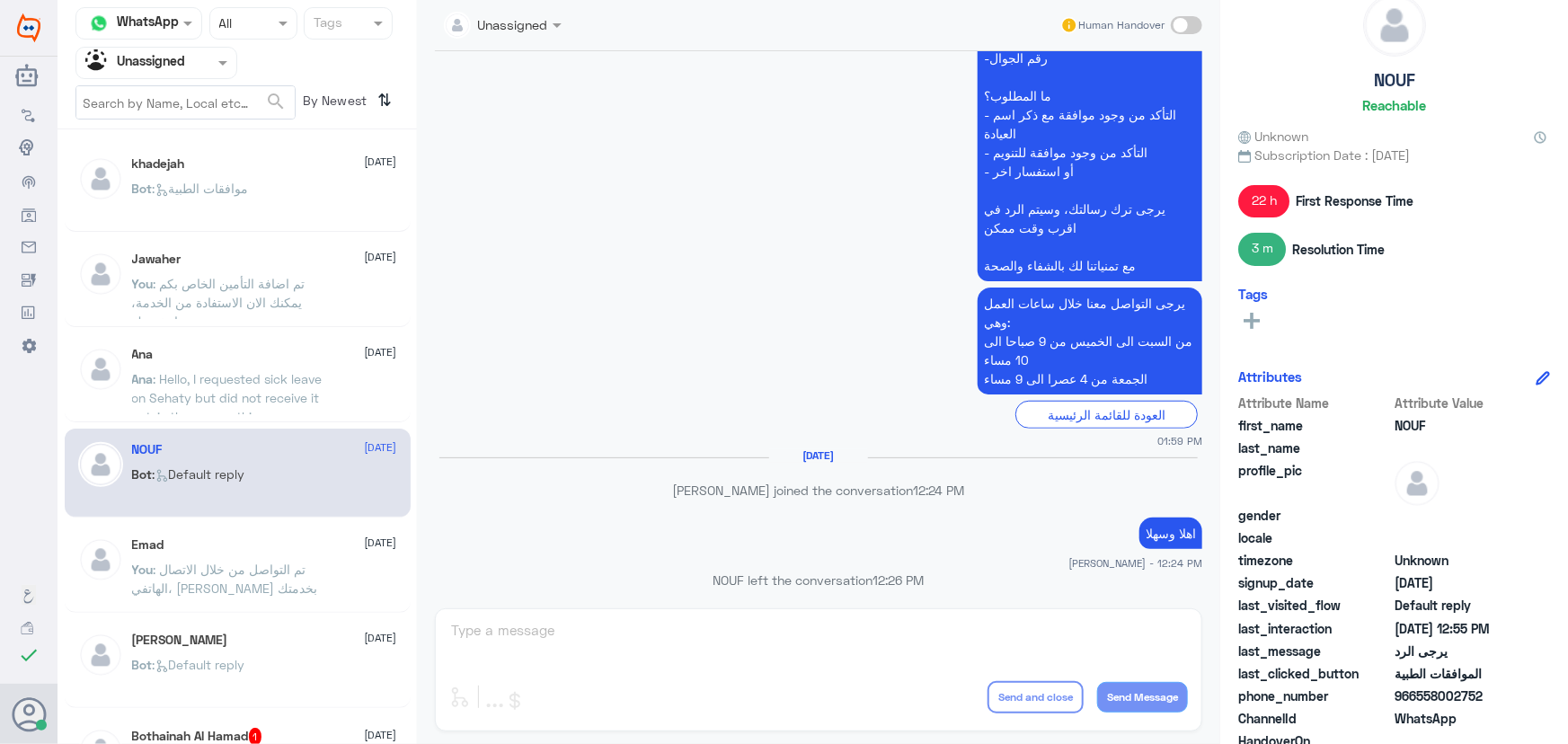
scroll to position [81, 0]
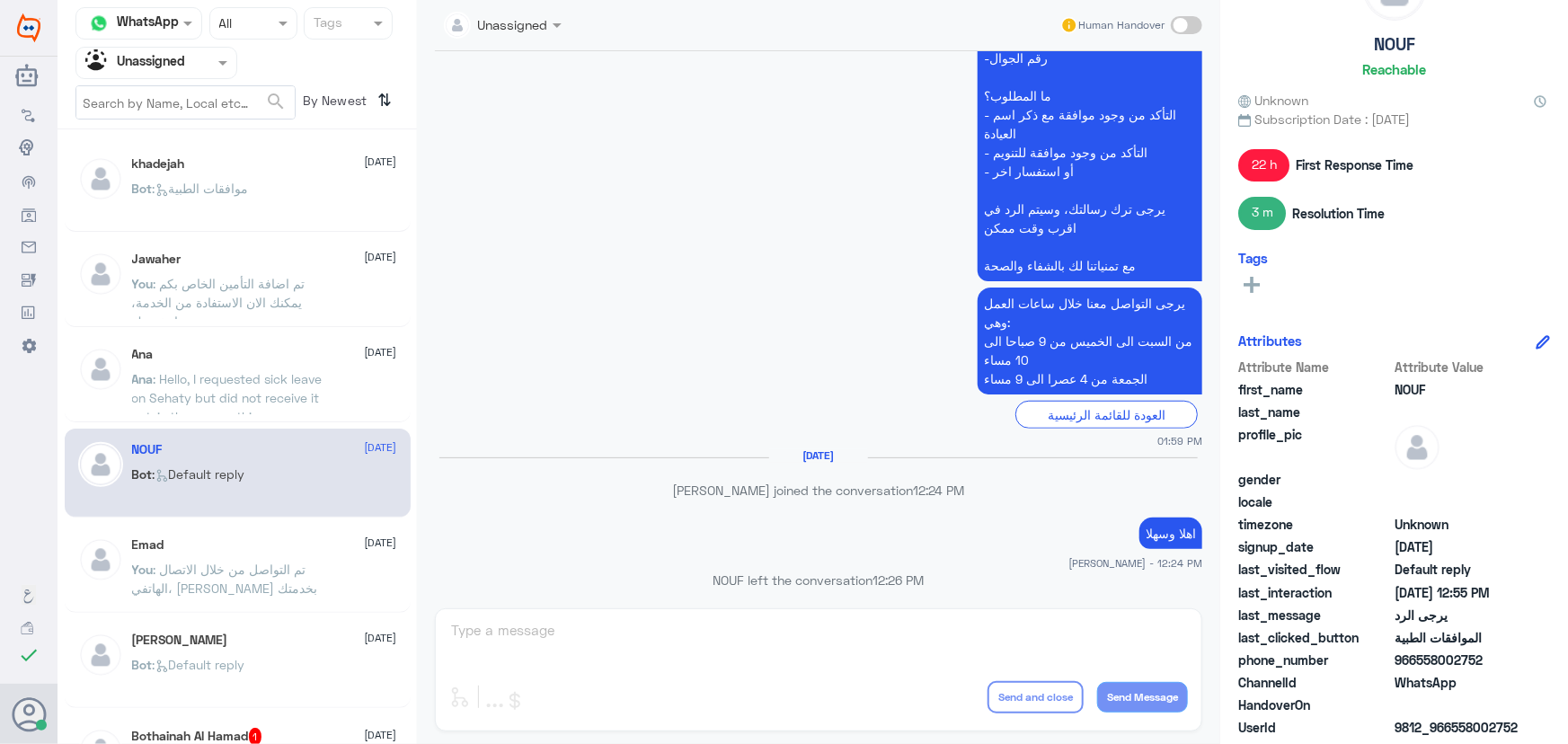
drag, startPoint x: 1418, startPoint y: 659, endPoint x: 1535, endPoint y: 652, distance: 117.2
click at [1535, 652] on div "phone_number 966558002752" at bounding box center [1393, 661] width 312 height 22
copy span "558002752"
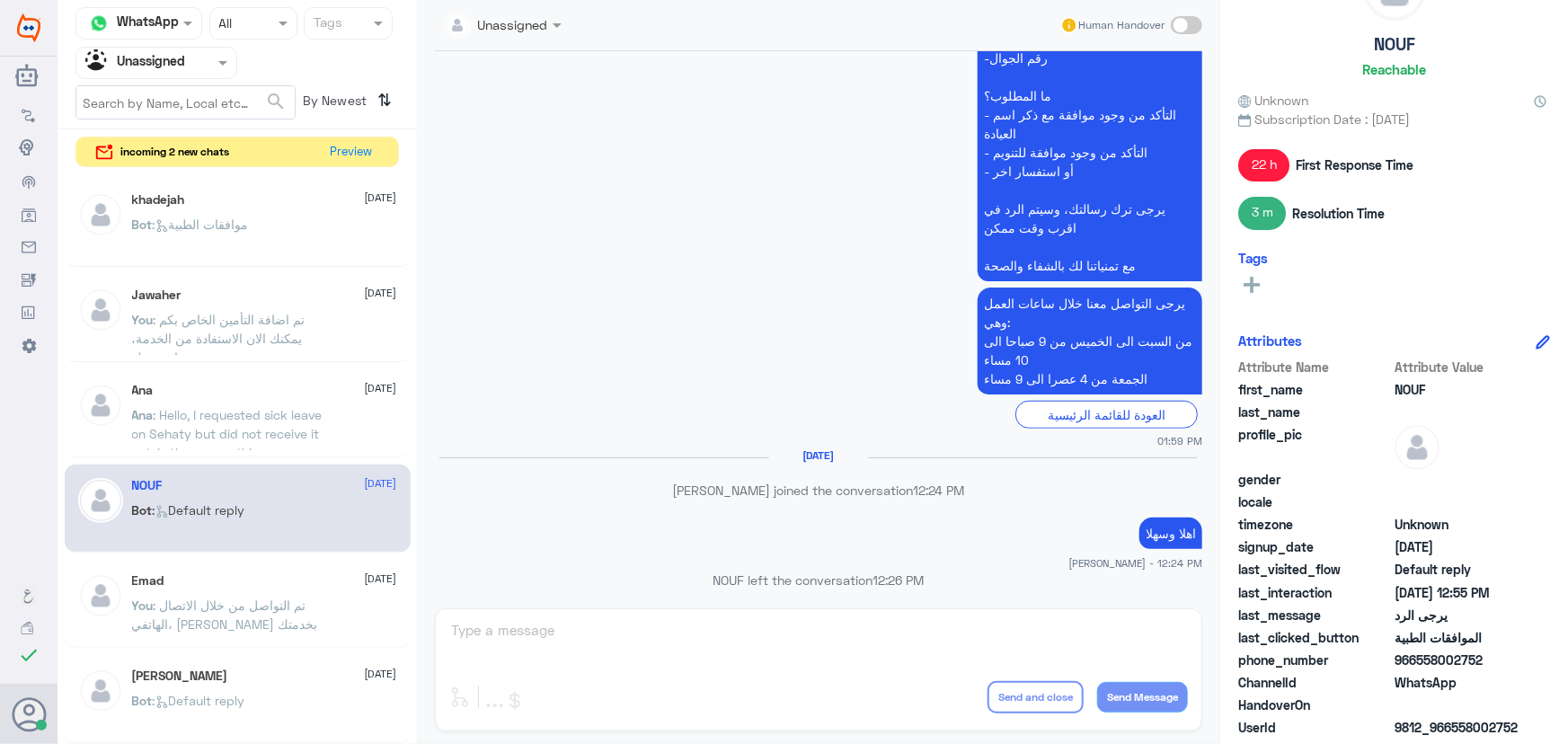
click at [152, 47] on div "Agent Filter Unassigned" at bounding box center [156, 63] width 162 height 33
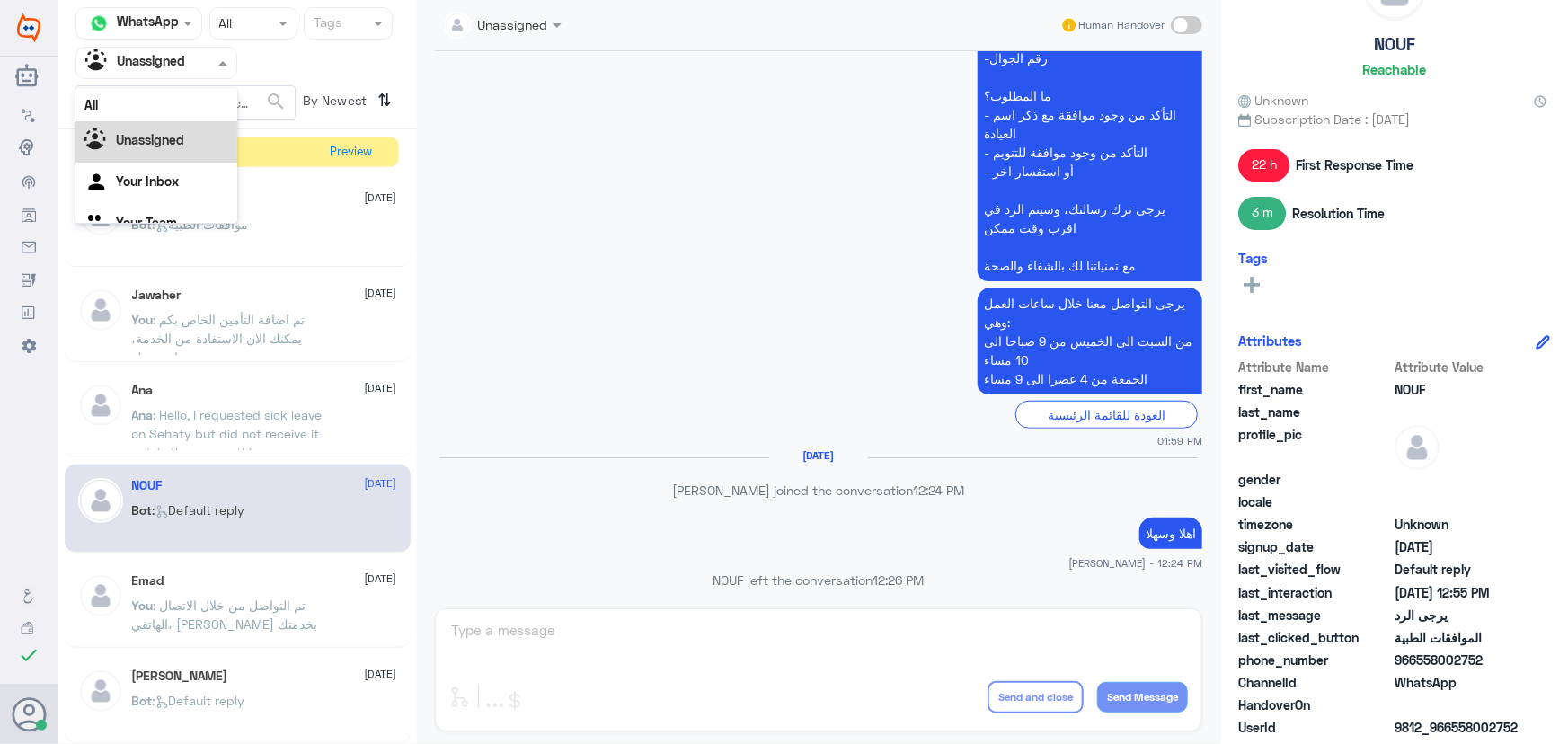
scroll to position [22, 0]
click at [178, 109] on b "Unassigned" at bounding box center [150, 117] width 68 height 15
click at [167, 68] on input "text" at bounding box center [134, 62] width 99 height 21
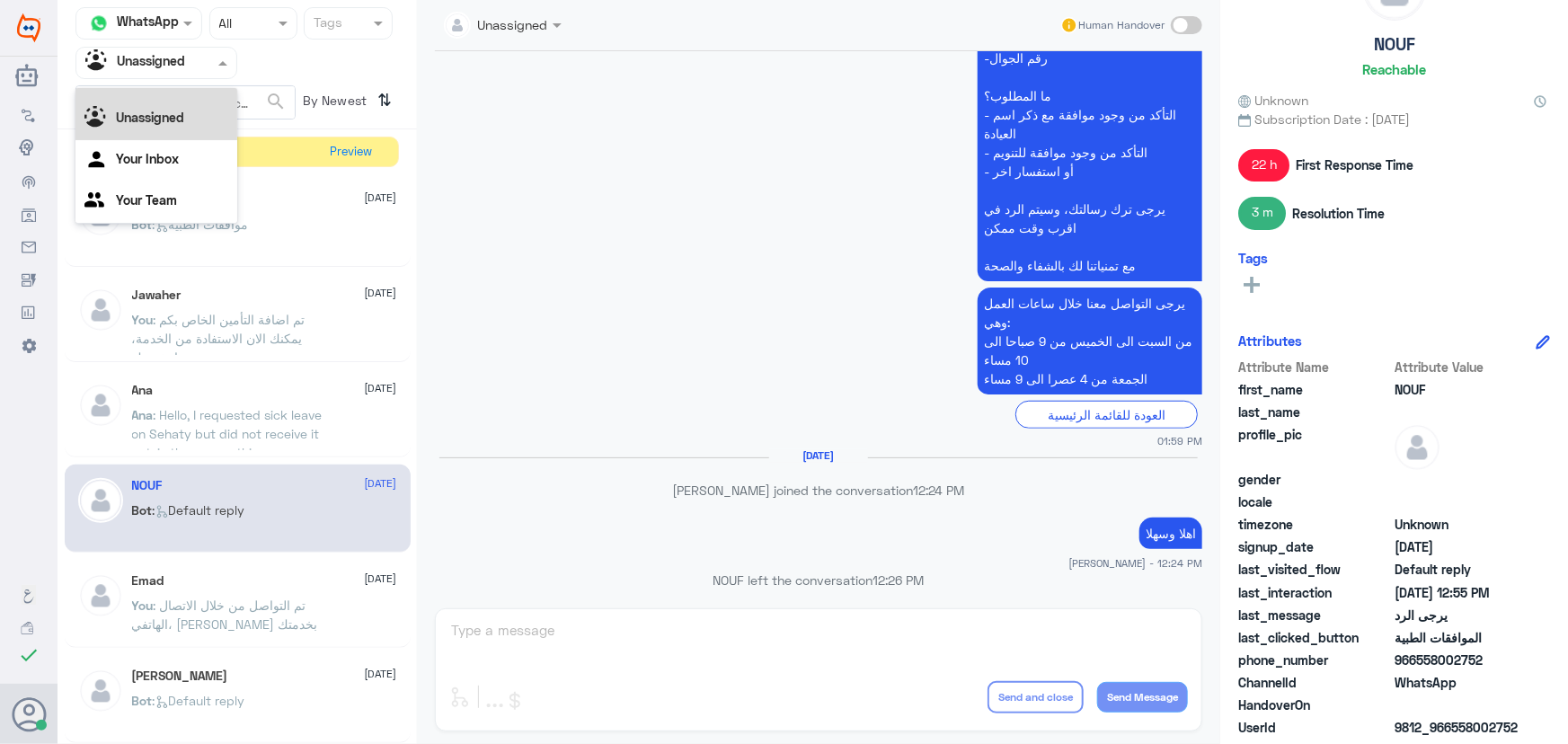
click at [170, 93] on div "All" at bounding box center [156, 81] width 162 height 34
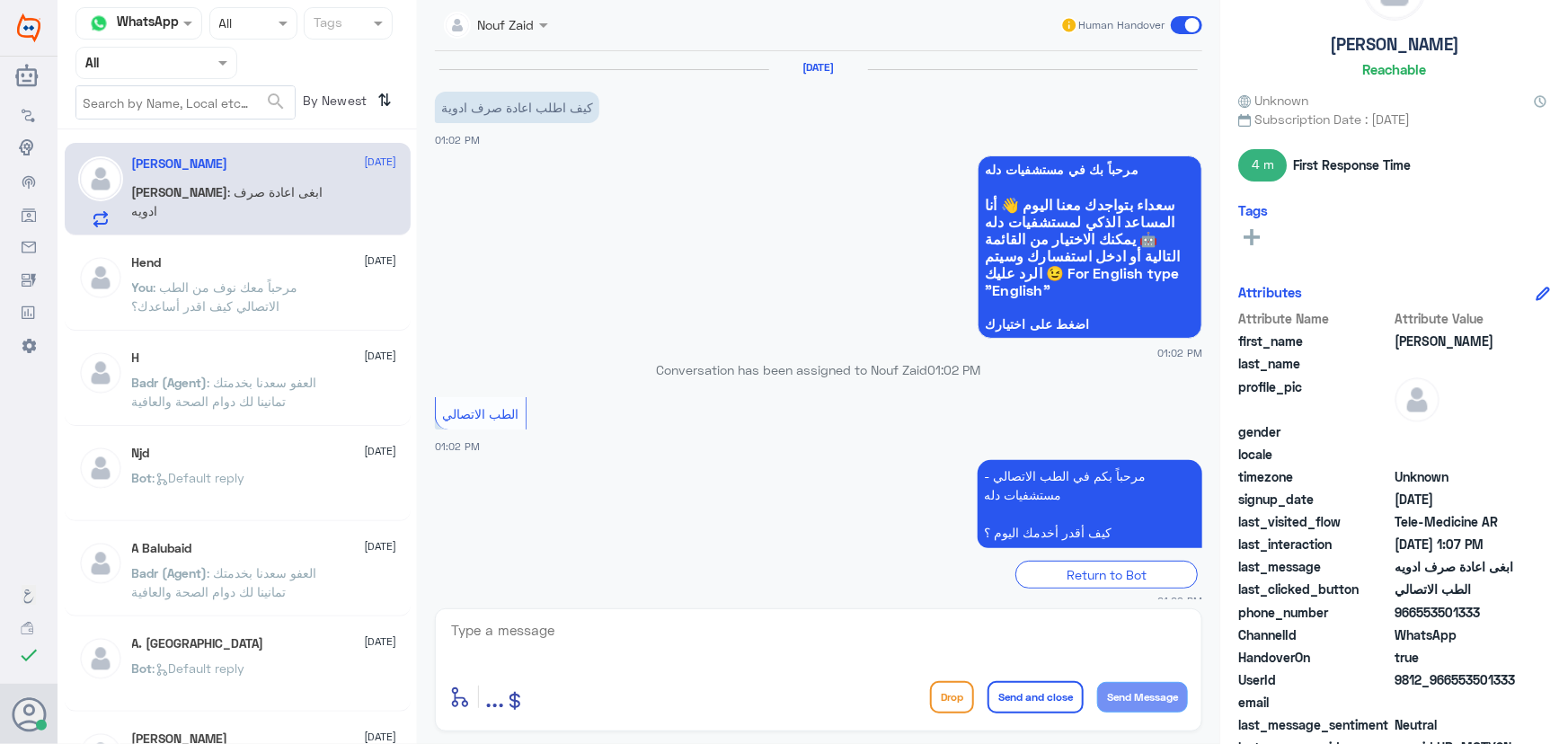
scroll to position [321, 0]
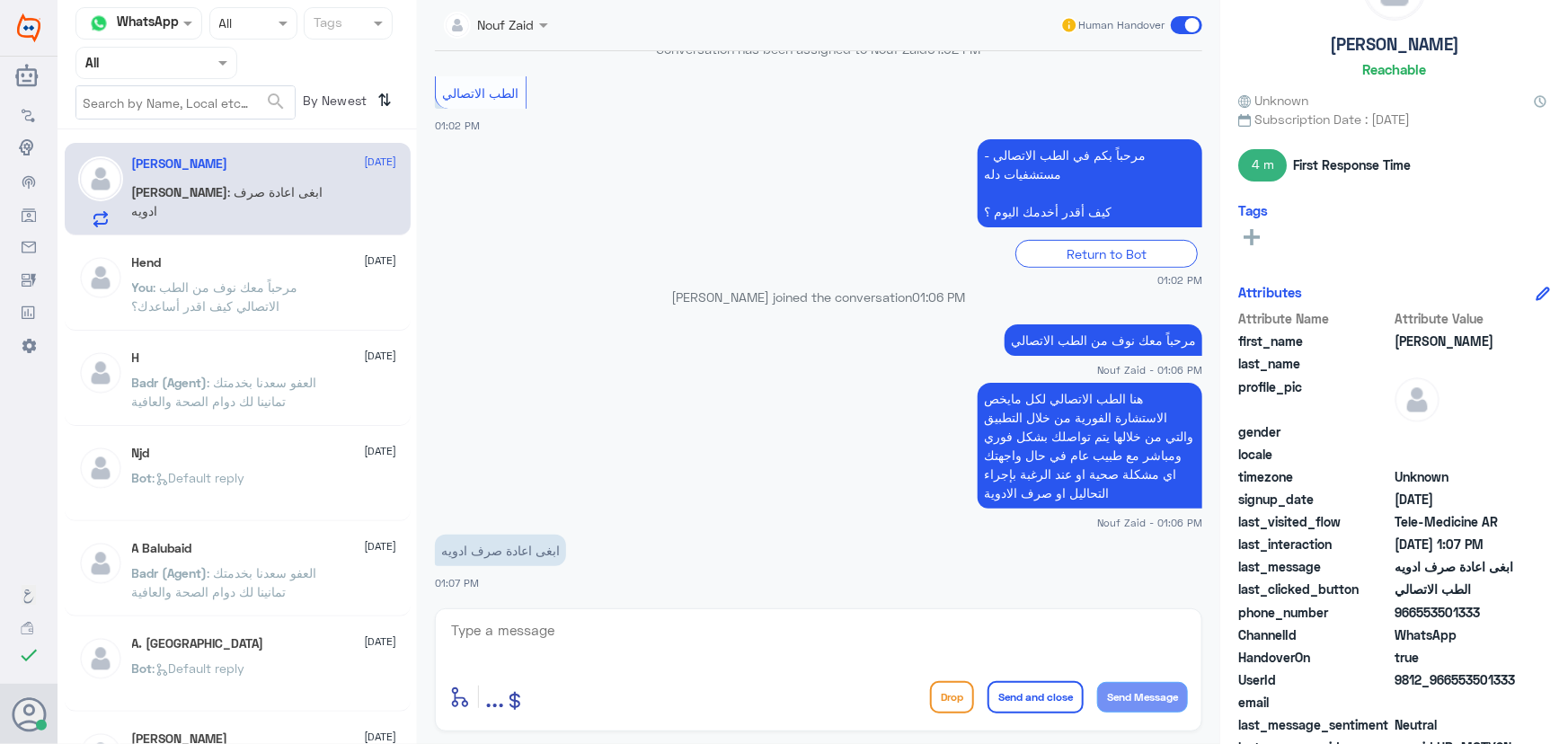
click at [627, 649] on textarea at bounding box center [819, 640] width 738 height 44
type textarea "ي"
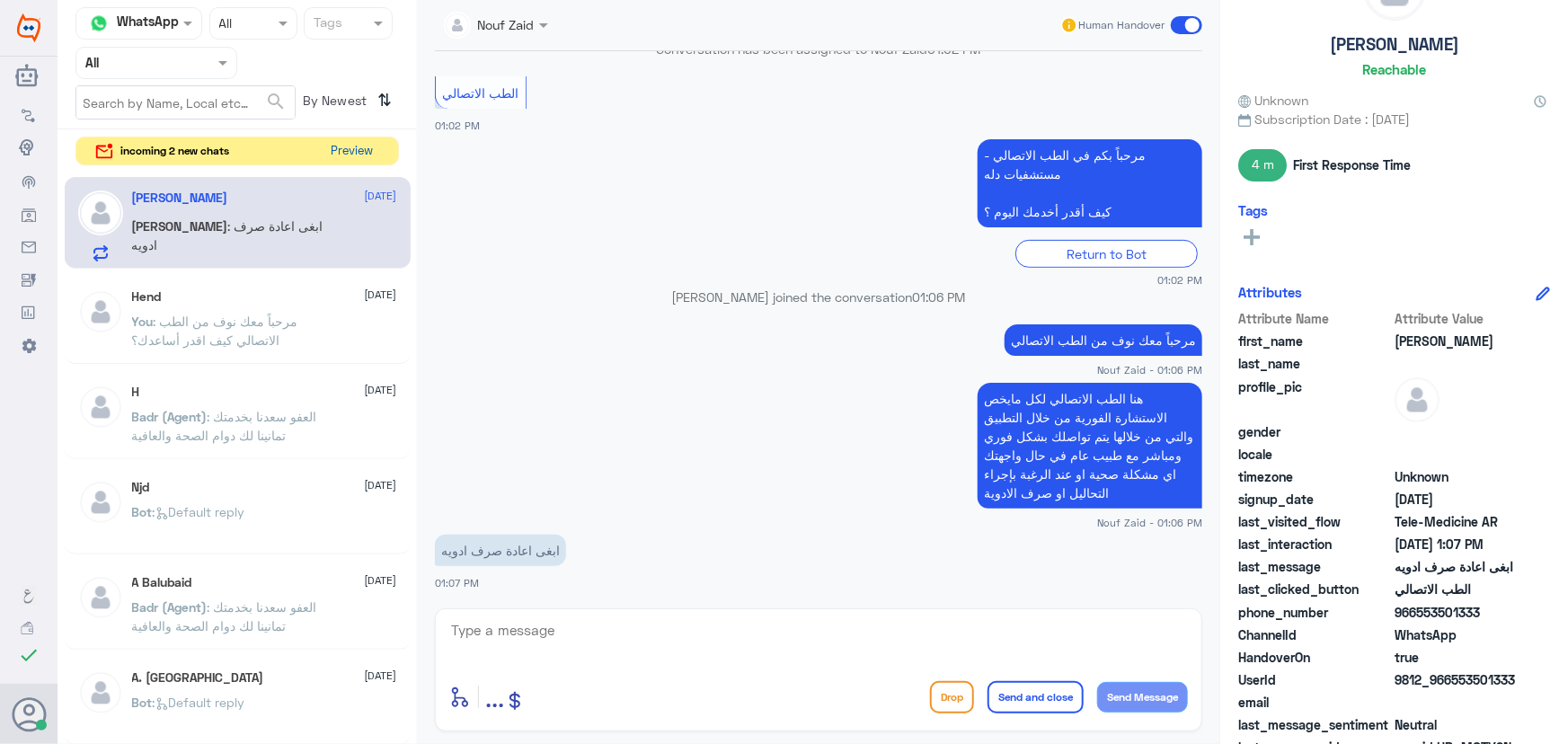
click at [368, 151] on button "Preview" at bounding box center [352, 151] width 56 height 28
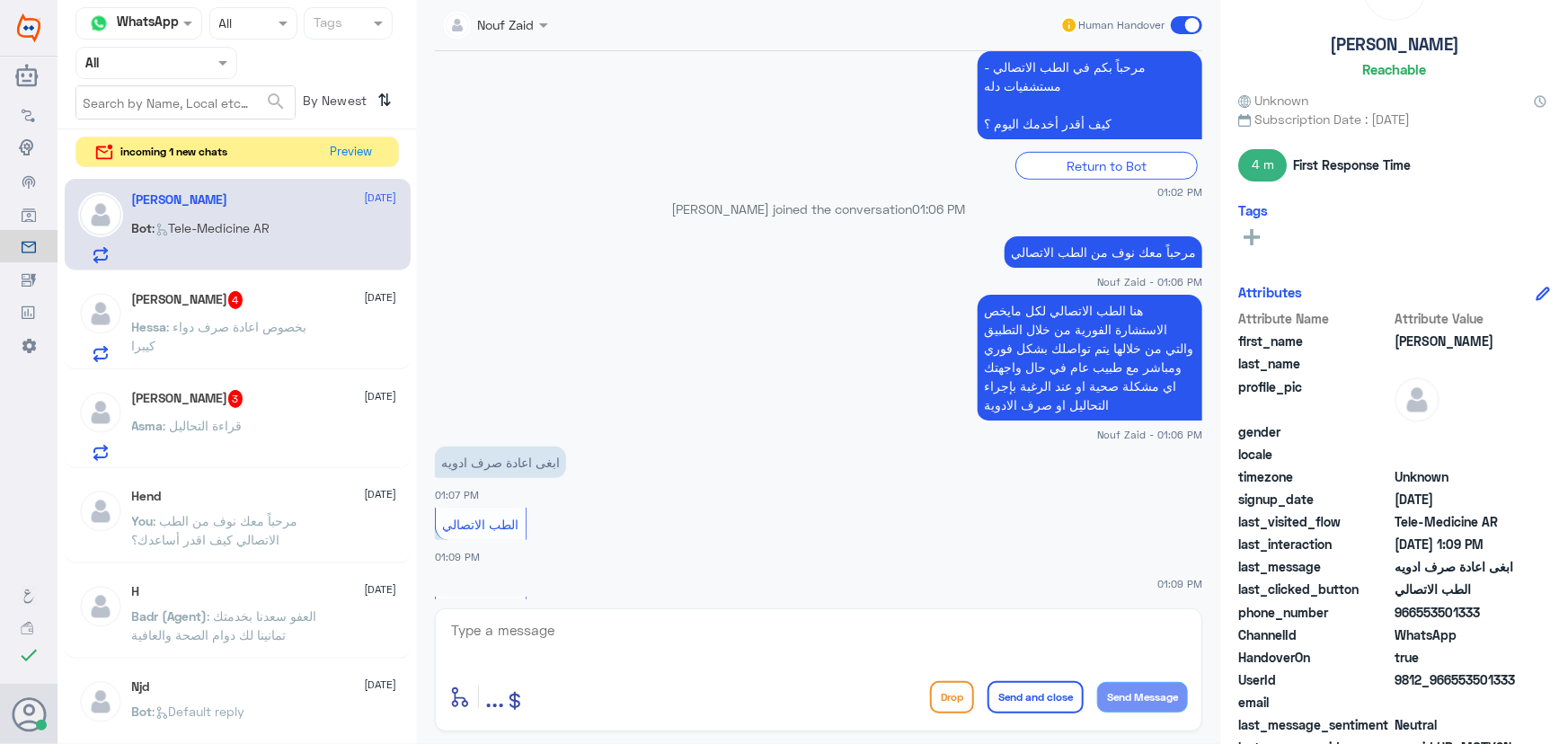
scroll to position [498, 0]
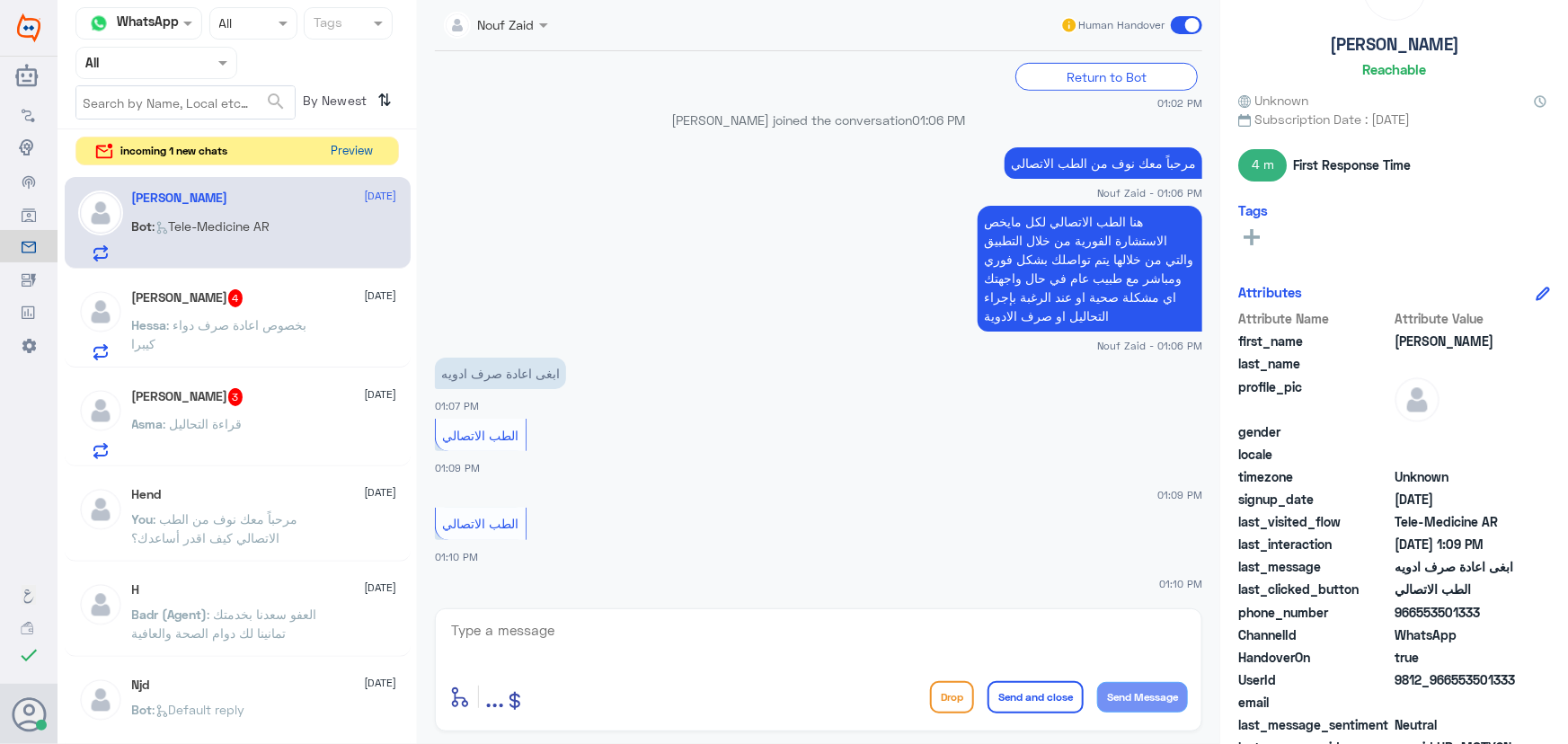
click at [342, 159] on button "Preview" at bounding box center [352, 151] width 56 height 28
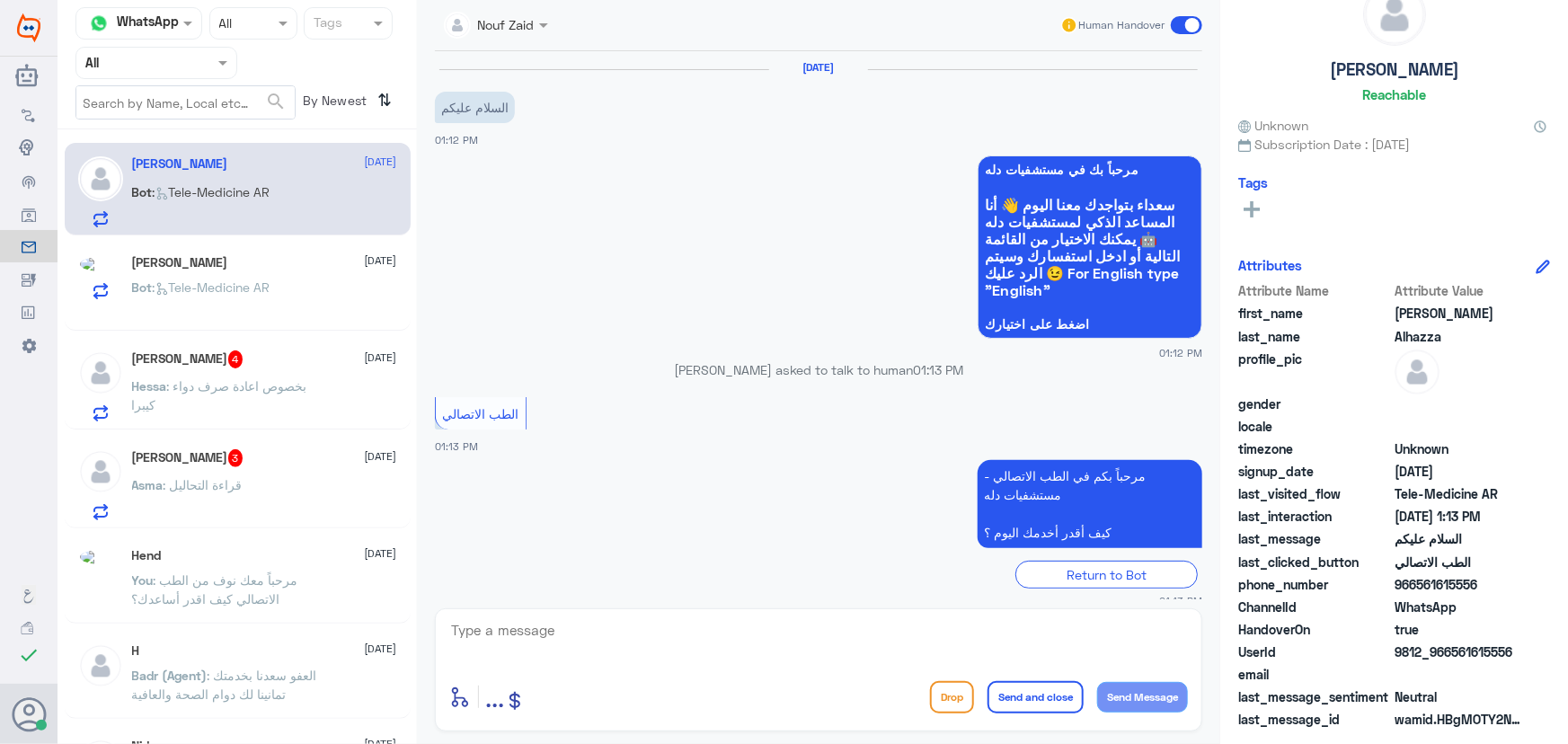
scroll to position [18, 0]
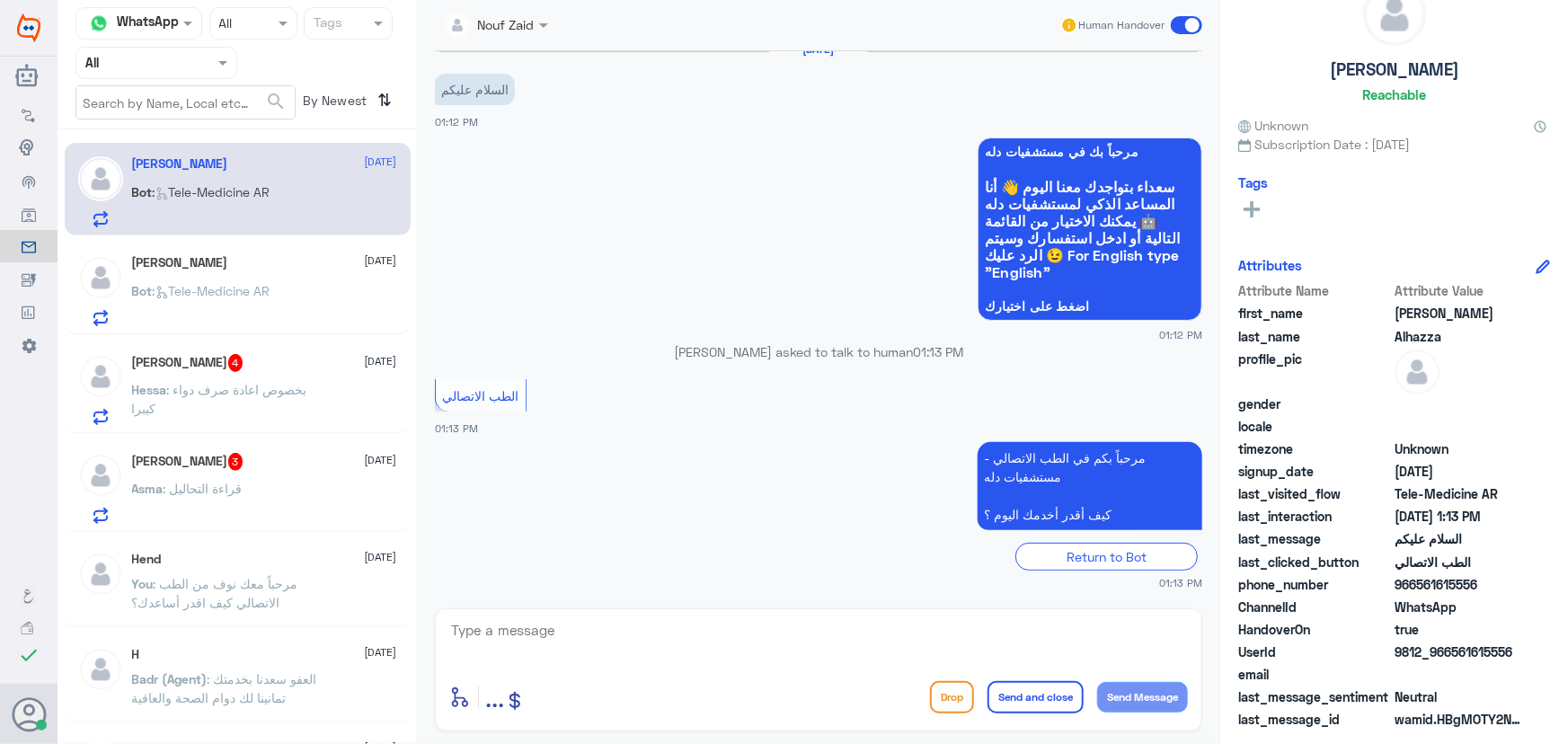
click at [293, 204] on div "Bot : Tele-Medicine AR" at bounding box center [265, 207] width 265 height 40
click at [307, 386] on span ": بخصوص اعادة صرف دواء كيبرا" at bounding box center [220, 399] width 176 height 35
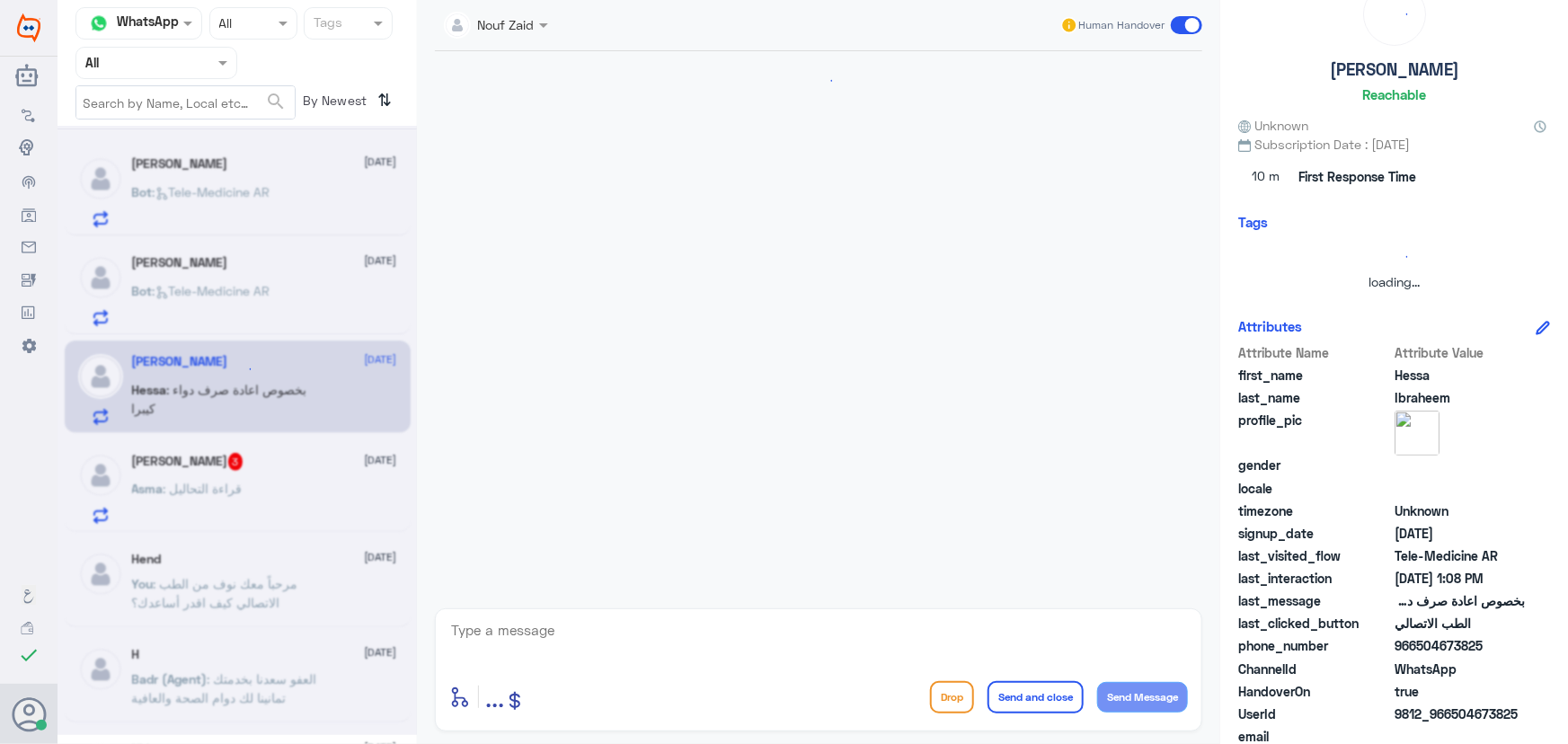
scroll to position [81, 0]
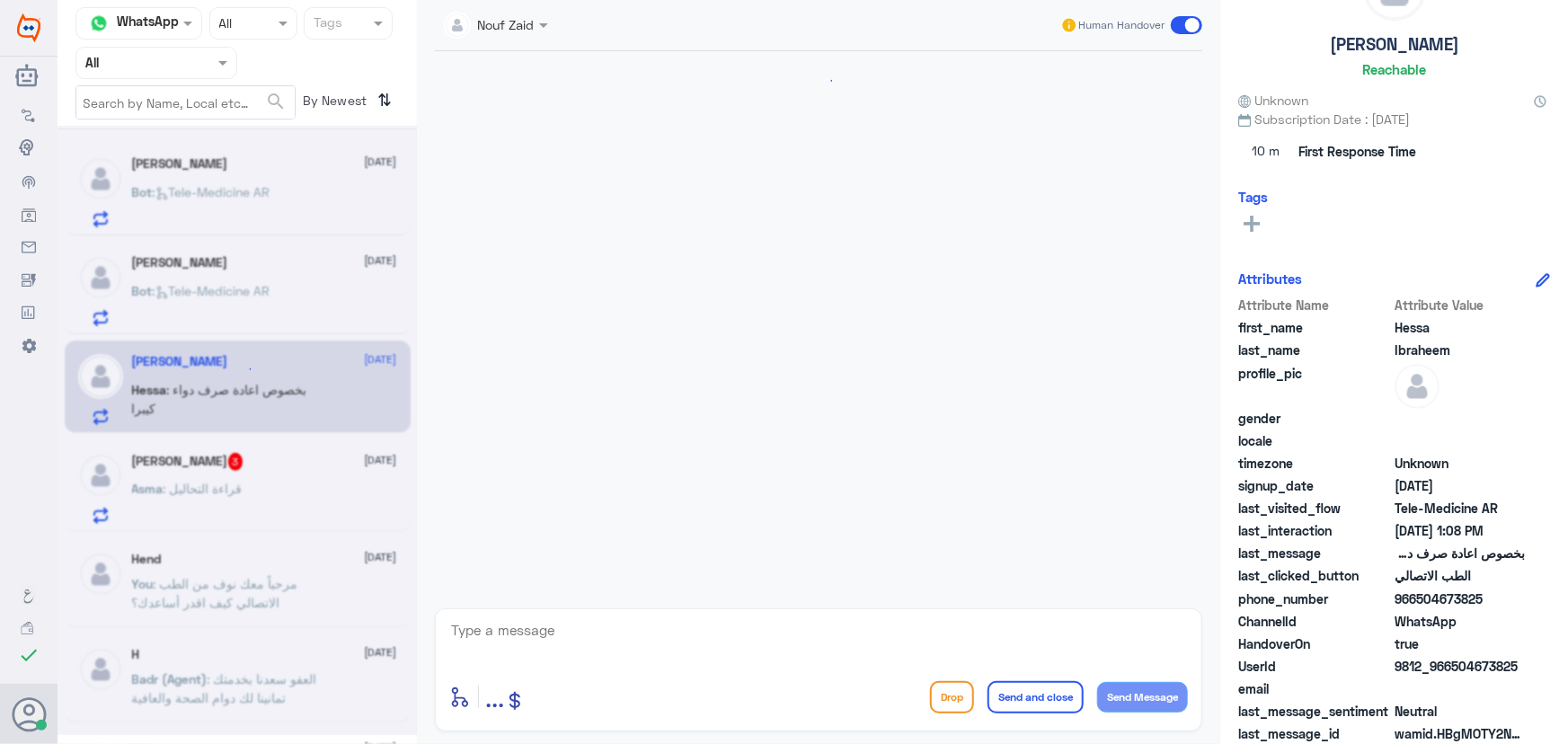
click at [310, 478] on div at bounding box center [237, 430] width 360 height 609
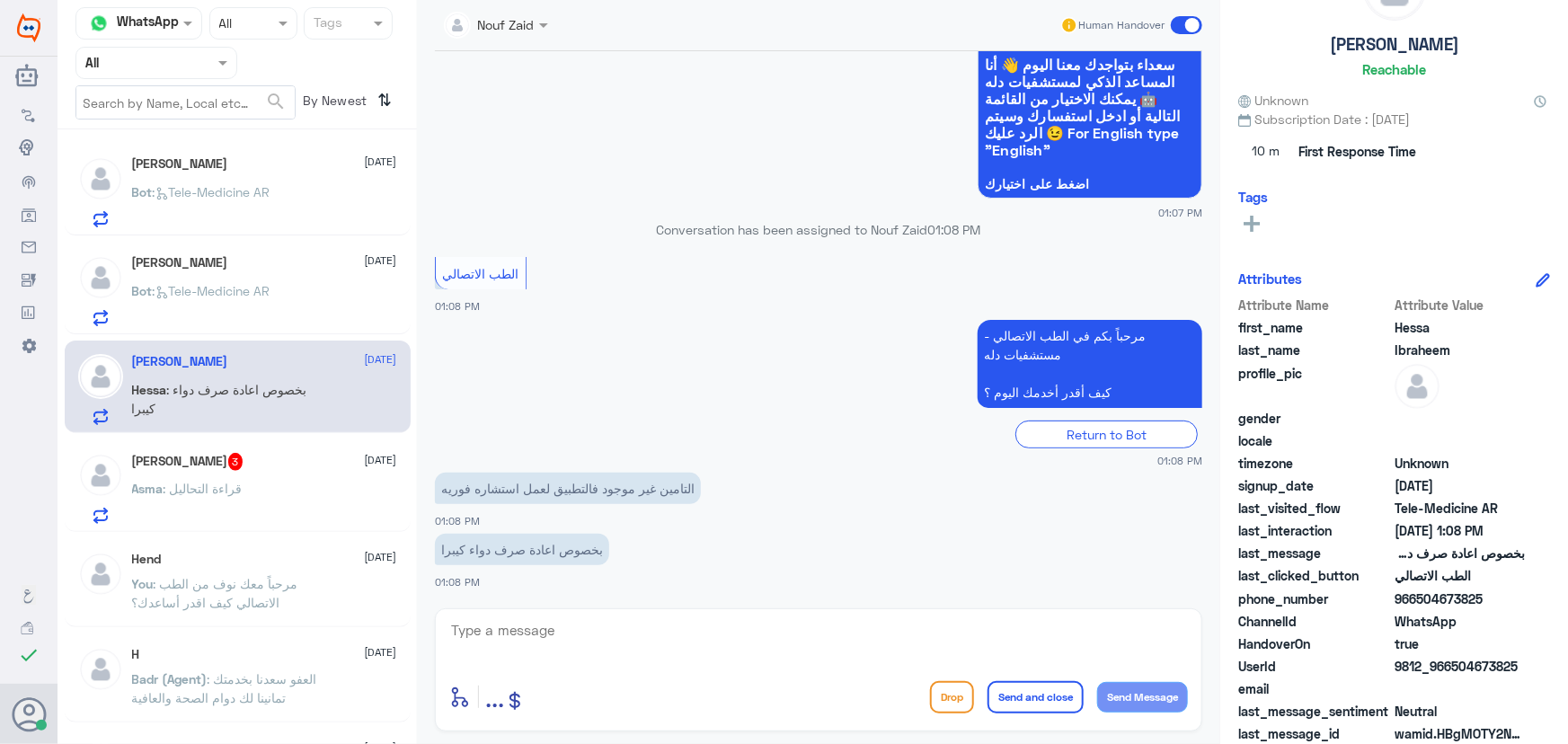
click at [312, 486] on div "Asma : قراءة التحاليل" at bounding box center [265, 503] width 265 height 40
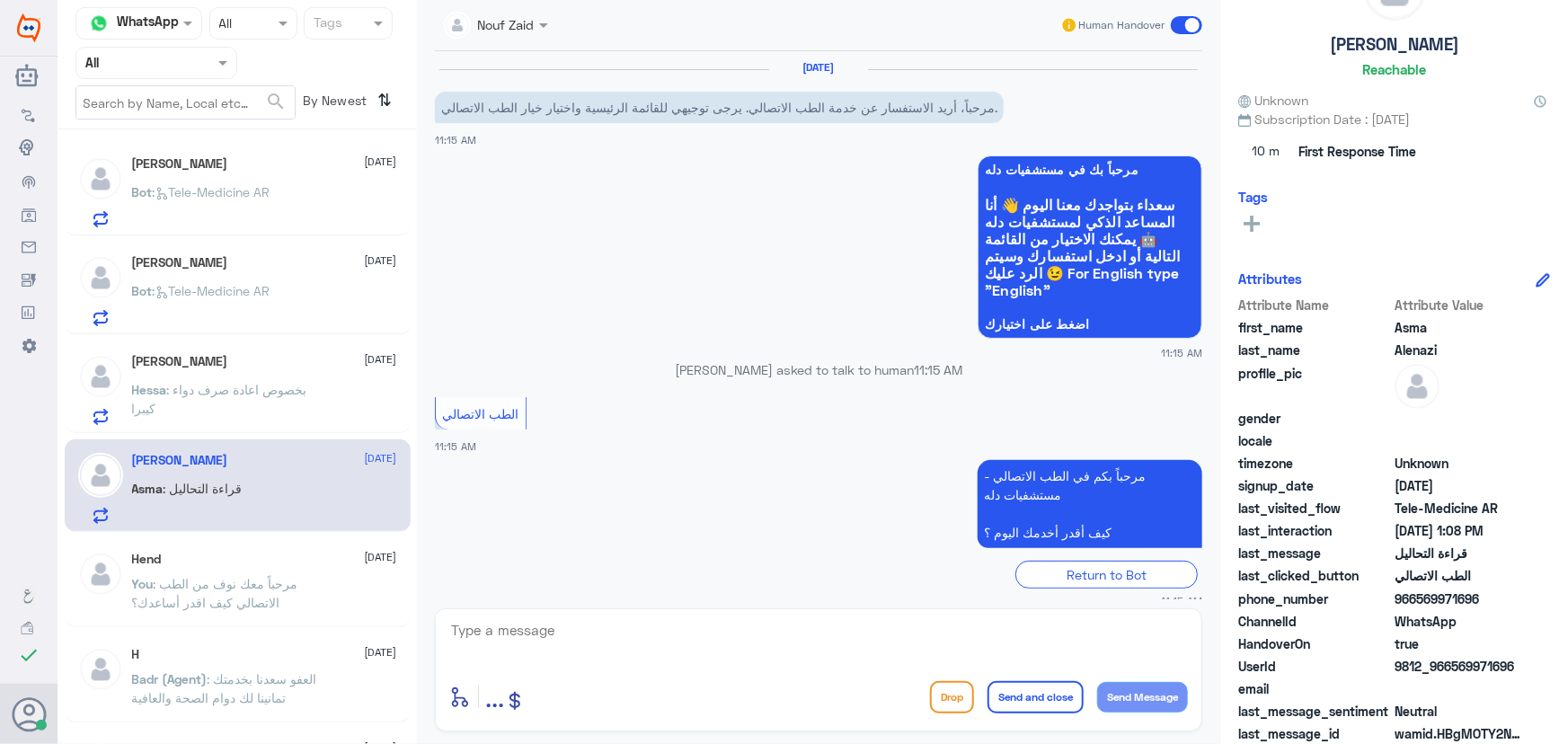
scroll to position [935, 0]
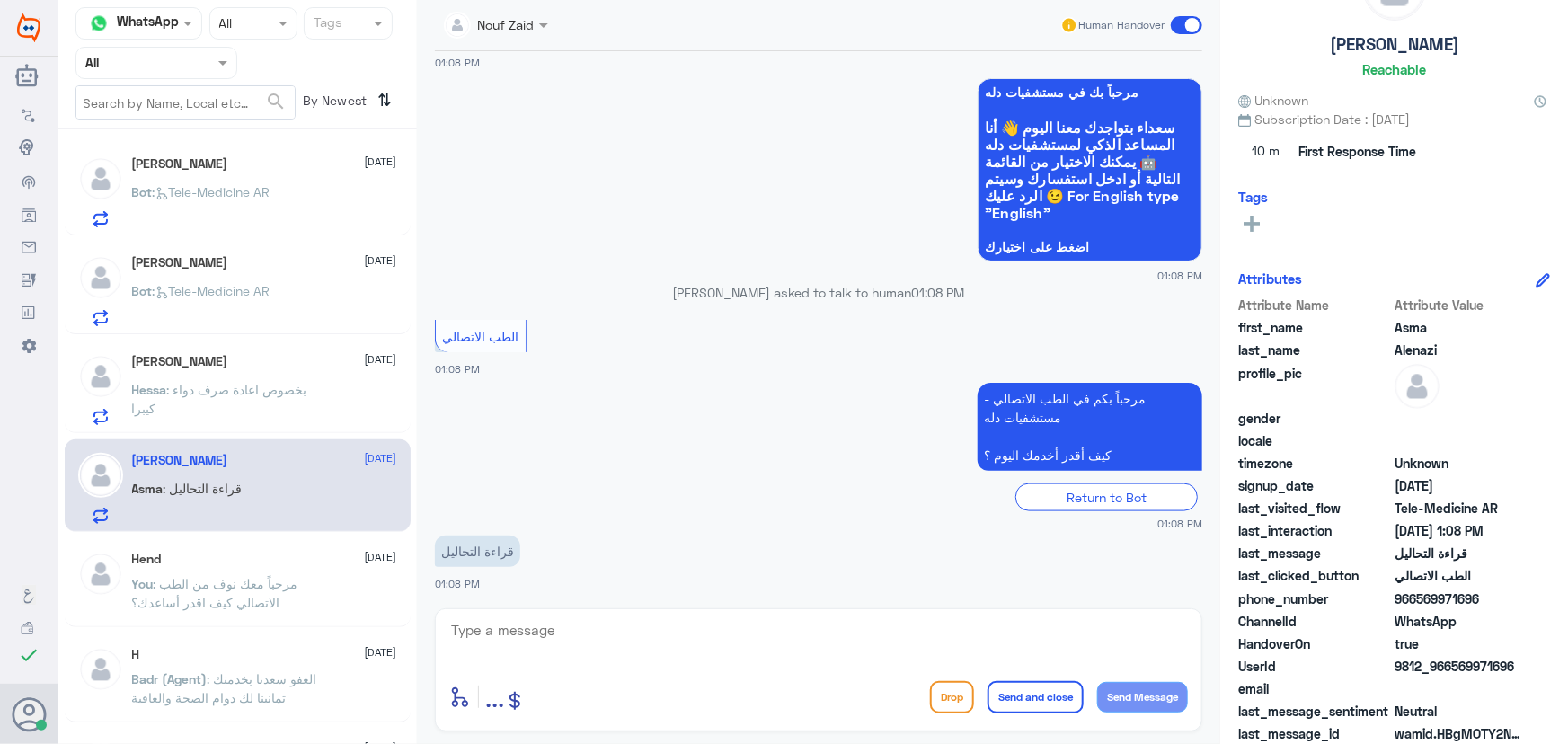
click at [228, 266] on div "Sara 13 September" at bounding box center [265, 263] width 265 height 15
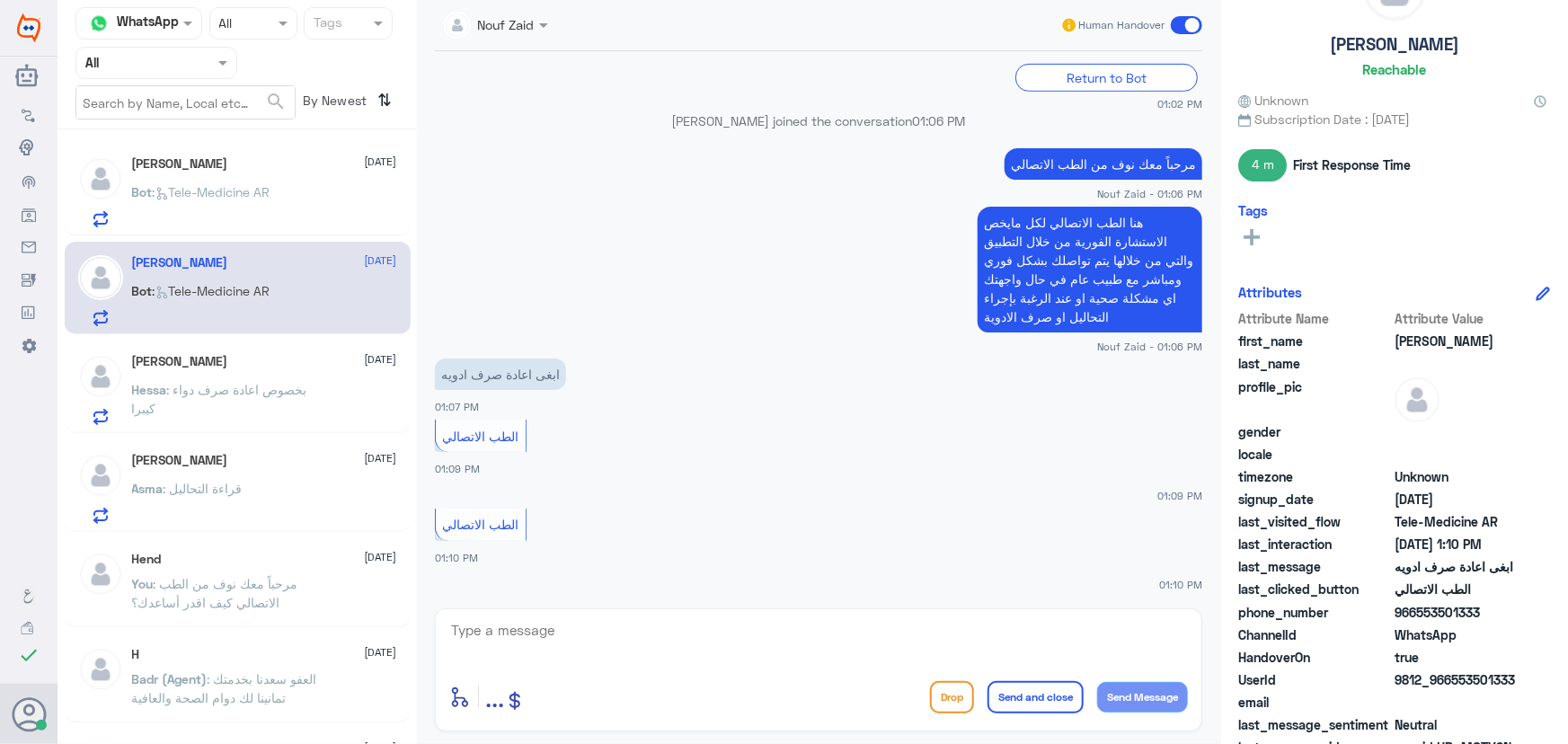
scroll to position [498, 0]
drag, startPoint x: 1451, startPoint y: 679, endPoint x: 1563, endPoint y: 677, distance: 112.0
click at [1564, 677] on div "Sara Reachable Unknown Subscription Date : 09/13/2025 4 m First Response Time T…" at bounding box center [1394, 375] width 348 height 750
copy span "553501333"
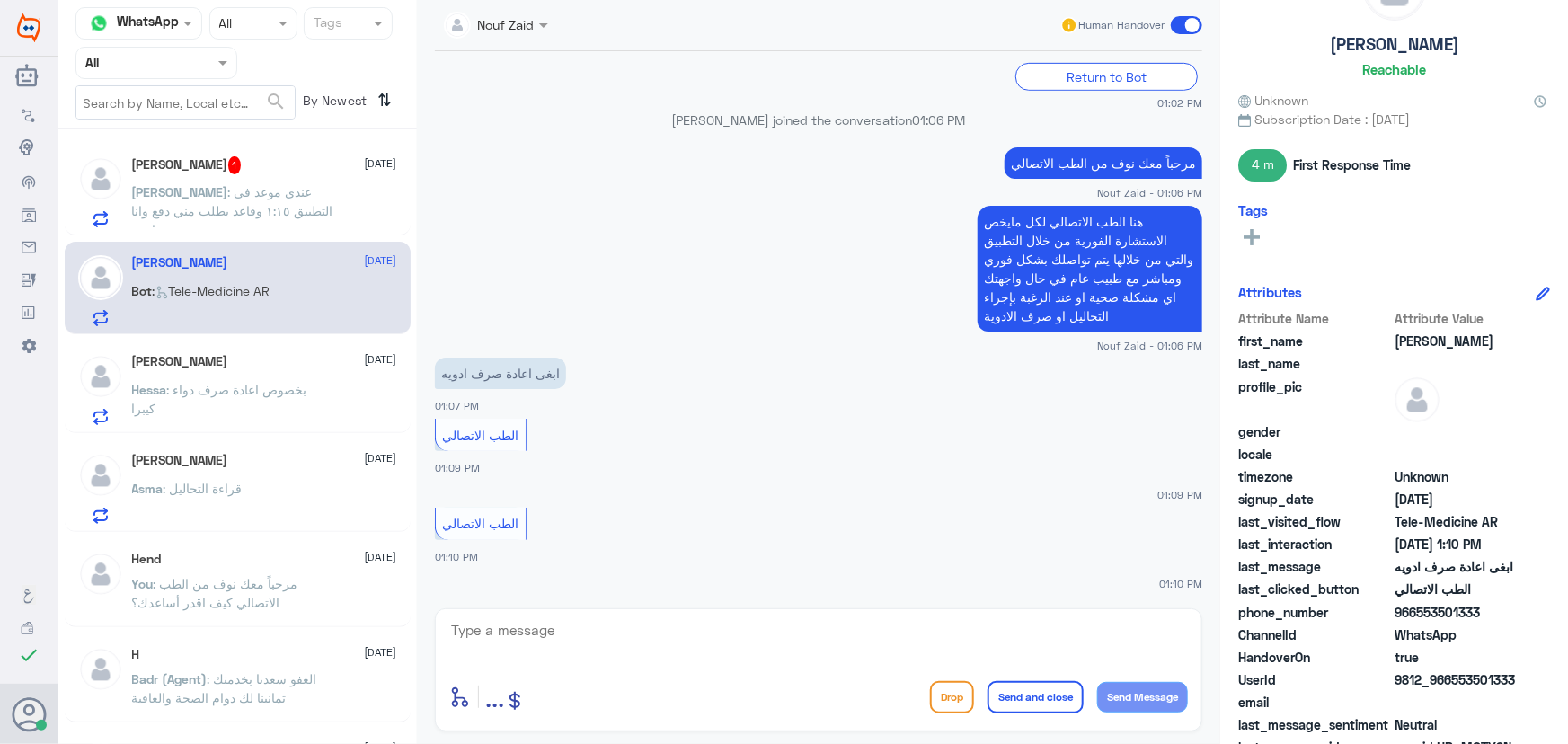
click at [779, 389] on div "ابغى اعادة صرف ادويه 01:07 PM" at bounding box center [819, 384] width 767 height 61
click at [750, 643] on textarea at bounding box center [819, 640] width 738 height 44
click at [218, 198] on p "Abdullah : عندي موعد في التطبيق ١:١٥ وقاعد يطلب مني دفع وانا عندي تامين" at bounding box center [233, 204] width 202 height 45
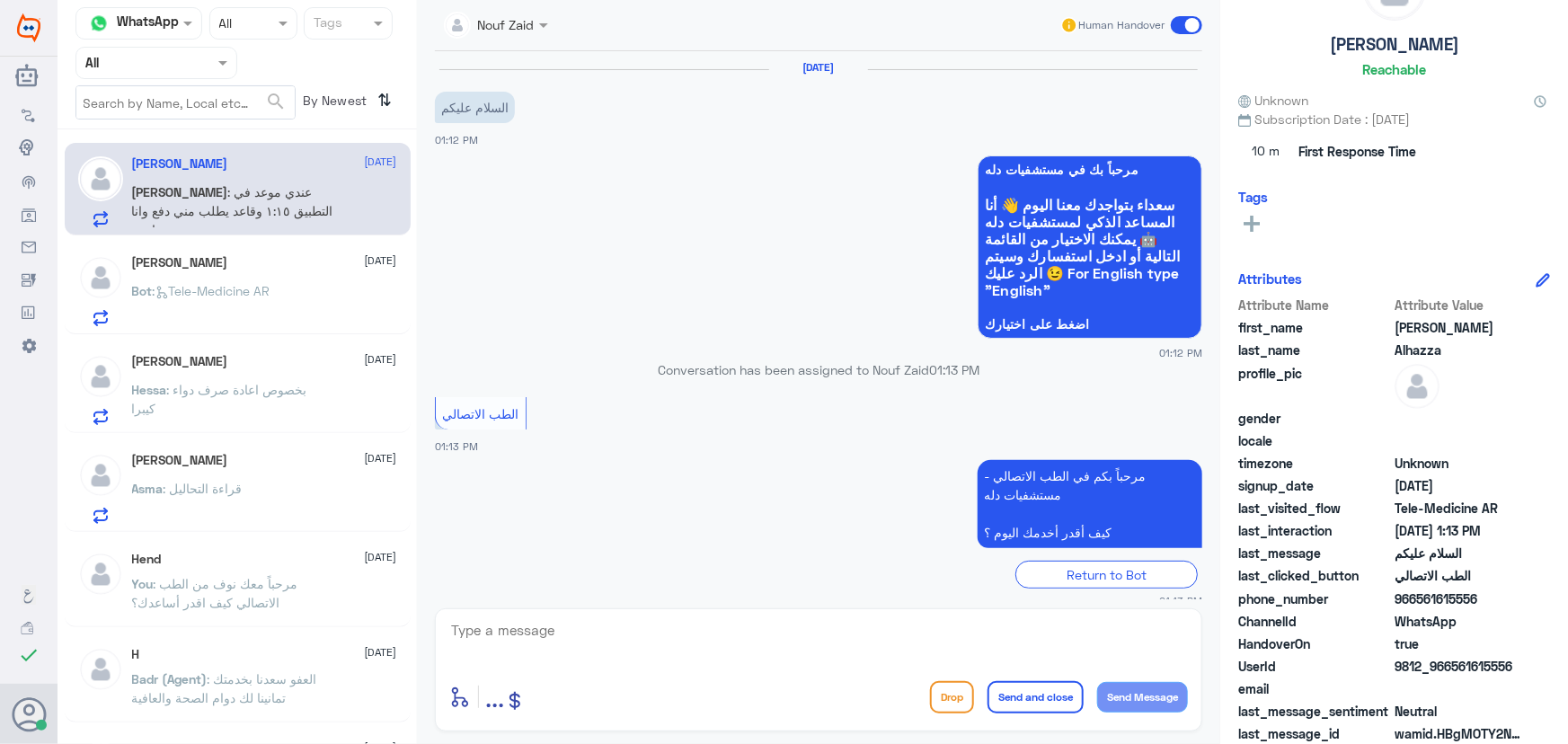
scroll to position [79, 0]
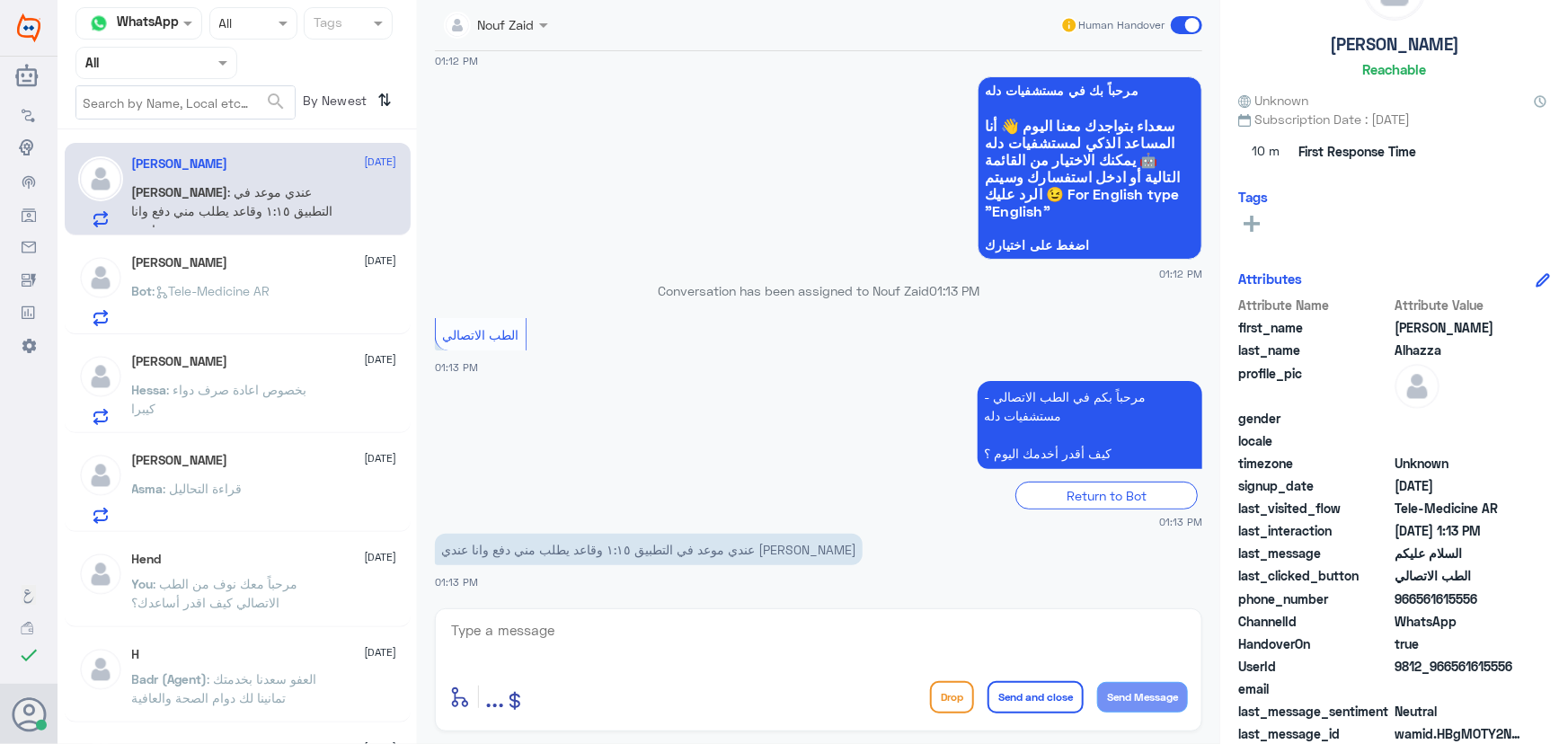
click at [538, 629] on textarea at bounding box center [819, 640] width 738 height 44
copy span "561615556"
drag, startPoint x: 1451, startPoint y: 662, endPoint x: 1538, endPoint y: 663, distance: 87.0
click at [1538, 663] on div "UserId 9812_966561615556" at bounding box center [1393, 667] width 312 height 22
click at [690, 654] on textarea at bounding box center [819, 640] width 738 height 44
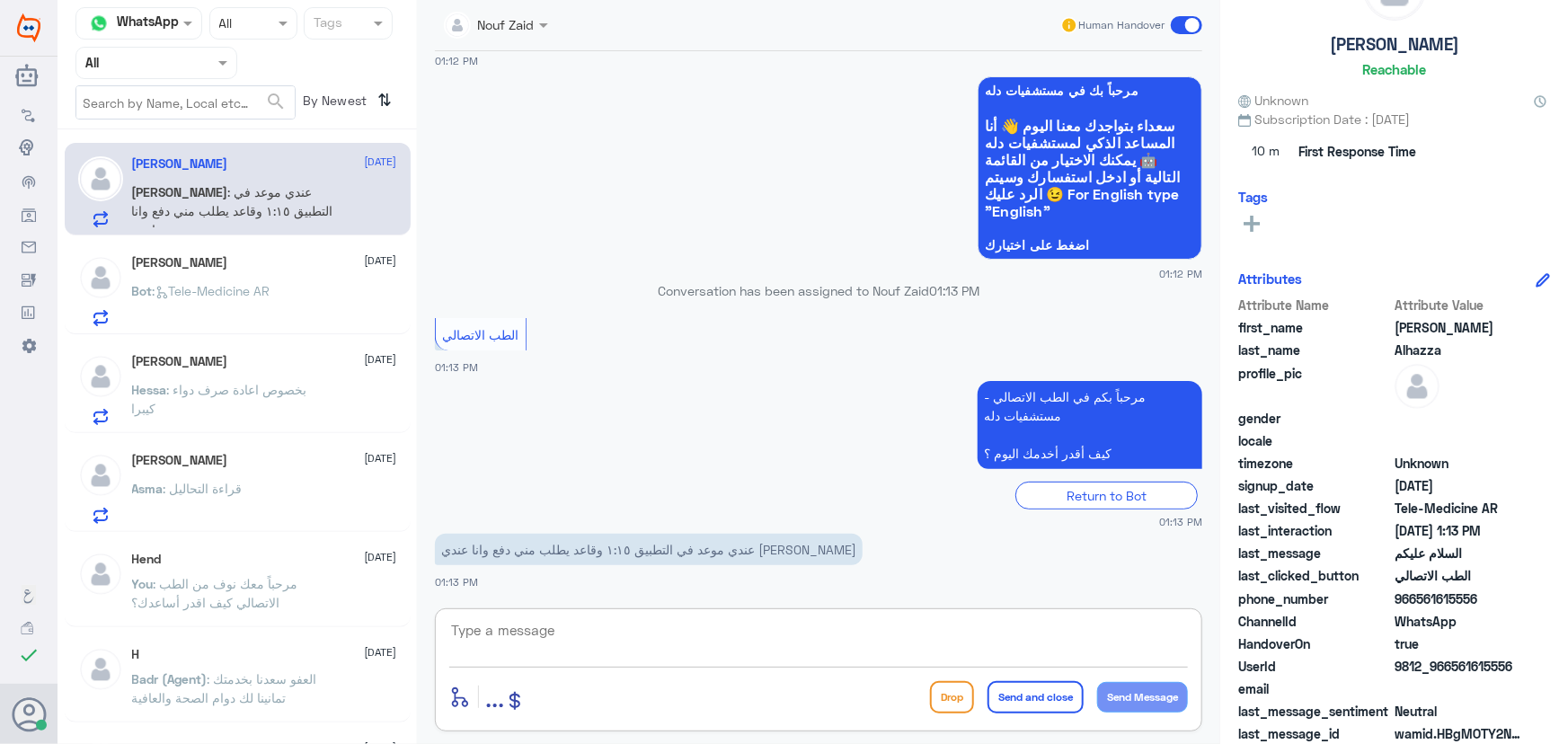
click at [246, 206] on span ": عندي موعد في التطبيق ١:١٥ وقاعد يطلب مني دفع وانا عندي تامين" at bounding box center [233, 210] width 201 height 53
click at [192, 296] on p "Bot : Tele-Medicine AR" at bounding box center [201, 303] width 138 height 45
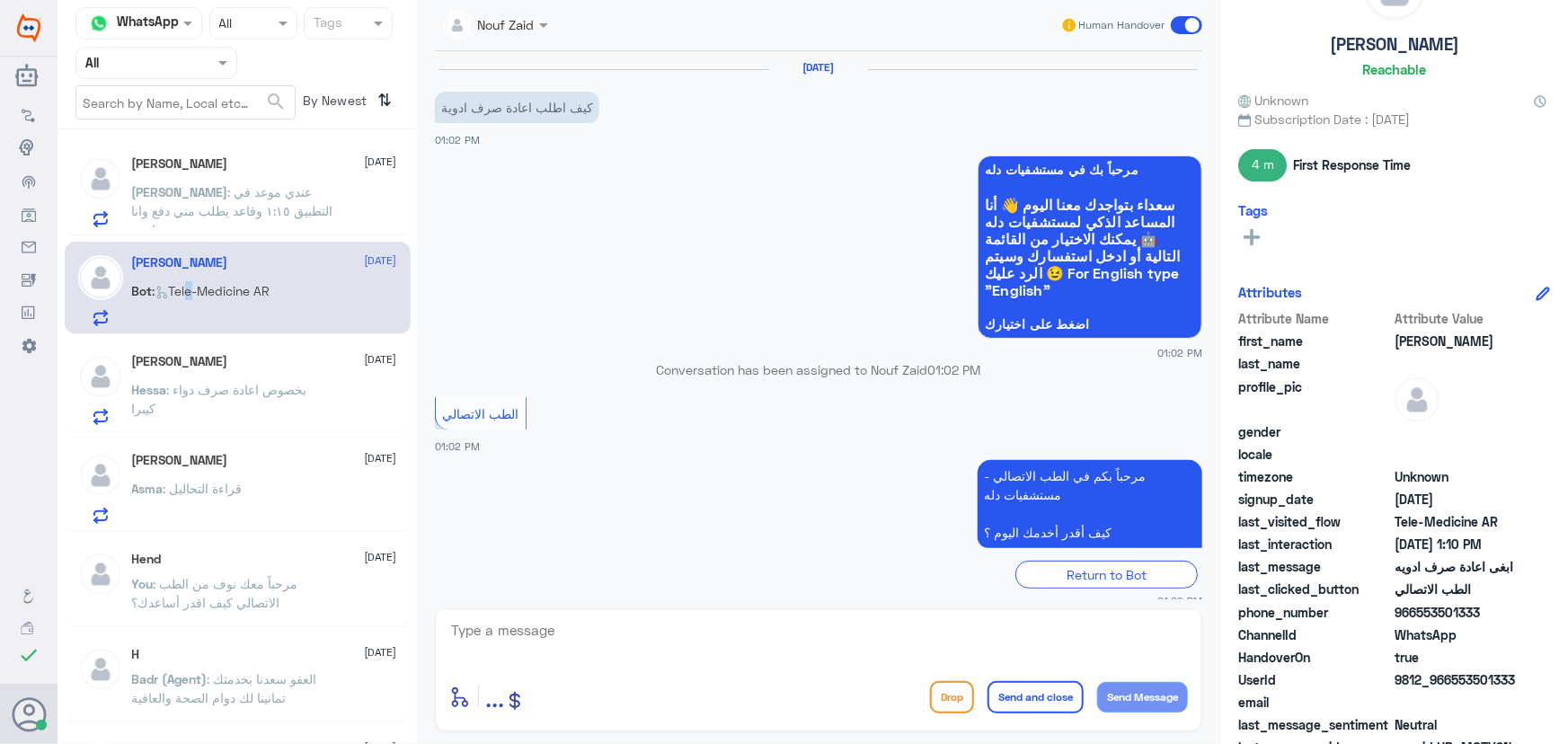
scroll to position [497, 0]
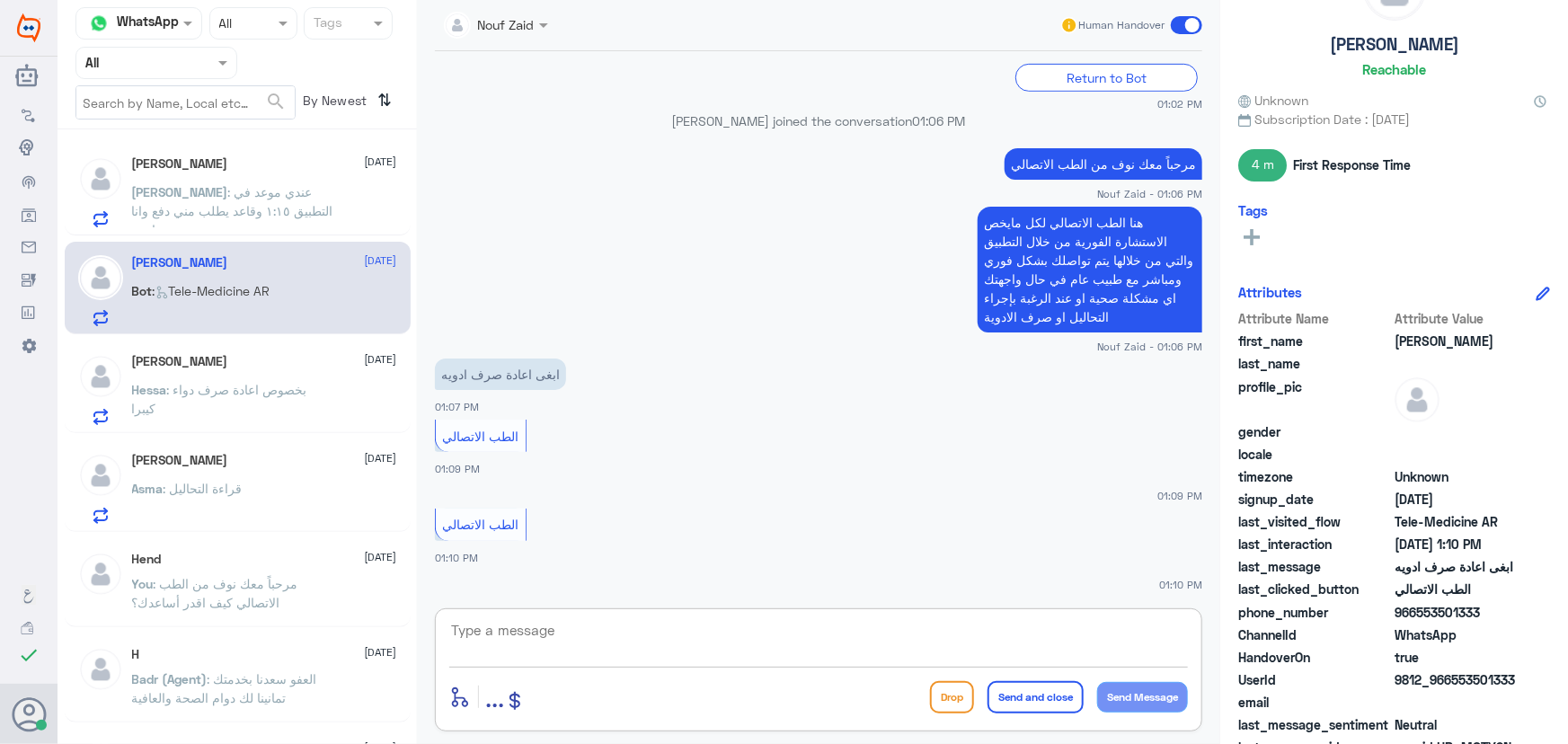
click at [556, 626] on textarea at bounding box center [819, 640] width 738 height 44
type textarea "l"
click at [1184, 22] on span at bounding box center [1186, 25] width 32 height 18
click at [0, 0] on input "checkbox" at bounding box center [0, 0] width 0 height 0
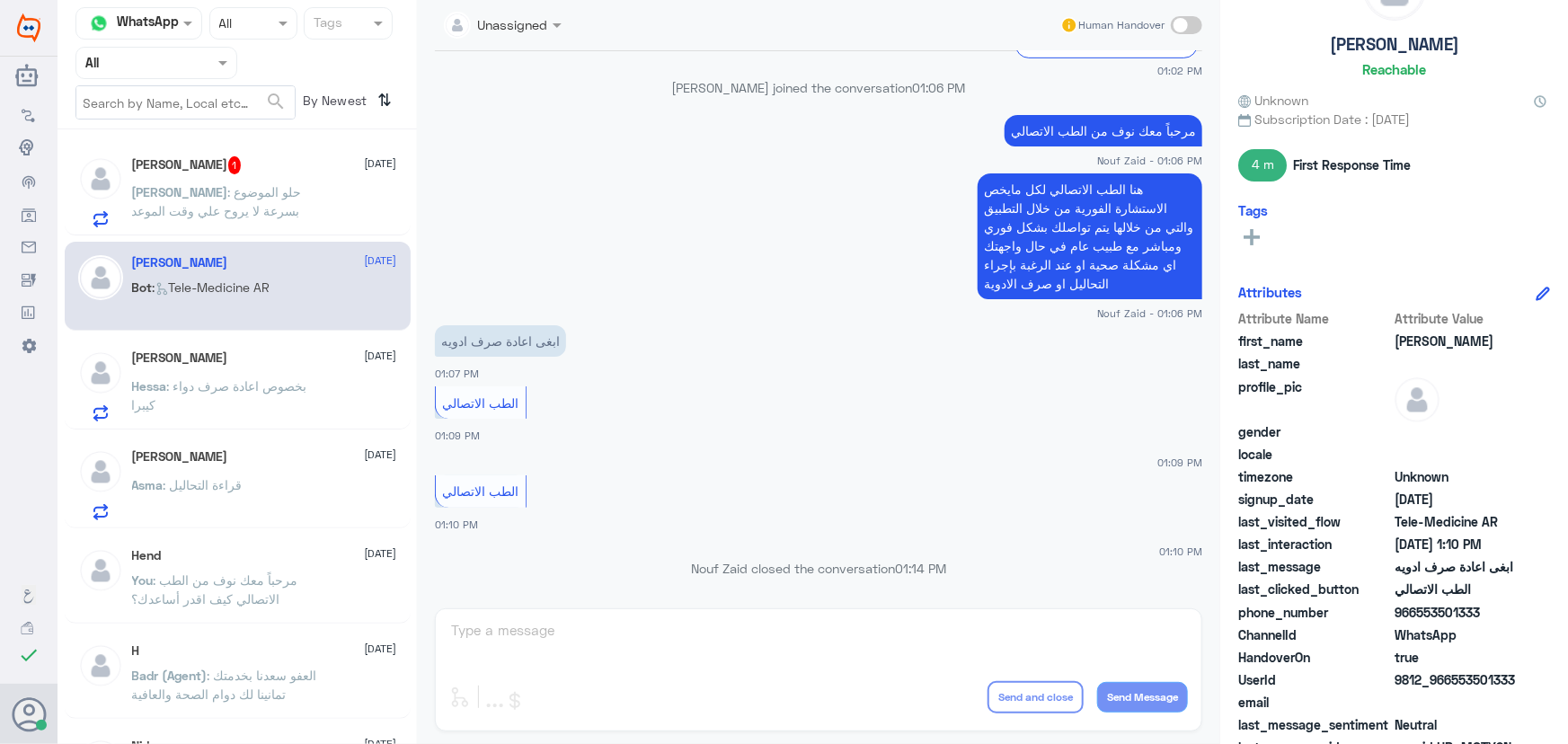
click at [250, 385] on span ": بخصوص اعادة صرف دواء كيبرا" at bounding box center [220, 396] width 176 height 35
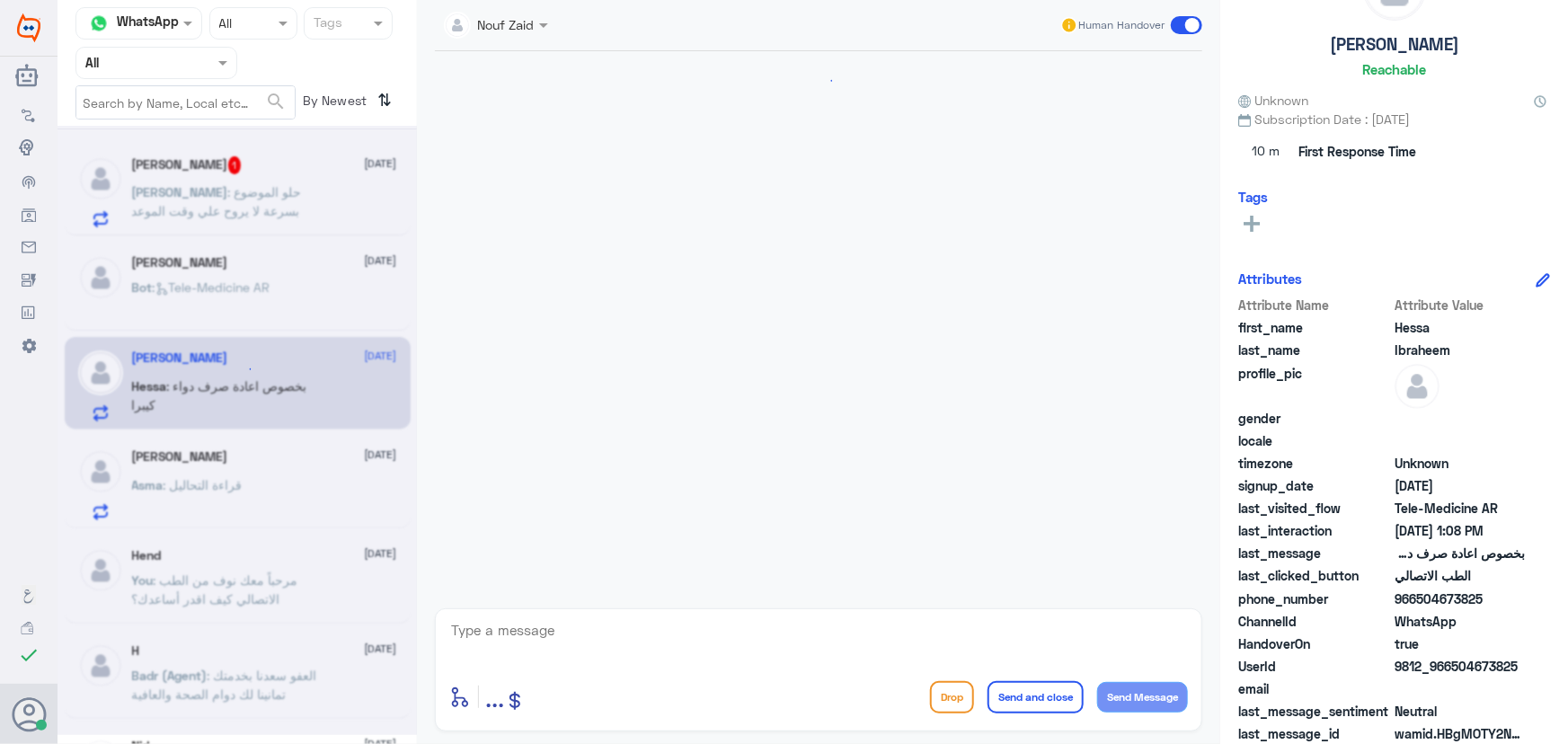
scroll to position [140, 0]
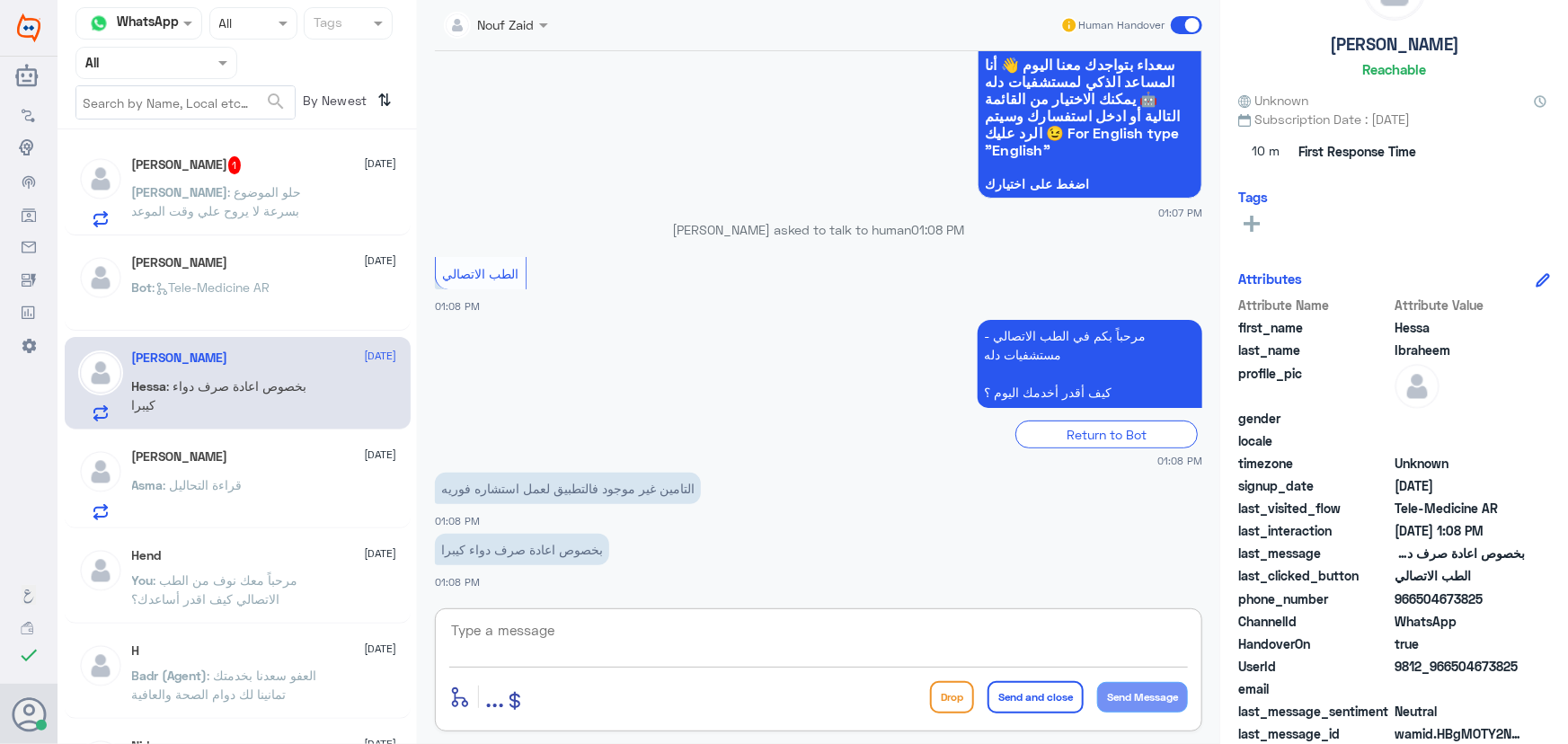
click at [554, 620] on textarea at bounding box center [819, 640] width 738 height 44
paste textarea "مرحباً معك نوف من الطب الاتصالي"
type textarea "مرحباً معك نوف من الطب الاتصالي"
click at [1124, 704] on button "Send Message" at bounding box center [1142, 697] width 91 height 31
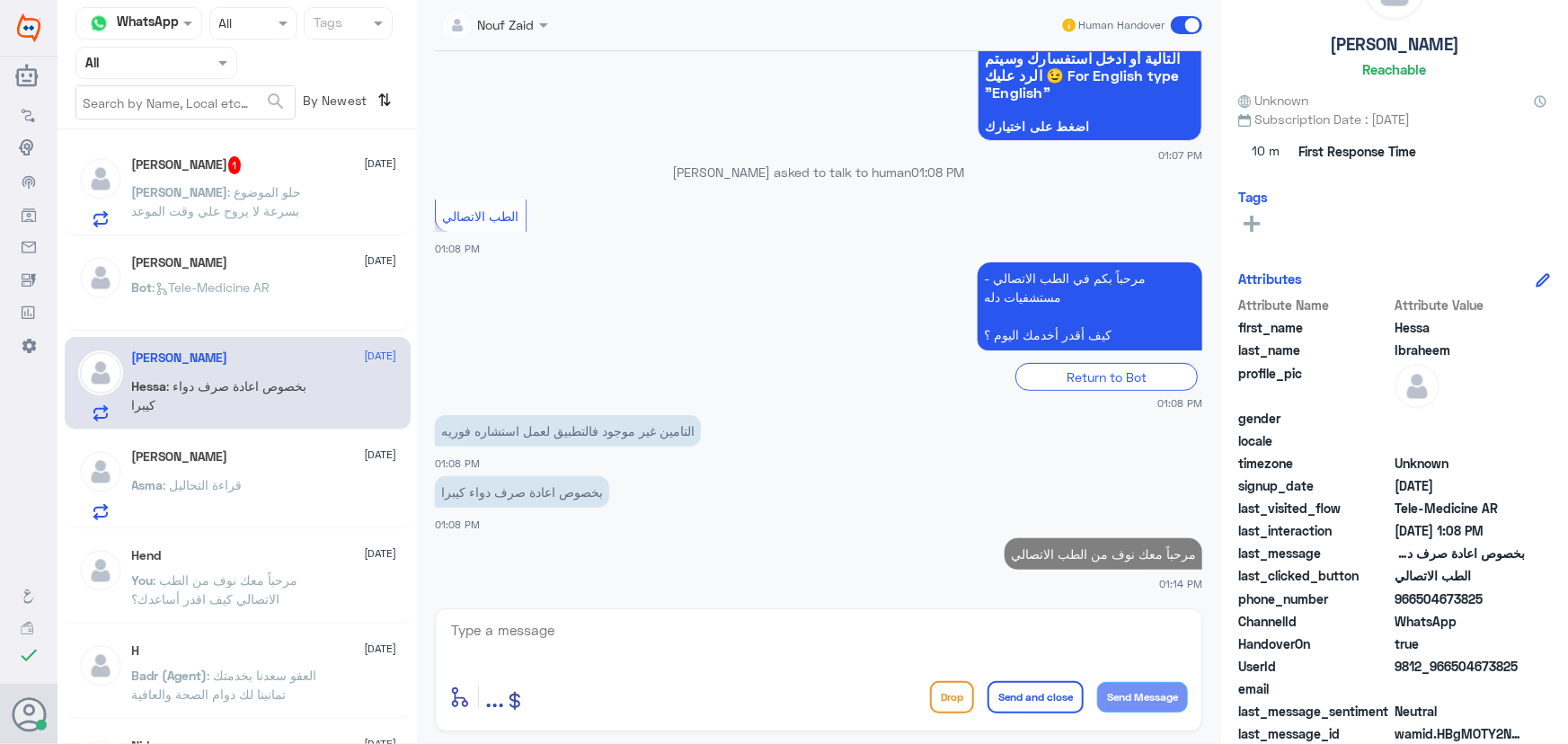
click at [759, 608] on div "enter flow name ... Drop Send and close Send Message" at bounding box center [819, 669] width 767 height 123
click at [754, 627] on textarea at bounding box center [819, 640] width 738 height 44
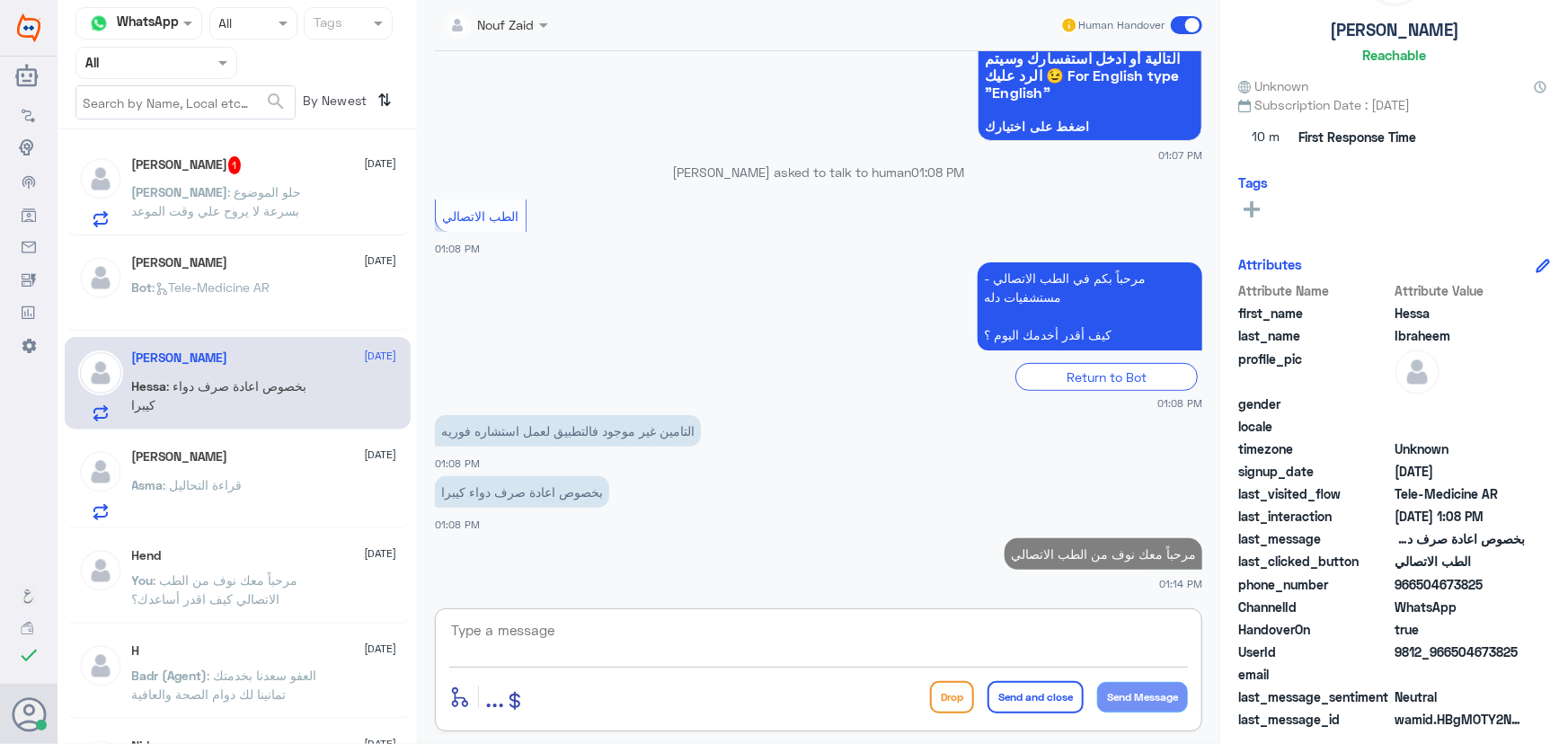
scroll to position [56, 0]
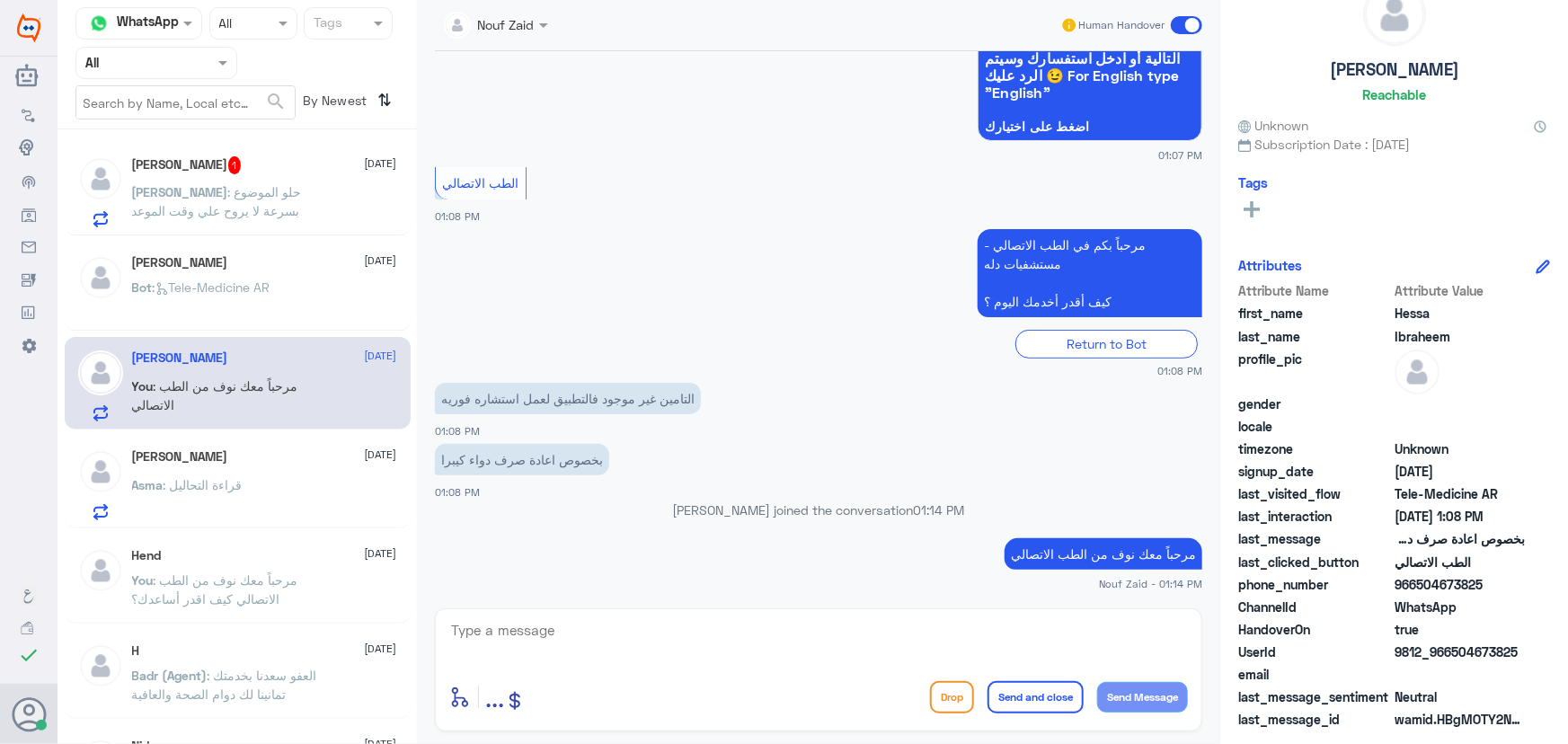
drag, startPoint x: 1455, startPoint y: 652, endPoint x: 1547, endPoint y: 651, distance: 92.0
click at [1566, 651] on div "Hessa Ibraheem Reachable Unknown Subscription Date : 09/13/2025 Tags Attributes…" at bounding box center [1394, 375] width 348 height 750
copy span "504673825"
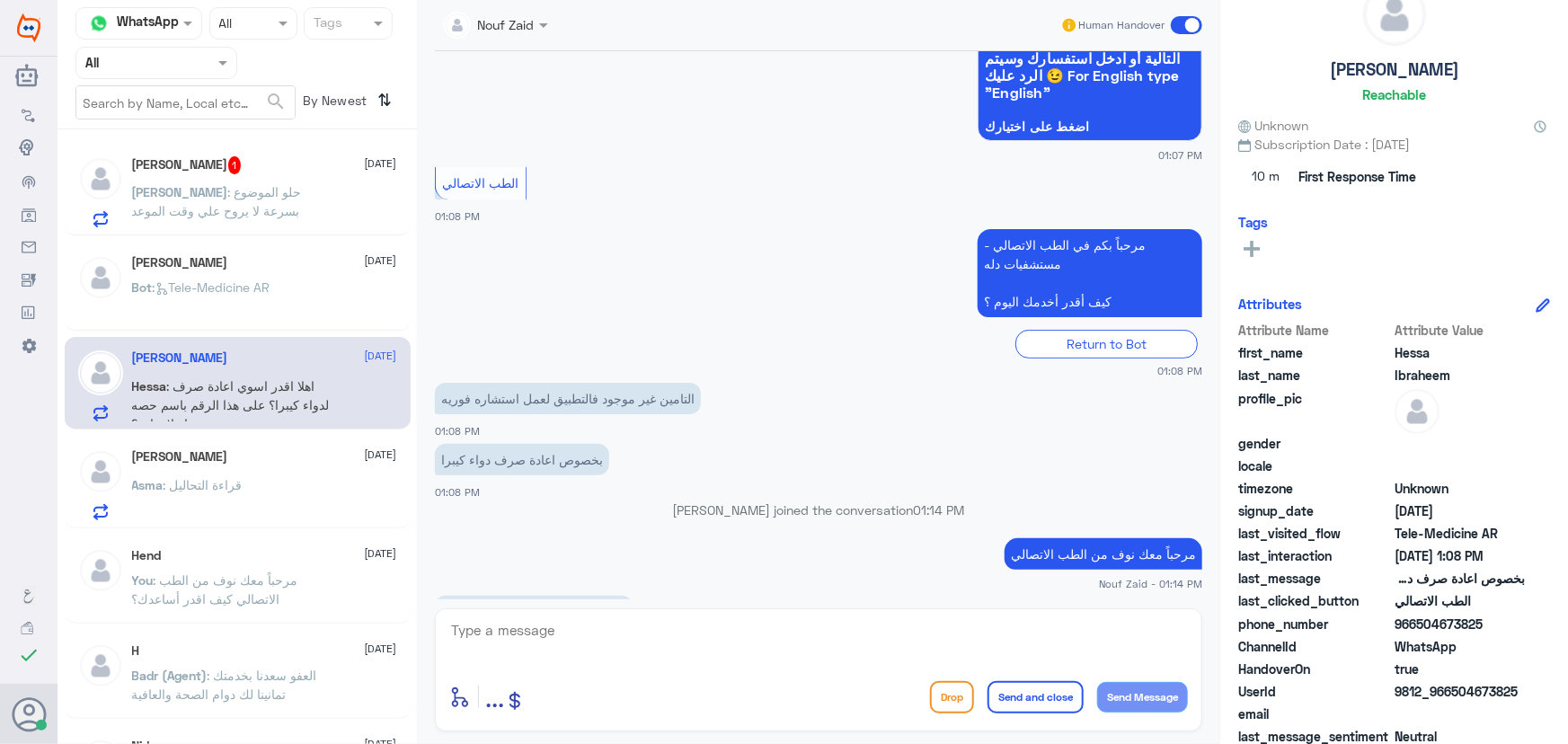
scroll to position [95, 0]
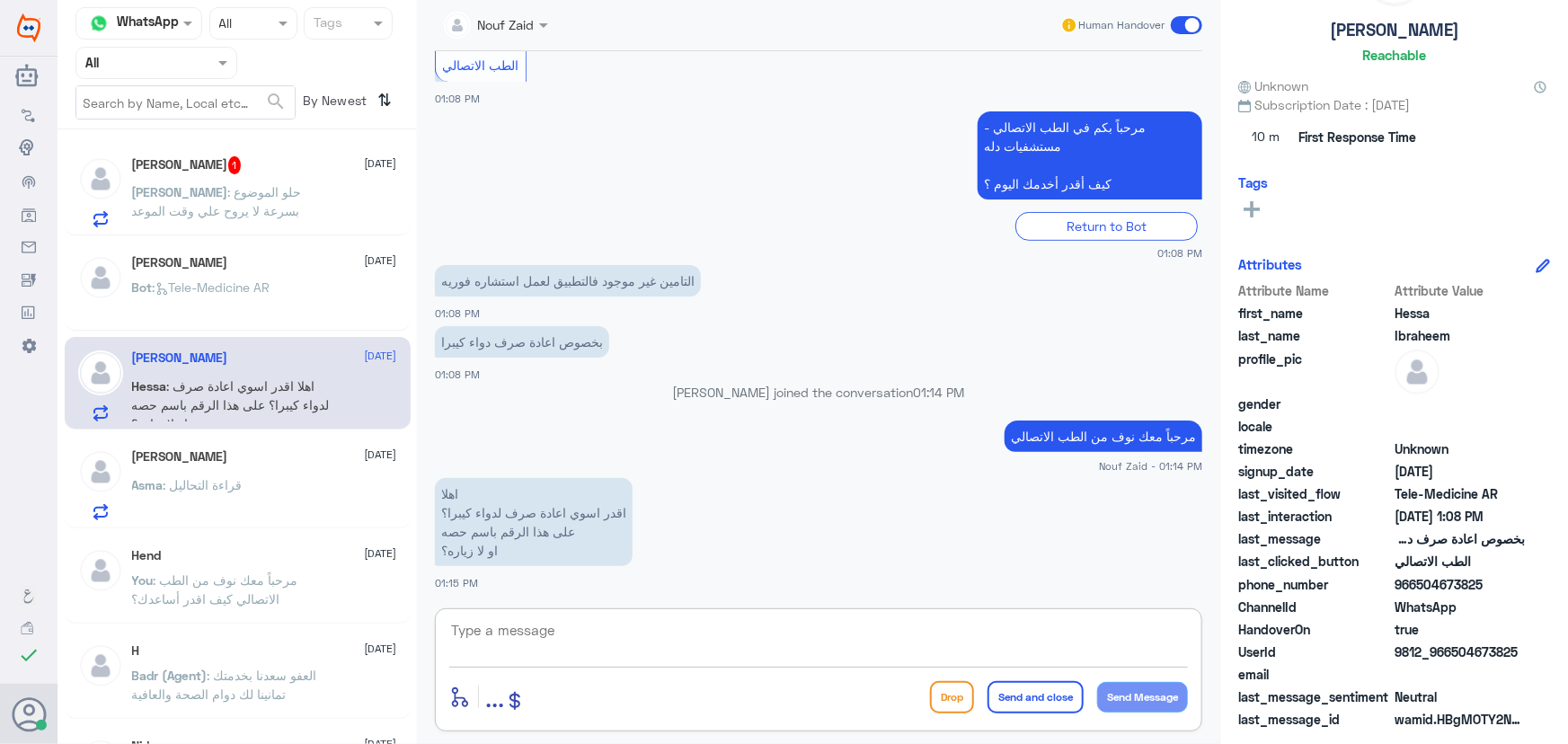
click at [565, 637] on textarea at bounding box center [819, 640] width 738 height 44
click at [250, 192] on span ": حلو الموضوع بسرعة لا يروح علي وقت الموعد" at bounding box center [217, 201] width 170 height 35
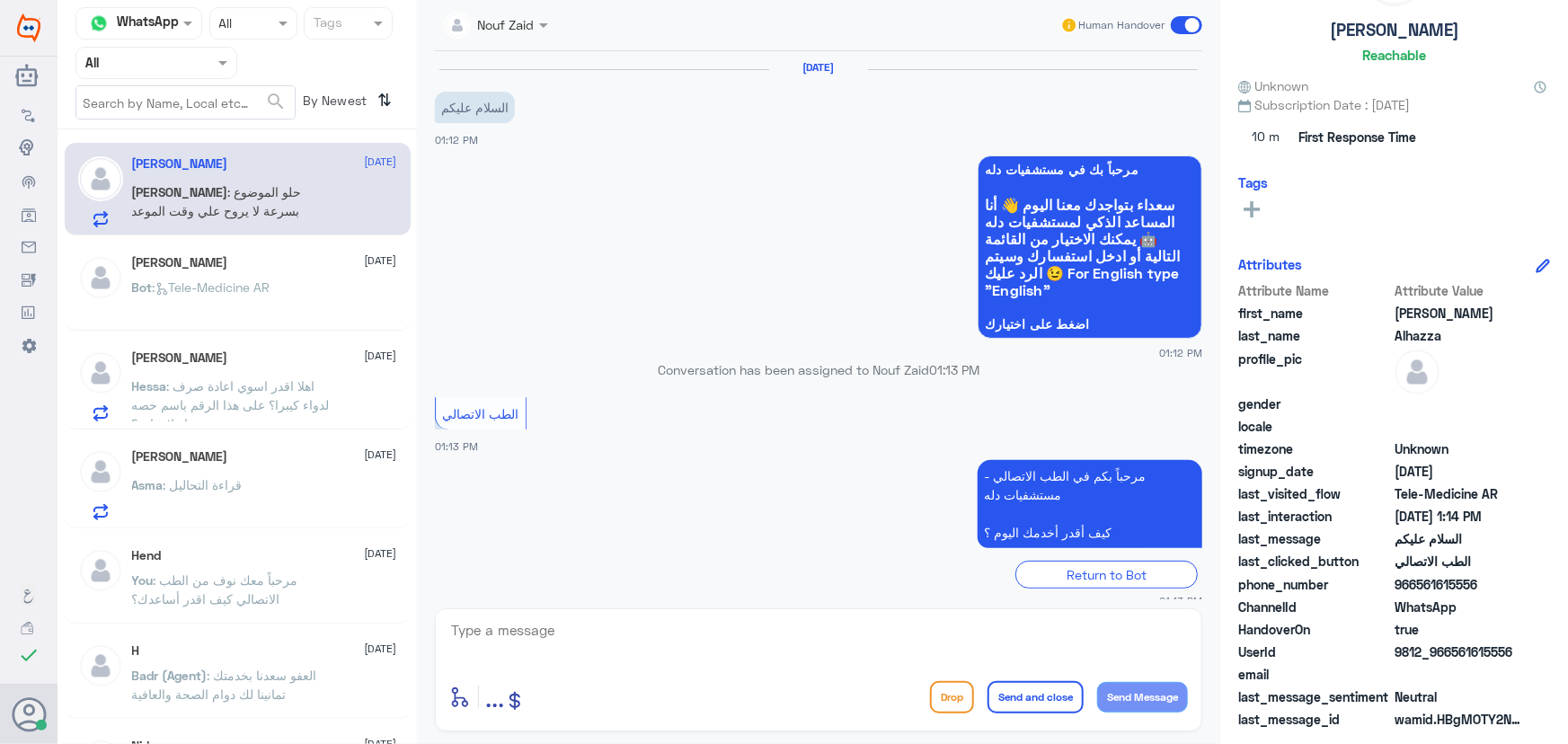
scroll to position [140, 0]
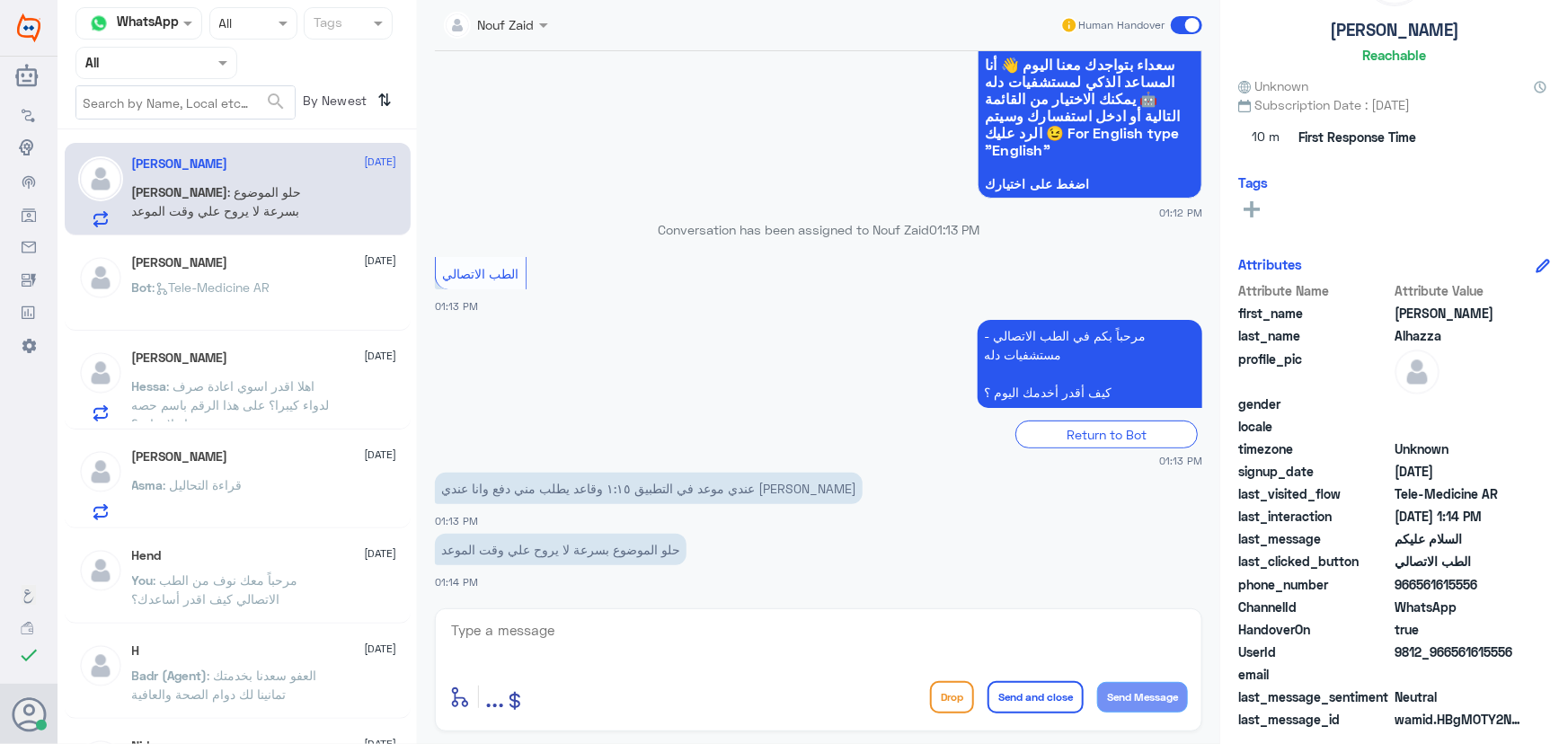
drag, startPoint x: 432, startPoint y: 485, endPoint x: 485, endPoint y: 493, distance: 53.6
click at [439, 485] on div "13 Sep 2025 السلام عليكم 01:12 PM مرحباً بك في مستشفيات دله سعداء بتواجدك معنا …" at bounding box center [818, 325] width 785 height 548
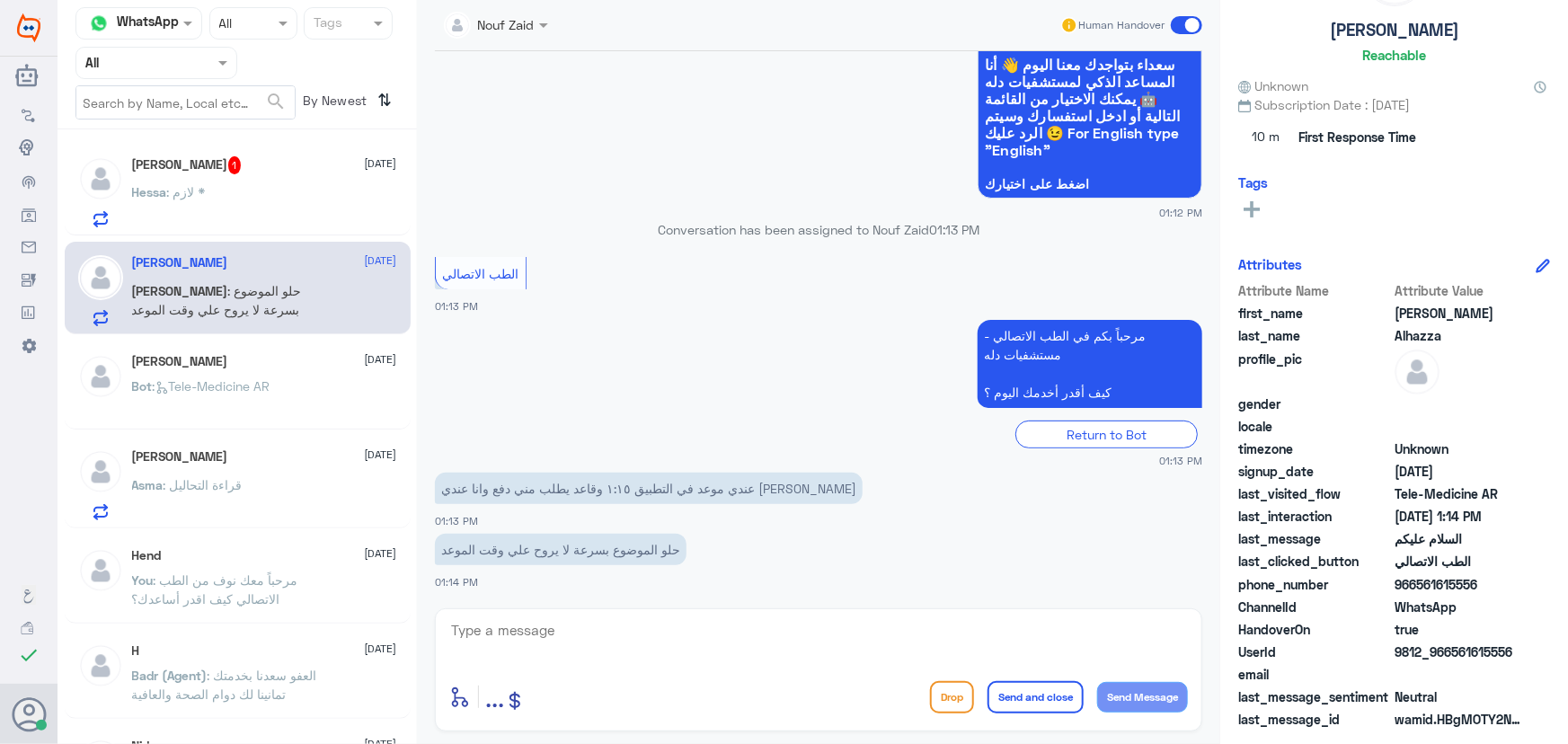
click at [290, 199] on div "Hessa : لازم *" at bounding box center [265, 207] width 265 height 40
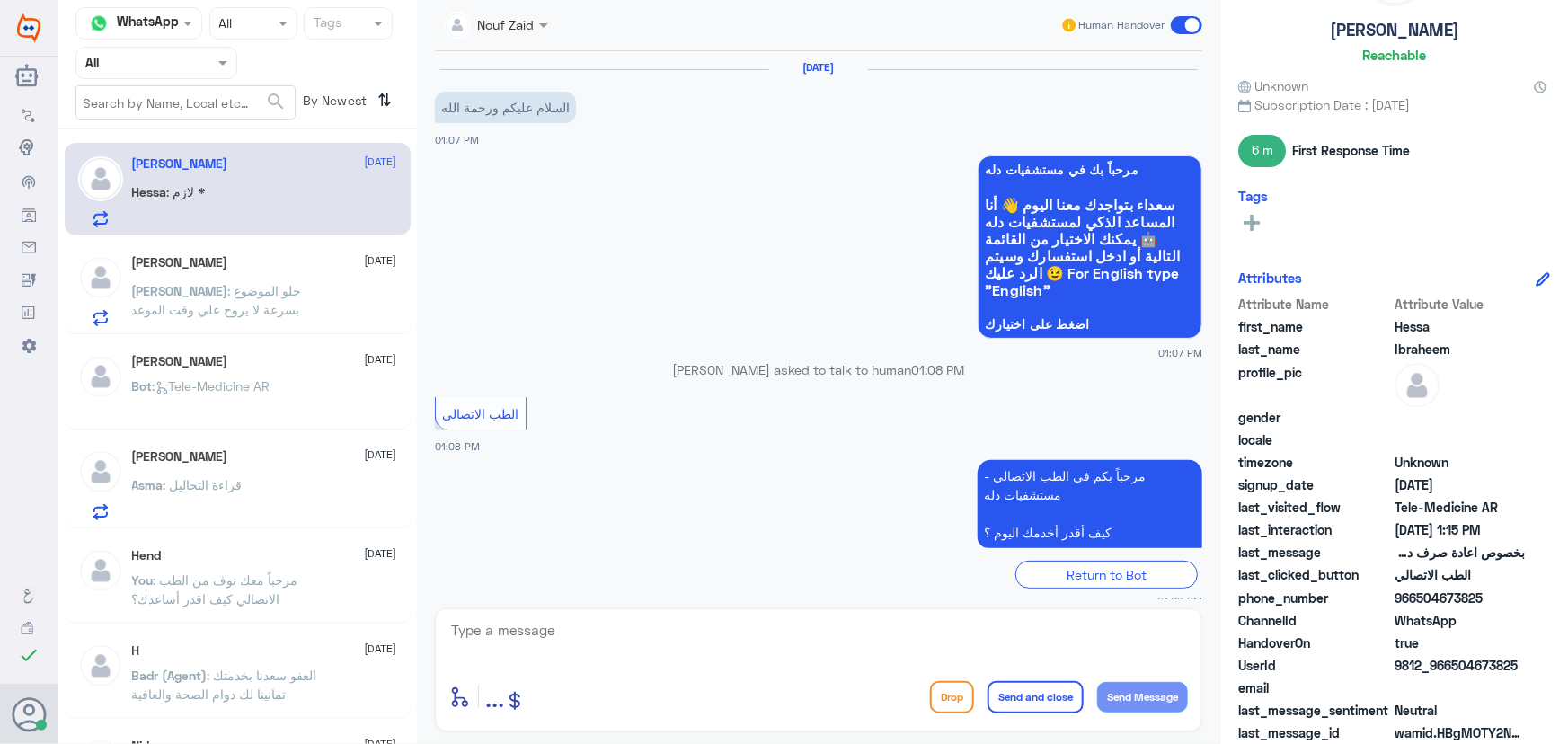
scroll to position [409, 0]
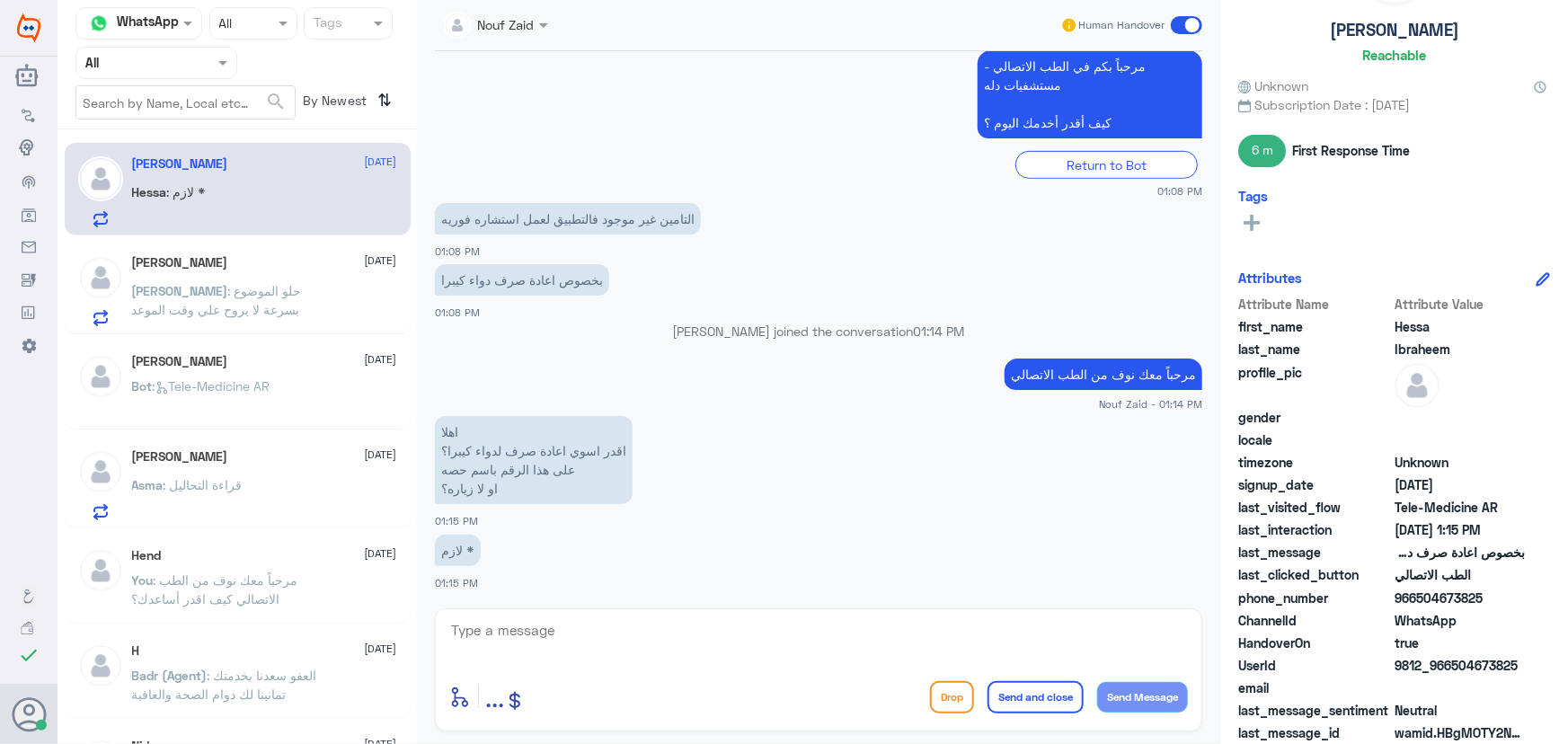
click at [260, 308] on p "Abdullah : حلو الموضوع بسرعة لا يروح علي وقت الموعد" at bounding box center [233, 303] width 202 height 45
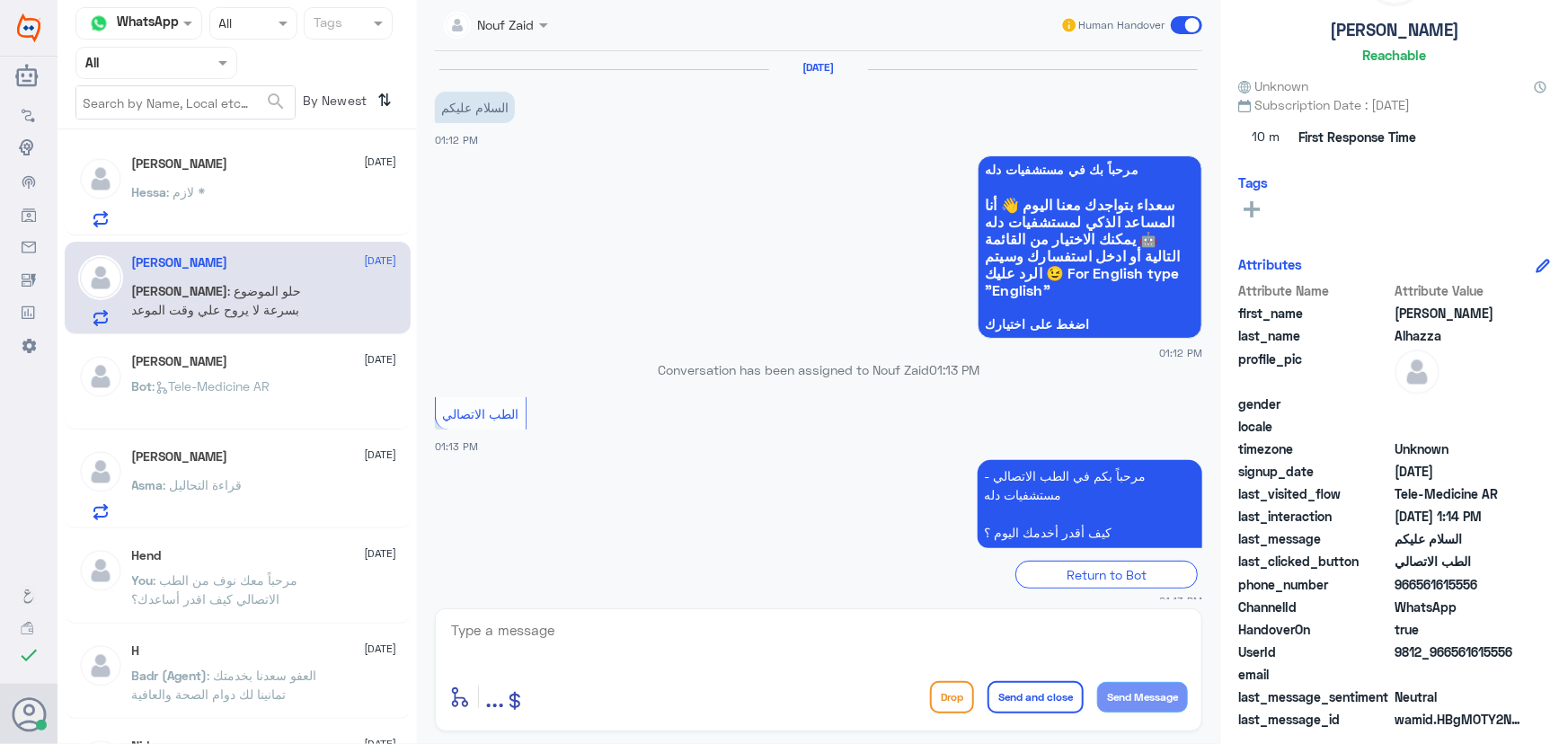
scroll to position [140, 0]
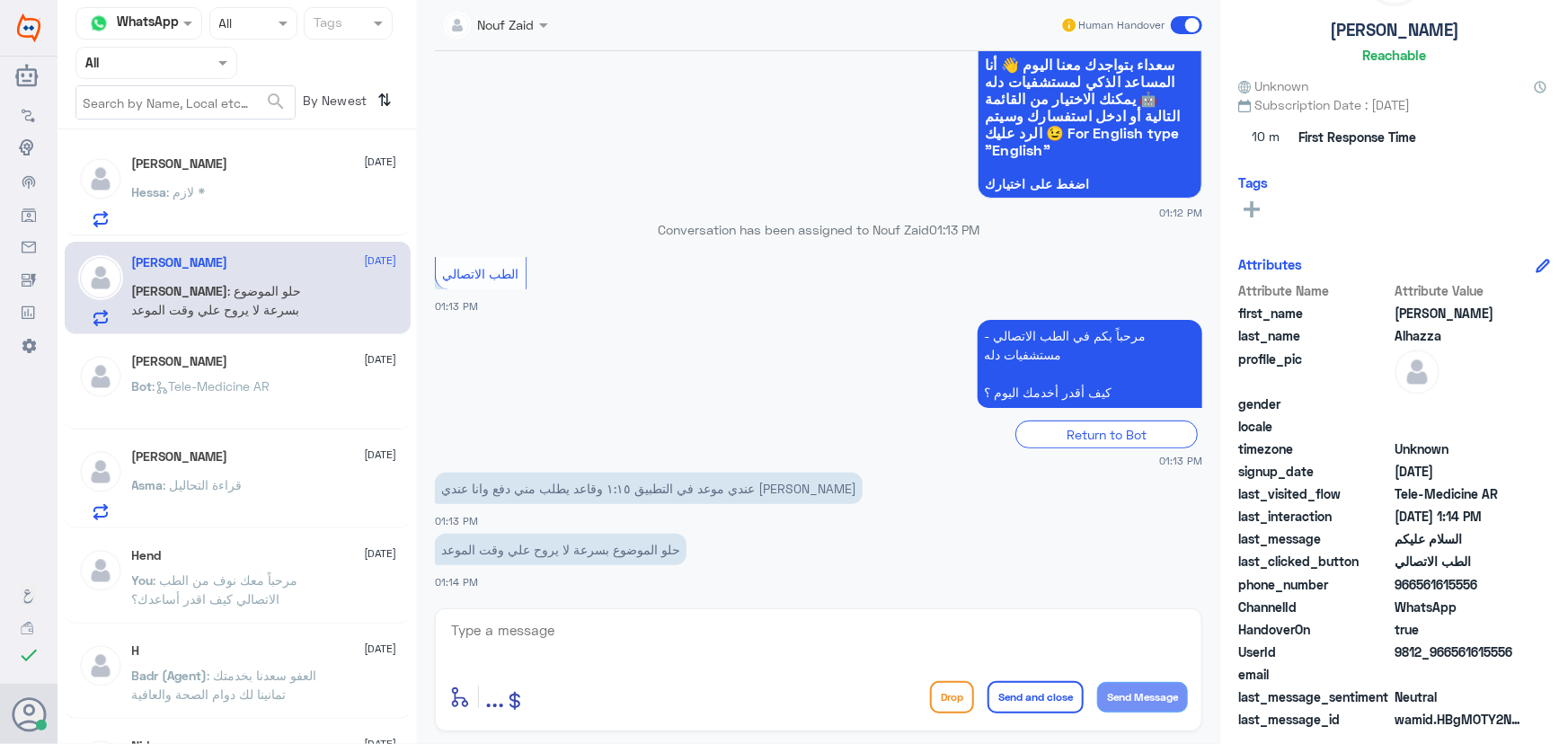
click at [282, 367] on div "Sara 13 September" at bounding box center [265, 361] width 265 height 15
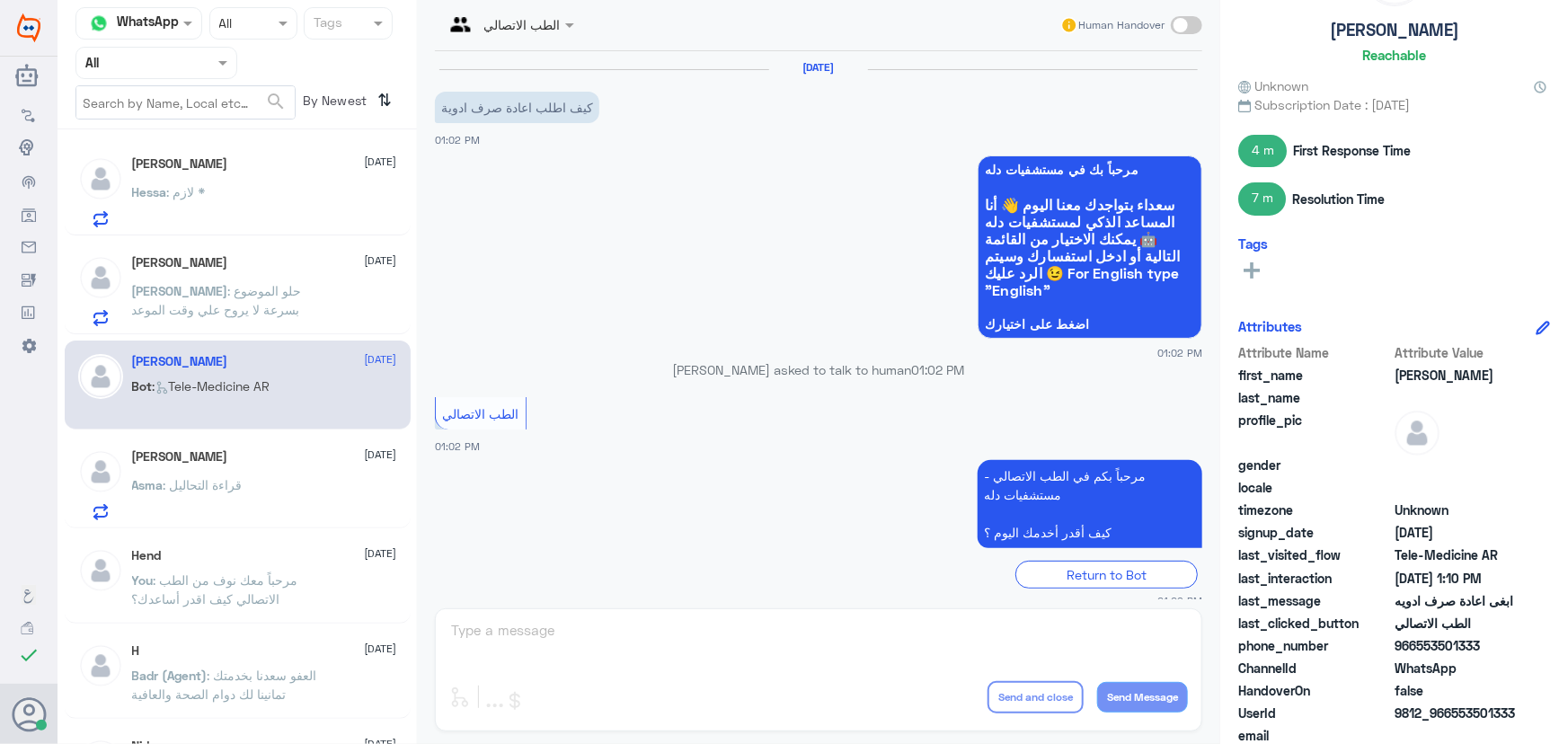
scroll to position [530, 0]
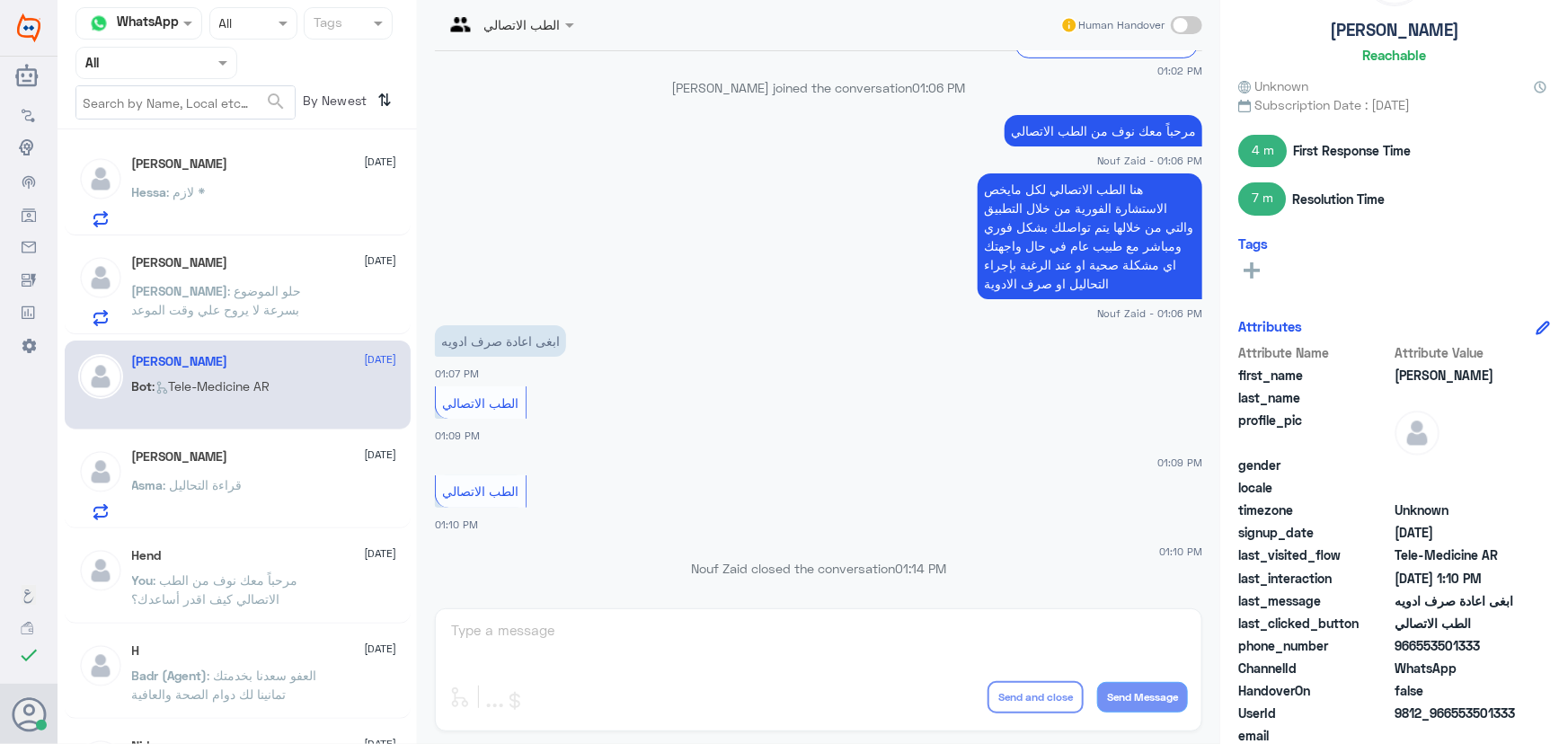
click at [271, 457] on div "Asma Alenazi 13 September" at bounding box center [265, 457] width 265 height 15
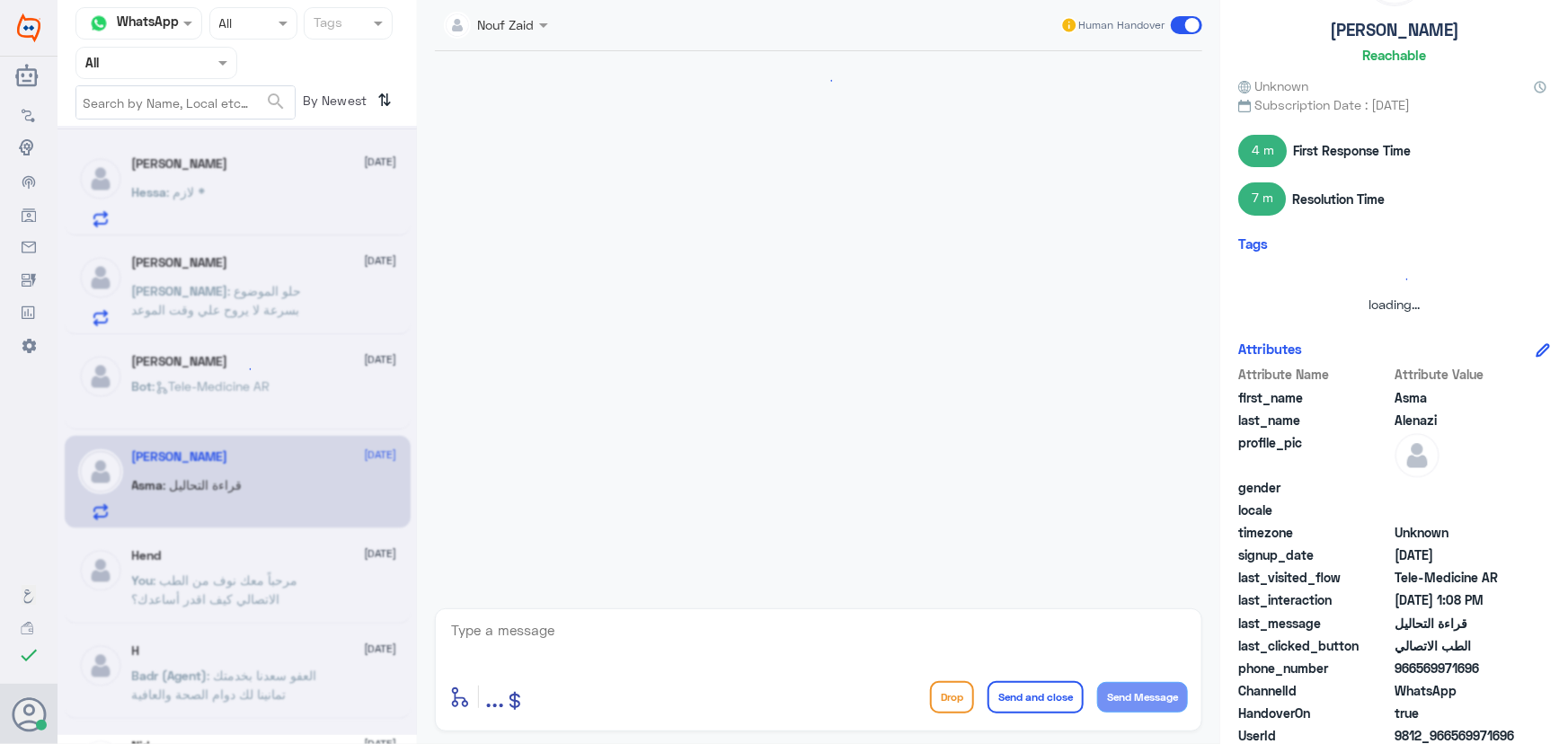
scroll to position [935, 0]
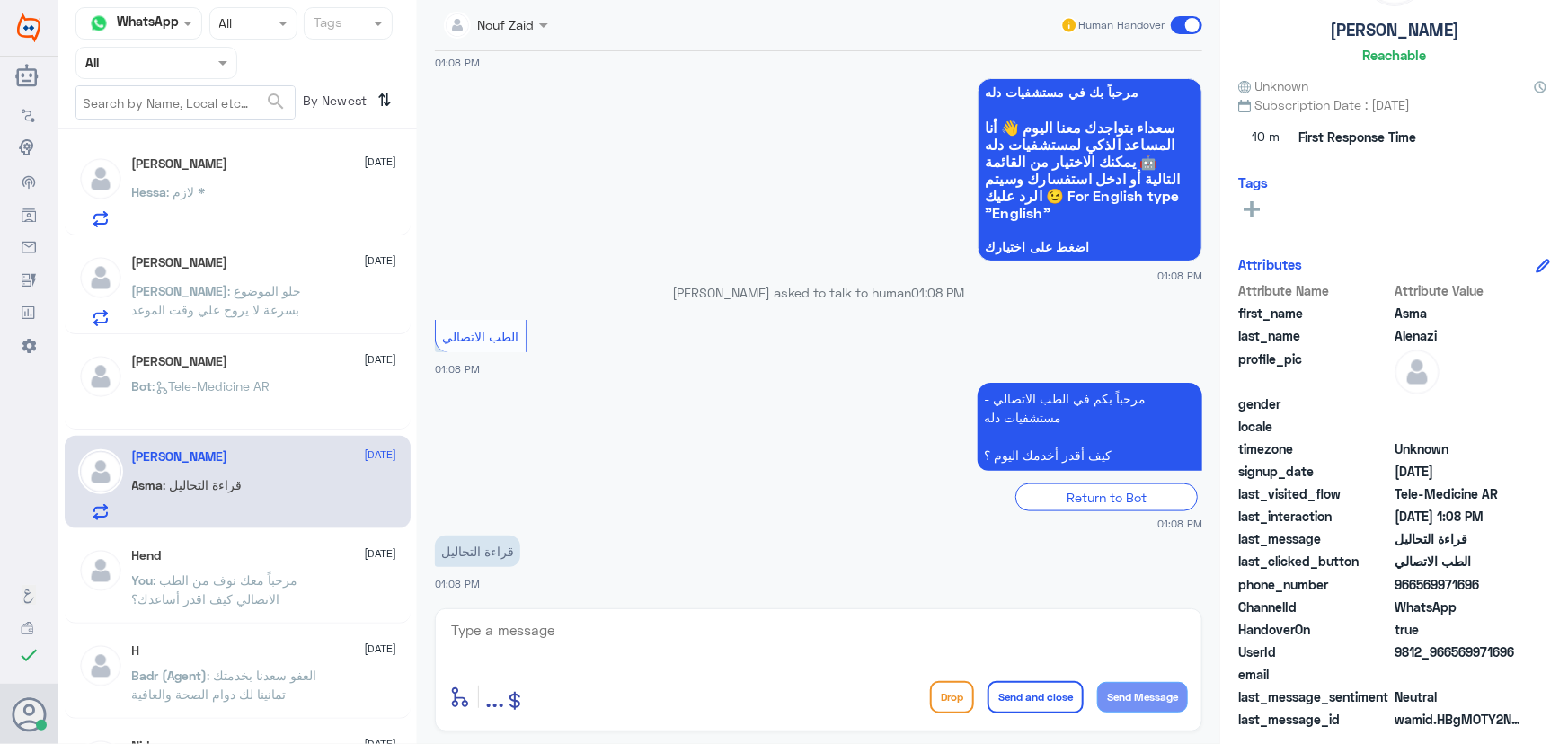
click at [583, 637] on textarea at bounding box center [819, 640] width 738 height 44
paste textarea "مرحباً معك نوف من الطب الاتصالي"
type textarea "مرحباً معك نوف من الطب الاتصالي"
click at [1147, 700] on button "Send Message" at bounding box center [1142, 697] width 91 height 31
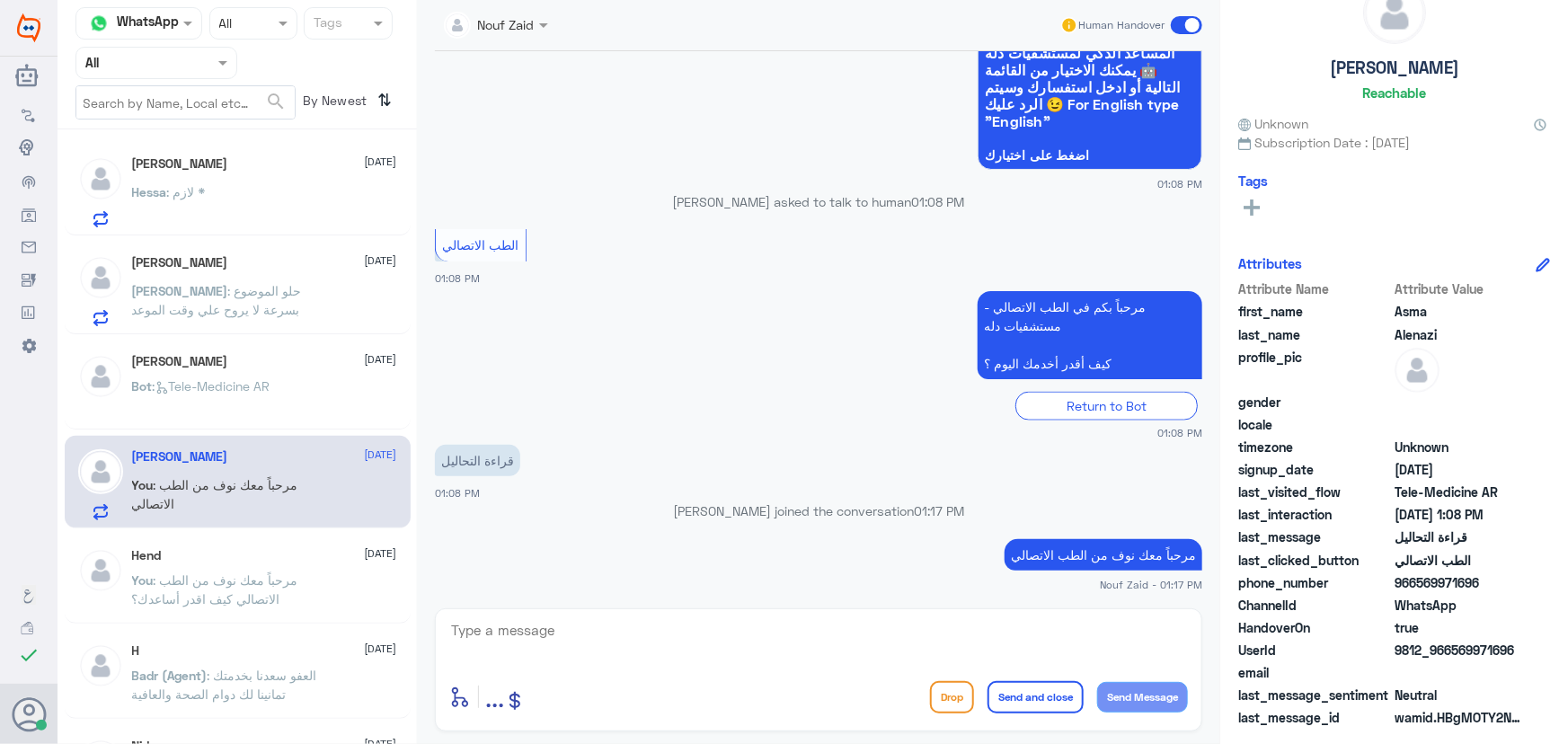
scroll to position [56, 0]
click at [553, 641] on textarea at bounding box center [819, 640] width 738 height 44
paste textarea "هنا الطب الاتصالي لكل مايخص الاستشارة الفورية من خلال التطبيق والتي من خلالها ي…"
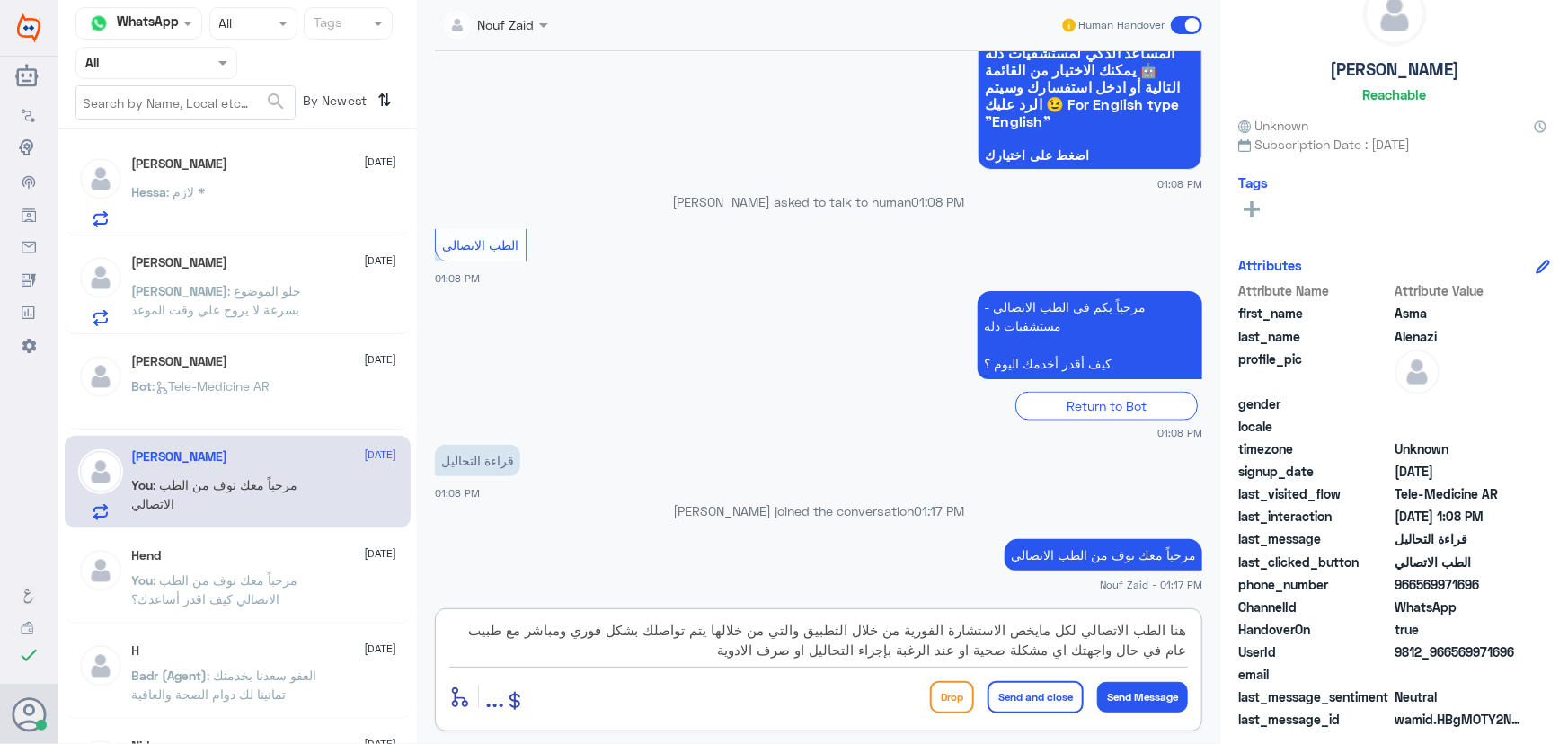
click at [883, 648] on textarea "هنا الطب الاتصالي لكل مايخص الاستشارة الفورية من خلال التطبيق والتي من خلالها ي…" at bounding box center [819, 640] width 738 height 44
type textarea "هنا الطب الاتصالي لكل مايخص الاستشارة الفورية من خلال التطبيق والتي من خلالها ي…"
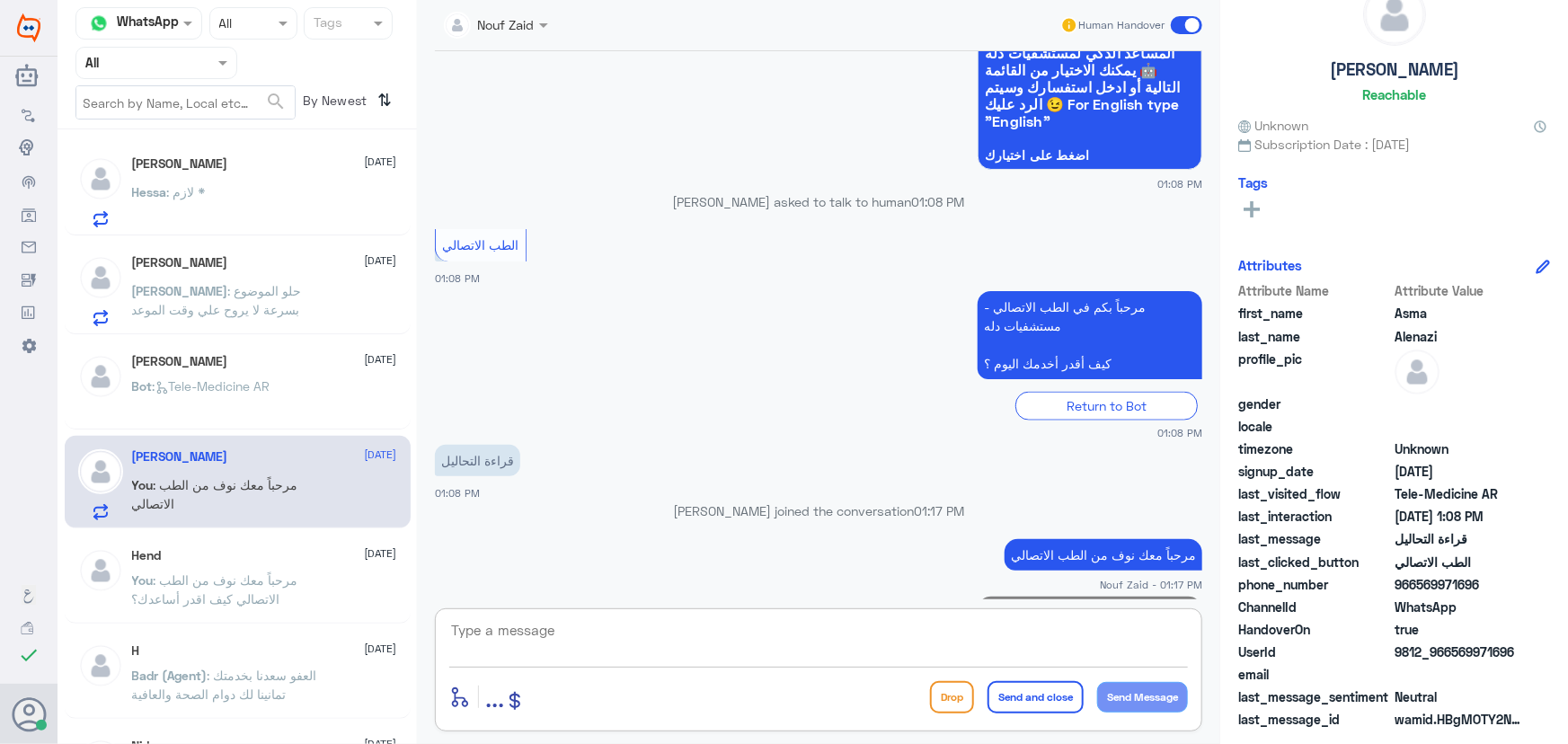
scroll to position [1145, 0]
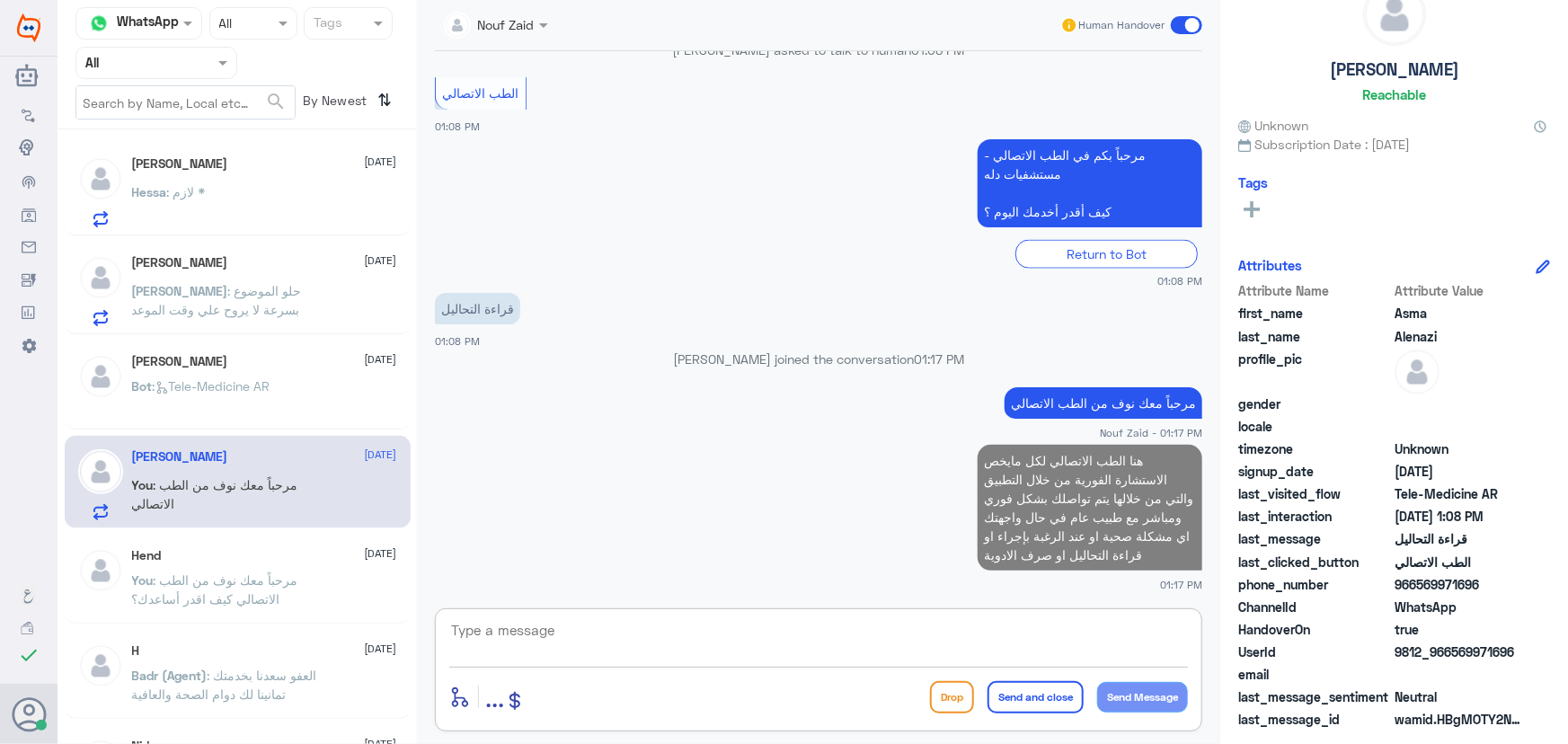
click at [210, 323] on p "Abdullah : حلو الموضوع بسرعة لا يروح علي وقت الموعد" at bounding box center [233, 303] width 202 height 45
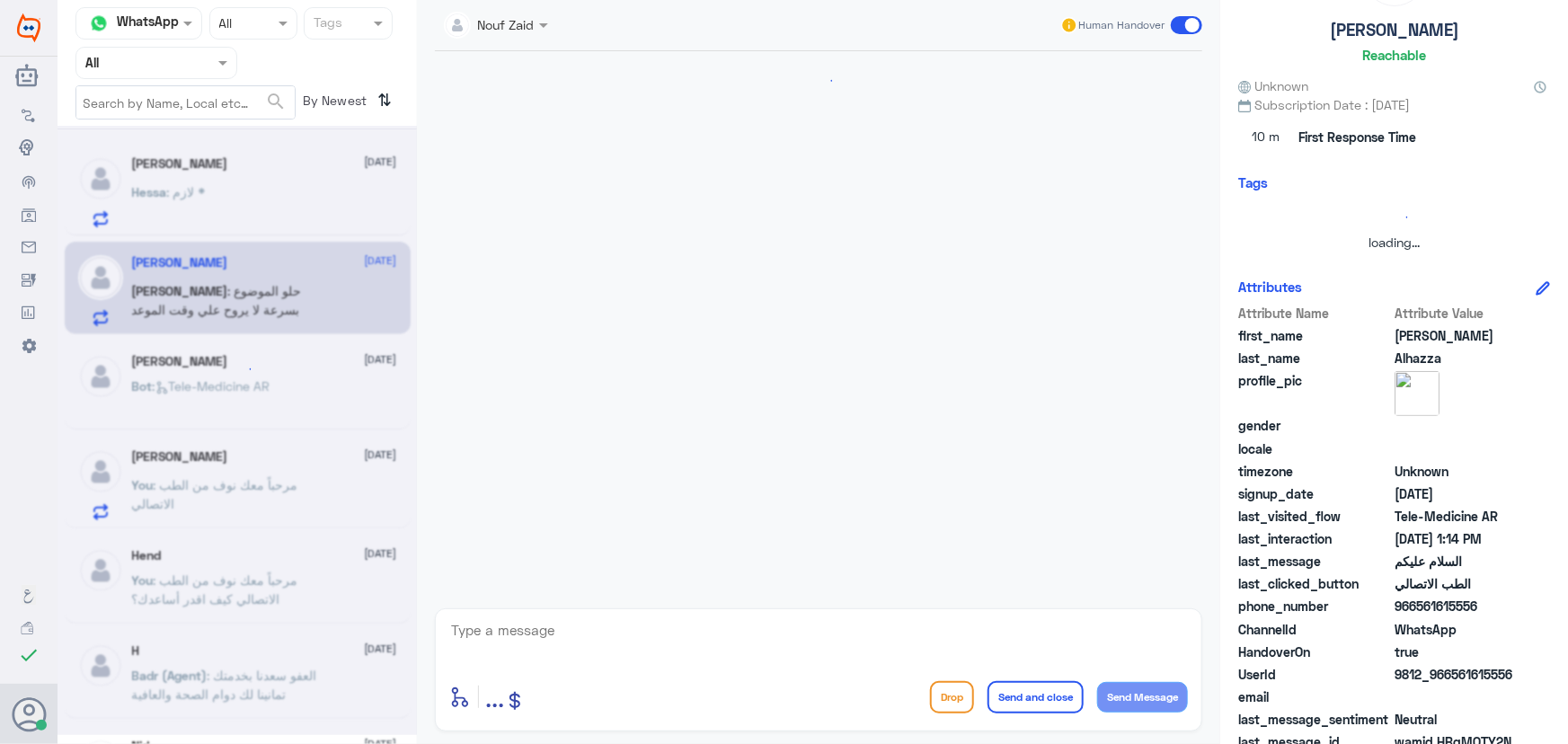
scroll to position [140, 0]
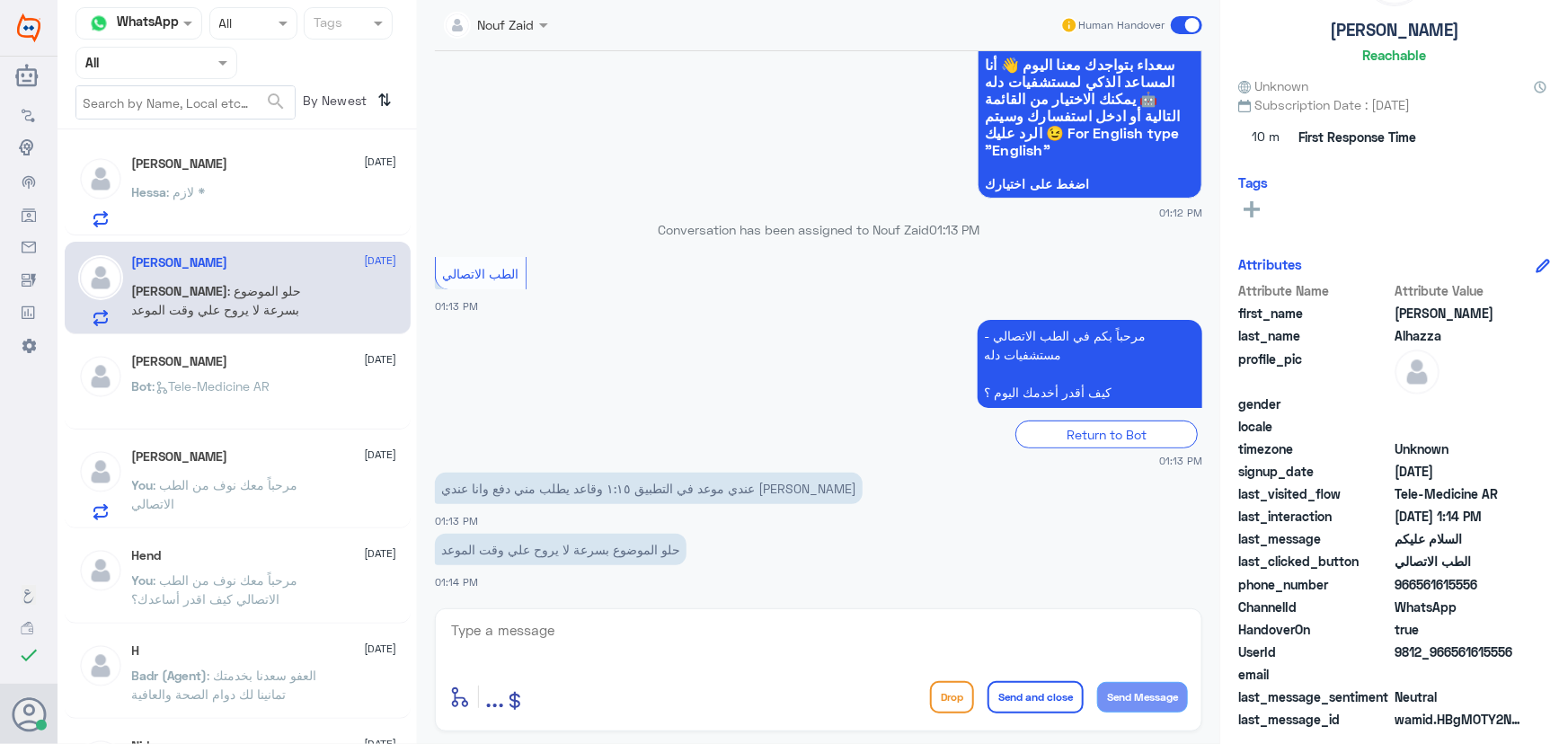
click at [259, 192] on div "Hessa : لازم *" at bounding box center [265, 207] width 265 height 40
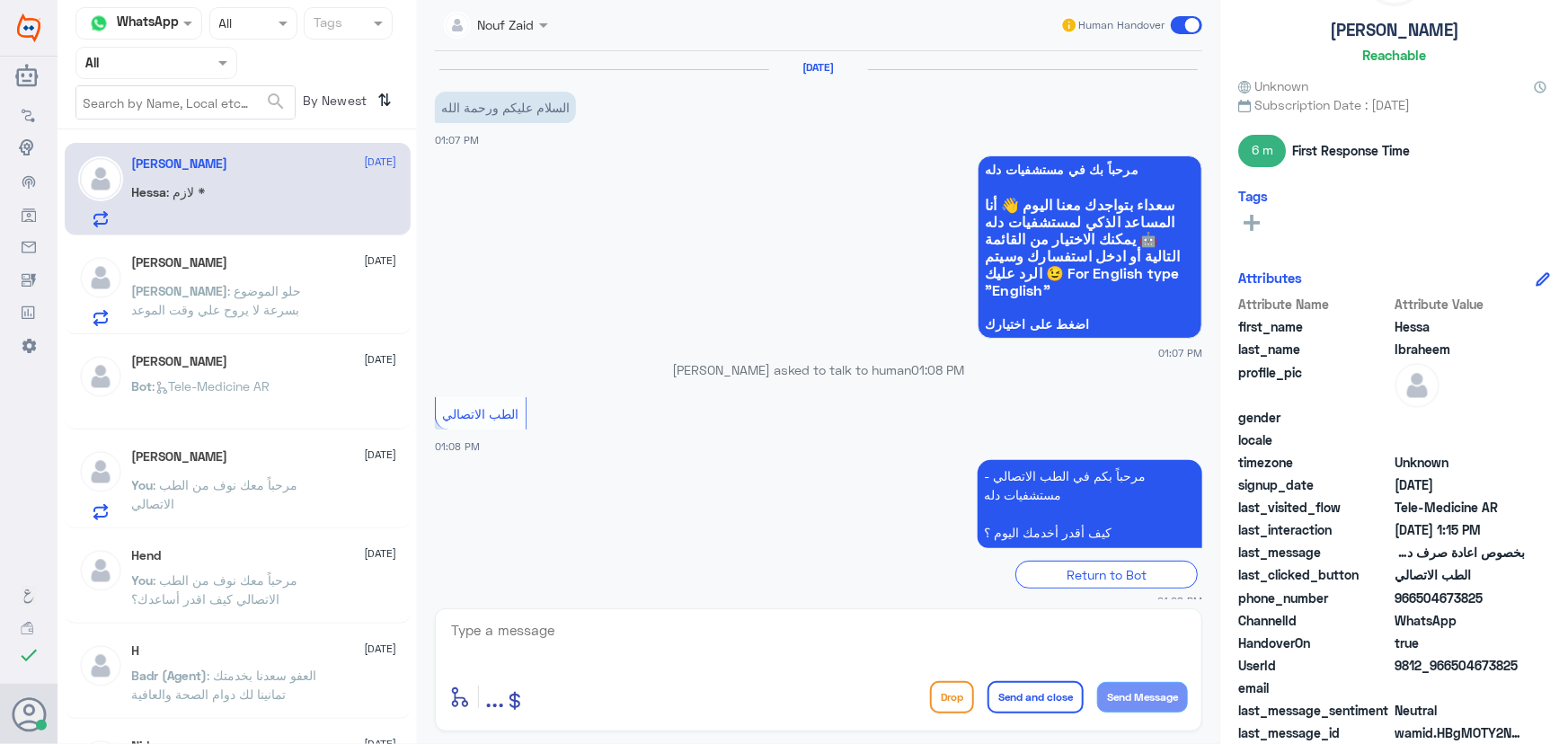
scroll to position [409, 0]
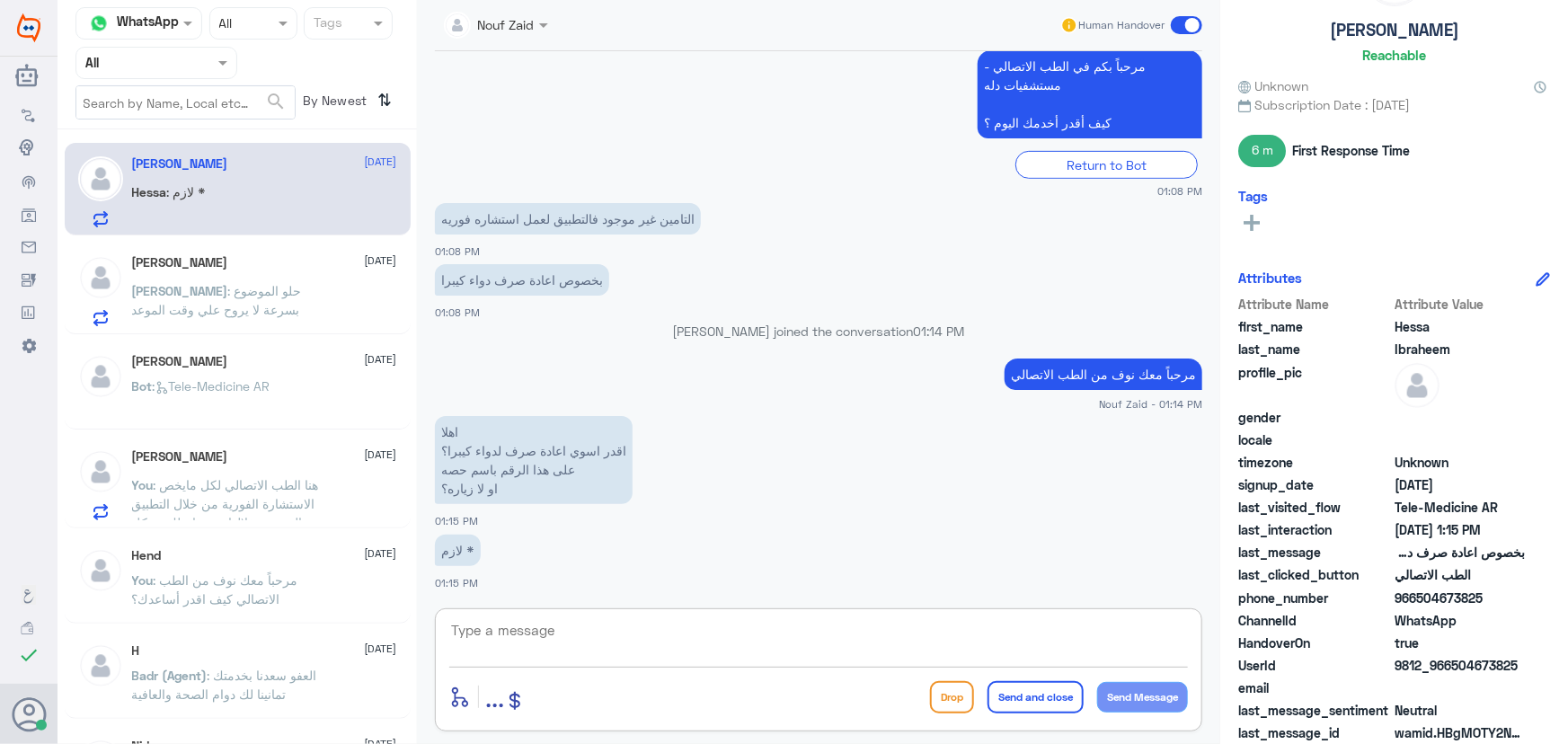
click at [625, 627] on textarea at bounding box center [819, 640] width 738 height 44
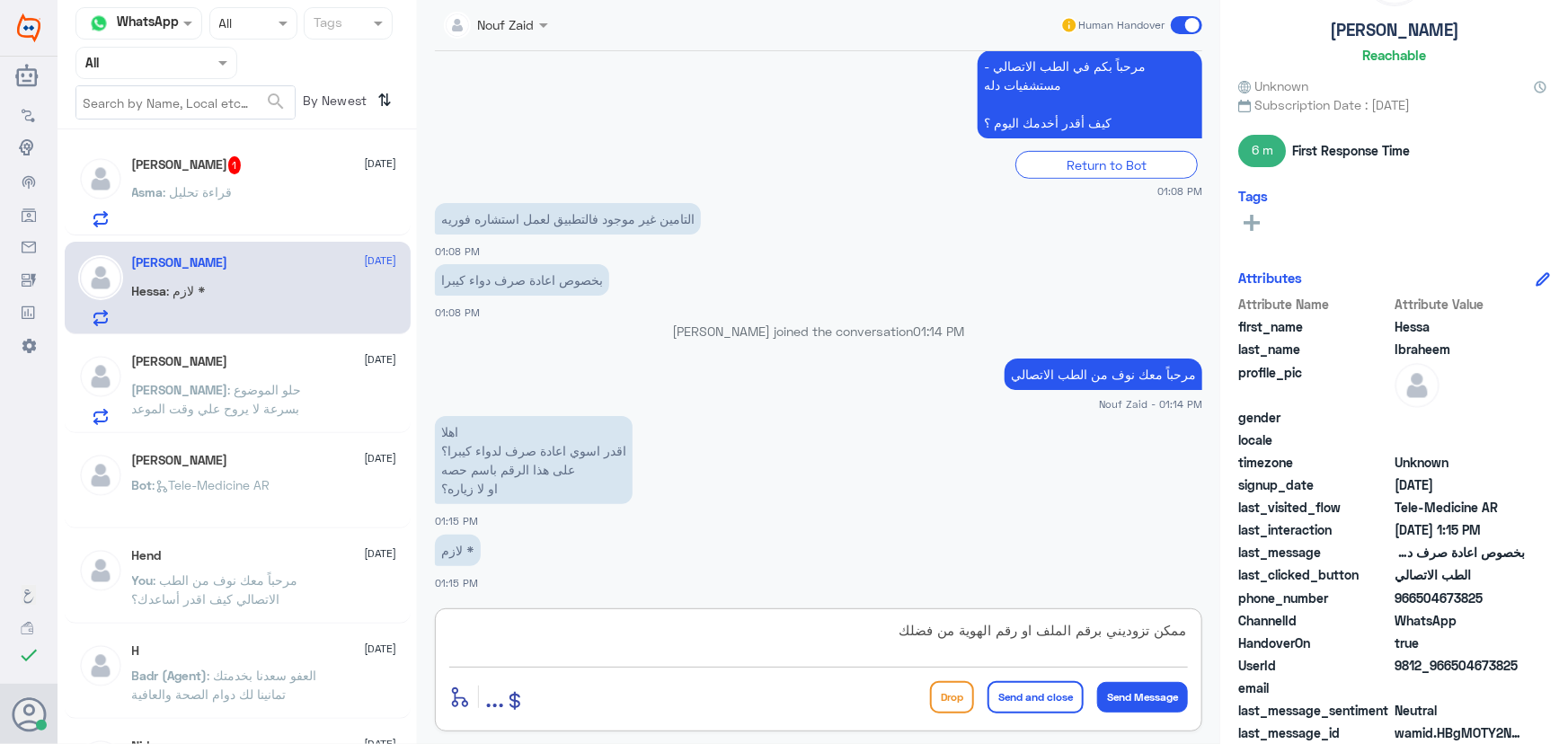
type textarea "ممكن تزوديني برقم الملف او رقم الهوية من فضلك"
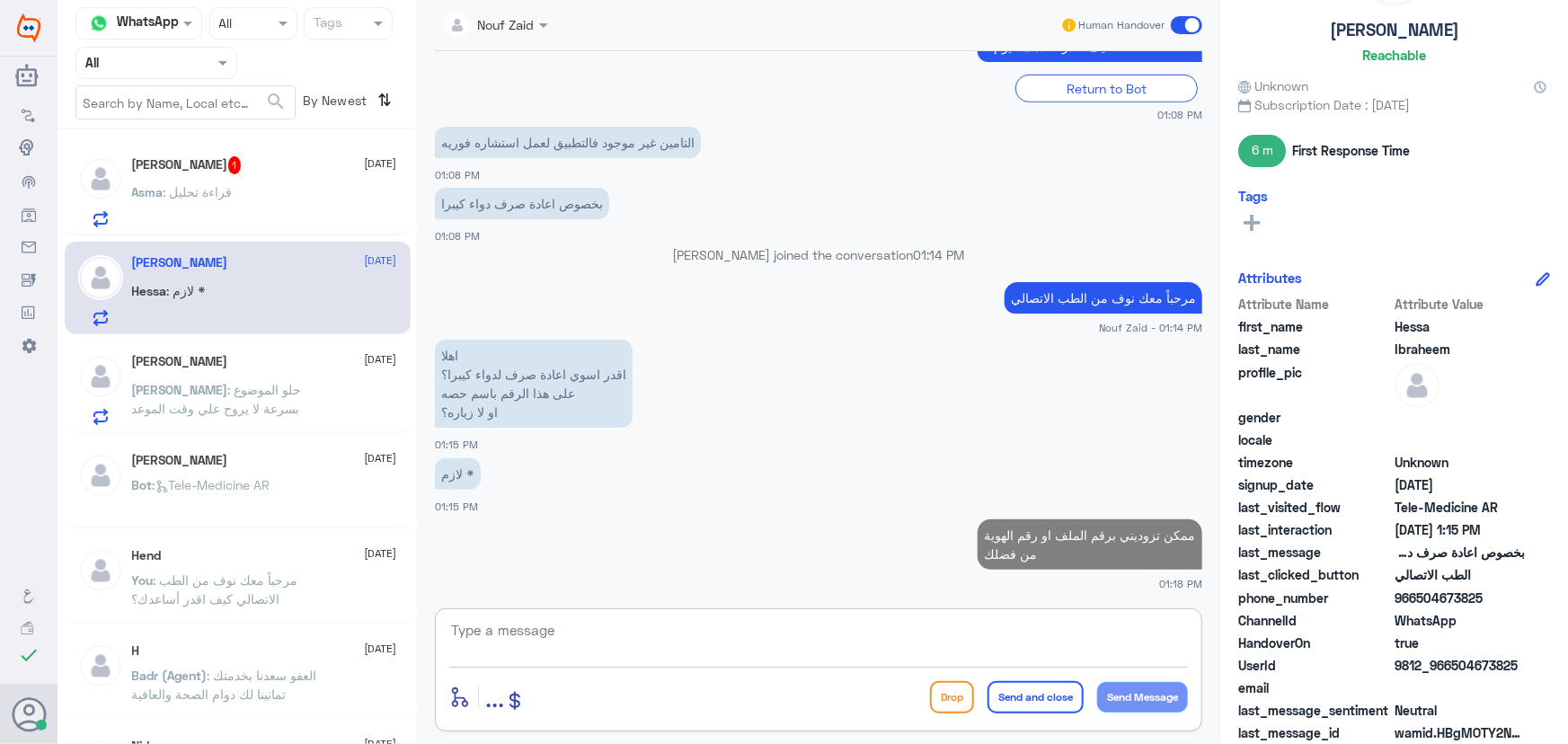
click at [281, 219] on div "Asma : قراءة تحليل" at bounding box center [265, 207] width 265 height 40
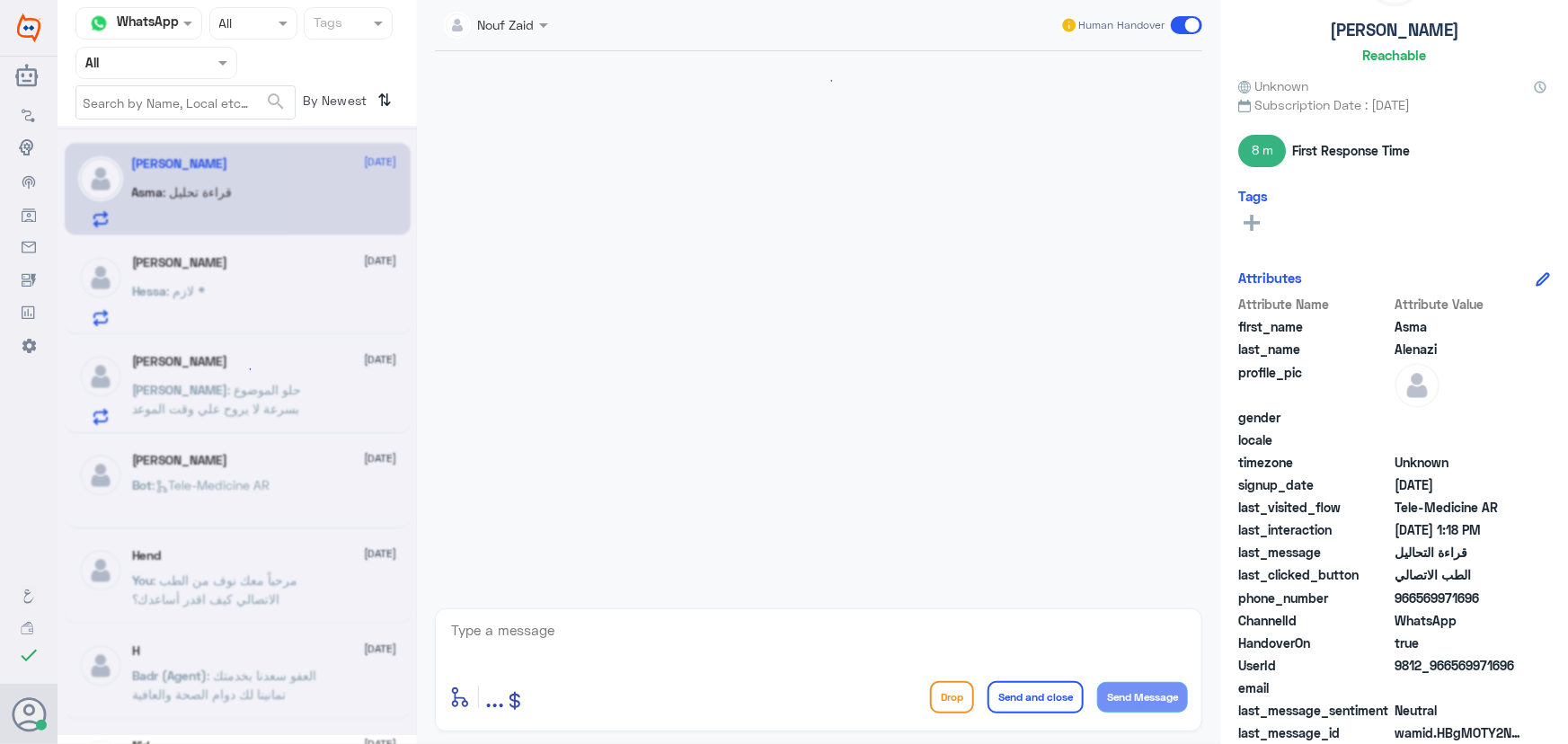
scroll to position [970, 0]
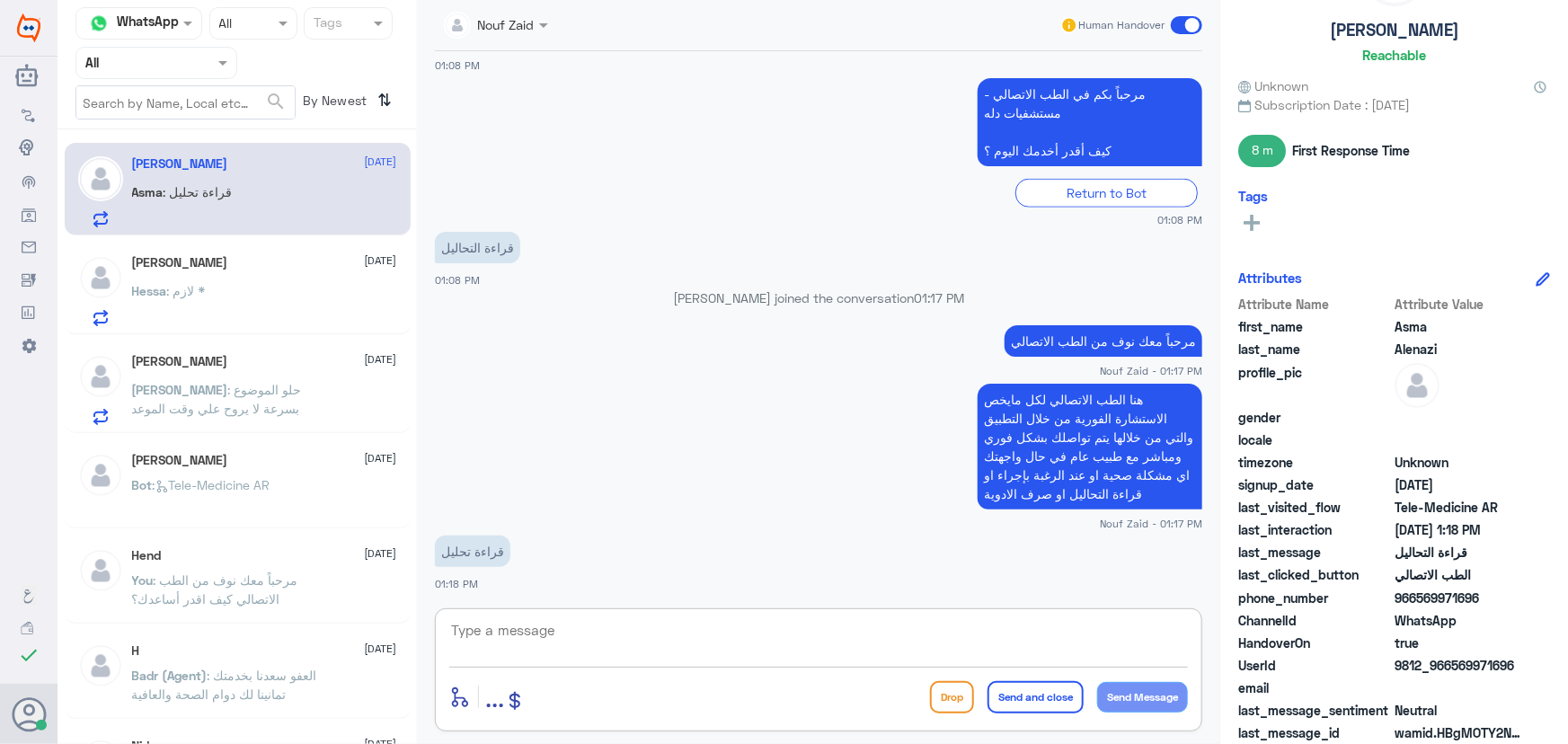
click at [705, 639] on textarea at bounding box center [819, 640] width 738 height 44
click at [288, 404] on p "Abdullah : حلو الموضوع بسرعة لا يروح علي وقت الموعد" at bounding box center [233, 402] width 202 height 45
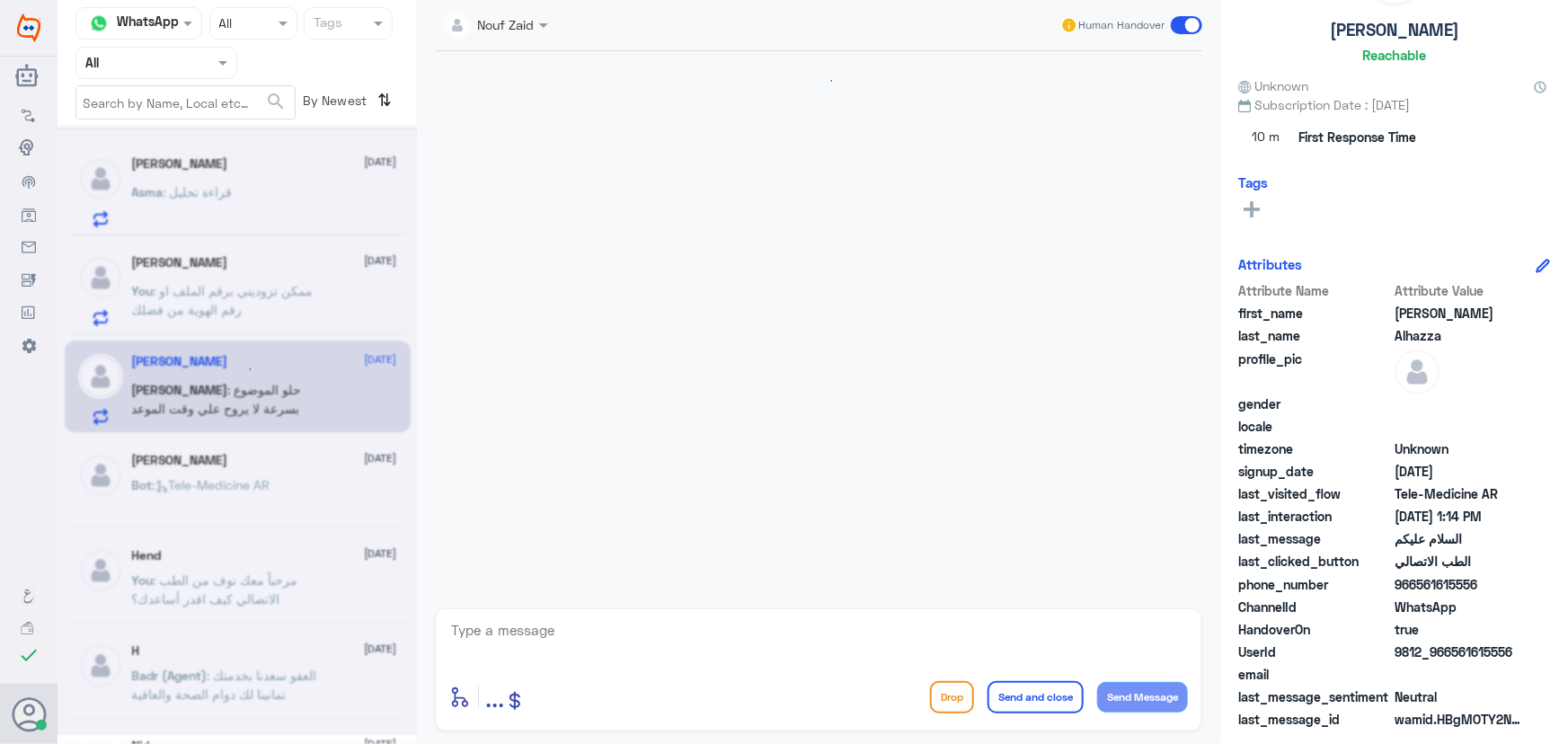
scroll to position [140, 0]
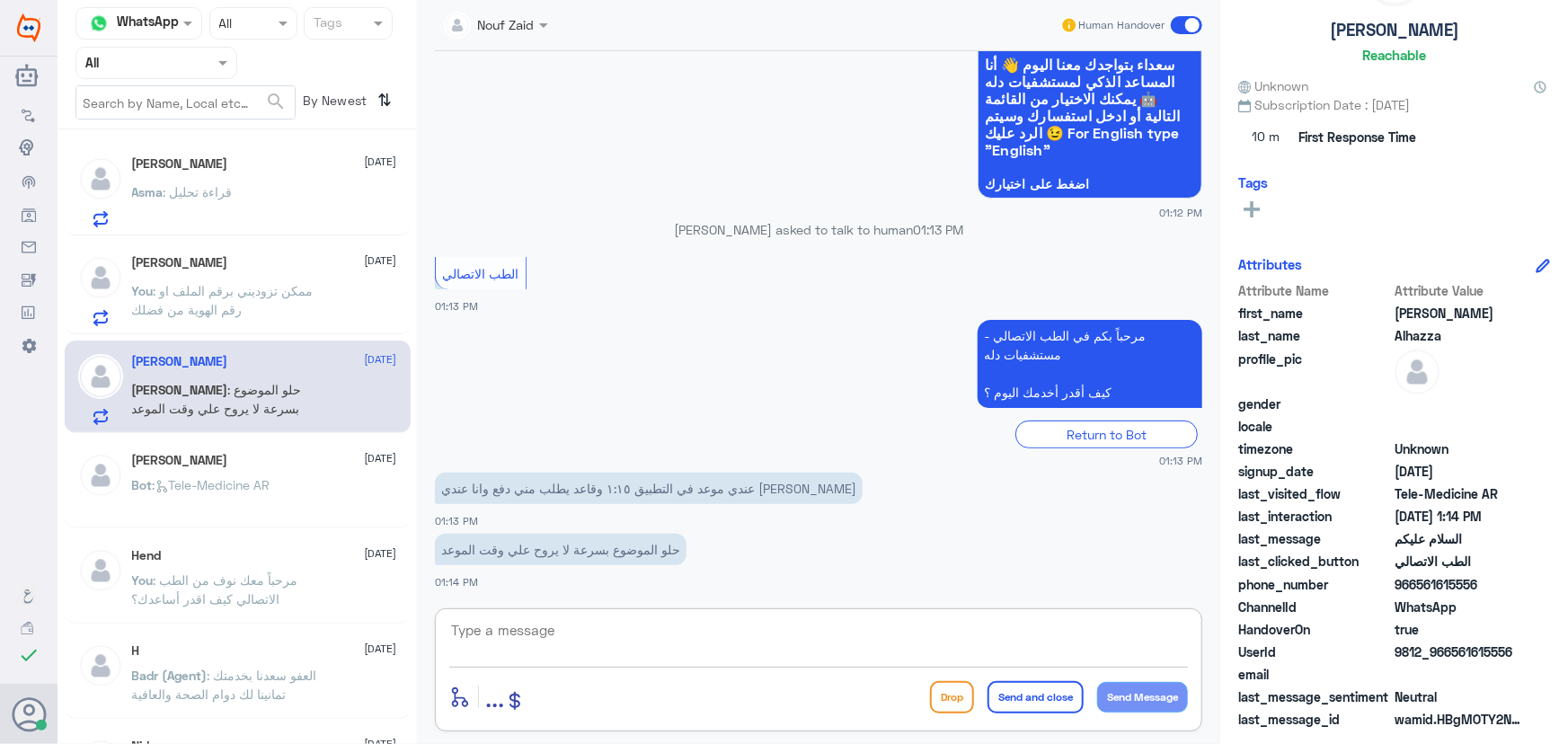
click at [534, 636] on textarea at bounding box center [819, 640] width 738 height 44
type textarea "م"
type textarea "ممكن تزوديني برقم الملف او رقم الهوية من فضلك"
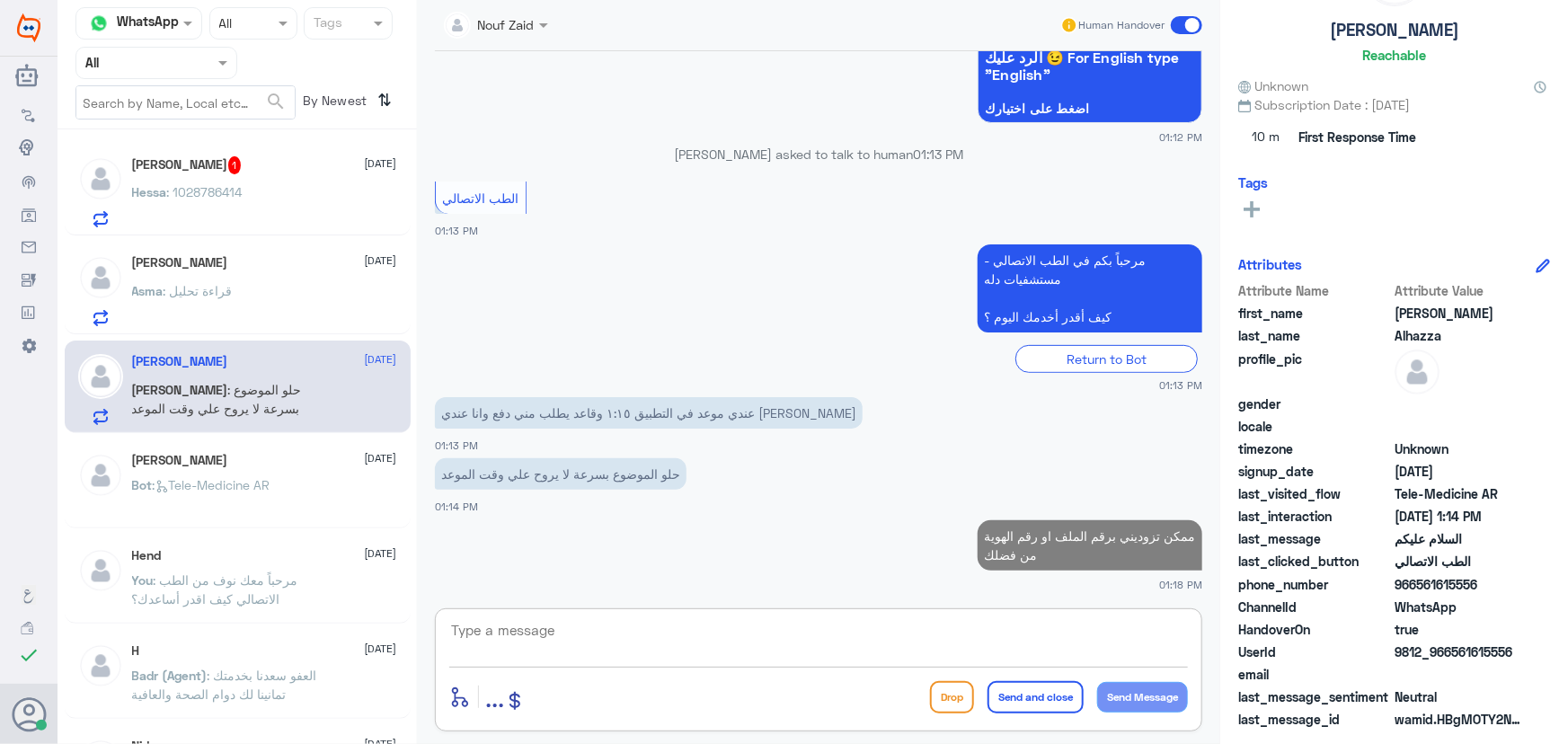
click at [193, 265] on h5 "Asma Alenazi" at bounding box center [180, 263] width 96 height 15
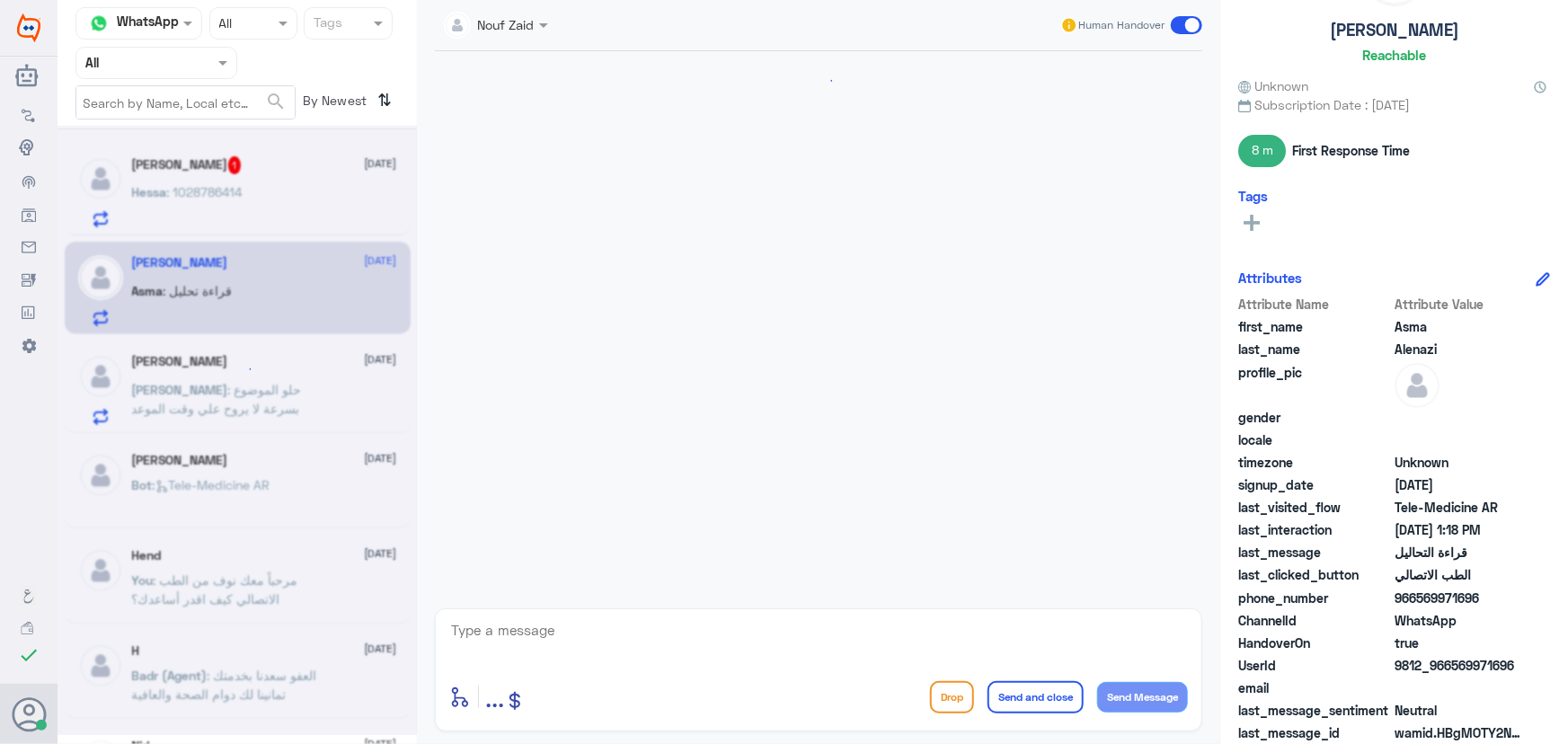
scroll to position [970, 0]
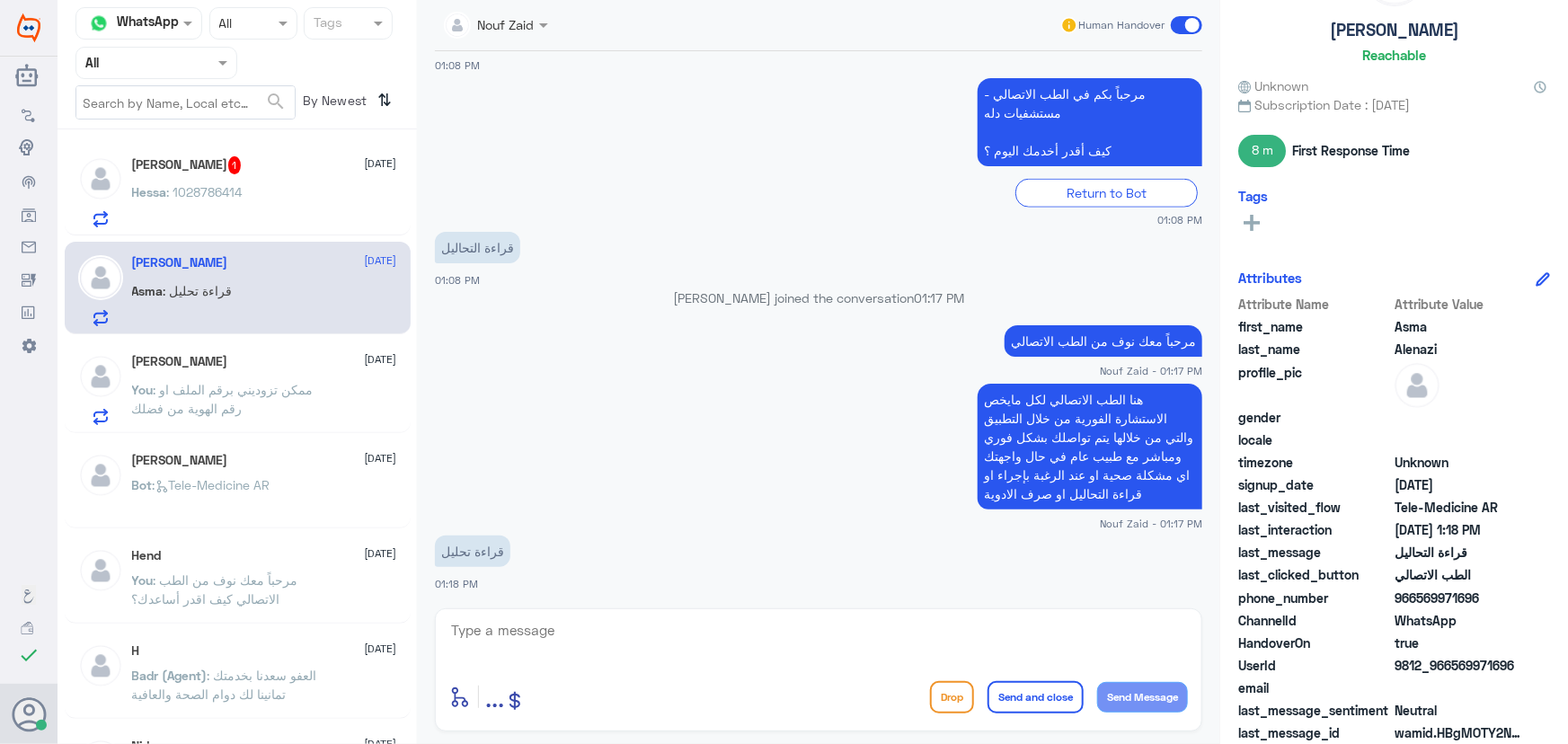
click at [223, 227] on div "Hessa Ibraheem 1 13 September Hessa : 1028786414" at bounding box center [237, 189] width 346 height 93
click at [223, 215] on p "Hessa : 1028786414" at bounding box center [187, 204] width 110 height 45
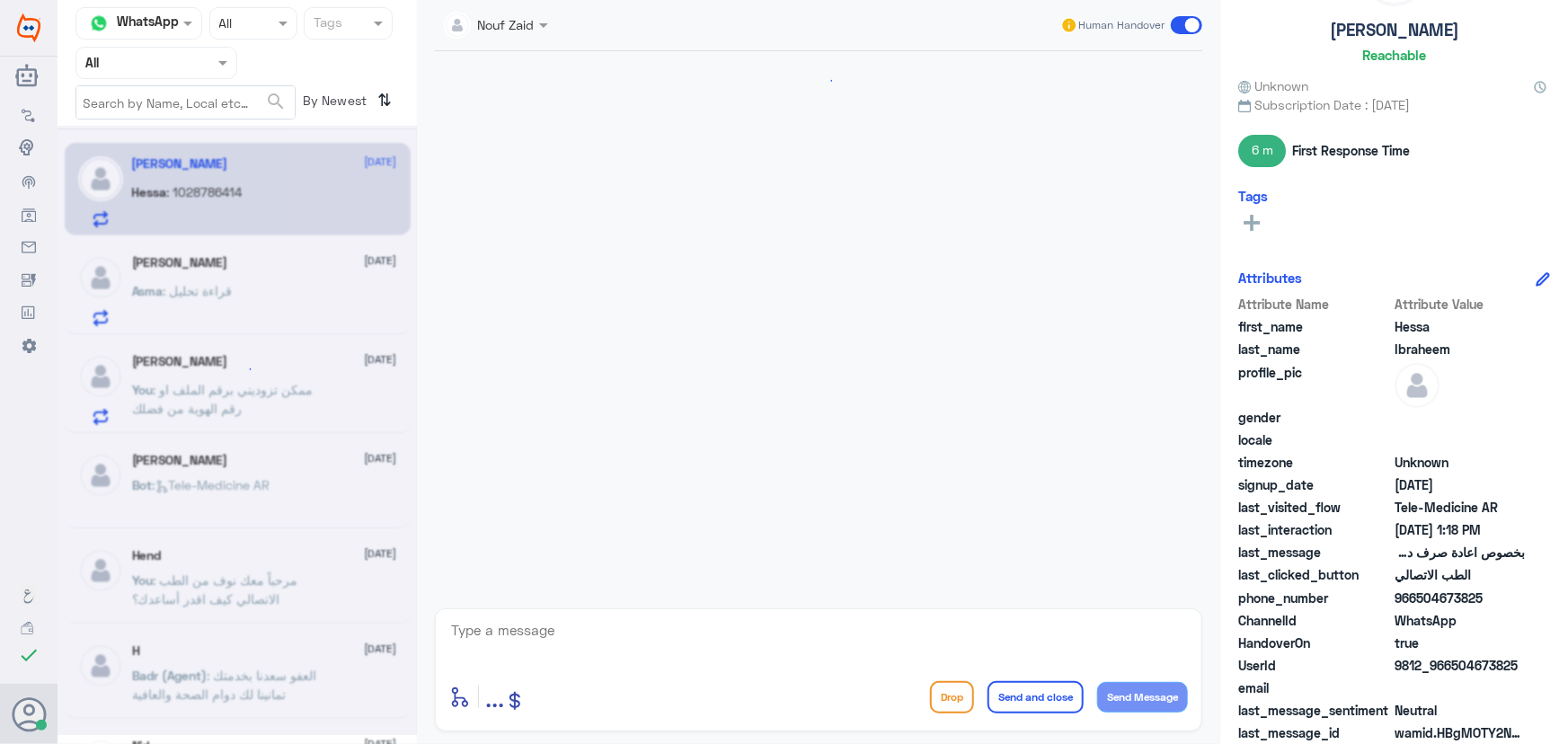
scroll to position [548, 0]
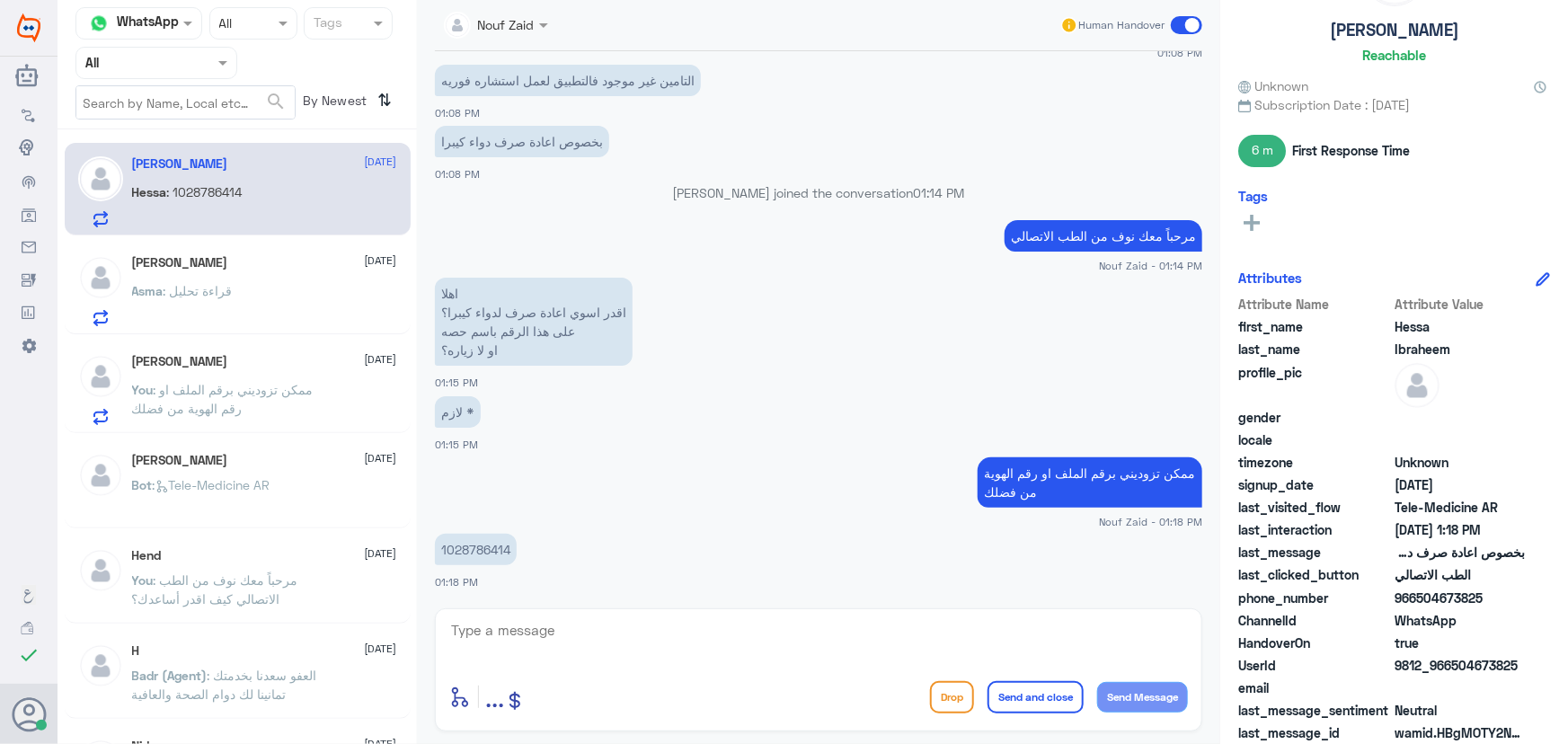
click at [250, 313] on div "Asma : قراءة تحليل" at bounding box center [265, 306] width 265 height 40
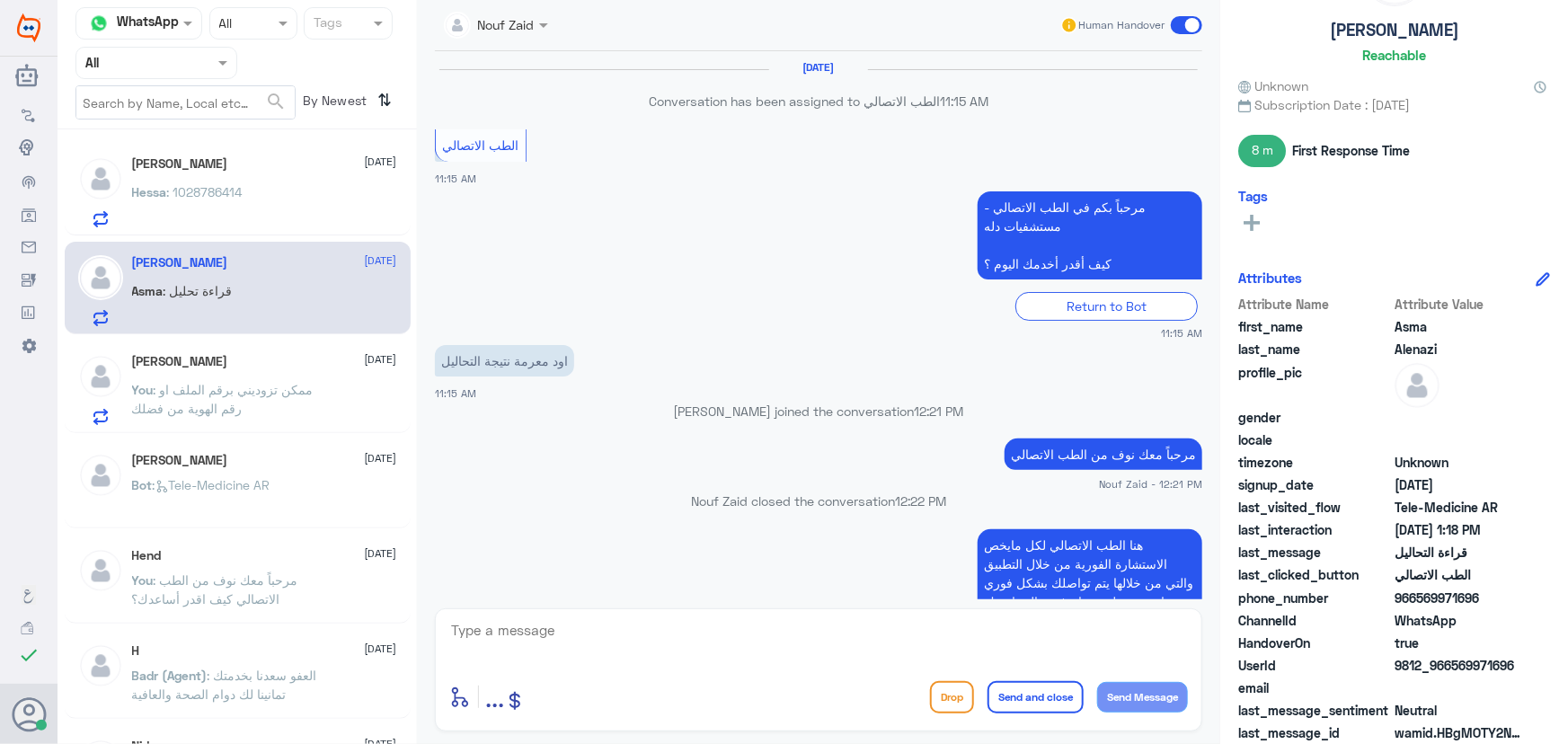
scroll to position [970, 0]
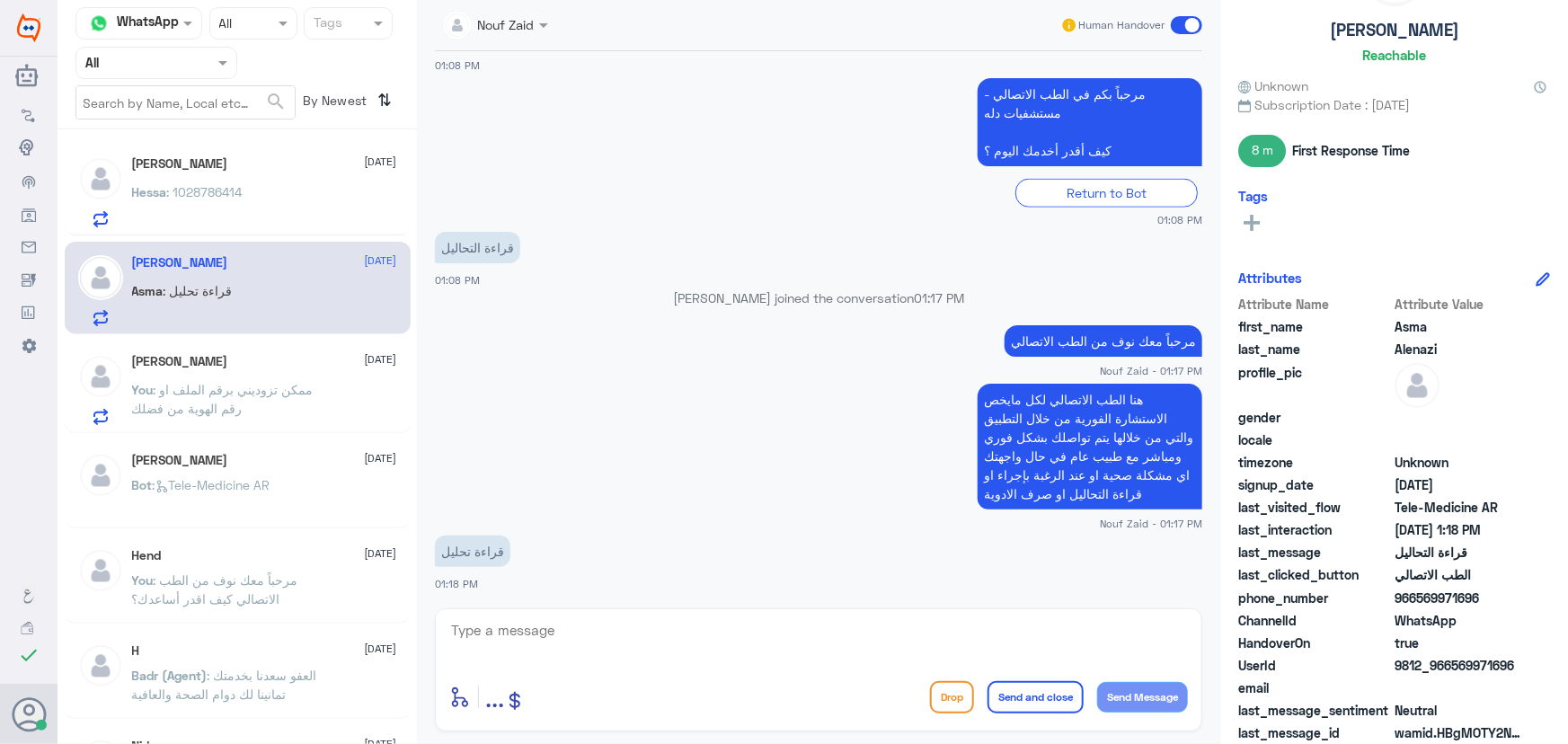
click at [263, 197] on div "Hessa : 1028786414" at bounding box center [265, 207] width 265 height 40
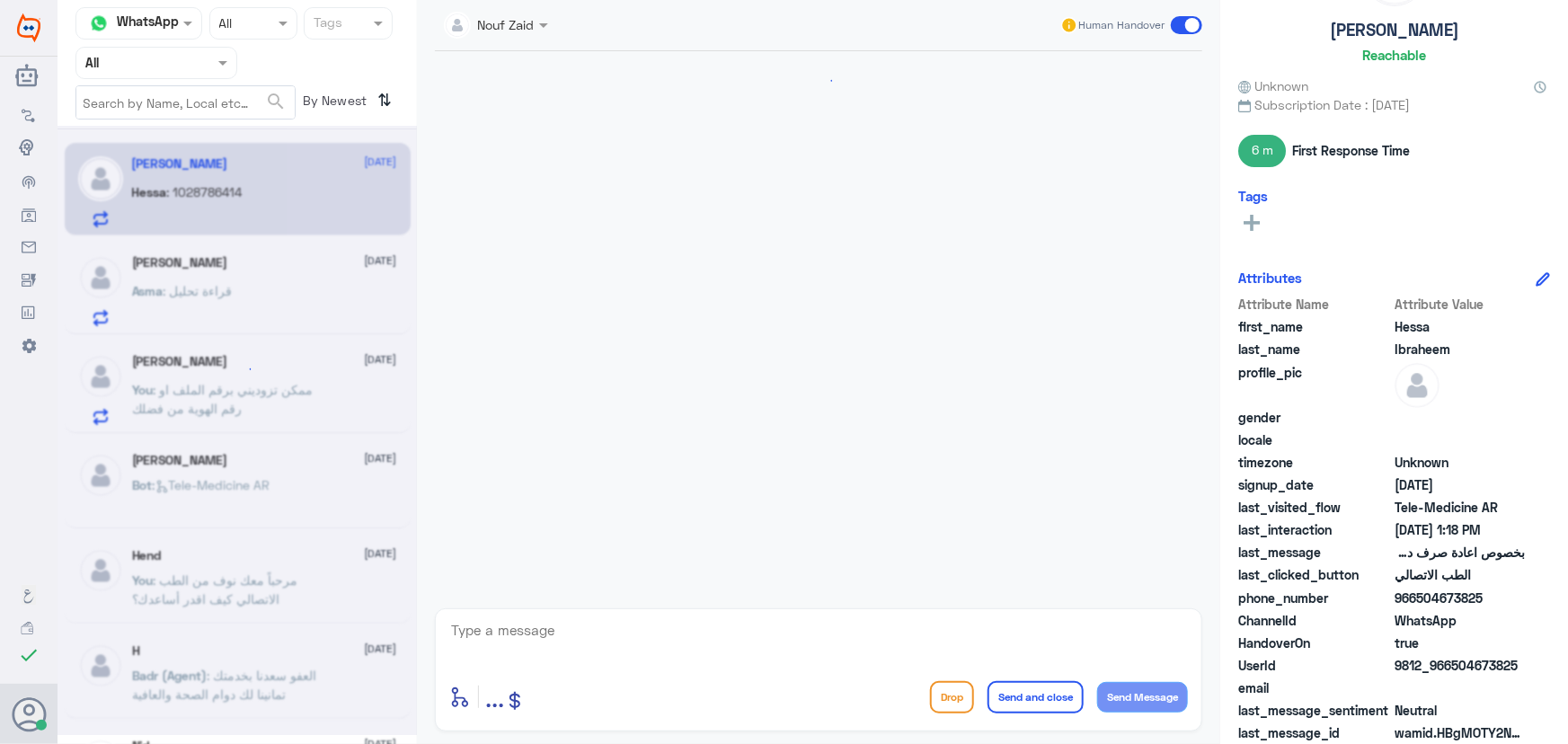
scroll to position [548, 0]
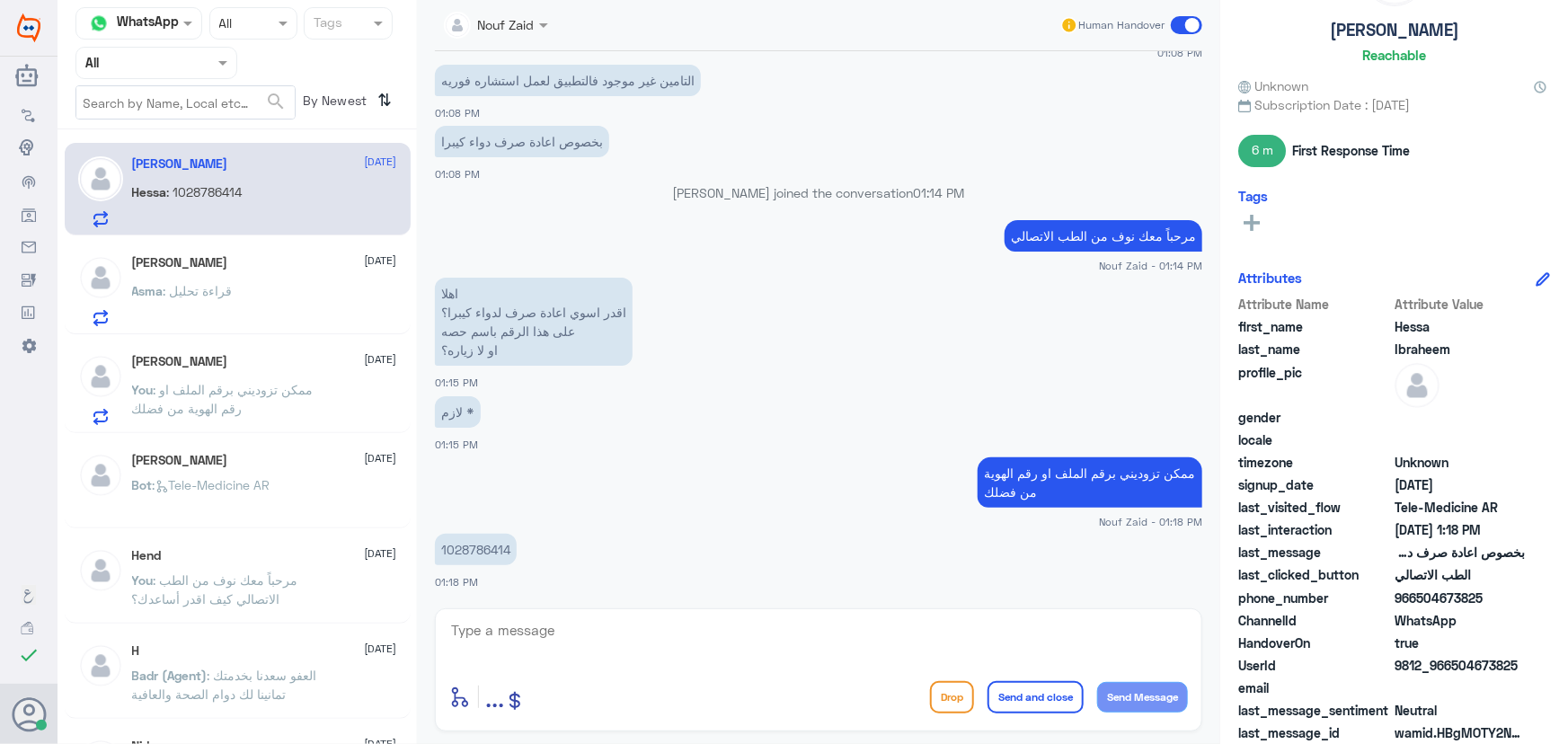
click at [460, 546] on p "1028786414" at bounding box center [476, 549] width 82 height 32
click at [268, 346] on div "Abdullah Alhazza 13 September You : ممكن تزوديني برقم الملف او رقم الهوية من فض…" at bounding box center [237, 386] width 346 height 93
click at [257, 309] on div "Asma : قراءة تحليل" at bounding box center [265, 306] width 265 height 40
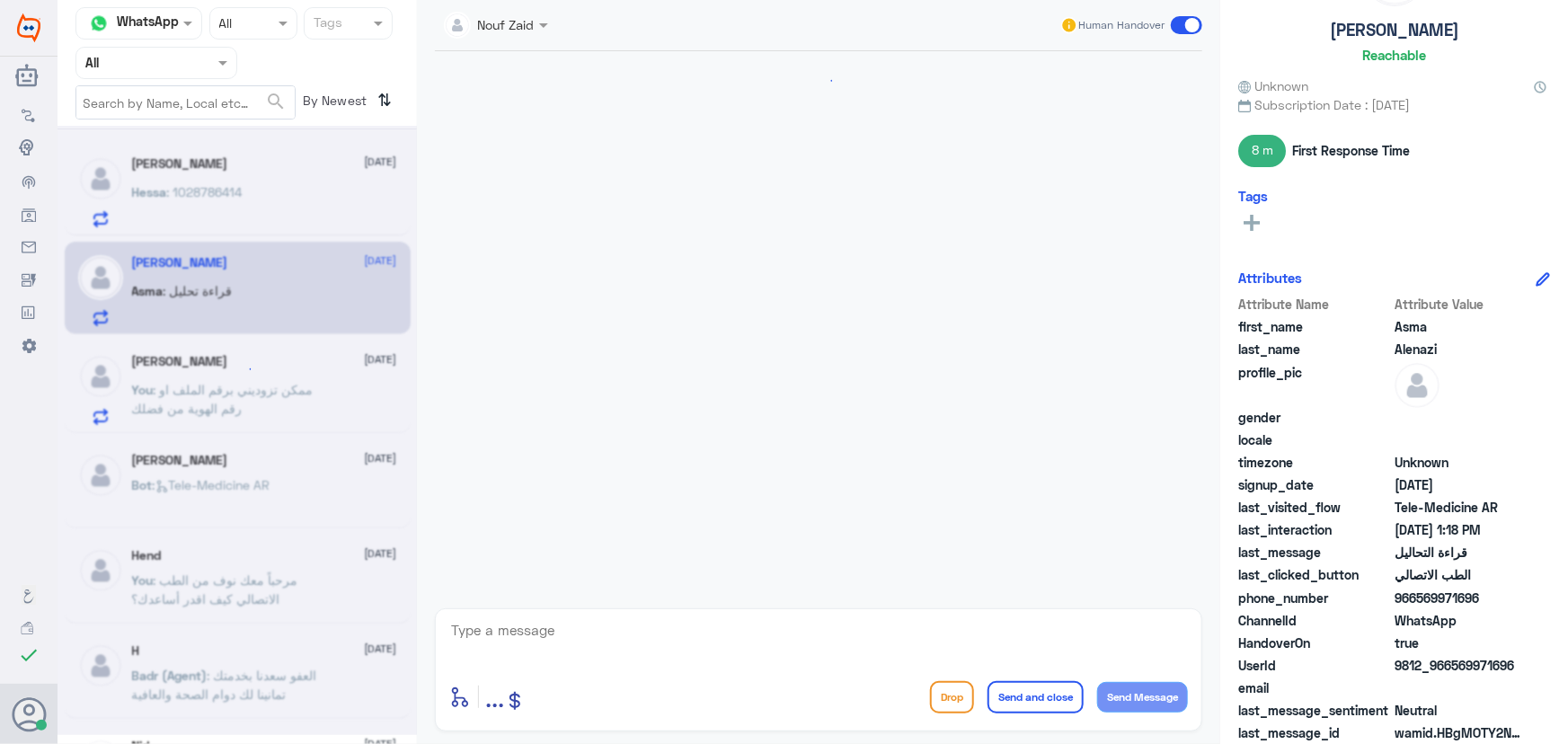
scroll to position [970, 0]
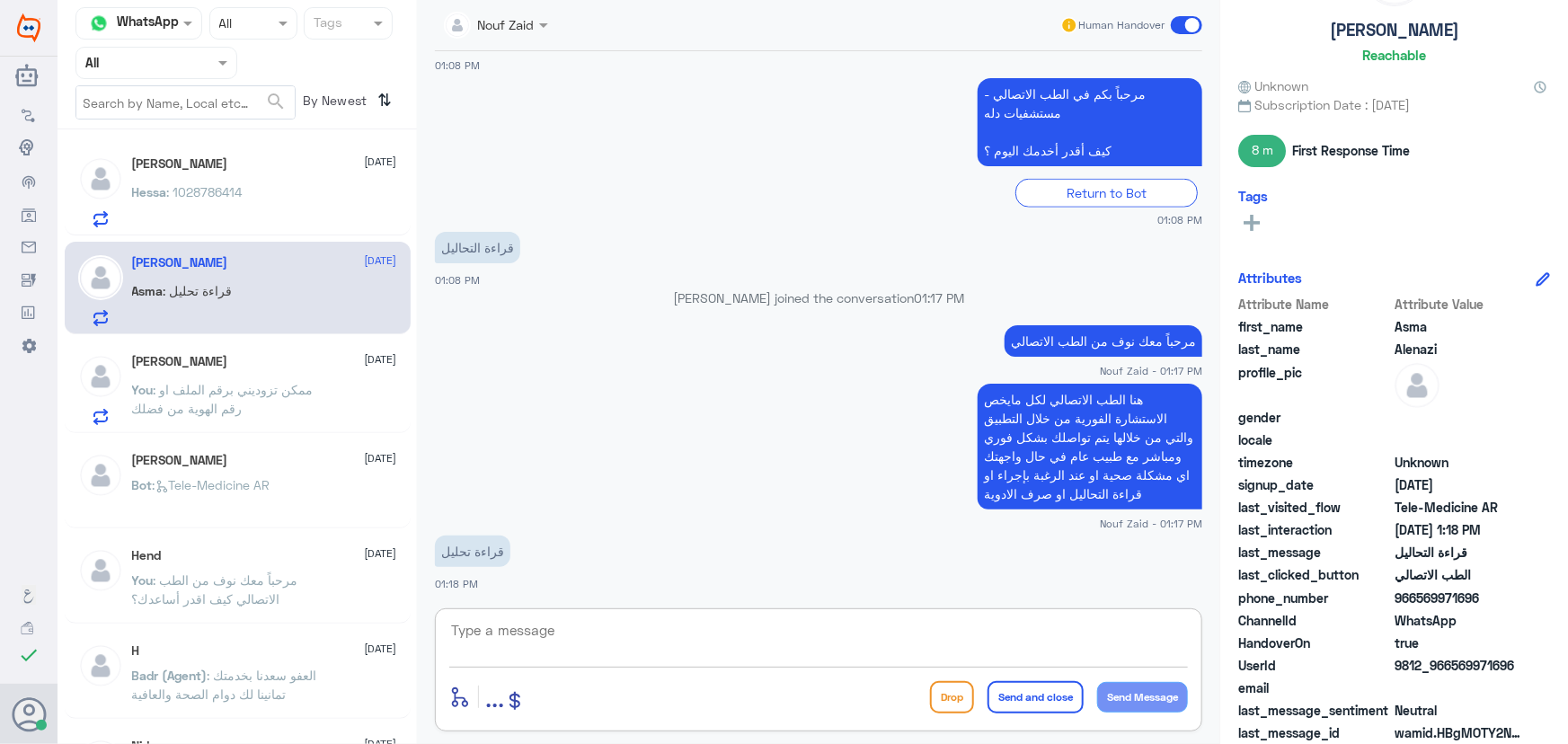
click at [609, 634] on textarea at bounding box center [819, 640] width 738 height 44
type textarea "تم التواصل من خلال الاتصال الهاتفي، سعدنا بخدمتك"
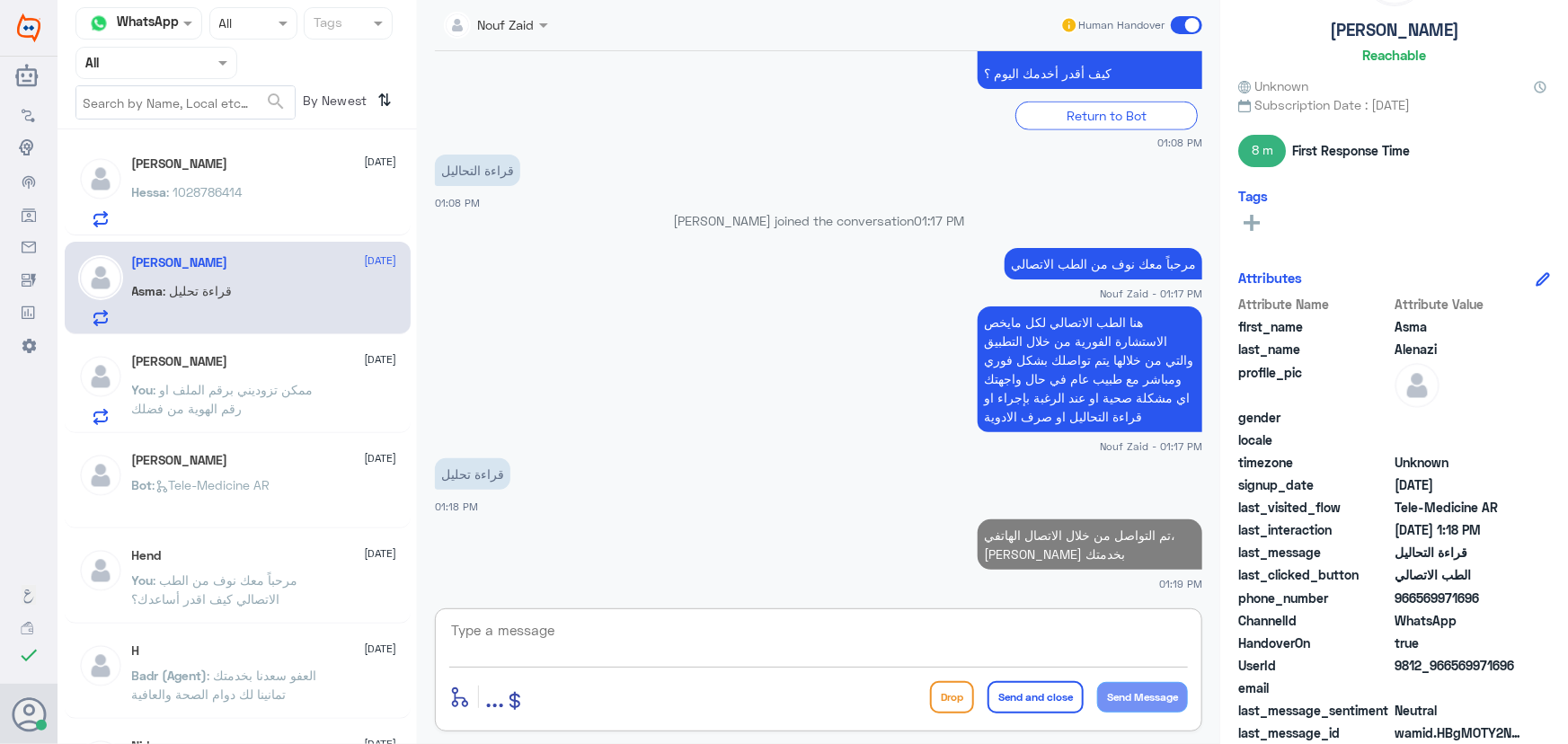
click at [287, 162] on div "Hessa Ibraheem 13 September" at bounding box center [265, 164] width 265 height 15
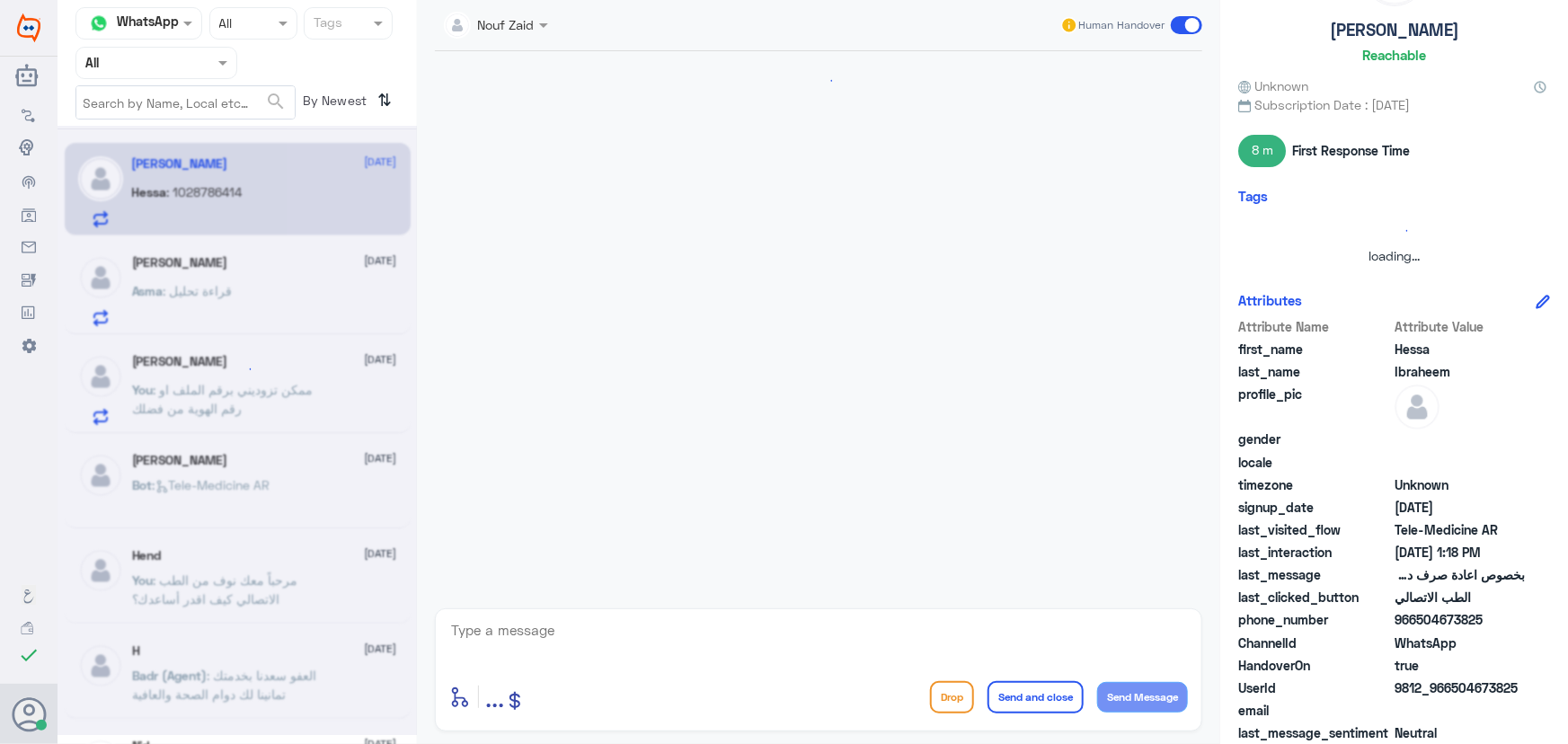
scroll to position [548, 0]
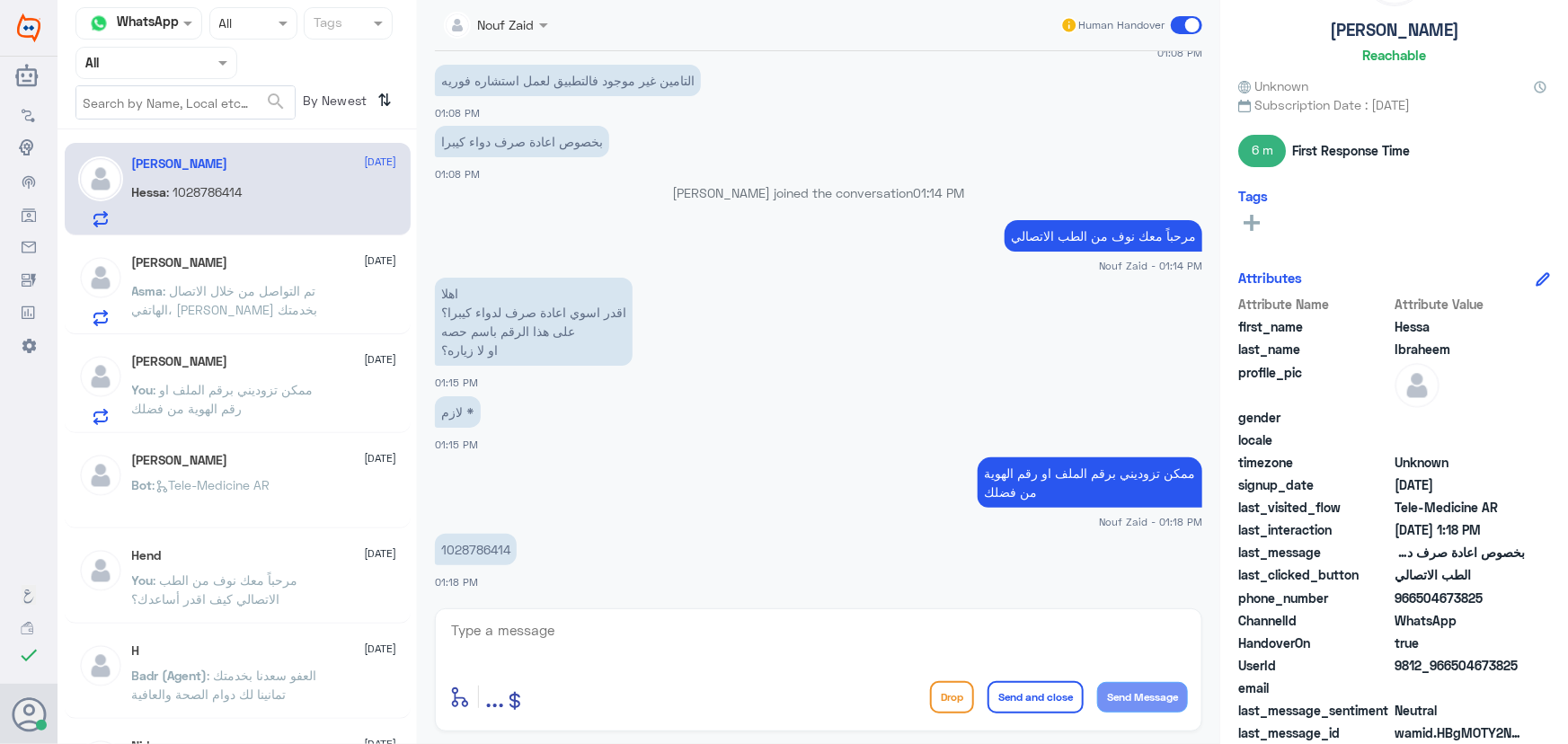
click at [475, 559] on p "1028786414" at bounding box center [476, 549] width 82 height 32
click at [475, 550] on p "1028786414" at bounding box center [476, 549] width 82 height 32
click at [316, 360] on div "Abdullah Alhazza 13 September" at bounding box center [265, 361] width 265 height 15
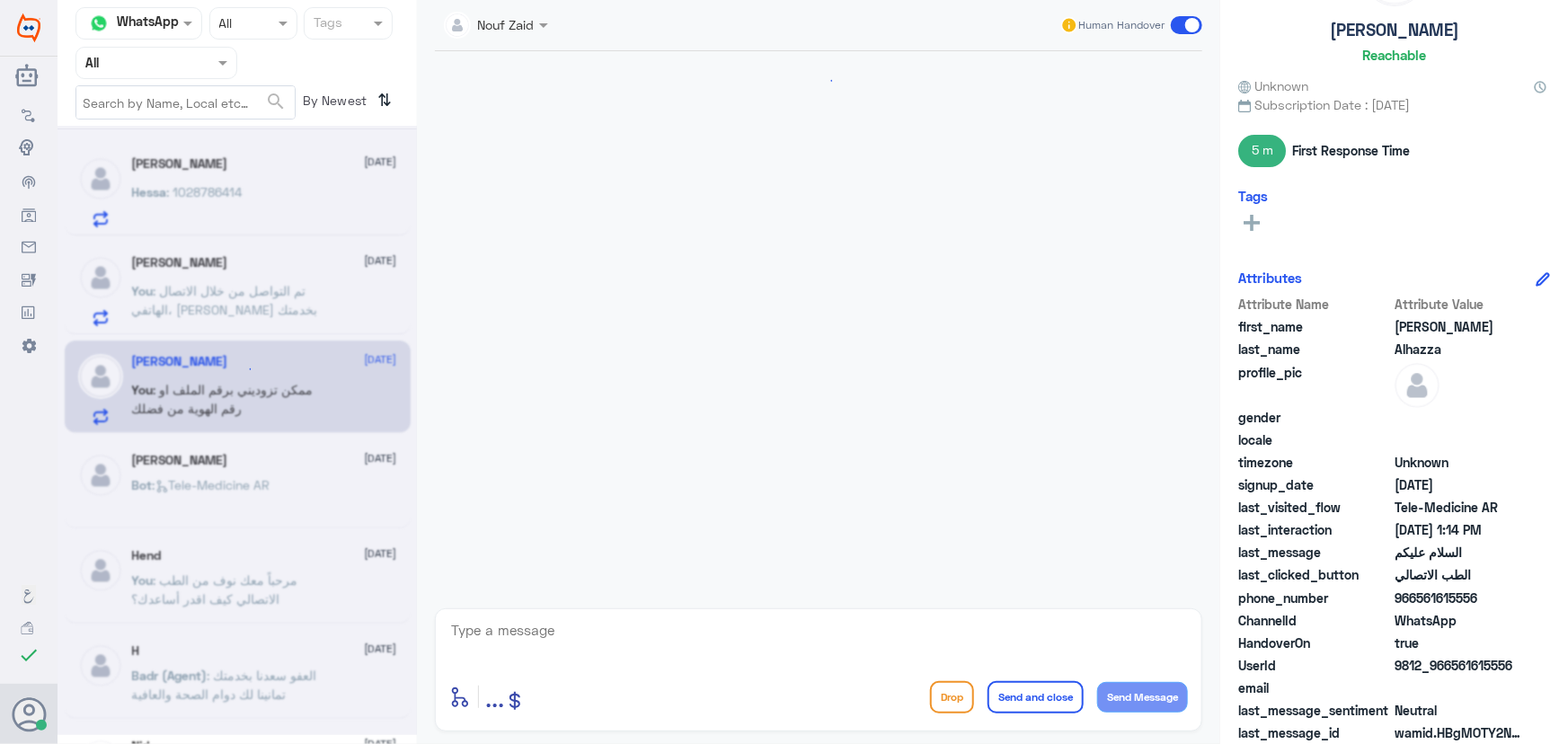
scroll to position [249, 0]
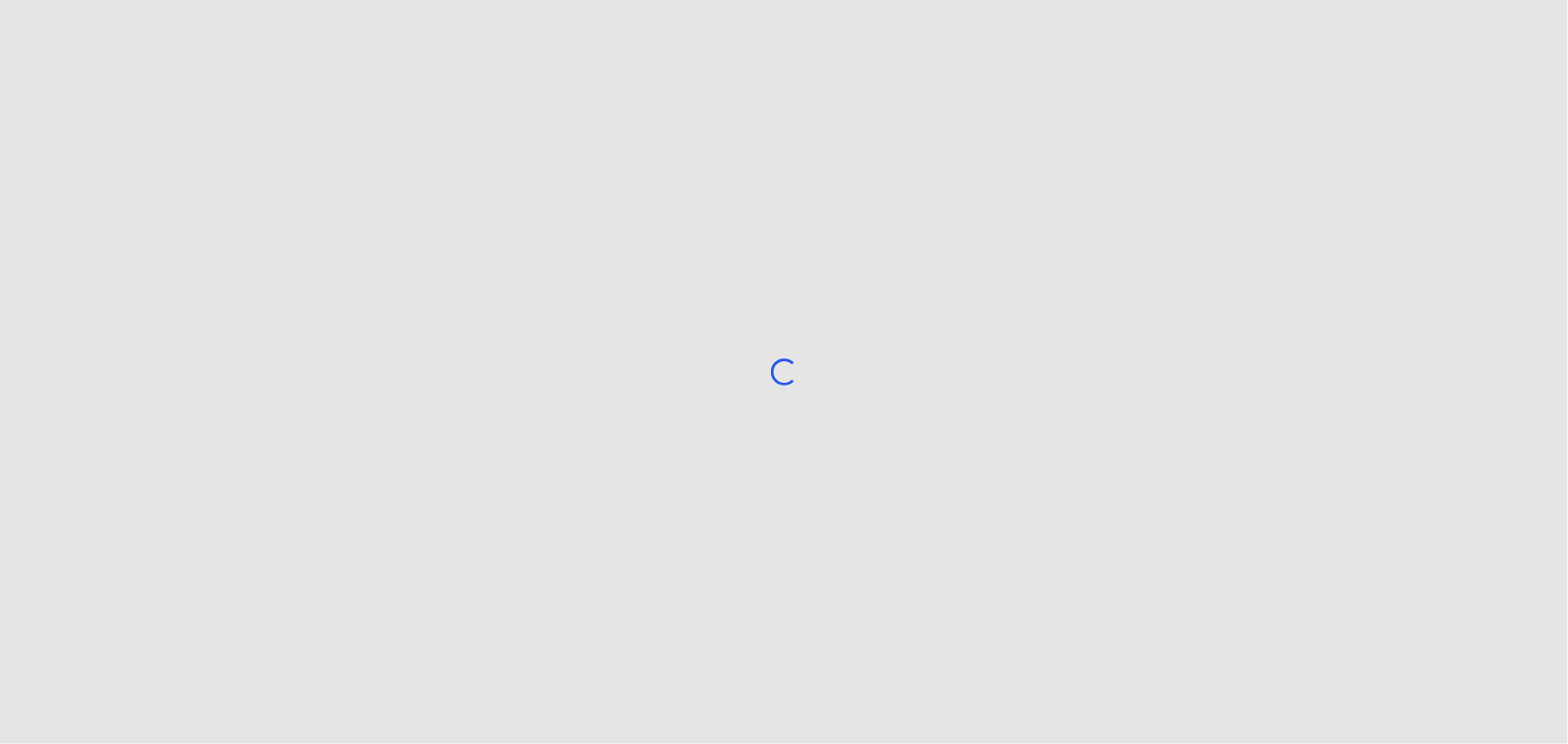
click at [1535, 24] on app-root "Loading..." at bounding box center [784, 372] width 1568 height 744
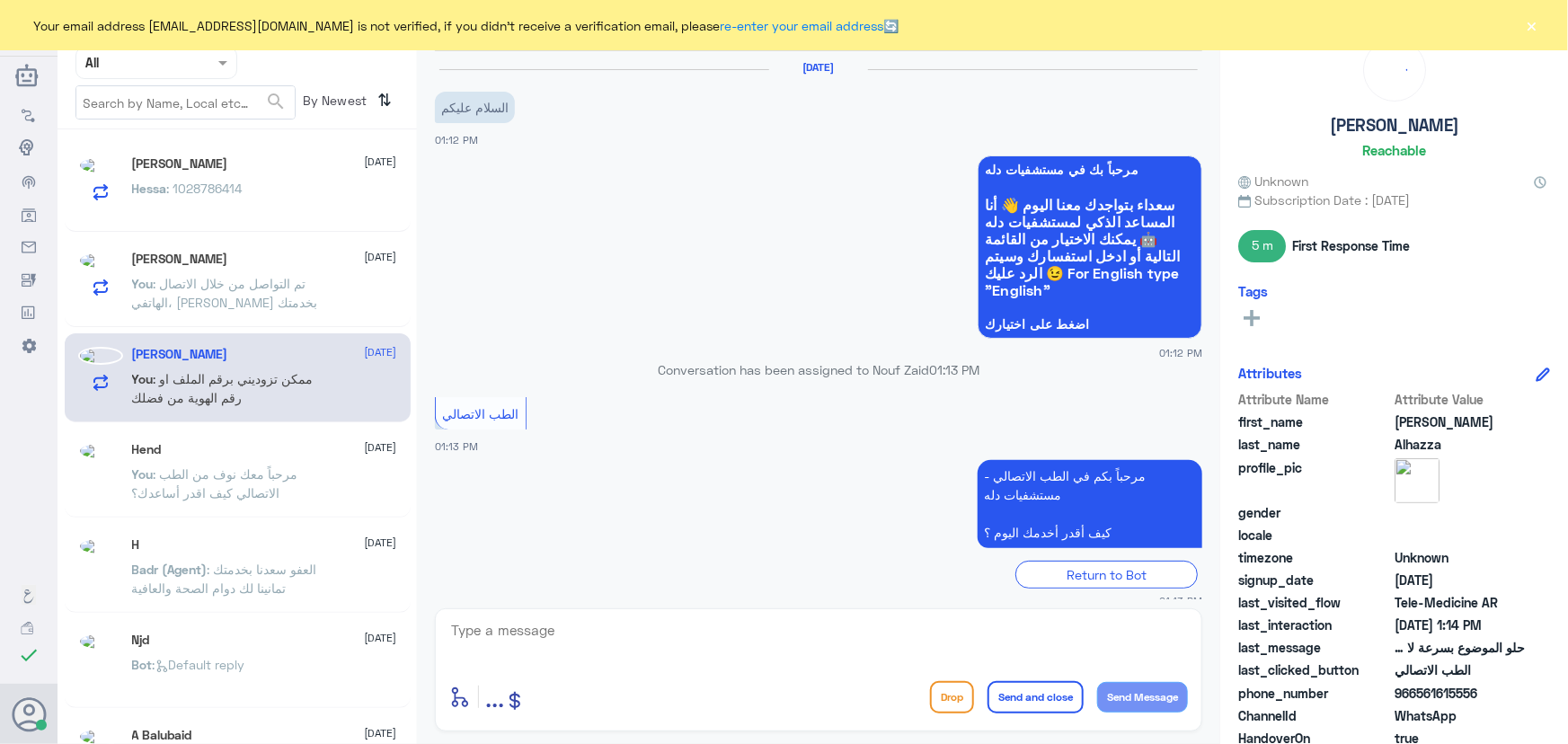
click at [1545, 14] on div "Your email address n_zaid@DallahHealth.com is not verified, if you didn't recei…" at bounding box center [784, 25] width 1568 height 50
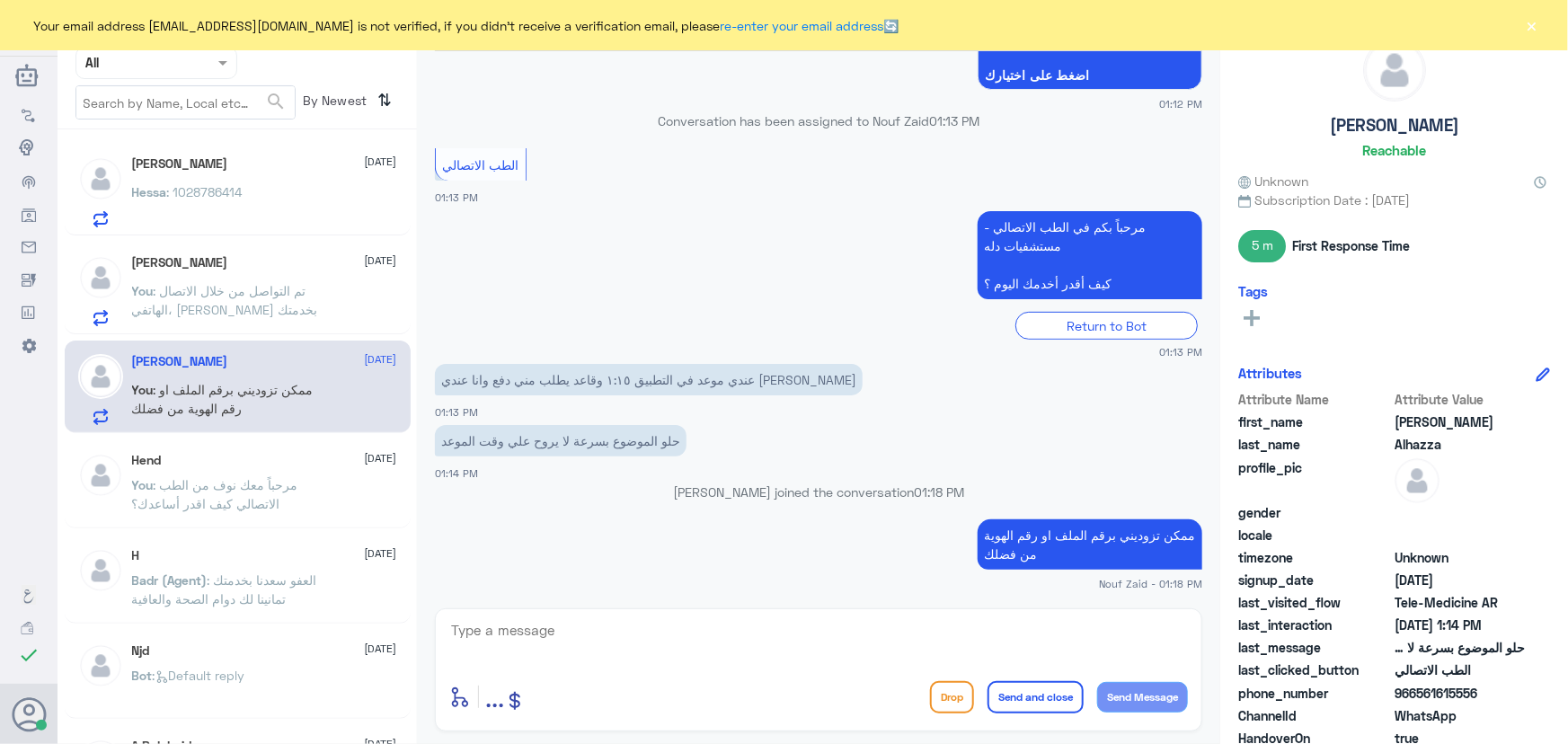
click at [1542, 23] on div "Your email address n_zaid@DallahHealth.com is not verified, if you didn't recei…" at bounding box center [784, 25] width 1568 height 50
click at [1535, 26] on button "×" at bounding box center [1532, 25] width 18 height 18
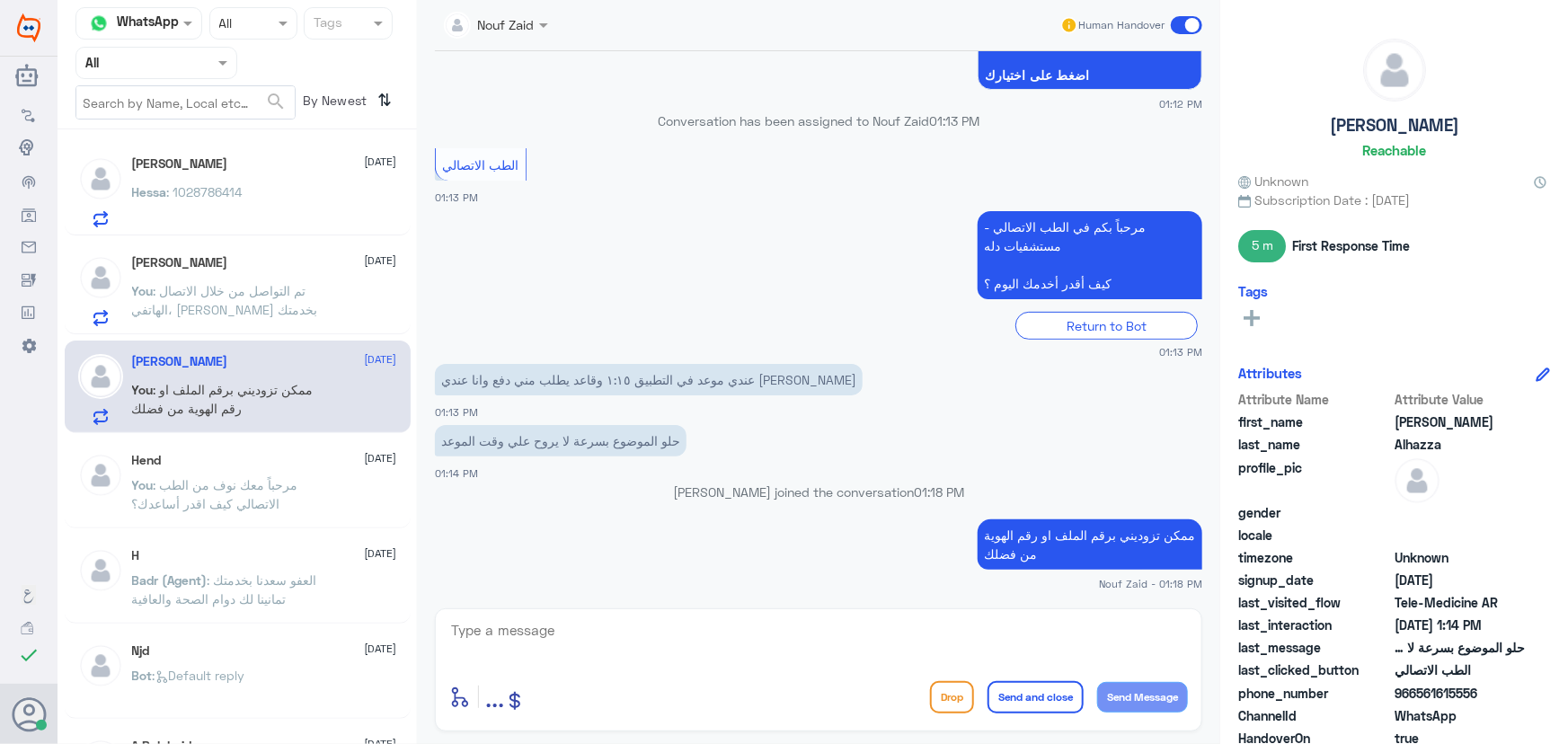
drag, startPoint x: 334, startPoint y: 361, endPoint x: 323, endPoint y: 341, distance: 22.8
click at [364, 355] on span "[DATE]" at bounding box center [381, 359] width 33 height 16
click at [277, 288] on span ": تم التواصل من خلال الاتصال الهاتفي، سعدنا بخدمتك" at bounding box center [225, 300] width 186 height 35
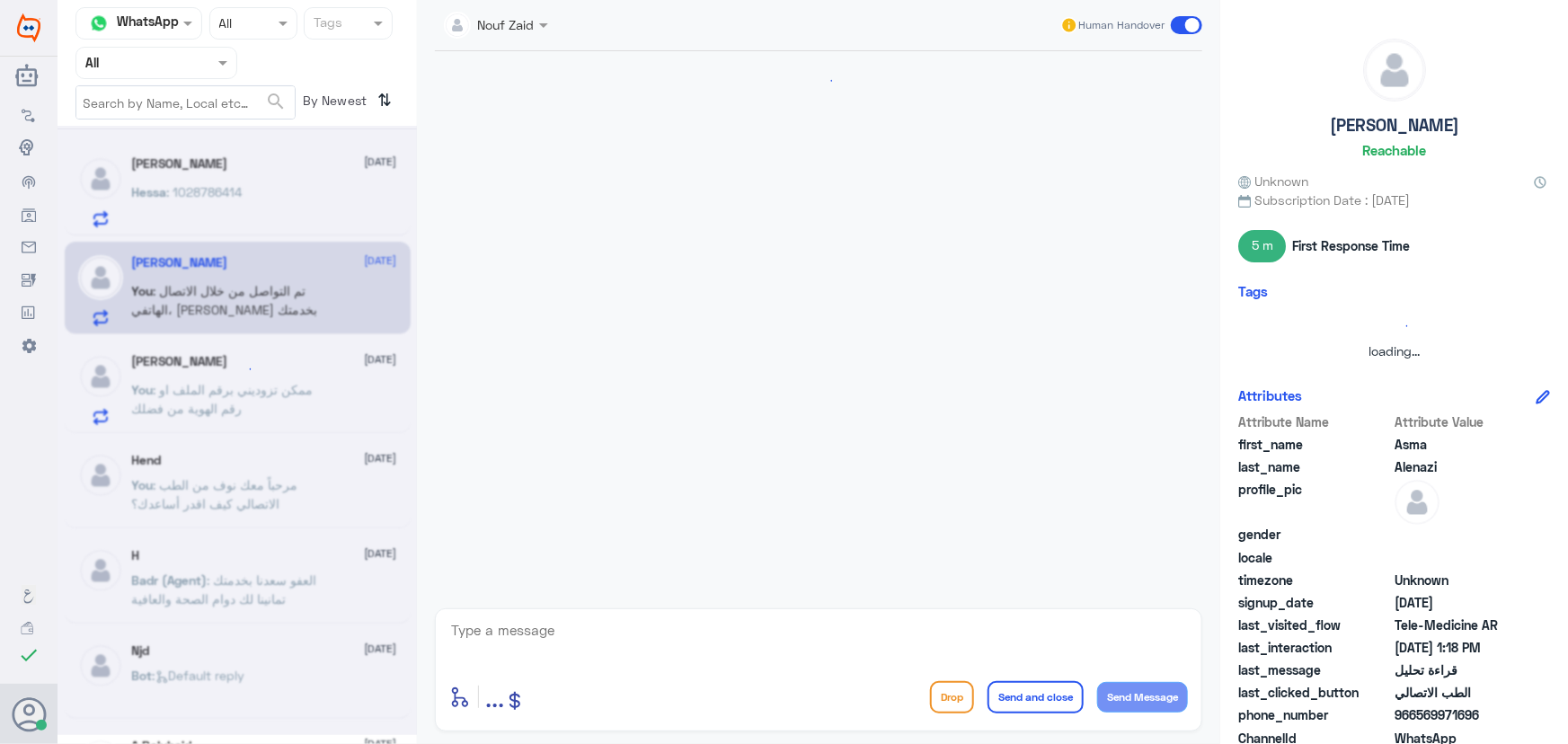
scroll to position [1048, 0]
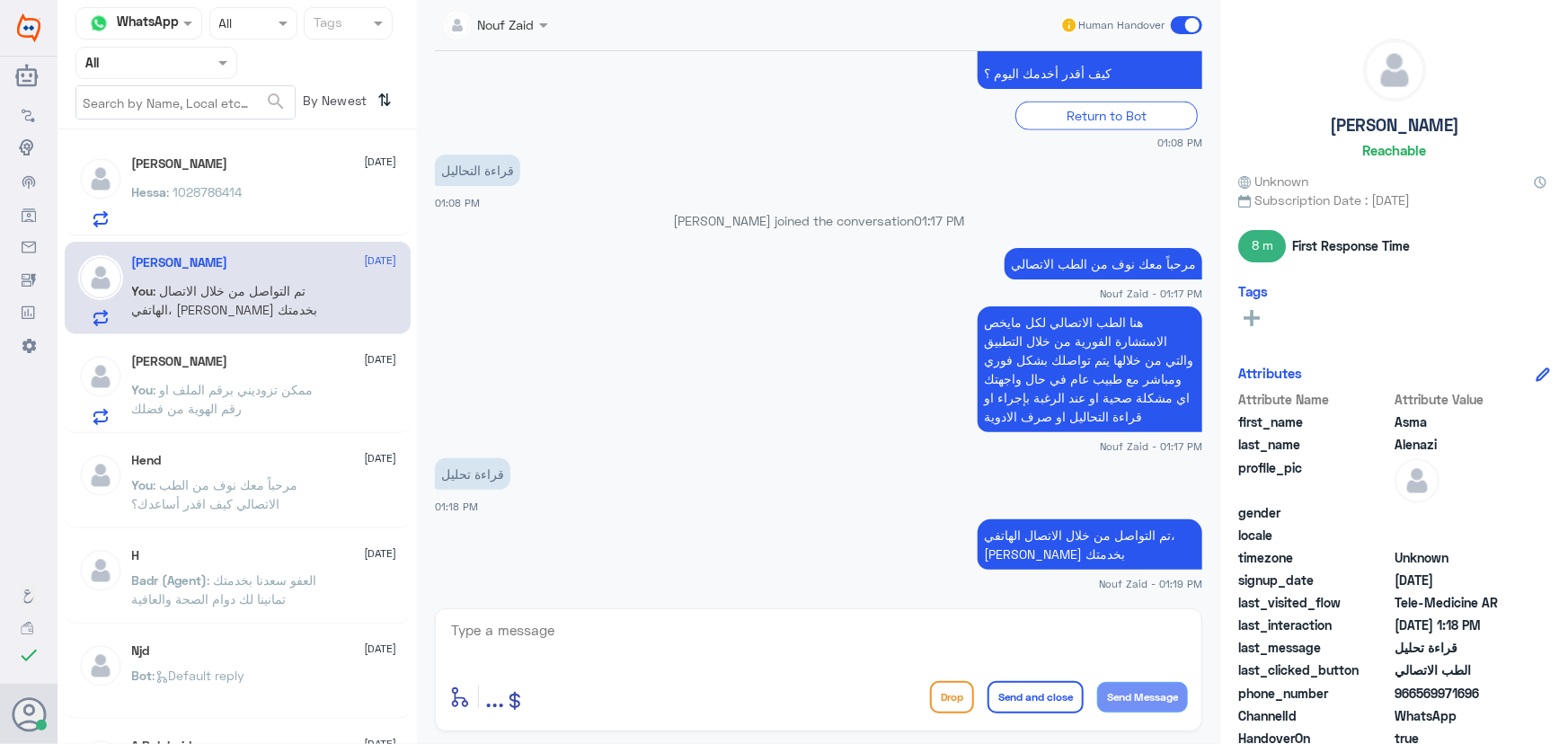
click at [215, 203] on p "Hessa : 1028786414" at bounding box center [187, 204] width 110 height 45
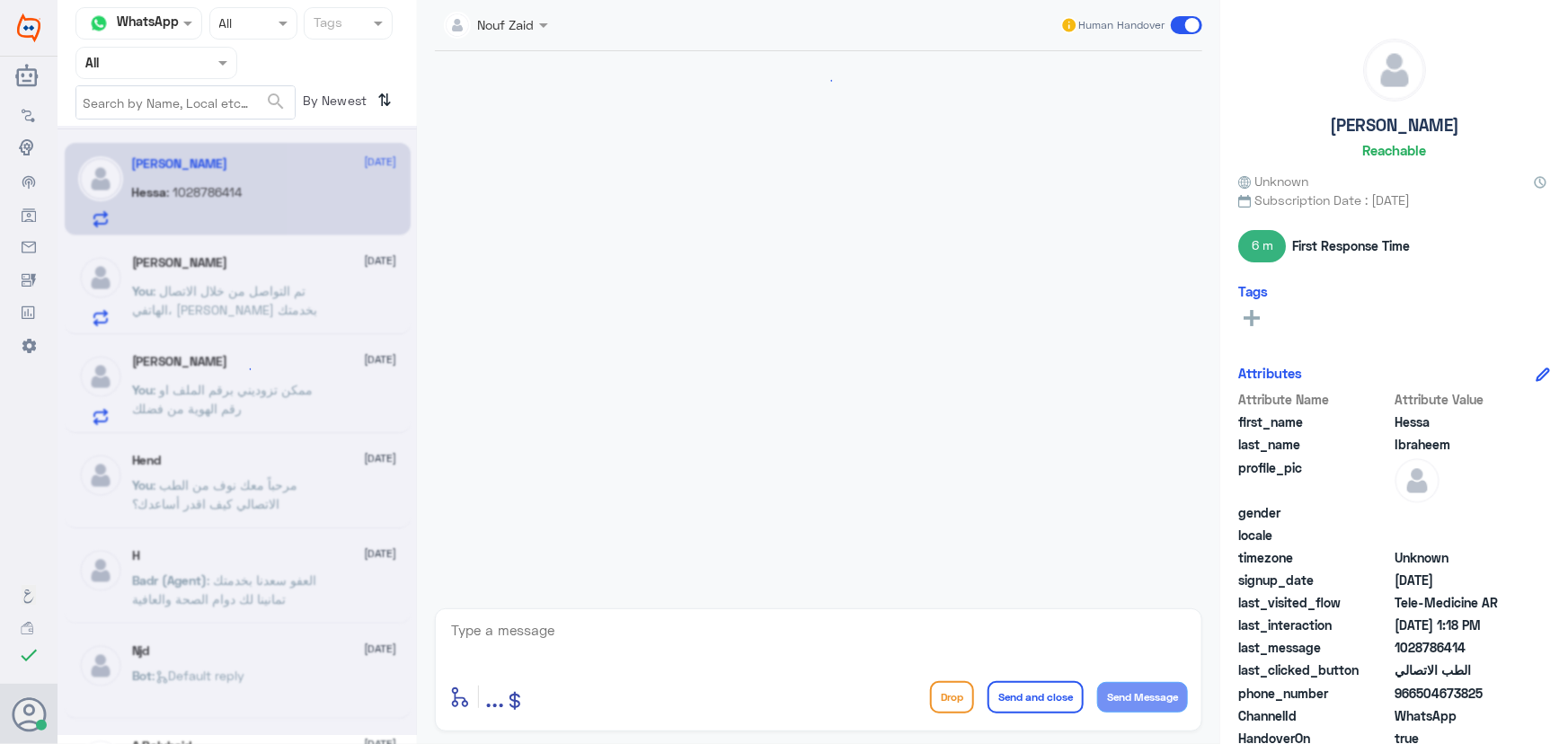
scroll to position [548, 0]
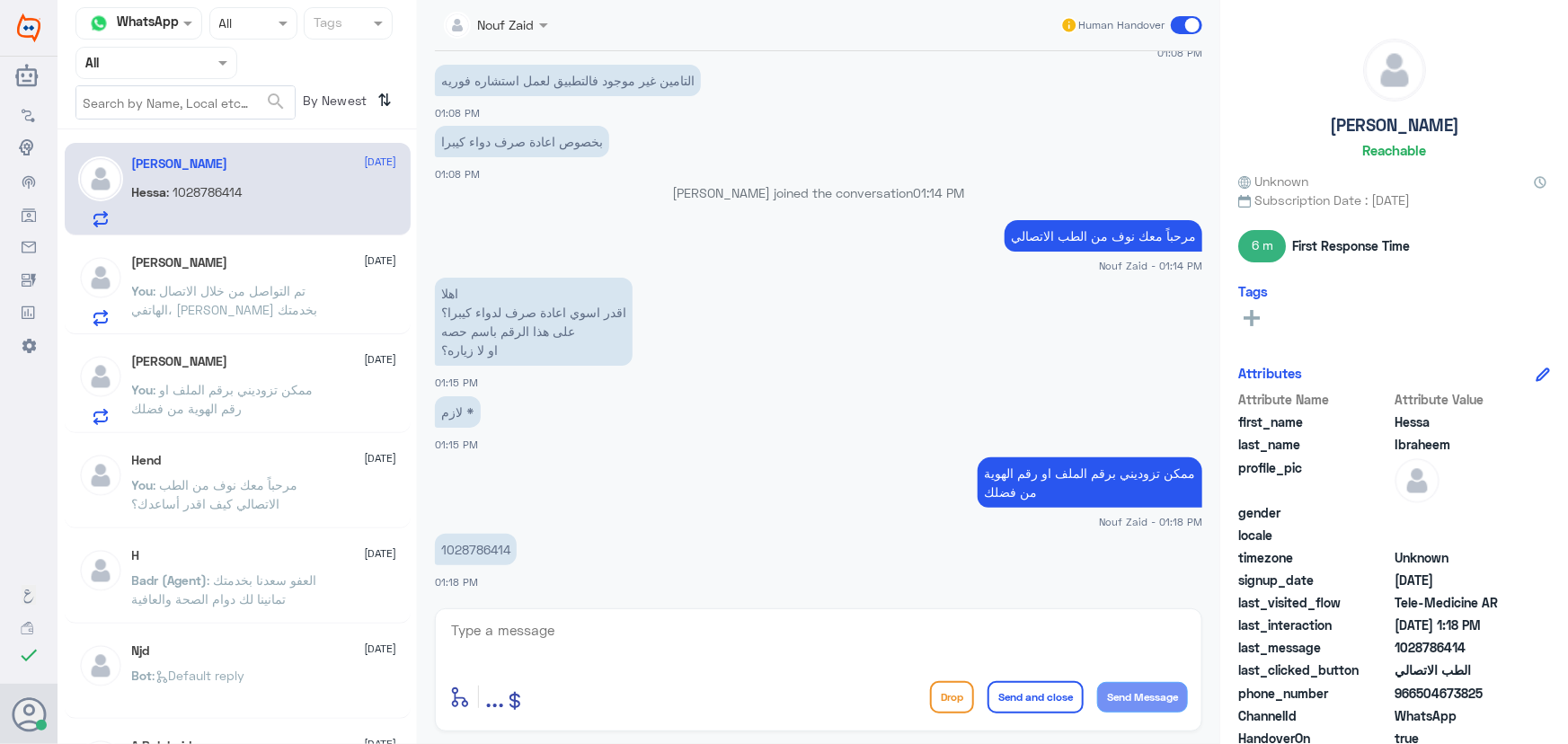
click at [293, 302] on p "You : تم التواصل من خلال الاتصال الهاتفي، سعدنا بخدمتك" at bounding box center [233, 303] width 202 height 45
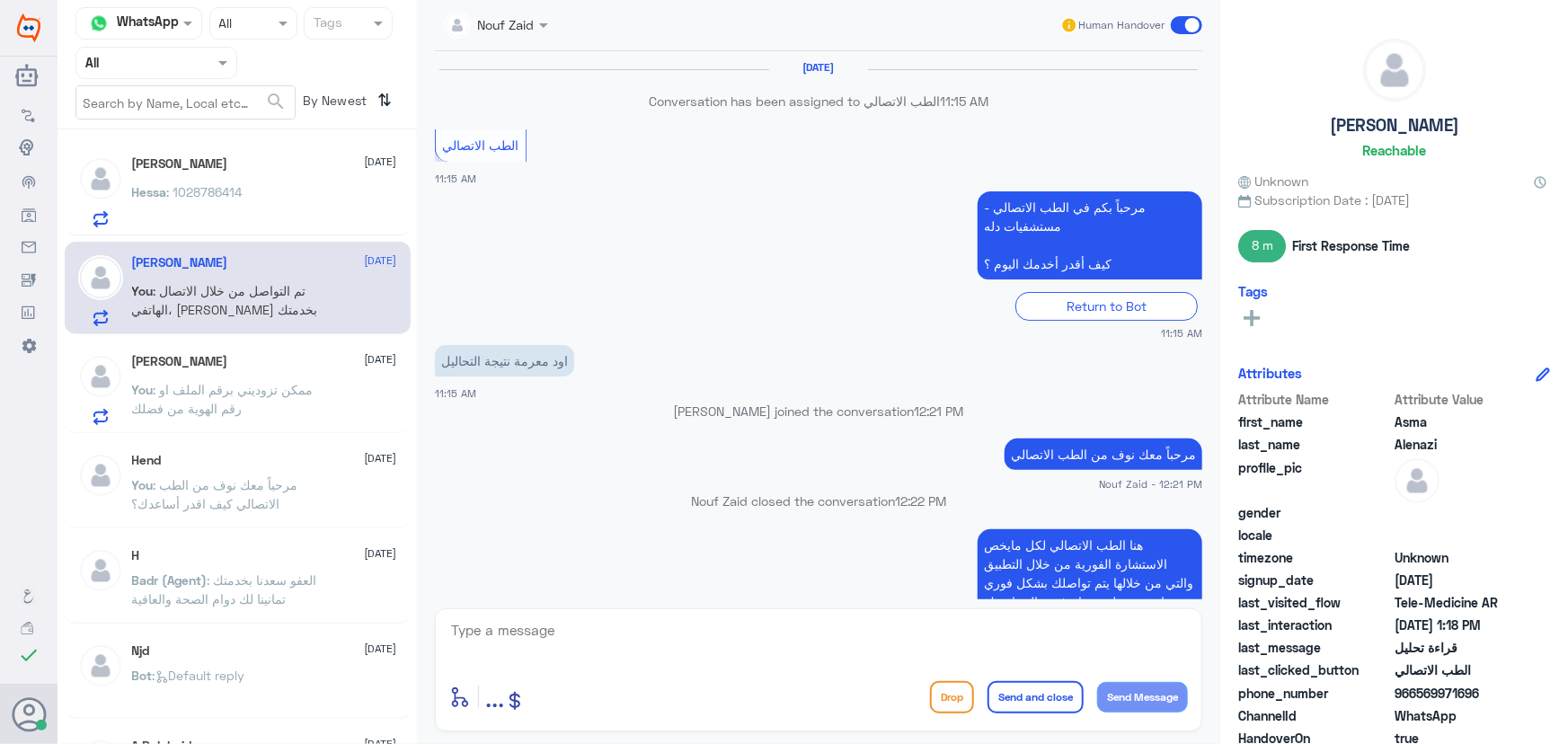
scroll to position [1048, 0]
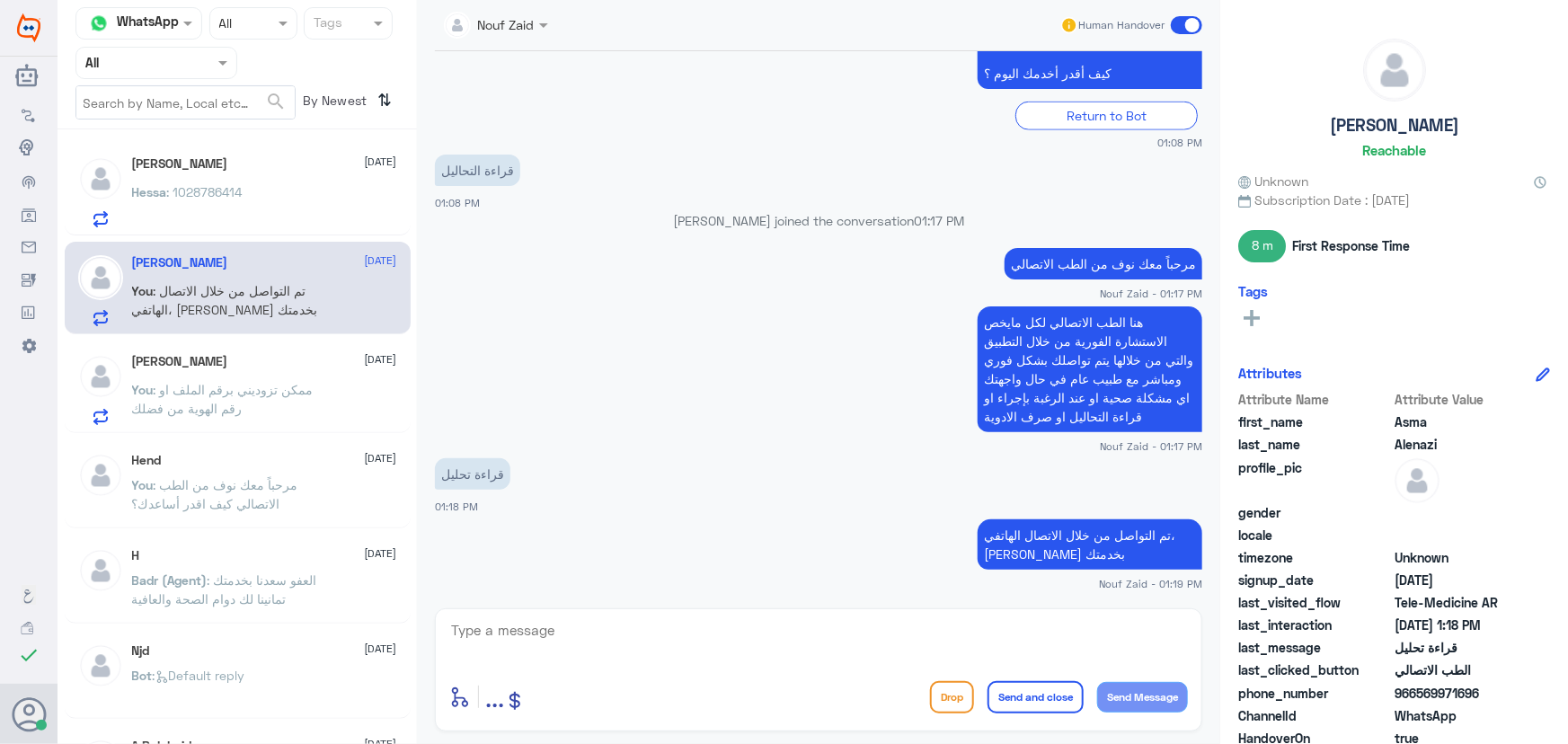
click at [275, 195] on div "Hessa : 1028786414" at bounding box center [265, 207] width 265 height 40
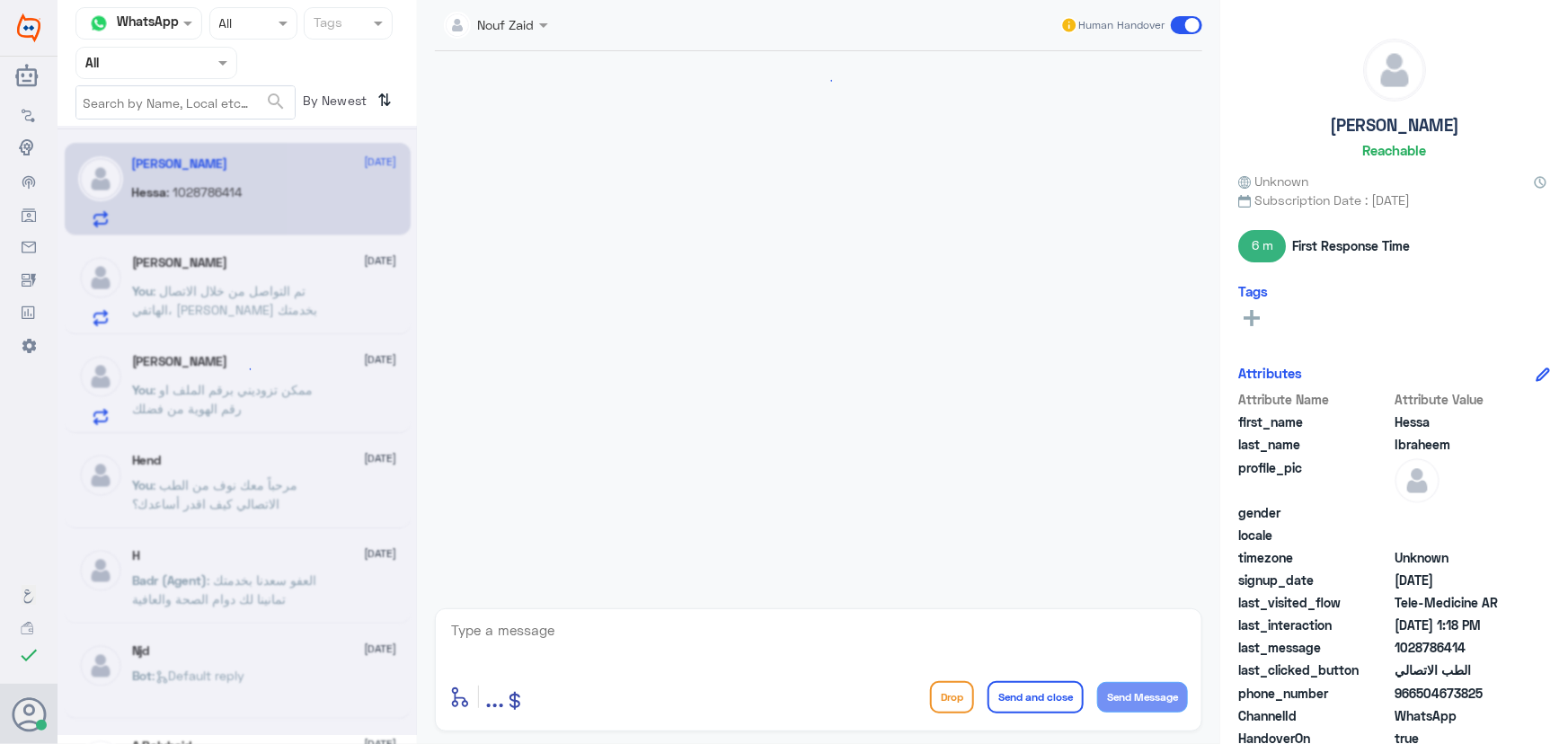
scroll to position [548, 0]
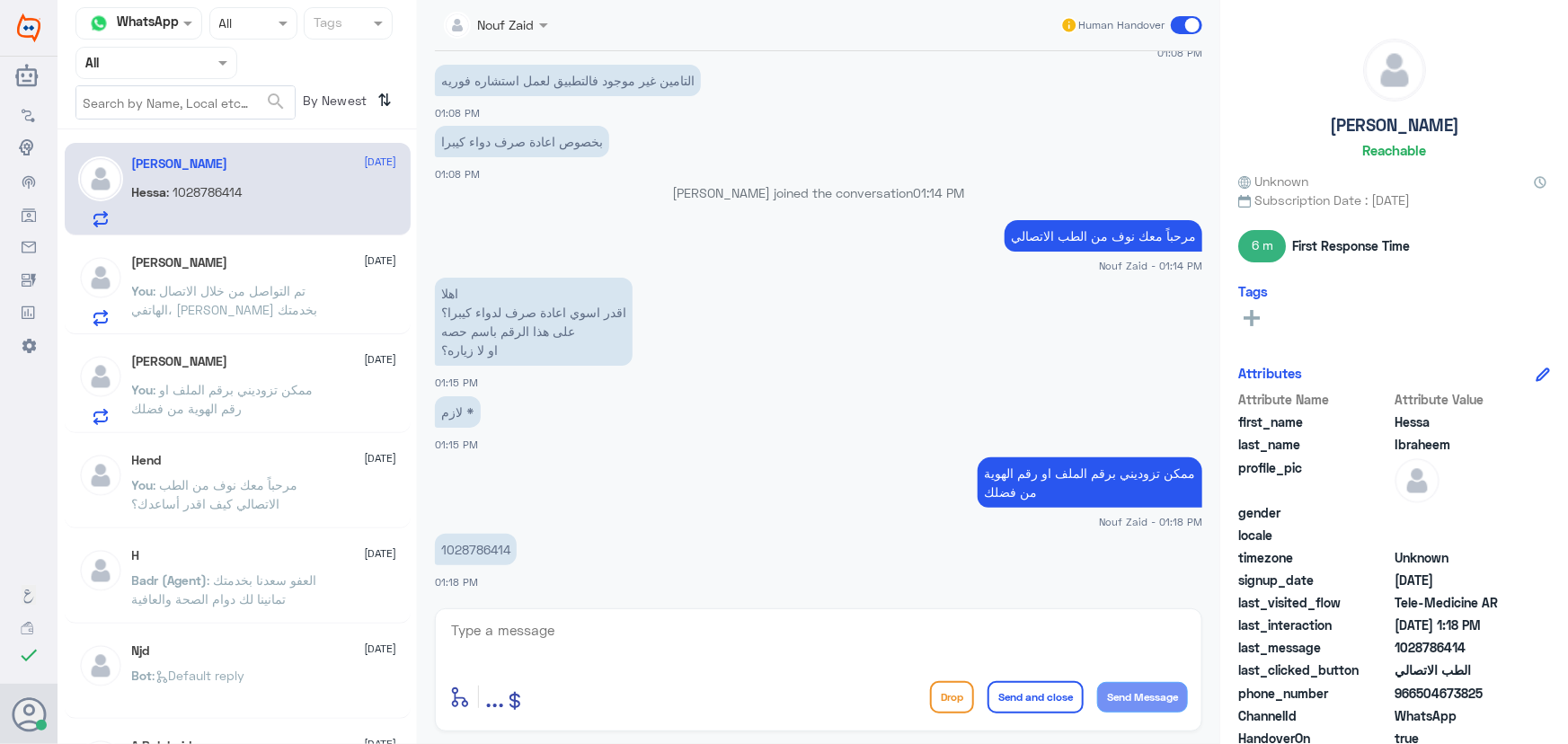
click at [288, 272] on div "Asma Alenazi 13 September You : تم التواصل من خلال الاتصال الهاتفي، سعدنا بخدمتك" at bounding box center [265, 291] width 265 height 71
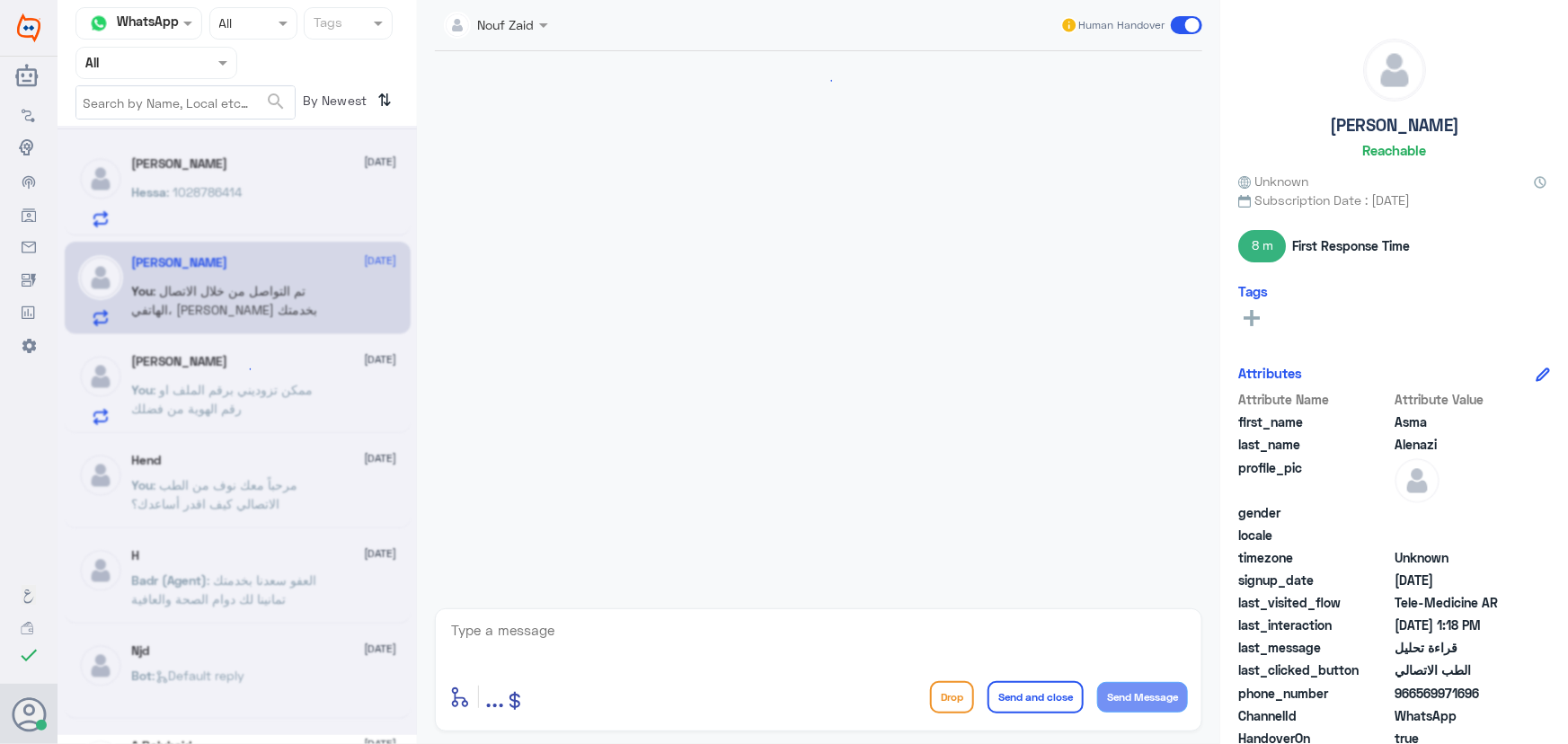
scroll to position [1048, 0]
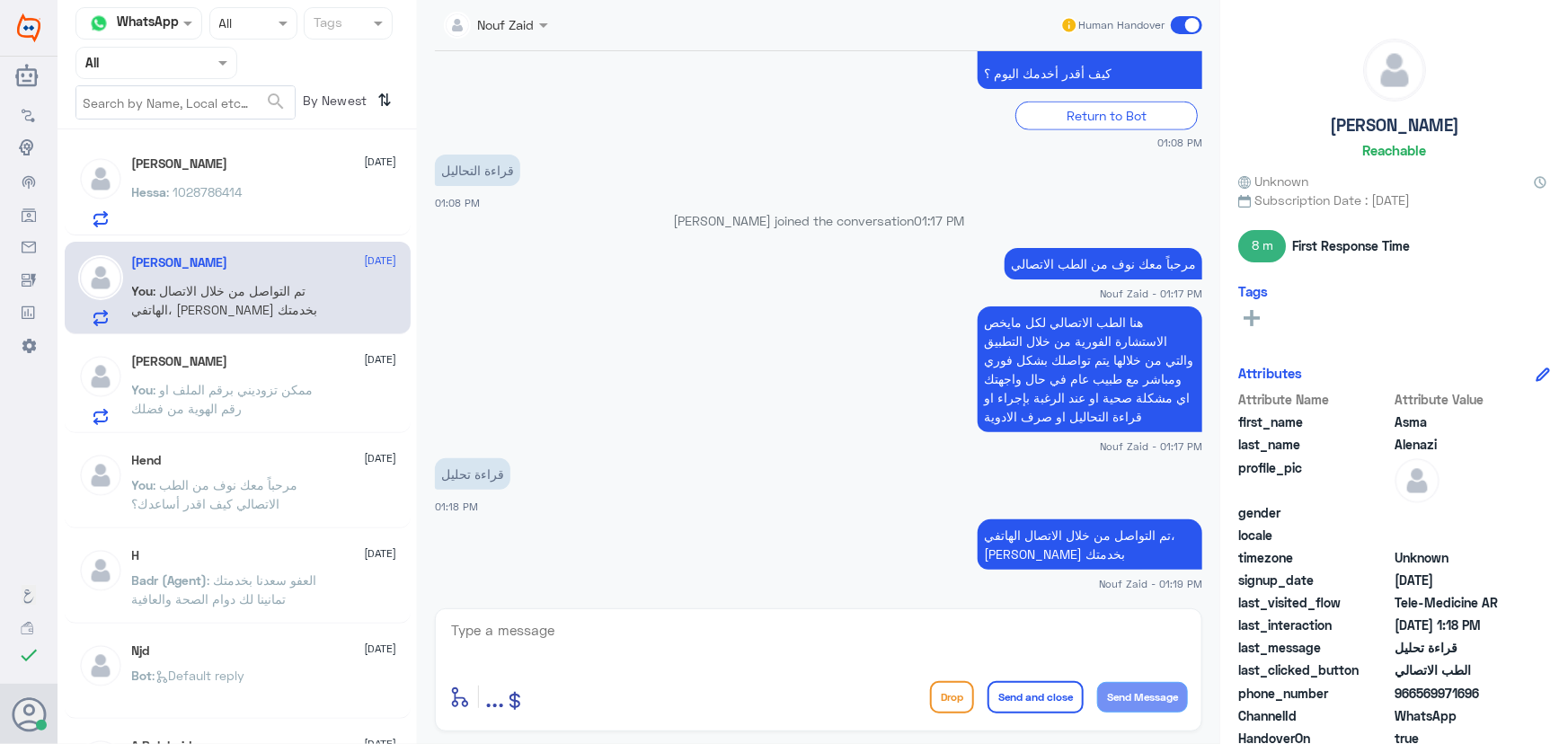
click at [265, 433] on div "Hessa Ibraheem 13 September Hessa : 1028786414 Asma Alenazi 13 September You : …" at bounding box center [237, 443] width 360 height 614
click at [246, 385] on span ": ممكن تزوديني برقم الملف او رقم الهوية من فضلك" at bounding box center [222, 399] width 181 height 35
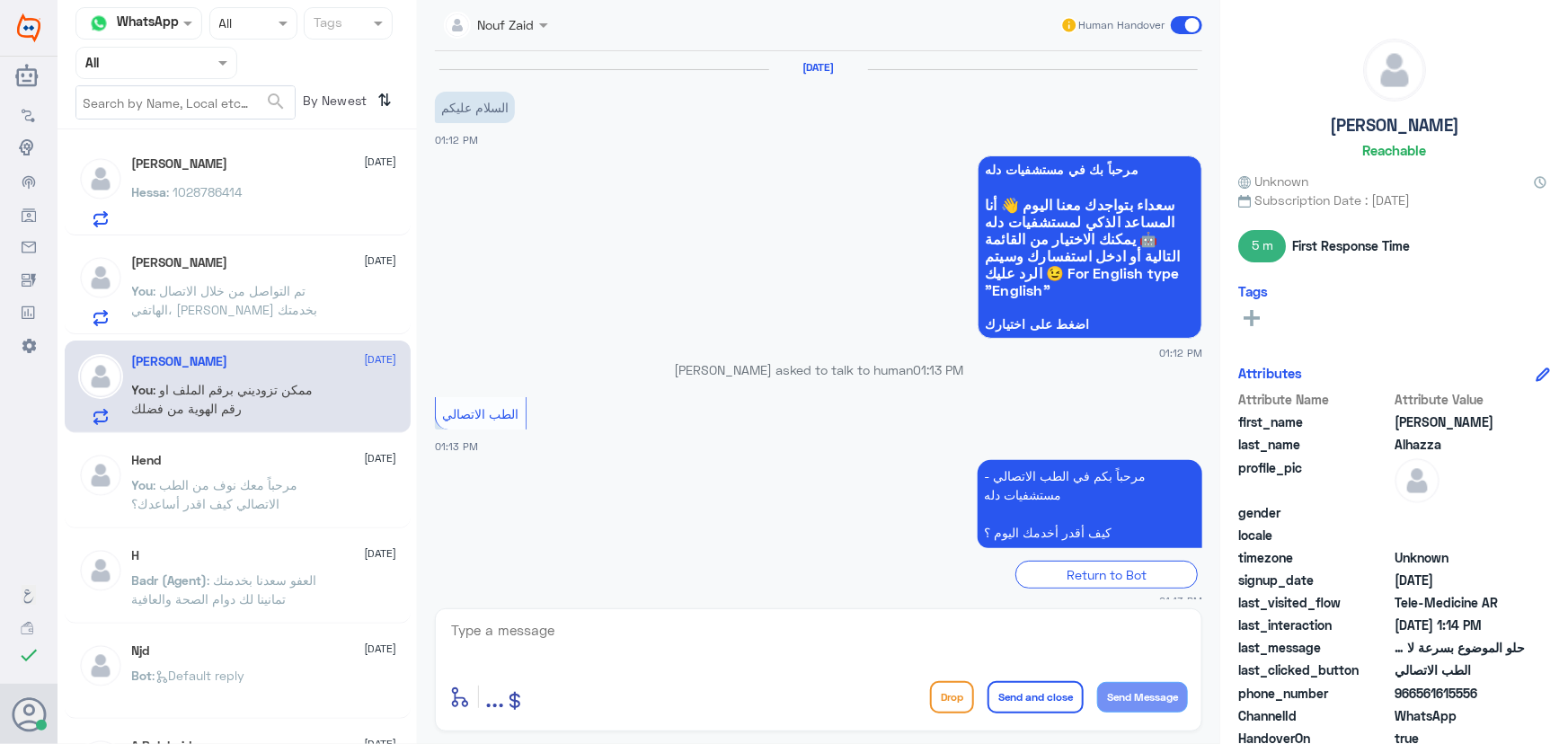
scroll to position [249, 0]
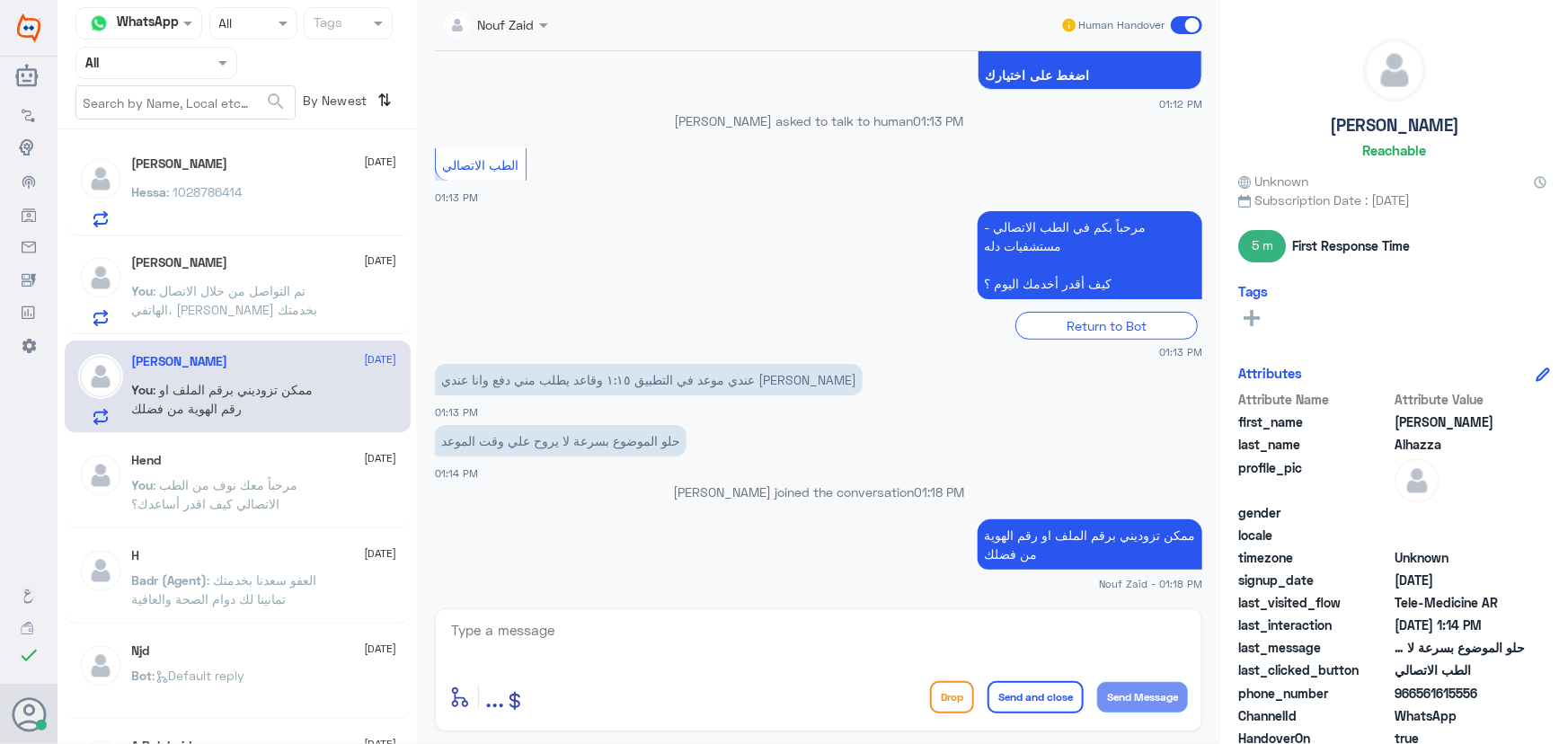
click at [274, 246] on div "Asma Alenazi 13 September You : تم التواصل من خلال الاتصال الهاتفي، سعدنا بخدمتك" at bounding box center [237, 288] width 346 height 93
click at [261, 215] on div "Hessa : 1028786414" at bounding box center [265, 207] width 265 height 40
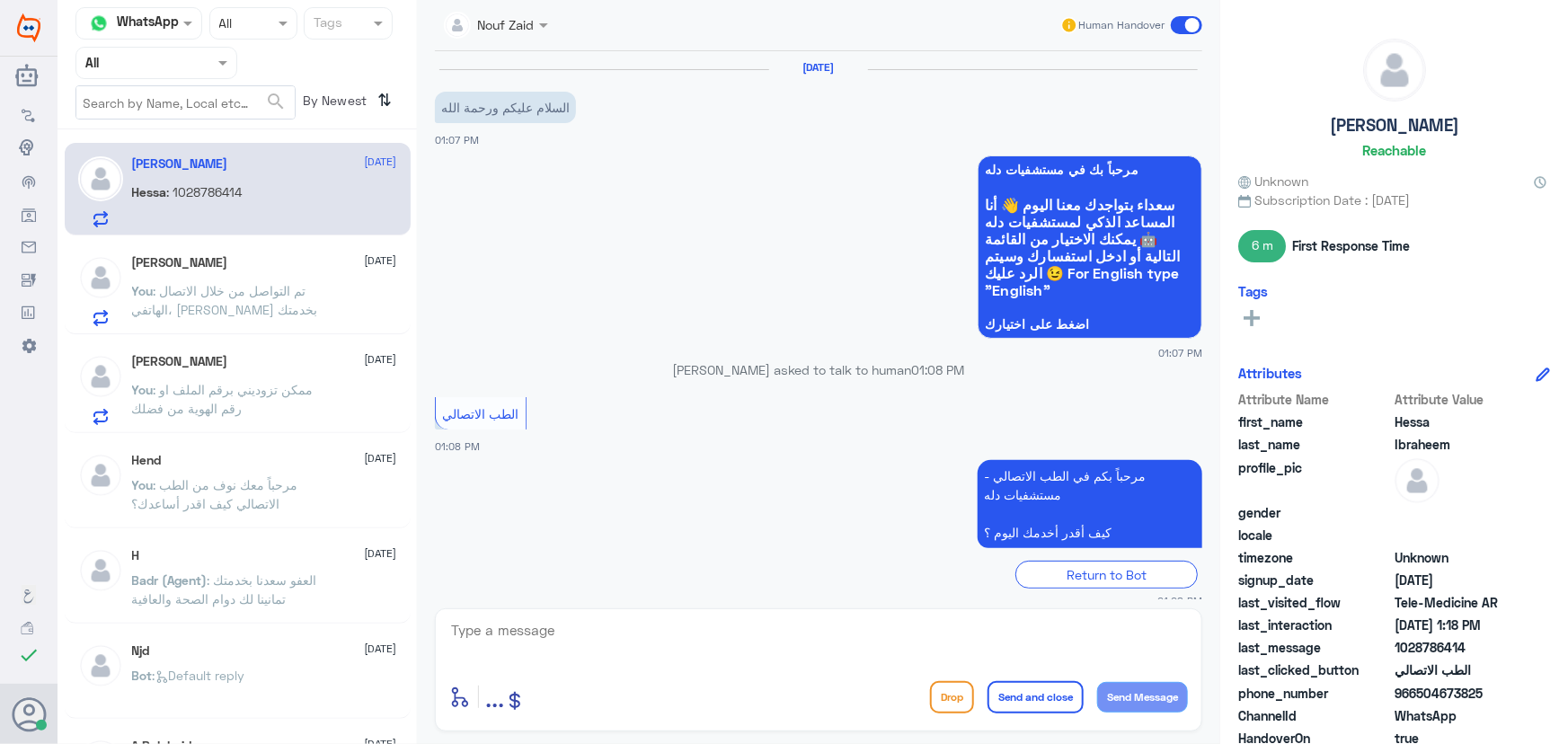
scroll to position [548, 0]
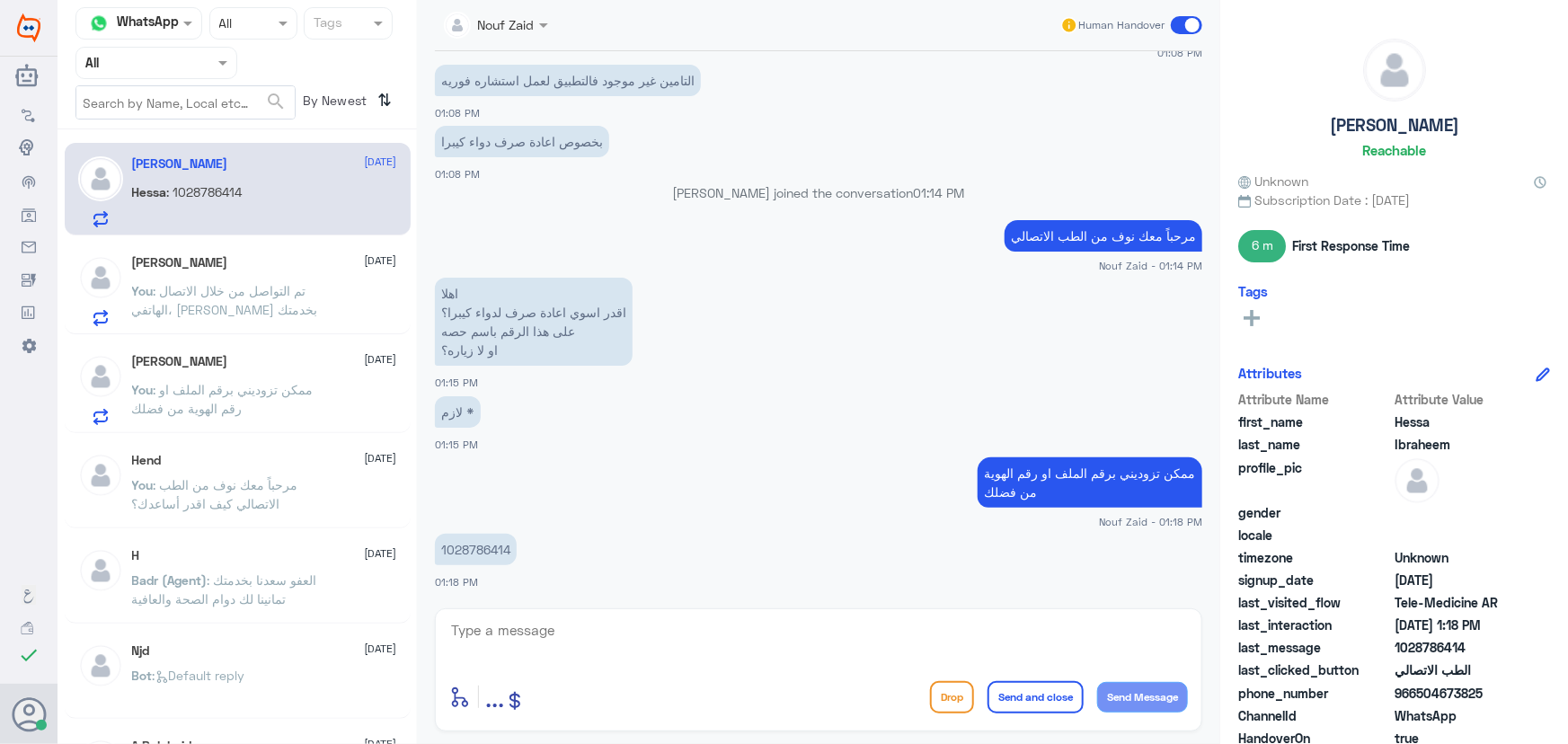
click at [278, 364] on div "Abdullah Alhazza 13 September" at bounding box center [265, 361] width 265 height 15
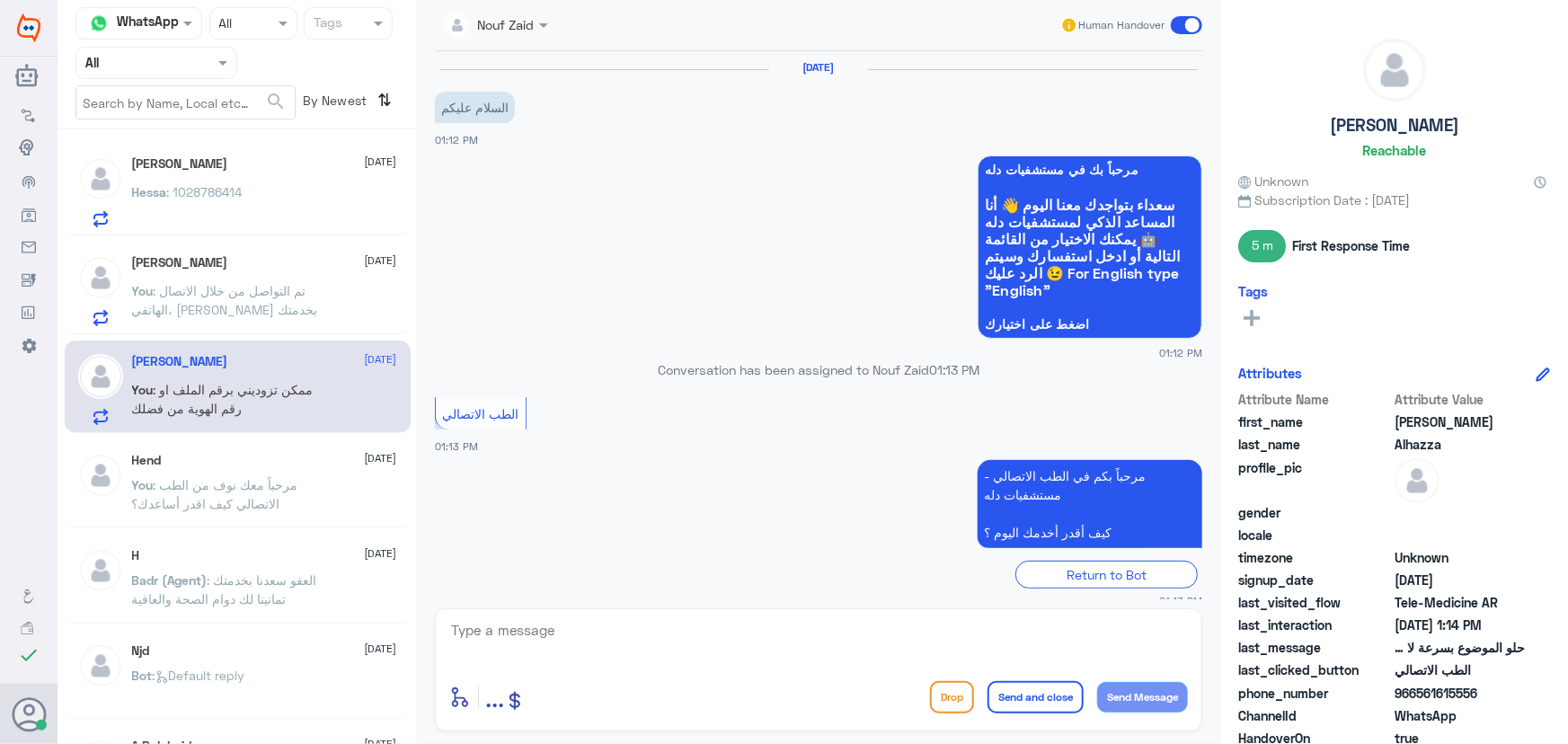
scroll to position [249, 0]
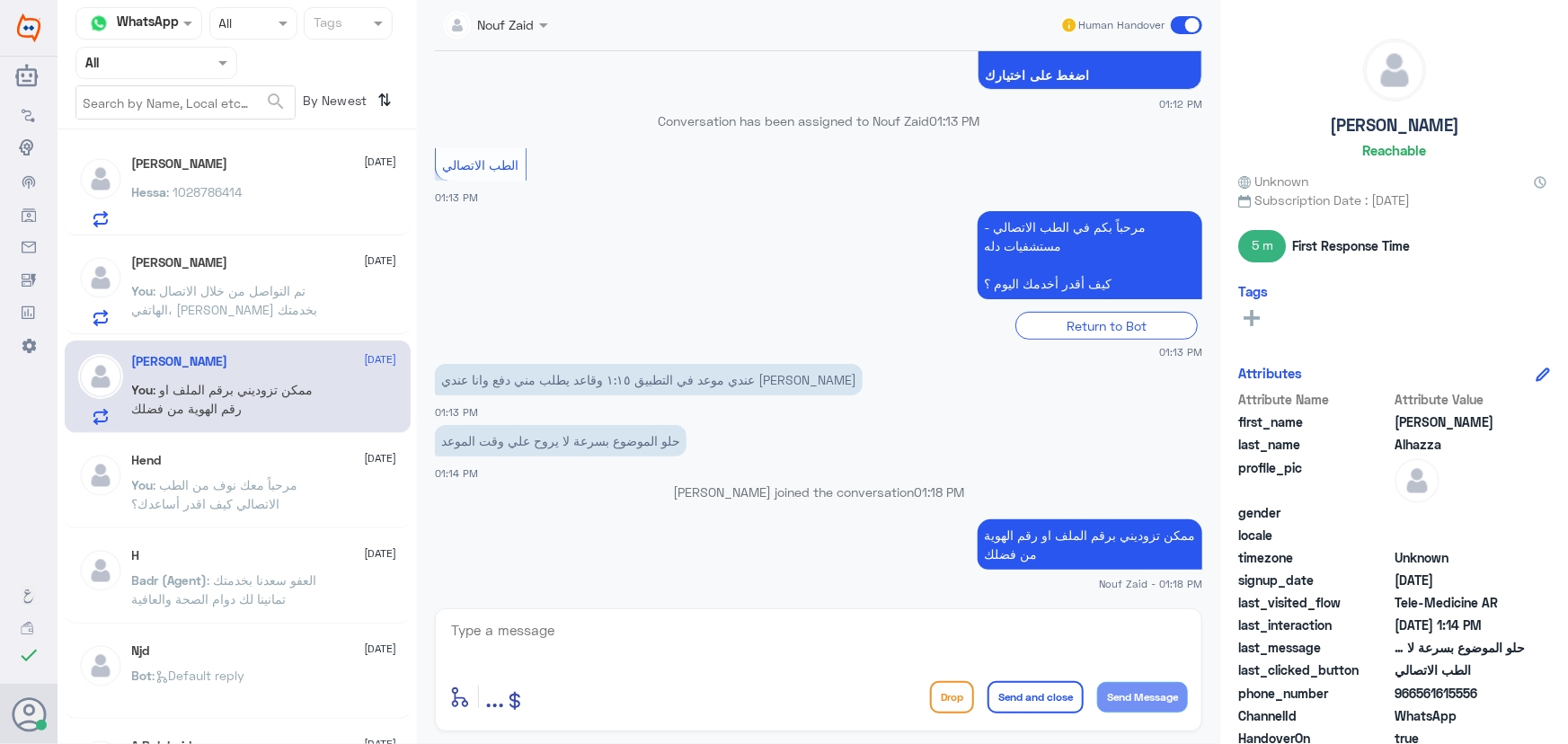
click at [276, 198] on div "Hessa : 1028786414" at bounding box center [265, 207] width 265 height 40
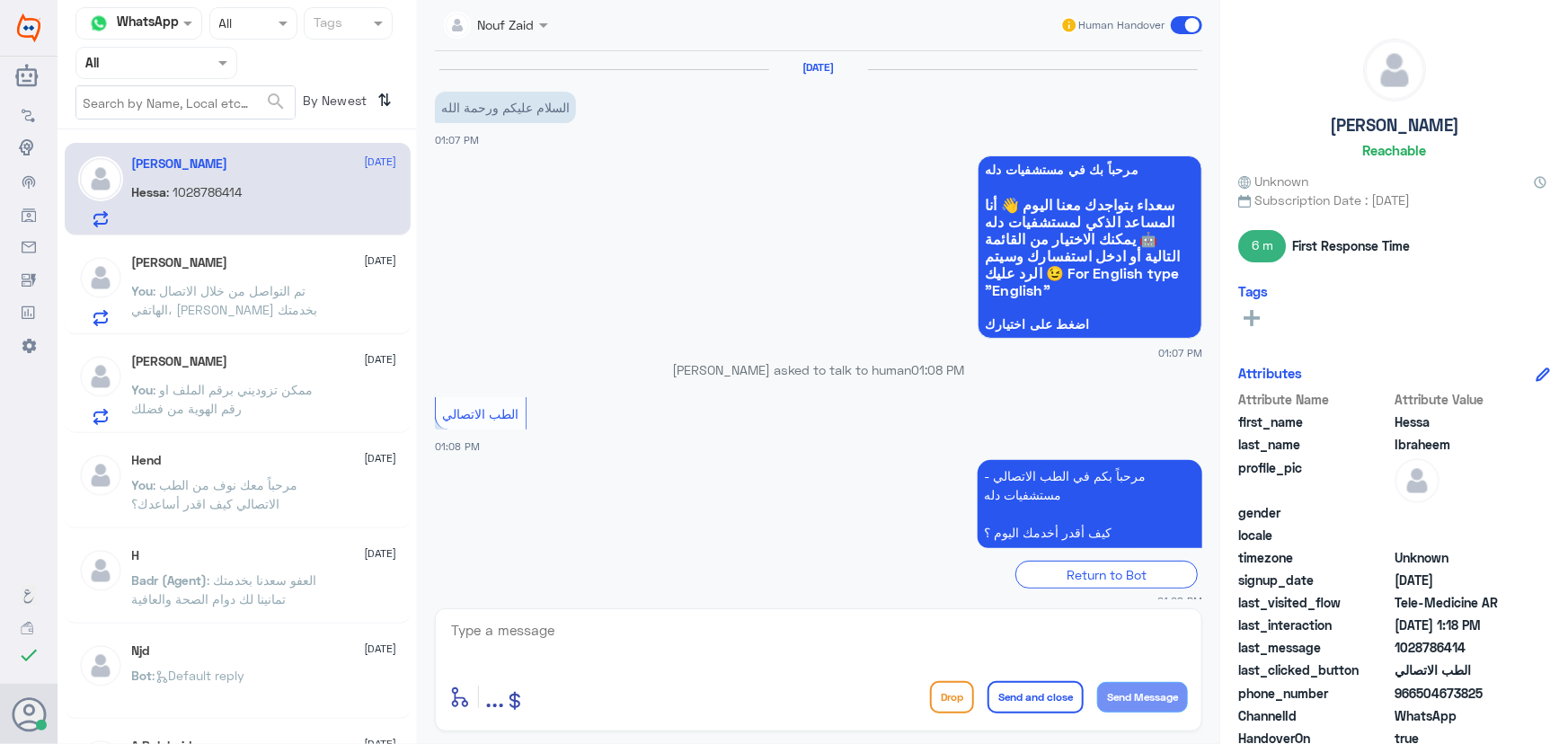
scroll to position [548, 0]
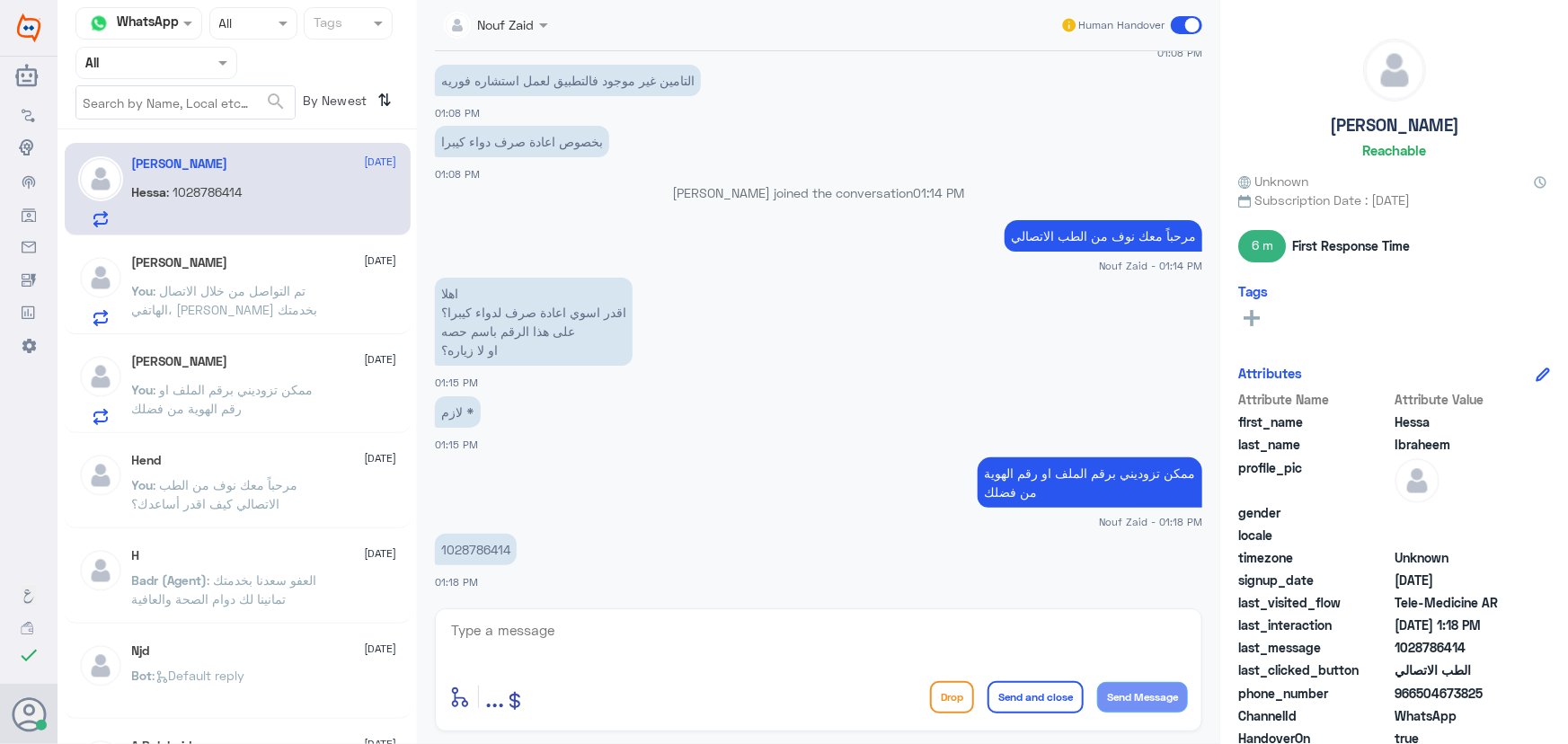
click at [274, 407] on p "You : ممكن تزوديني برقم الملف او رقم الهوية من فضلك" at bounding box center [233, 402] width 202 height 45
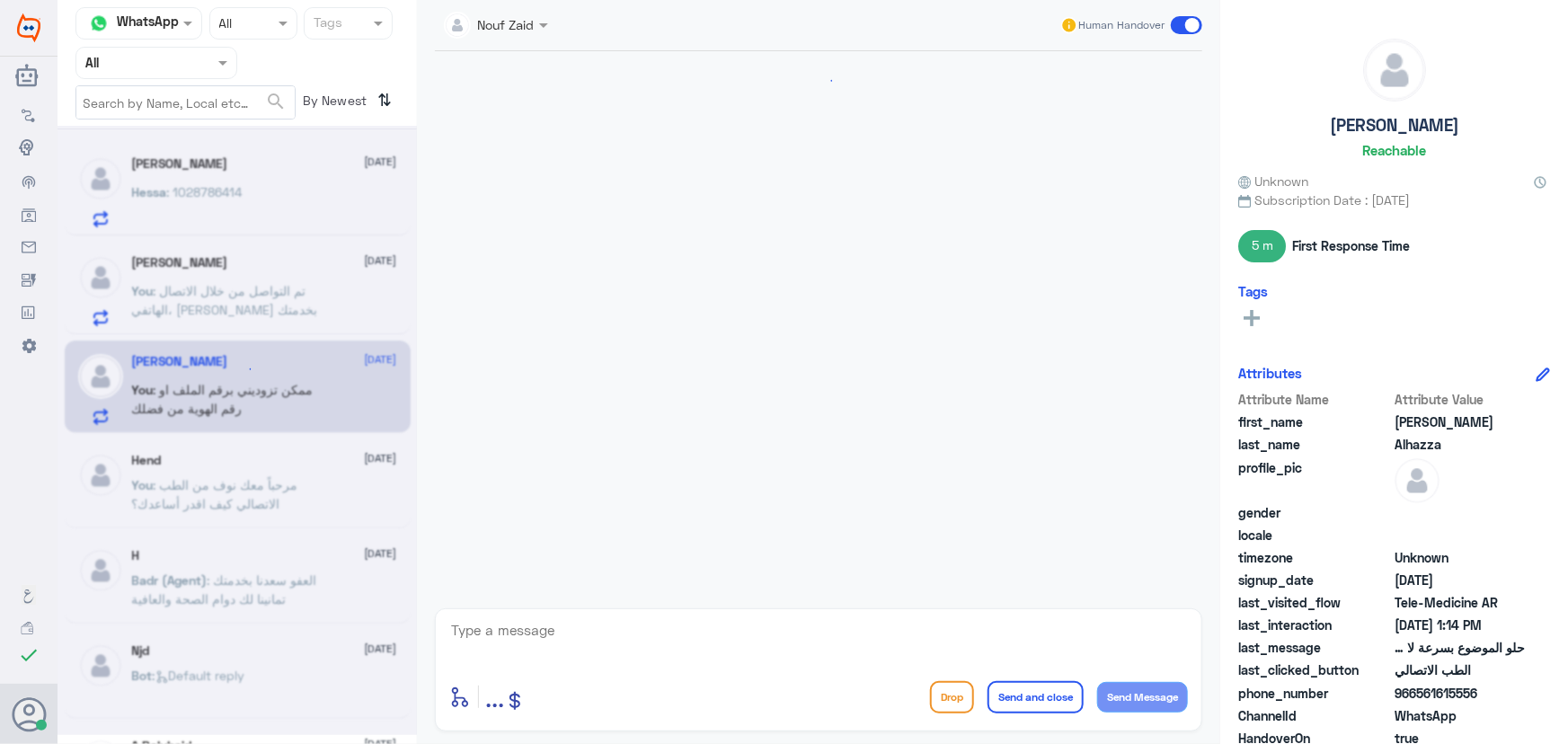
scroll to position [249, 0]
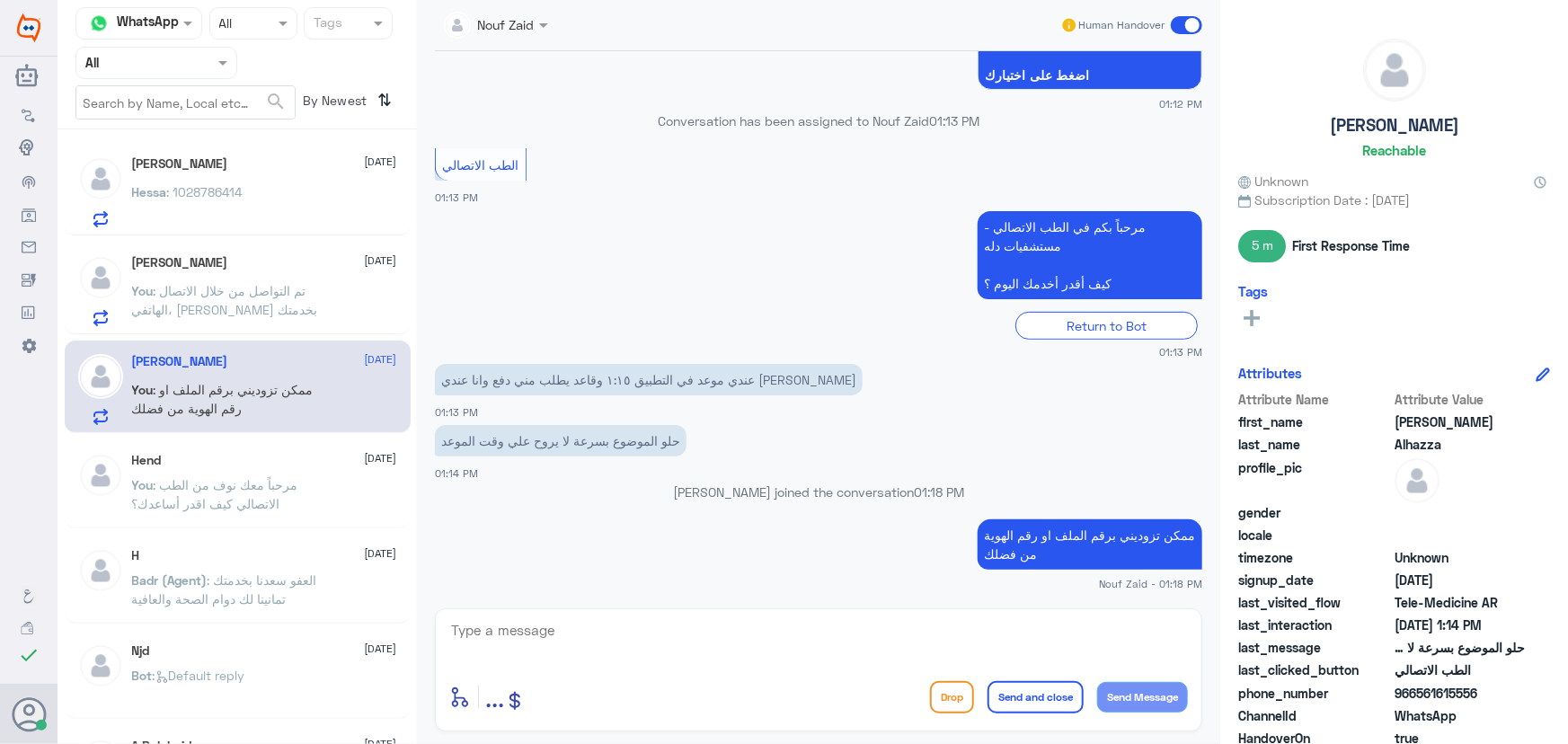
click at [260, 200] on div "Hessa : 1028786414" at bounding box center [265, 207] width 265 height 40
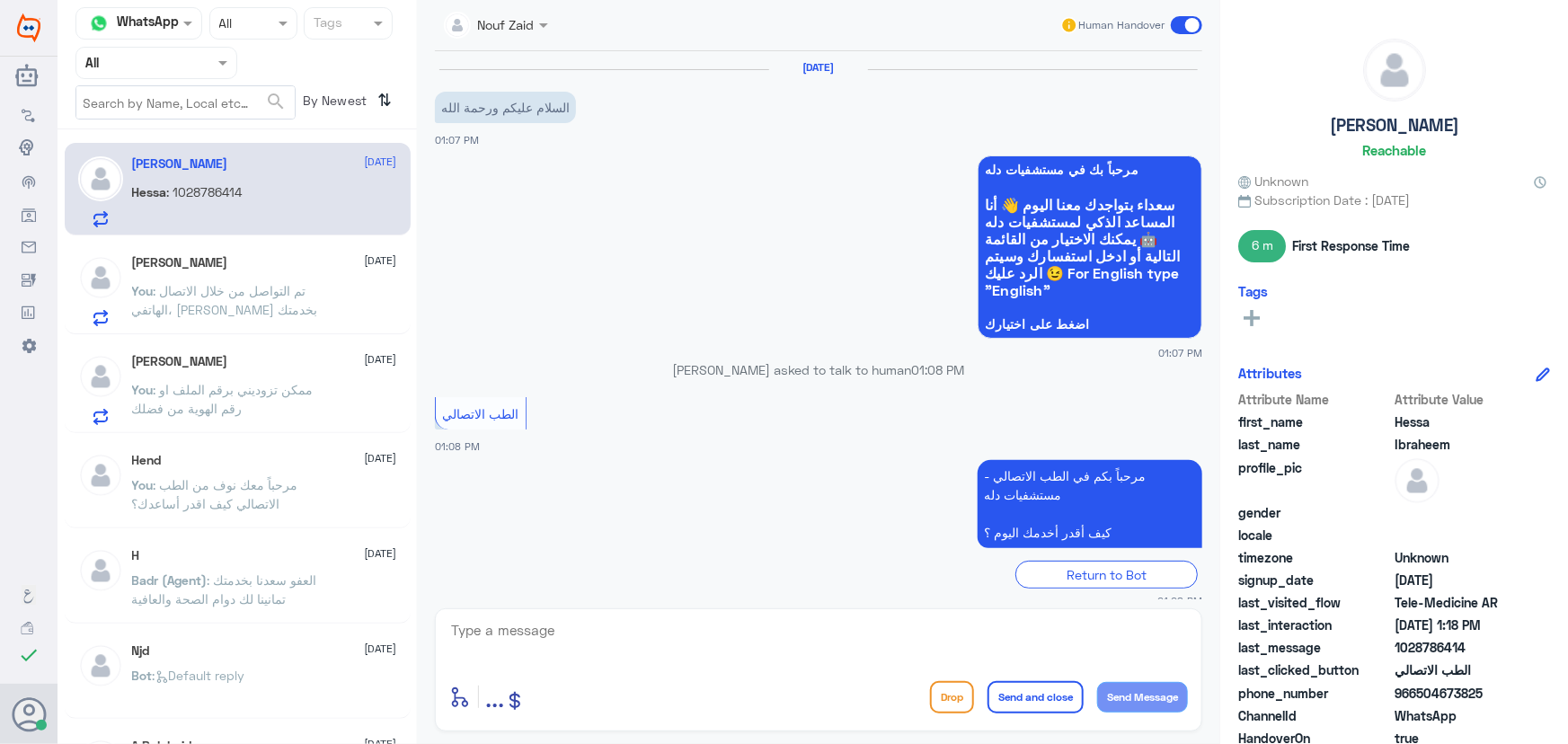
scroll to position [548, 0]
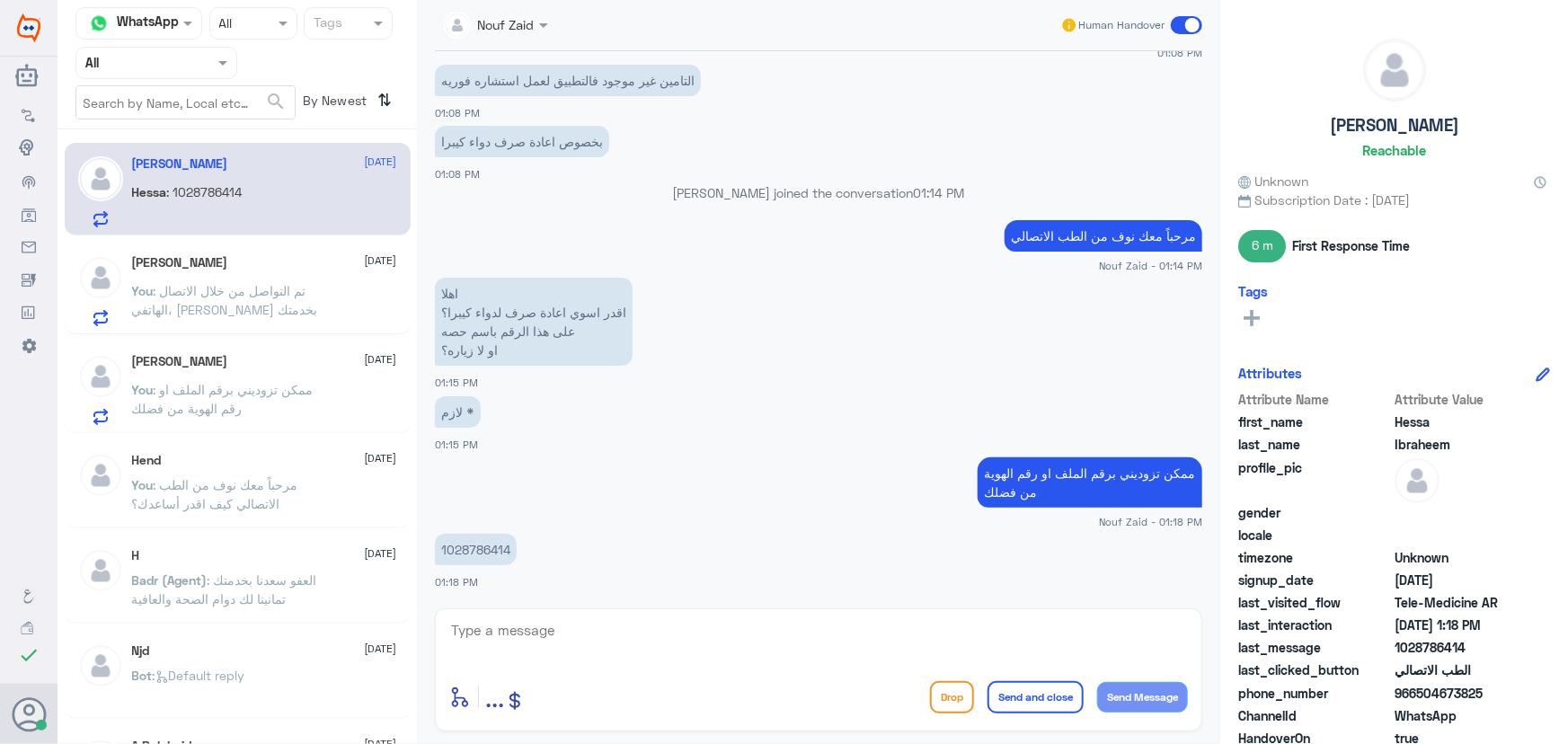
click at [248, 288] on span ": تم التواصل من خلال الاتصال الهاتفي، سعدنا بخدمتك" at bounding box center [225, 300] width 186 height 35
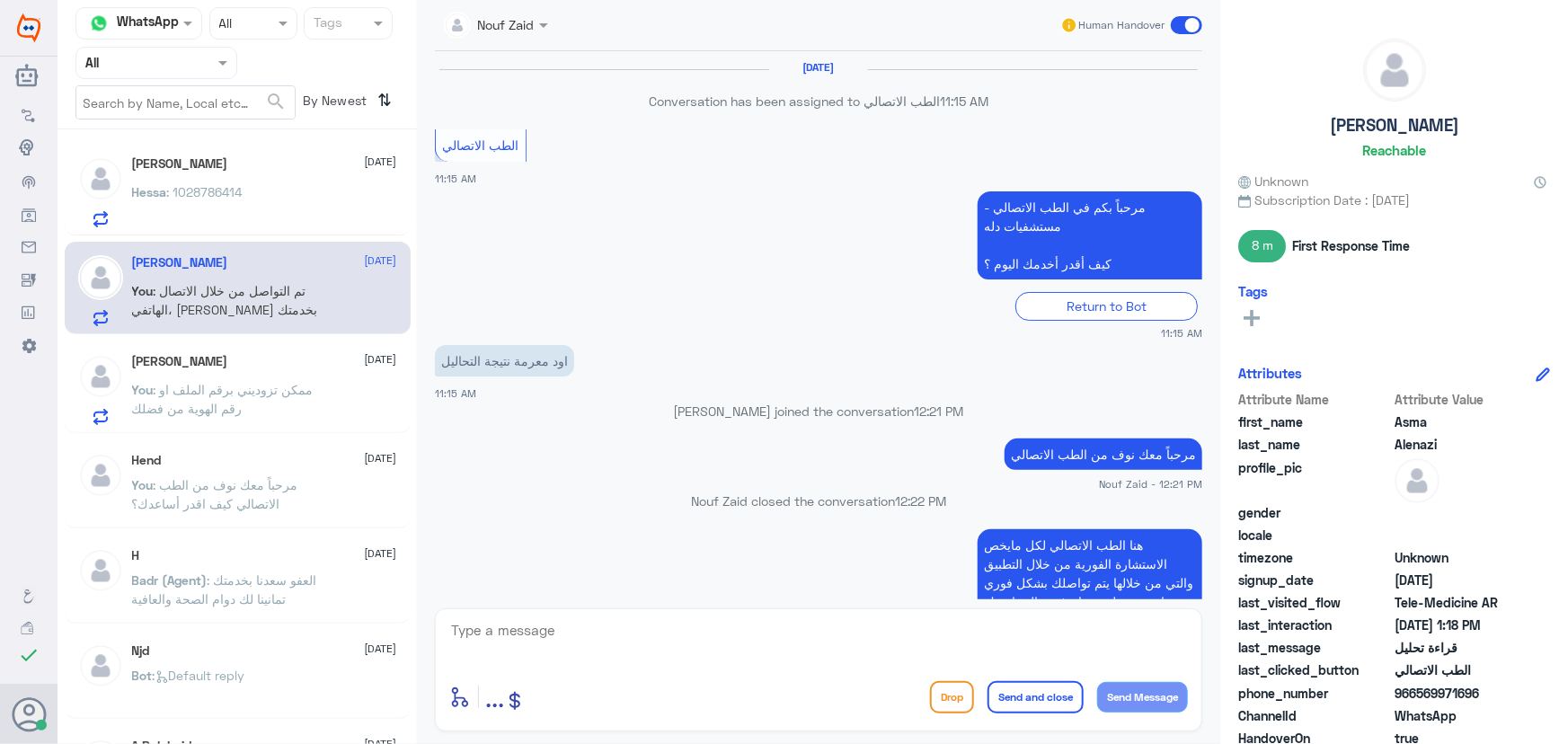
scroll to position [1048, 0]
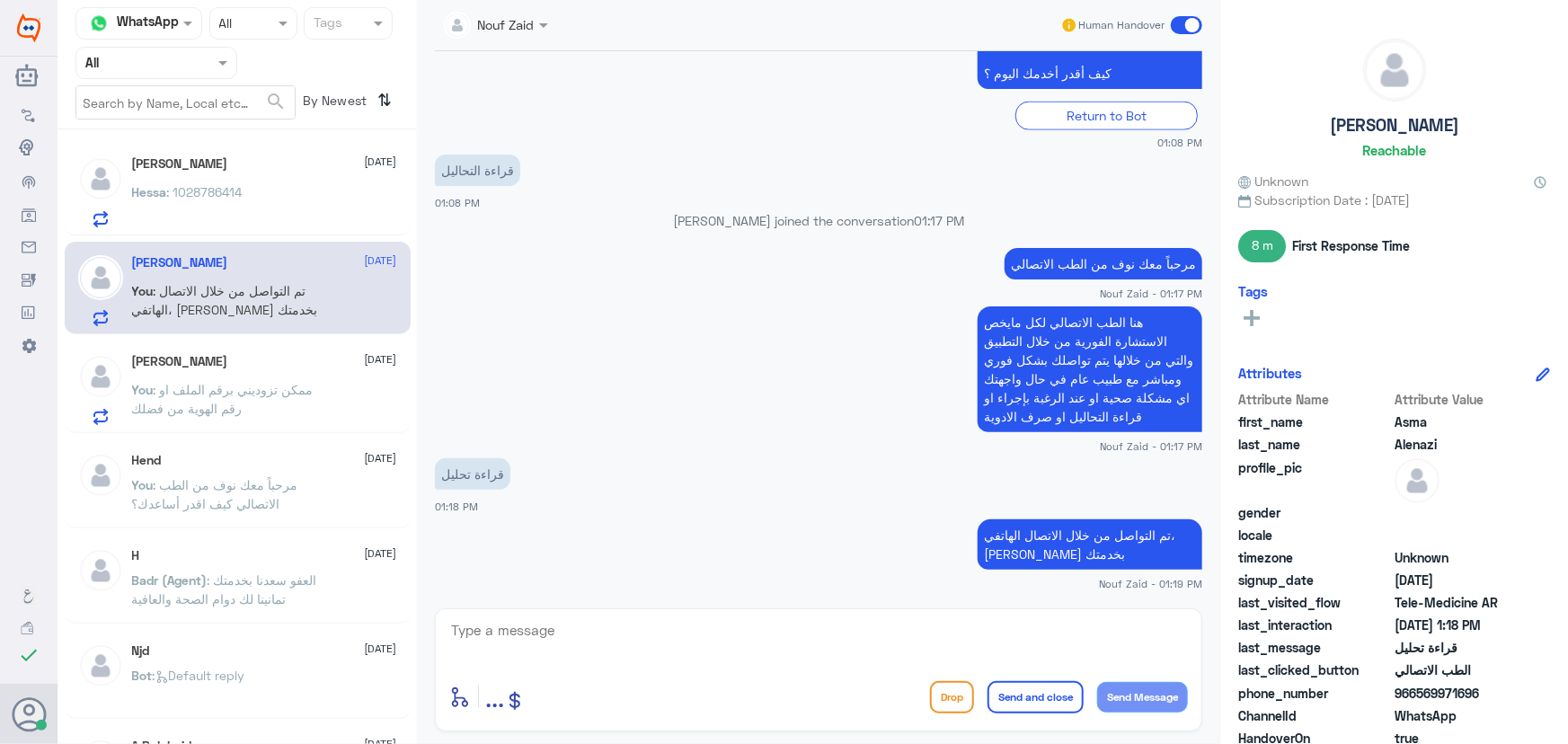
click at [243, 206] on div "Hessa : 1028786414" at bounding box center [265, 207] width 265 height 40
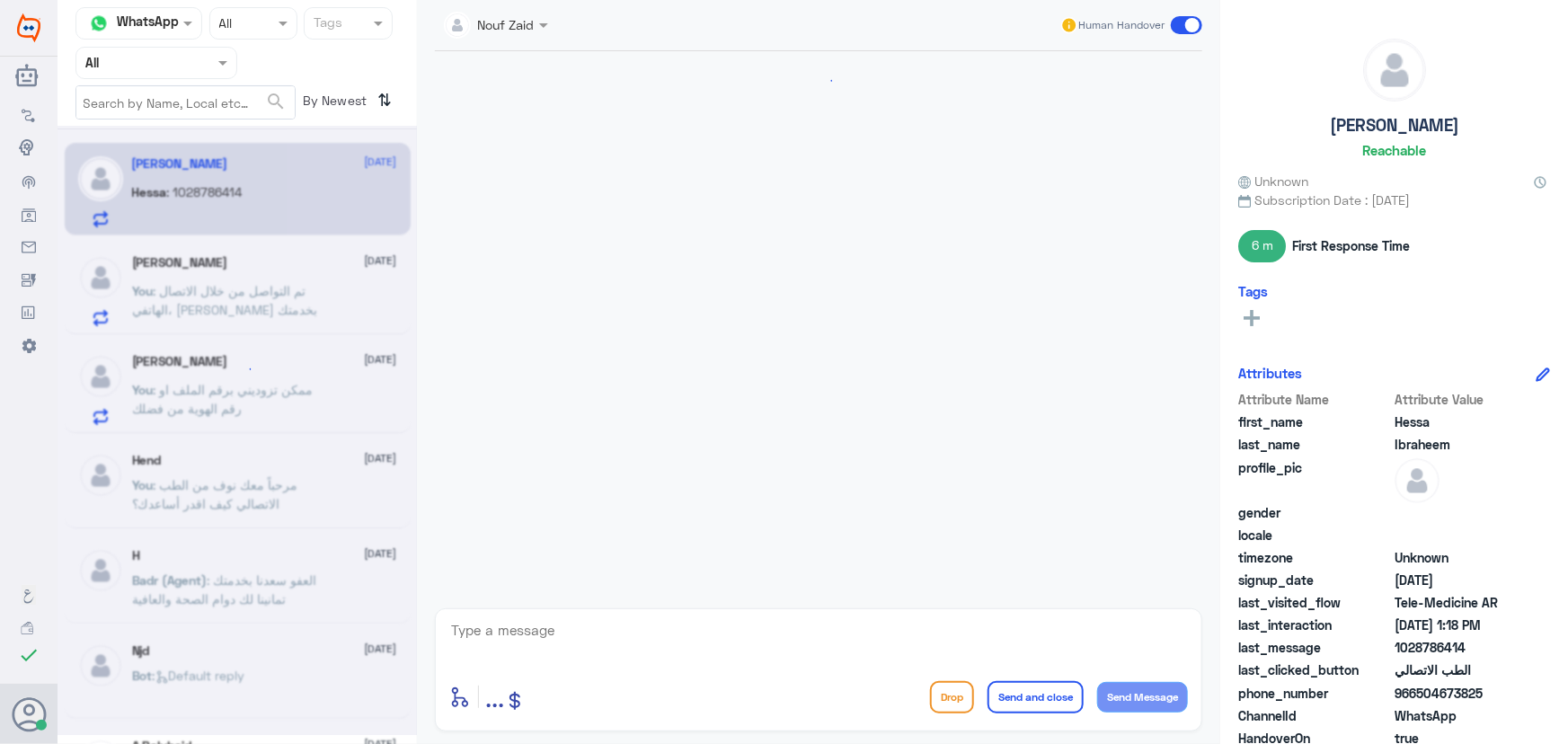
scroll to position [548, 0]
click at [278, 333] on div "Hessa Ibraheem 13 September Hessa : 1028786414 Asma Alenazi 13 September You : …" at bounding box center [237, 443] width 360 height 614
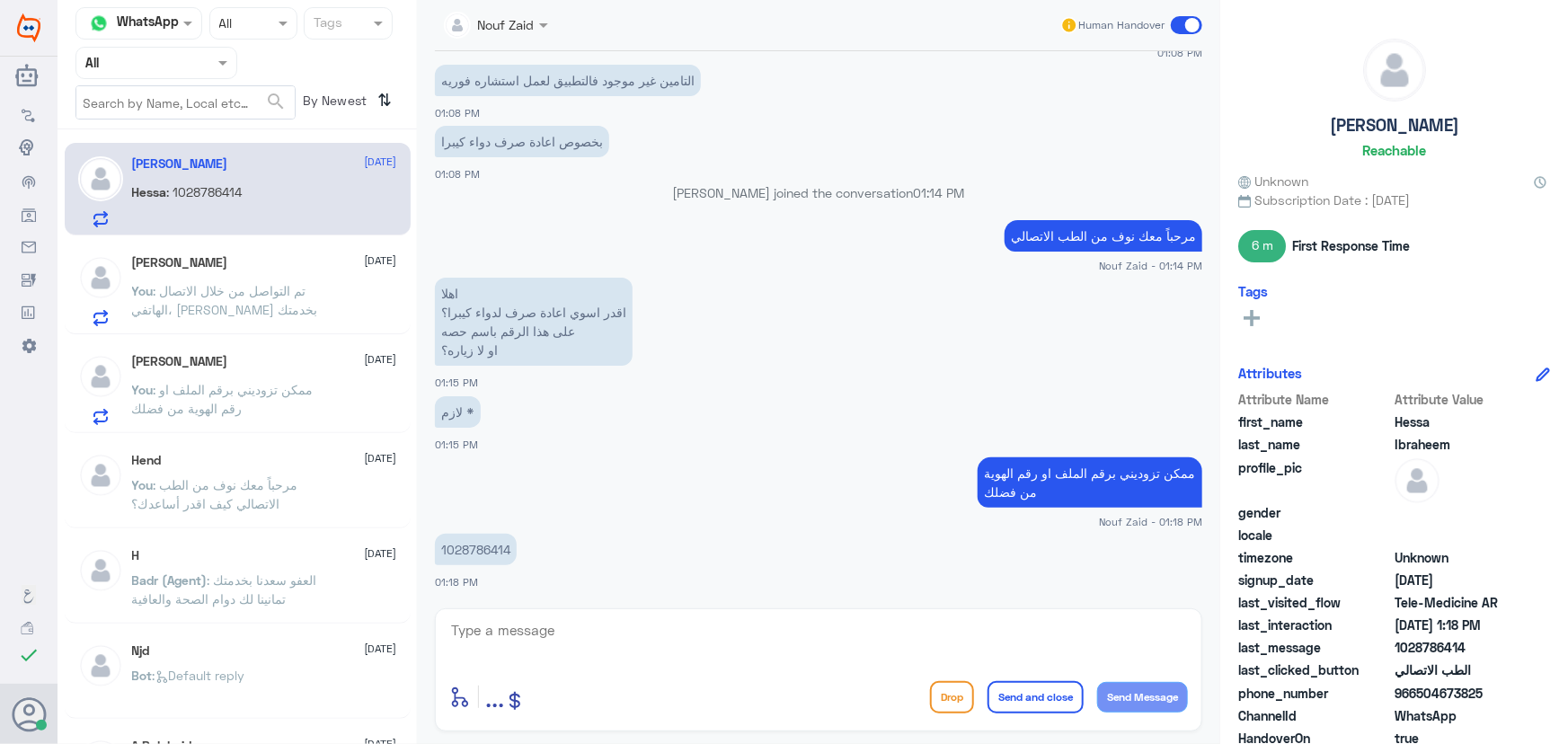
click at [263, 297] on p "You : تم التواصل من خلال الاتصال الهاتفي، سعدنا بخدمتك" at bounding box center [233, 303] width 202 height 45
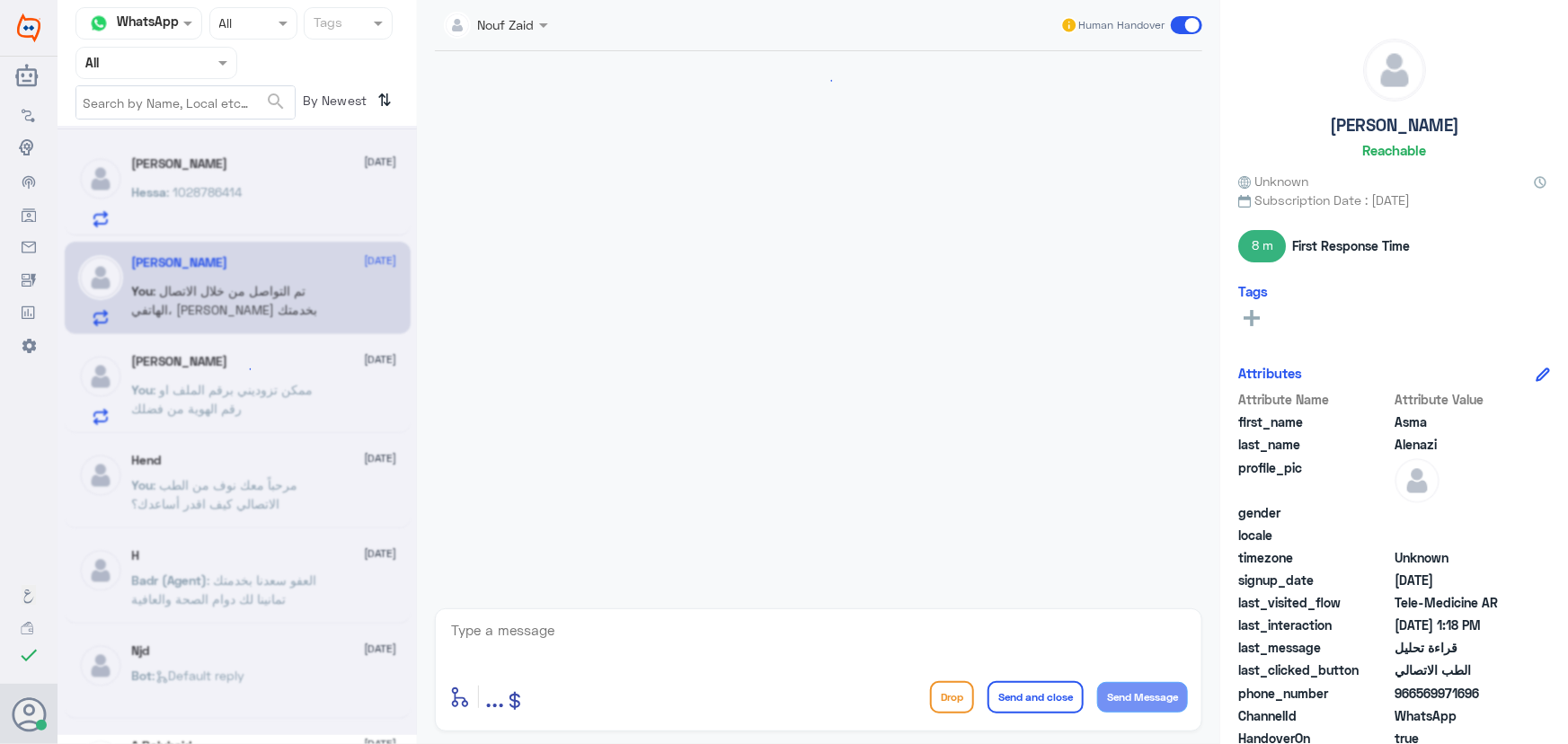
scroll to position [1048, 0]
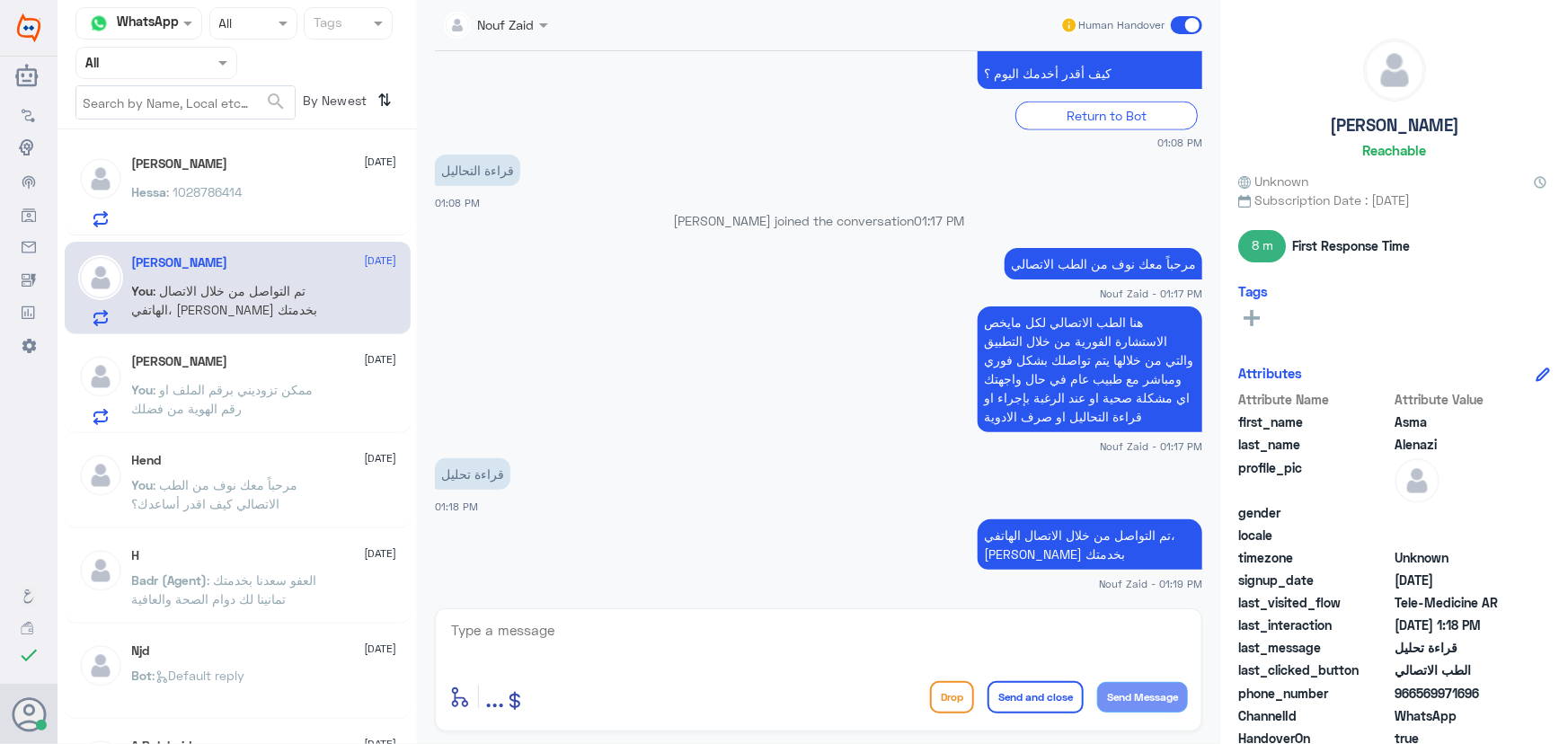
click at [1164, 28] on div "Human Handover" at bounding box center [1132, 25] width 143 height 33
click at [1174, 34] on label at bounding box center [1186, 25] width 32 height 18
click at [0, 0] on input "checkbox" at bounding box center [0, 0] width 0 height 0
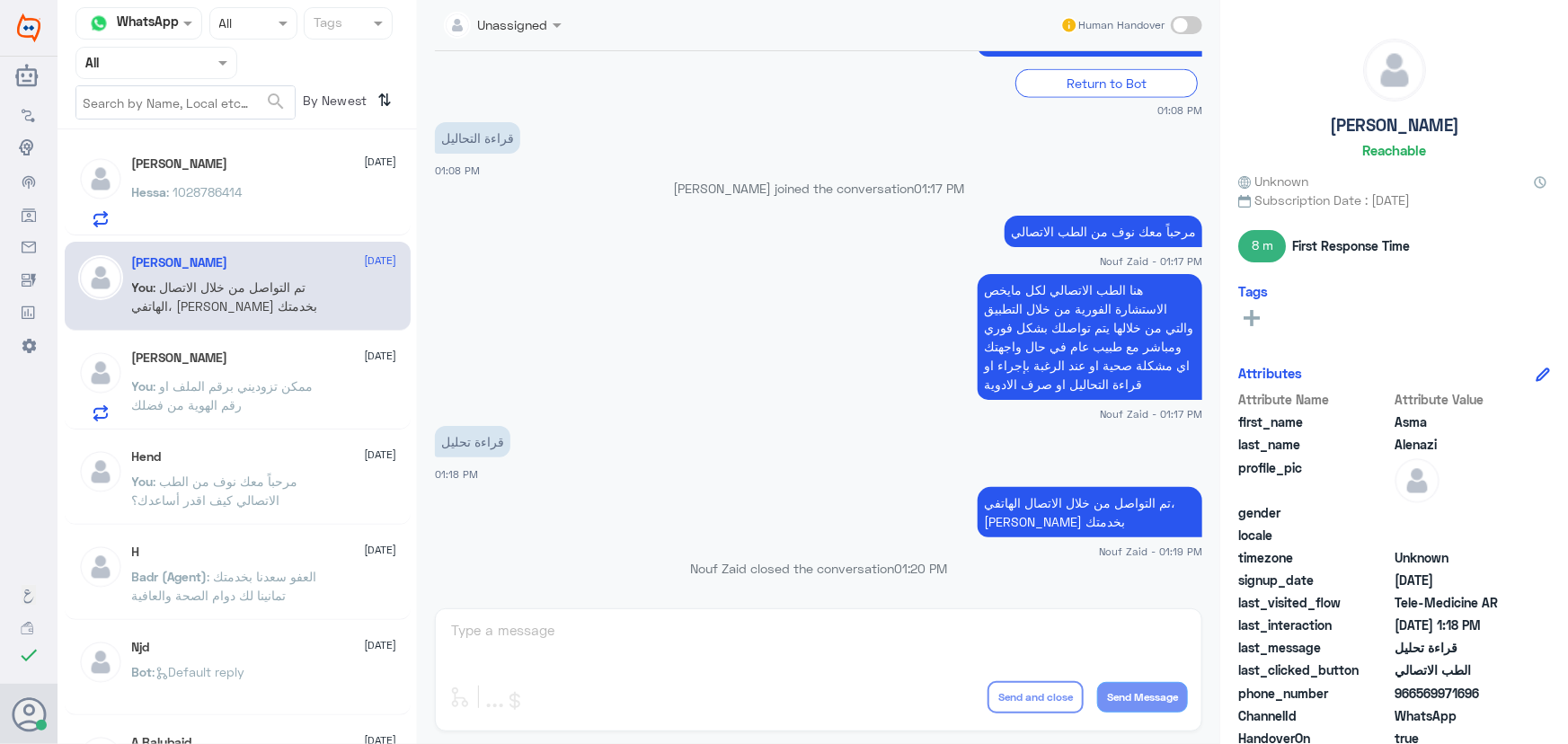
drag, startPoint x: 241, startPoint y: 227, endPoint x: 256, endPoint y: 230, distance: 15.3
click at [239, 223] on div "Hessa Ibraheem 13 September Hessa : 1028786414" at bounding box center [237, 189] width 346 height 93
drag, startPoint x: 369, startPoint y: 201, endPoint x: 419, endPoint y: 321, distance: 130.0
click at [369, 200] on div "Hessa : 1028786414" at bounding box center [265, 207] width 265 height 40
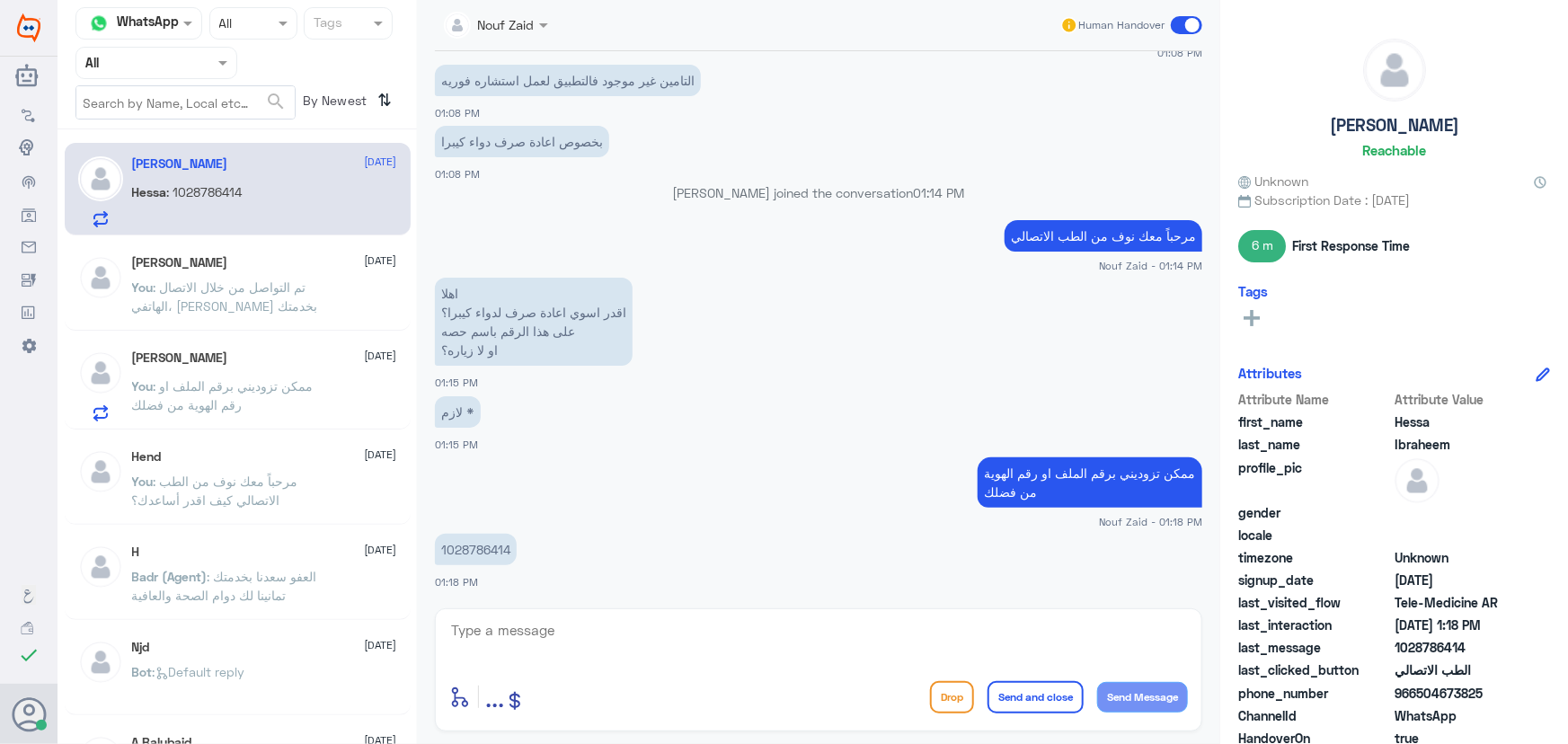
click at [490, 538] on p "1028786414" at bounding box center [476, 549] width 82 height 32
copy p "1028786414"
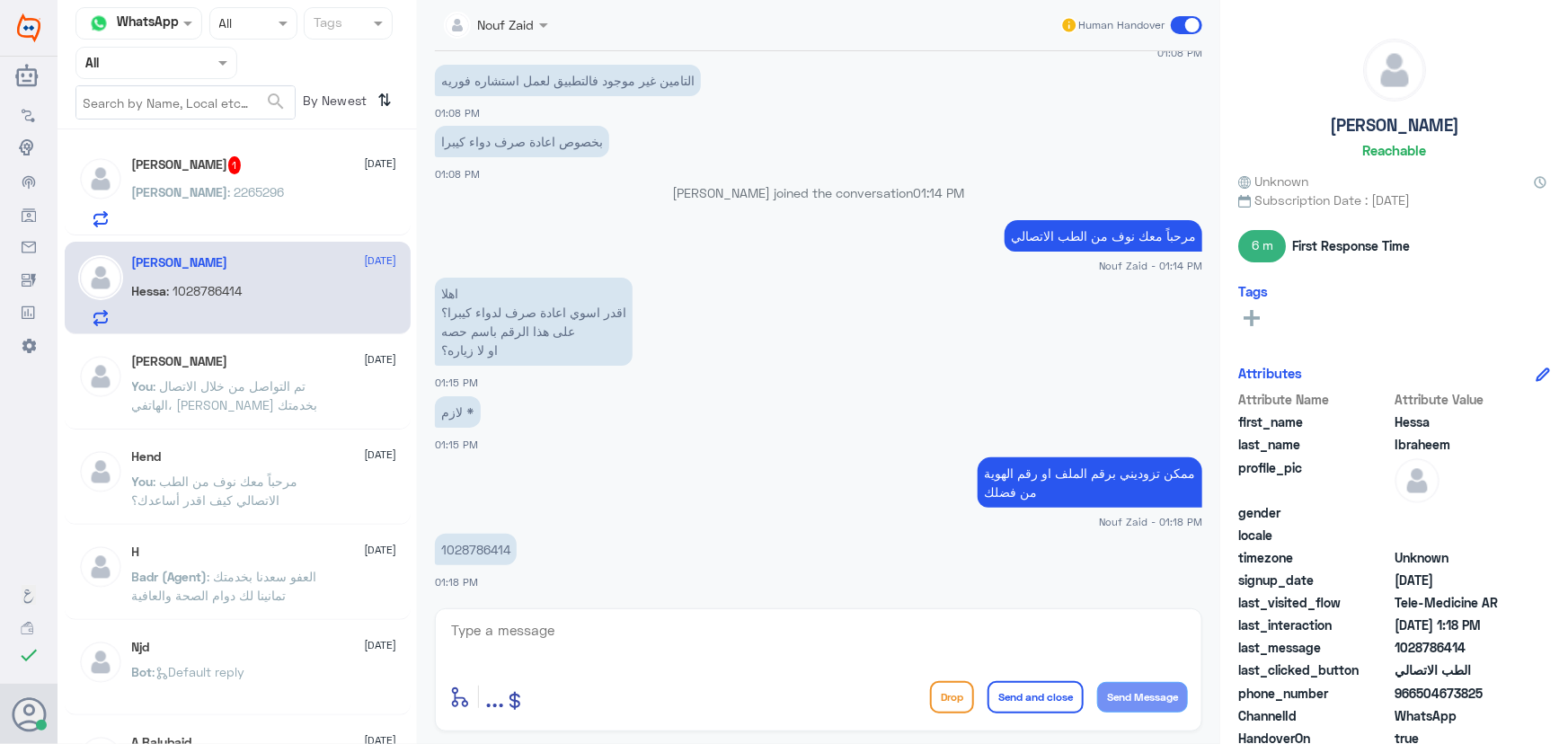
click at [242, 188] on div "Abdullah : 2265296" at bounding box center [265, 207] width 265 height 40
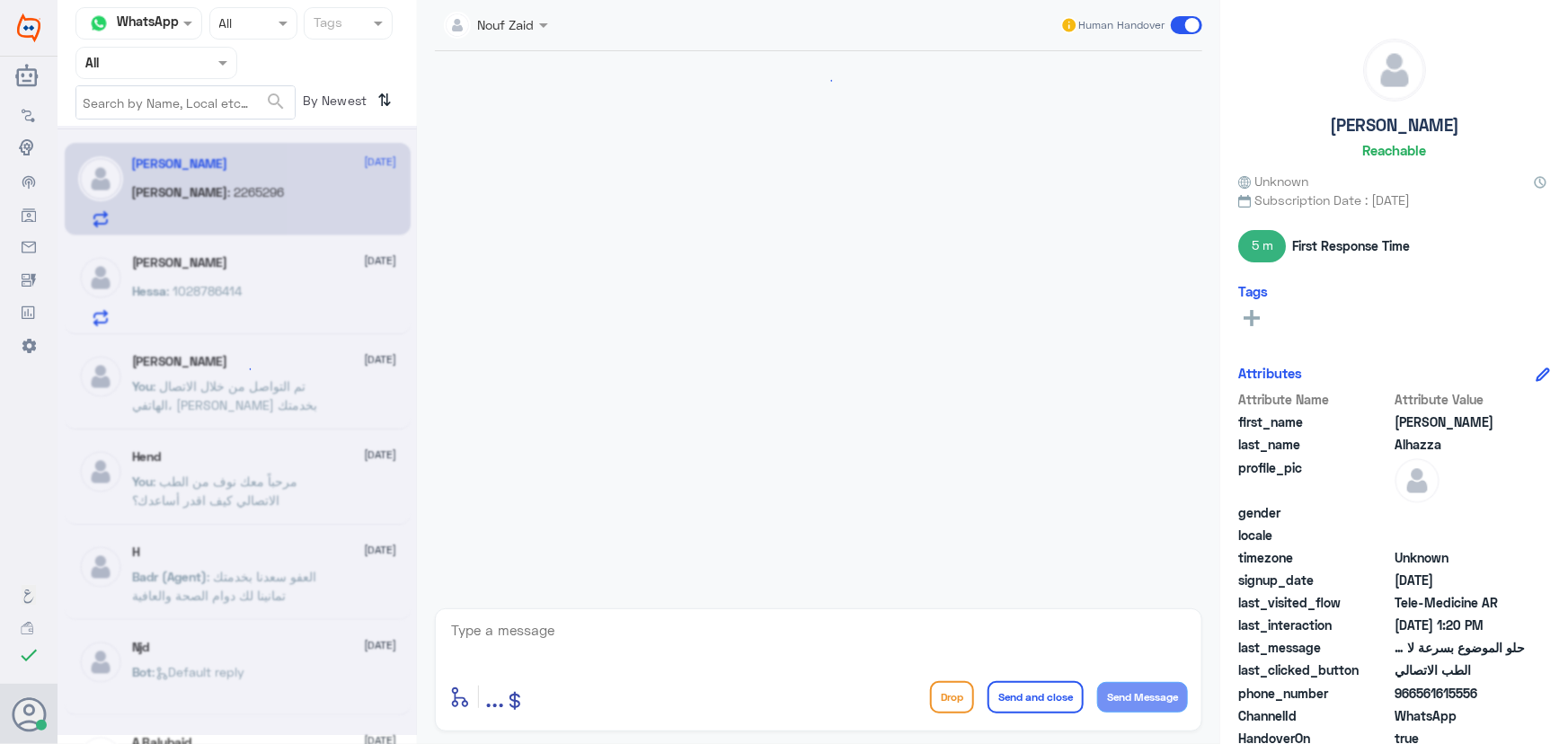
scroll to position [311, 0]
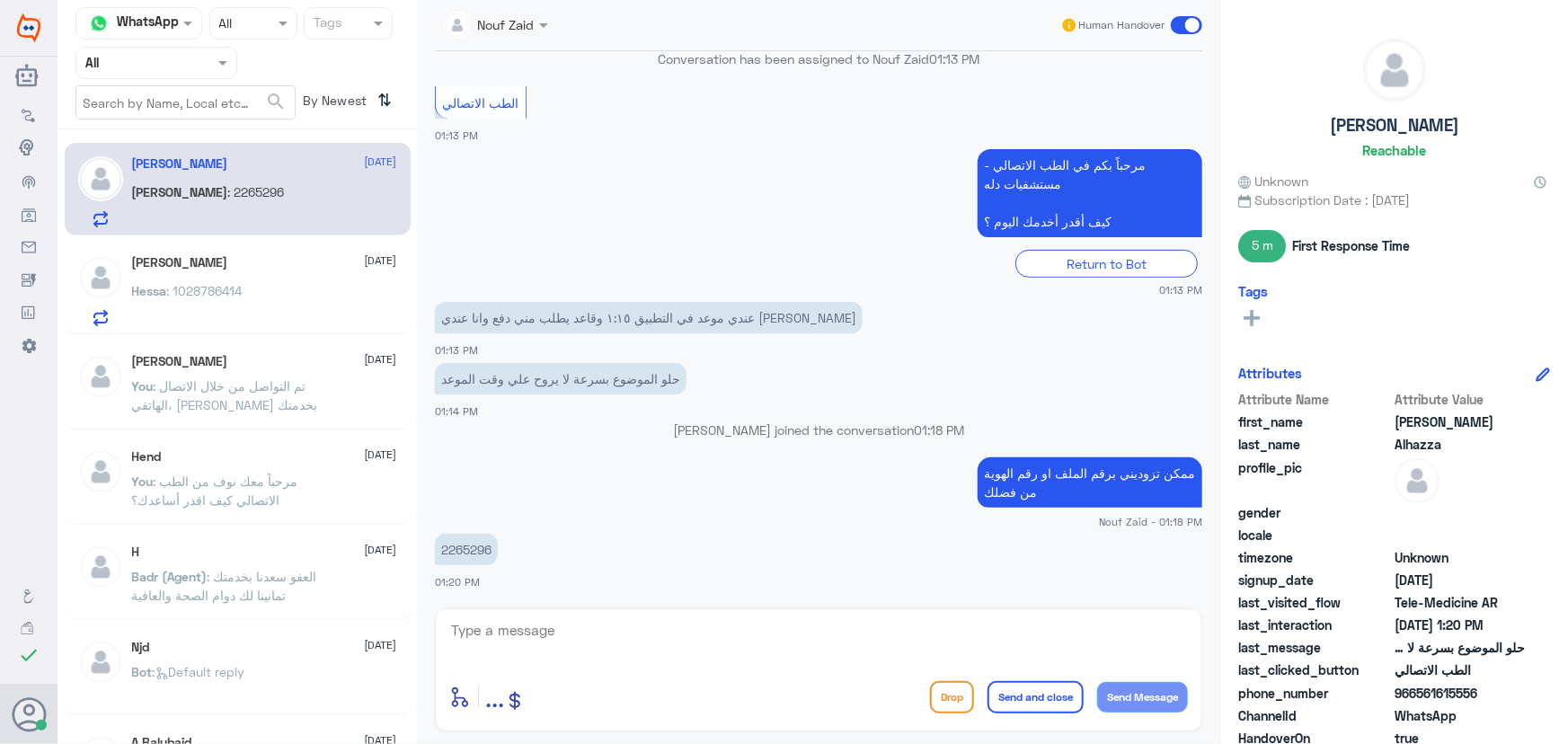
click at [479, 548] on p "2265296" at bounding box center [467, 549] width 63 height 32
copy p "2265296"
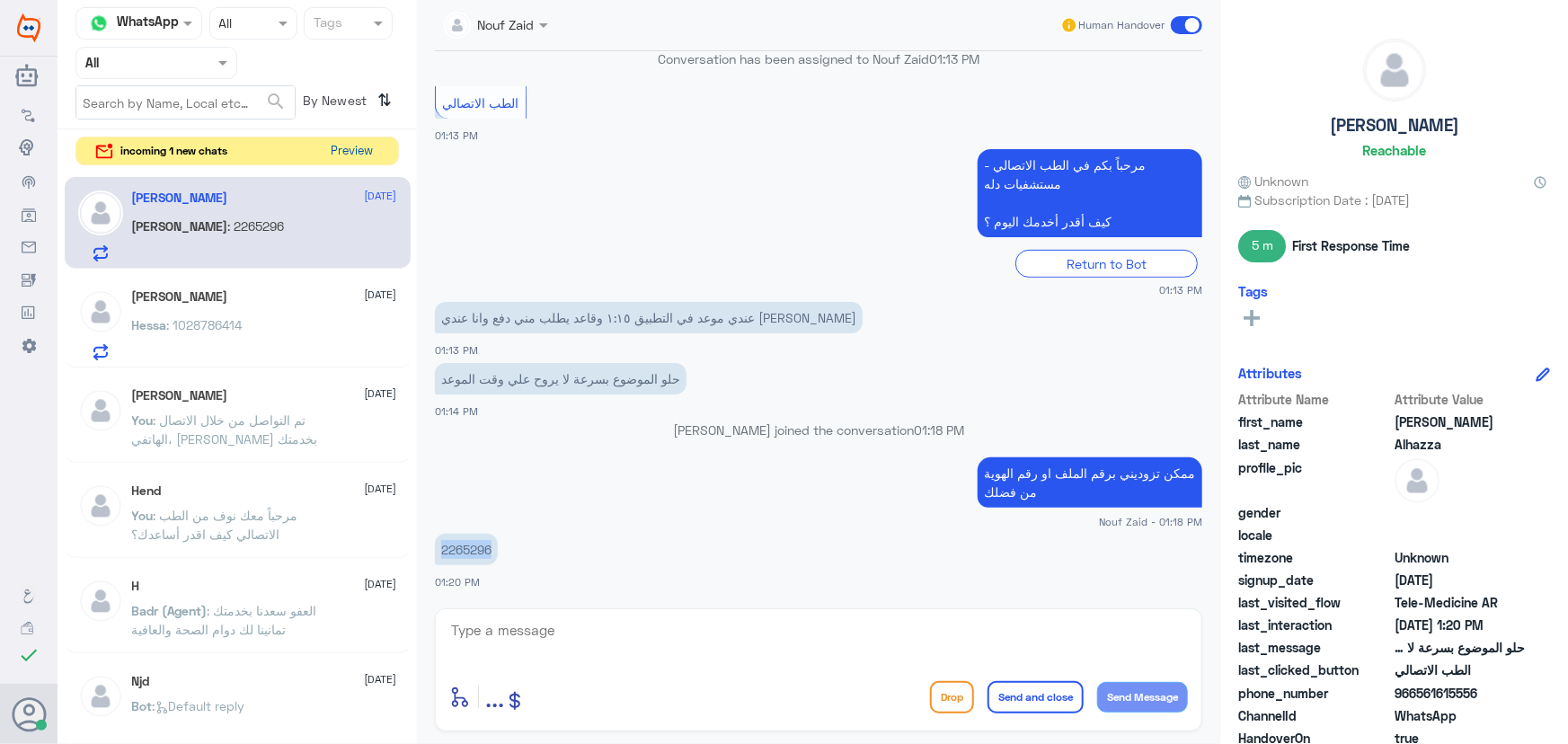
click at [350, 150] on button "Preview" at bounding box center [352, 151] width 56 height 28
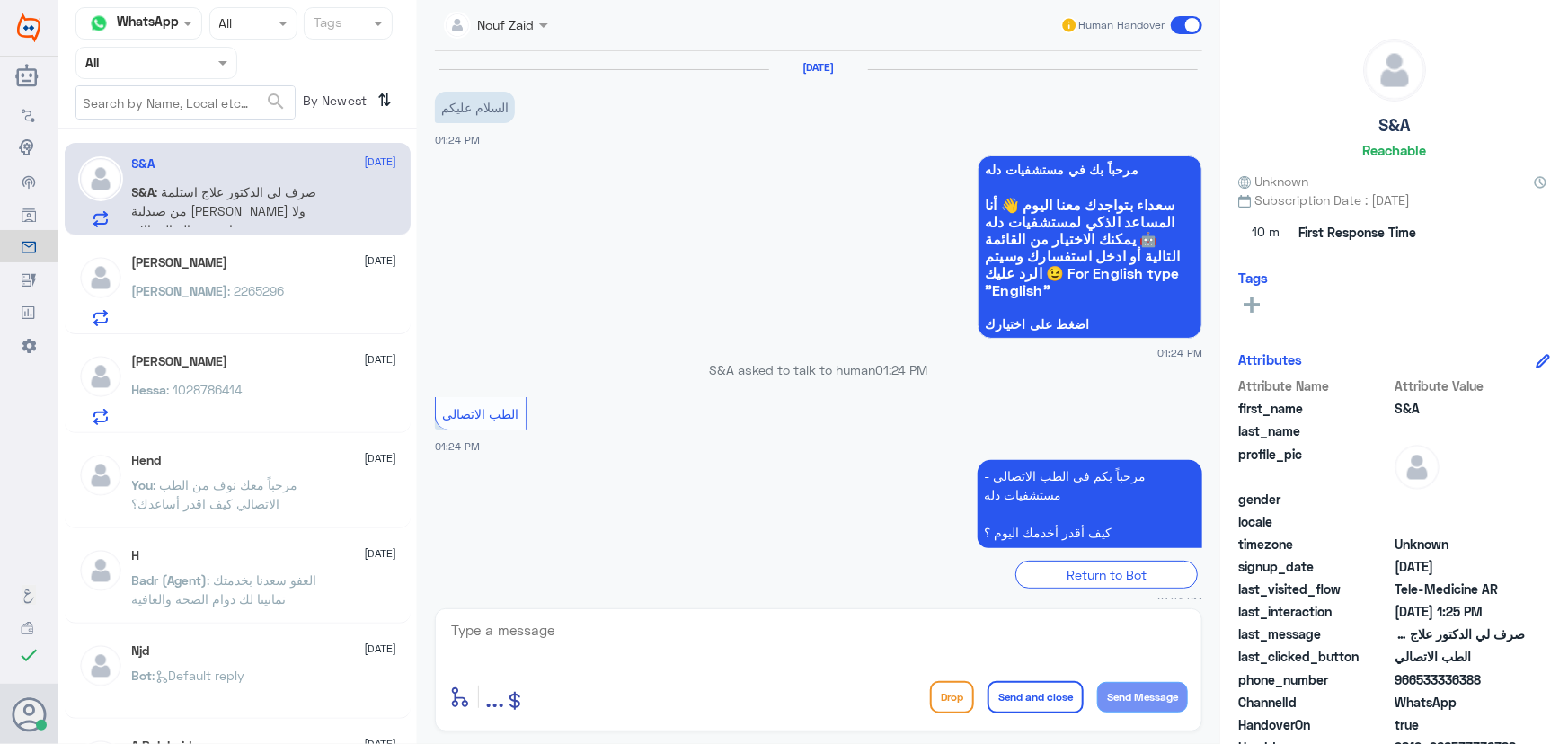
scroll to position [79, 0]
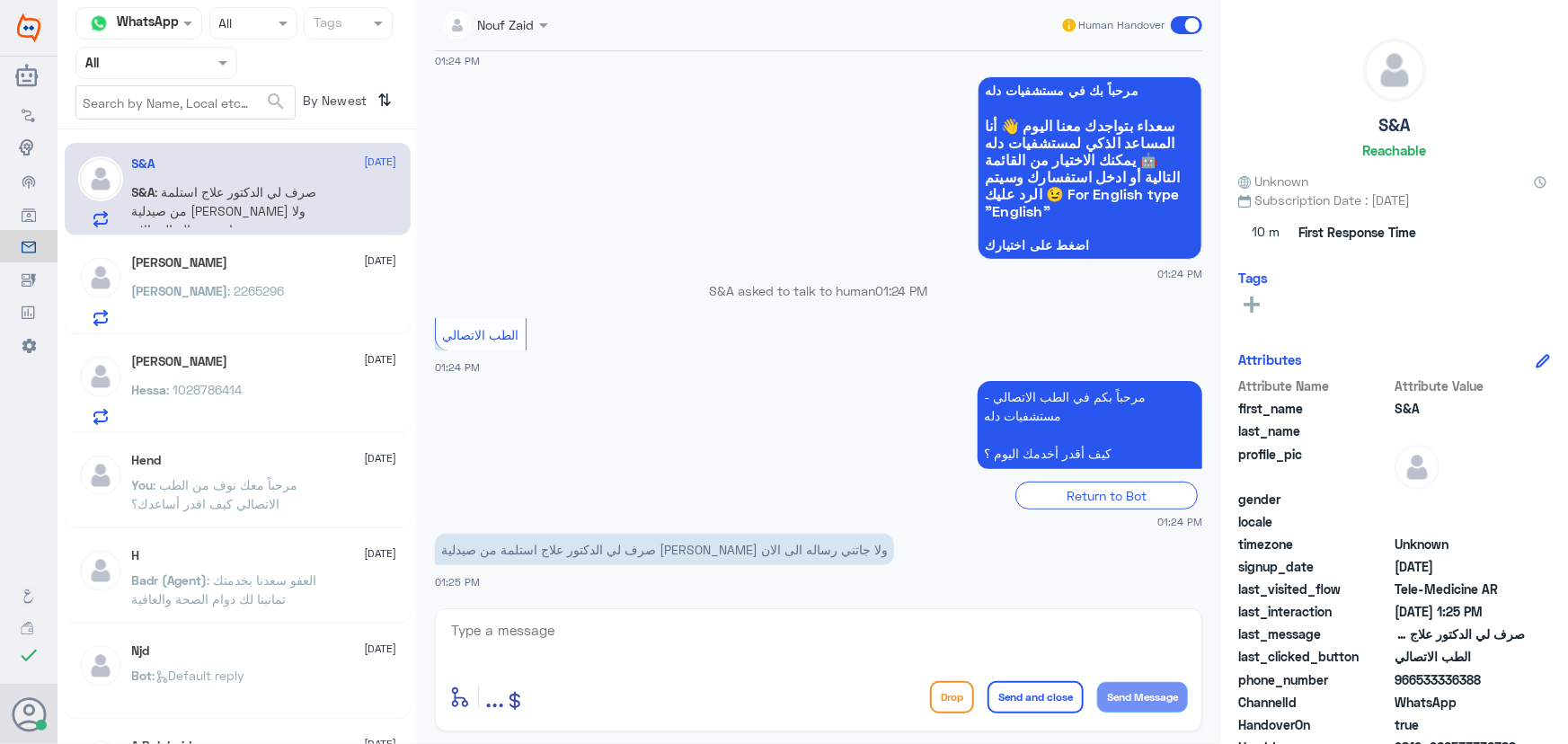
click at [242, 289] on div "Abdullah : 2265296" at bounding box center [265, 306] width 265 height 40
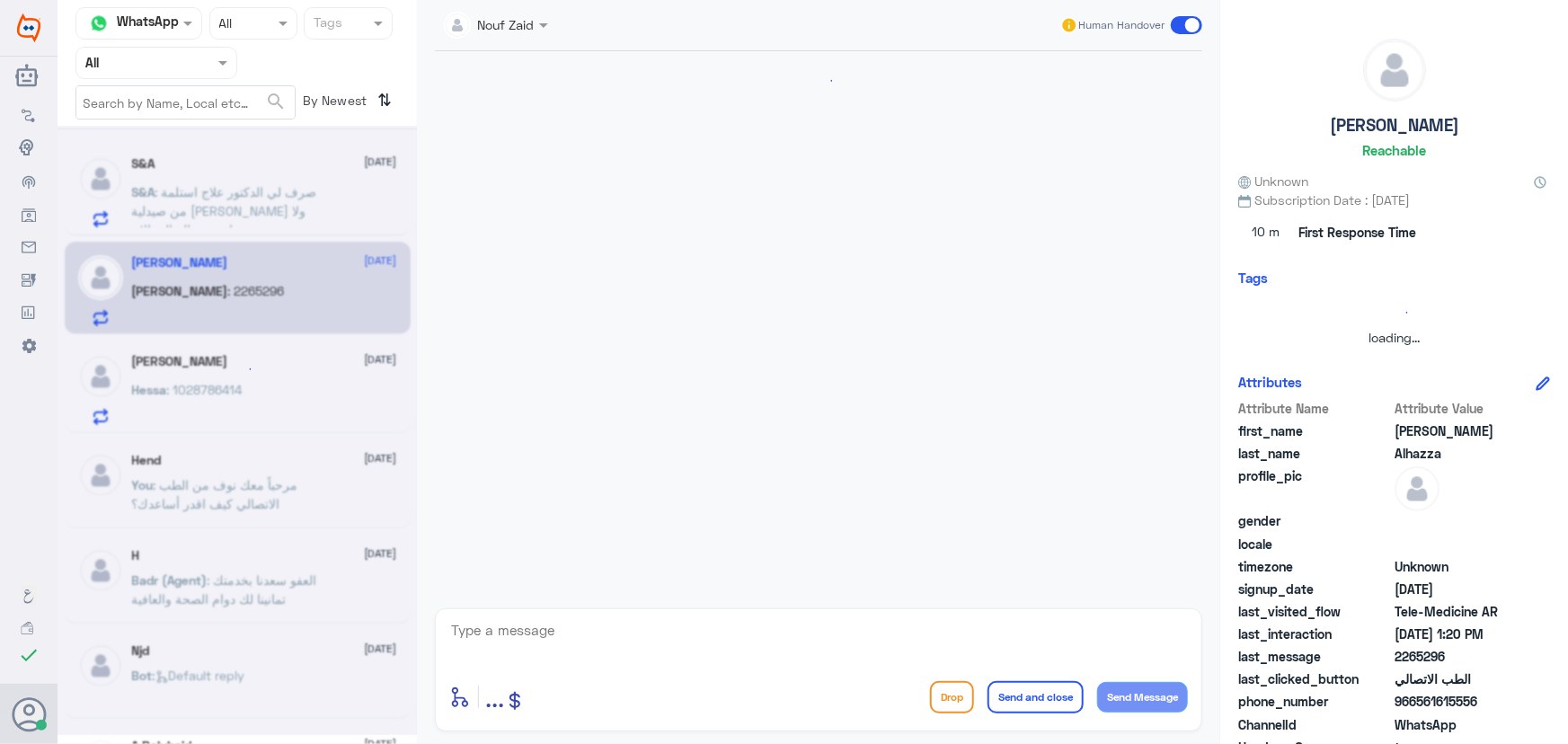
scroll to position [311, 0]
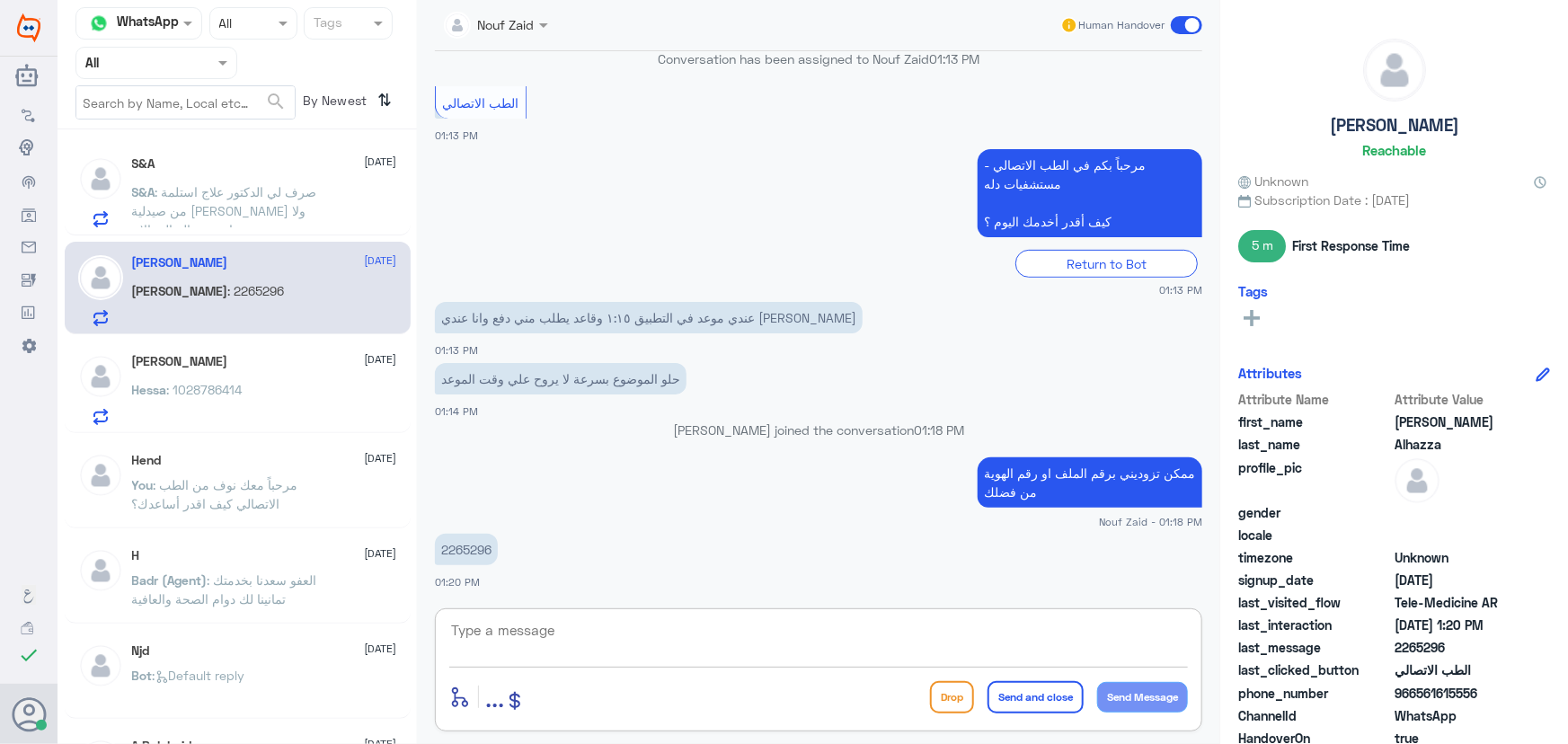
click at [567, 620] on textarea at bounding box center [819, 640] width 738 height 44
type textarea "ت"
click at [262, 174] on div "S&A 1 13 September S&A : رقم الملف 913177" at bounding box center [265, 192] width 265 height 71
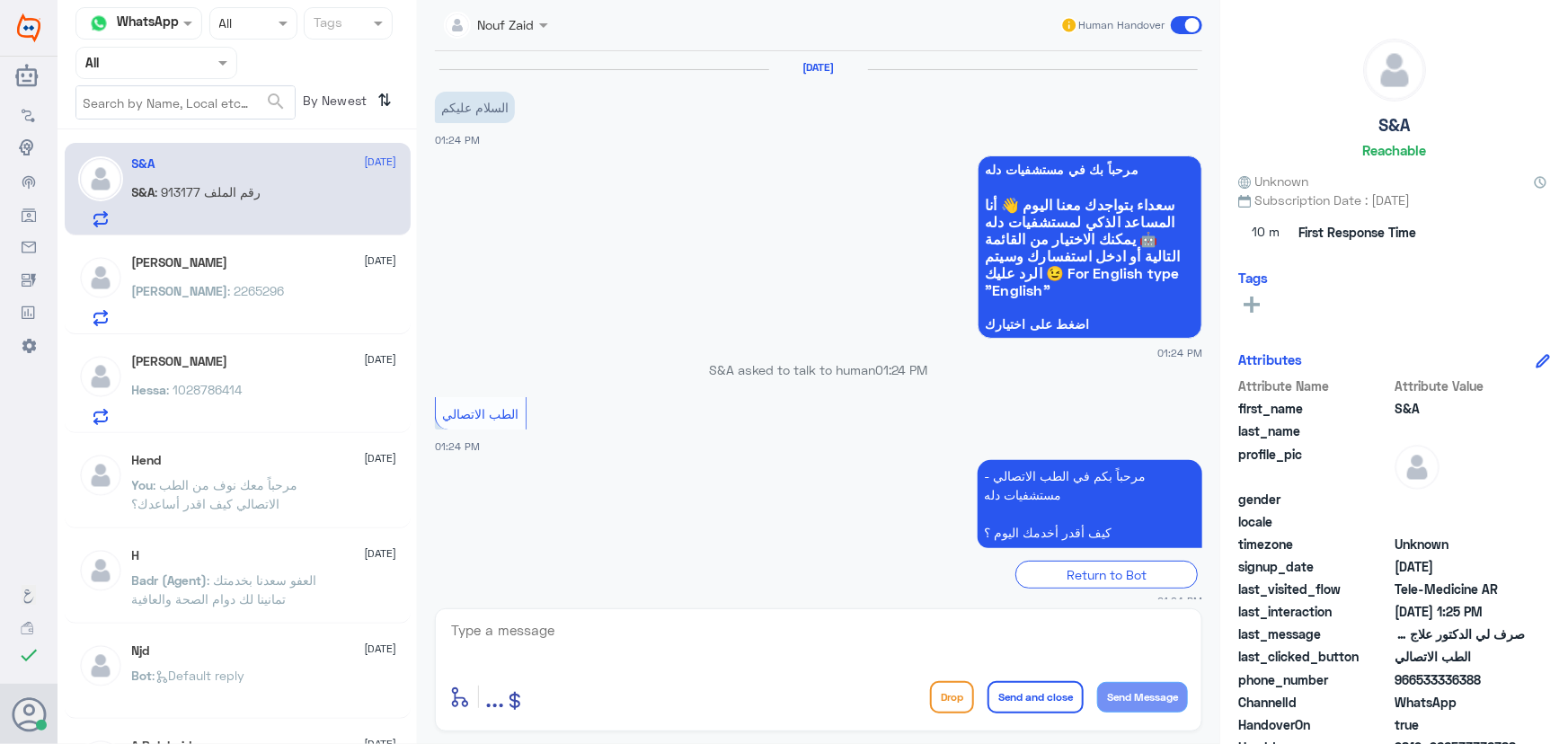
scroll to position [140, 0]
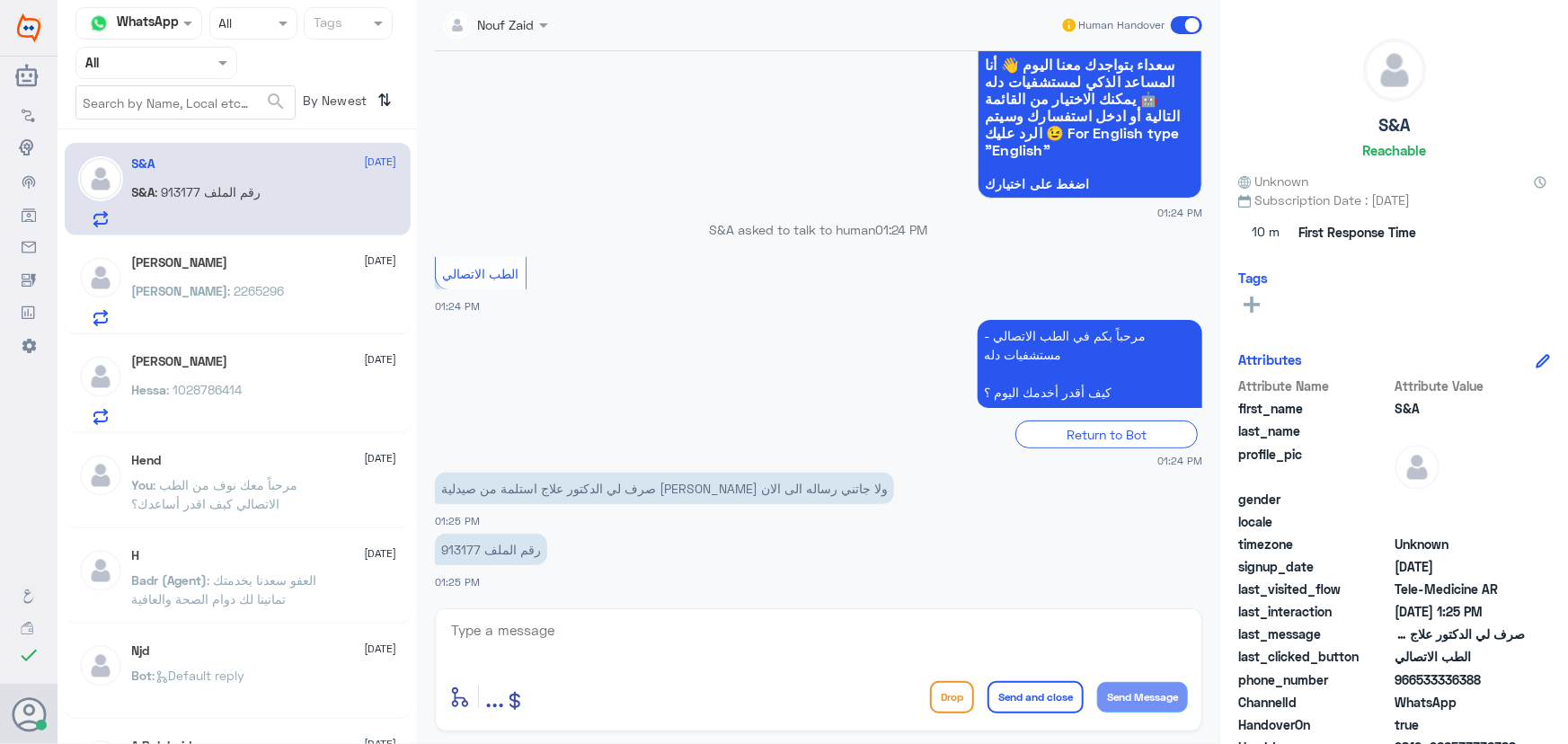
click at [465, 552] on p "رقم الملف 913177" at bounding box center [491, 549] width 112 height 32
copy p "913177"
click at [266, 399] on div "Hessa : 1028786414" at bounding box center [265, 405] width 265 height 40
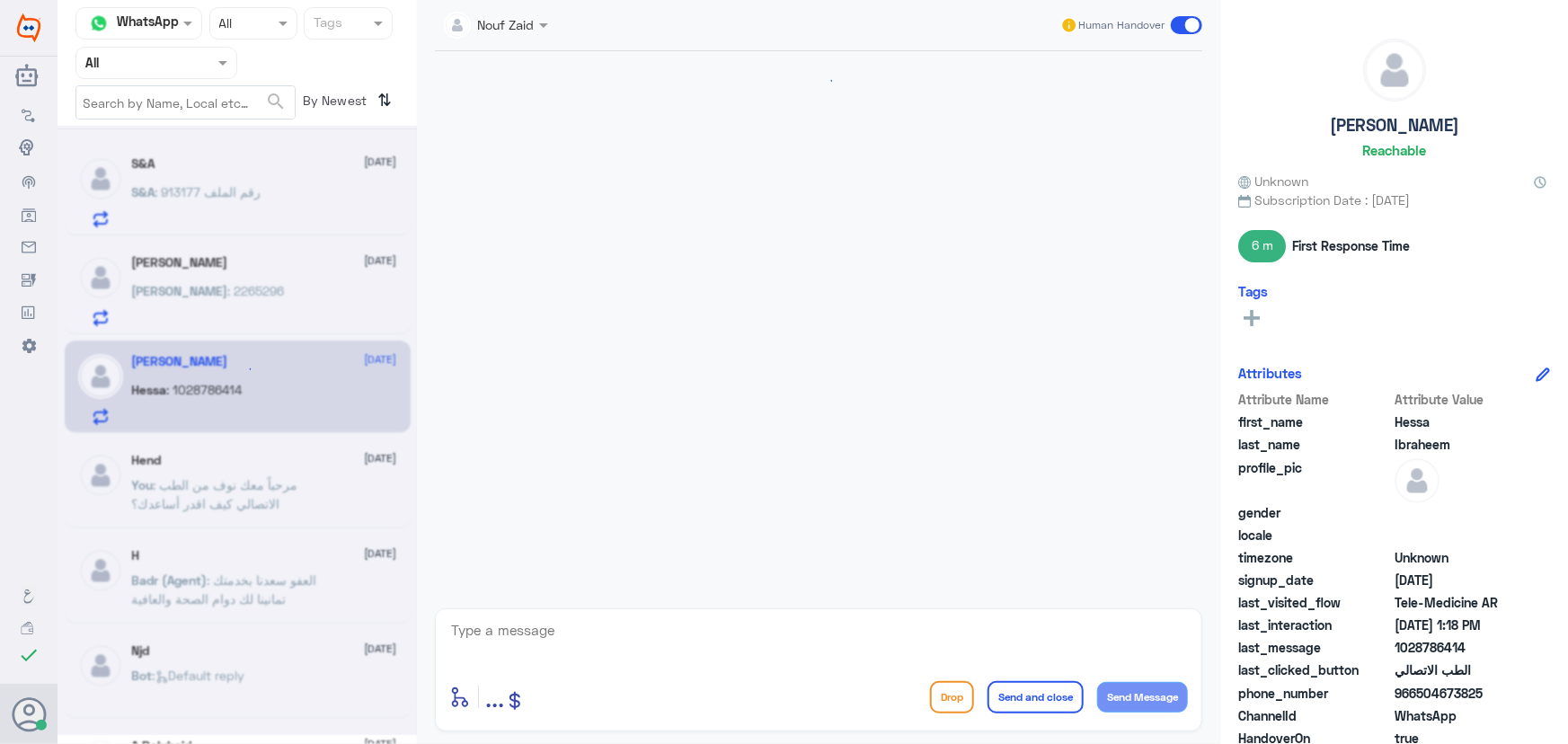
scroll to position [548, 0]
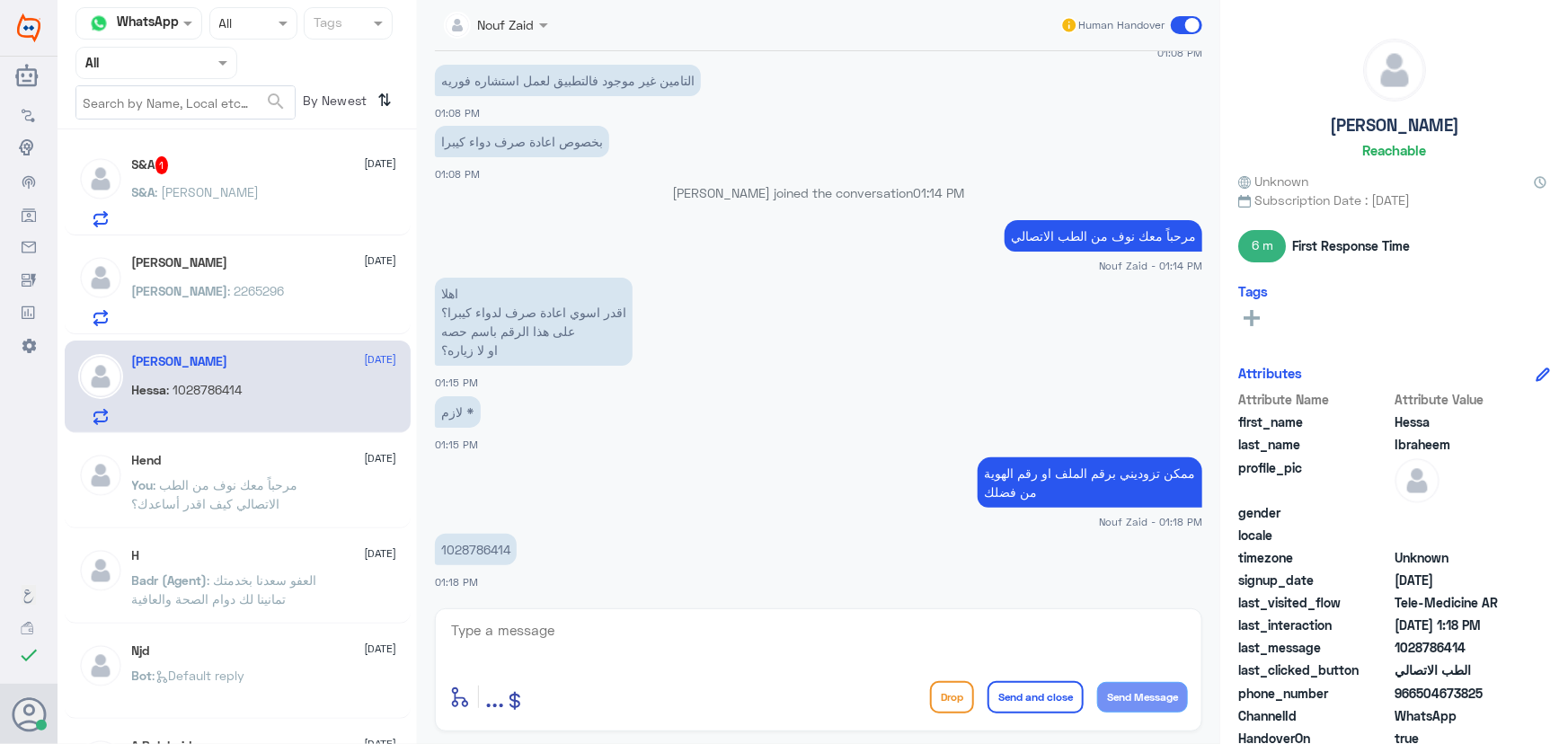
click at [494, 538] on p "1028786414" at bounding box center [476, 549] width 82 height 32
click at [488, 543] on p "1028786414" at bounding box center [476, 549] width 82 height 32
copy p "1028786414"
click at [344, 286] on div "Abdullah : 2265296" at bounding box center [265, 306] width 265 height 40
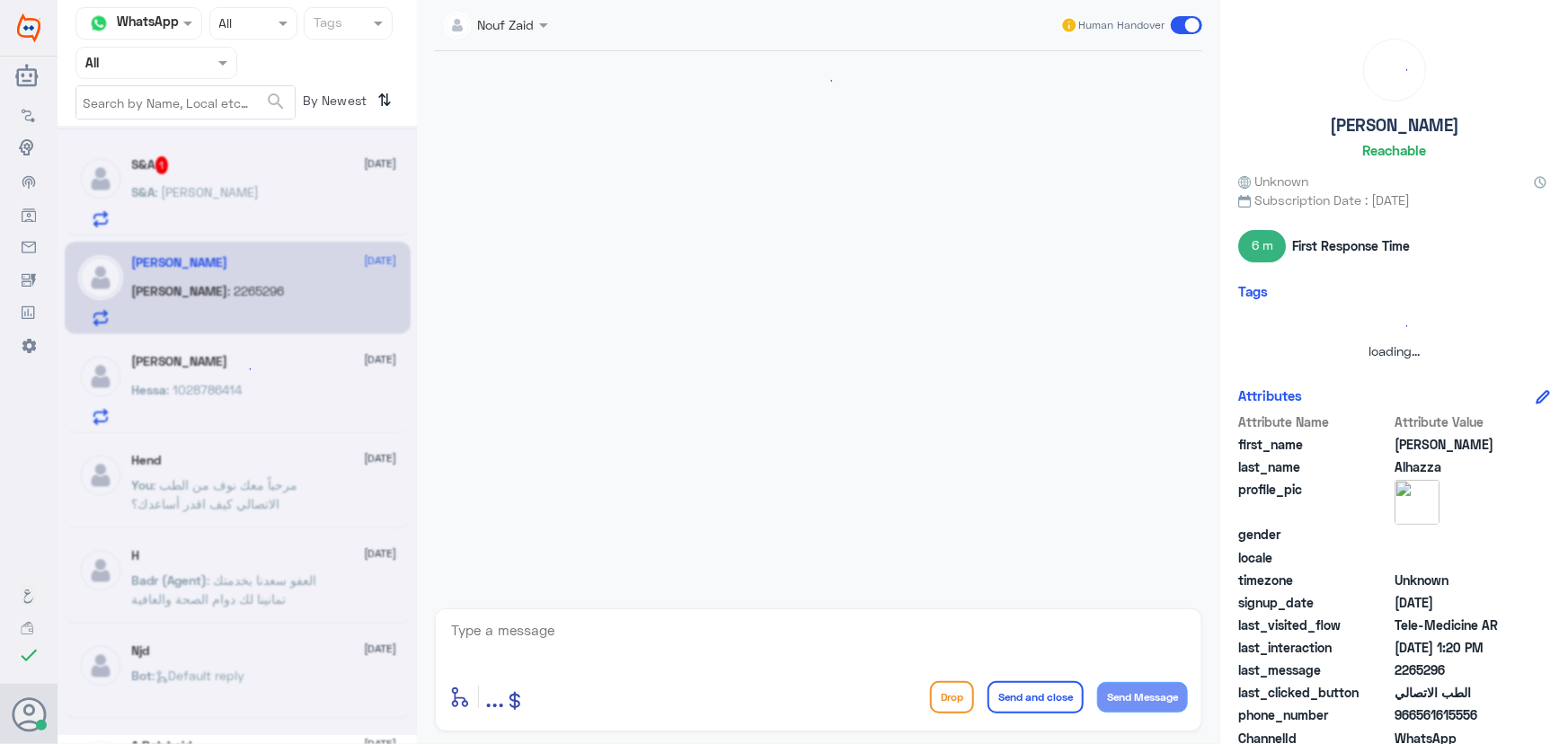
scroll to position [311, 0]
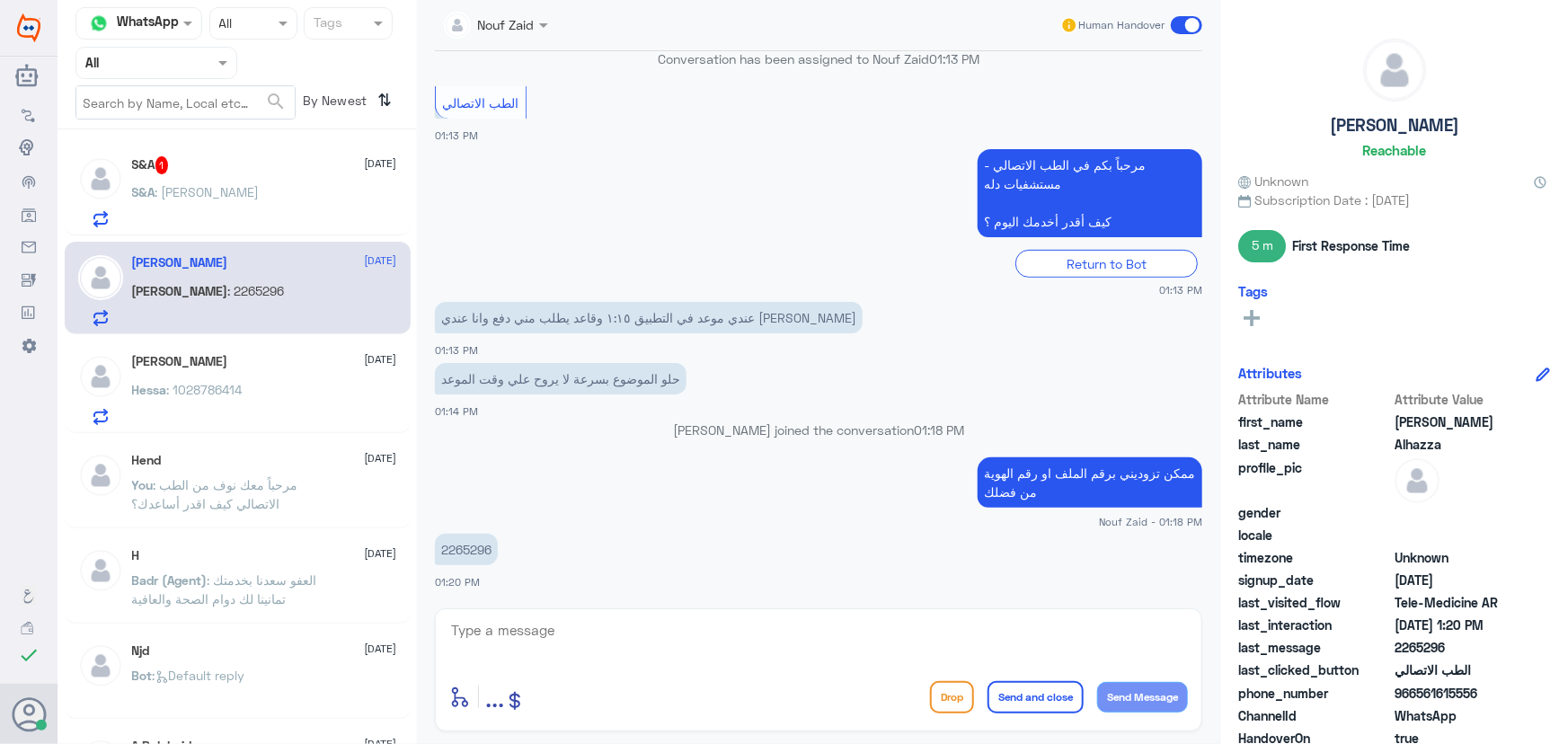
click at [317, 211] on div "S&A : سالم عبدالله الدوسري" at bounding box center [265, 207] width 265 height 40
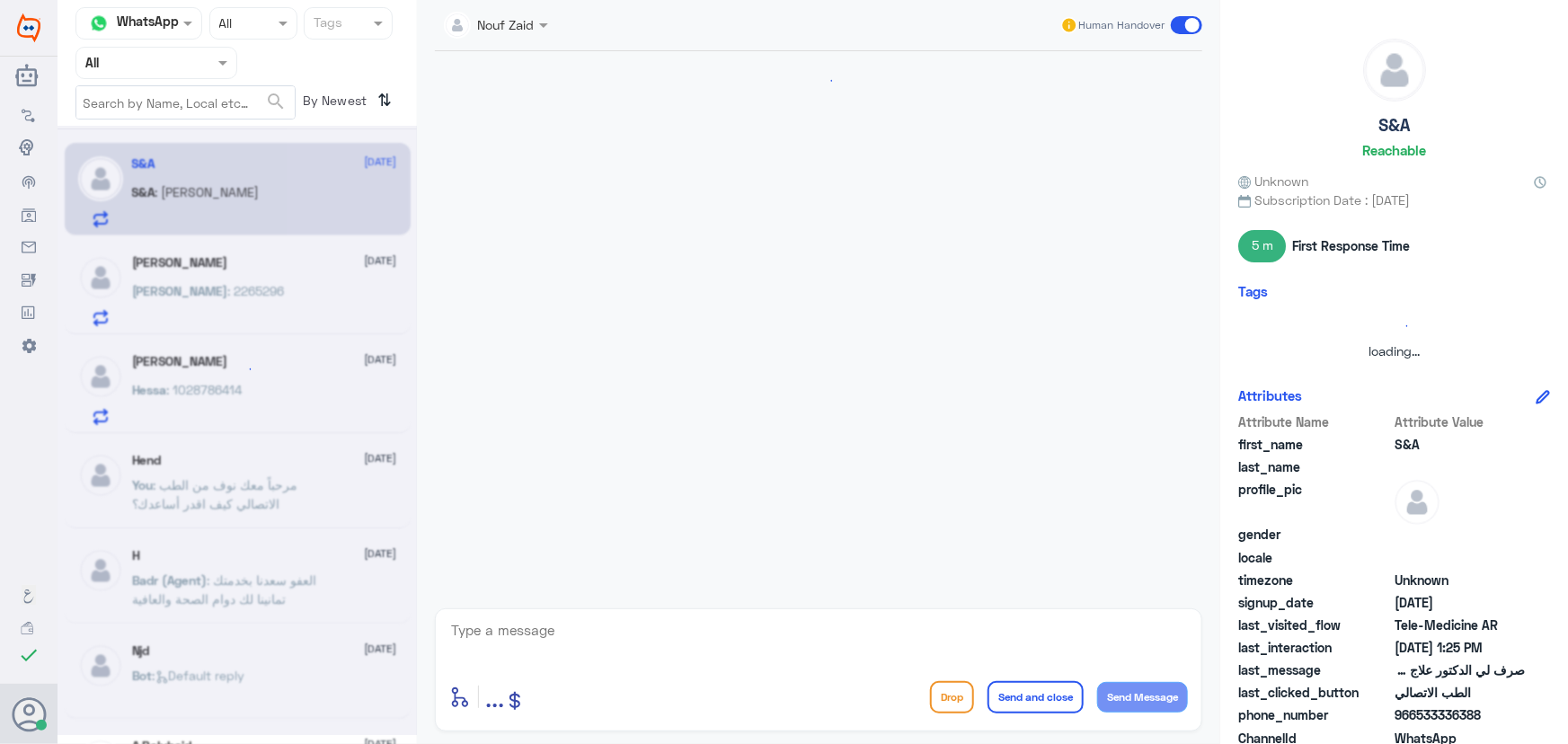
scroll to position [201, 0]
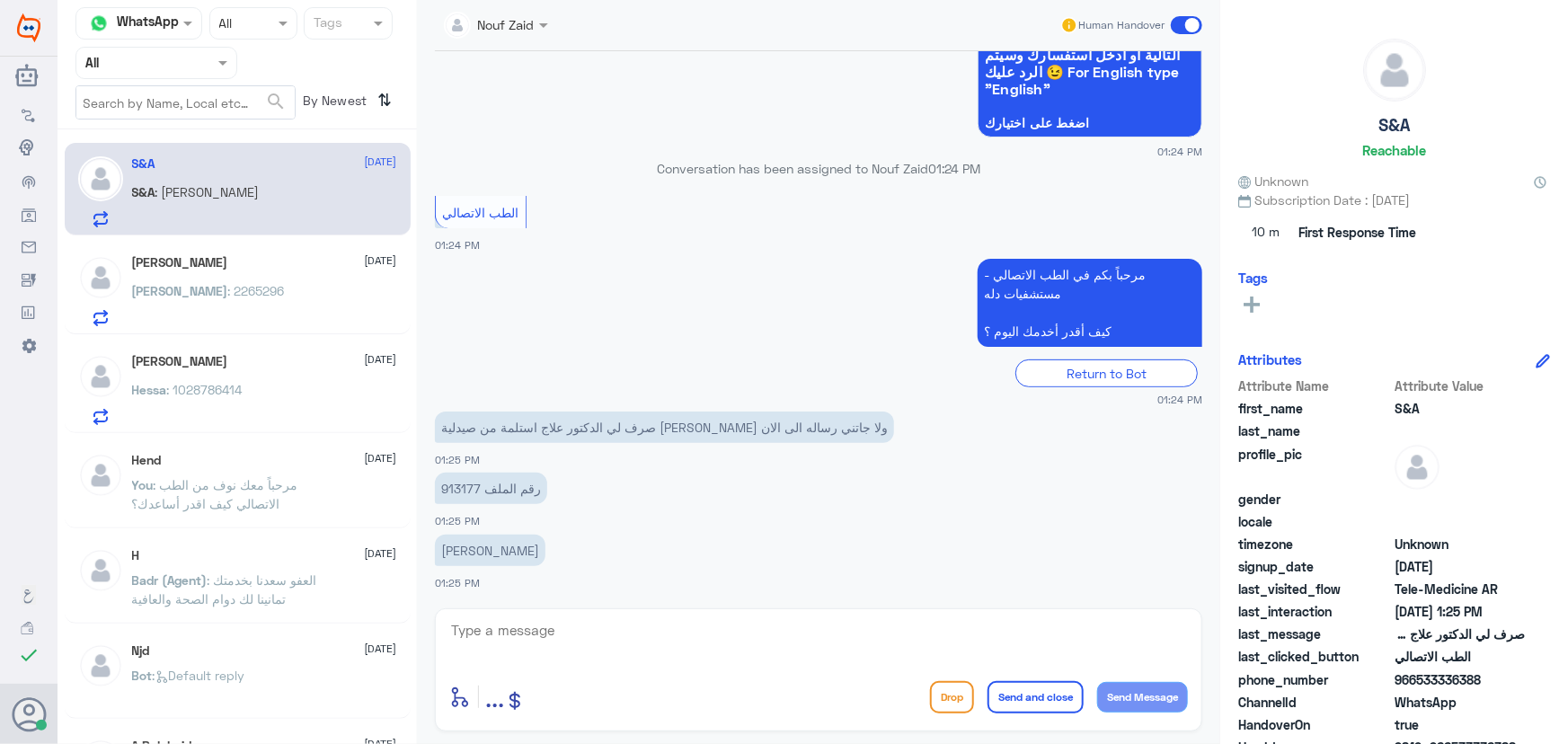
click at [296, 282] on div "Abdullah Alhazza 13 September Abdullah : 2265296" at bounding box center [265, 291] width 265 height 71
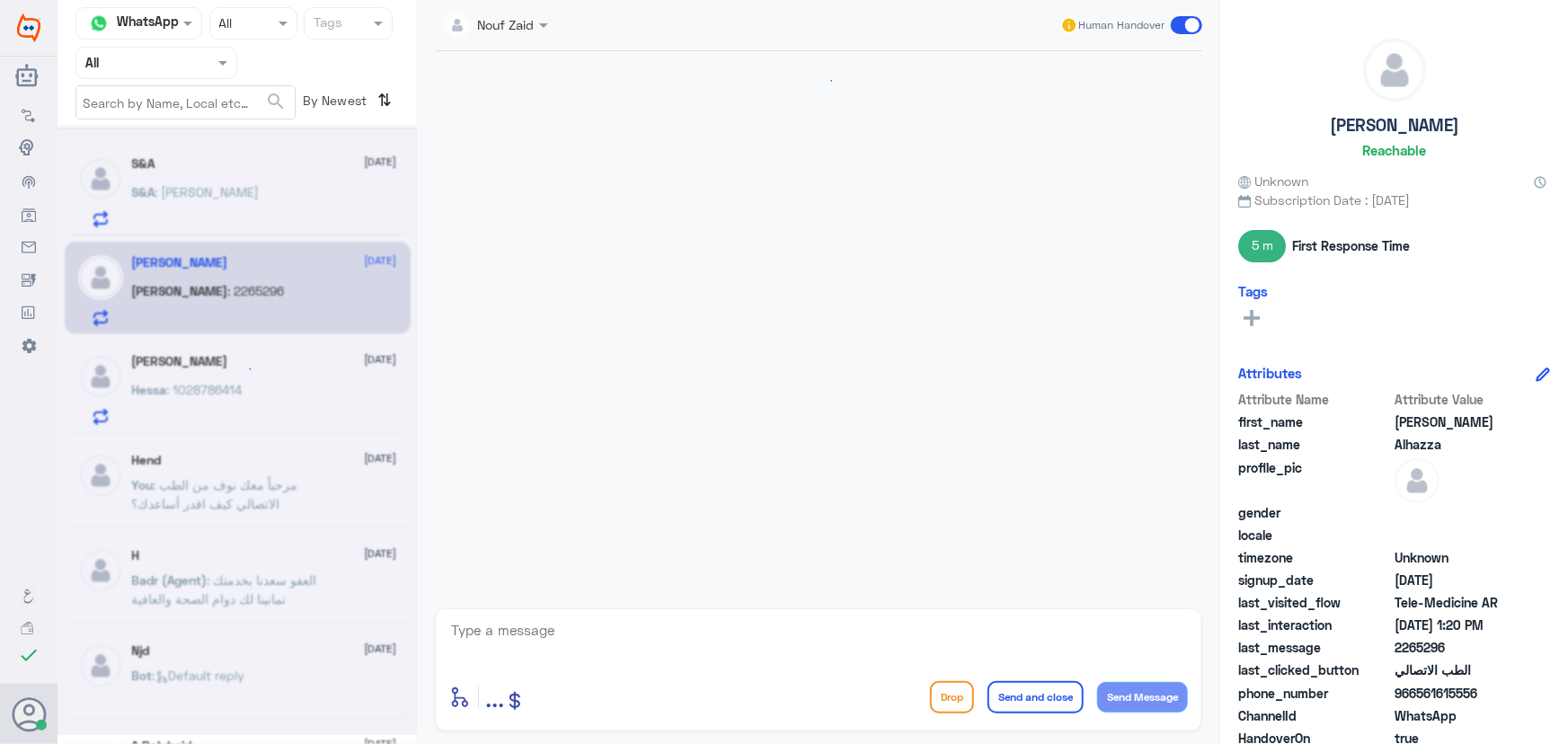
scroll to position [311, 0]
click at [289, 225] on div "S&A : سالم عبدالله الدوسري" at bounding box center [265, 207] width 265 height 40
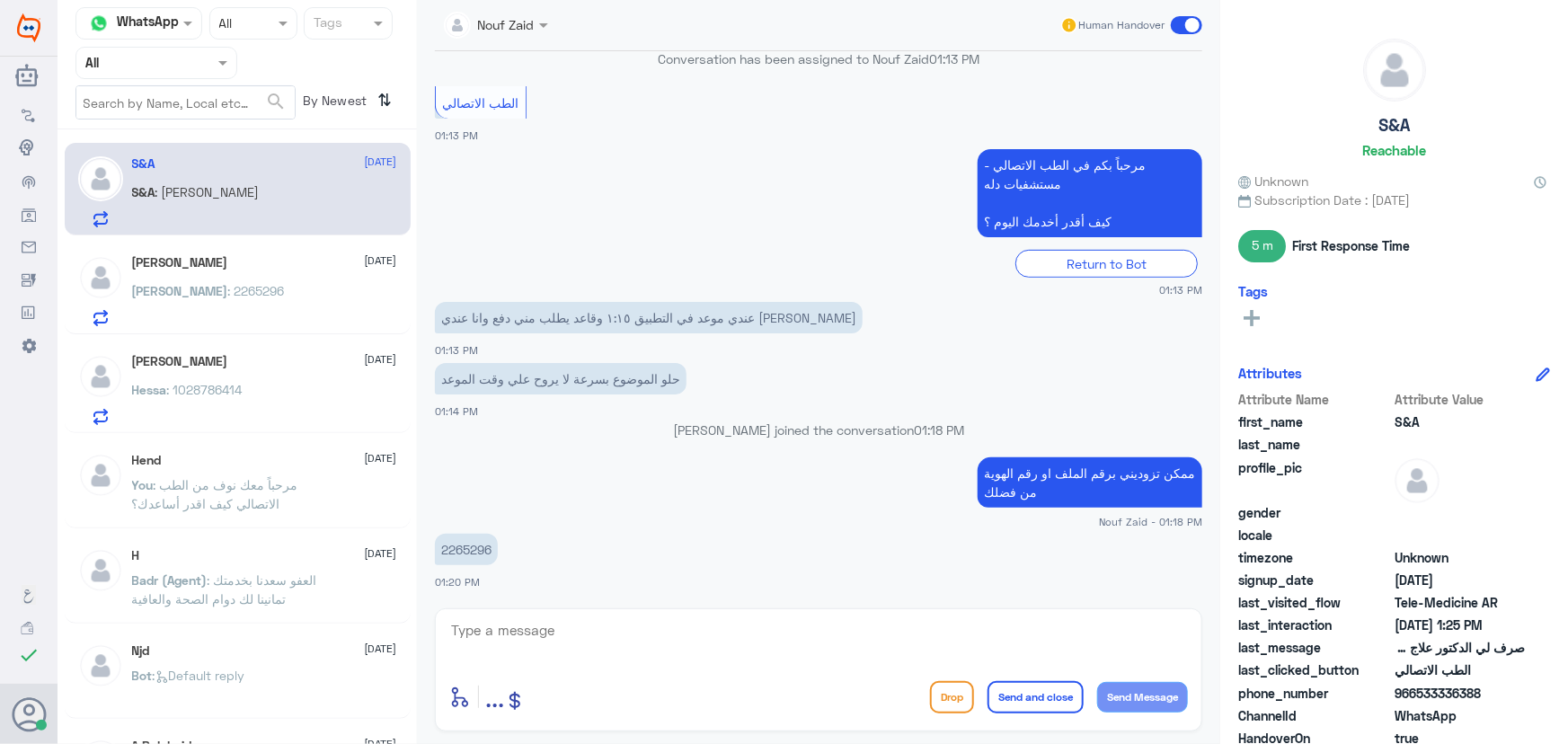
click at [265, 326] on div "Abdullah Alhazza 13 September Abdullah : 2265296" at bounding box center [237, 288] width 346 height 93
click at [267, 301] on div "Abdullah : 2265296" at bounding box center [265, 306] width 265 height 40
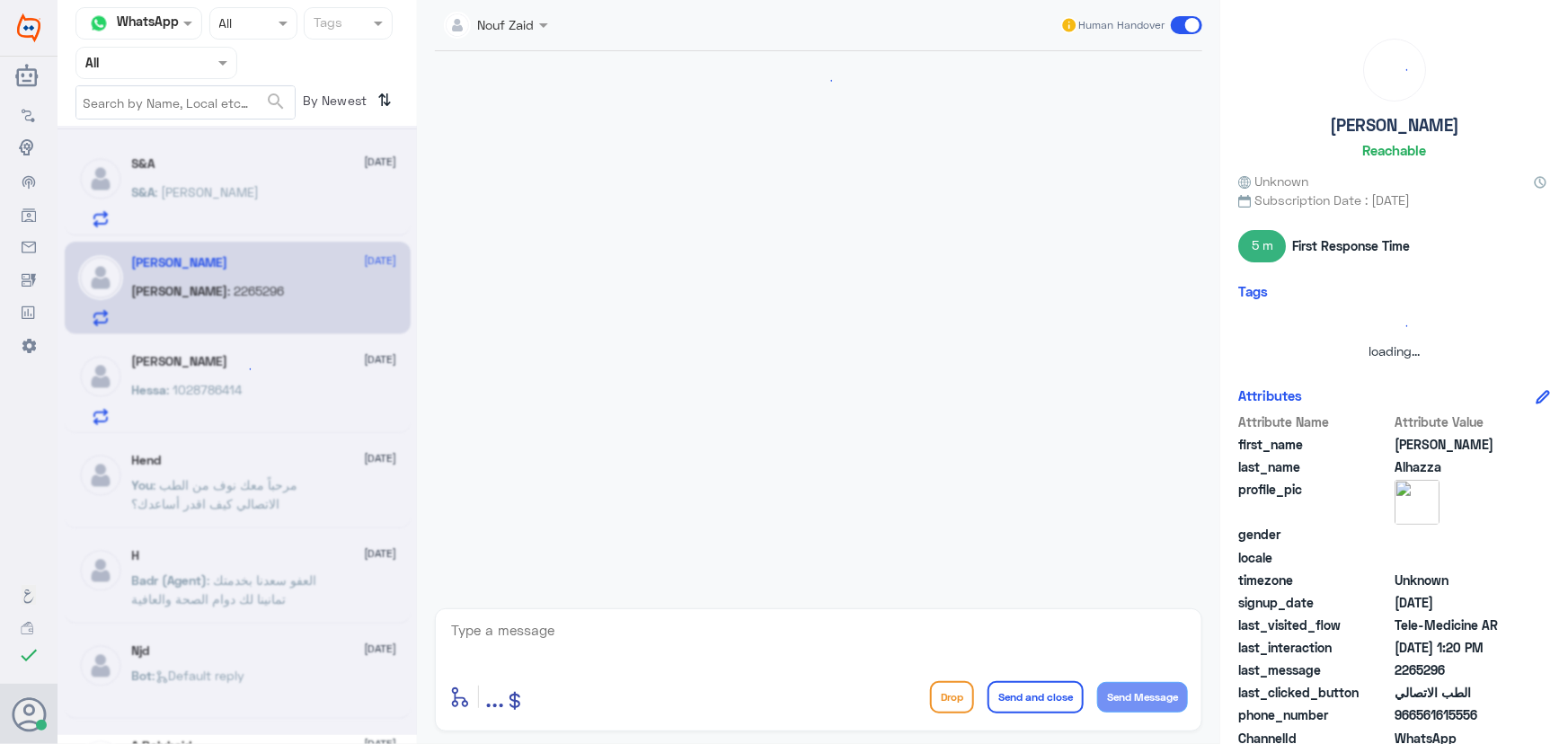
click at [263, 375] on div at bounding box center [237, 430] width 360 height 609
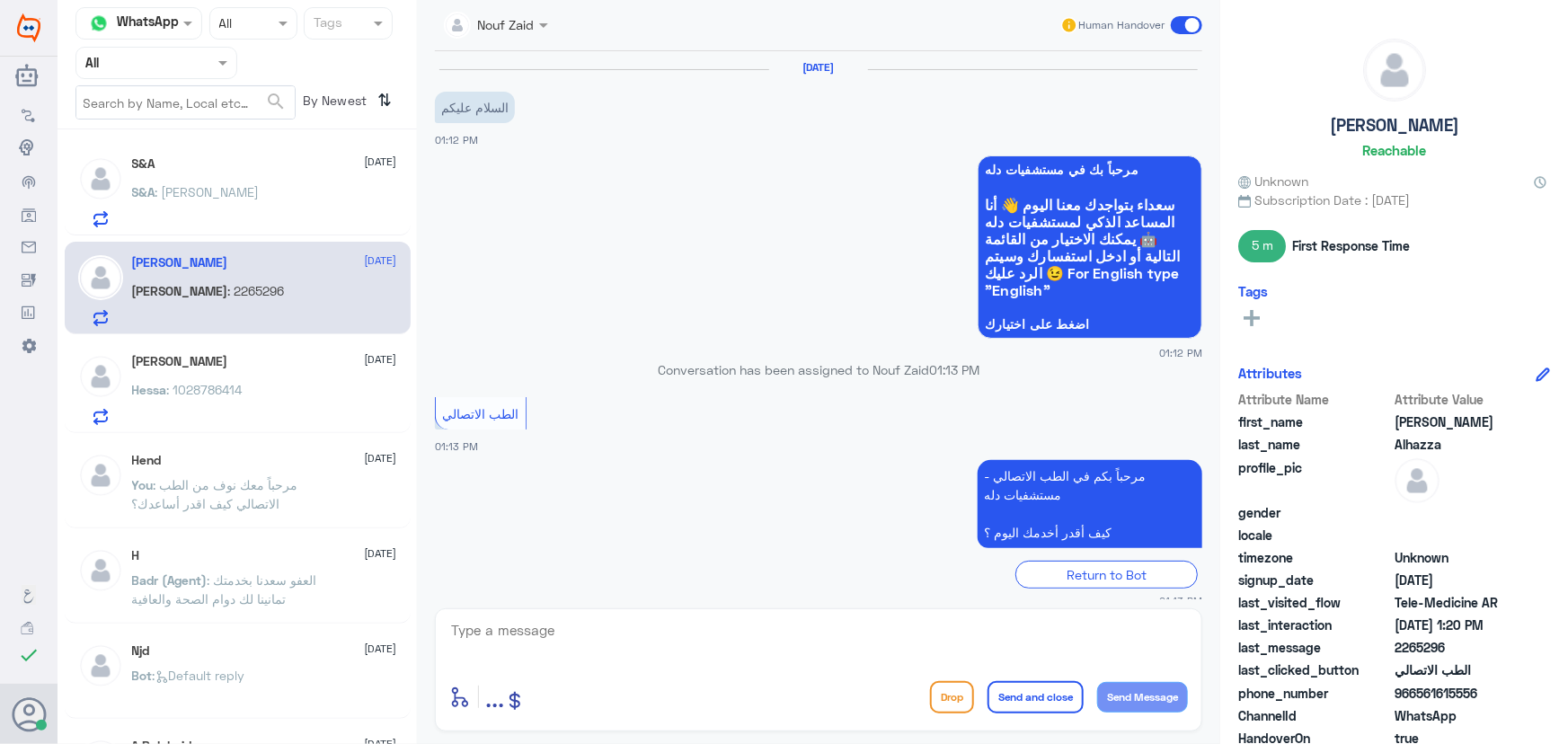
scroll to position [311, 0]
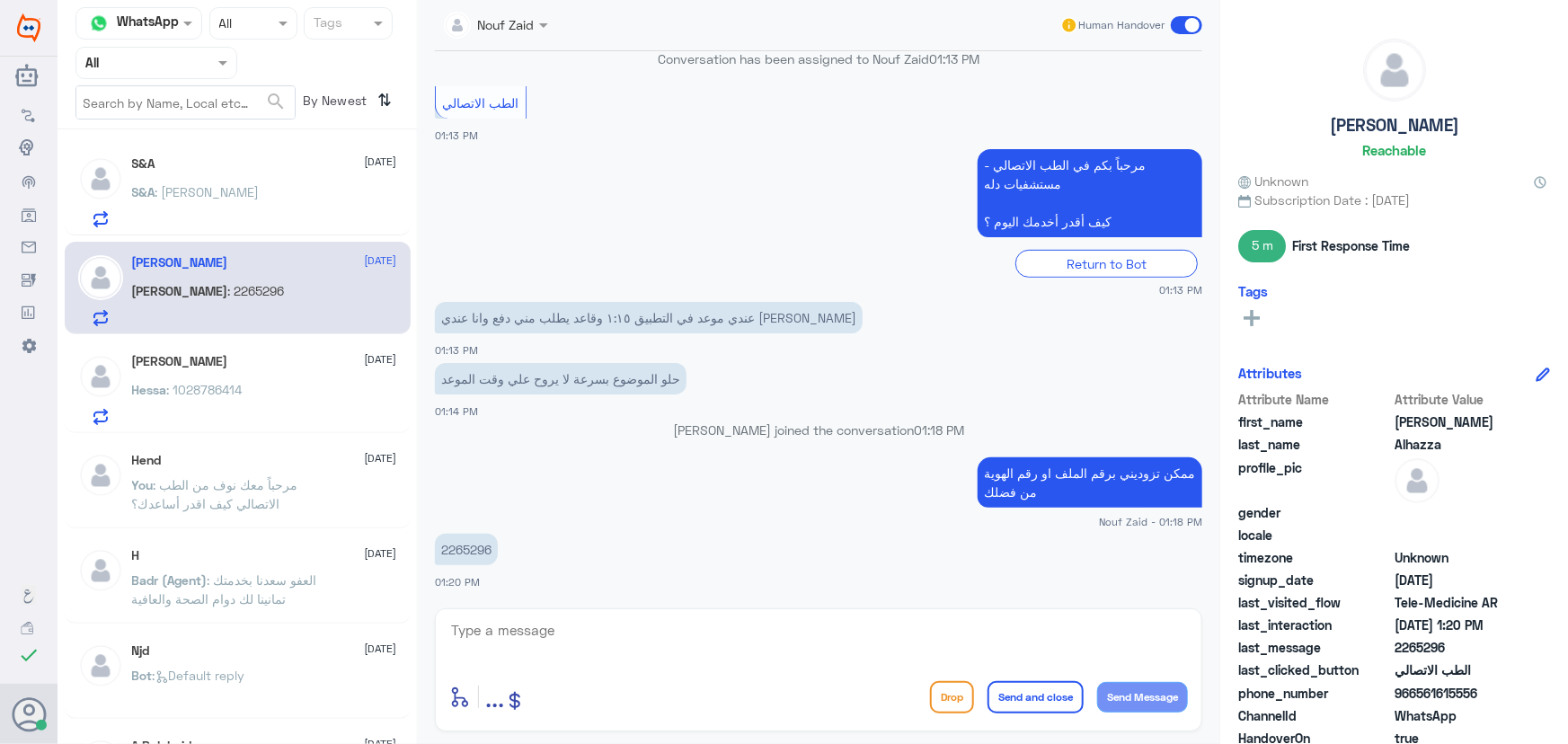
click at [318, 406] on div "Hessa : 1028786414" at bounding box center [265, 405] width 265 height 40
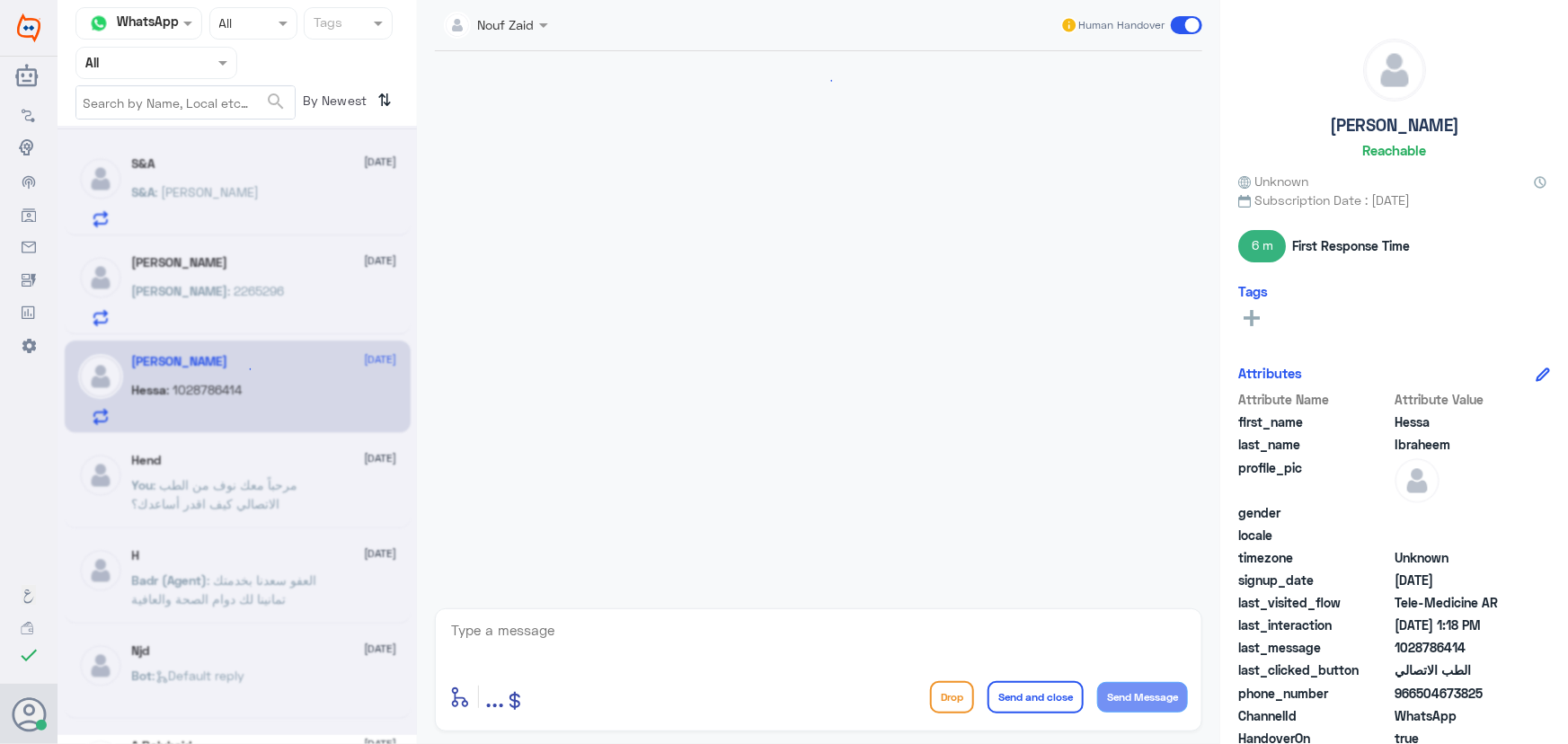
scroll to position [548, 0]
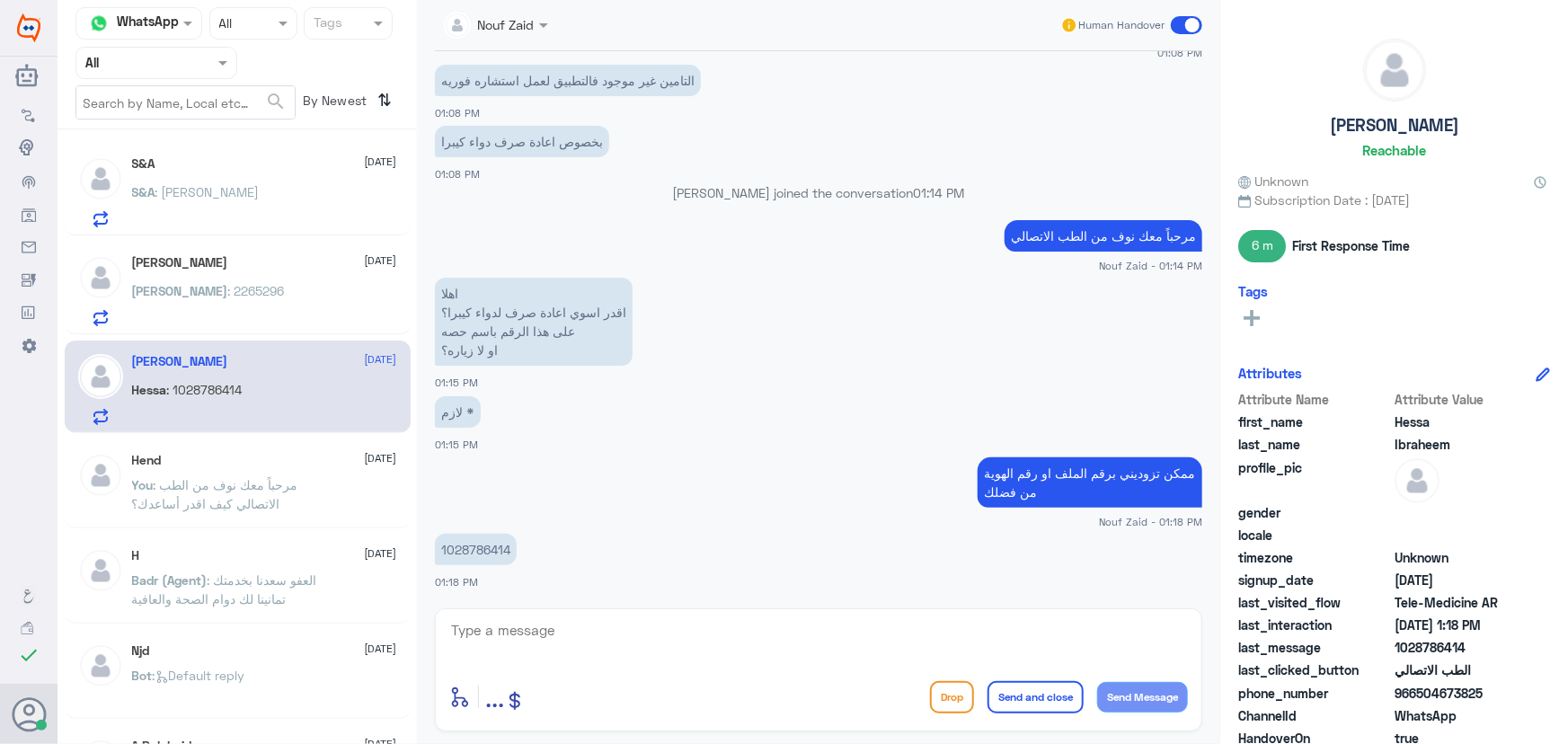
click at [269, 360] on div "Hessa Ibraheem 13 September" at bounding box center [265, 361] width 265 height 15
click at [457, 551] on p "1028786414" at bounding box center [476, 549] width 82 height 32
drag, startPoint x: 544, startPoint y: 445, endPoint x: 549, endPoint y: 423, distance: 22.6
click at [549, 445] on div "لازم * 01:15 PM" at bounding box center [819, 423] width 767 height 61
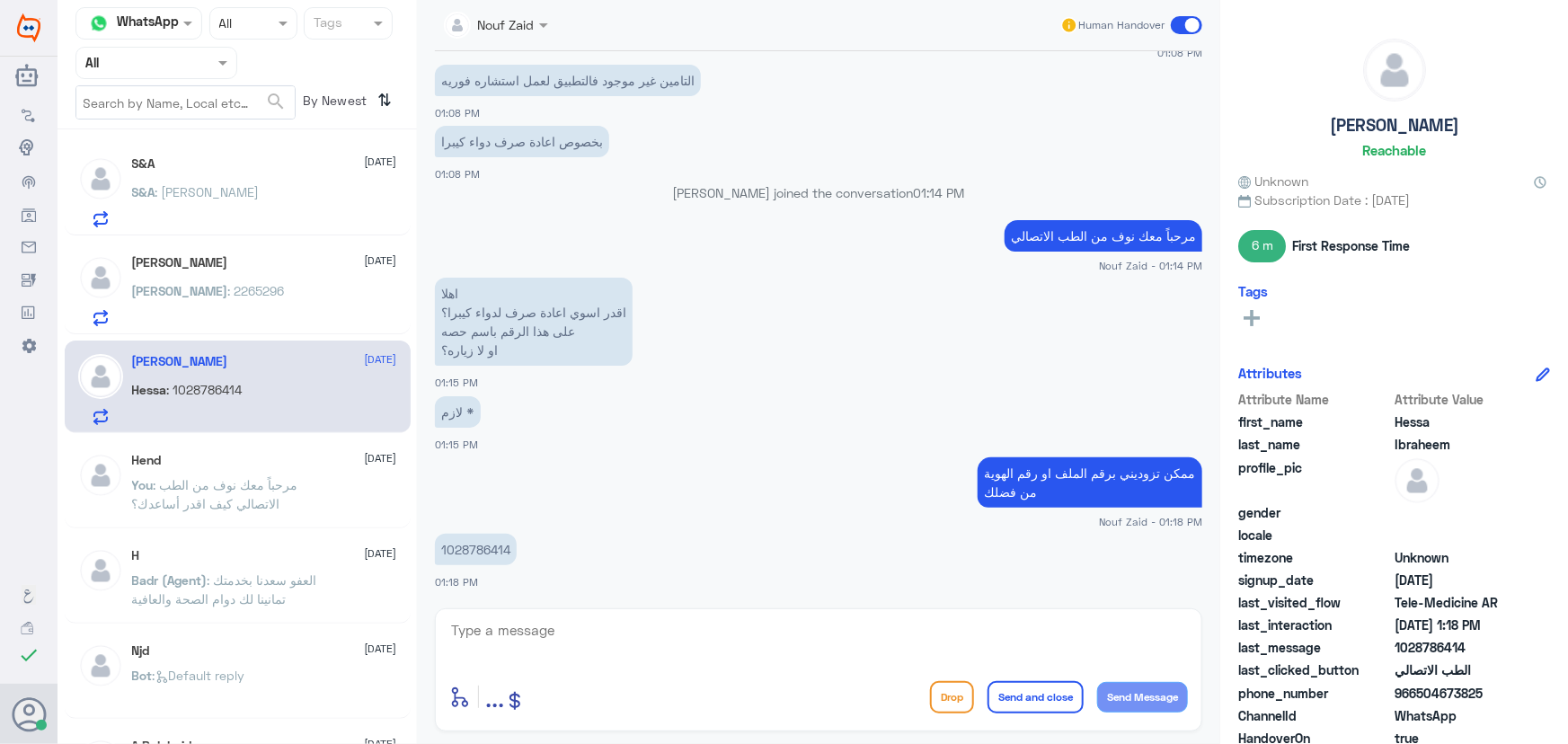
click at [478, 546] on p "1028786414" at bounding box center [476, 549] width 82 height 32
click at [1395, 686] on span "966504673825" at bounding box center [1460, 693] width 130 height 19
click at [625, 476] on app-msgs-text "ممكن تزوديني برقم الملف او رقم الهوية من فضلك" at bounding box center [819, 483] width 767 height 52
click at [690, 405] on app-msgs-text "لازم *" at bounding box center [819, 412] width 767 height 34
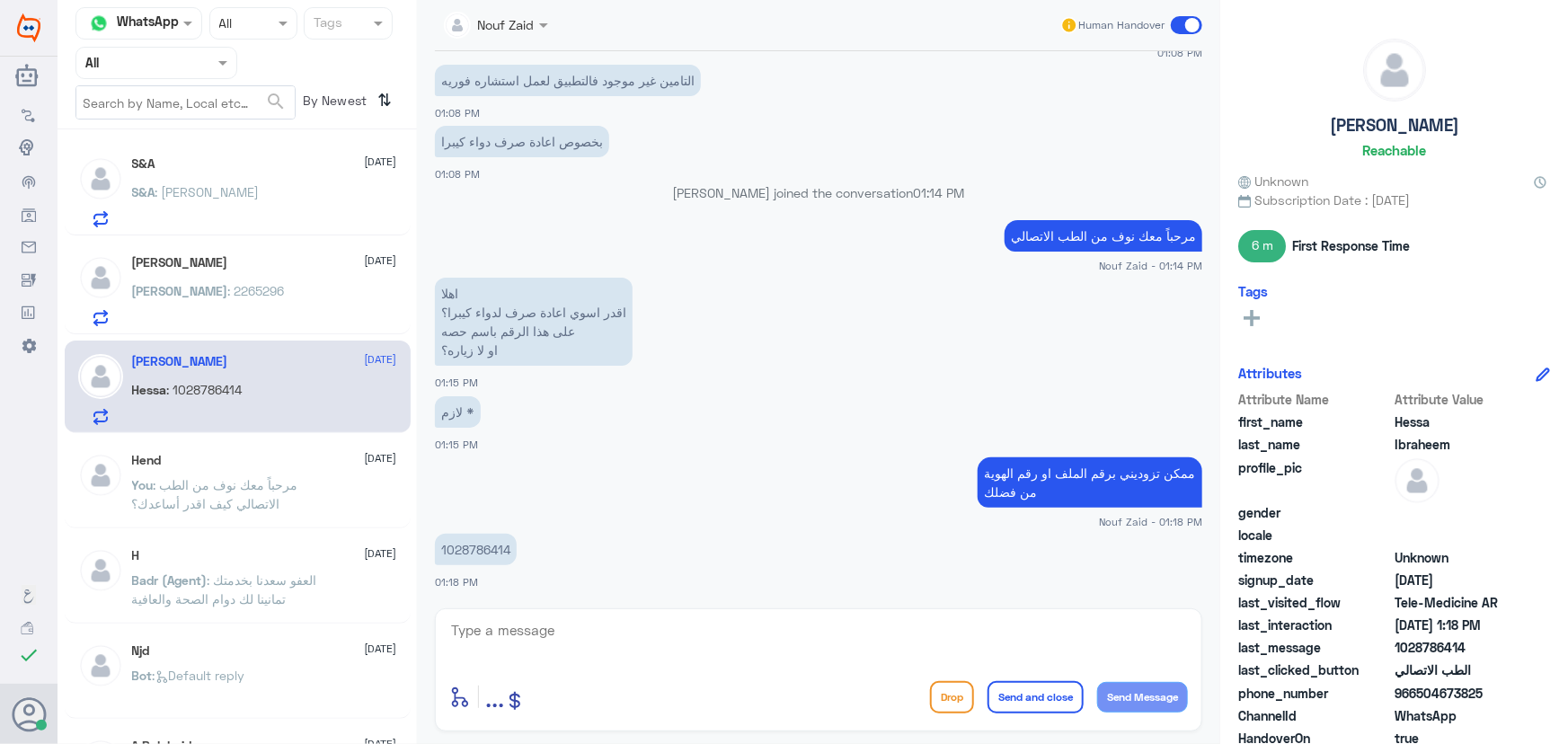
click at [193, 368] on div "Hessa Ibraheem 13 September Hessa : 1028786414" at bounding box center [265, 389] width 265 height 71
drag, startPoint x: 626, startPoint y: 624, endPoint x: 615, endPoint y: 611, distance: 17.0
click at [622, 620] on textarea at bounding box center [819, 640] width 738 height 44
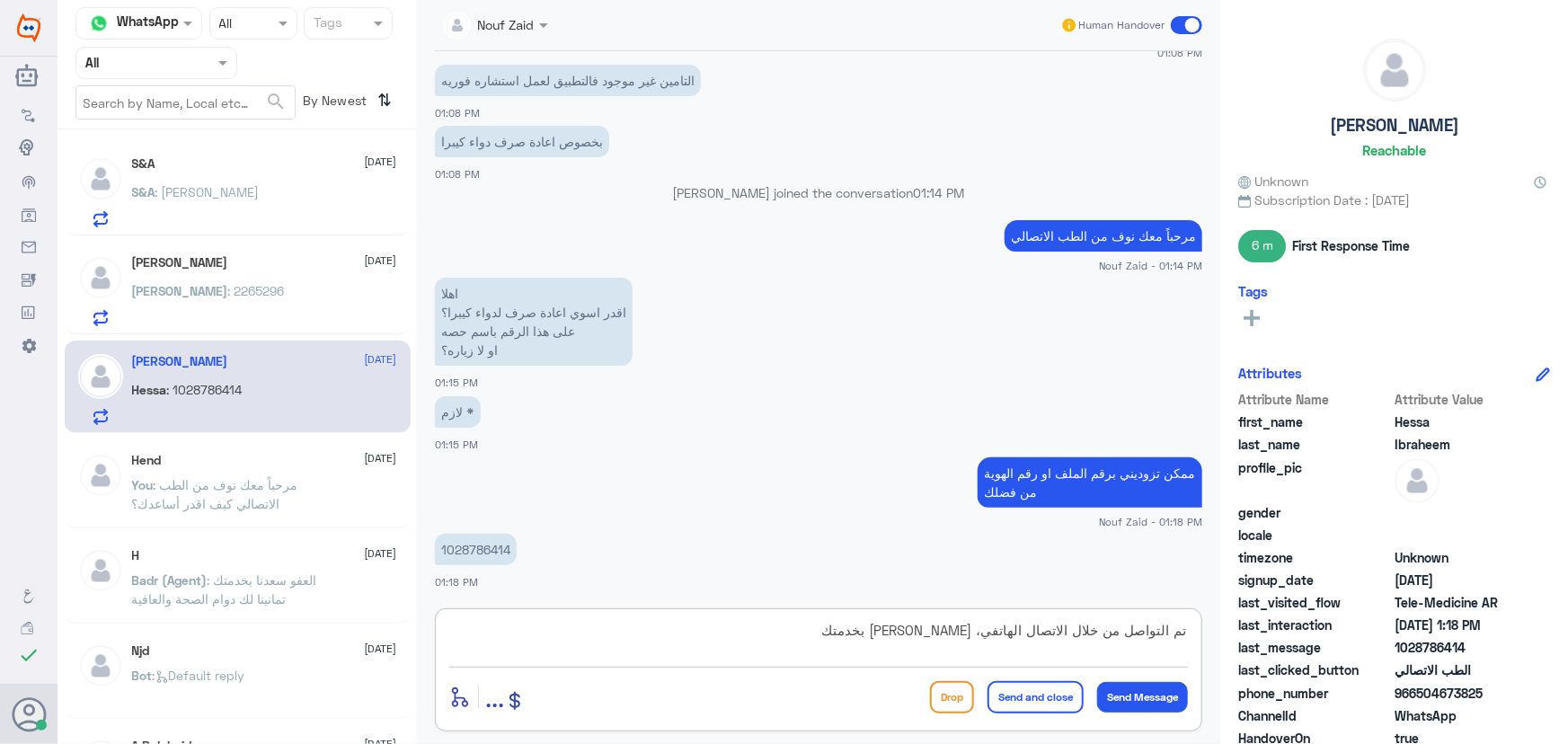
type textarea "تم التواصل من خلال الاتصال الهاتفي، سعدنا بخدمتك"
click at [1111, 668] on div "تم التواصل من خلال الاتصال الهاتفي، سعدنا بخدمتك enter flow name ... Drop Send …" at bounding box center [819, 669] width 767 height 123
drag, startPoint x: 1029, startPoint y: 698, endPoint x: 563, endPoint y: 678, distance: 466.4
click at [1021, 702] on button "Send and close" at bounding box center [1036, 697] width 96 height 33
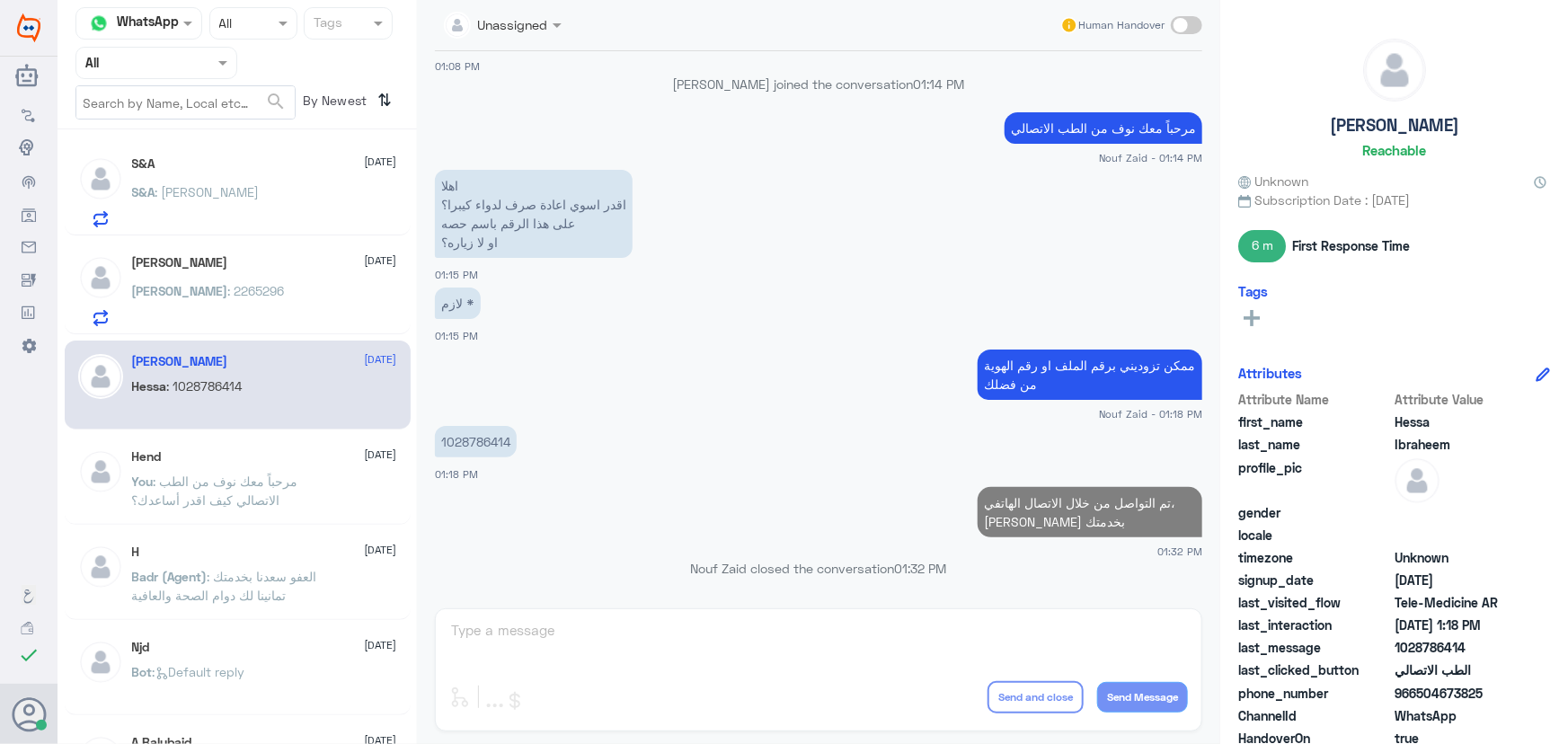
click at [207, 308] on p "Abdullah : 2265296" at bounding box center [208, 303] width 152 height 45
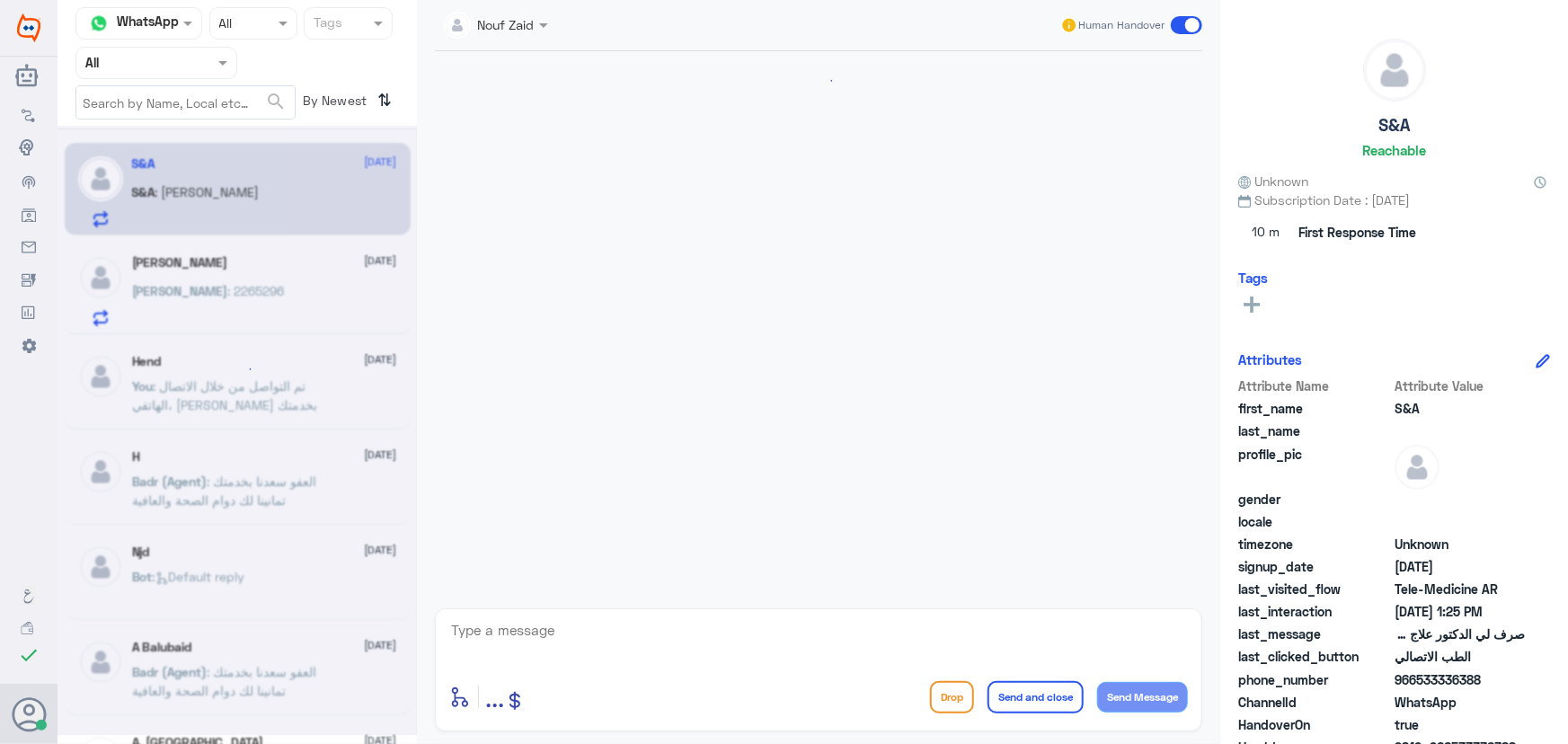
scroll to position [201, 0]
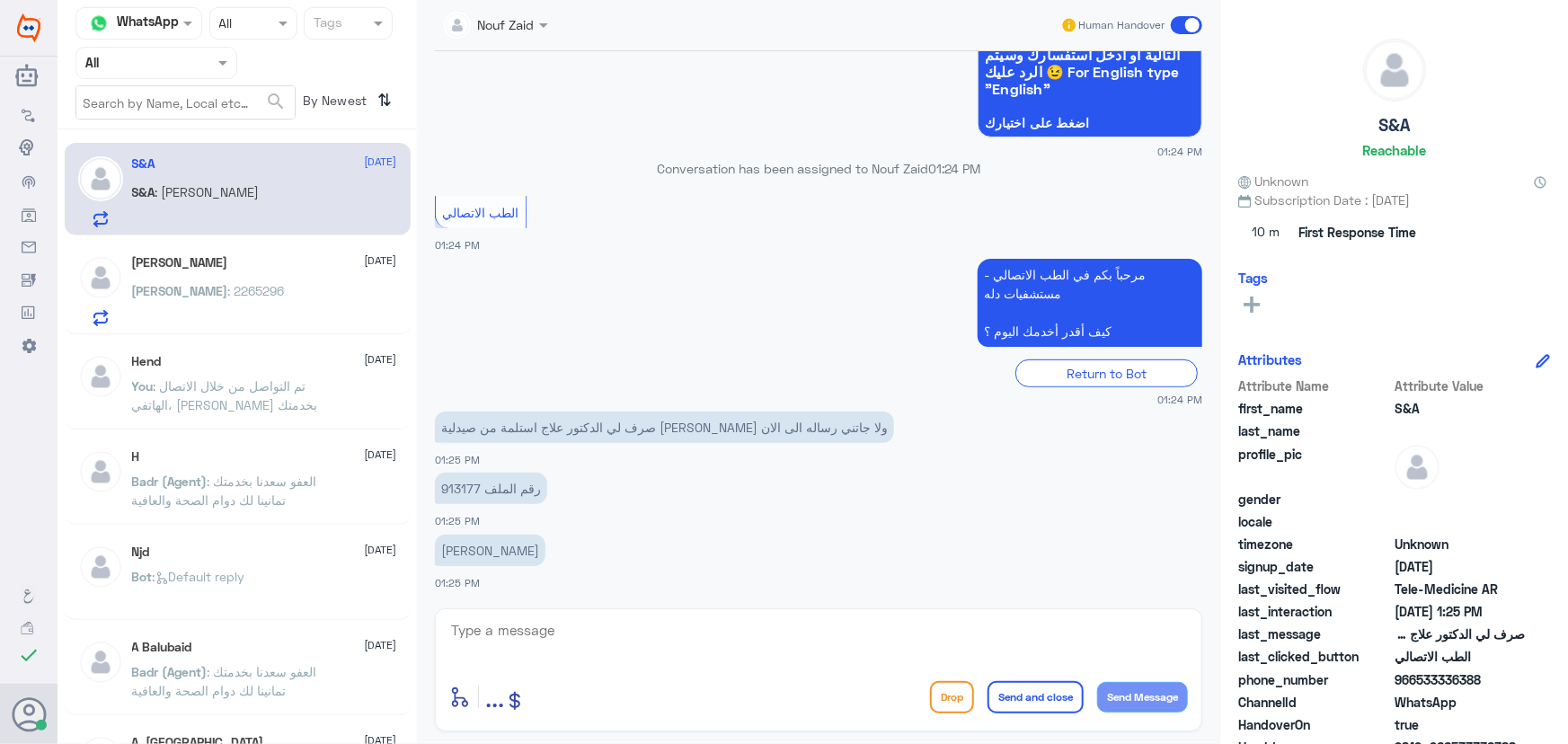
click at [291, 210] on div "S&A : سالم عبدالله الدوسري" at bounding box center [265, 207] width 265 height 40
click at [455, 481] on p "رقم الملف 913177" at bounding box center [491, 488] width 112 height 32
copy p "913177"
click at [575, 442] on app-msgs-text "صرف لي الدكتور علاج استلمة من صيدلية النهدي ولا جاتني رساله الى الان" at bounding box center [819, 428] width 767 height 34
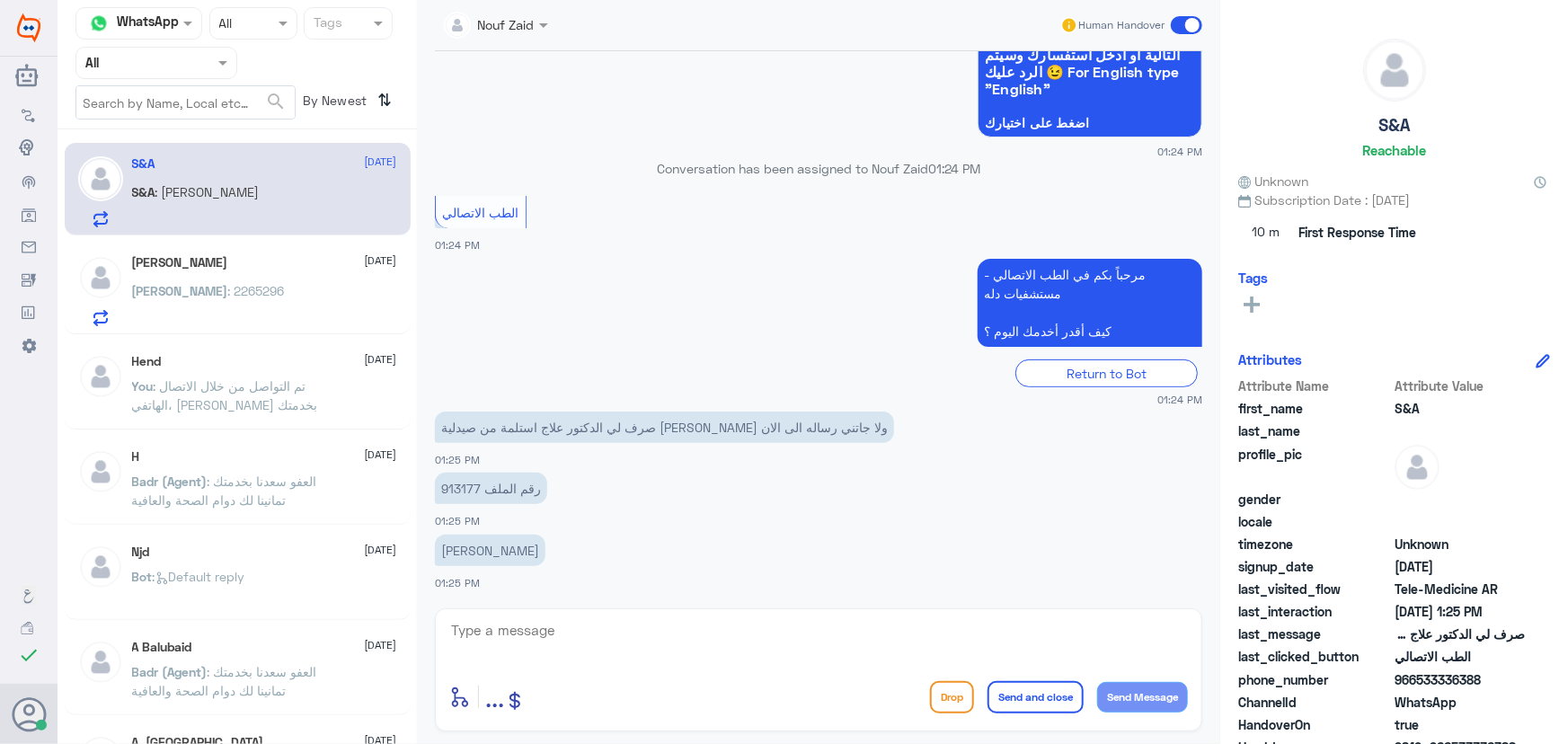
click at [206, 65] on div at bounding box center [156, 62] width 160 height 21
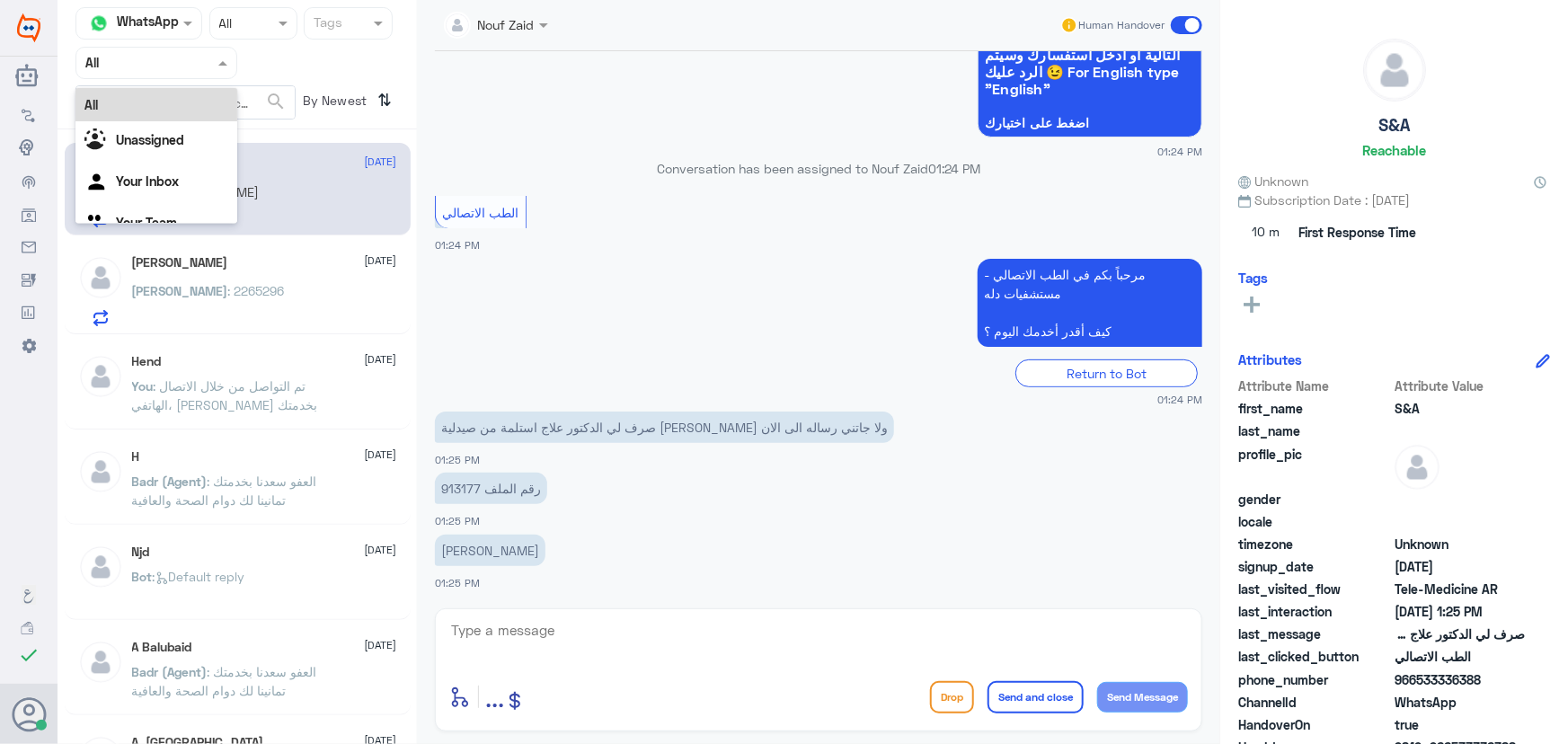
click at [180, 114] on div "All" at bounding box center [156, 105] width 162 height 34
click at [176, 75] on div "Agent Filter All" at bounding box center [156, 63] width 162 height 33
click at [168, 174] on Inbox "Your Inbox" at bounding box center [148, 181] width 63 height 15
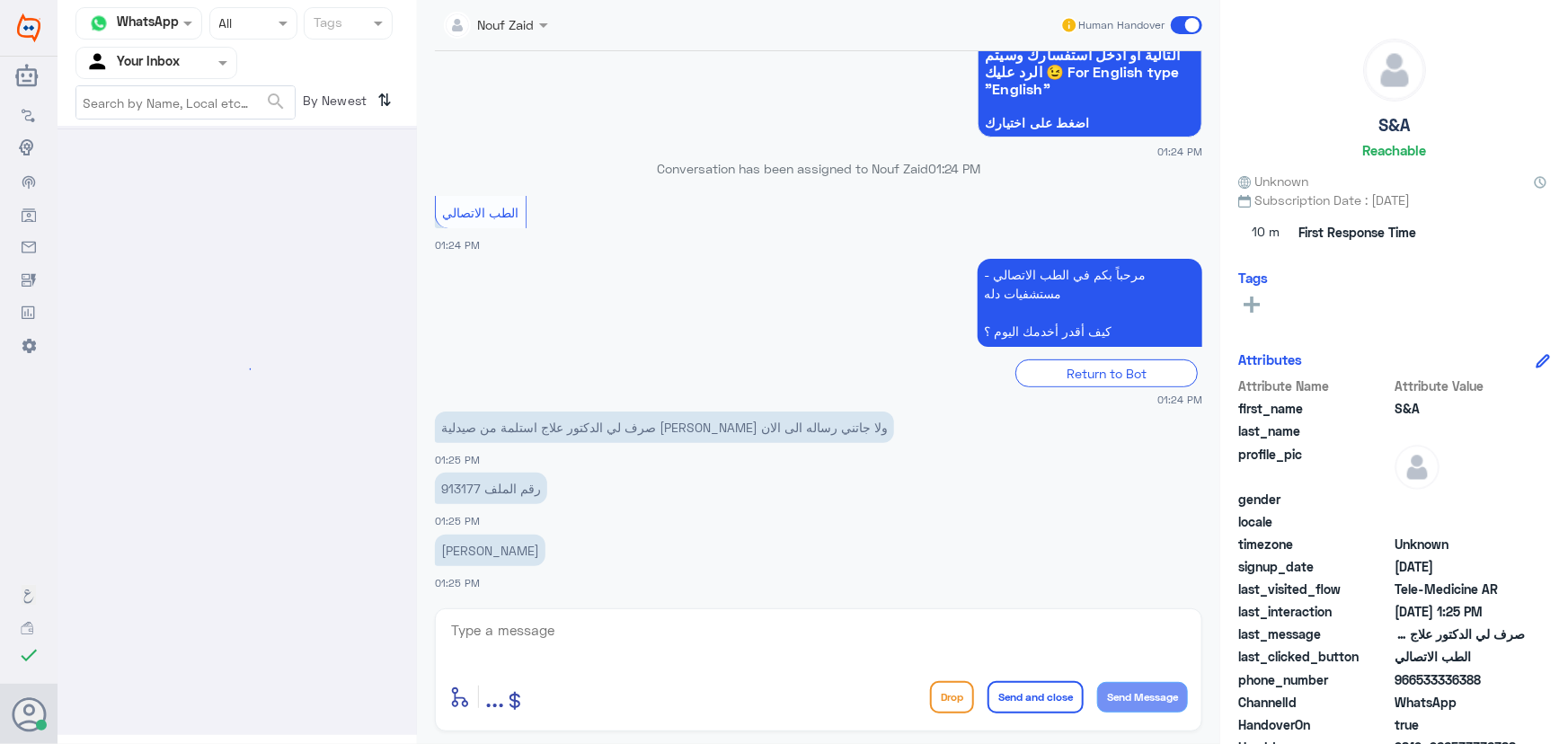
scroll to position [0, 0]
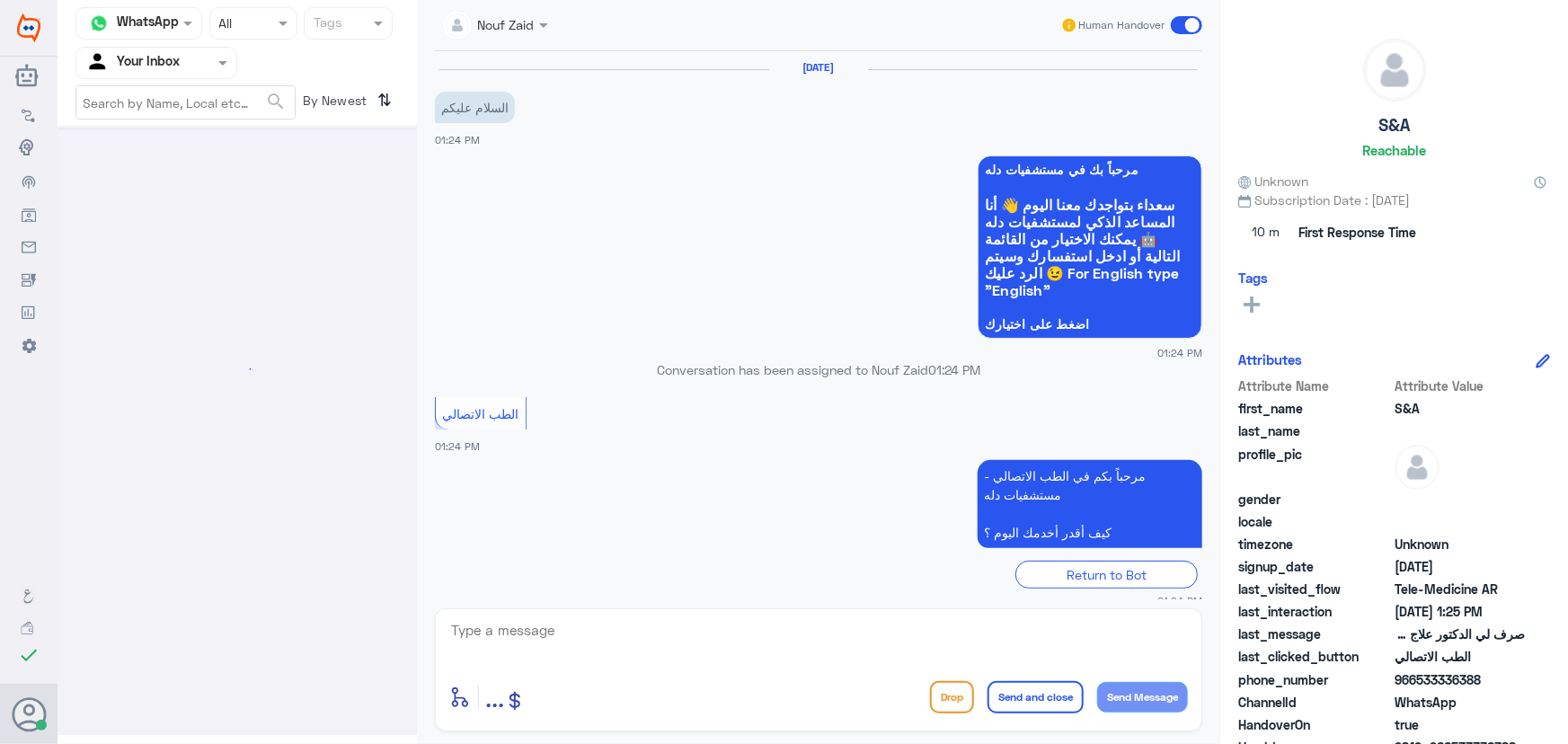
click at [165, 72] on div "Your Inbox" at bounding box center [132, 63] width 94 height 27
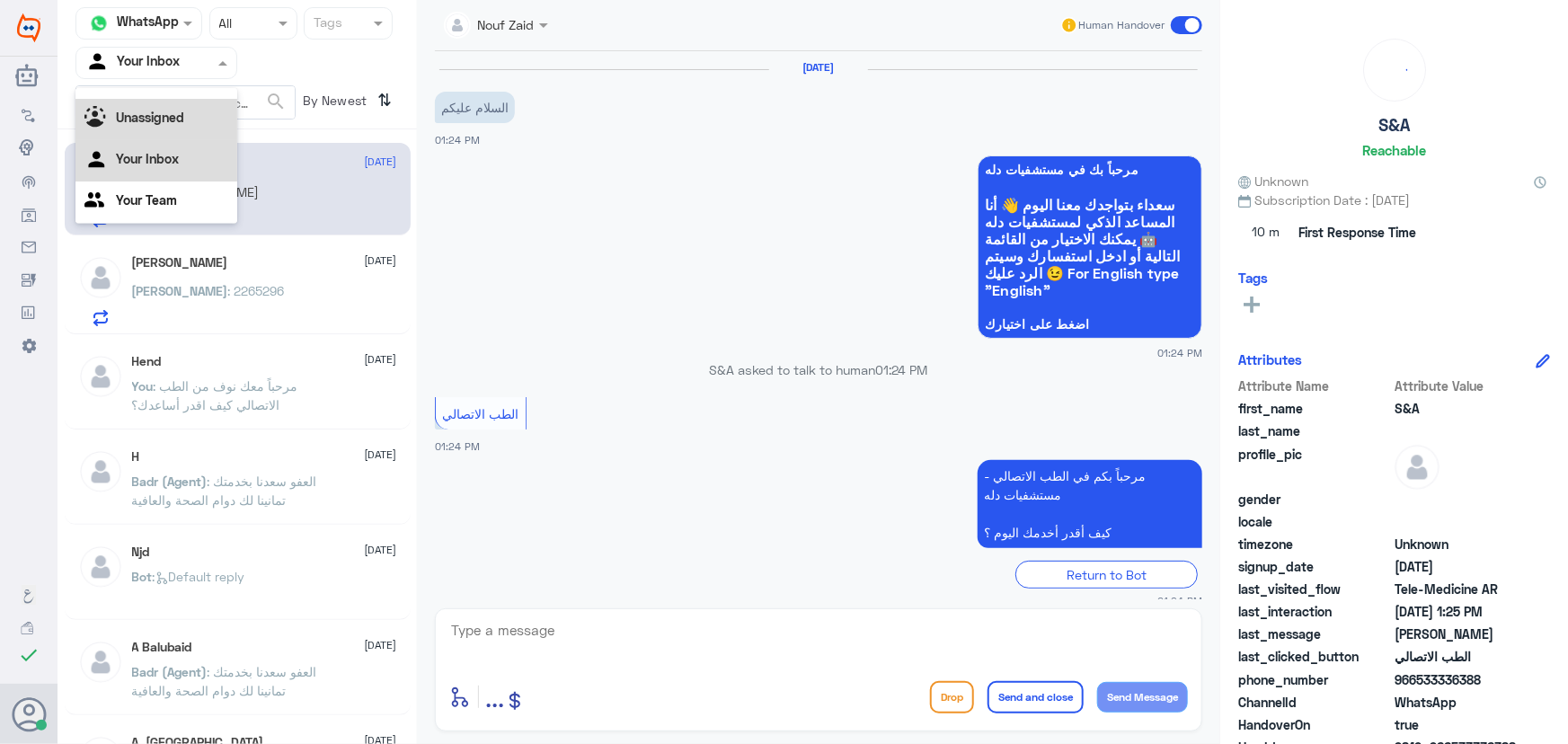
scroll to position [201, 0]
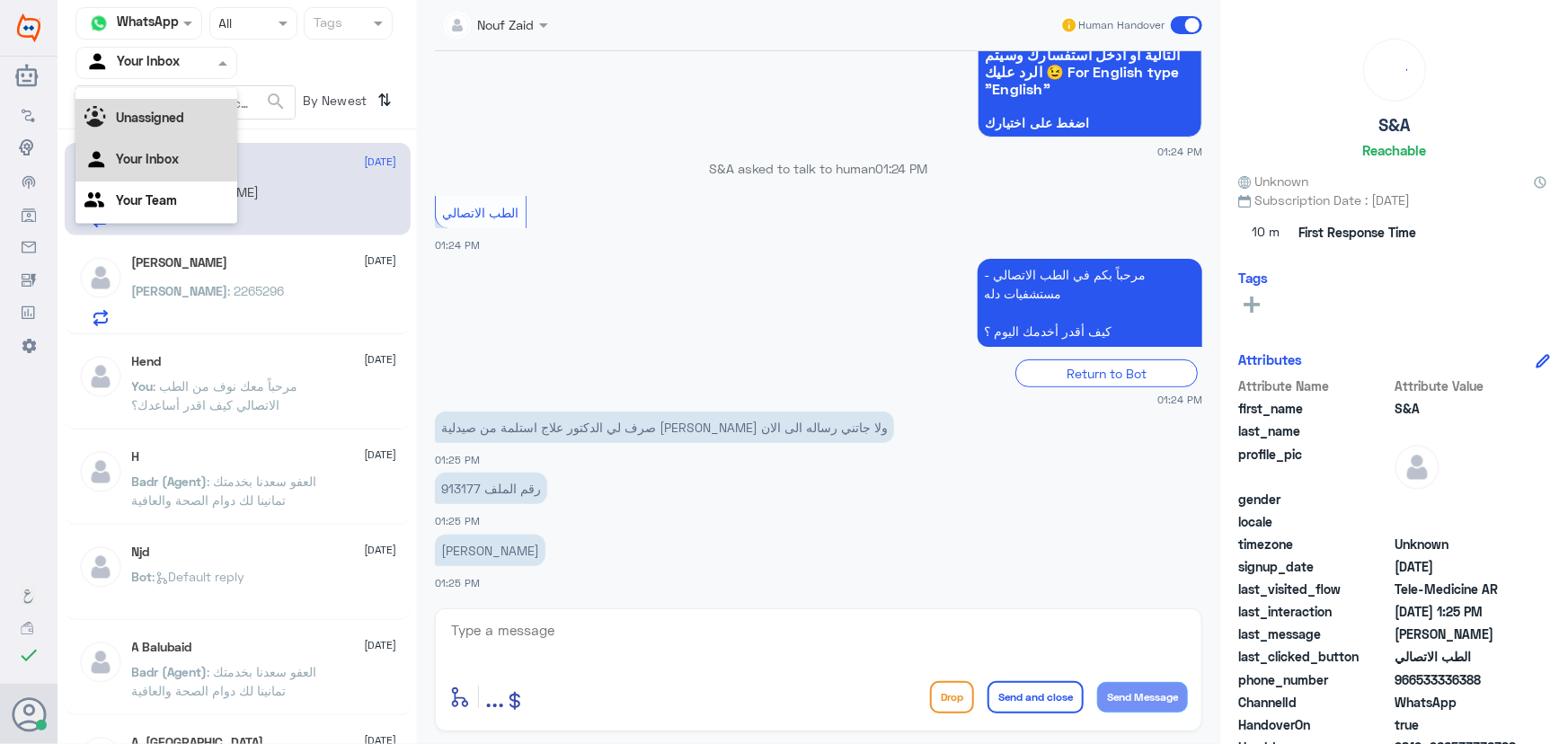
click at [162, 122] on b "Unassigned" at bounding box center [150, 117] width 68 height 15
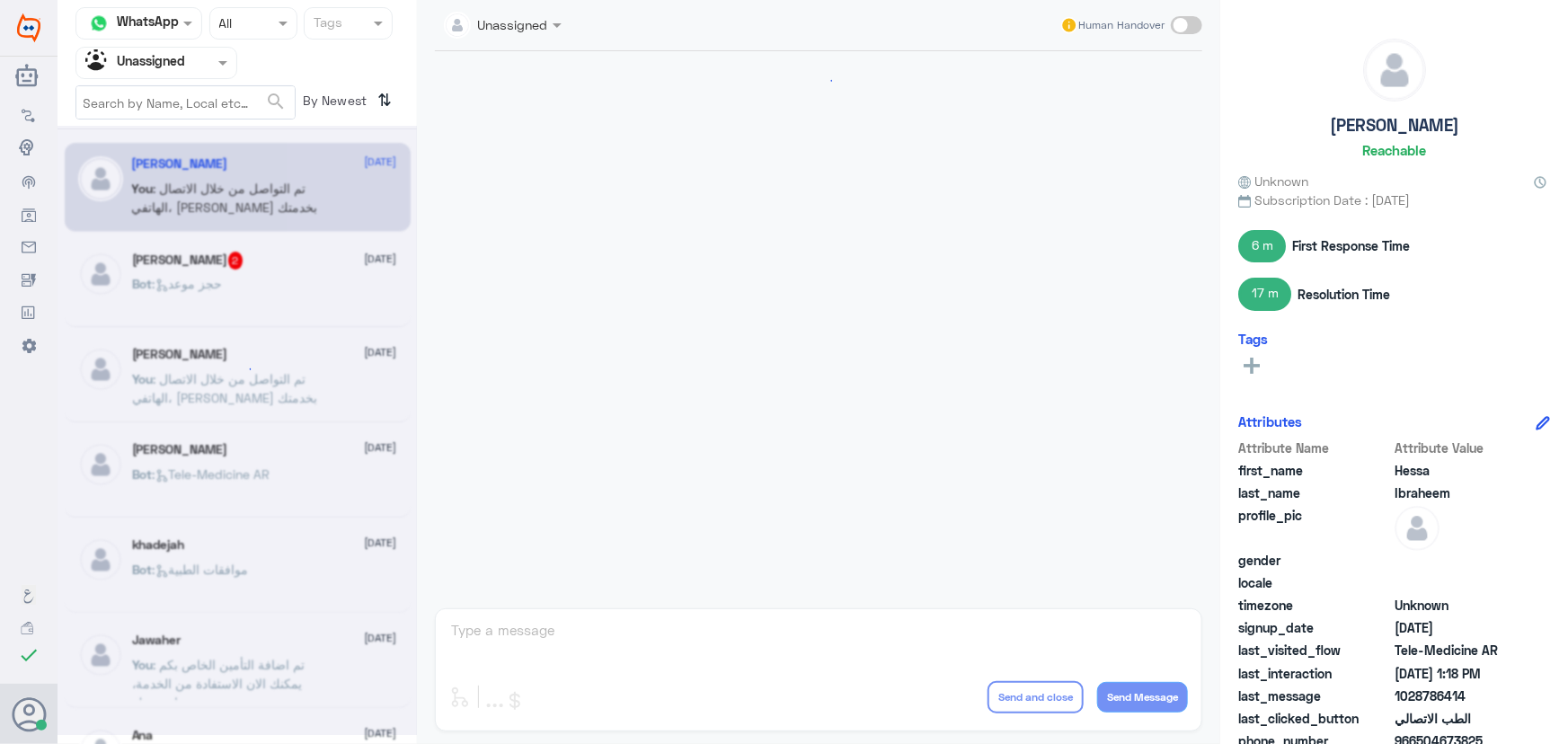
scroll to position [656, 0]
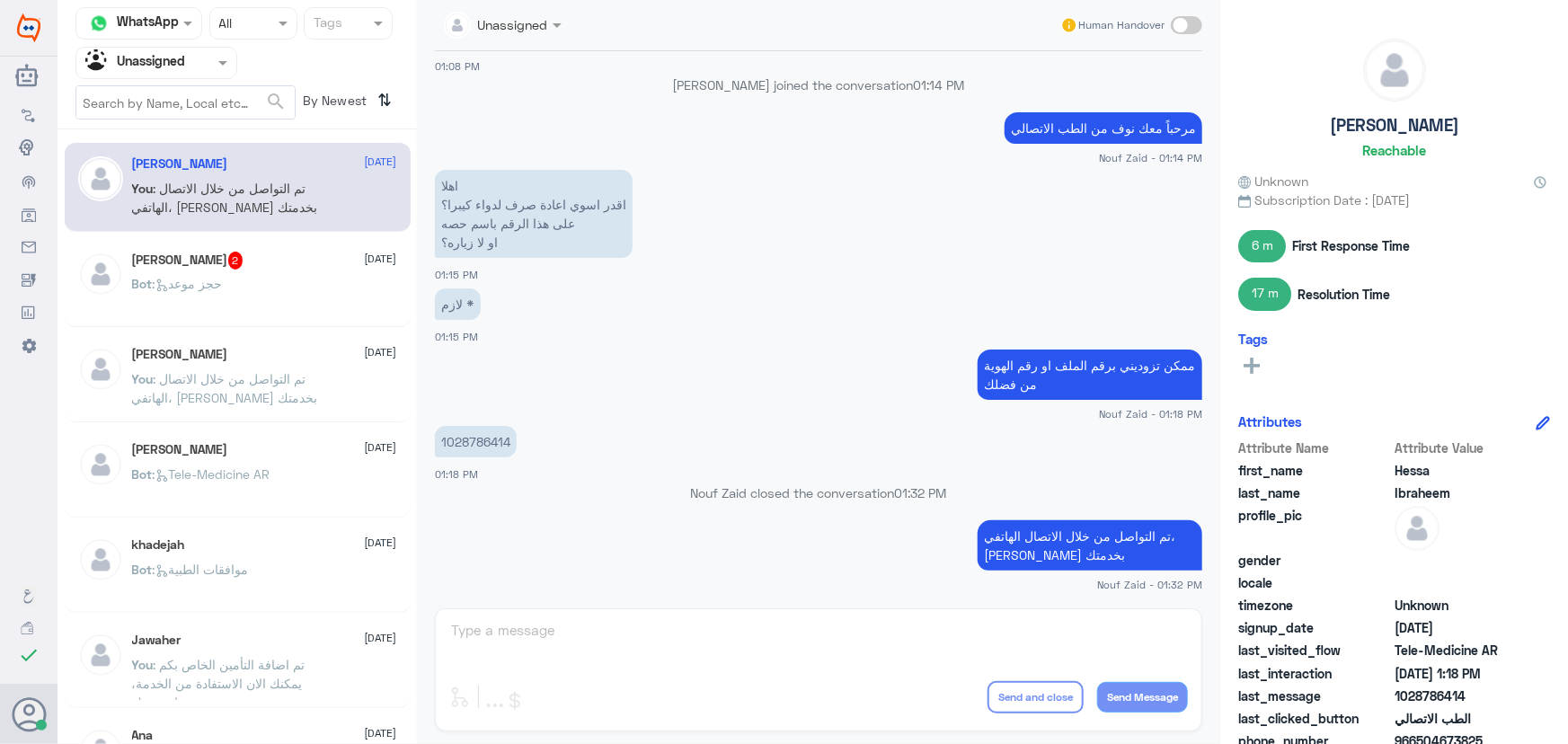
click at [213, 191] on span ": تم التواصل من خلال الاتصال الهاتفي، سعدنا بخدمتك" at bounding box center [225, 198] width 186 height 35
drag, startPoint x: 439, startPoint y: 439, endPoint x: 542, endPoint y: 453, distance: 103.9
click at [542, 453] on app-msgs-text "1028786414" at bounding box center [819, 442] width 767 height 34
click at [259, 261] on div "ربيع الشمري 2 13 September" at bounding box center [265, 260] width 265 height 18
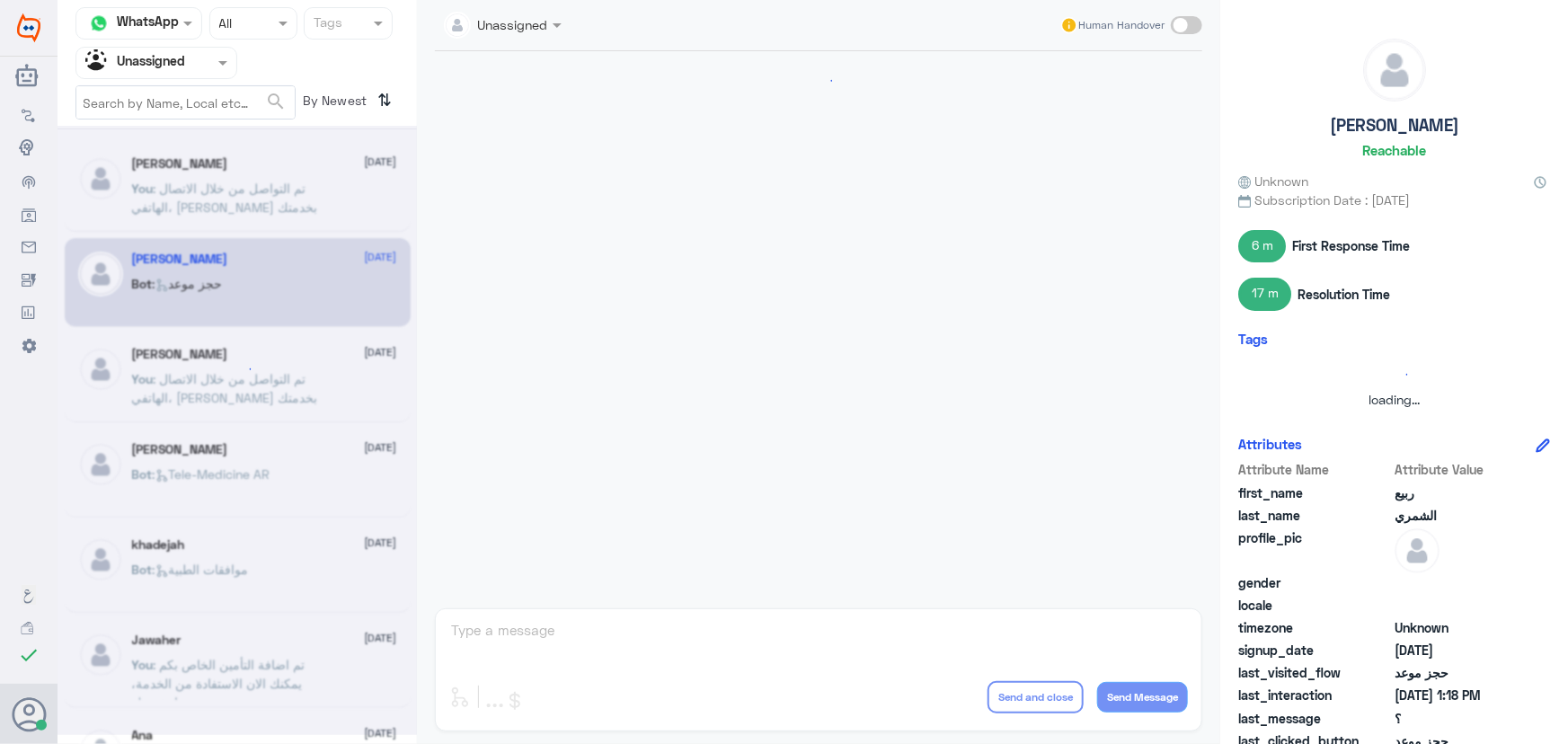
scroll to position [575, 0]
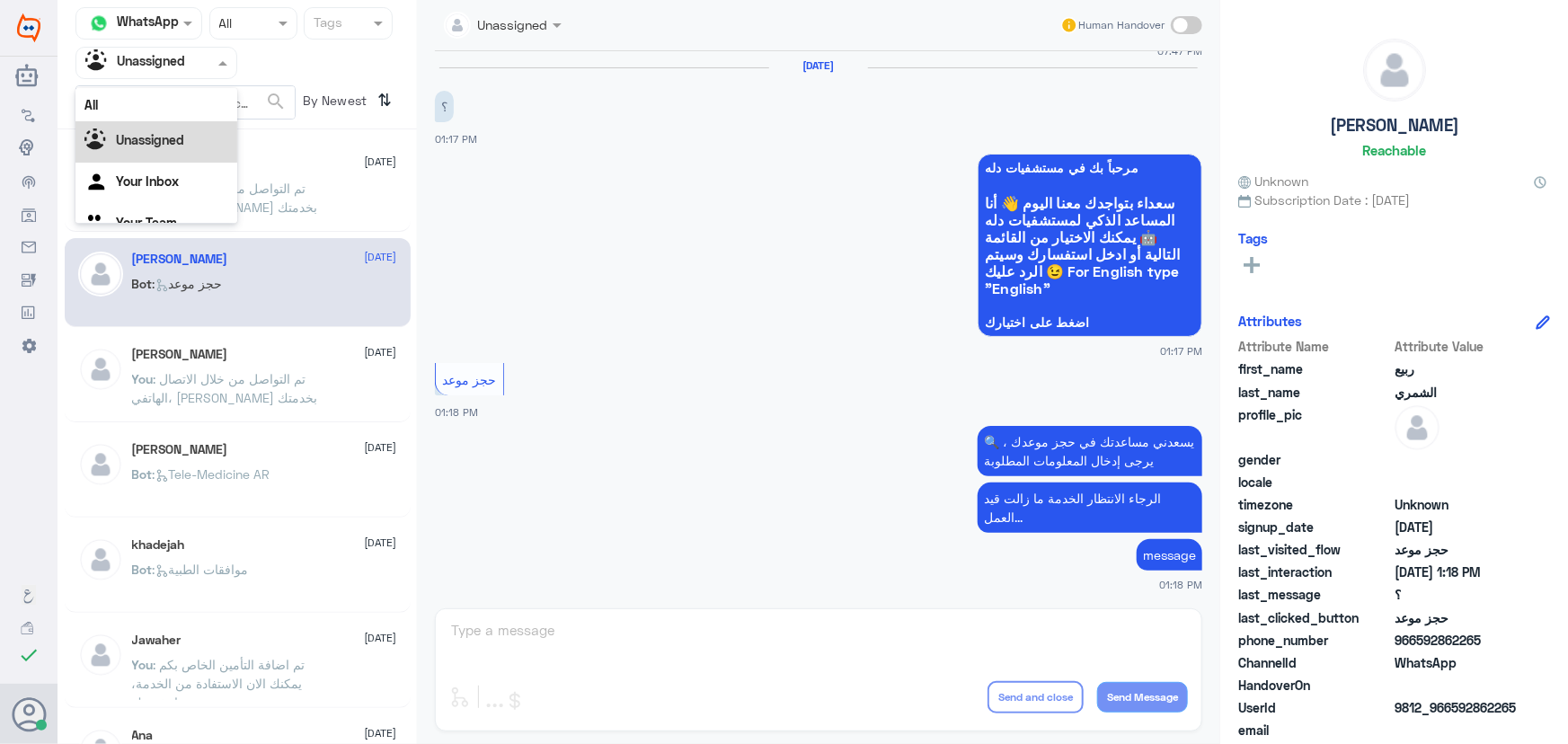
click at [186, 73] on div "Agent Filter Unassigned" at bounding box center [145, 63] width 137 height 27
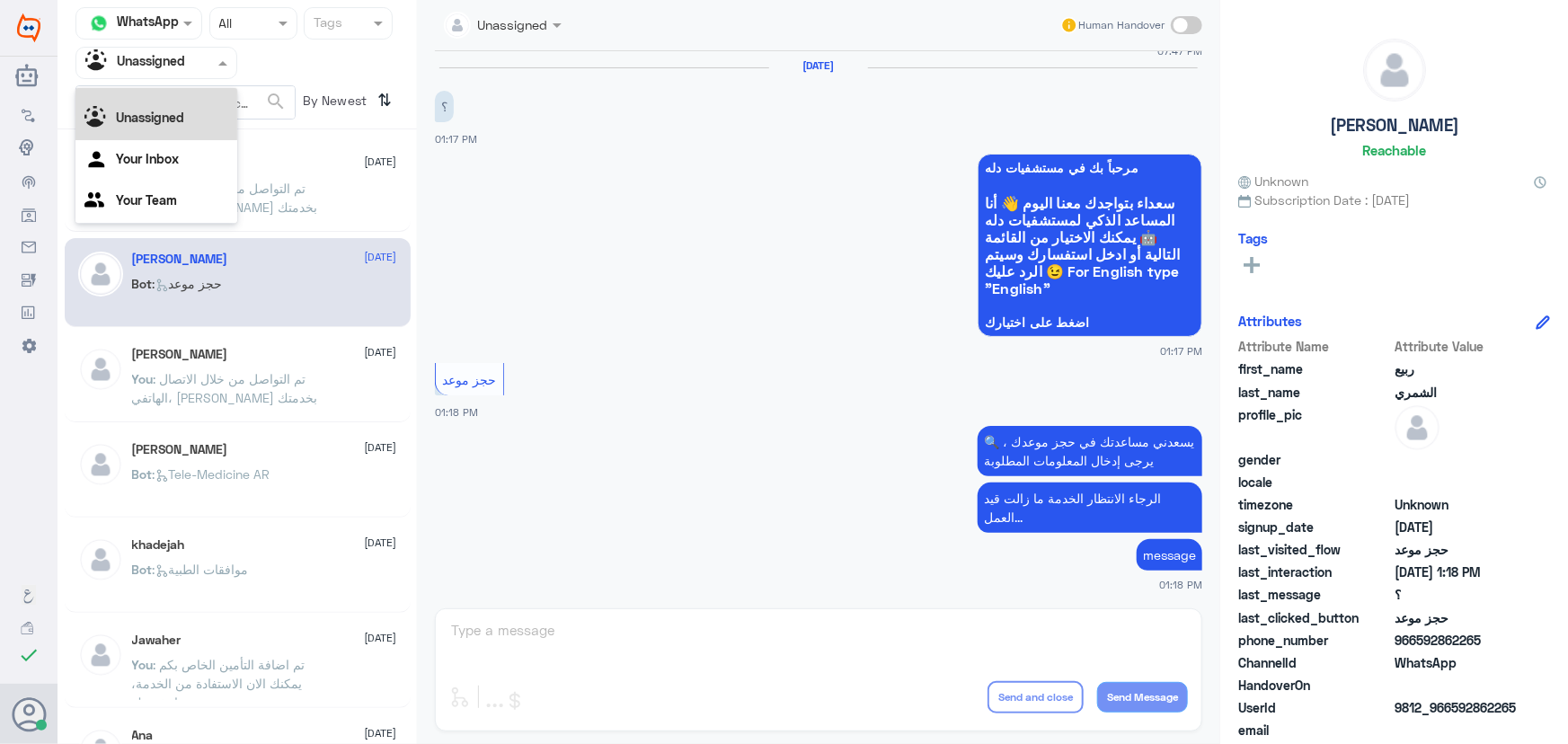
click at [183, 96] on div "All" at bounding box center [156, 81] width 162 height 34
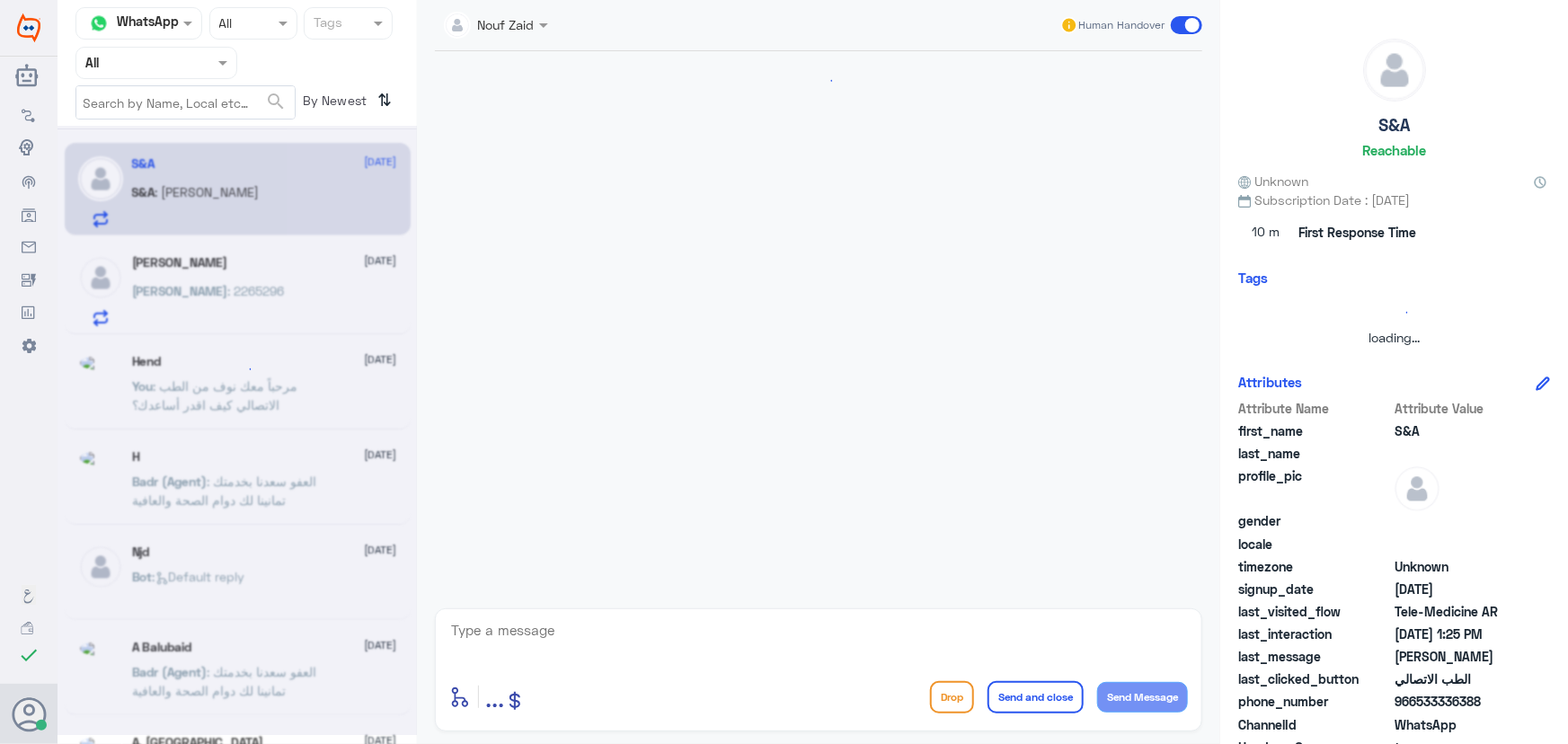
scroll to position [201, 0]
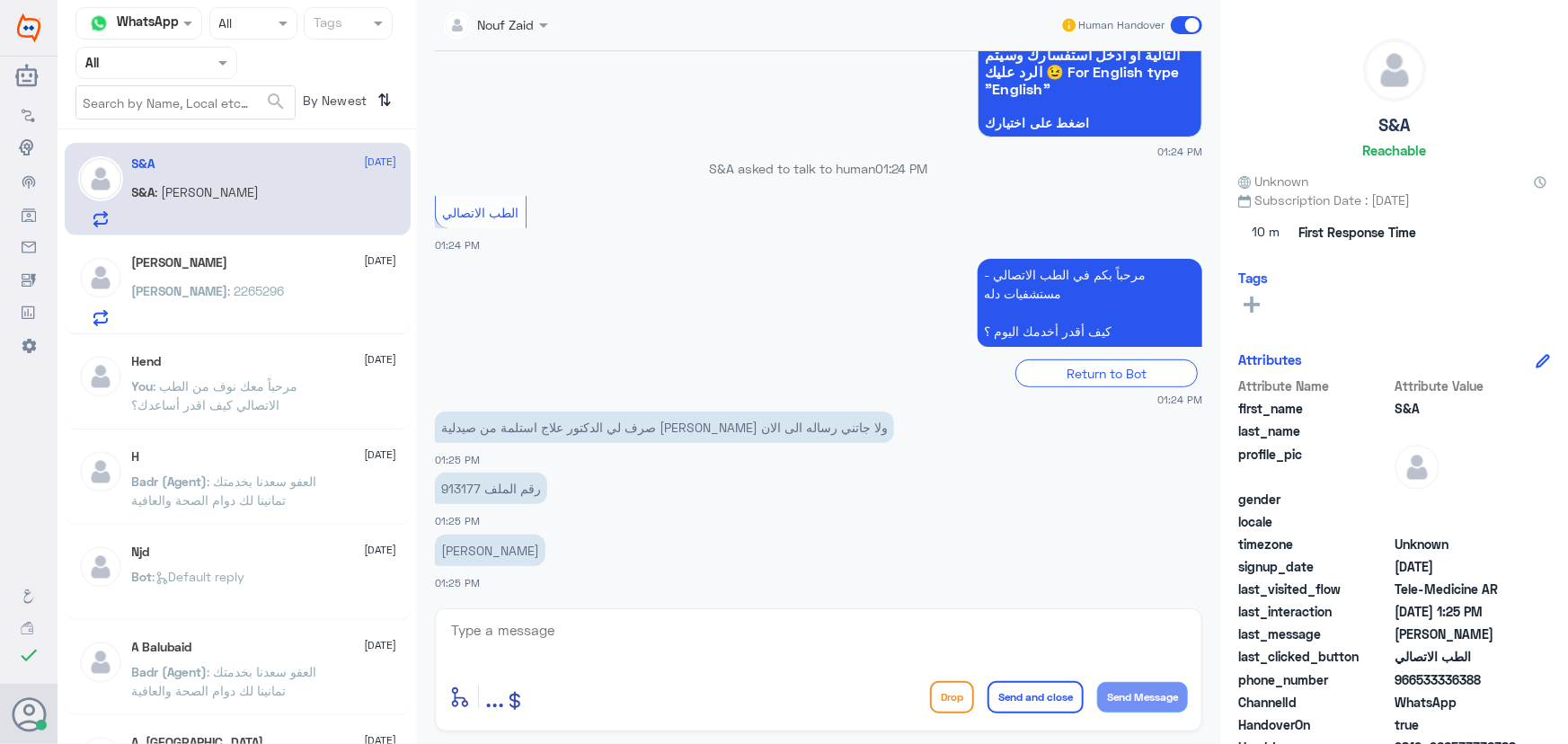
click at [153, 296] on p "Abdullah : 2265296" at bounding box center [208, 303] width 152 height 45
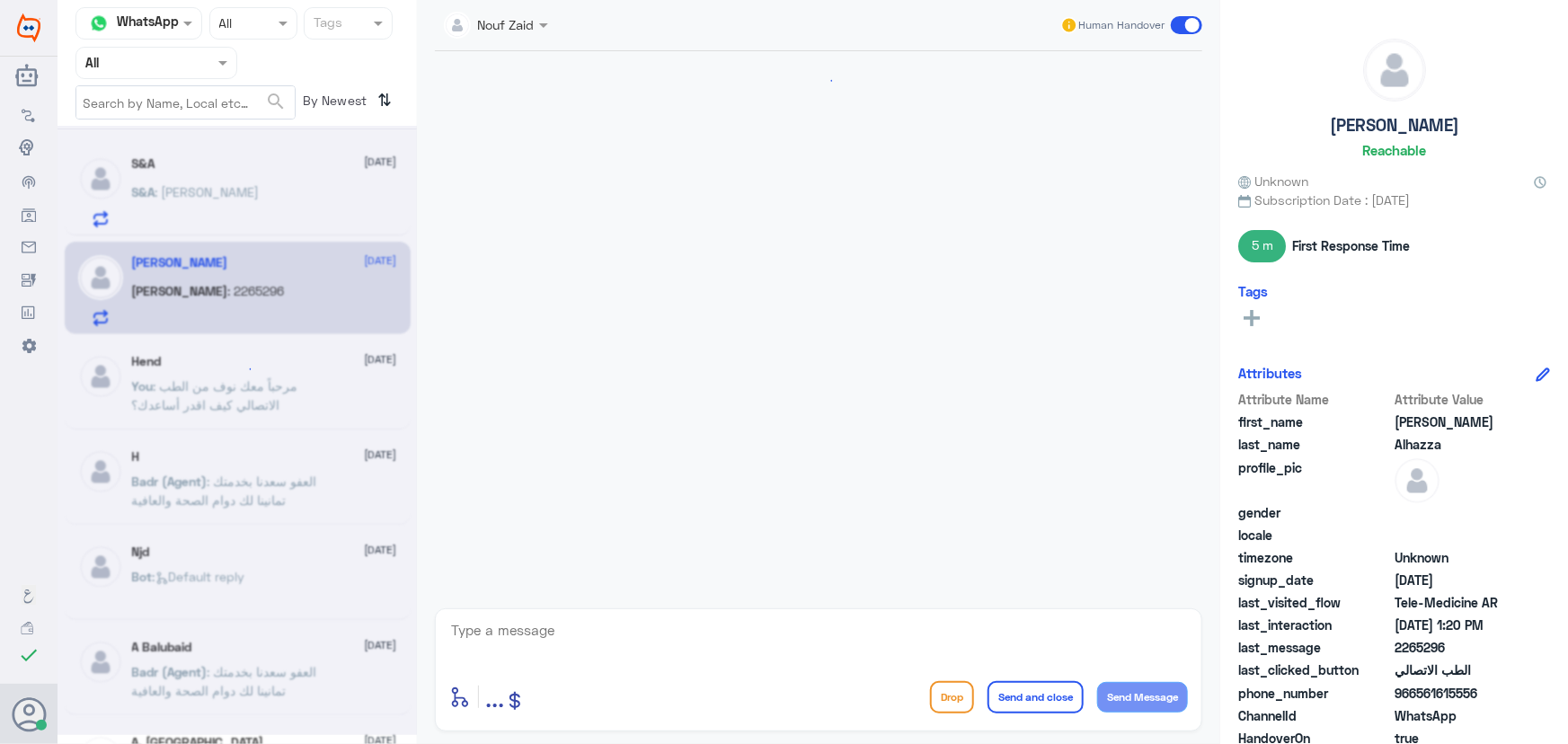
scroll to position [311, 0]
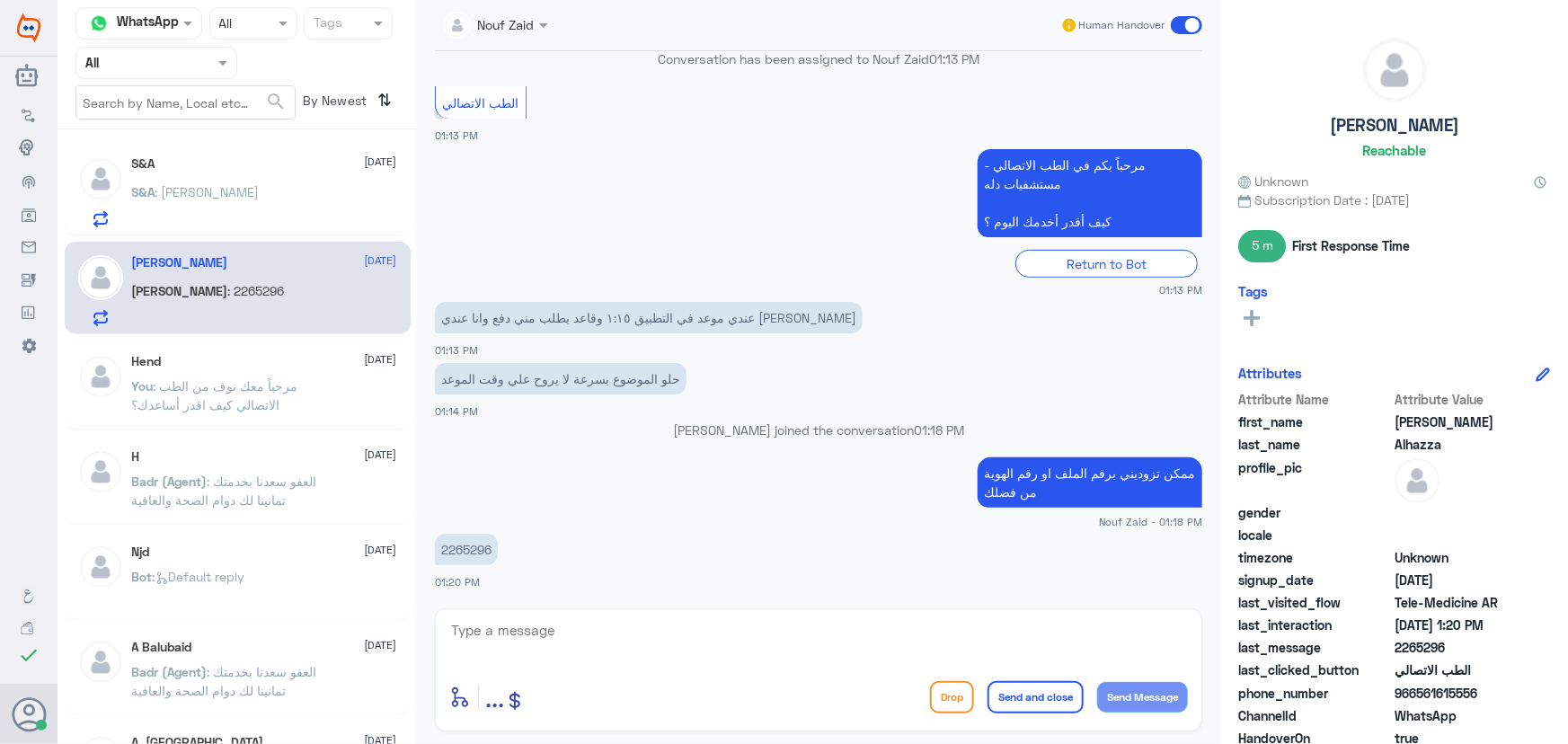
click at [260, 215] on p "S&A : سالم عبدالله الدوسري" at bounding box center [196, 204] width 128 height 45
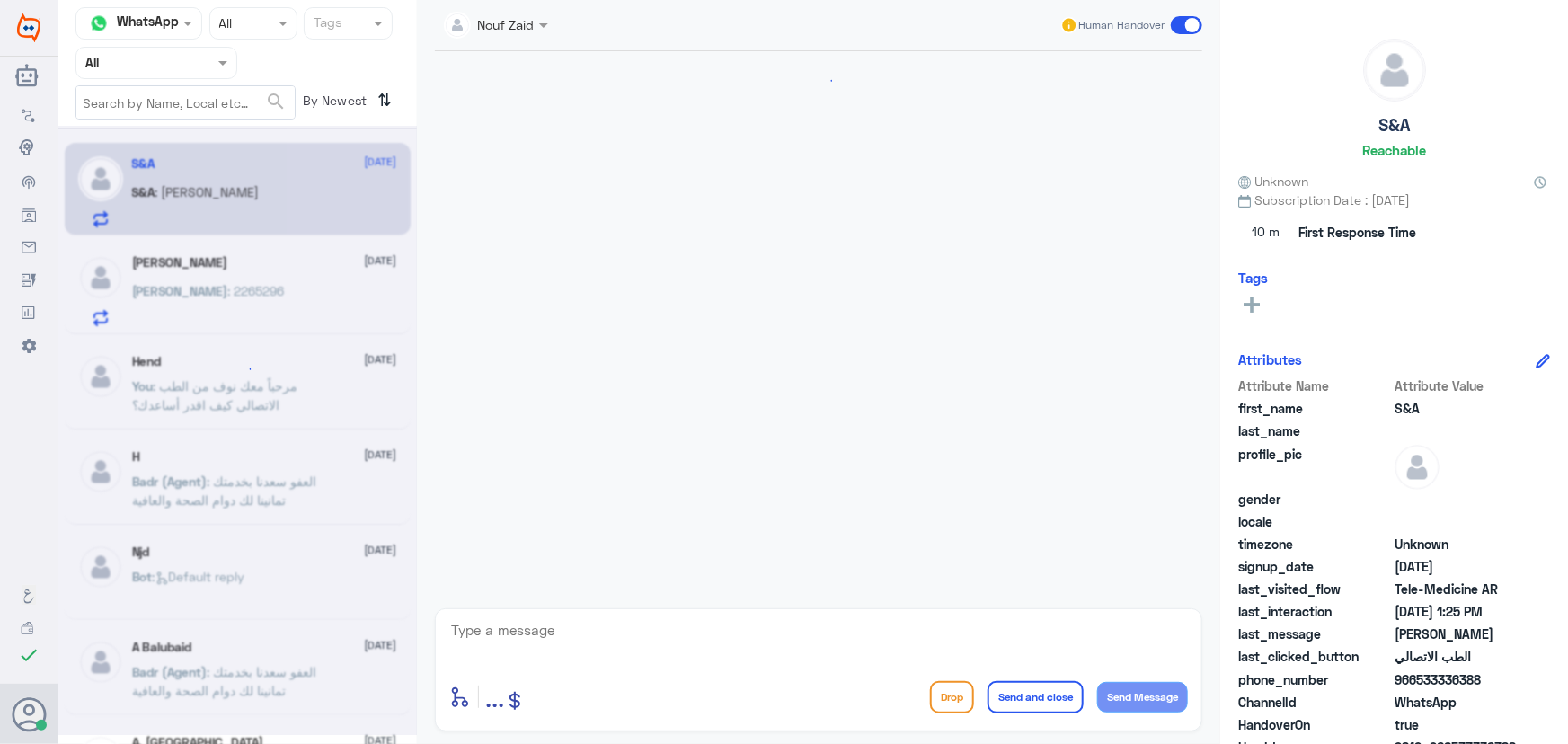
scroll to position [201, 0]
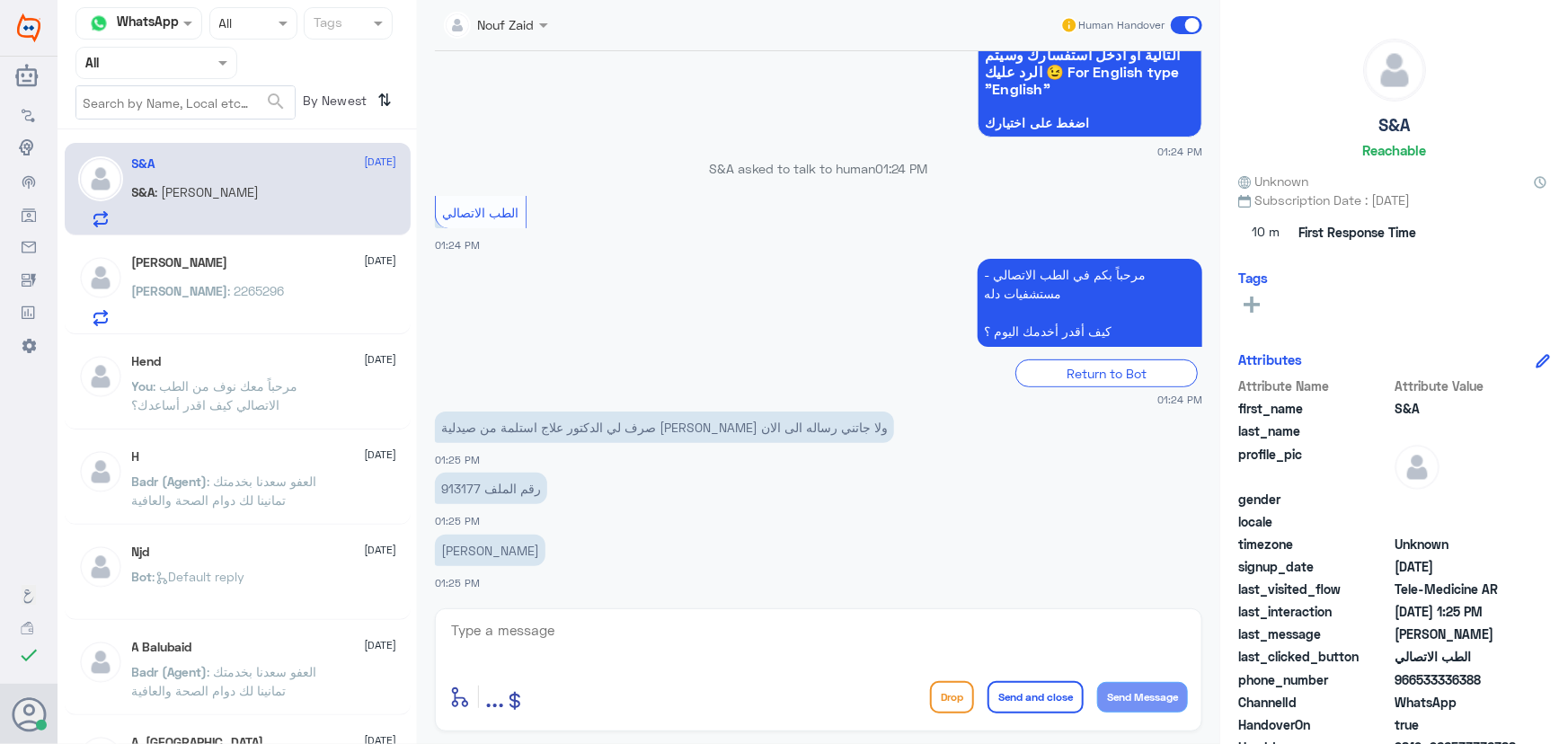
click at [266, 292] on div "Abdullah : 2265296" at bounding box center [265, 306] width 265 height 40
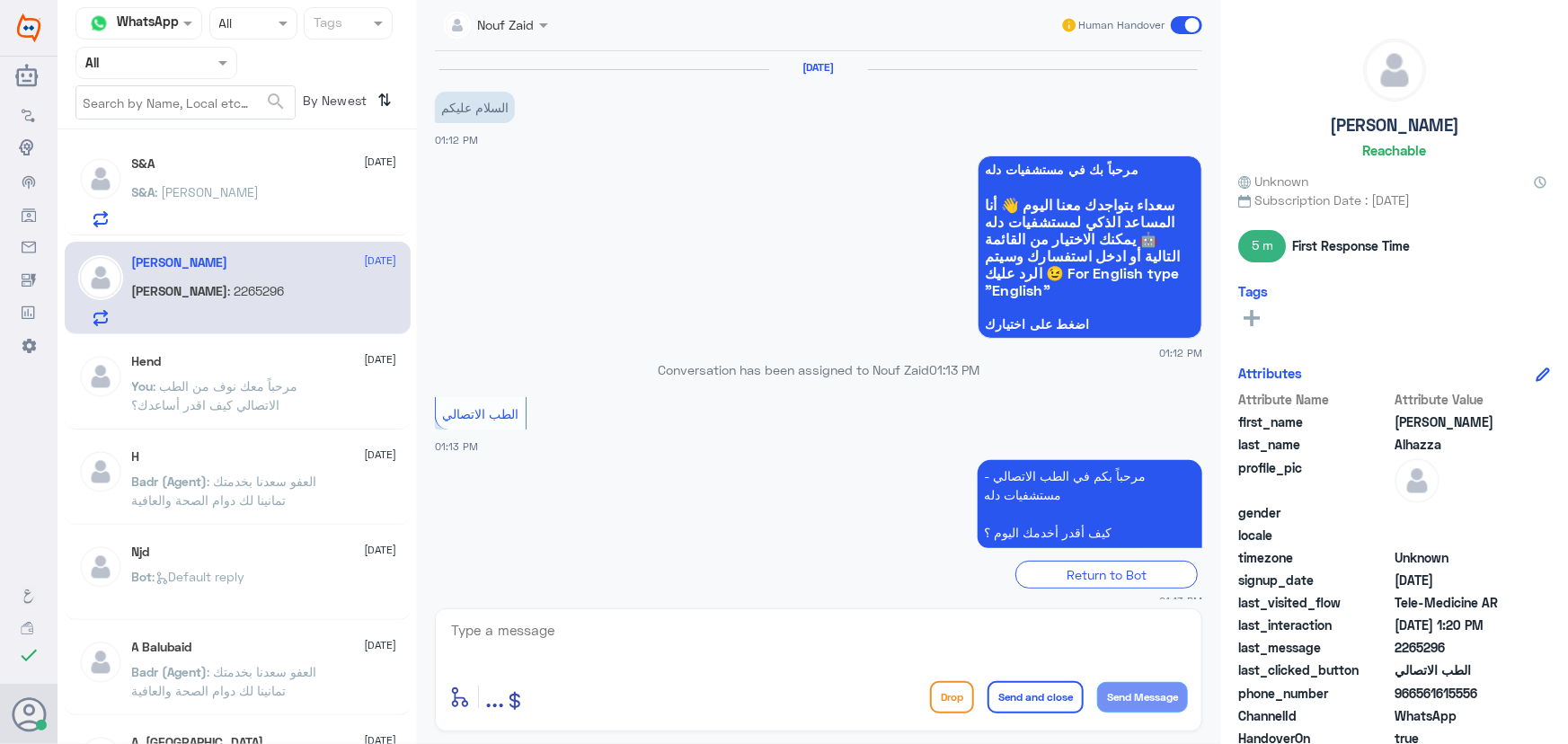
scroll to position [311, 0]
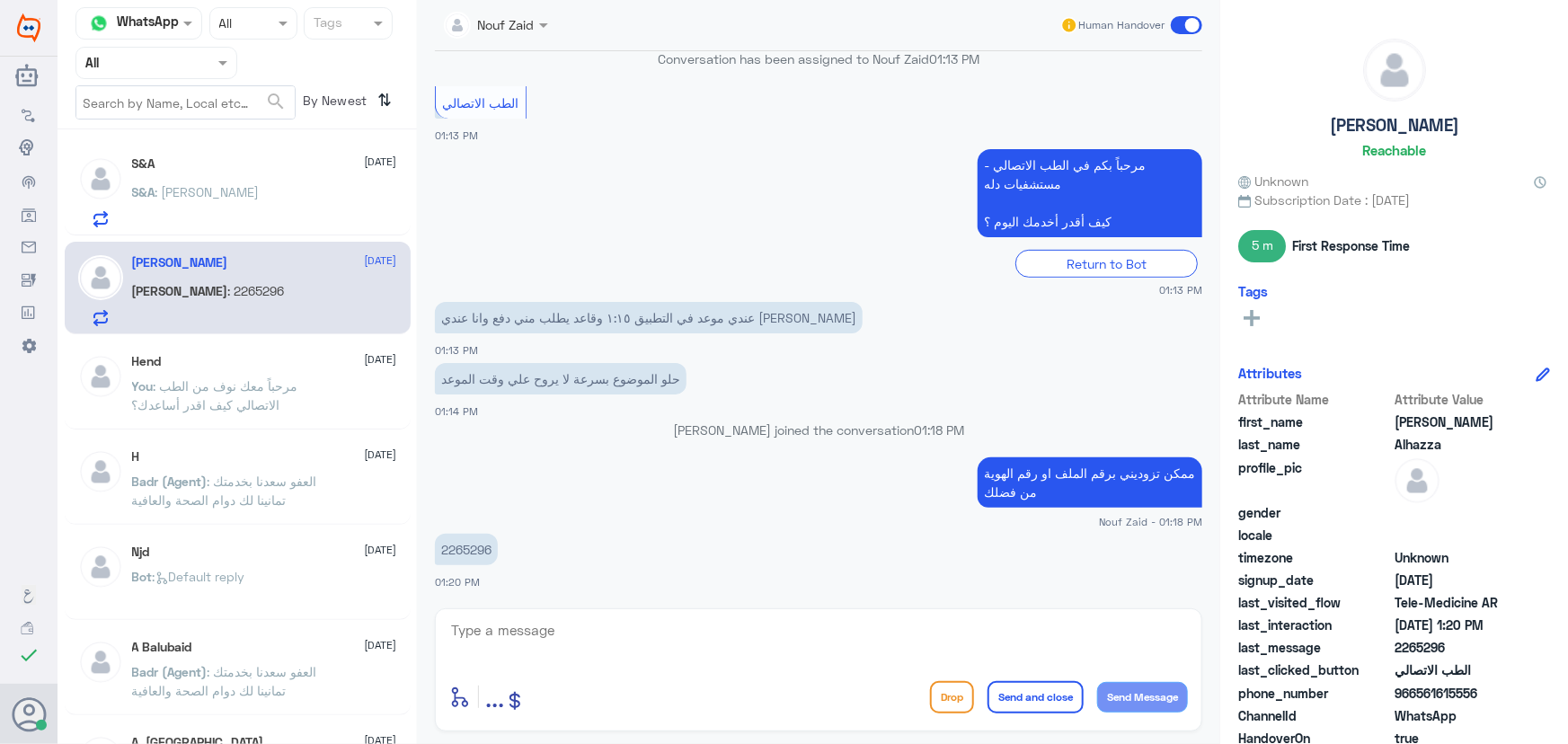
click at [267, 232] on div "S&A 13 September S&A : سالم عبدالله الدوسري" at bounding box center [237, 189] width 346 height 93
click at [260, 219] on p "S&A : سالم عبدالله الدوسري" at bounding box center [196, 204] width 128 height 45
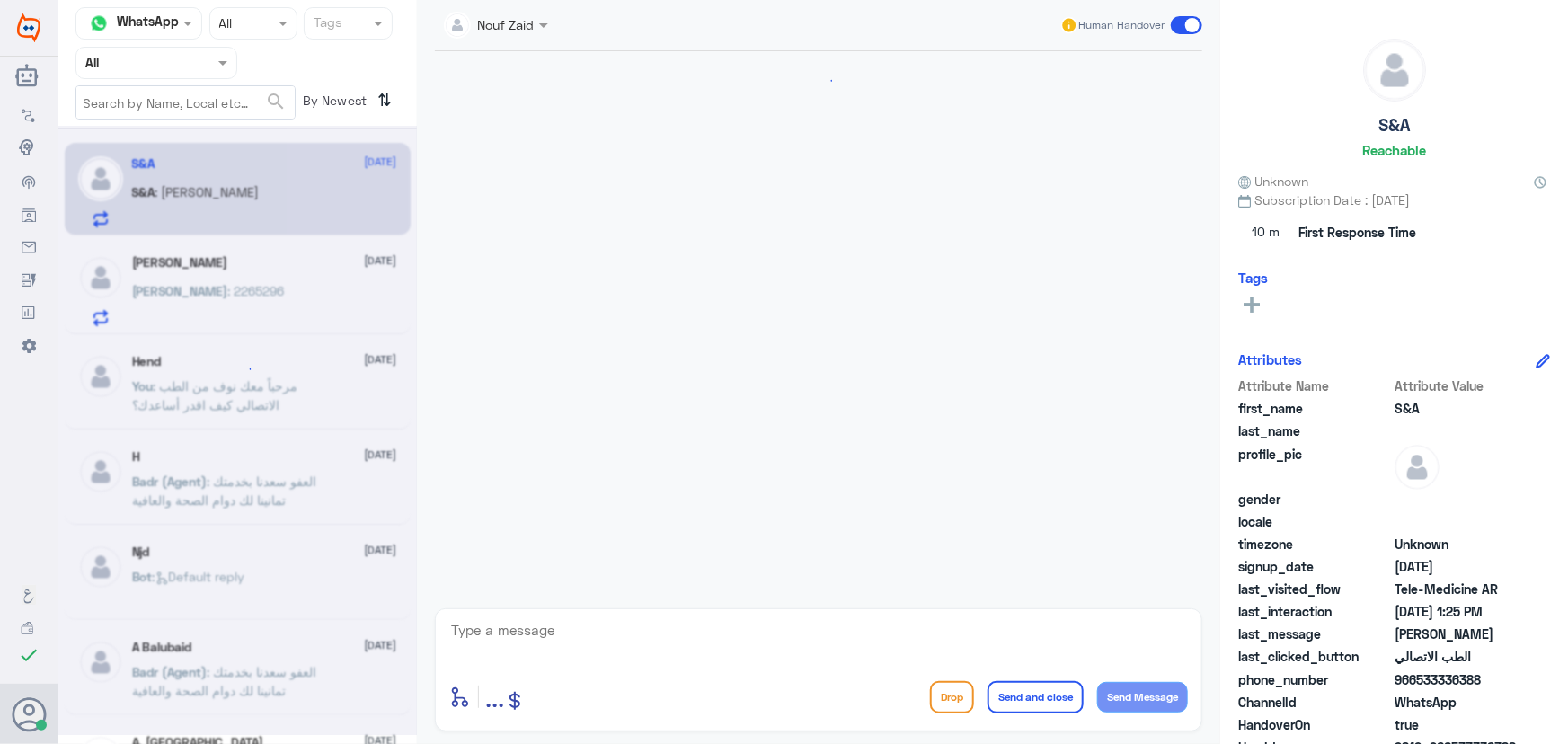
scroll to position [201, 0]
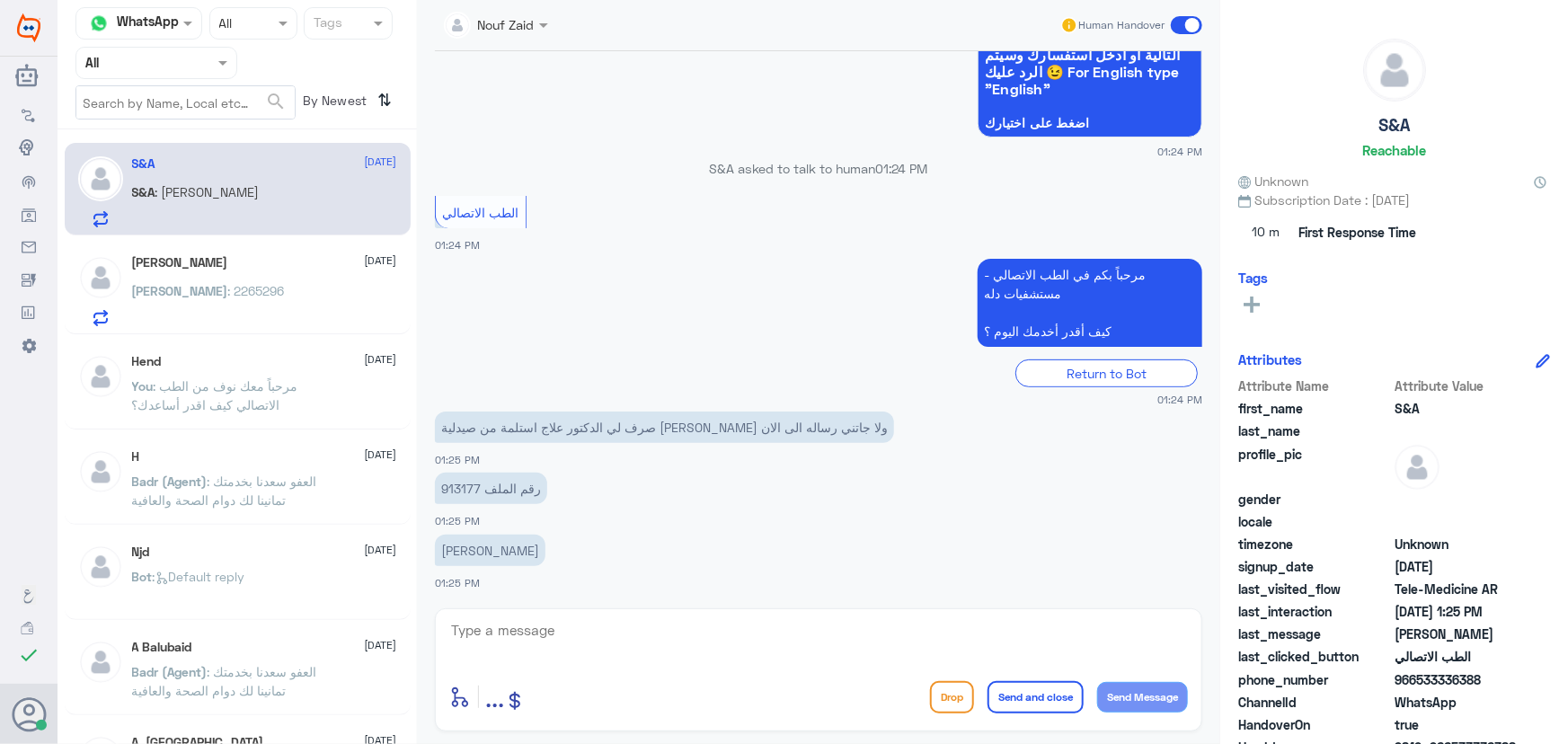
click at [193, 251] on div "Abdullah Alhazza 13 September Abdullah : 2265296" at bounding box center [237, 288] width 346 height 93
click at [191, 262] on div "Abdullah Alhazza 13 September Abdullah : 2265296" at bounding box center [265, 291] width 265 height 71
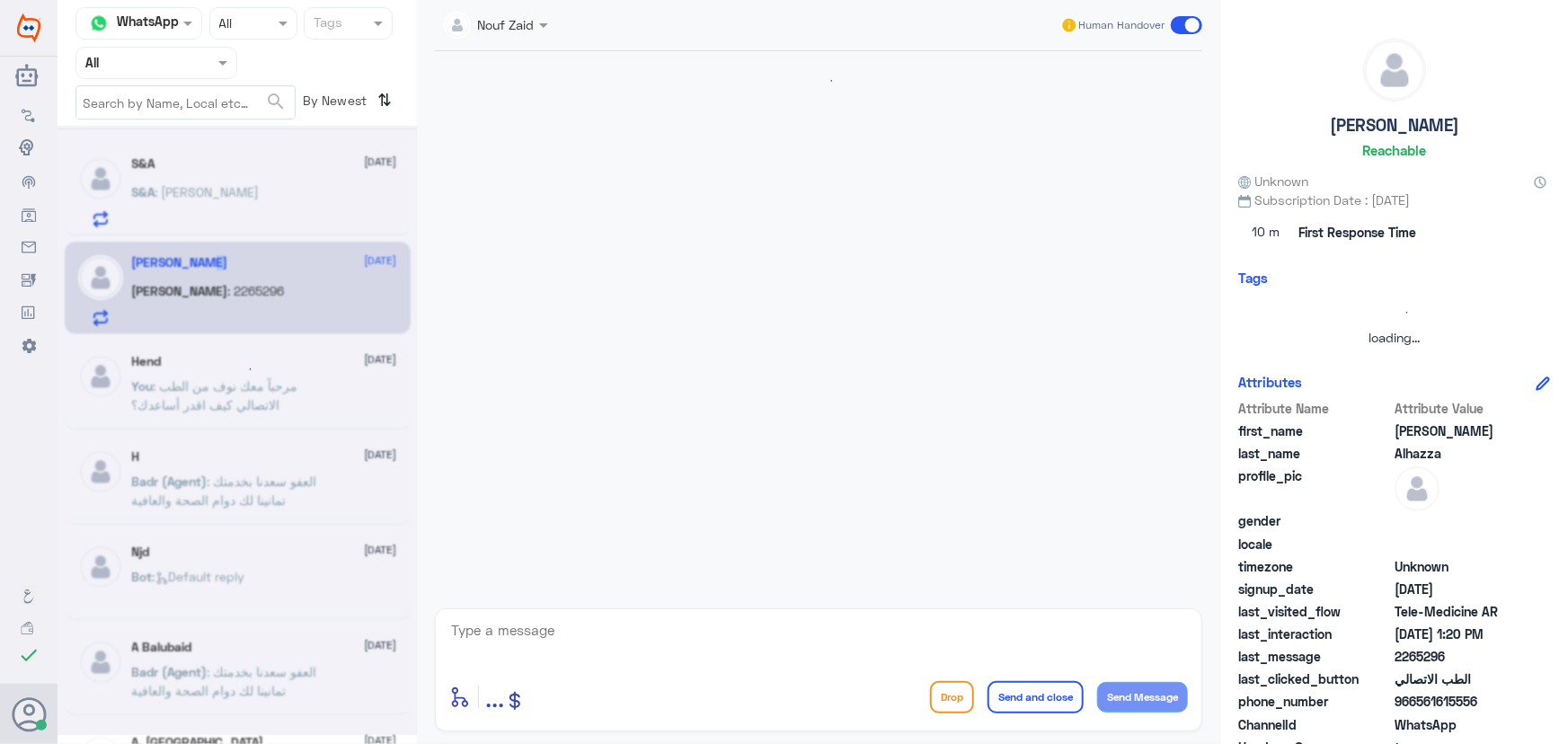
scroll to position [311, 0]
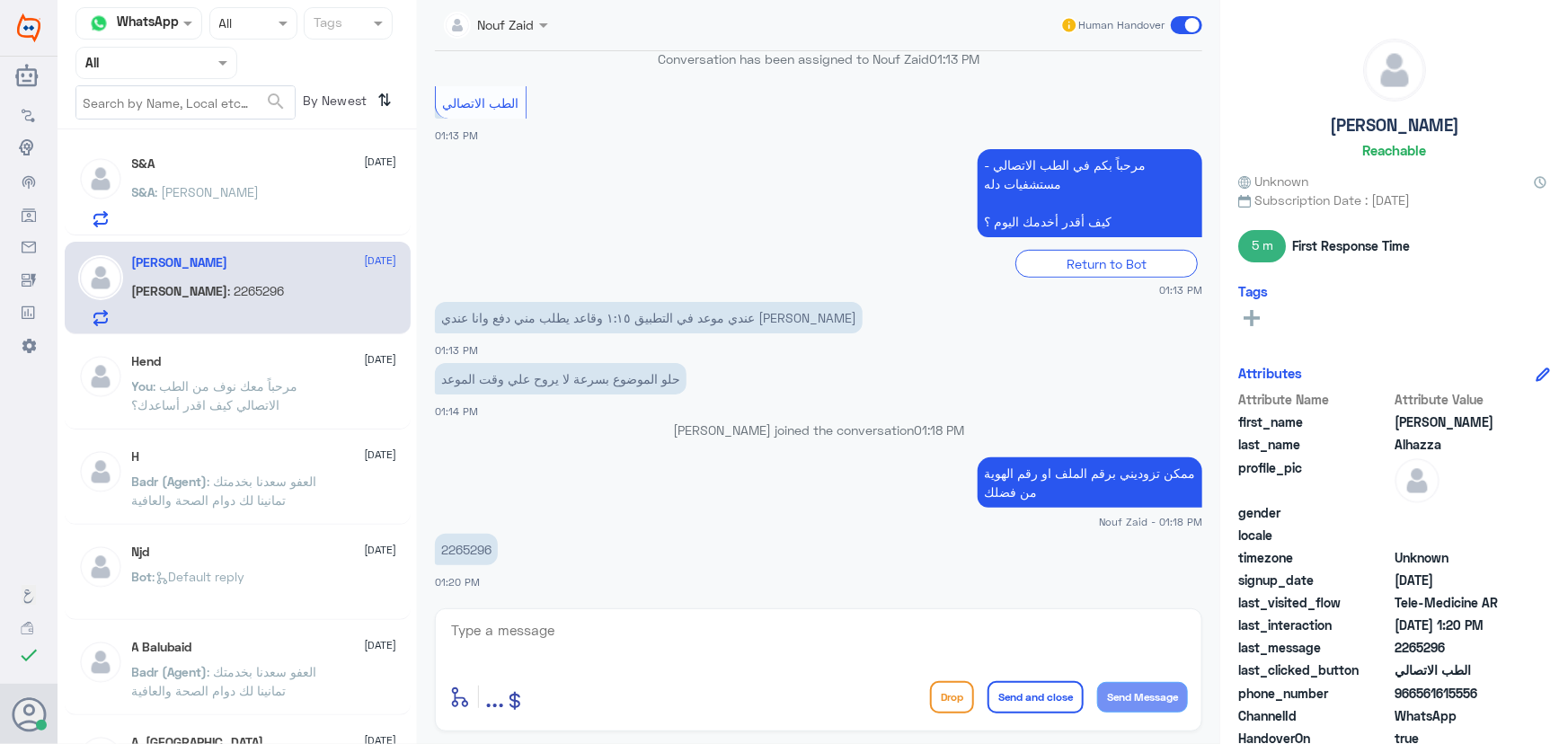
click at [215, 215] on p "S&A : سالم عبدالله الدوسري" at bounding box center [196, 204] width 128 height 45
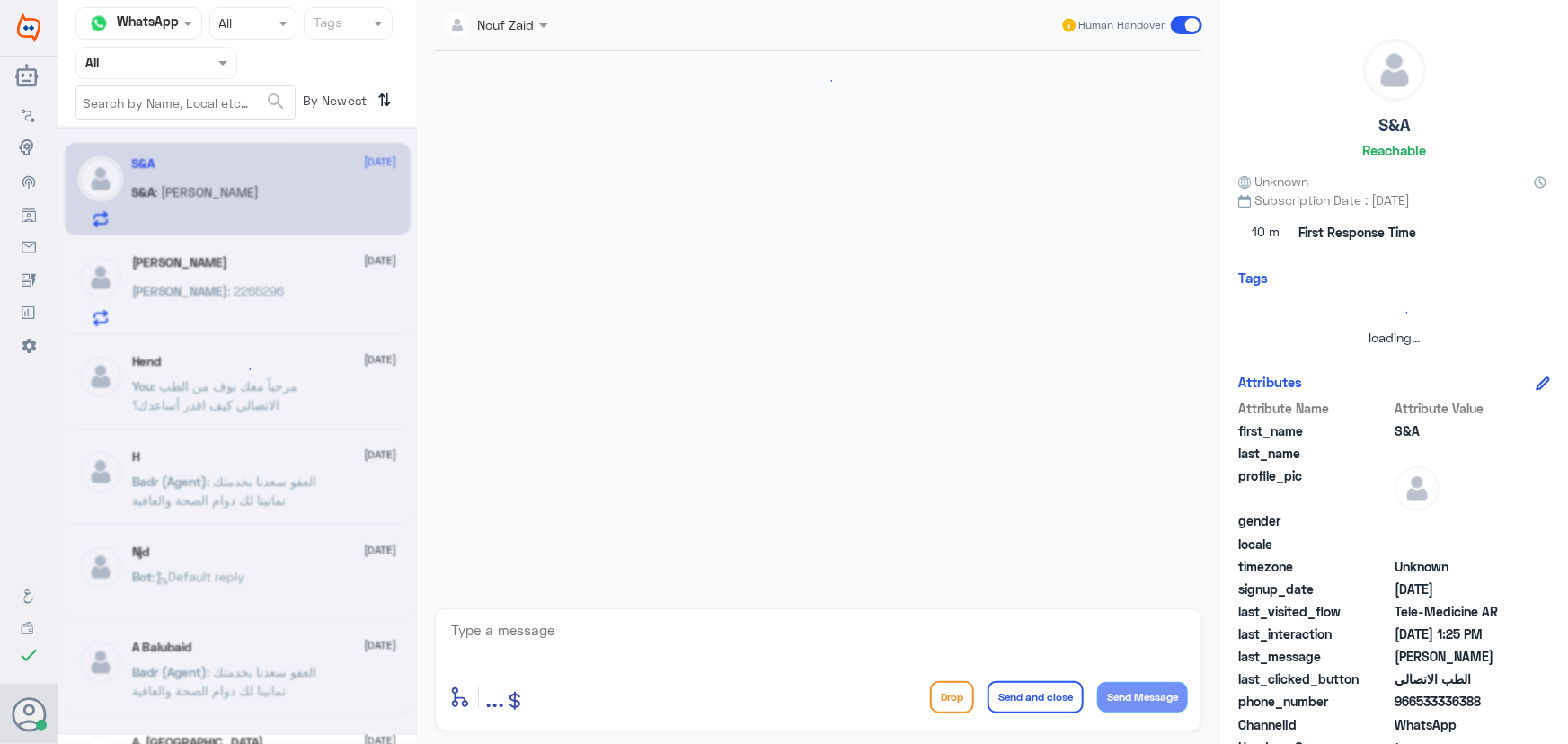
scroll to position [201, 0]
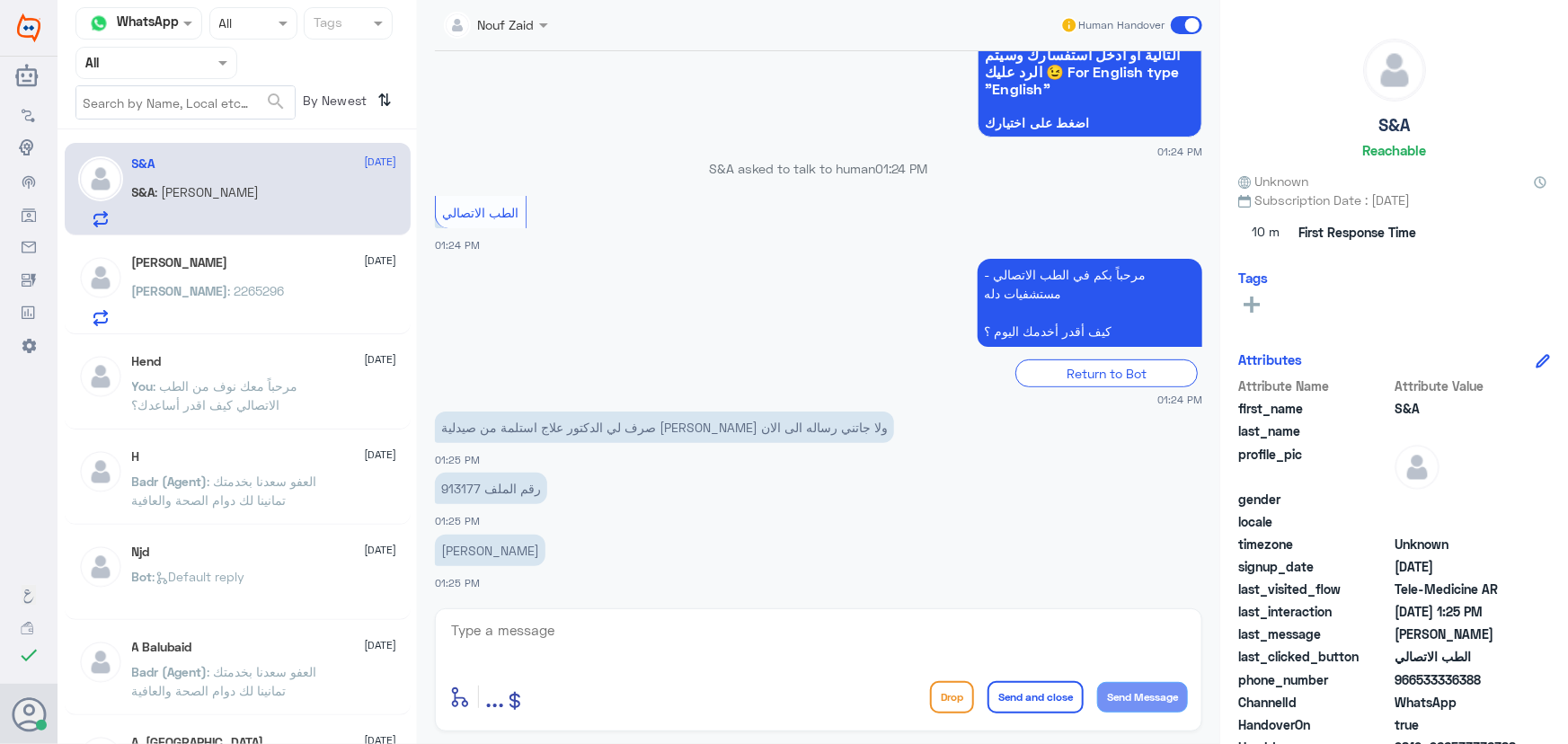
click at [459, 477] on p "رقم الملف 913177" at bounding box center [491, 488] width 112 height 32
click at [459, 483] on p "رقم الملف 913177" at bounding box center [491, 488] width 112 height 32
copy p "913177"
drag, startPoint x: 764, startPoint y: 412, endPoint x: 770, endPoint y: 392, distance: 20.9
click at [770, 392] on div "13 Sep 2025 السلام عليكم 01:24 PM مرحباً بك في مستشفيات دله سعداء بتواجدك معنا …" at bounding box center [818, 325] width 785 height 548
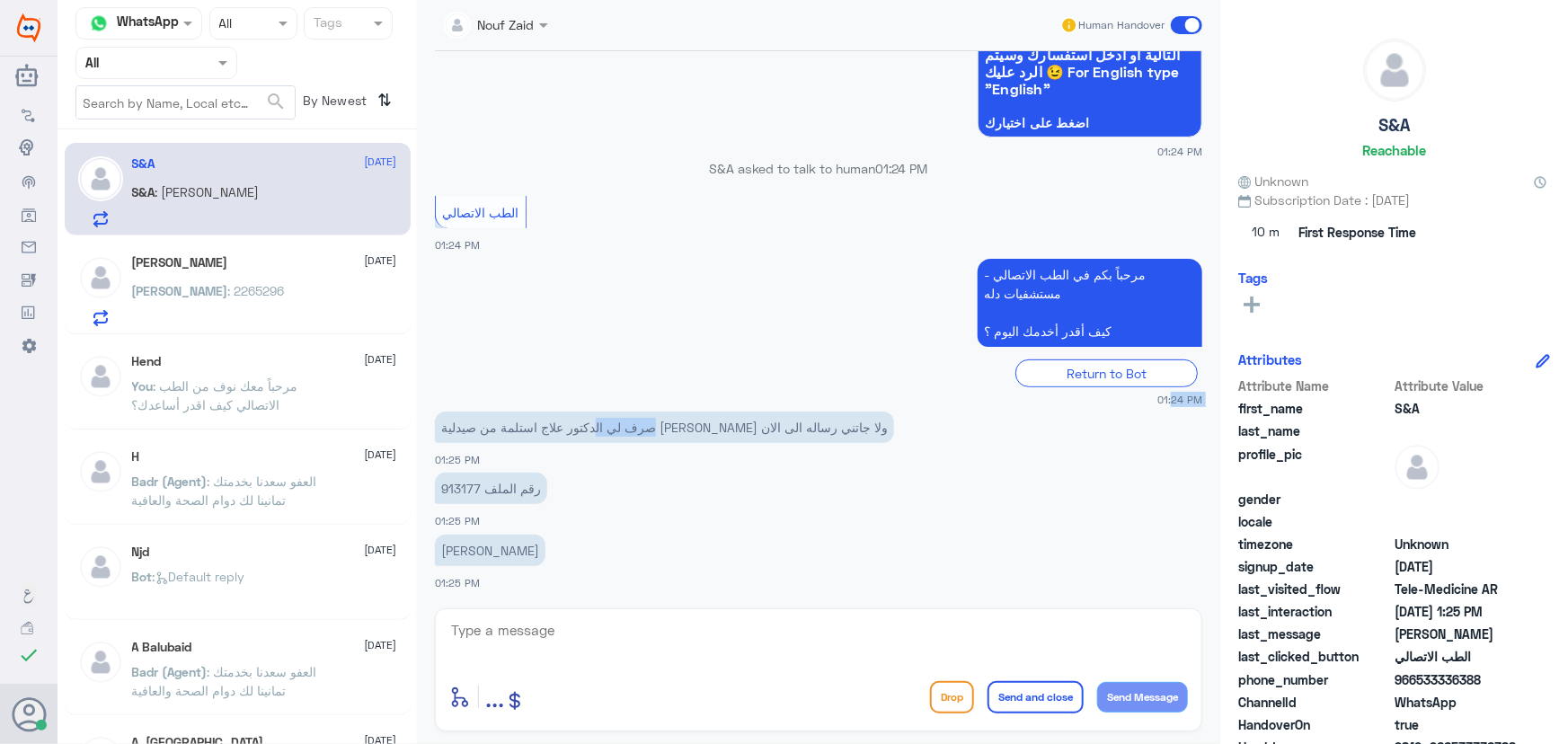
click at [764, 368] on div "Return to Bot" at bounding box center [819, 373] width 767 height 28
click at [522, 639] on textarea at bounding box center [819, 640] width 738 height 44
type textarea "مرحبا معك نوف من الطب الاتصالي"
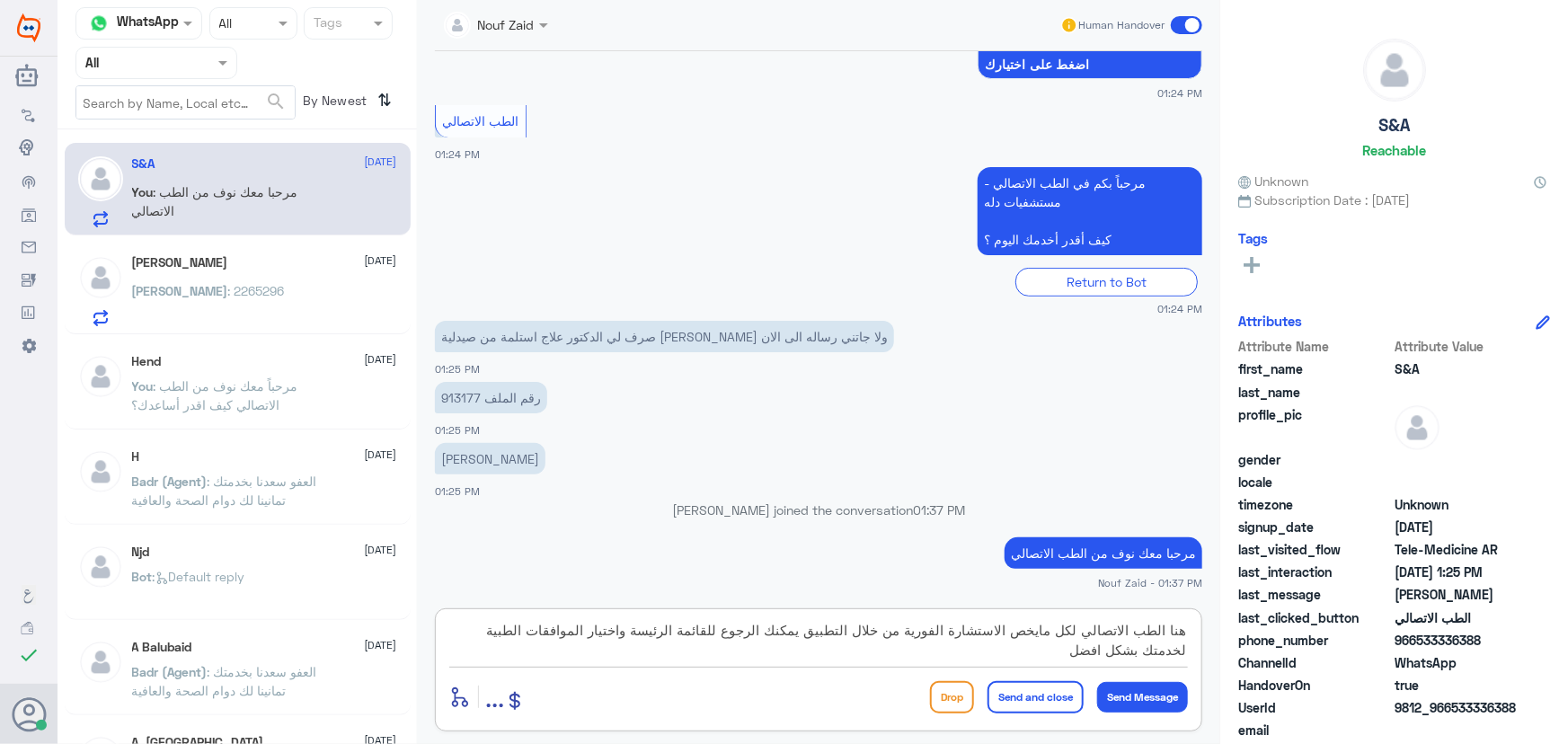
click at [818, 639] on textarea "هنا الطب الاتصالي لكل مايخص الاستشارة الفورية من خلال التطبيق يمكنك الرجوع للقا…" at bounding box center [819, 640] width 738 height 44
click at [817, 633] on textarea "هنا الطب الاتصالي لكل مايخص الاستشارة الفورية من خلال التطبيق يمكنك الرجوع للقا…" at bounding box center [819, 640] width 738 height 44
type textarea "هنا الطب الاتصالي لكل مايخص الاستشارة الفورية من خلال التطبيق، يمكنك الرجوع للق…"
click at [1069, 696] on button "Send and close" at bounding box center [1036, 697] width 96 height 33
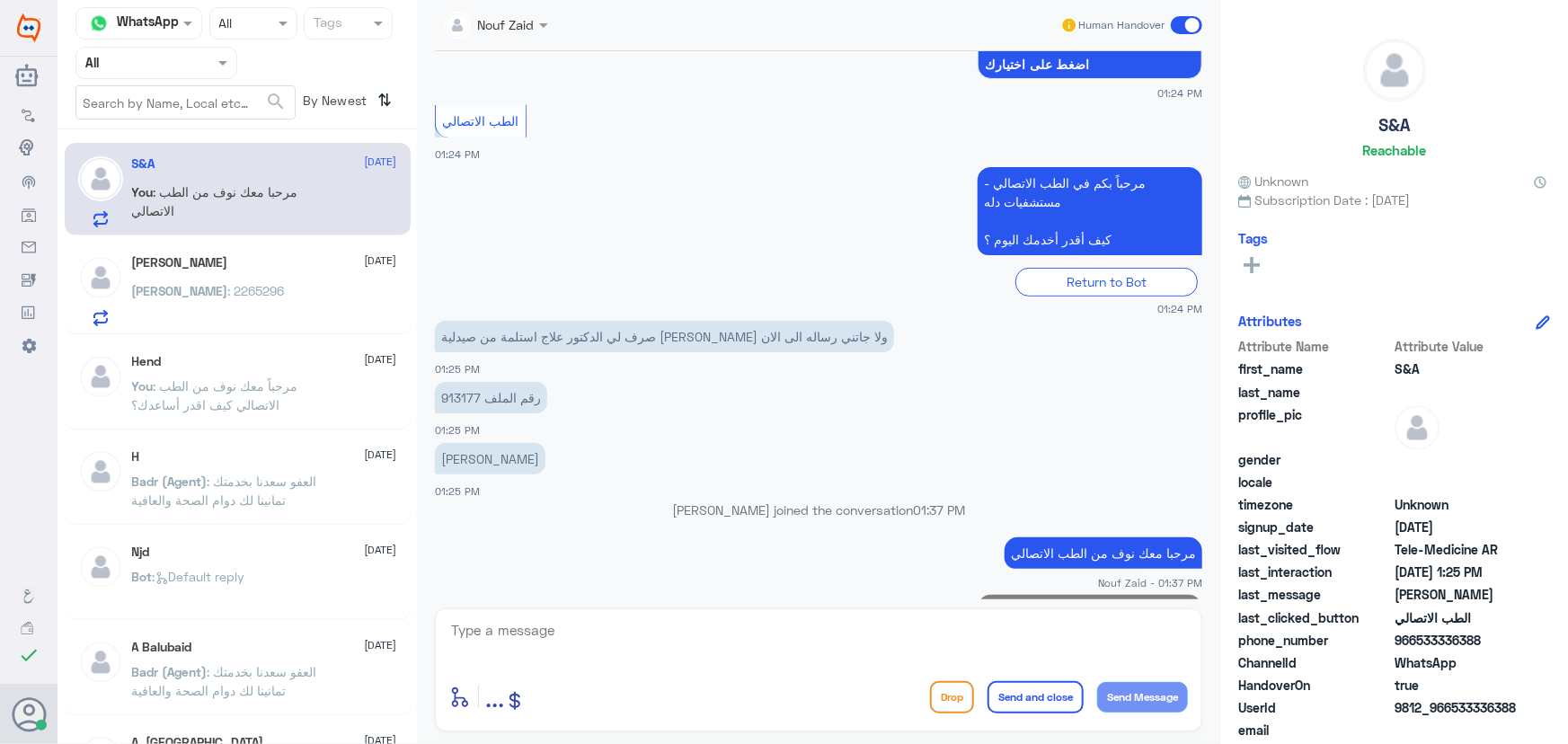
scroll to position [373, 0]
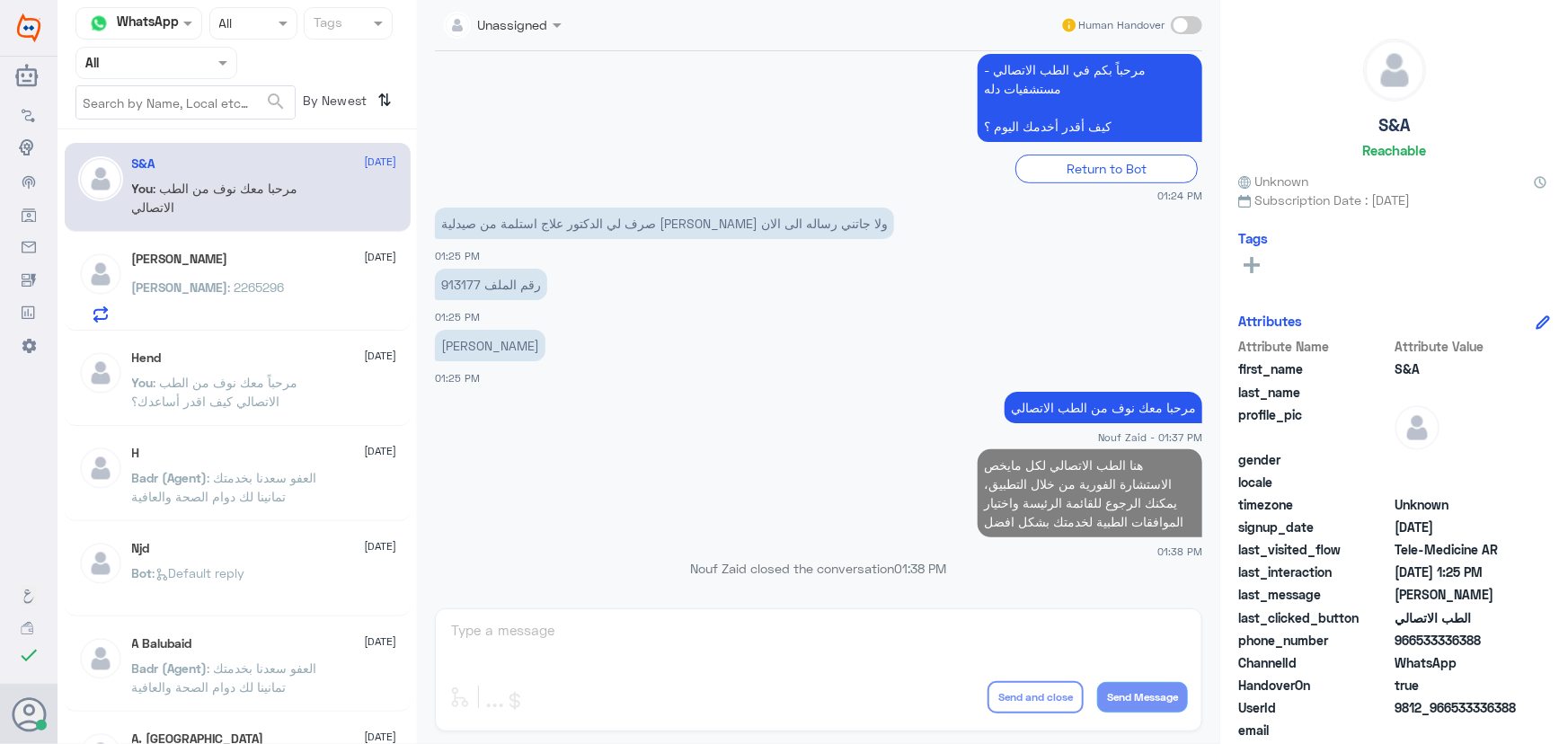
click at [206, 302] on p "Abdullah : 2265296" at bounding box center [208, 300] width 152 height 45
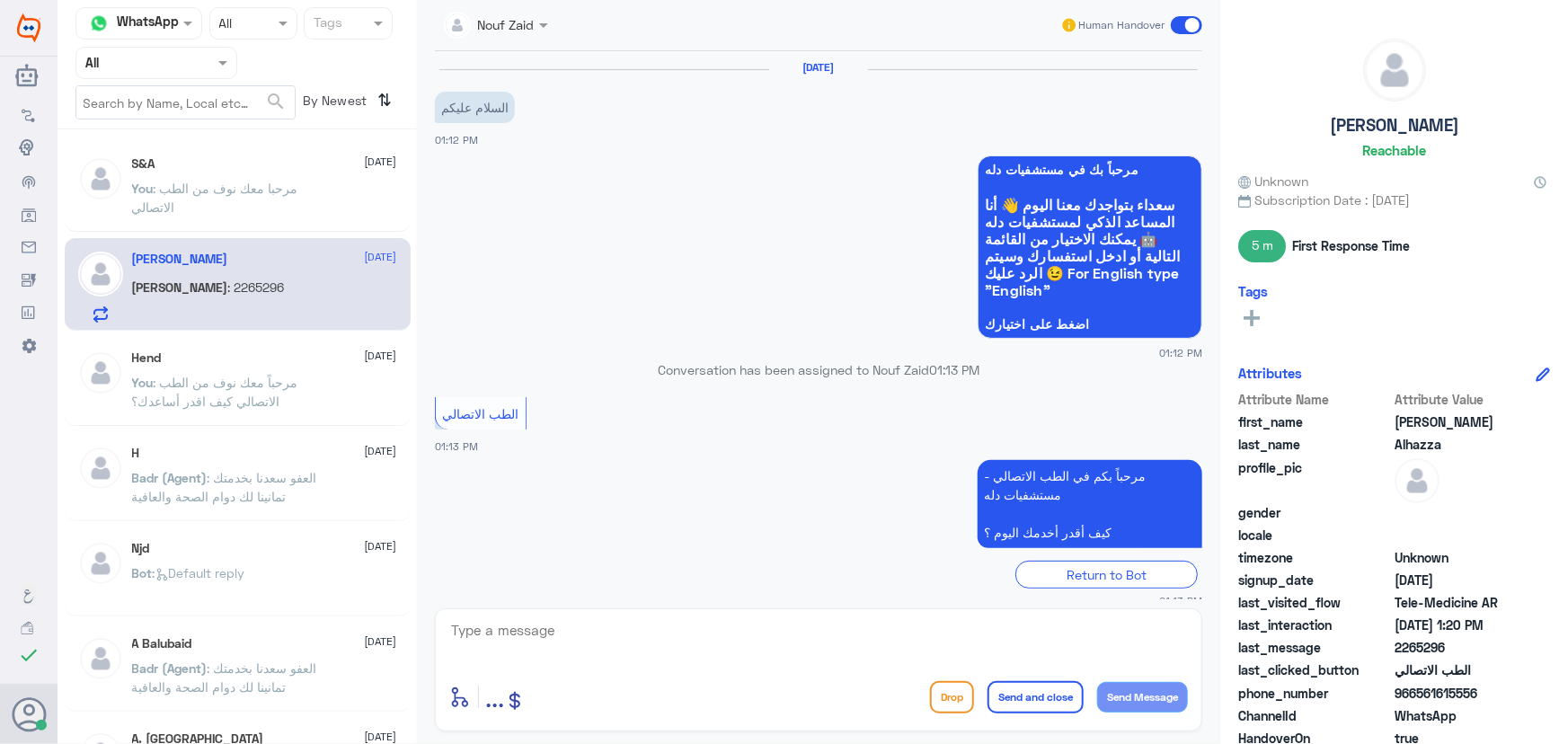
scroll to position [311, 0]
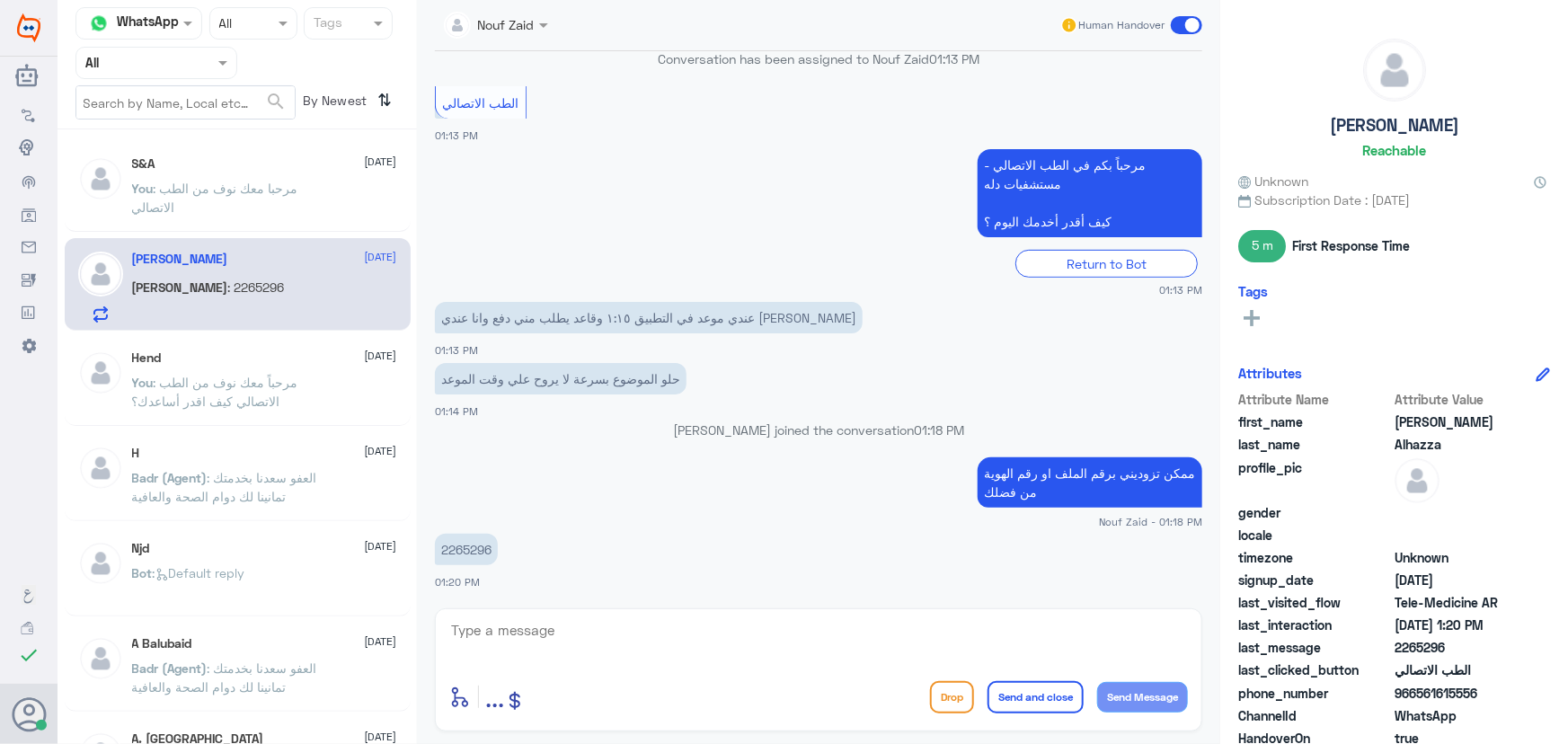
click at [794, 650] on textarea at bounding box center [819, 640] width 738 height 44
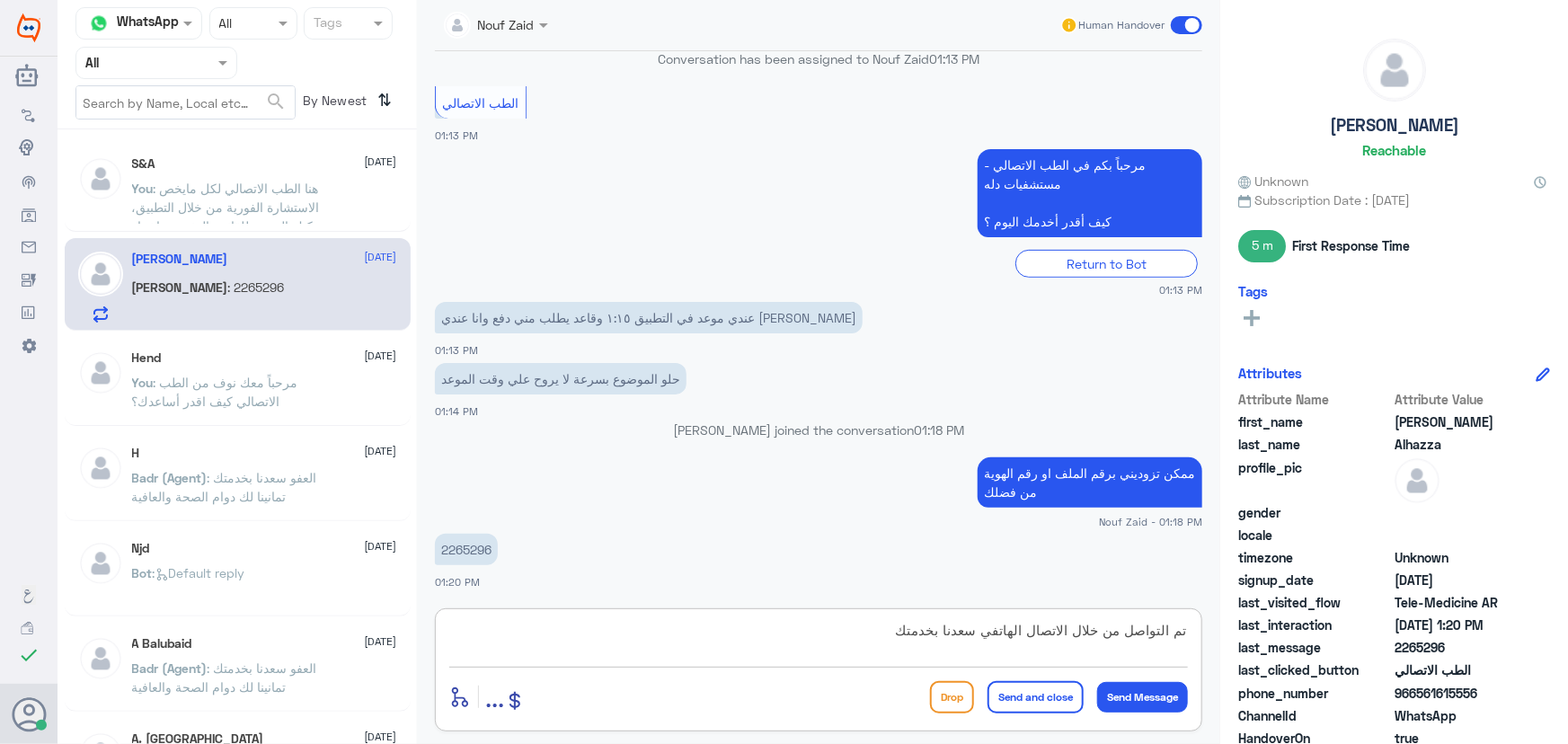
click at [982, 638] on textarea "تم التواصل من خلال الاتصال الهاتفي سعدنا بخدمتك" at bounding box center [819, 640] width 738 height 44
type textarea "تم التواصل من خلال الاتصال الهاتفي، سعدنا بخدمتك"
click at [1042, 693] on button "Send and close" at bounding box center [1036, 697] width 96 height 33
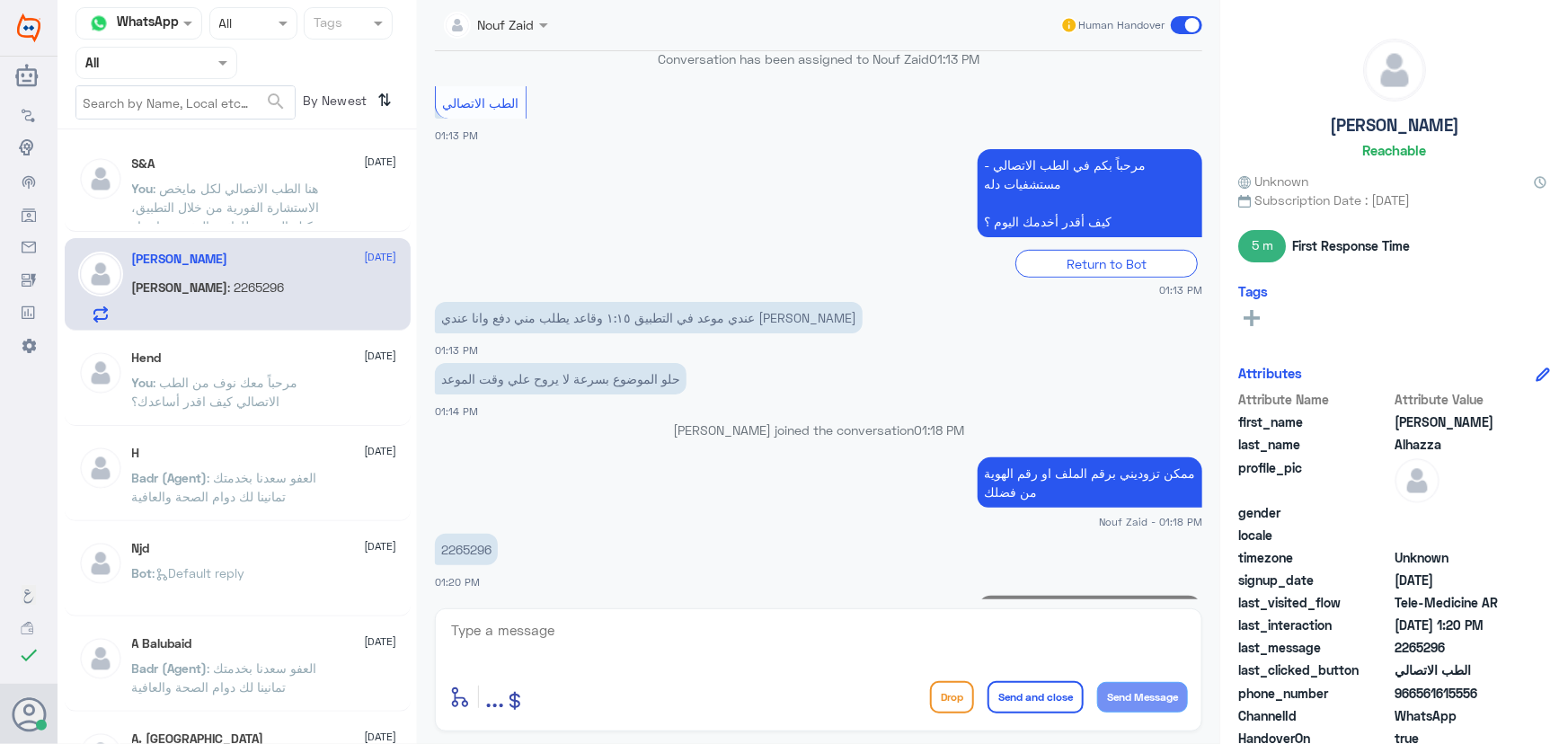
scroll to position [386, 0]
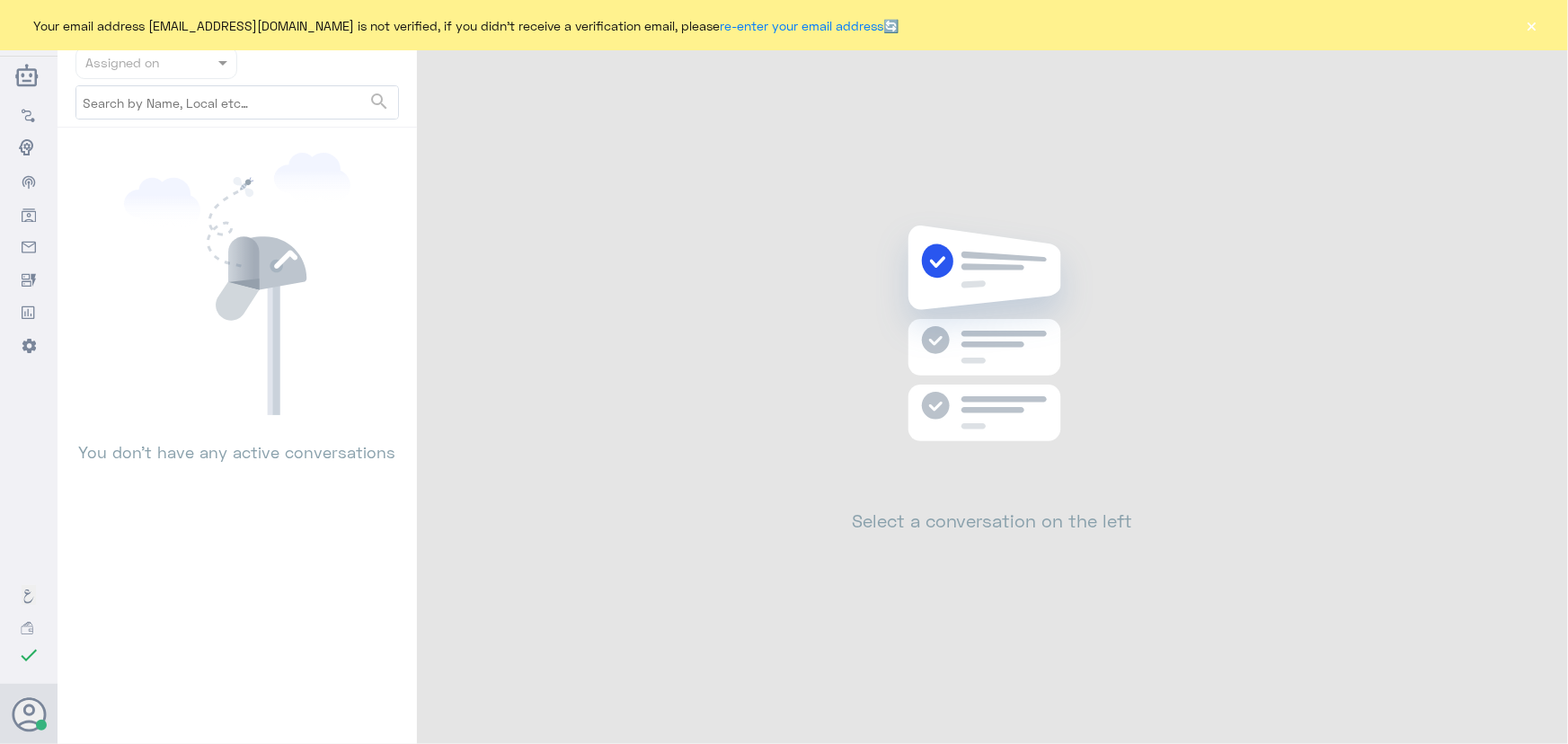
drag, startPoint x: 1535, startPoint y: 40, endPoint x: 1536, endPoint y: 26, distance: 14.0
click at [1536, 28] on div "Your email address [EMAIL_ADDRESS][DOMAIN_NAME] is not verified, if you didn't …" at bounding box center [784, 25] width 1568 height 50
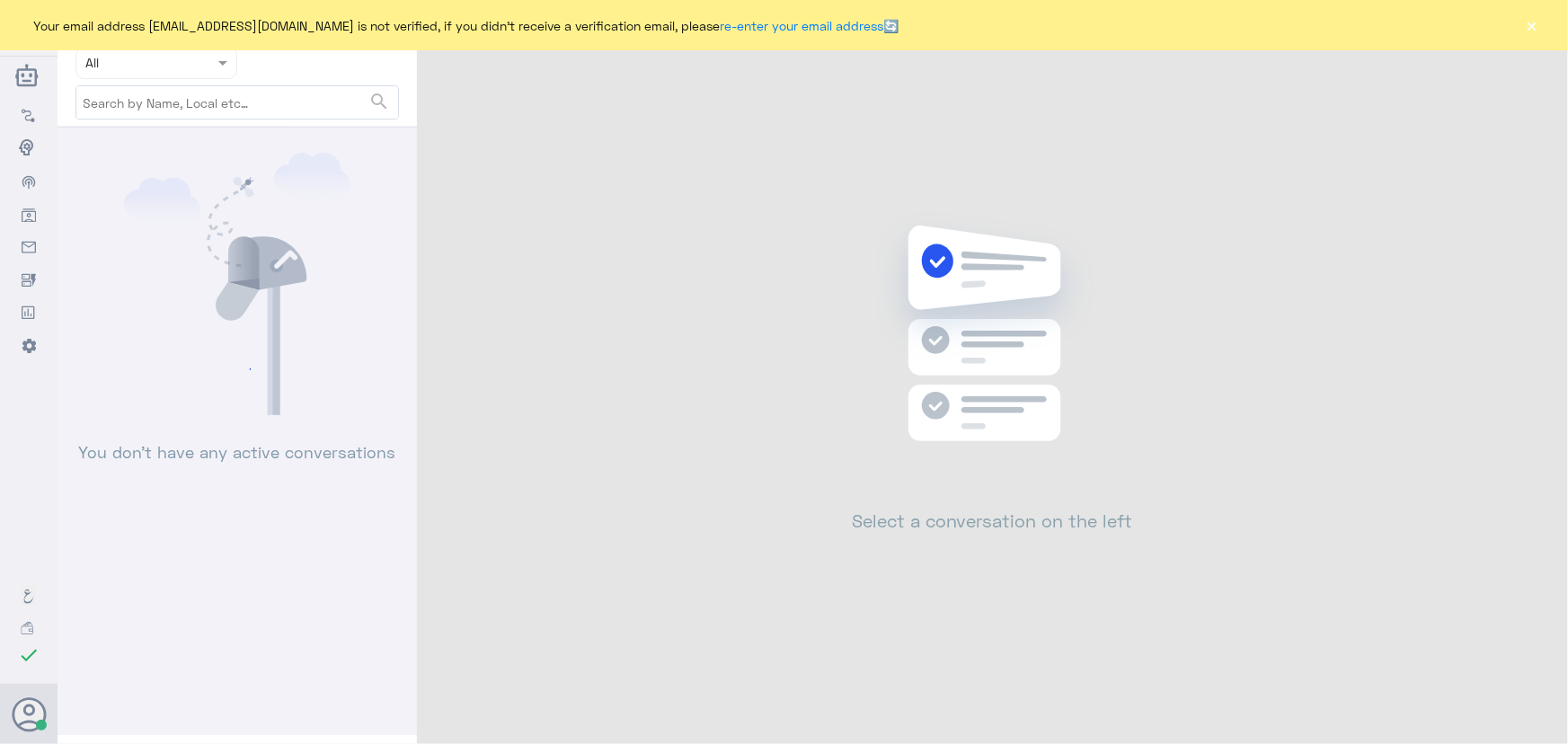
drag, startPoint x: 1536, startPoint y: 26, endPoint x: 1487, endPoint y: 17, distance: 49.8
click at [1533, 24] on button "×" at bounding box center [1532, 25] width 18 height 18
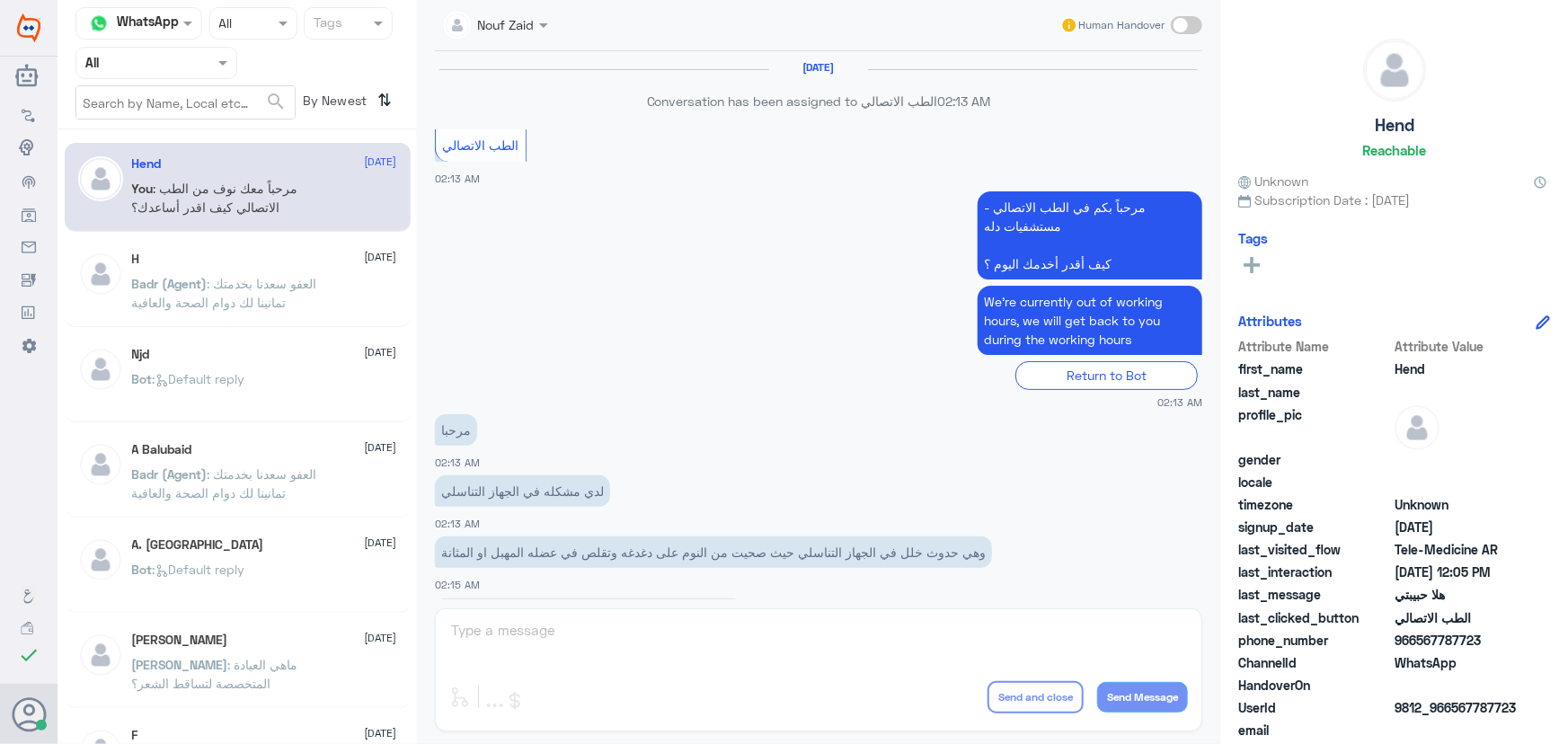
scroll to position [817, 0]
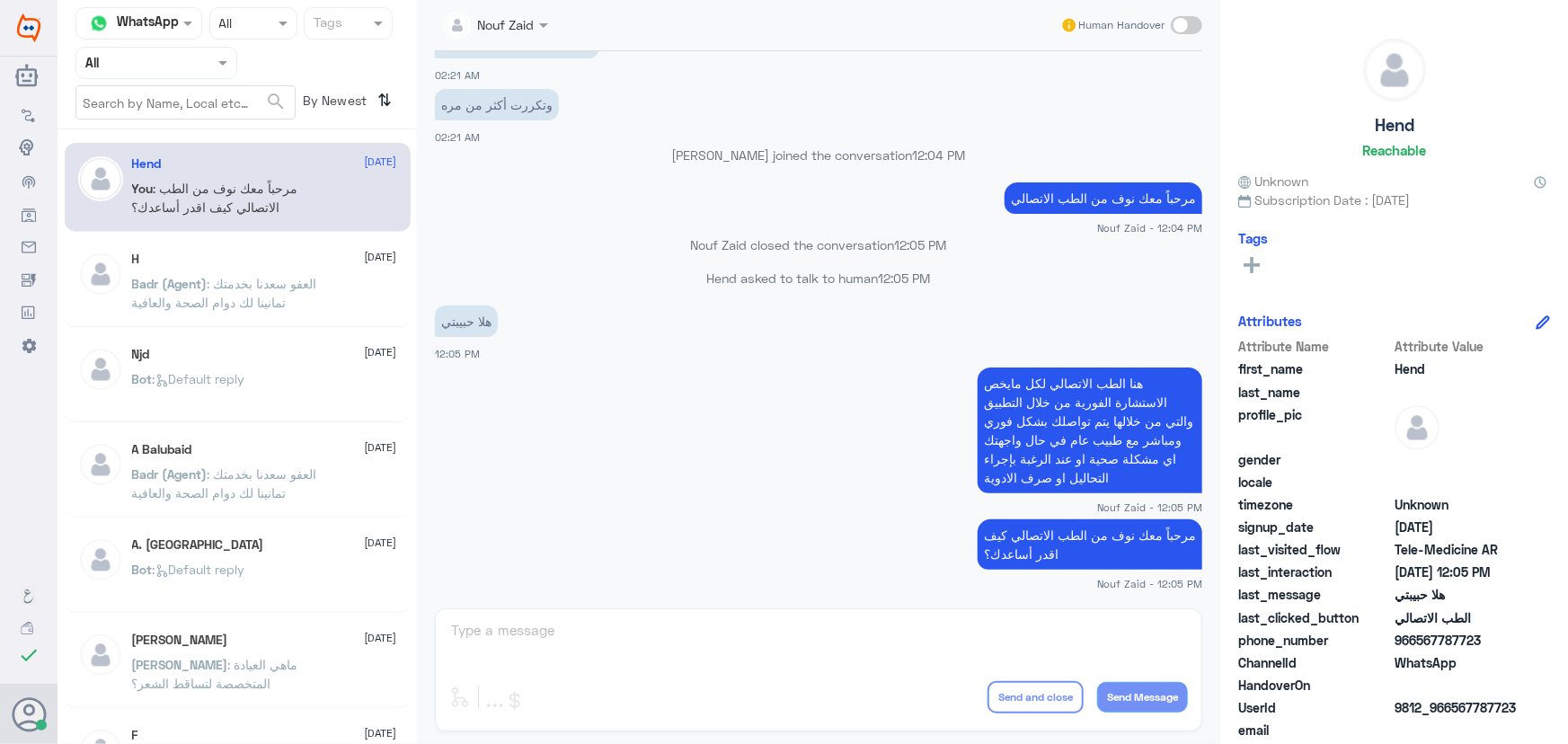
click at [597, 482] on app-msgs-text "هنا الطب الاتصالي لكل مايخص الاستشارة الفورية من خلال التطبيق والتي من خلالها ي…" at bounding box center [819, 430] width 767 height 128
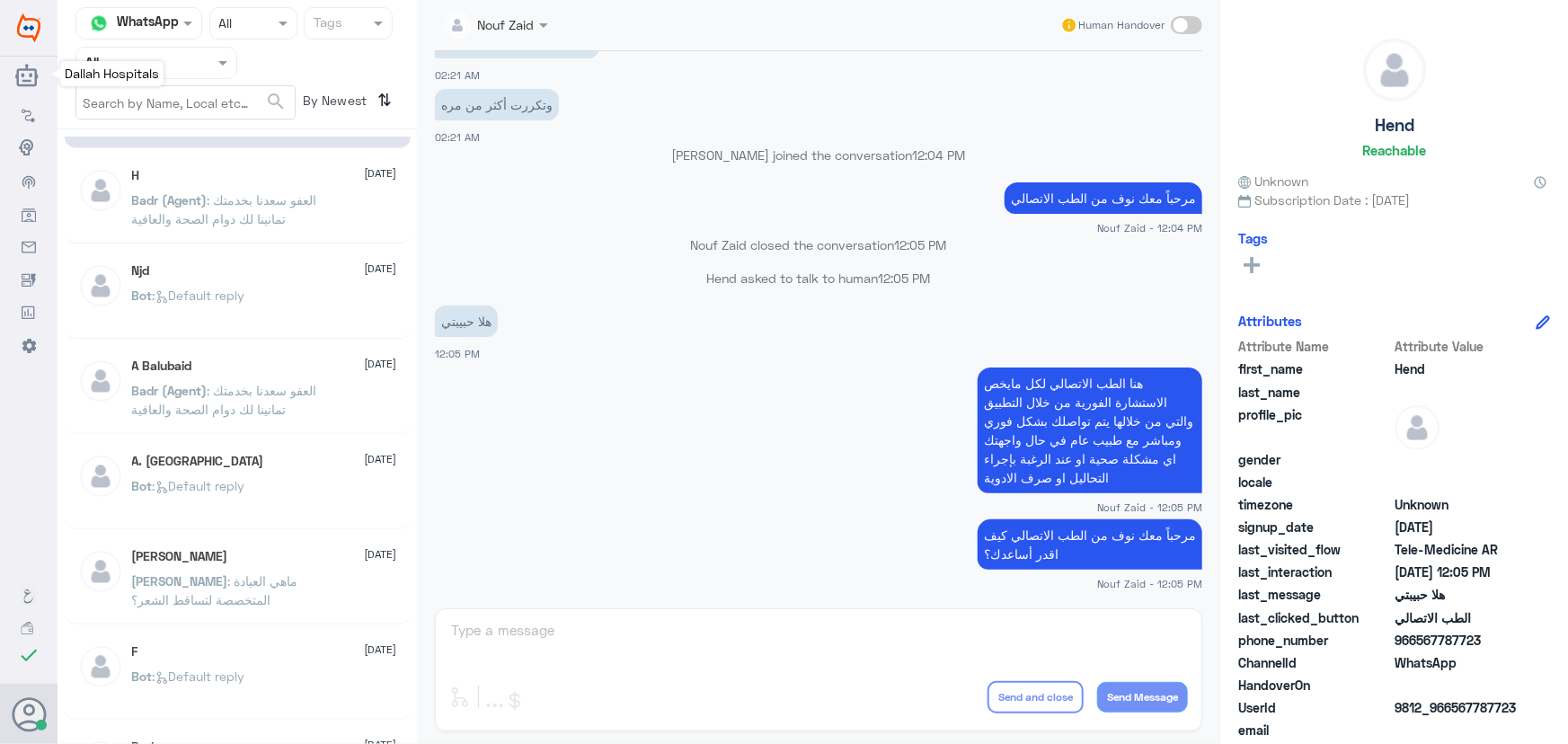
scroll to position [0, 0]
